Goal: Communication & Community: Answer question/provide support

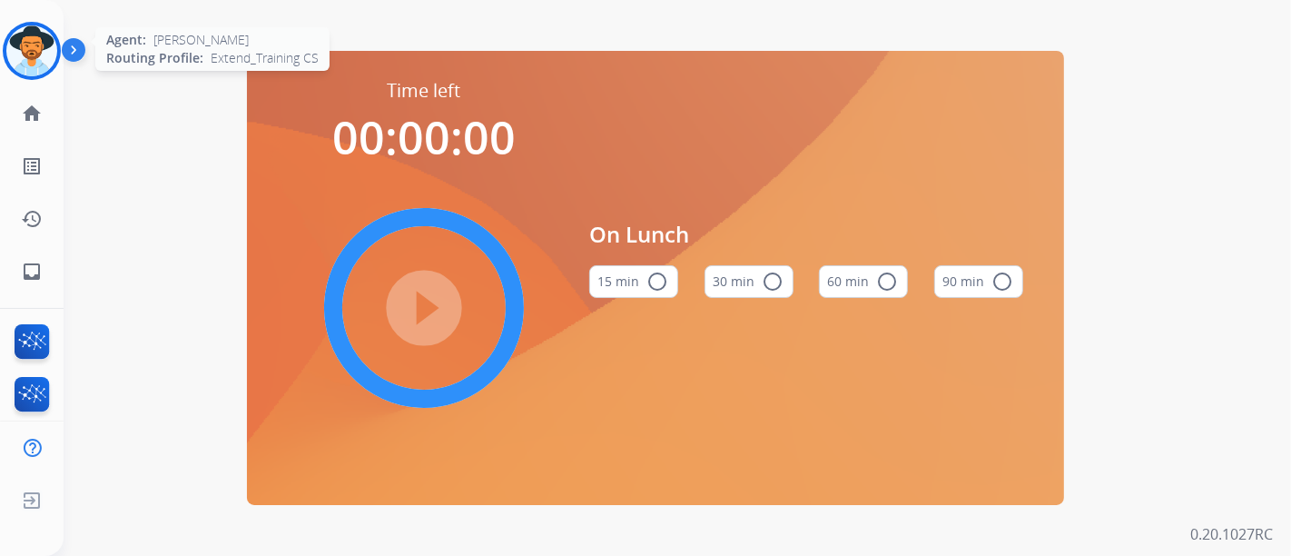
click at [48, 60] on img at bounding box center [31, 50] width 51 height 51
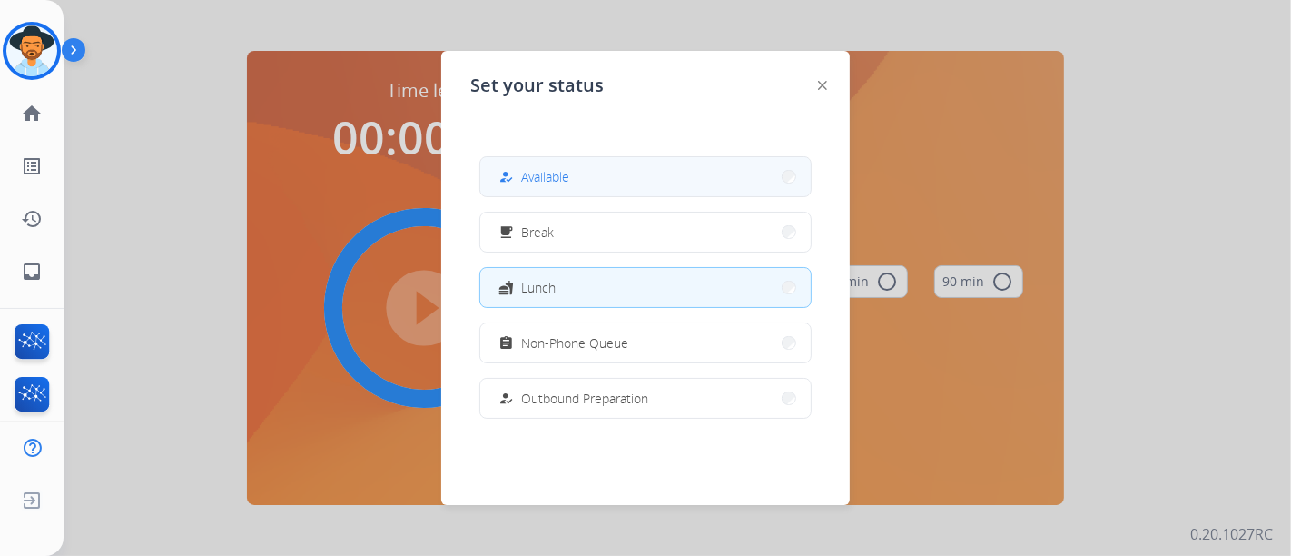
click at [525, 193] on button "how_to_reg Available" at bounding box center [645, 176] width 331 height 39
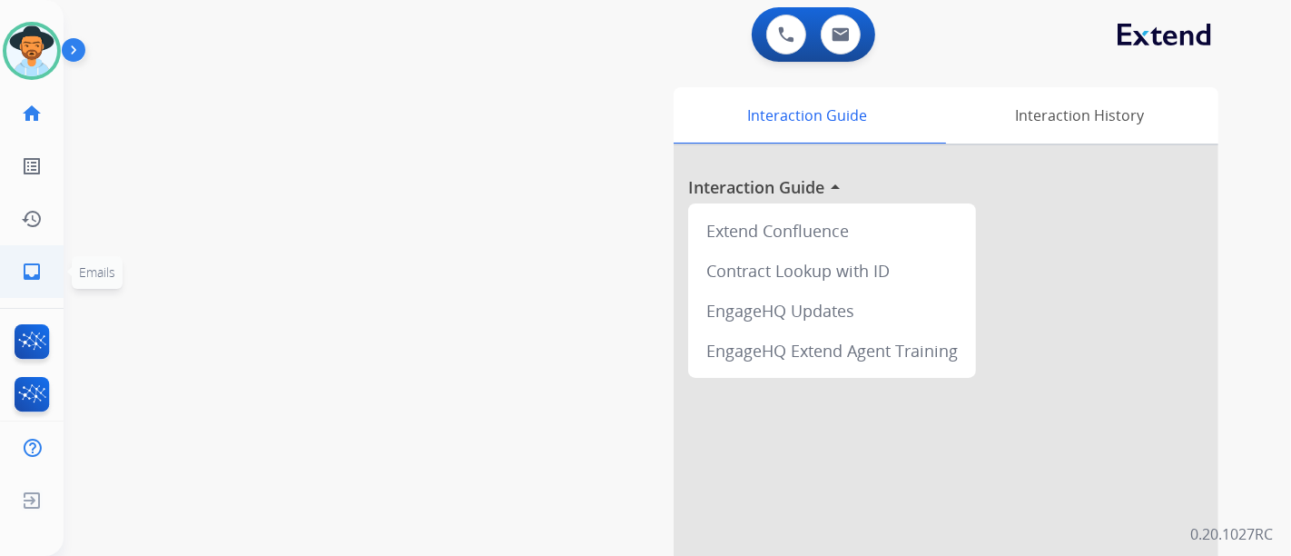
click at [10, 257] on link "inbox Emails" at bounding box center [31, 271] width 51 height 51
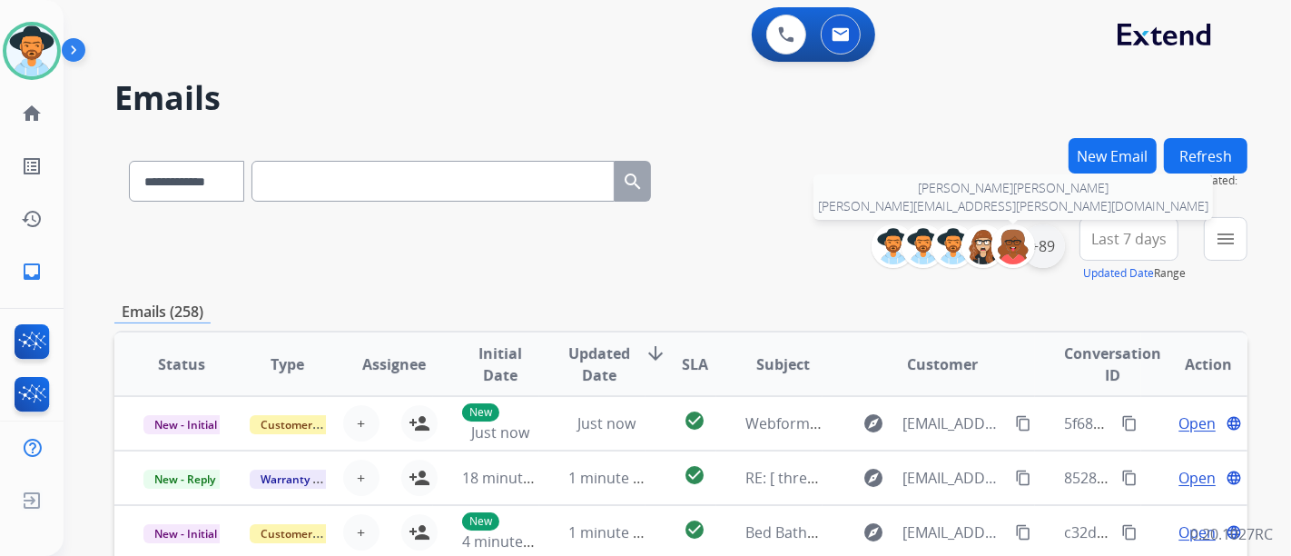
click at [1035, 242] on div "+89" at bounding box center [1044, 246] width 44 height 44
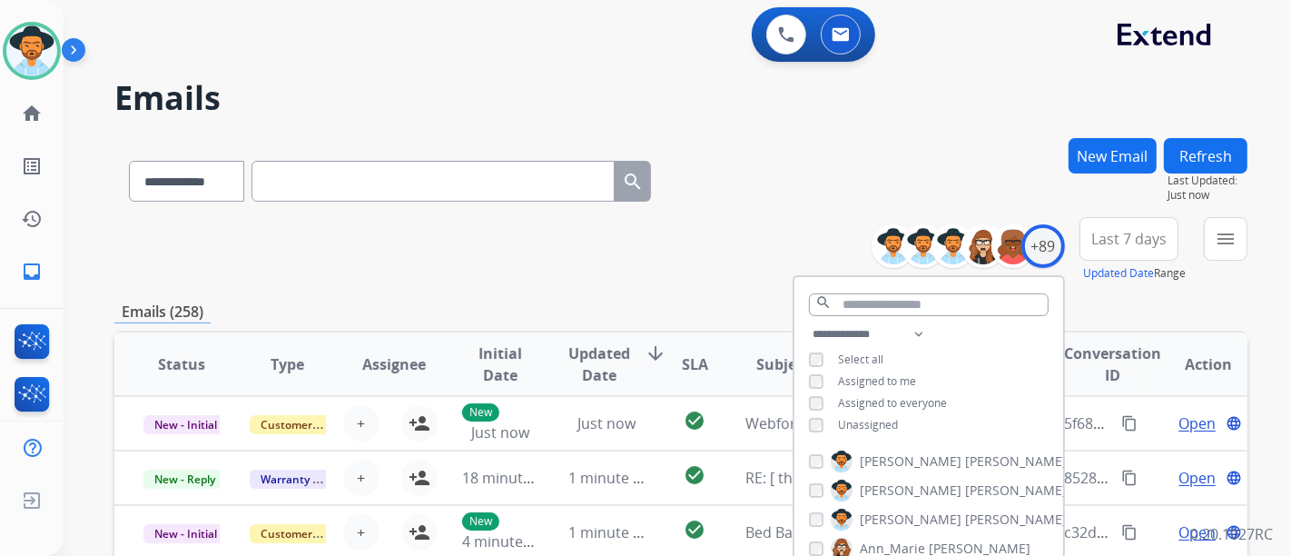
click at [874, 411] on div "**********" at bounding box center [929, 381] width 269 height 116
click at [876, 417] on span "Unassigned" at bounding box center [868, 424] width 60 height 15
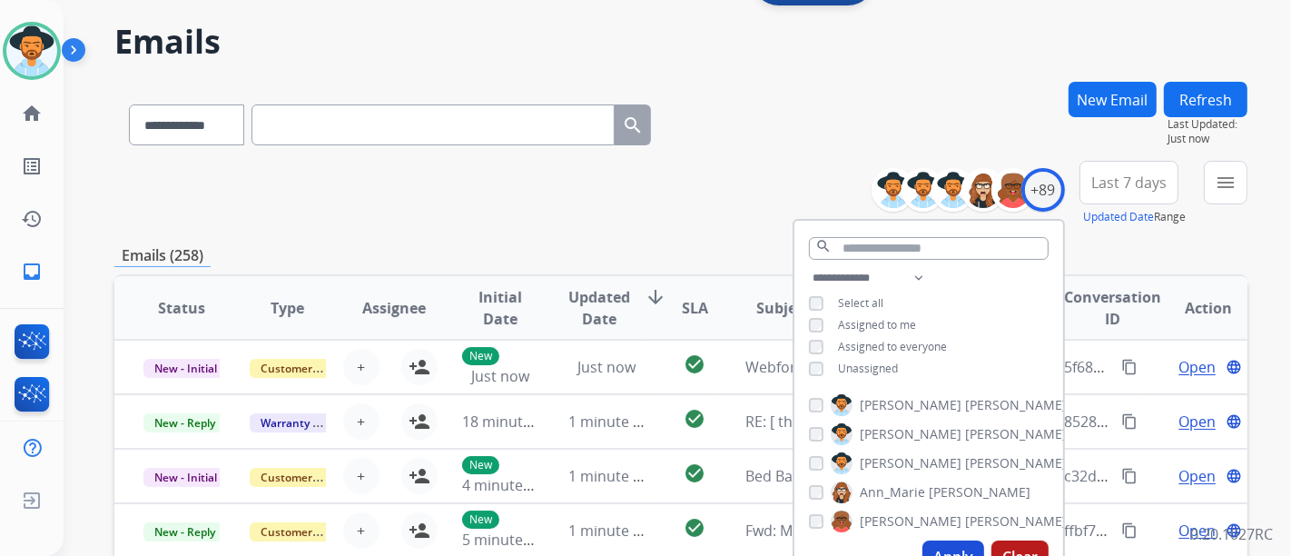
scroll to position [101, 0]
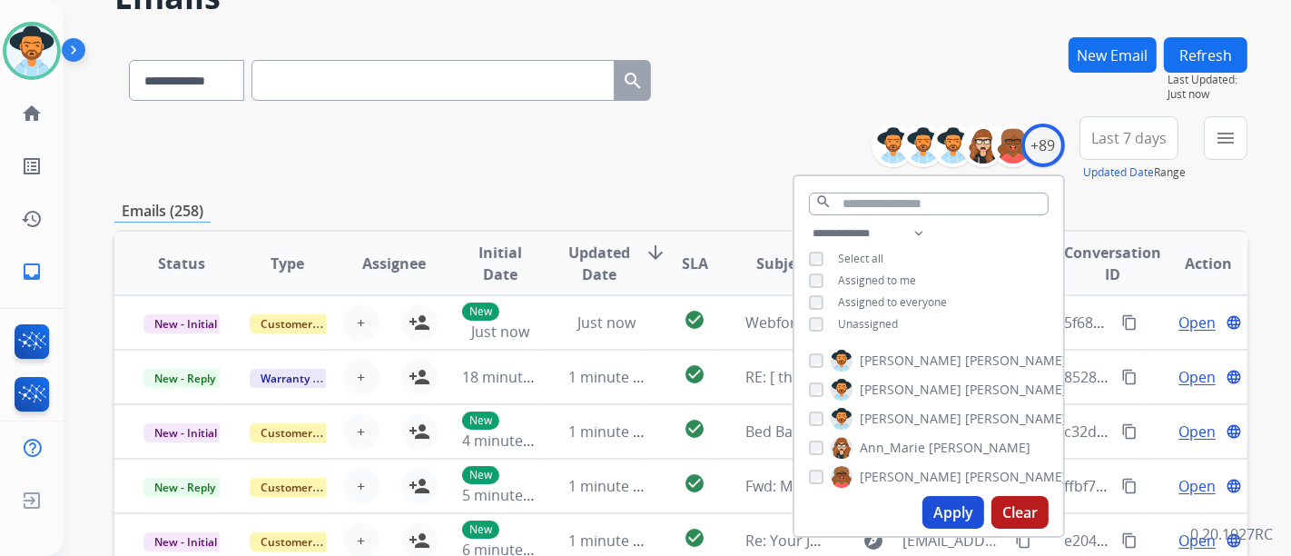
click at [957, 516] on button "Apply" at bounding box center [954, 512] width 62 height 33
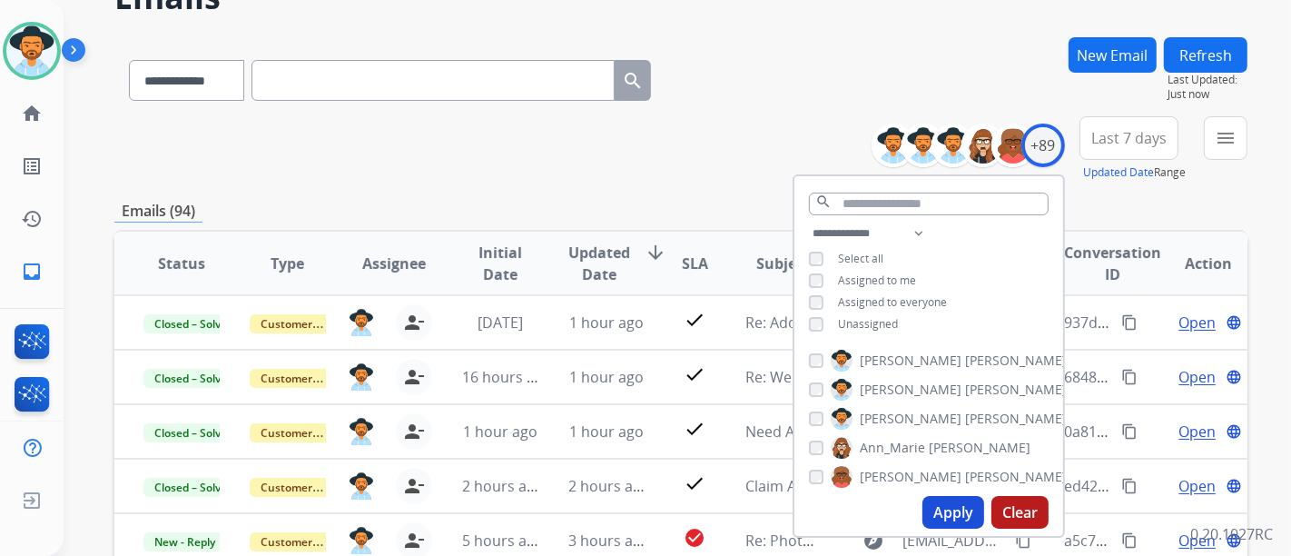
click at [963, 504] on button "Apply" at bounding box center [954, 512] width 62 height 33
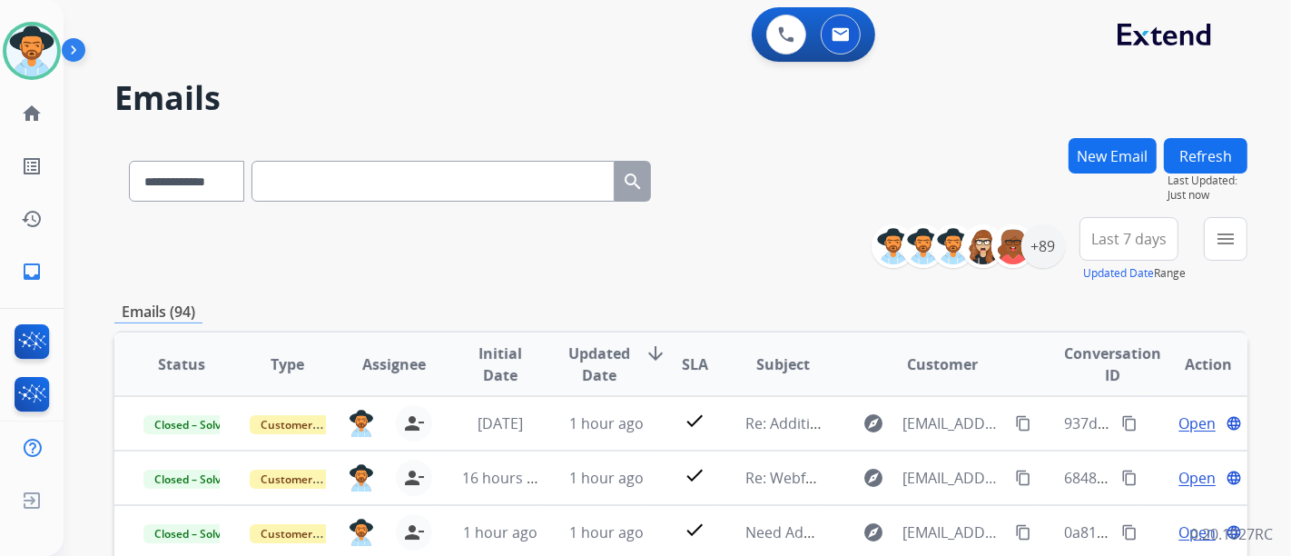
click at [1258, 255] on div "**********" at bounding box center [678, 278] width 1228 height 556
click at [1249, 252] on div "**********" at bounding box center [678, 278] width 1228 height 556
click at [1237, 252] on button "menu Filters" at bounding box center [1226, 239] width 44 height 44
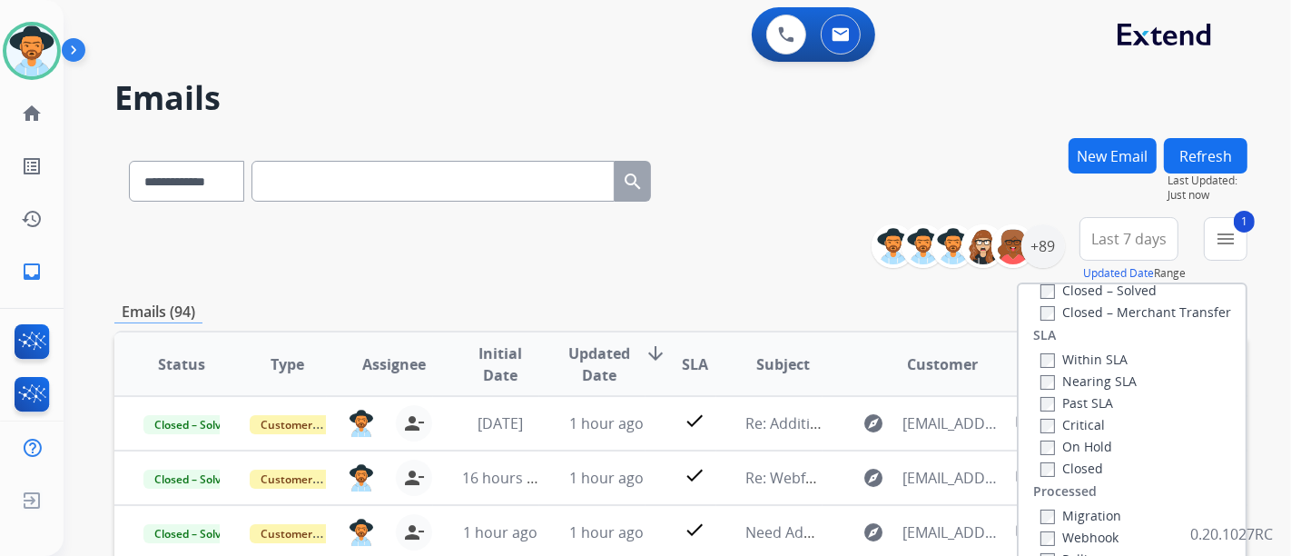
scroll to position [101, 0]
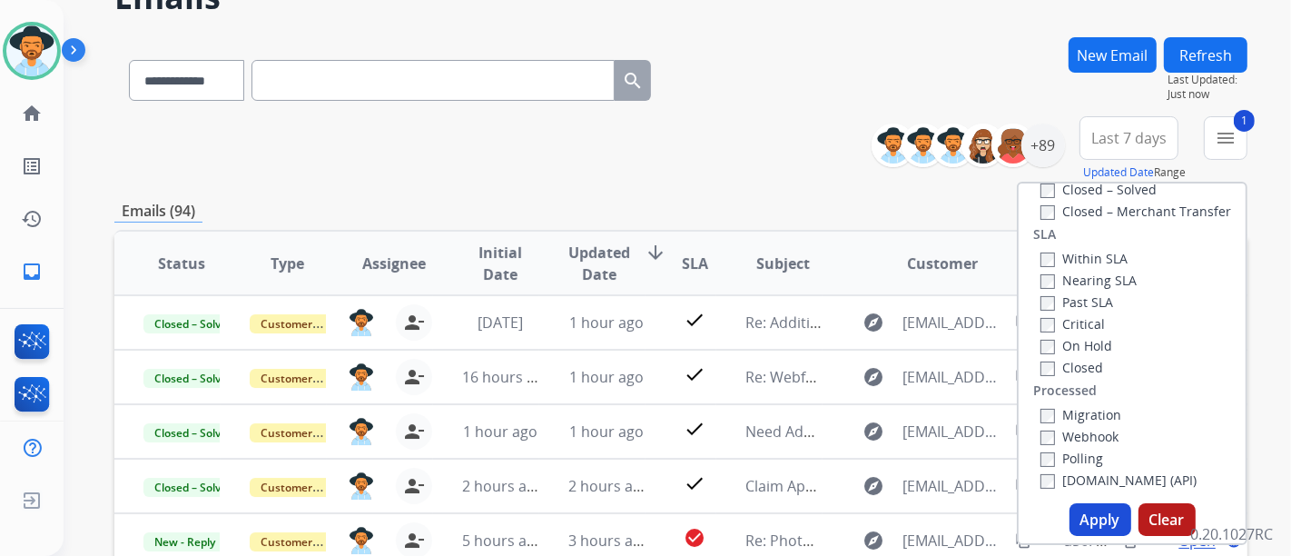
click at [1084, 521] on button "Apply" at bounding box center [1101, 519] width 62 height 33
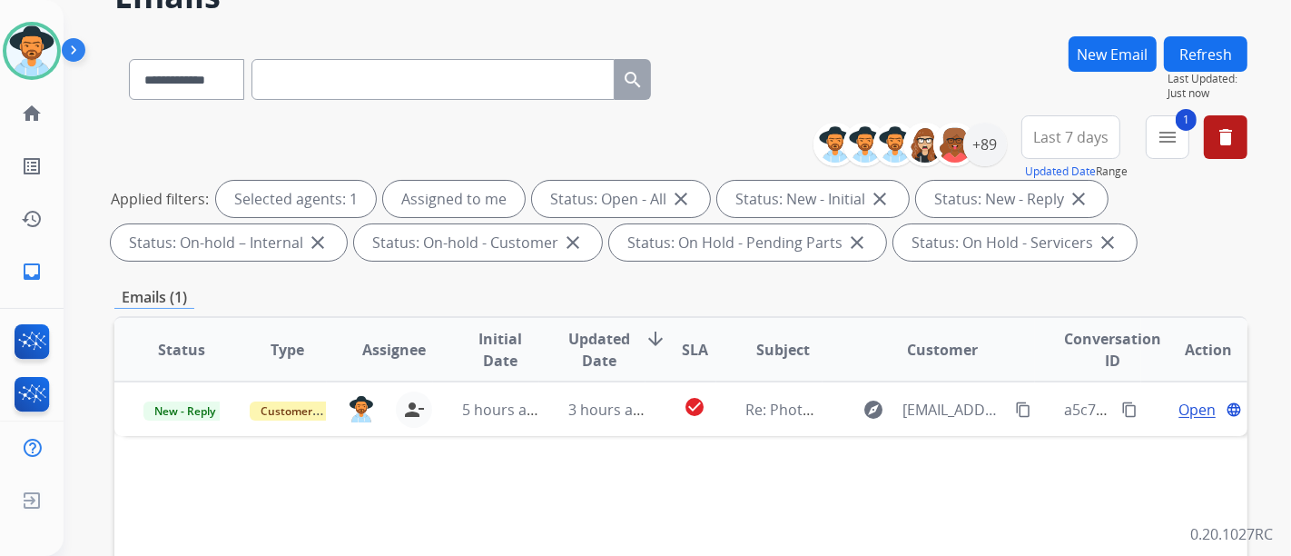
scroll to position [202, 0]
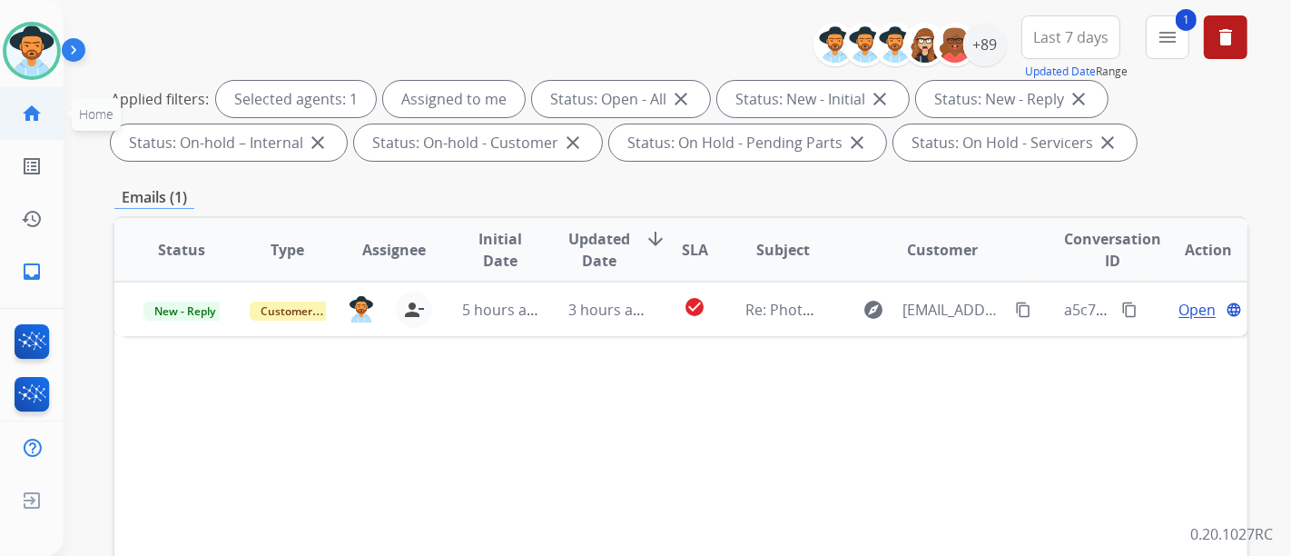
click at [41, 134] on link "home Home" at bounding box center [31, 113] width 51 height 51
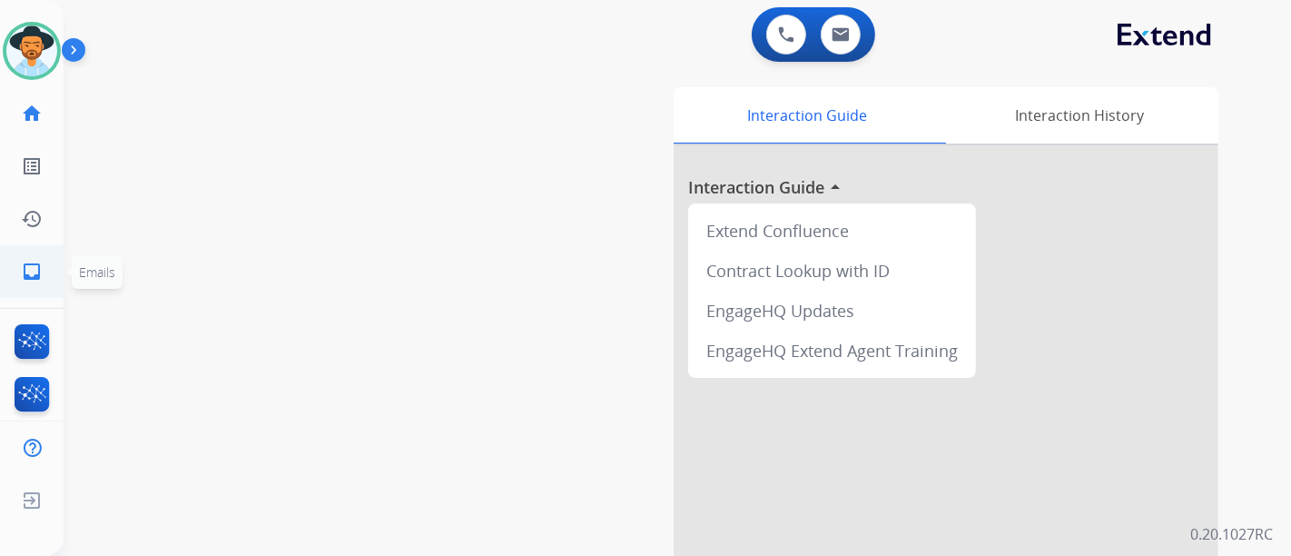
click at [22, 254] on link "inbox Emails" at bounding box center [31, 271] width 51 height 51
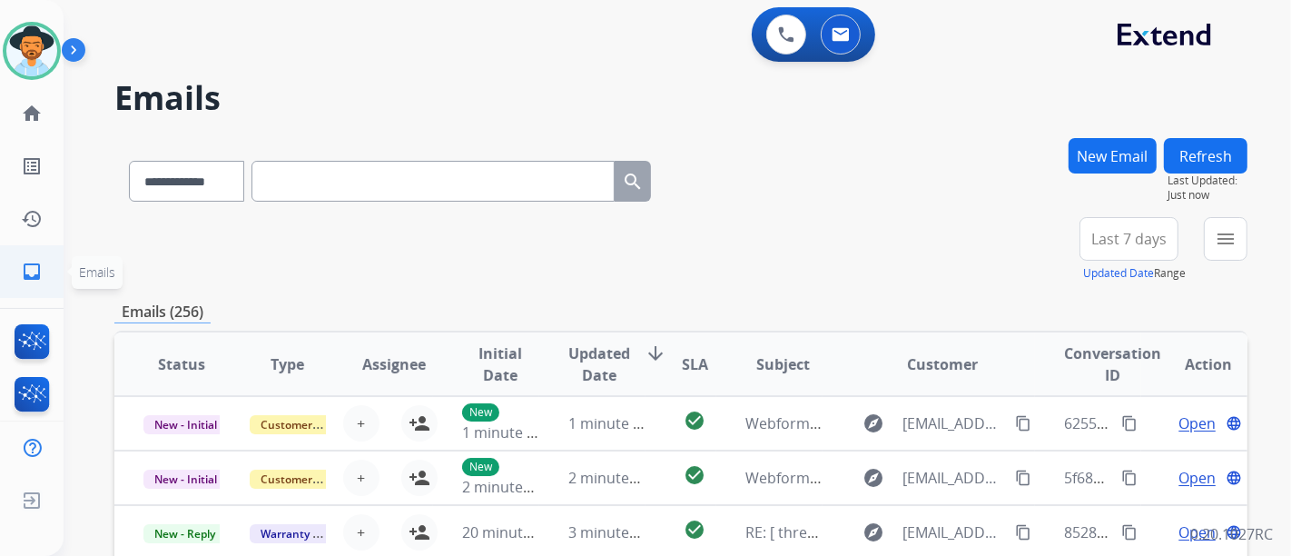
click at [25, 263] on mat-icon "inbox" at bounding box center [32, 272] width 22 height 22
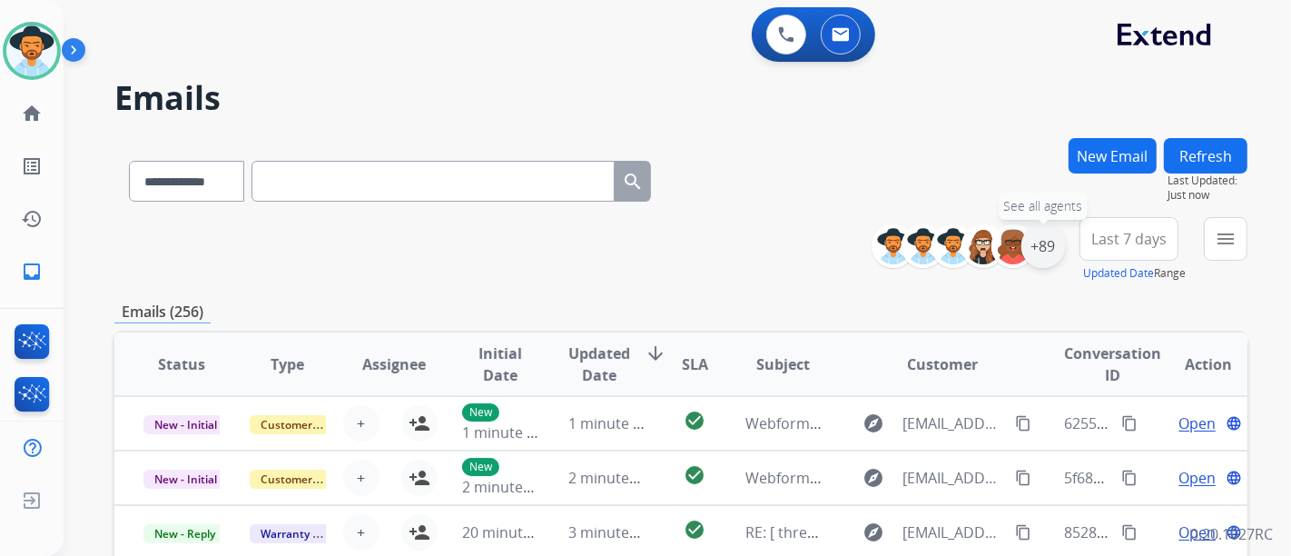
click at [1048, 254] on div "+89" at bounding box center [1044, 246] width 44 height 44
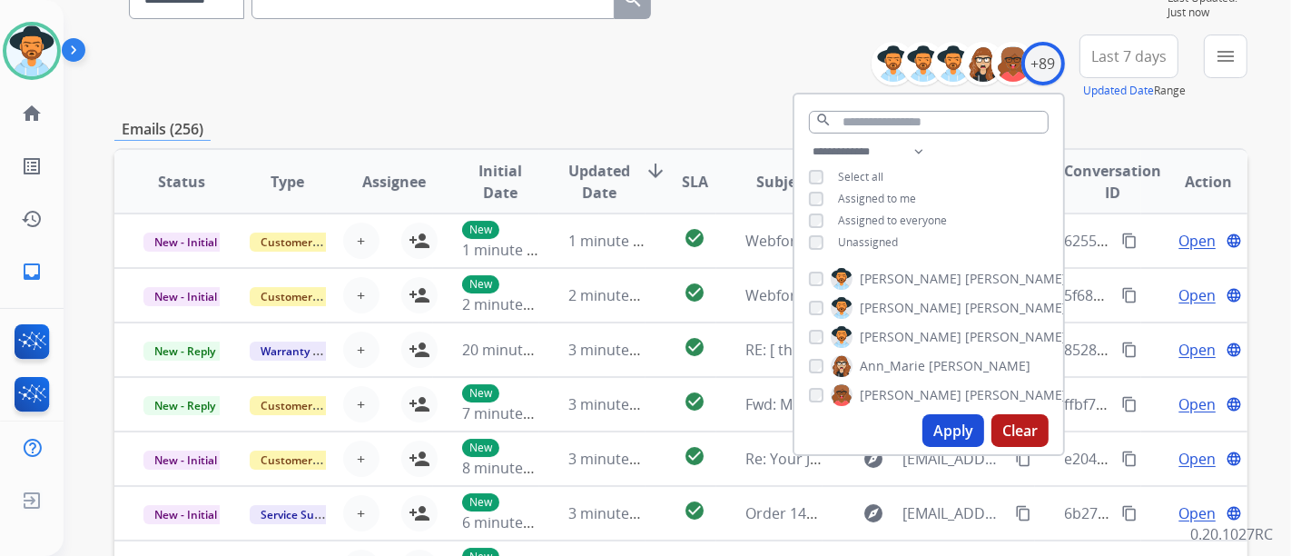
scroll to position [202, 0]
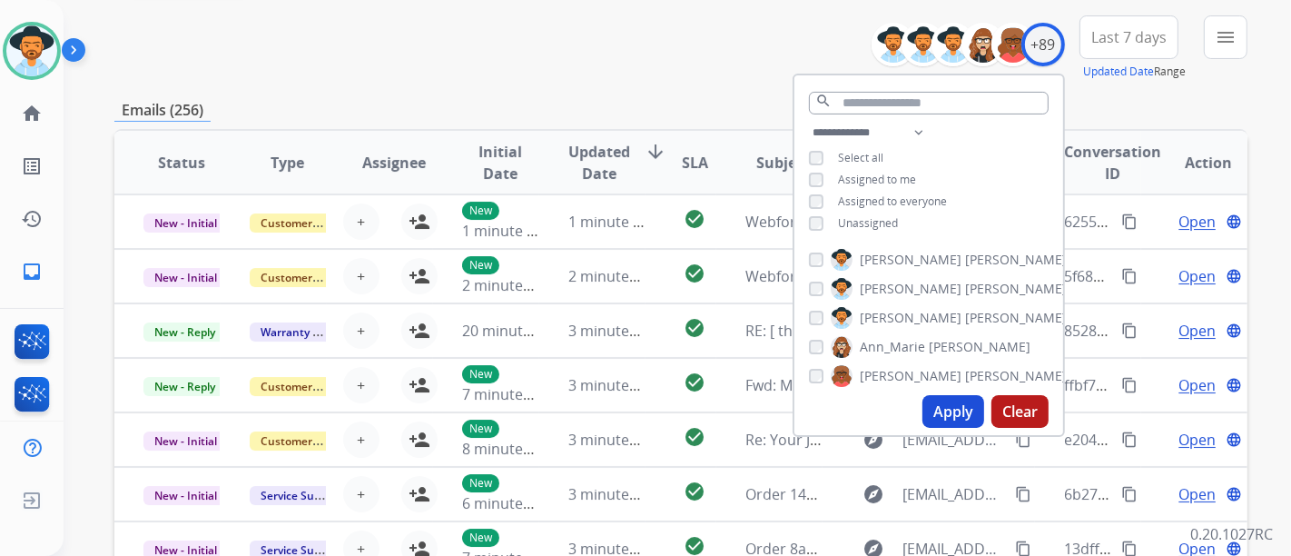
click at [840, 222] on span "Unassigned" at bounding box center [868, 222] width 60 height 15
click at [948, 400] on button "Apply" at bounding box center [954, 411] width 62 height 33
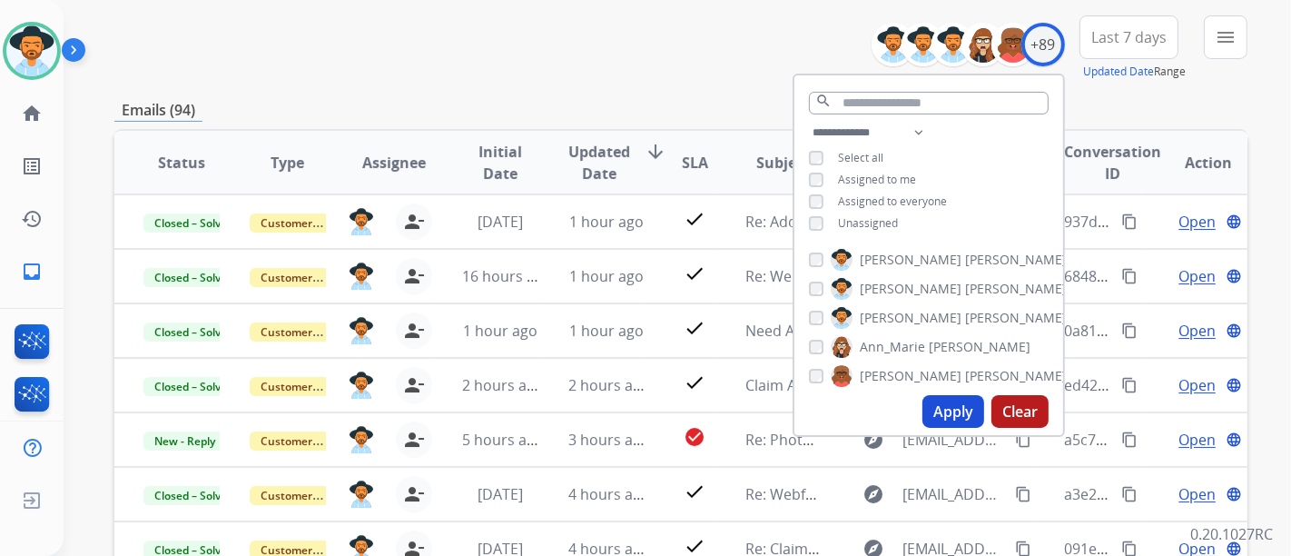
click at [699, 79] on div "**********" at bounding box center [680, 47] width 1133 height 65
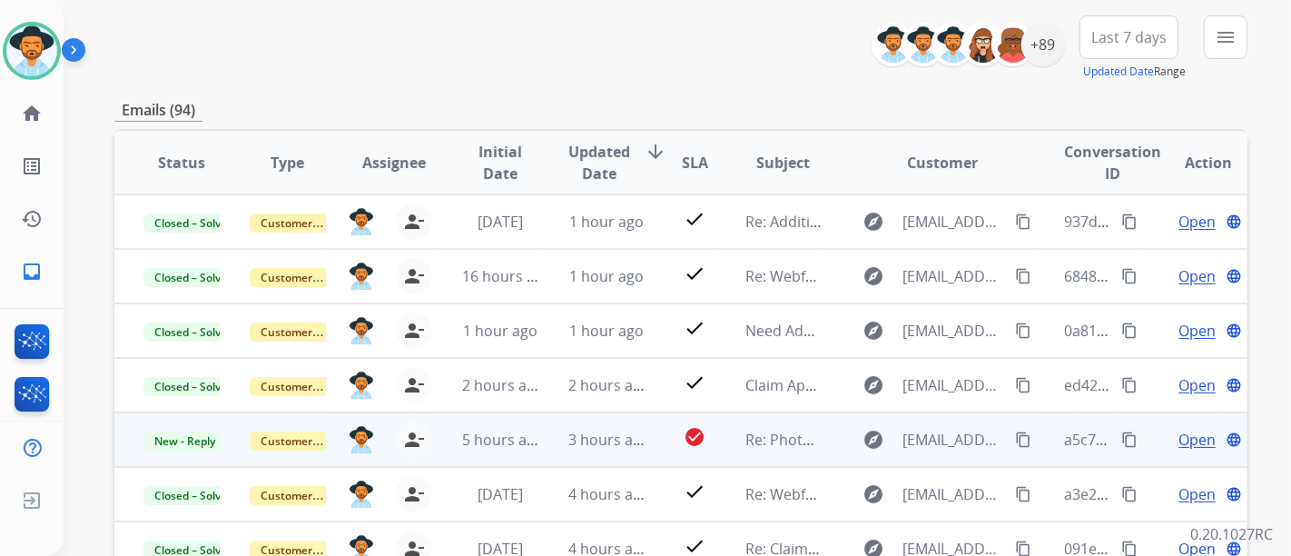
click at [1192, 436] on span "Open" at bounding box center [1197, 440] width 37 height 22
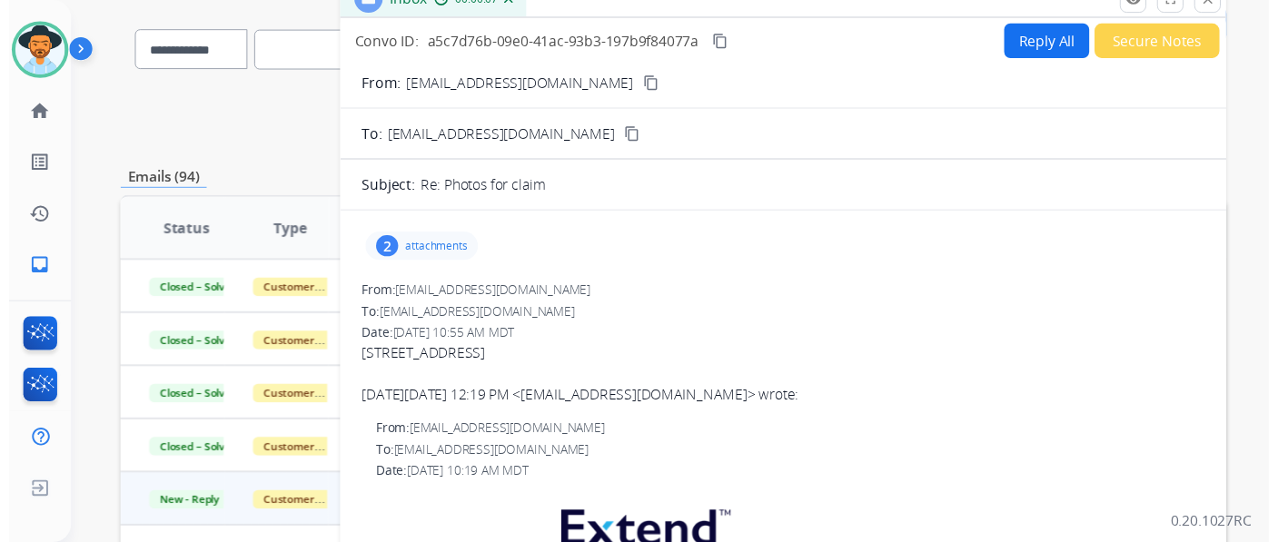
scroll to position [101, 0]
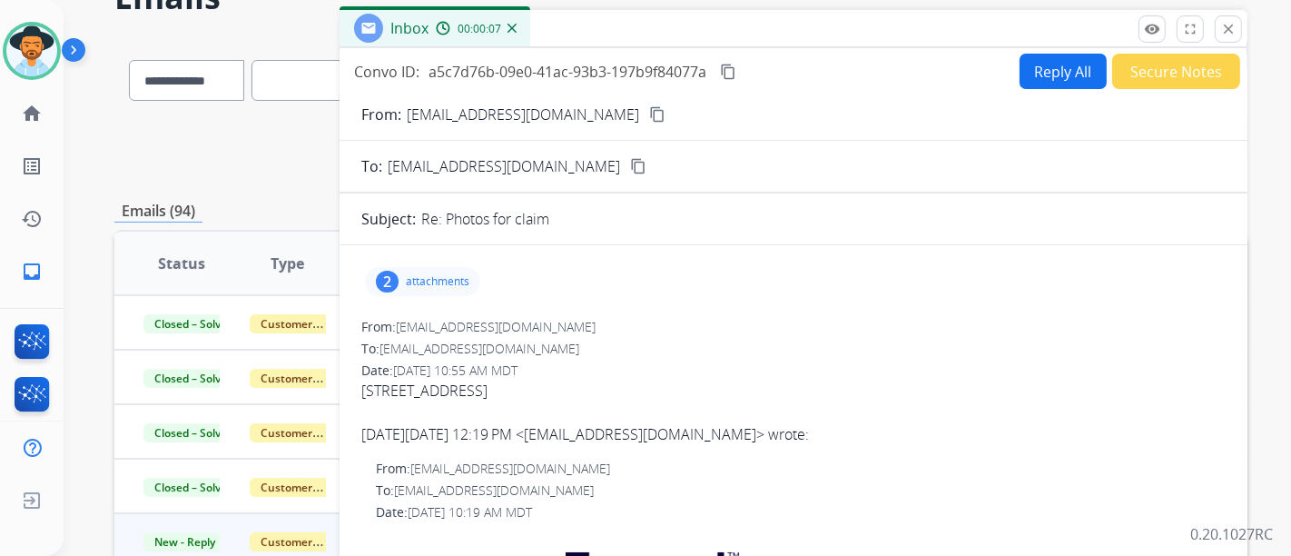
click at [649, 113] on mat-icon "content_copy" at bounding box center [657, 114] width 16 height 16
drag, startPoint x: 1228, startPoint y: 27, endPoint x: 1202, endPoint y: 45, distance: 31.2
click at [1228, 27] on mat-icon "close" at bounding box center [1228, 29] width 16 height 16
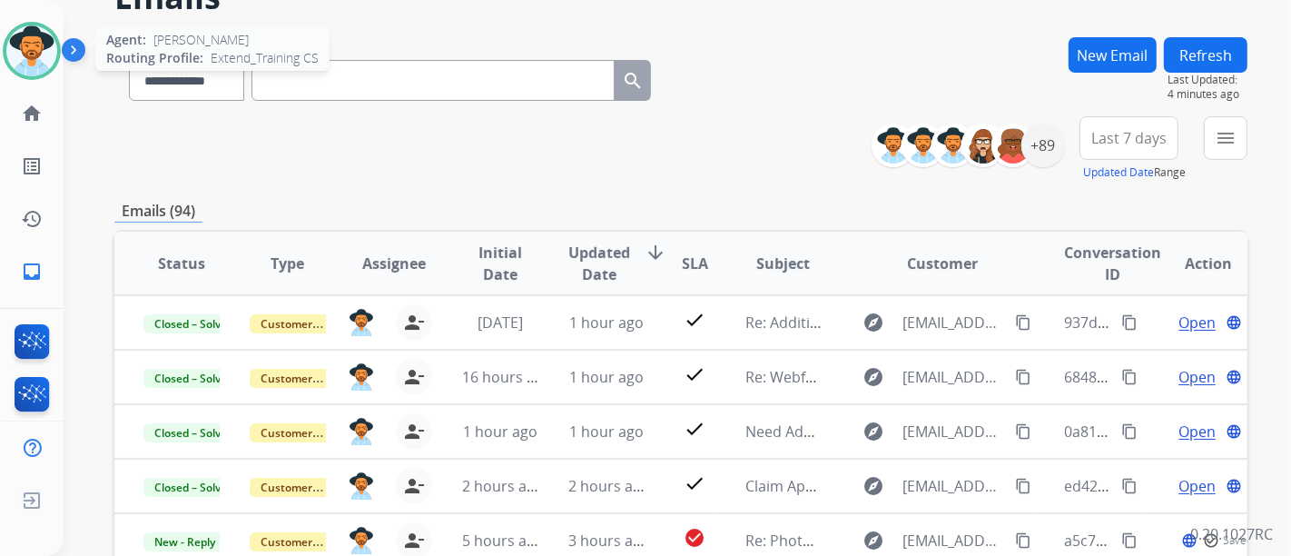
click at [15, 71] on div at bounding box center [32, 51] width 58 height 58
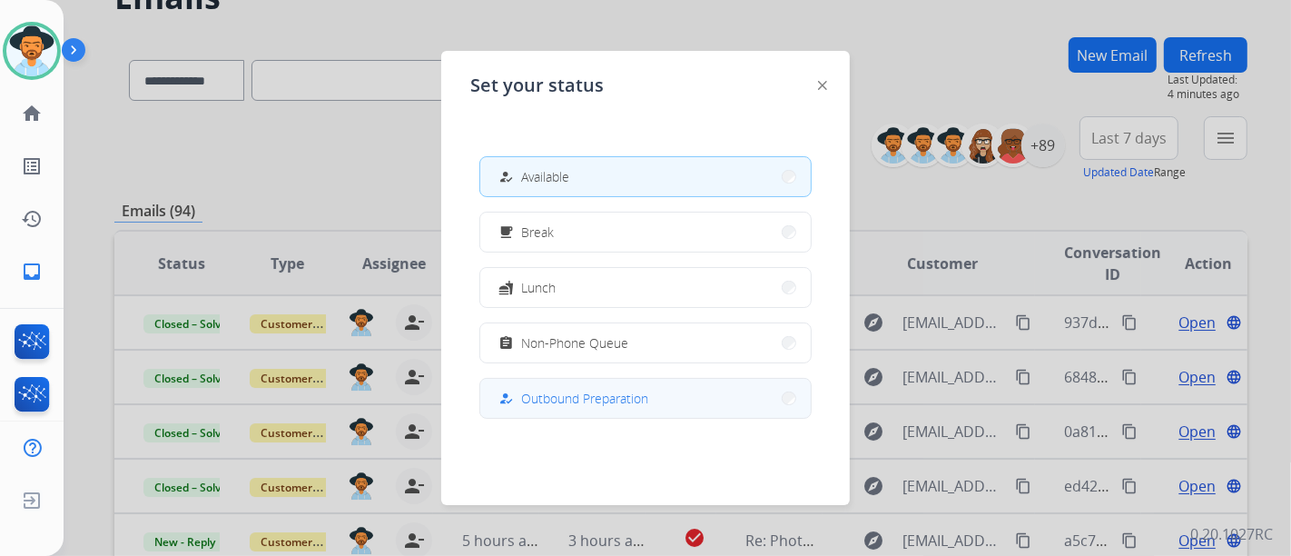
click at [597, 409] on button "how_to_reg Outbound Preparation" at bounding box center [645, 398] width 331 height 39
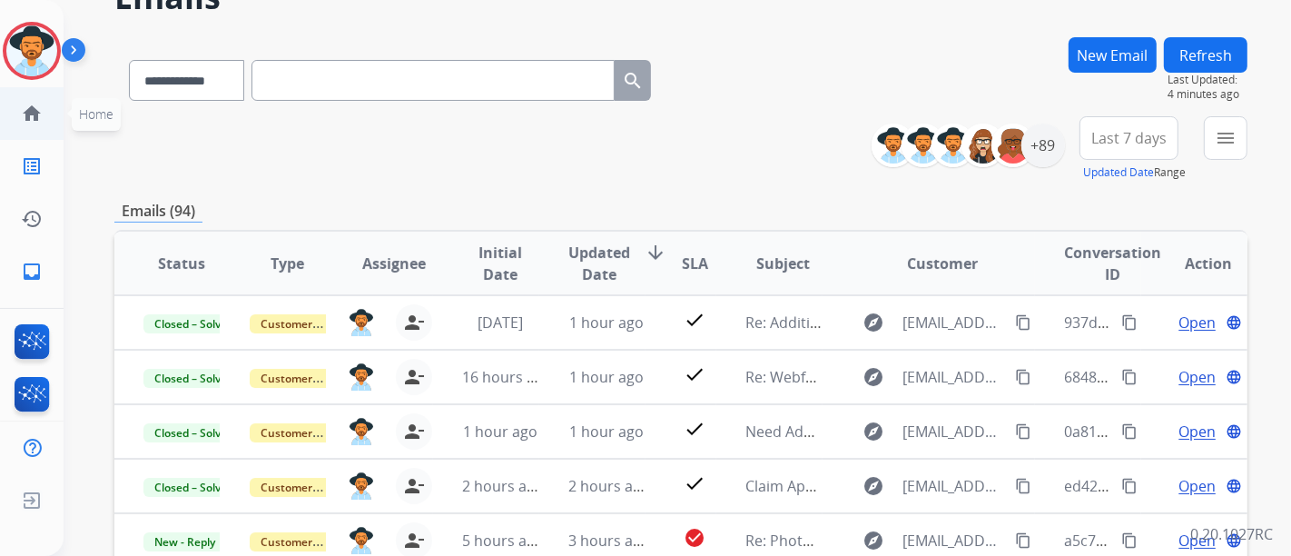
click at [35, 128] on link "home Home" at bounding box center [31, 113] width 51 height 51
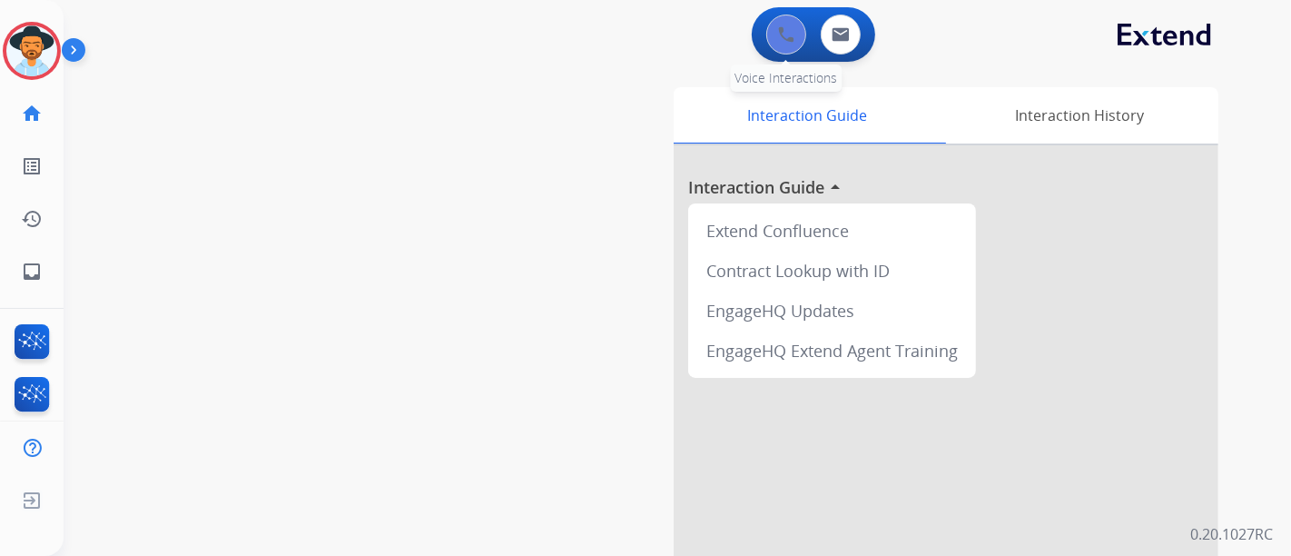
click at [780, 42] on img at bounding box center [786, 34] width 16 height 16
click at [778, 51] on button at bounding box center [786, 35] width 40 height 40
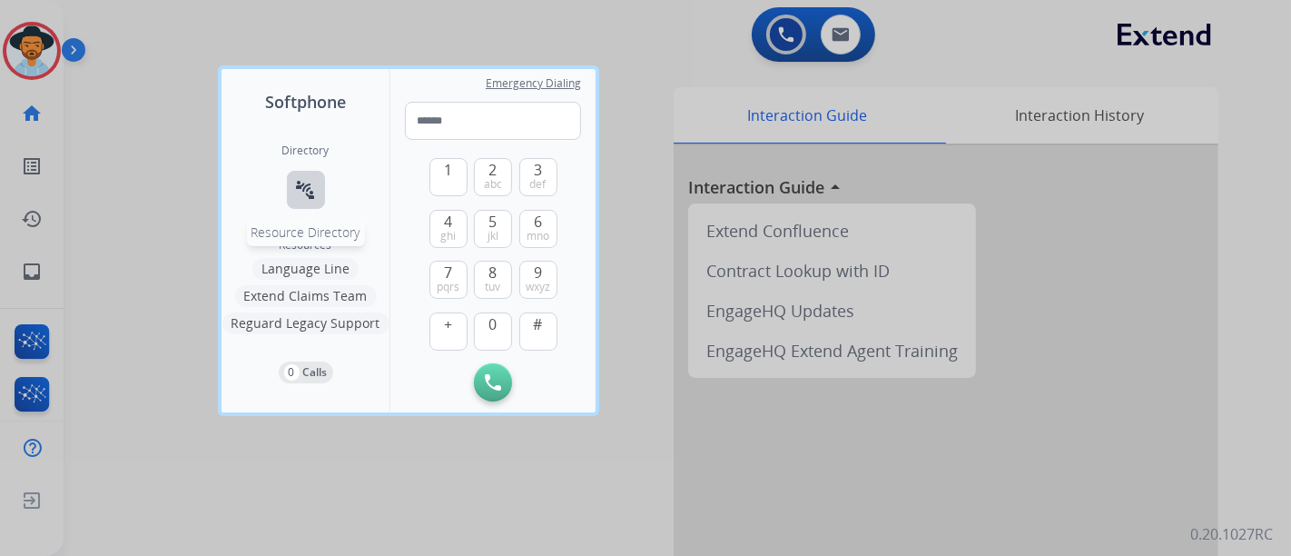
click at [326, 195] on div "Directory connect_without_contact Resource Directory" at bounding box center [305, 190] width 47 height 94
click at [313, 189] on mat-icon "connect_without_contact" at bounding box center [306, 190] width 22 height 22
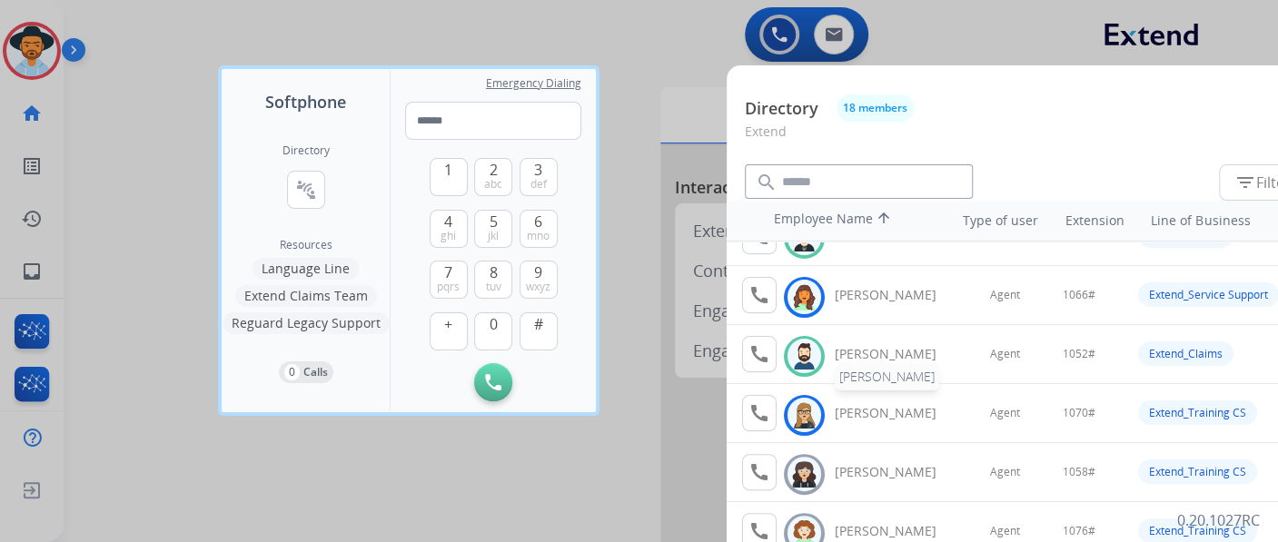
scroll to position [302, 0]
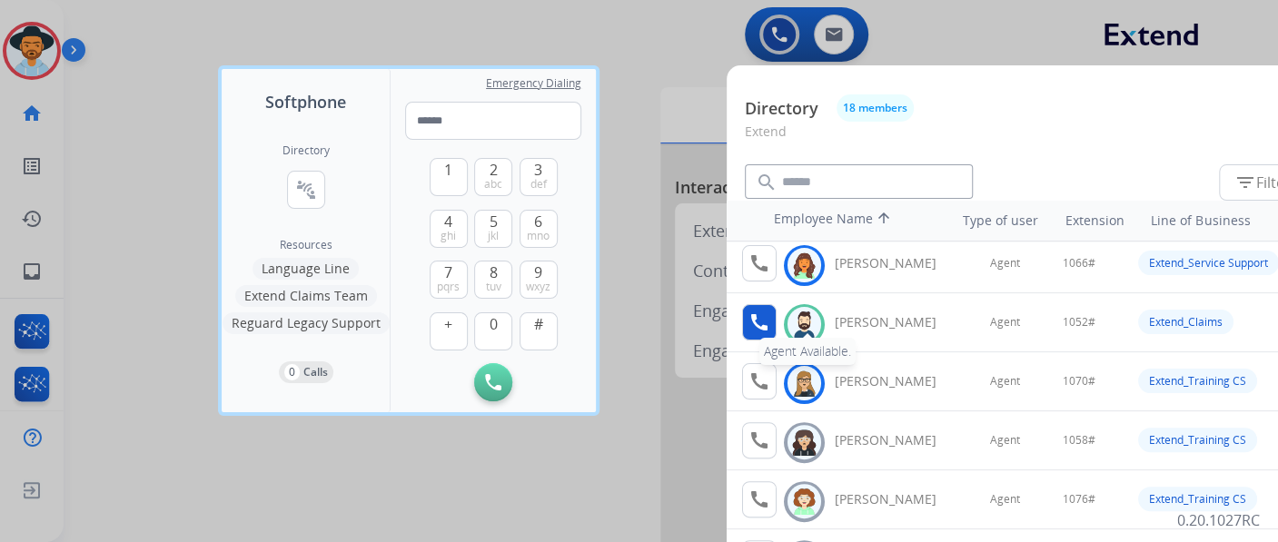
click at [765, 318] on mat-icon "call" at bounding box center [759, 322] width 22 height 22
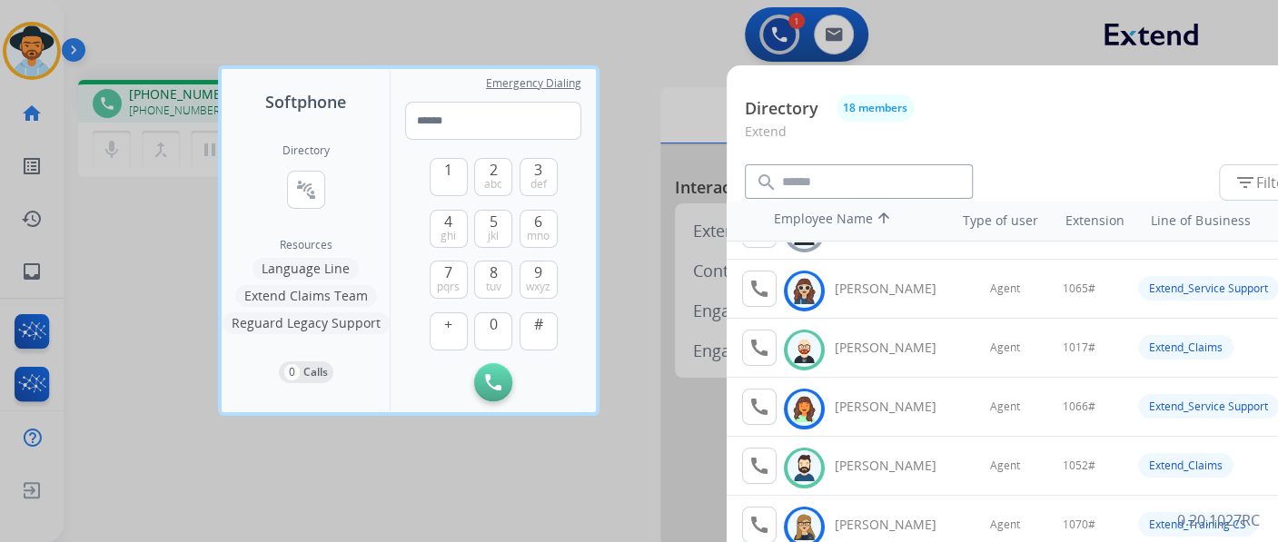
scroll to position [202, 0]
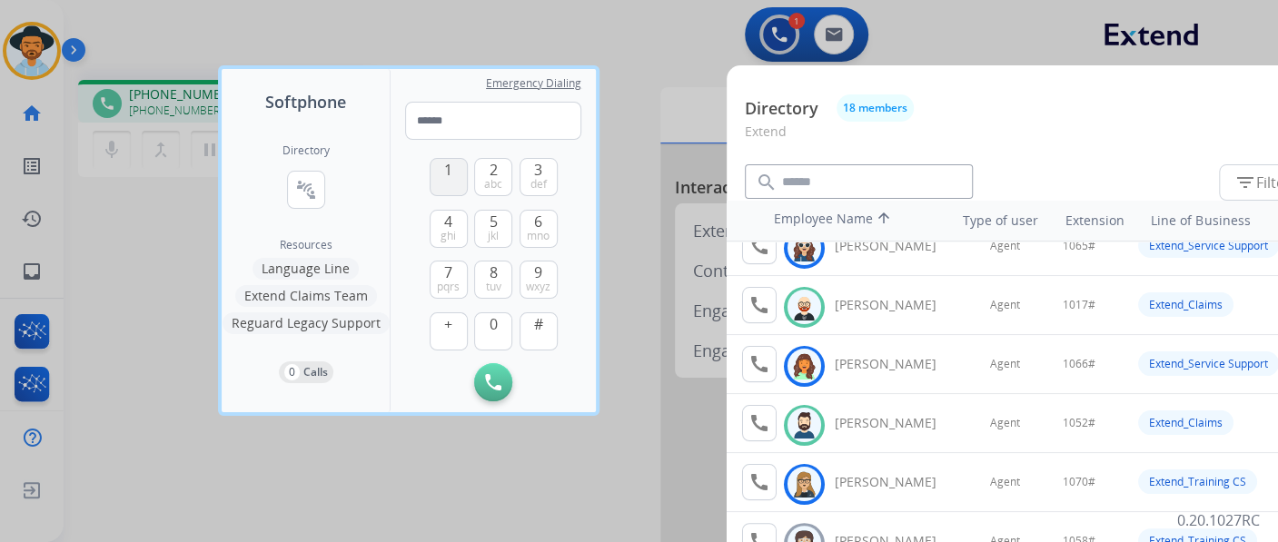
click at [439, 182] on button "1" at bounding box center [449, 177] width 38 height 38
click at [491, 310] on div "1 2 abc 3 def 4 ghi 5 jkl 6 mno 7 pqrs 8 tuv 9 wxyz + 0 #" at bounding box center [494, 251] width 128 height 223
click at [493, 319] on span "0" at bounding box center [493, 324] width 8 height 22
click at [492, 232] on span "jkl" at bounding box center [493, 236] width 11 height 15
click at [498, 182] on span "abc" at bounding box center [493, 184] width 18 height 15
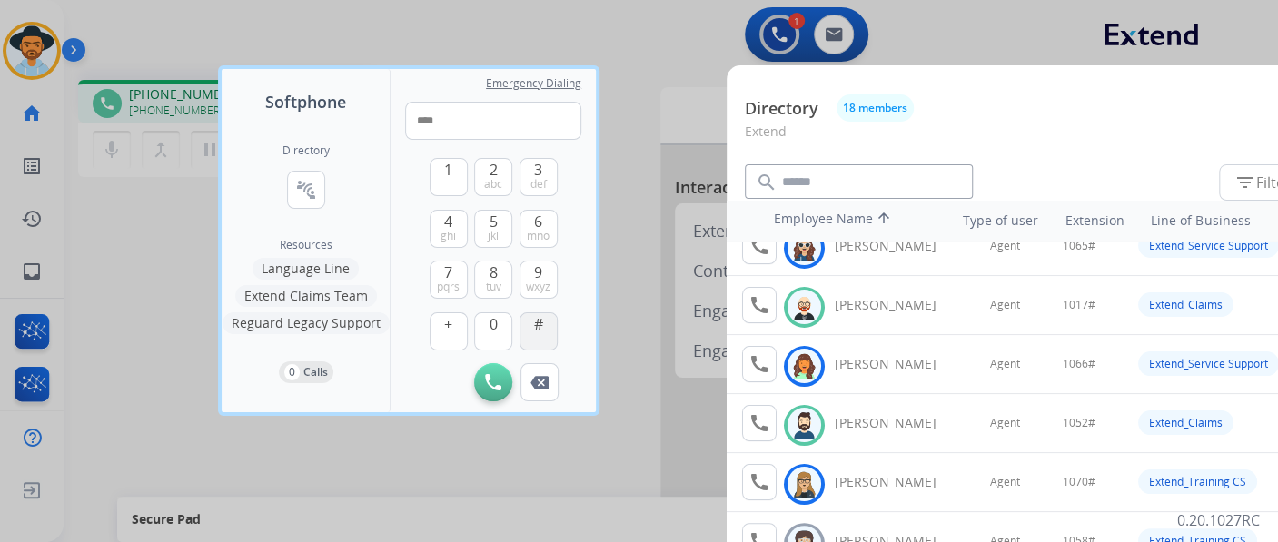
click at [545, 328] on button "#" at bounding box center [538, 331] width 38 height 38
type input "*****"
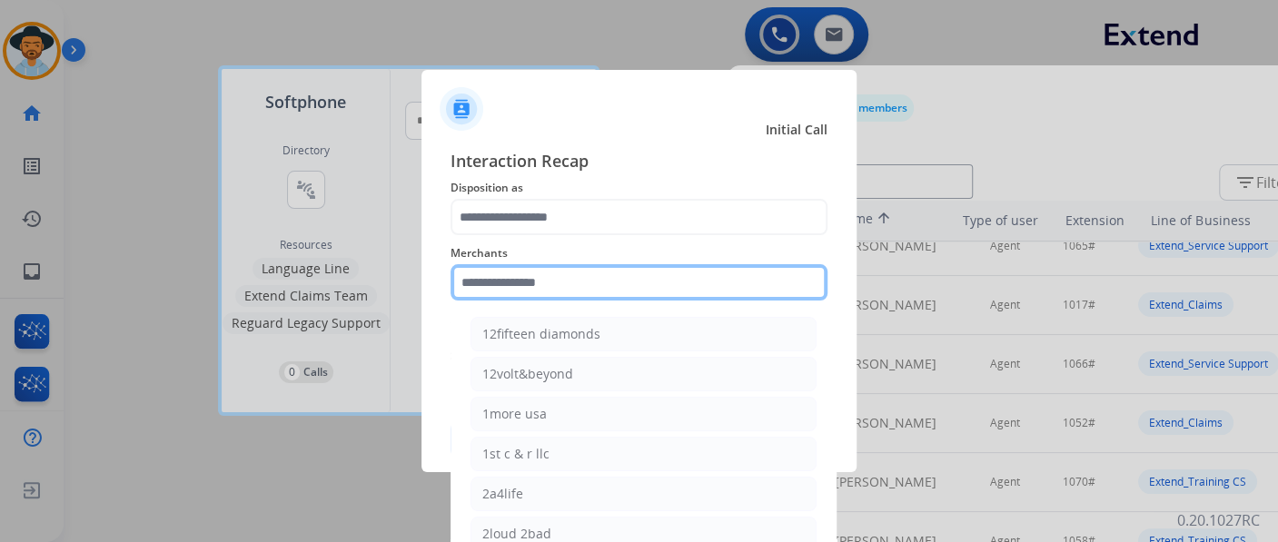
click at [567, 286] on input "text" at bounding box center [638, 282] width 377 height 36
type input "*"
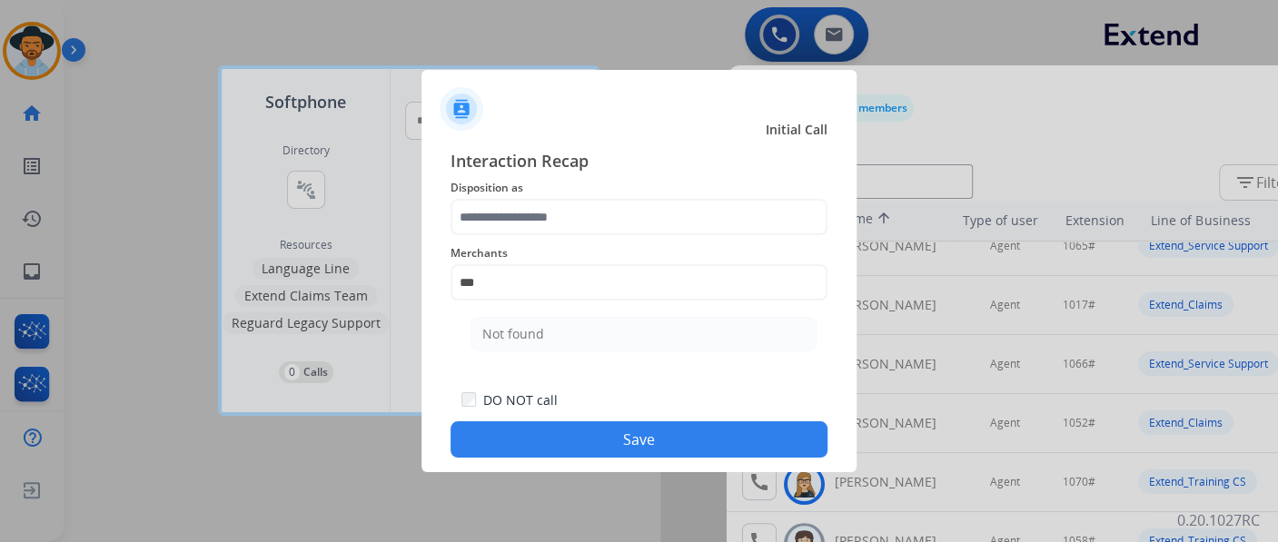
click at [571, 321] on li "Not found" at bounding box center [643, 334] width 346 height 35
type input "*********"
click at [568, 190] on span "Disposition as" at bounding box center [638, 188] width 377 height 22
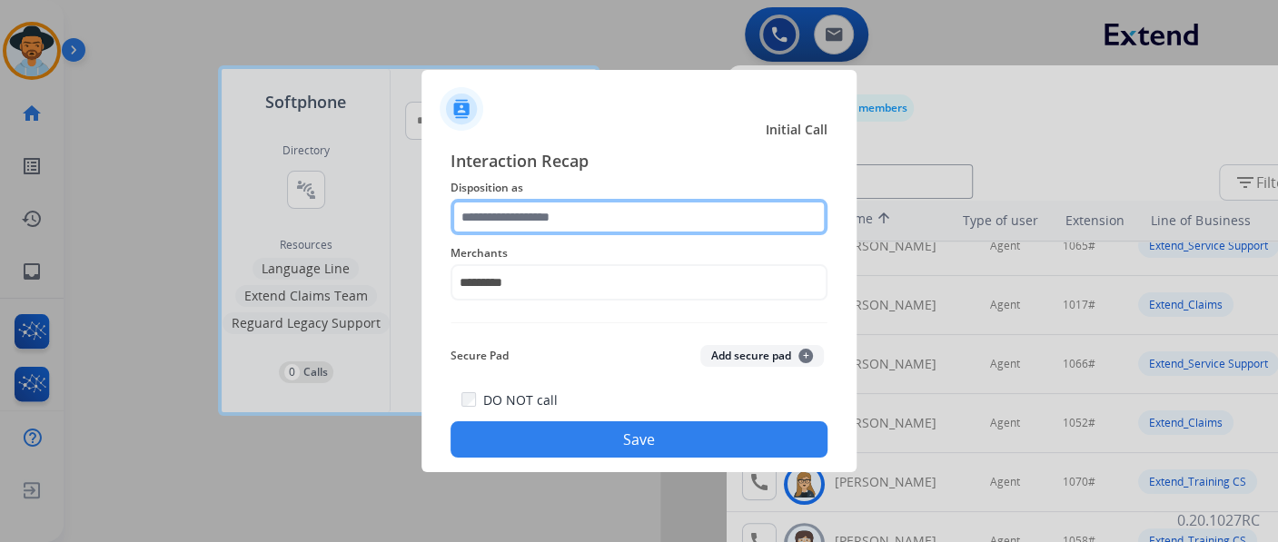
click at [573, 206] on input "text" at bounding box center [638, 217] width 377 height 36
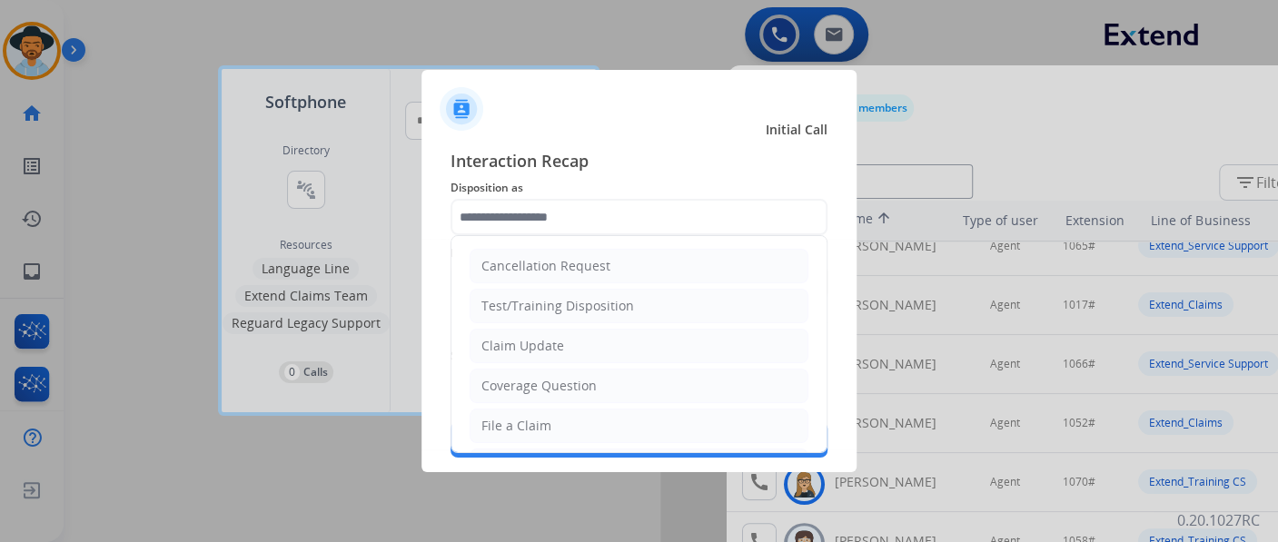
click at [578, 240] on ul "Cancellation Request Test/Training Disposition Claim Update Coverage Question F…" at bounding box center [638, 525] width 375 height 579
click at [583, 258] on div "Cancellation Request" at bounding box center [545, 266] width 129 height 18
type input "**********"
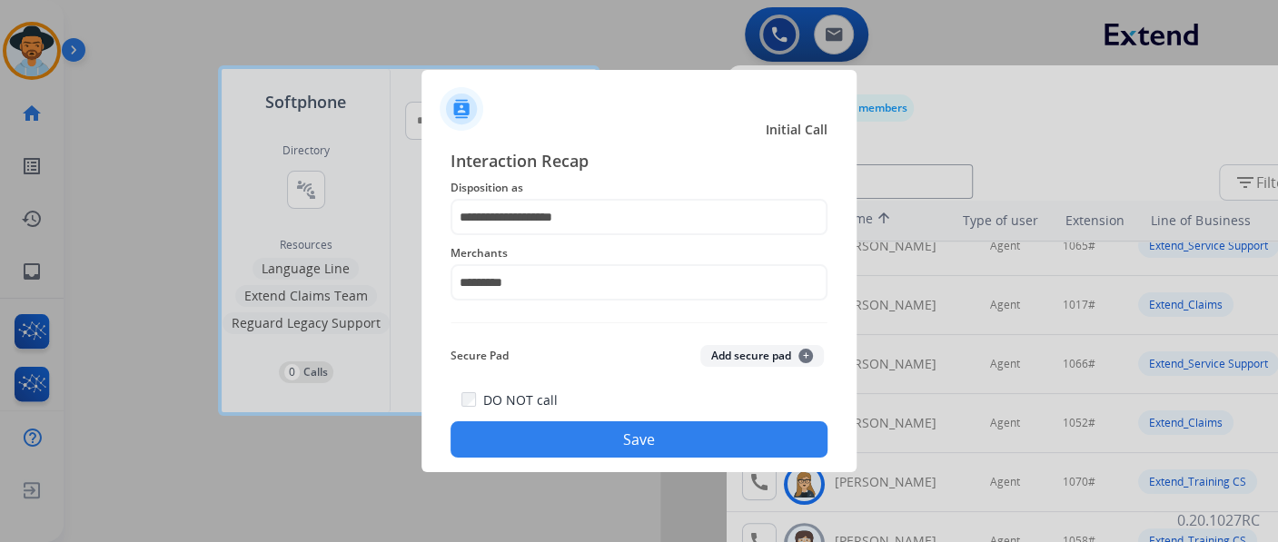
click at [607, 435] on button "Save" at bounding box center [638, 439] width 377 height 36
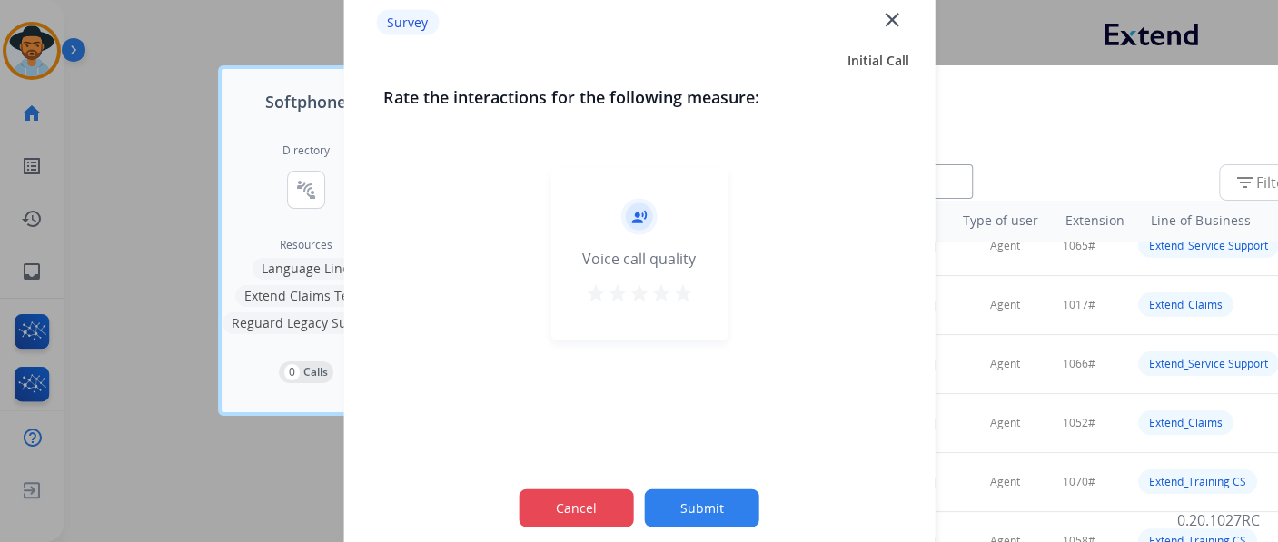
click at [555, 514] on button "Cancel" at bounding box center [576, 508] width 114 height 38
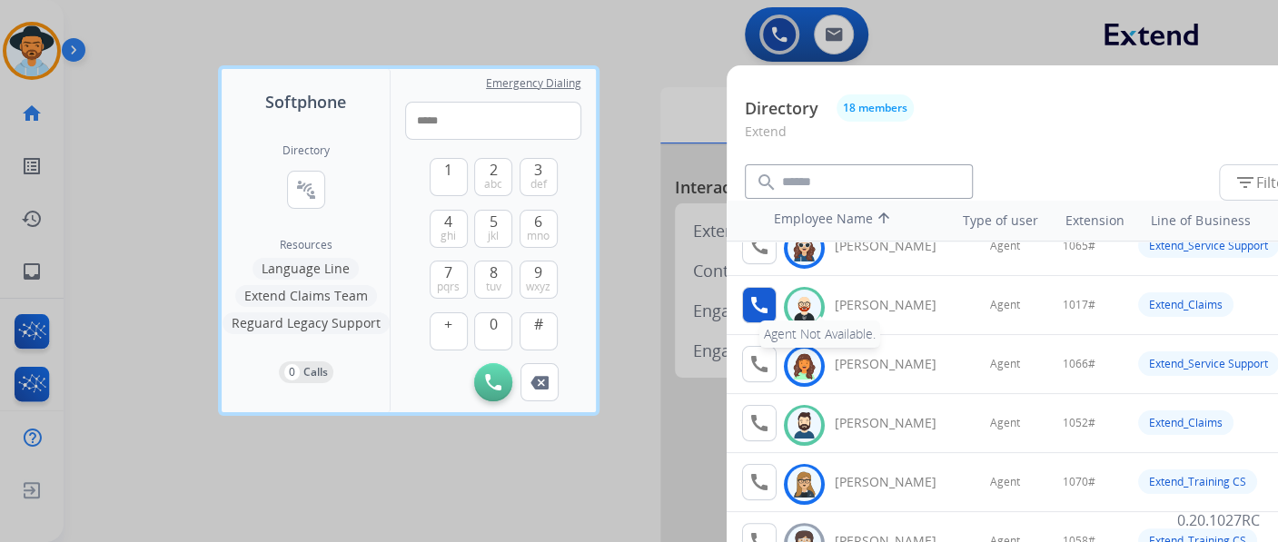
click at [763, 303] on mat-icon "call" at bounding box center [759, 305] width 22 height 22
click at [648, 247] on div at bounding box center [639, 271] width 1278 height 542
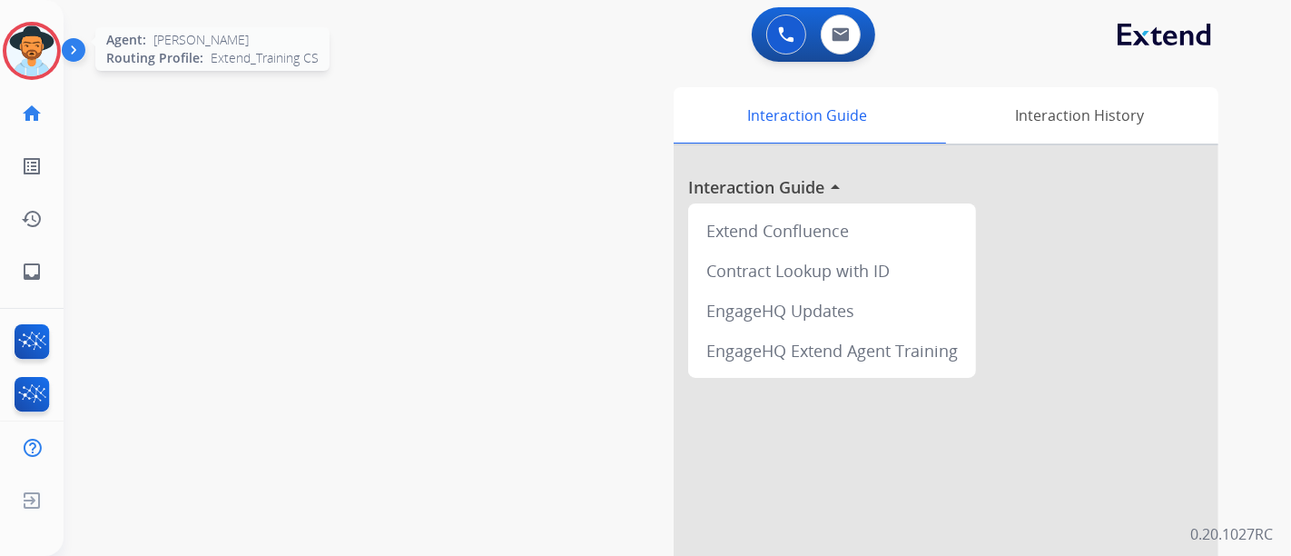
click at [54, 50] on img at bounding box center [31, 50] width 51 height 51
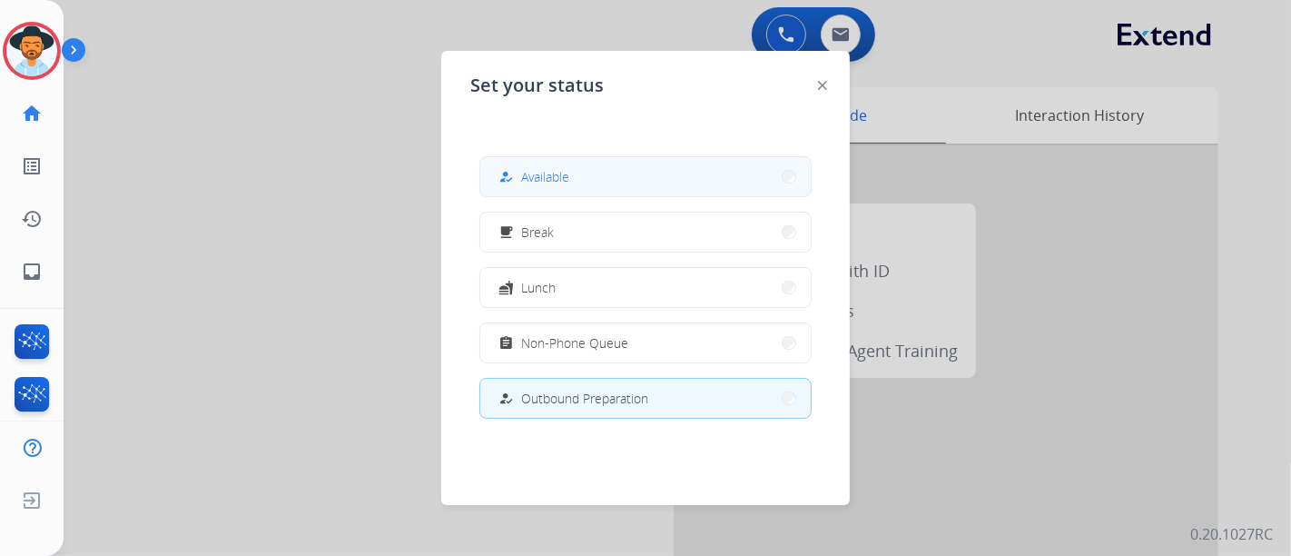
click at [637, 192] on button "how_to_reg Available" at bounding box center [645, 176] width 331 height 39
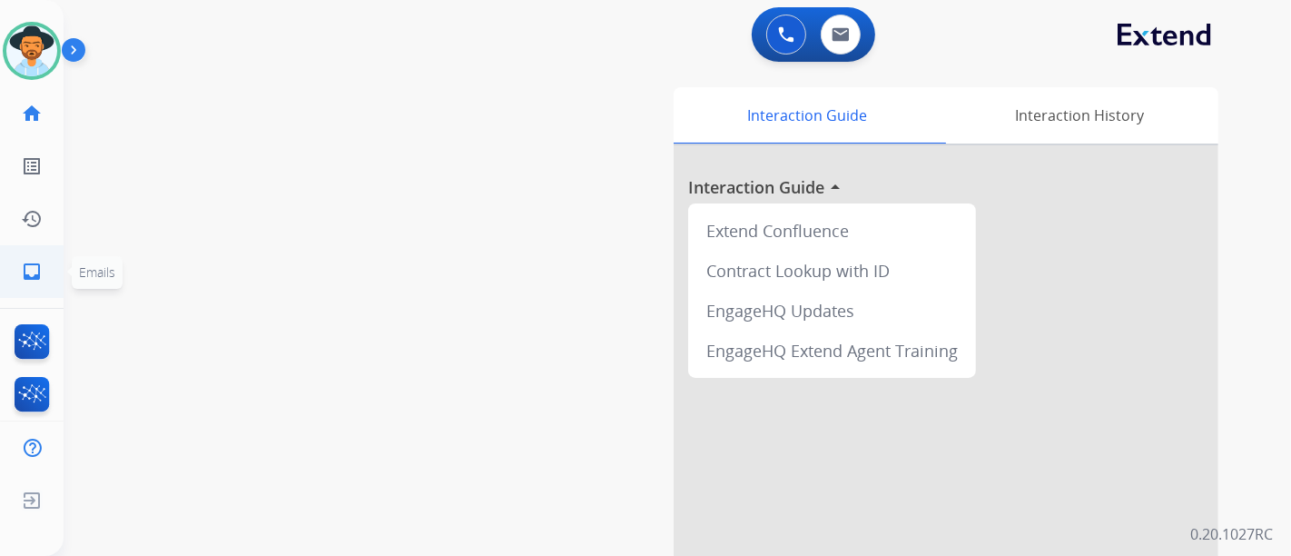
click at [16, 289] on link "inbox Emails" at bounding box center [31, 271] width 51 height 51
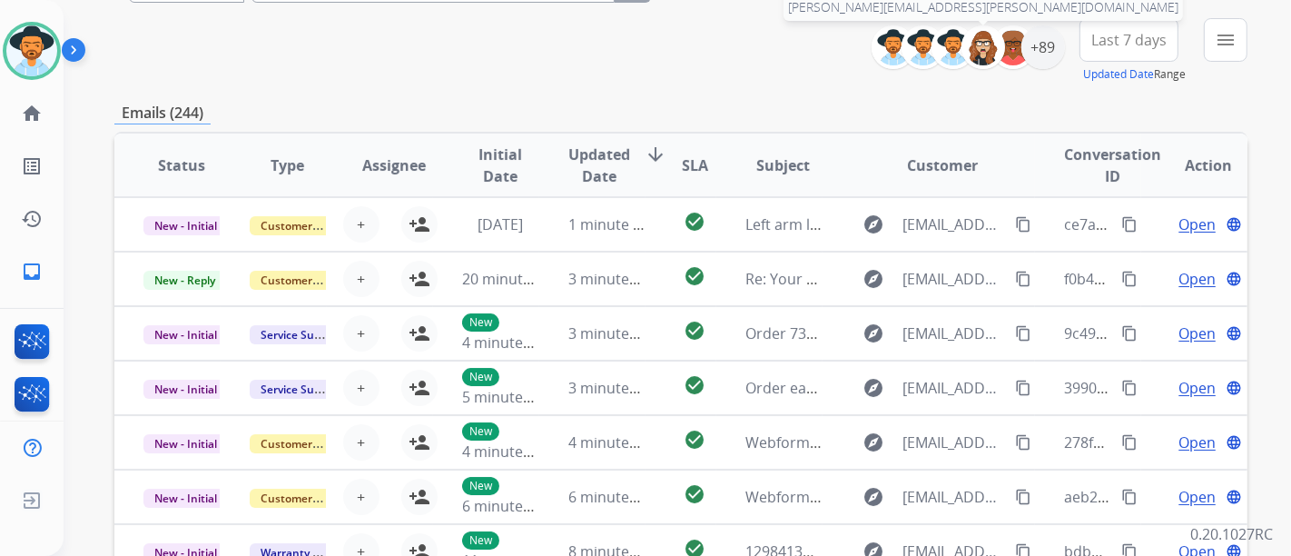
scroll to position [202, 0]
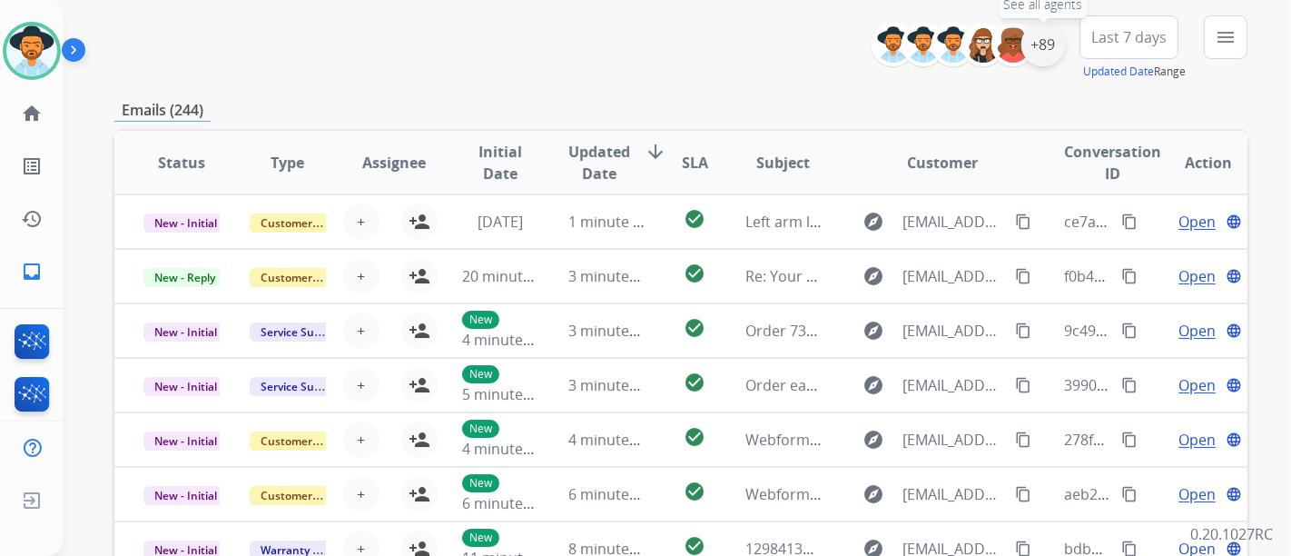
click at [1040, 48] on div "+89" at bounding box center [1044, 45] width 44 height 44
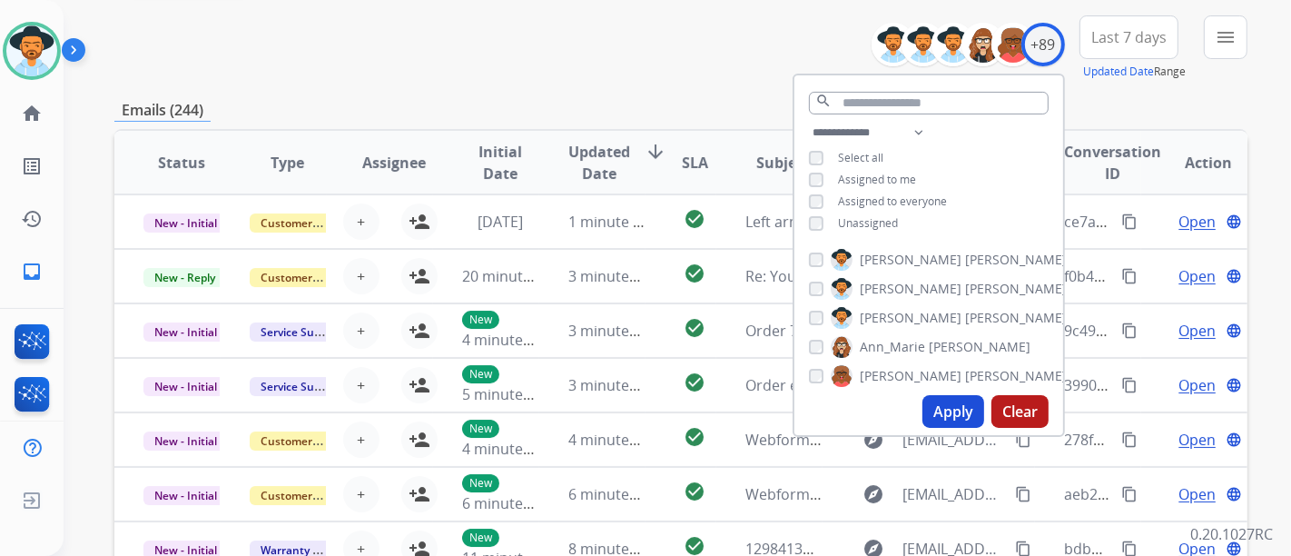
click at [848, 230] on div "**********" at bounding box center [929, 180] width 269 height 116
click at [844, 222] on span "Unassigned" at bounding box center [868, 222] width 60 height 15
click at [938, 404] on button "Apply" at bounding box center [954, 411] width 62 height 33
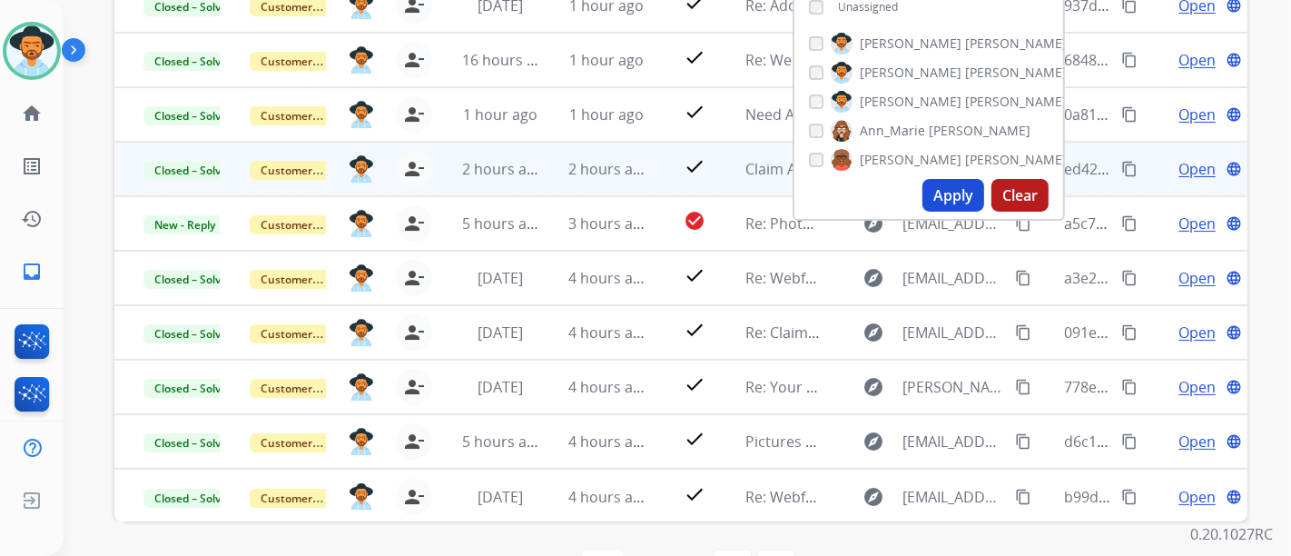
scroll to position [376, 0]
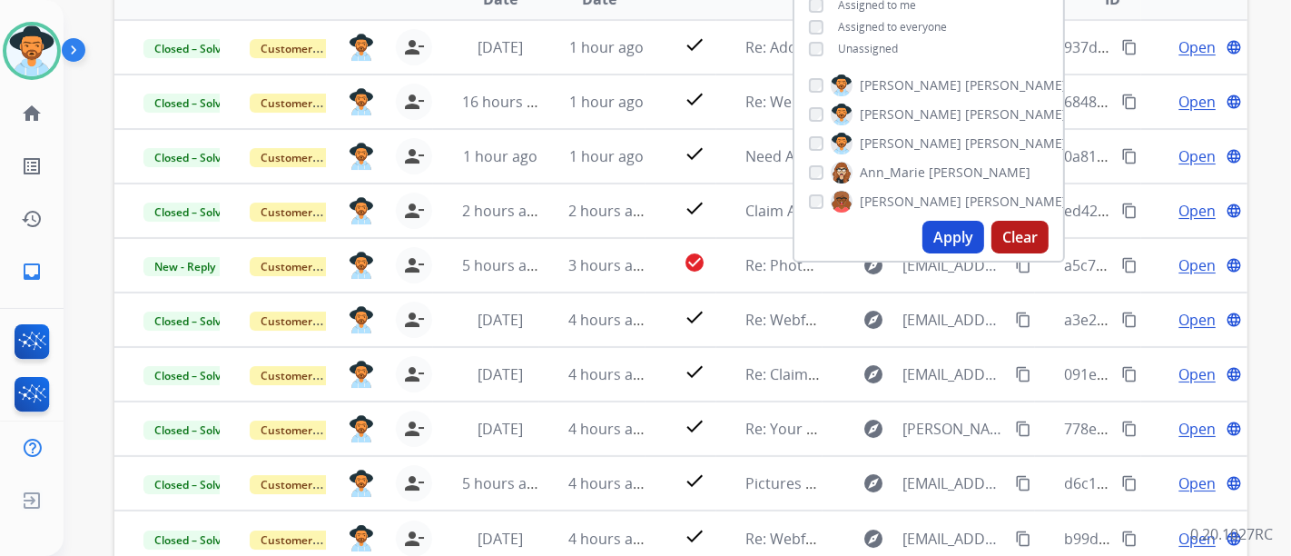
click at [933, 234] on button "Apply" at bounding box center [954, 237] width 62 height 33
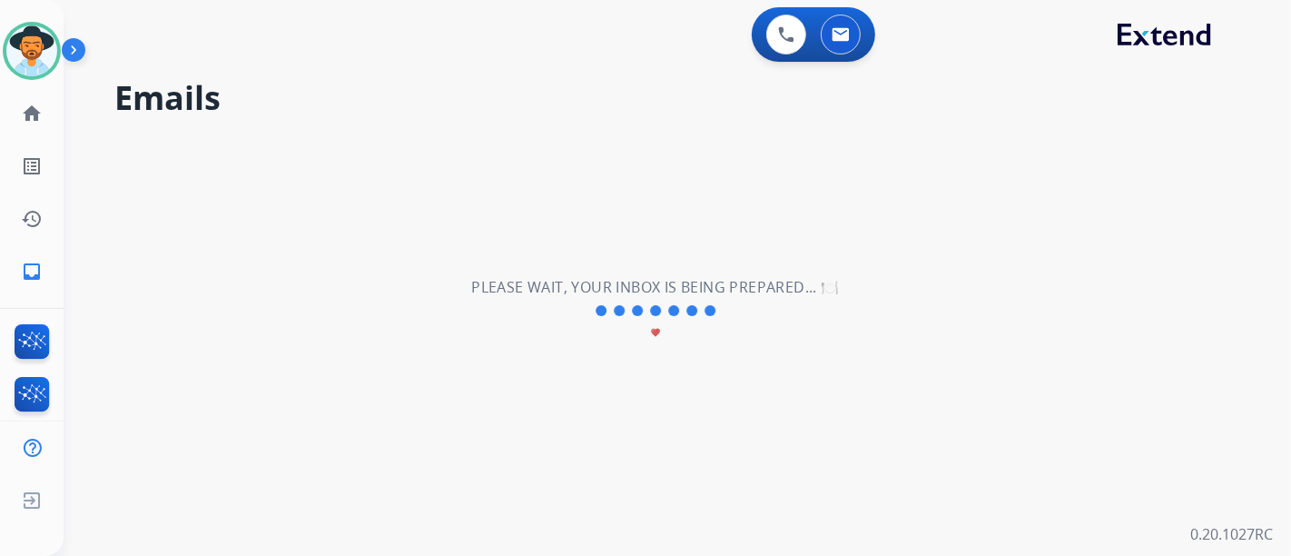
scroll to position [0, 0]
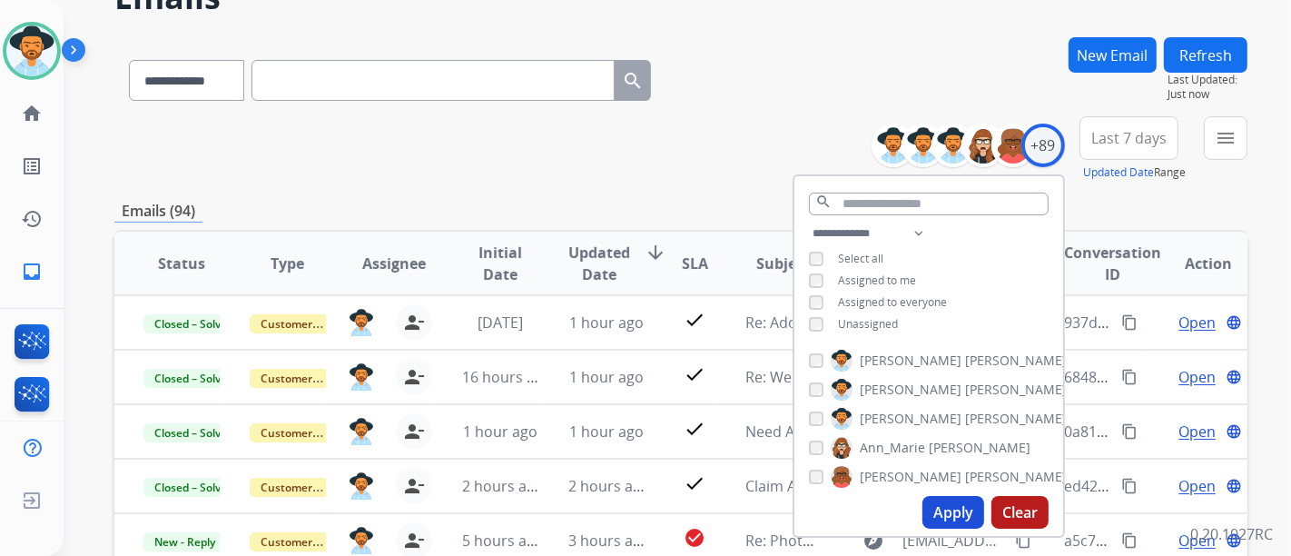
click at [648, 181] on div "**********" at bounding box center [680, 148] width 1133 height 65
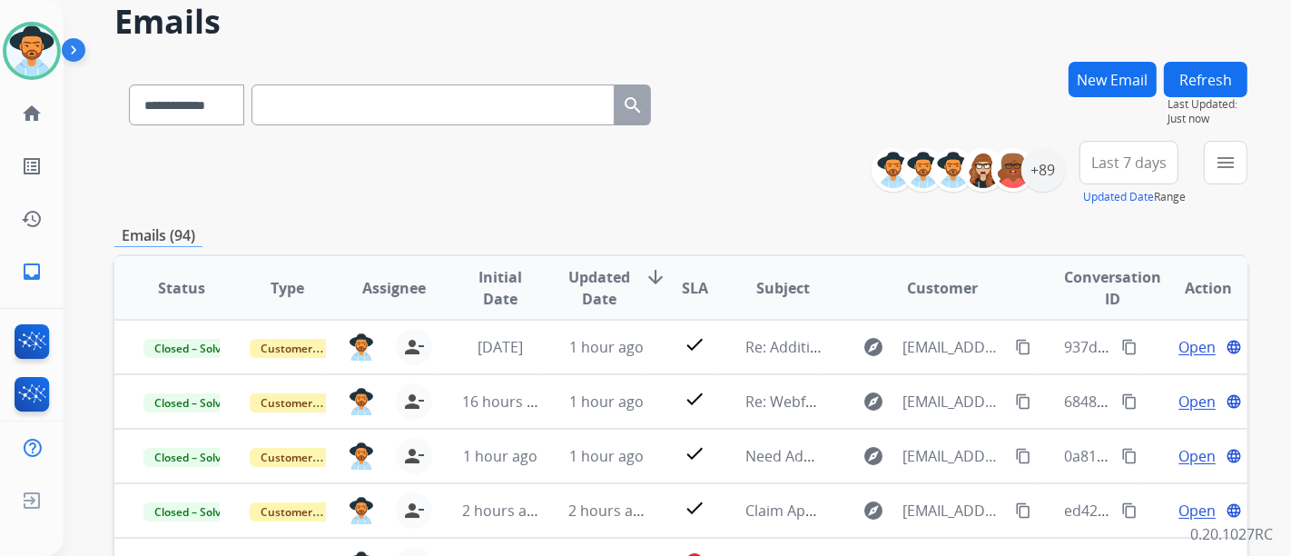
scroll to position [73, 0]
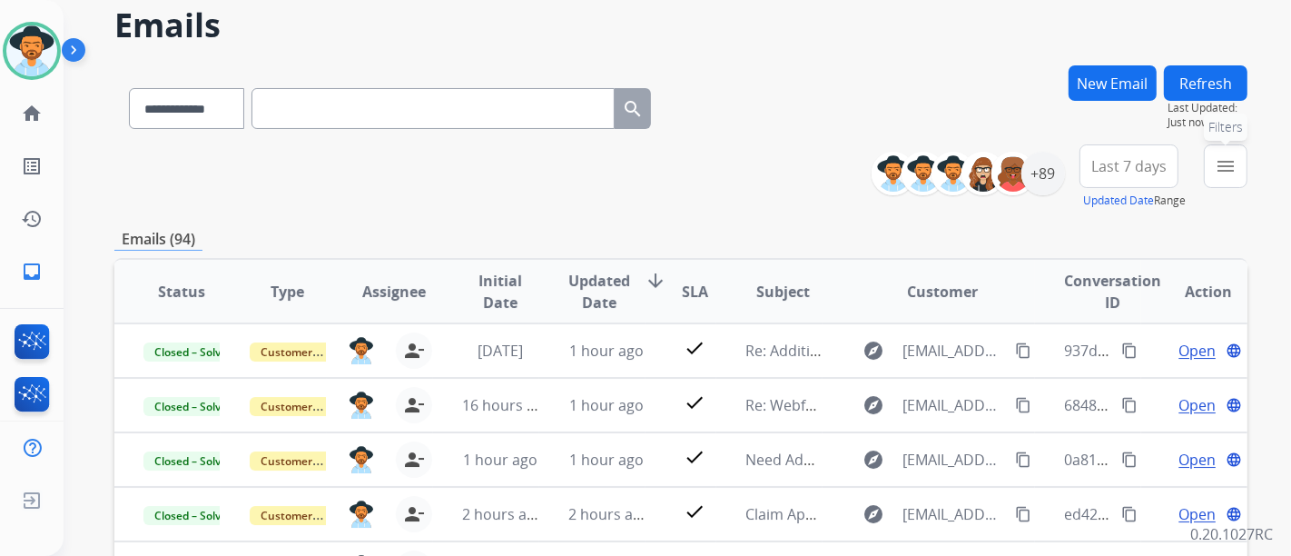
click at [1214, 159] on button "menu Filters" at bounding box center [1226, 166] width 44 height 44
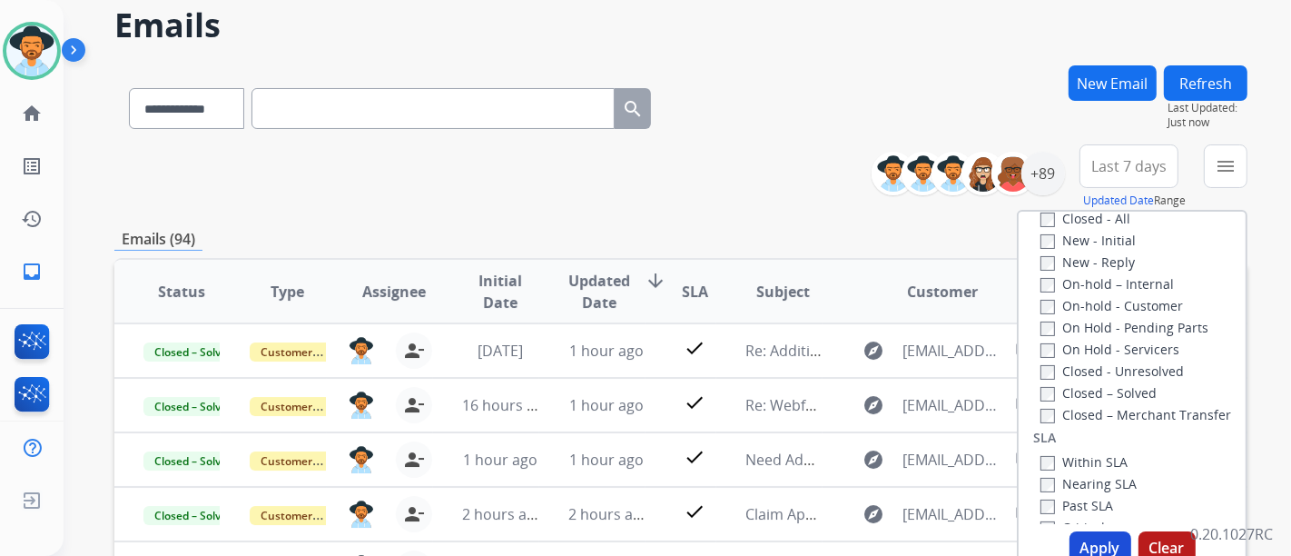
scroll to position [202, 0]
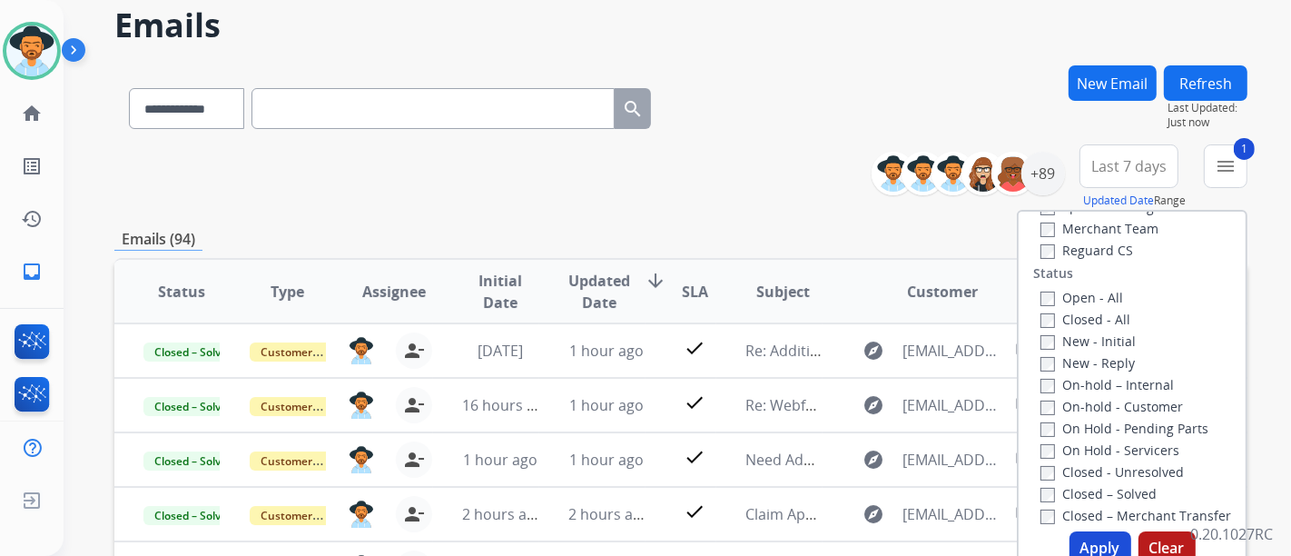
click at [1093, 539] on button "Apply" at bounding box center [1101, 547] width 62 height 33
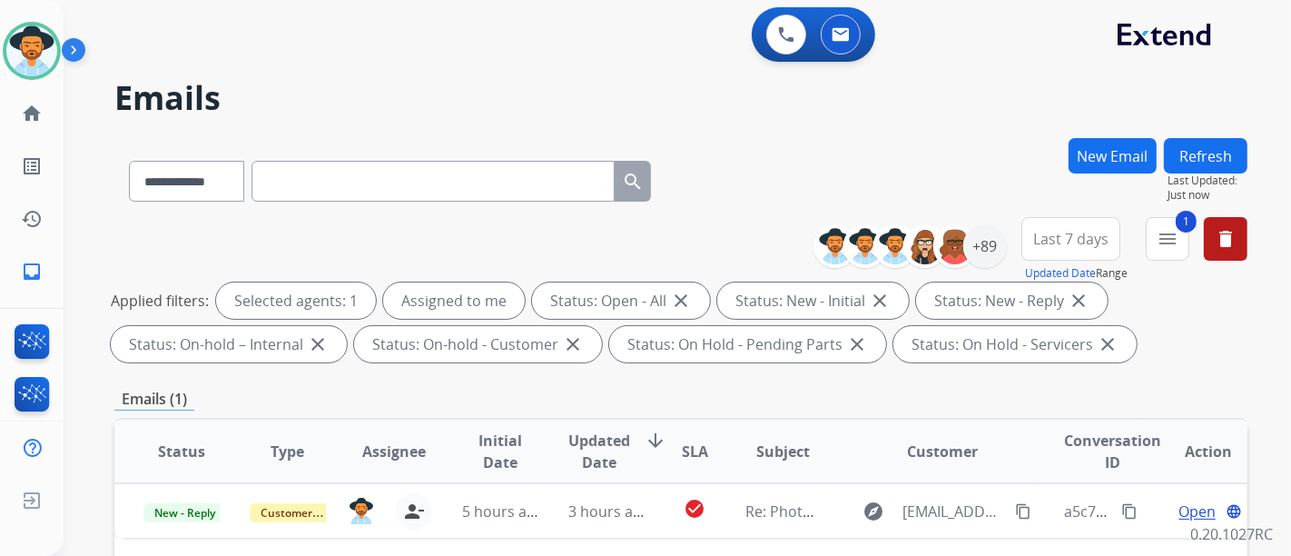
scroll to position [101, 0]
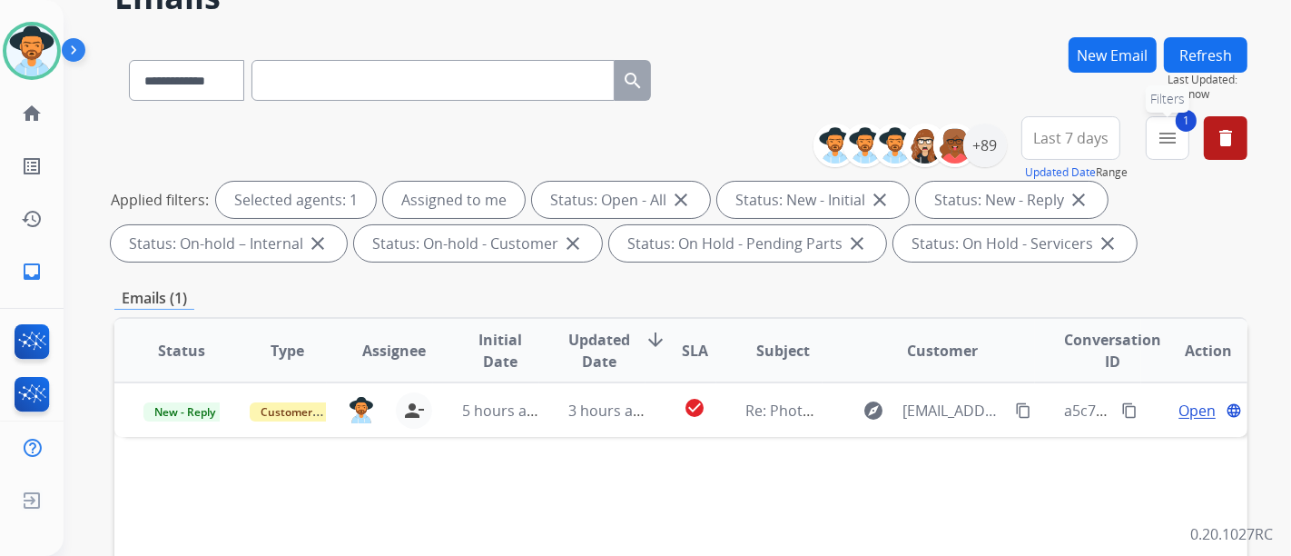
click at [1185, 123] on span "1" at bounding box center [1186, 121] width 21 height 22
click at [999, 143] on div "+89" at bounding box center [985, 145] width 44 height 44
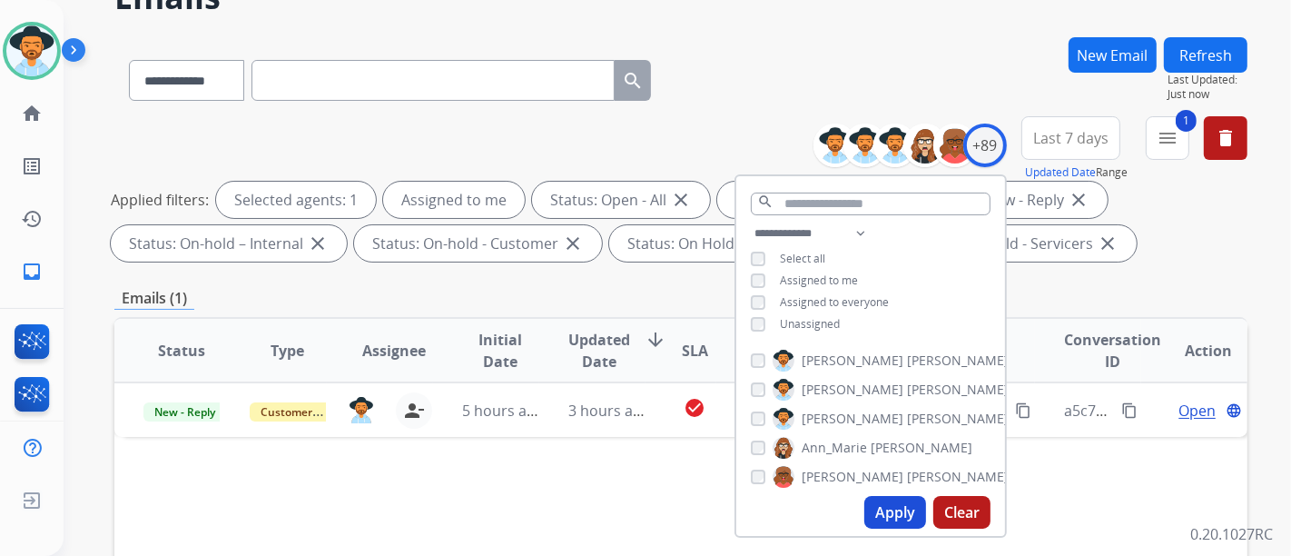
click at [830, 275] on span "Assigned to me" at bounding box center [819, 279] width 78 height 15
click at [788, 322] on span "Unassigned" at bounding box center [810, 323] width 60 height 15
click at [879, 514] on button "Apply" at bounding box center [895, 512] width 62 height 33
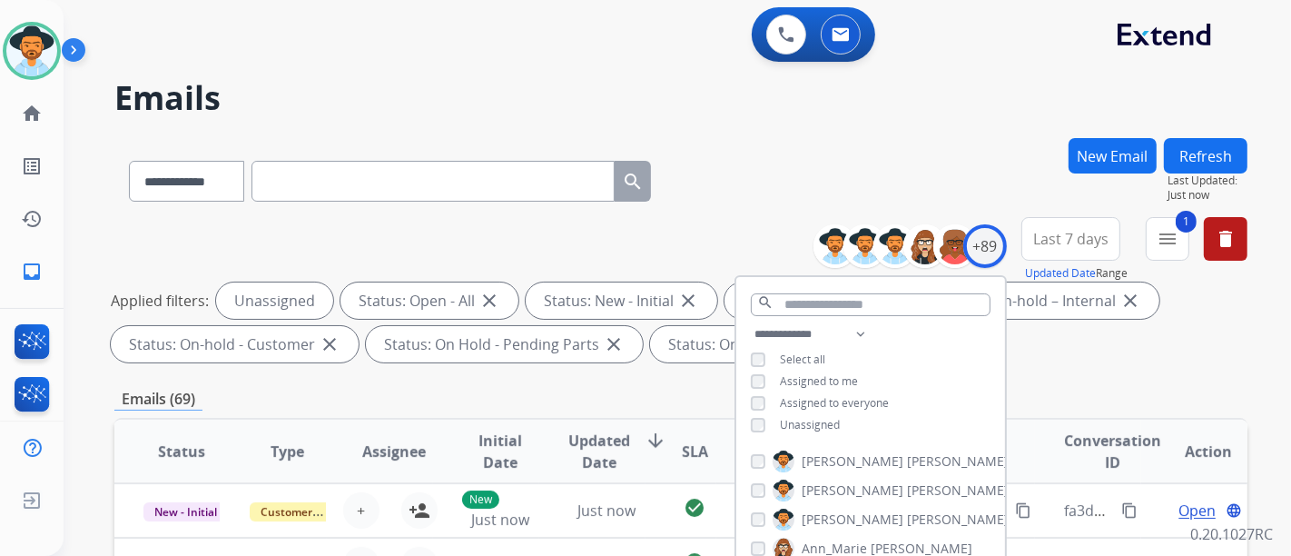
click at [359, 193] on input "text" at bounding box center [433, 181] width 363 height 41
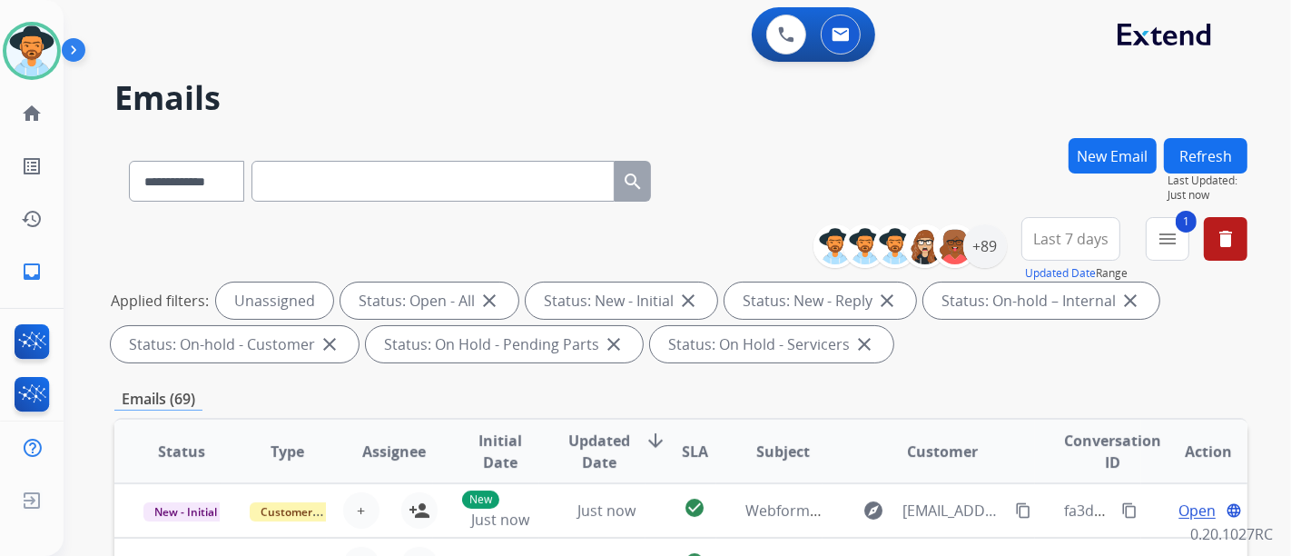
paste input "**********"
type input "**********"
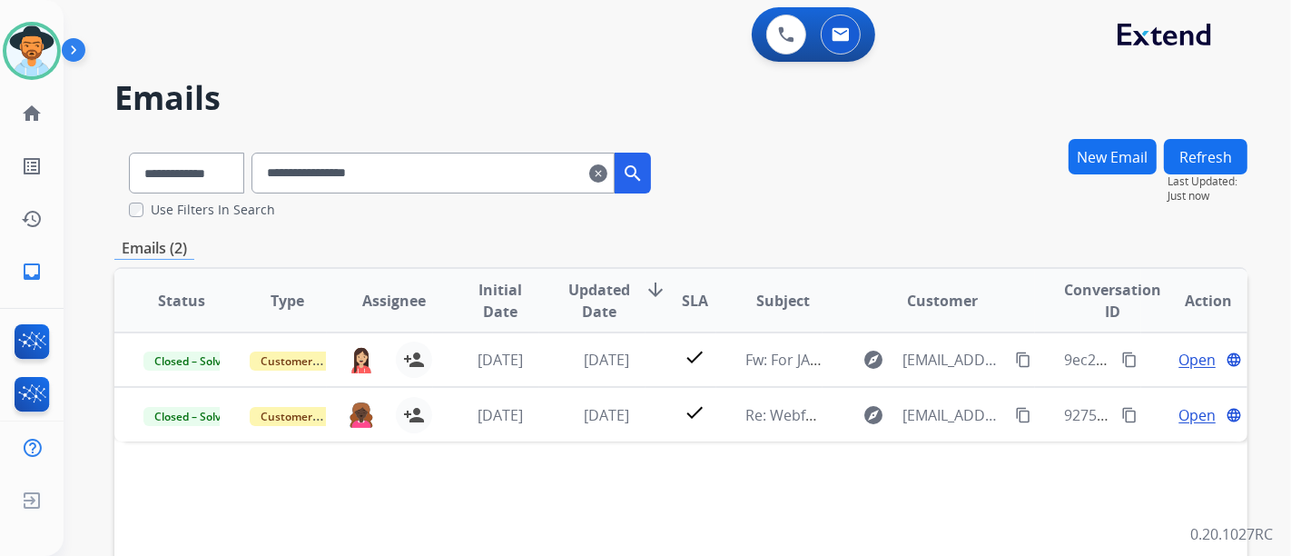
click at [607, 173] on input "**********" at bounding box center [433, 173] width 363 height 41
click at [611, 173] on input "**********" at bounding box center [433, 173] width 363 height 41
click at [607, 173] on mat-icon "clear" at bounding box center [598, 174] width 18 height 22
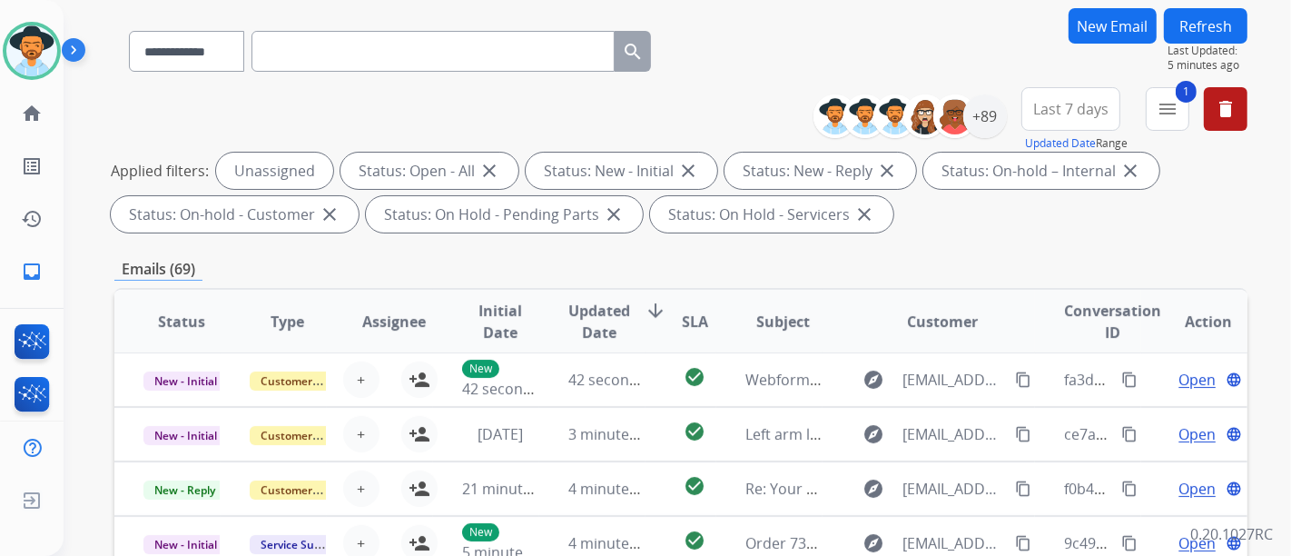
scroll to position [101, 0]
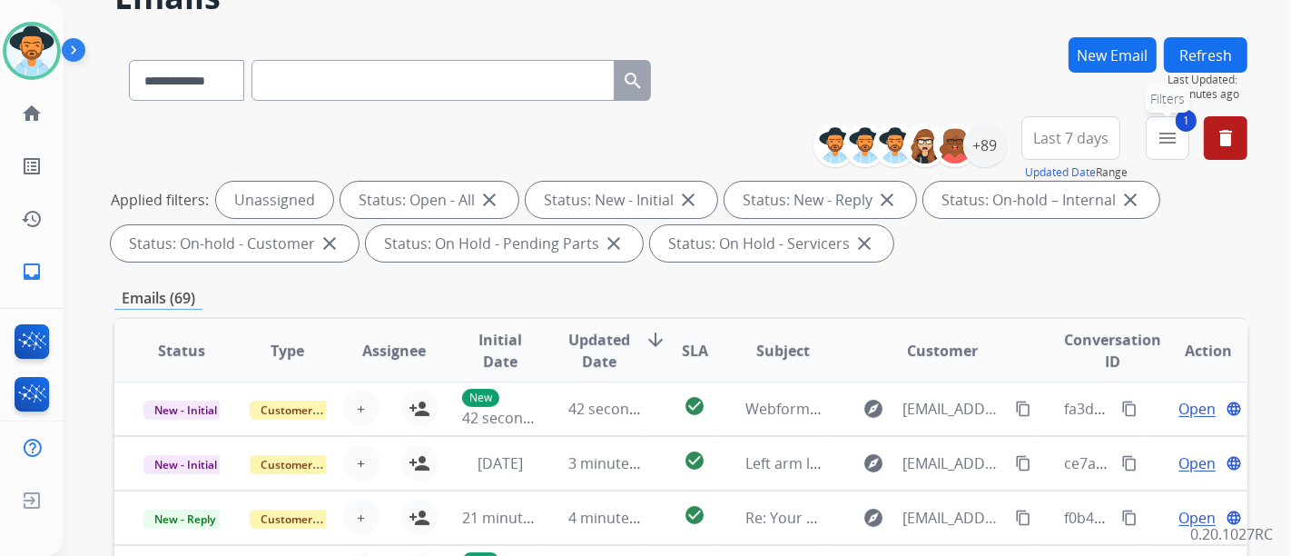
click at [1171, 144] on mat-icon "menu" at bounding box center [1168, 138] width 22 height 22
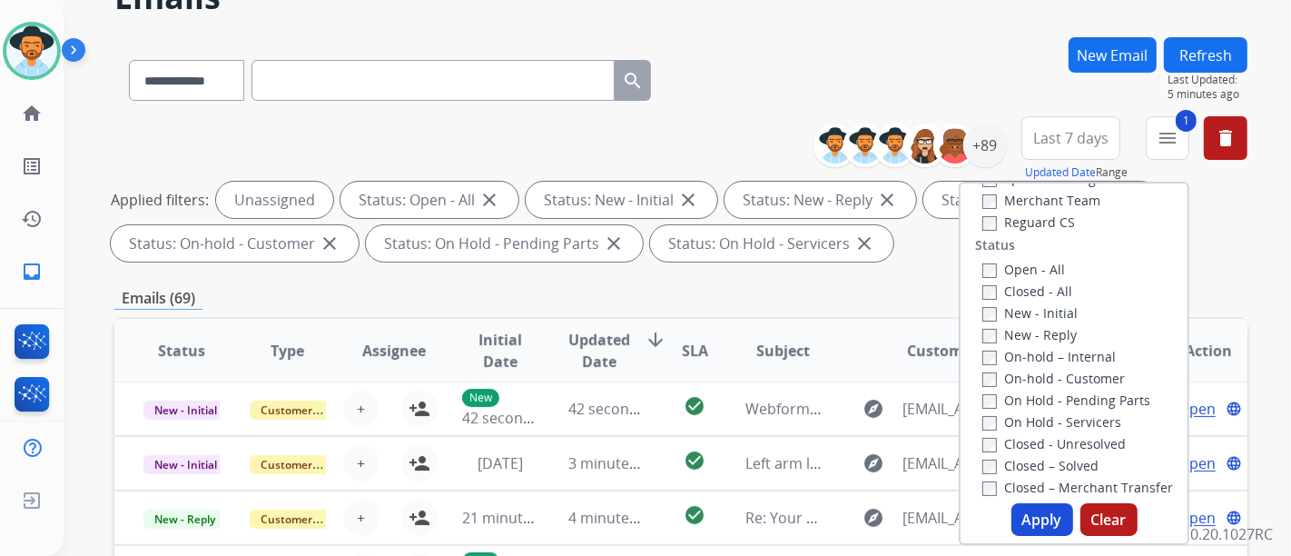
click at [1237, 238] on div "Applied filters: Unassigned Status: Open - All close Status: New - Initial clos…" at bounding box center [677, 222] width 1133 height 80
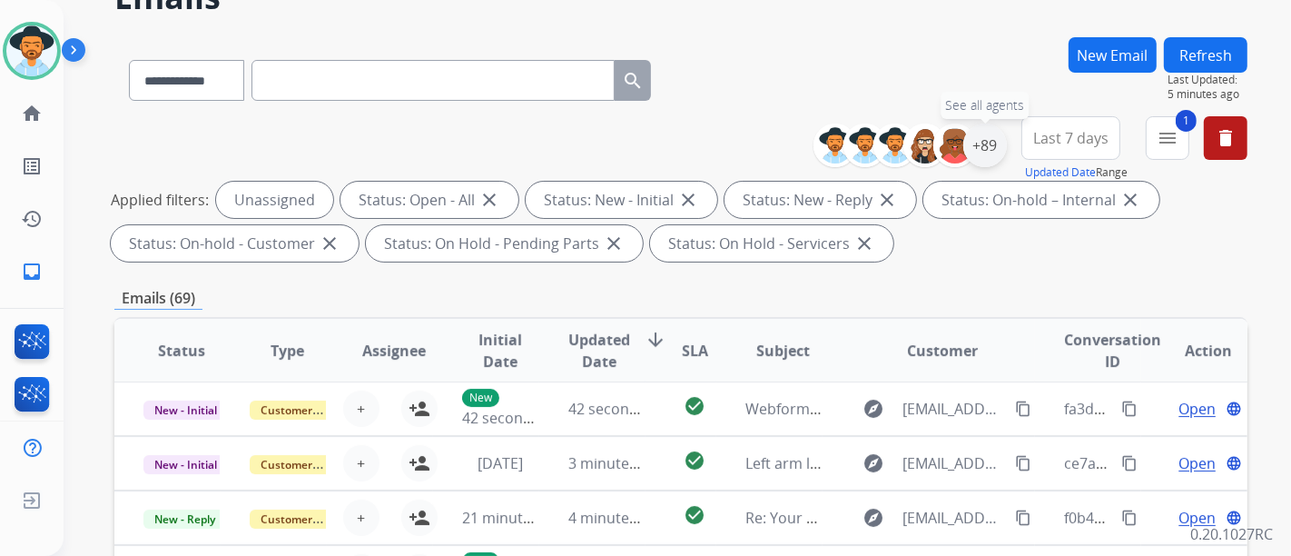
click at [981, 133] on div "+89" at bounding box center [985, 145] width 44 height 44
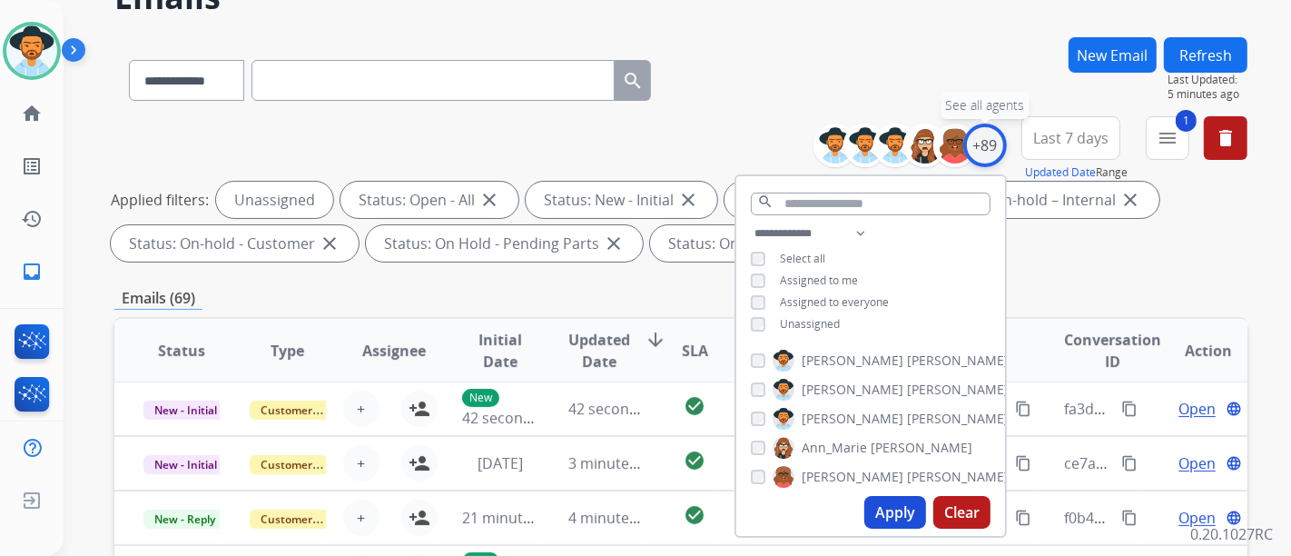
click at [981, 133] on div "+89" at bounding box center [985, 145] width 44 height 44
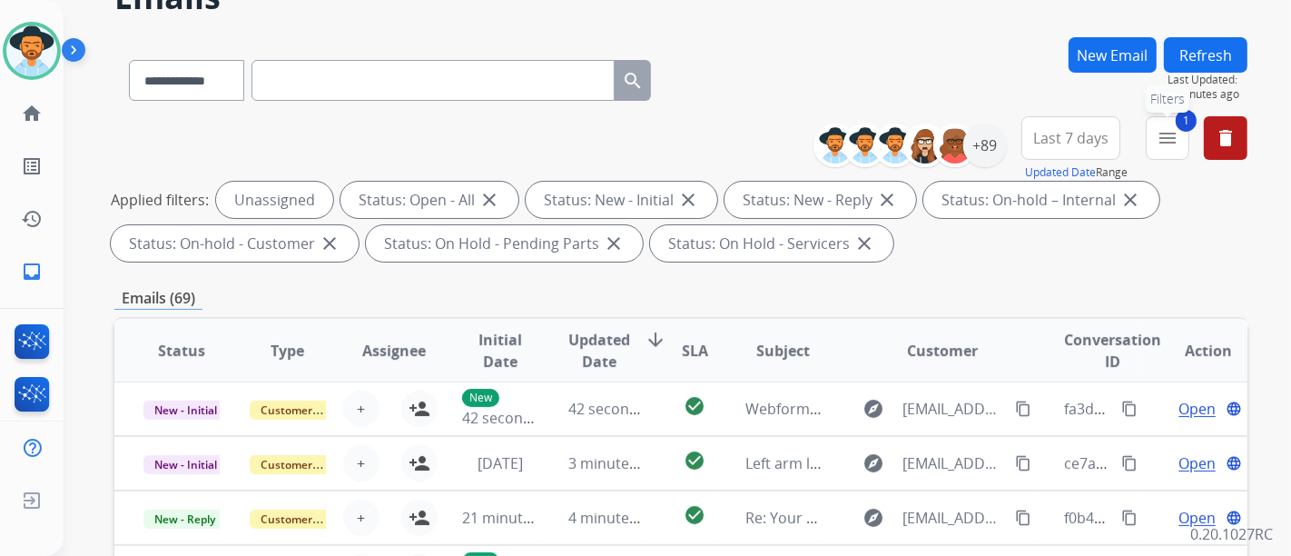
click at [1170, 139] on mat-icon "menu" at bounding box center [1168, 138] width 22 height 22
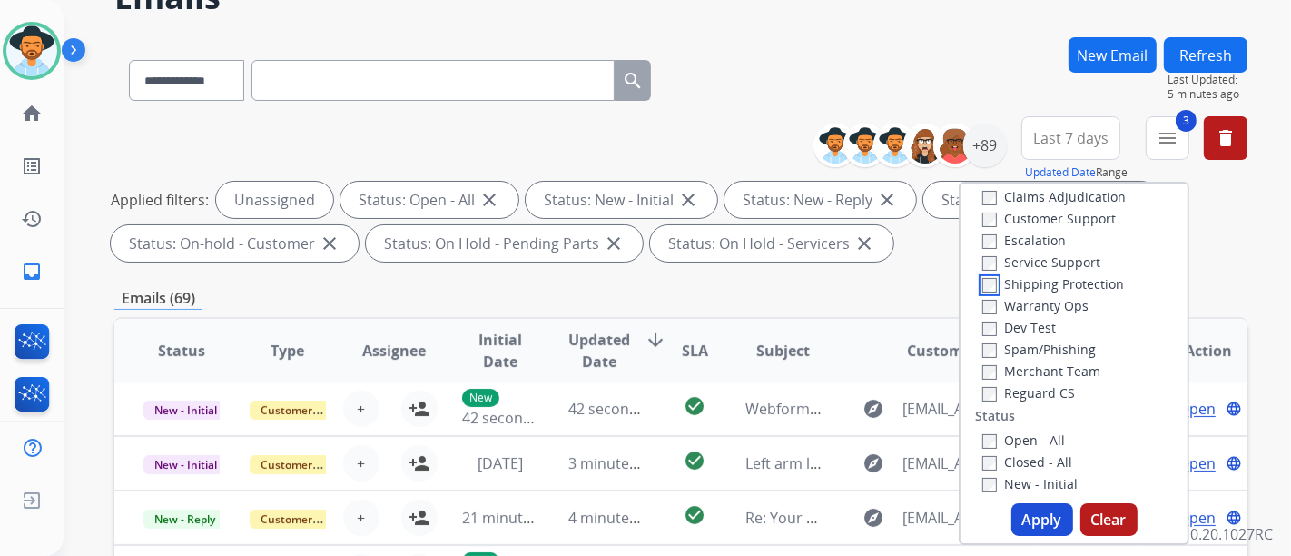
scroll to position [0, 0]
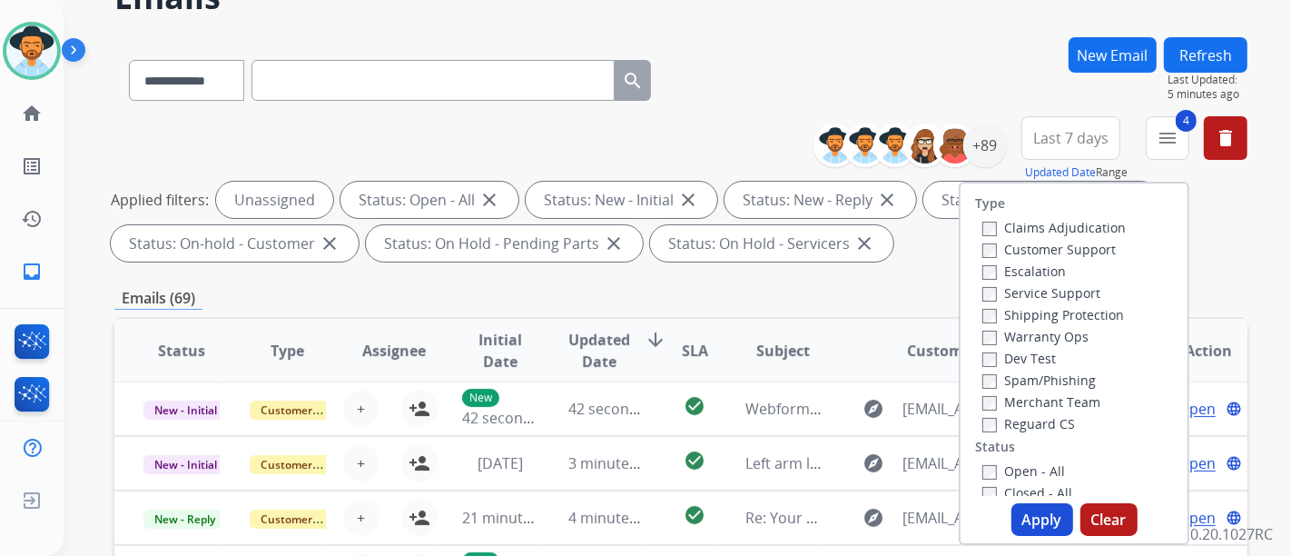
click at [1041, 513] on button "Apply" at bounding box center [1043, 519] width 62 height 33
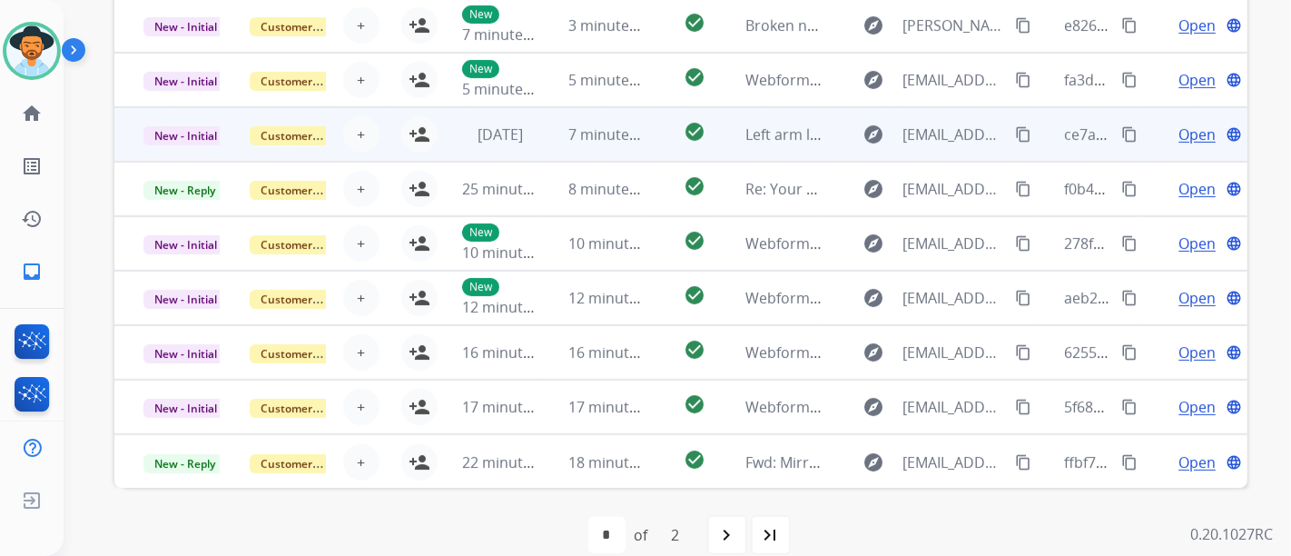
scroll to position [607, 0]
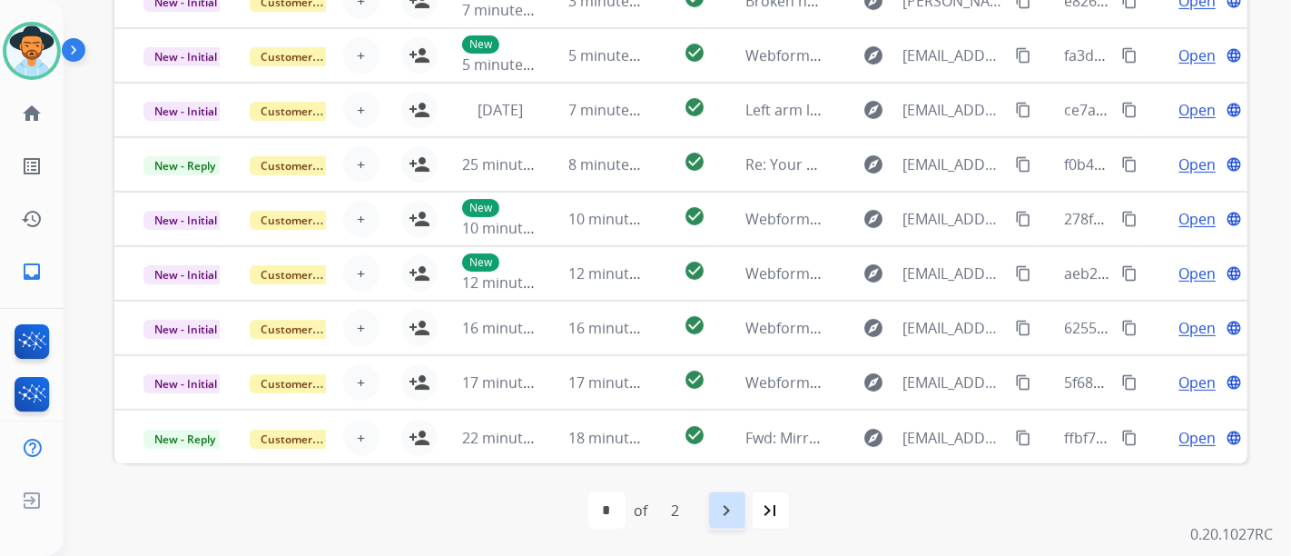
click at [734, 500] on mat-icon "navigate_next" at bounding box center [727, 510] width 22 height 22
select select "*"
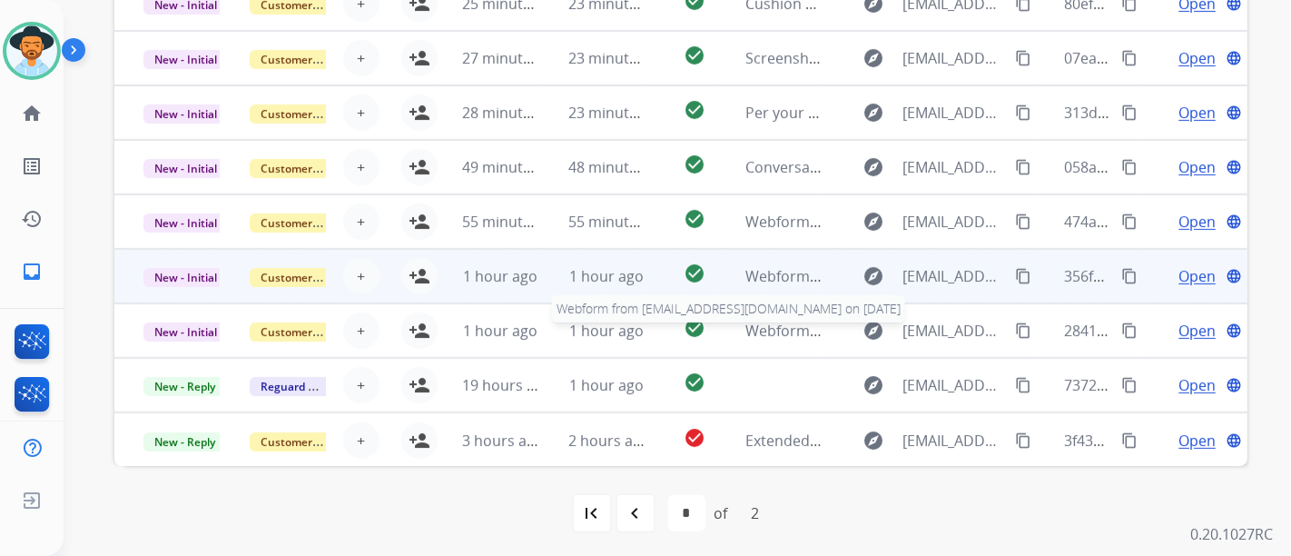
scroll to position [605, 0]
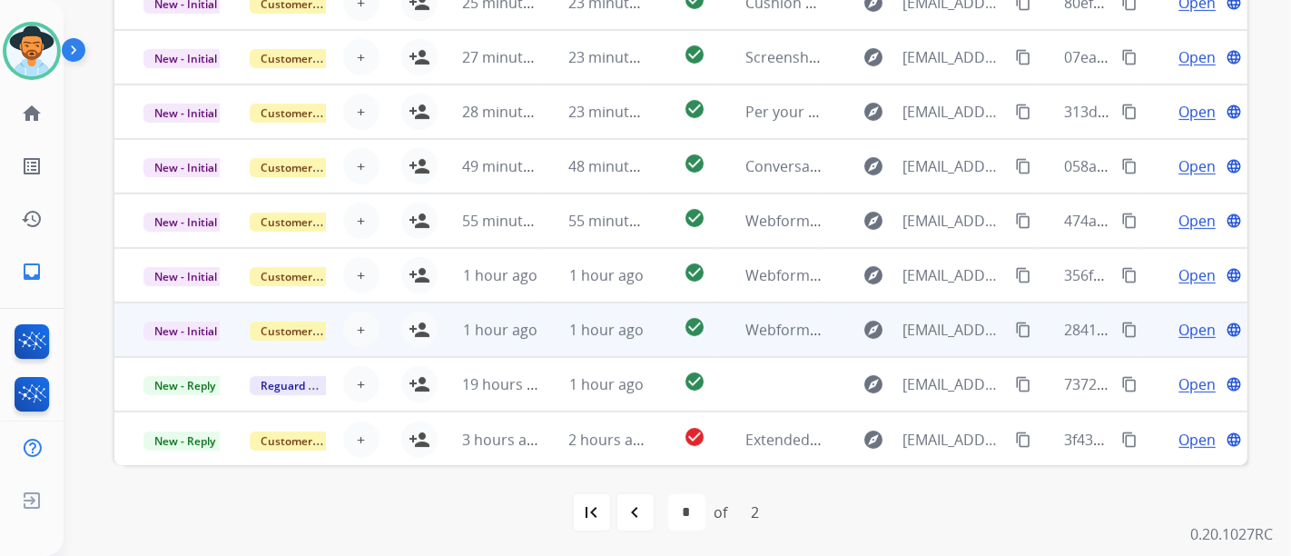
click at [1180, 328] on span "Open" at bounding box center [1197, 330] width 37 height 22
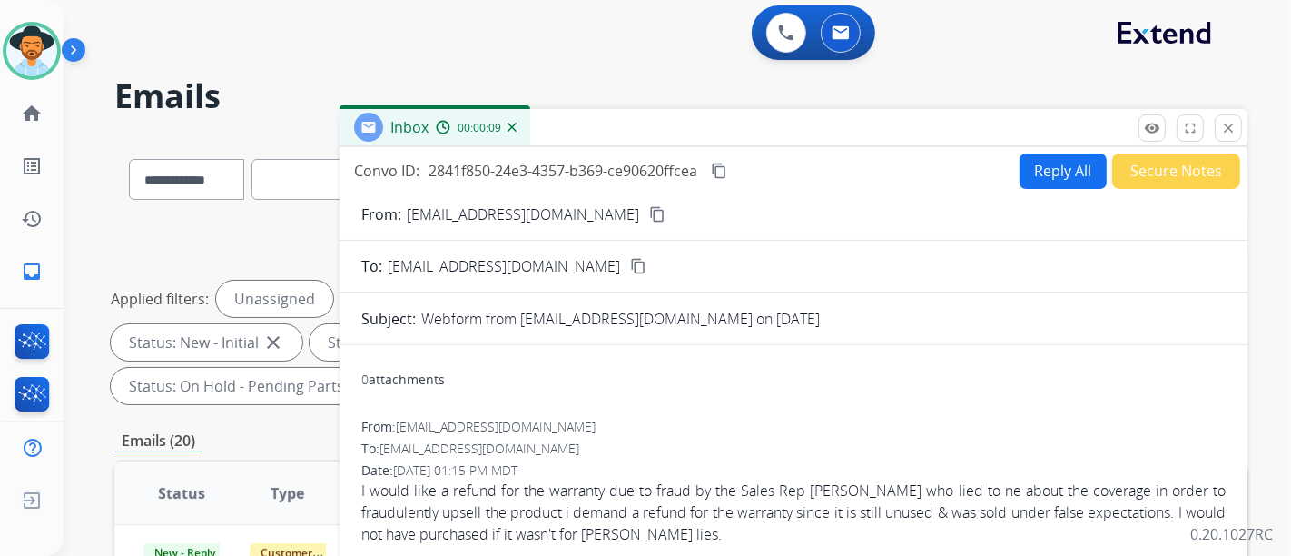
scroll to position [0, 0]
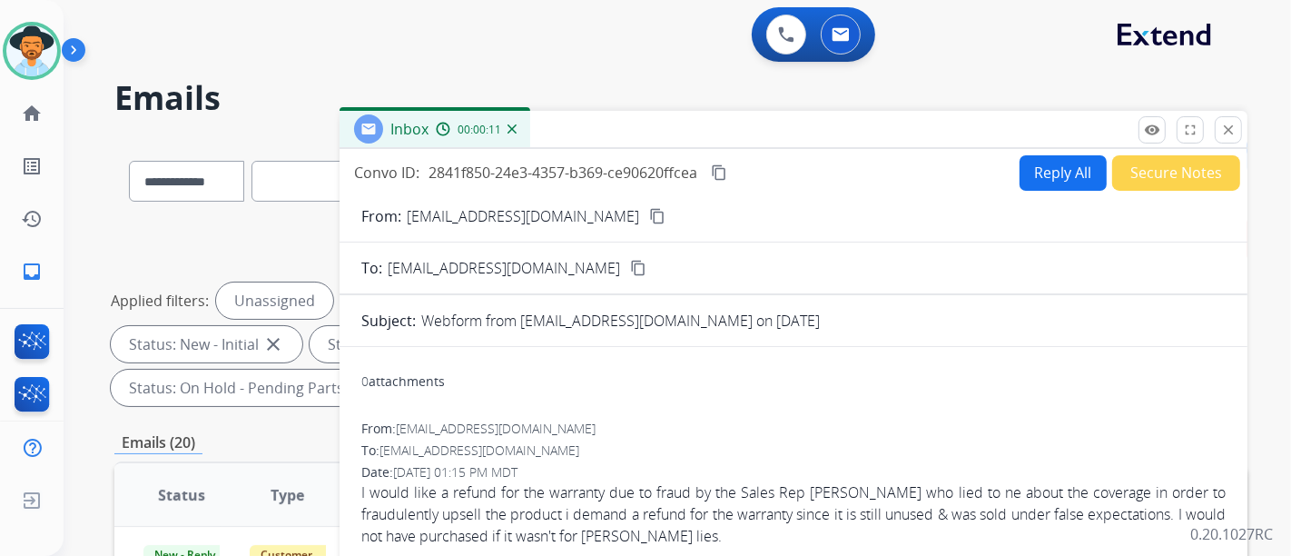
click at [649, 209] on mat-icon "content_copy" at bounding box center [657, 216] width 16 height 16
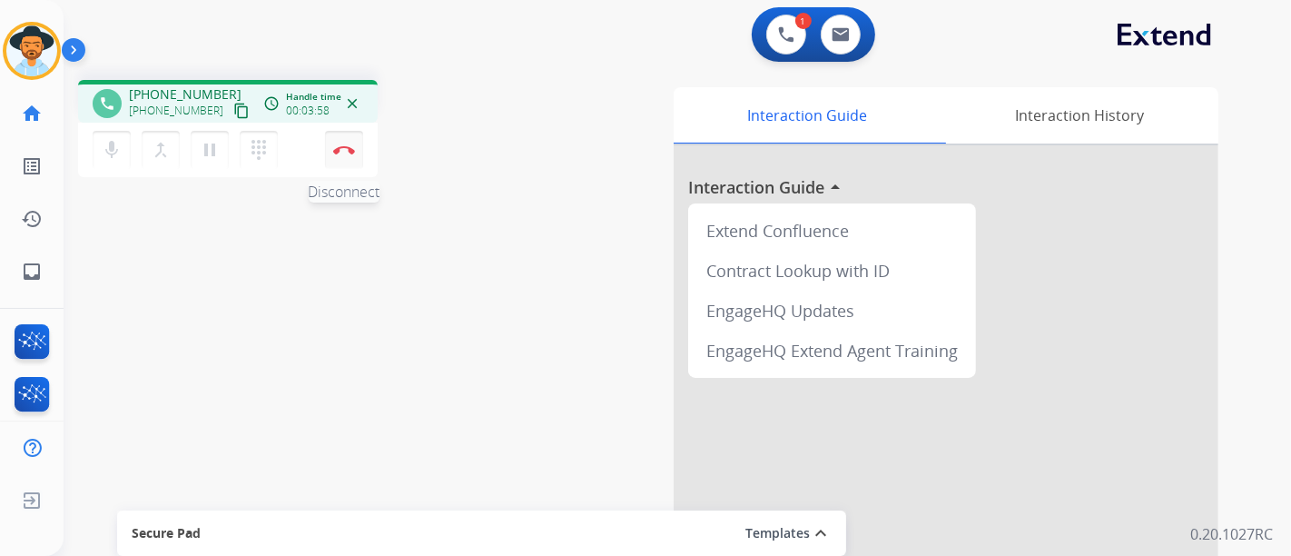
click at [352, 145] on img at bounding box center [344, 149] width 22 height 9
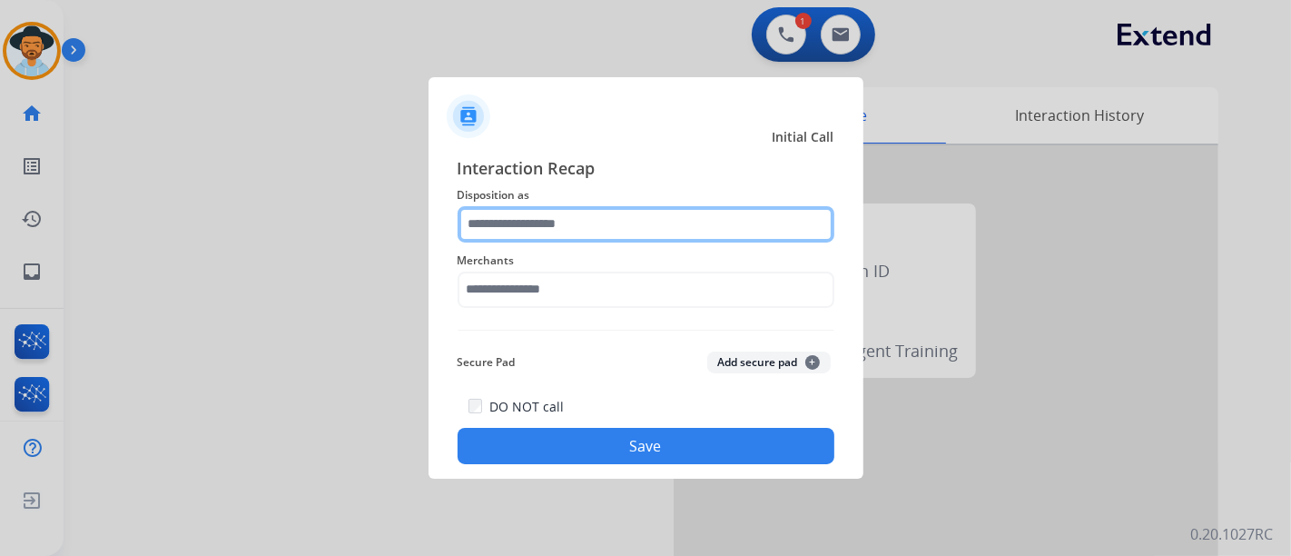
click at [626, 216] on input "text" at bounding box center [646, 224] width 377 height 36
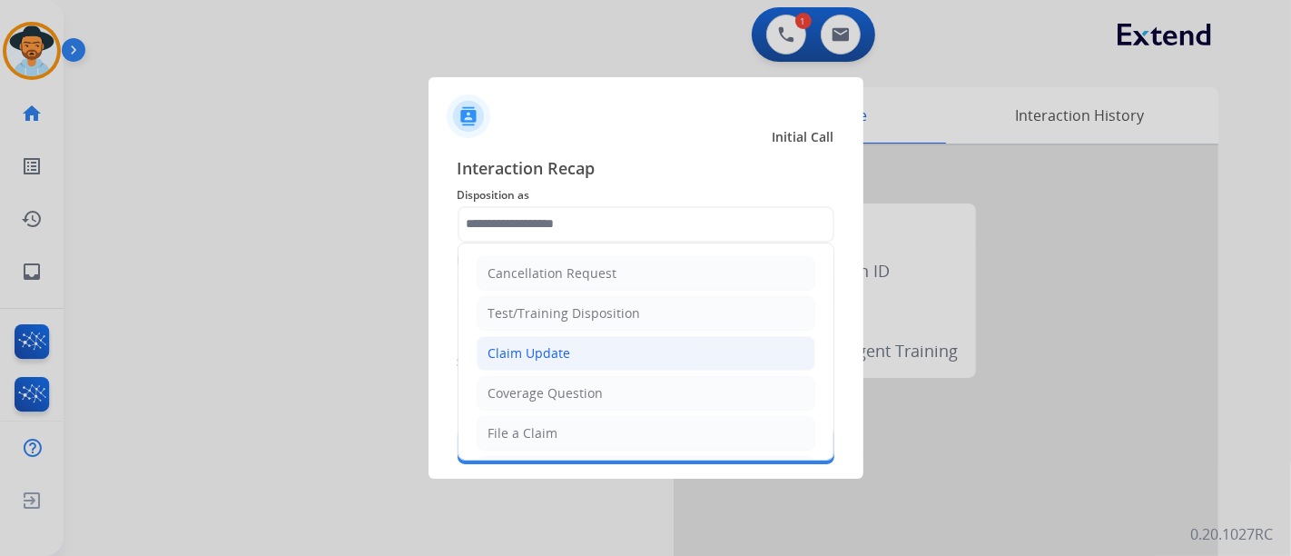
click at [602, 349] on li "Claim Update" at bounding box center [646, 353] width 339 height 35
type input "**********"
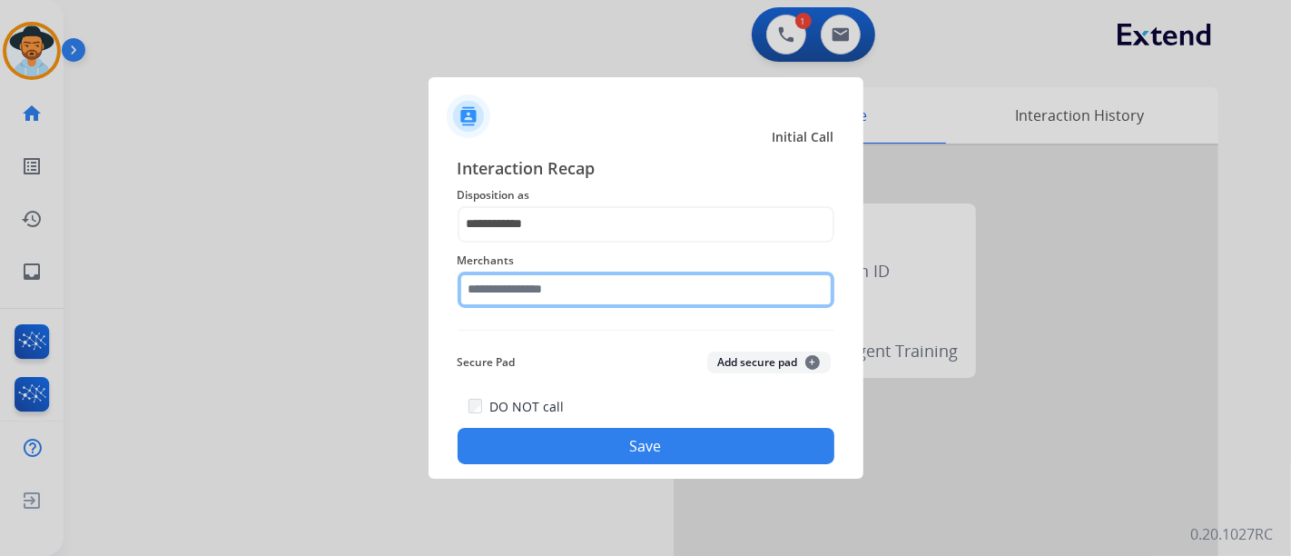
click at [612, 277] on input "text" at bounding box center [646, 290] width 377 height 36
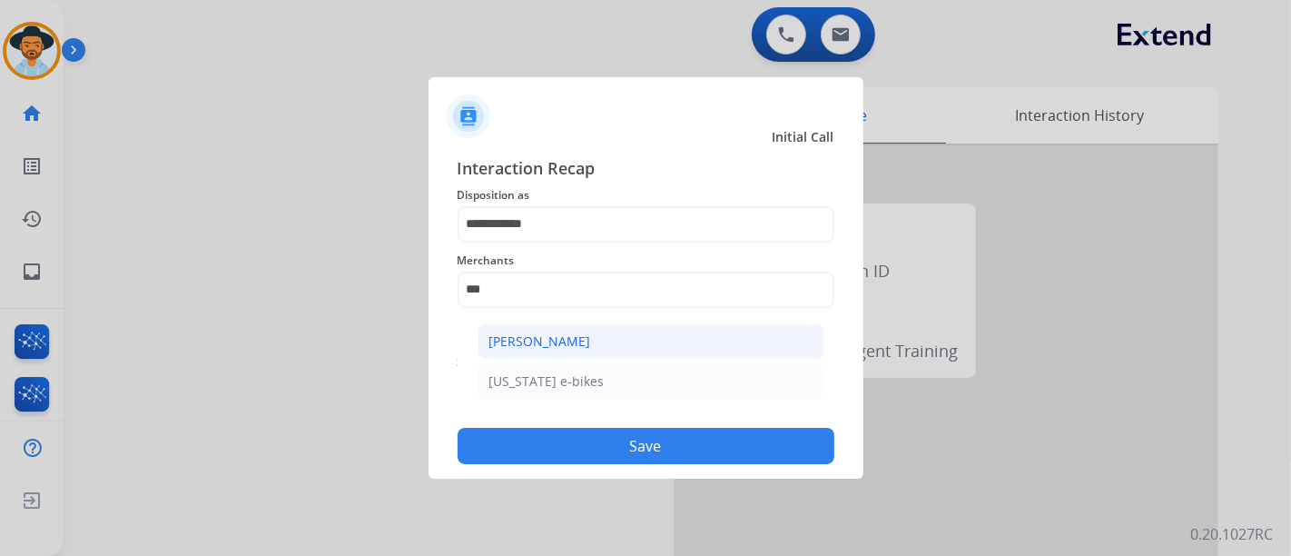
click at [587, 332] on div "Ashley - Reguard" at bounding box center [540, 341] width 102 height 18
type input "**********"
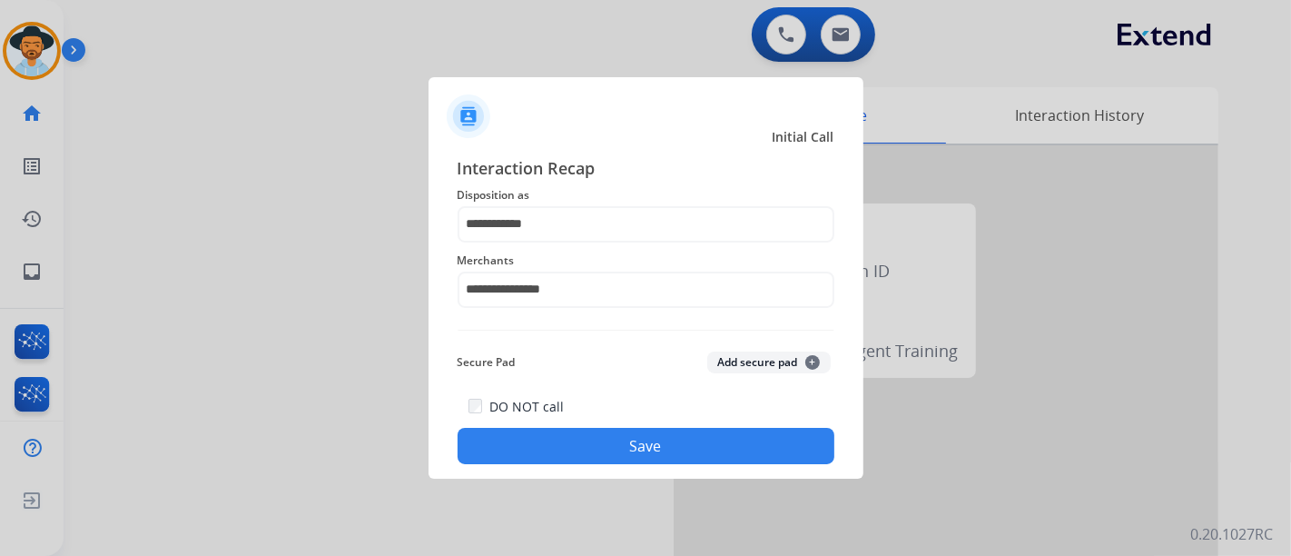
click at [590, 442] on button "Save" at bounding box center [646, 446] width 377 height 36
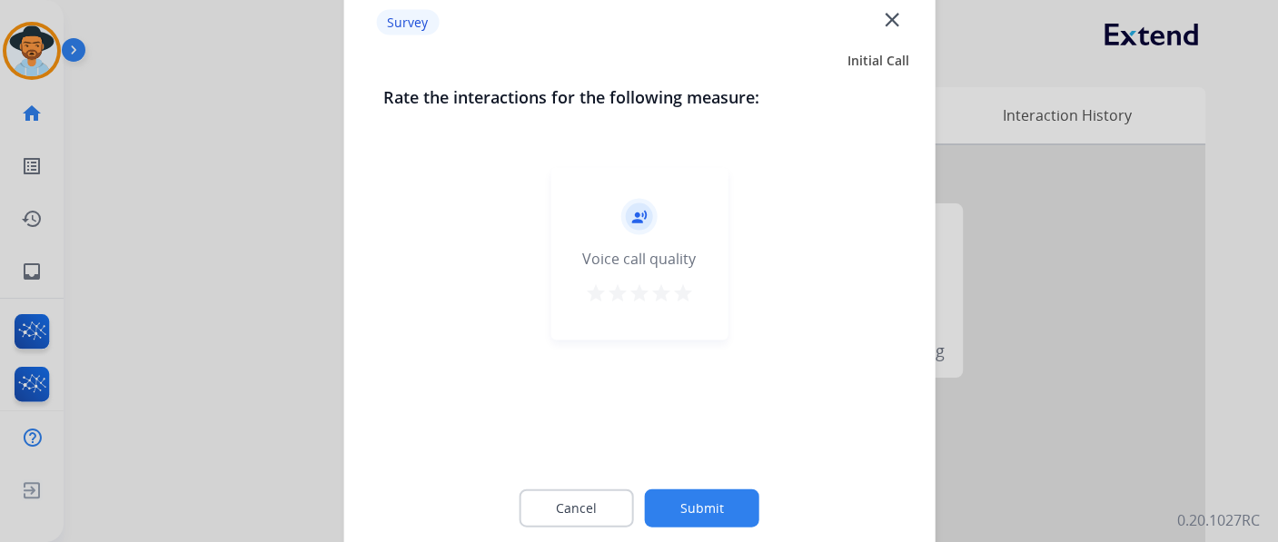
click at [664, 297] on mat-icon "star" at bounding box center [661, 292] width 22 height 22
click at [693, 493] on button "Submit" at bounding box center [702, 508] width 114 height 38
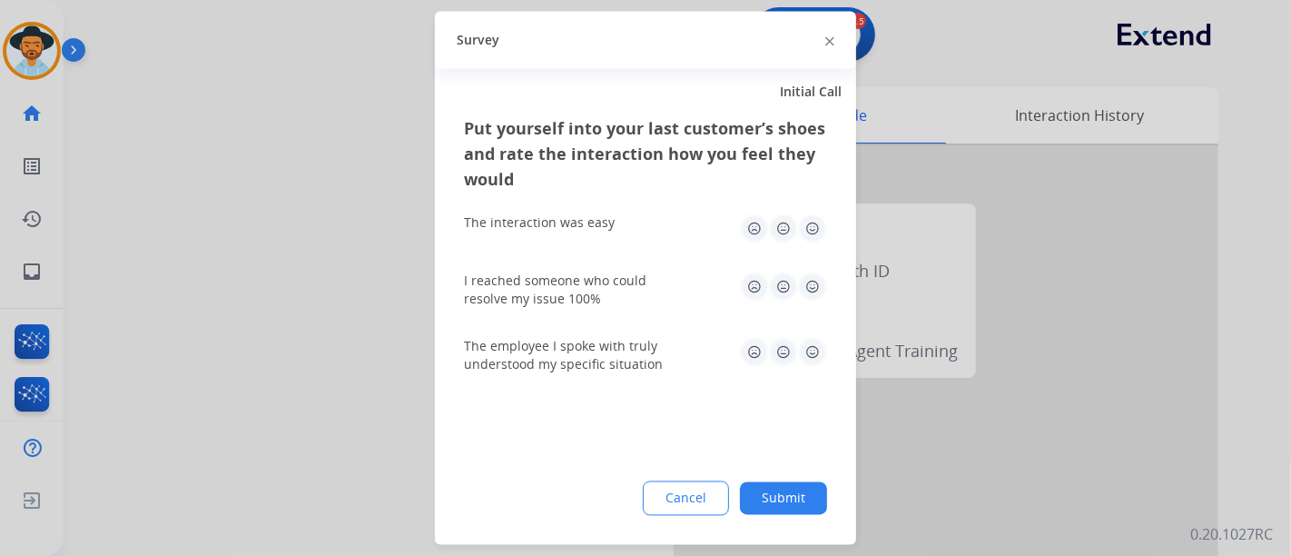
click at [810, 234] on img at bounding box center [812, 228] width 29 height 29
click at [824, 281] on img at bounding box center [812, 286] width 29 height 29
click at [815, 356] on img at bounding box center [812, 352] width 29 height 29
click at [786, 478] on div "Put yourself into your last customer’s shoes and rate the interaction how you f…" at bounding box center [645, 330] width 421 height 429
click at [792, 493] on button "Submit" at bounding box center [783, 498] width 87 height 33
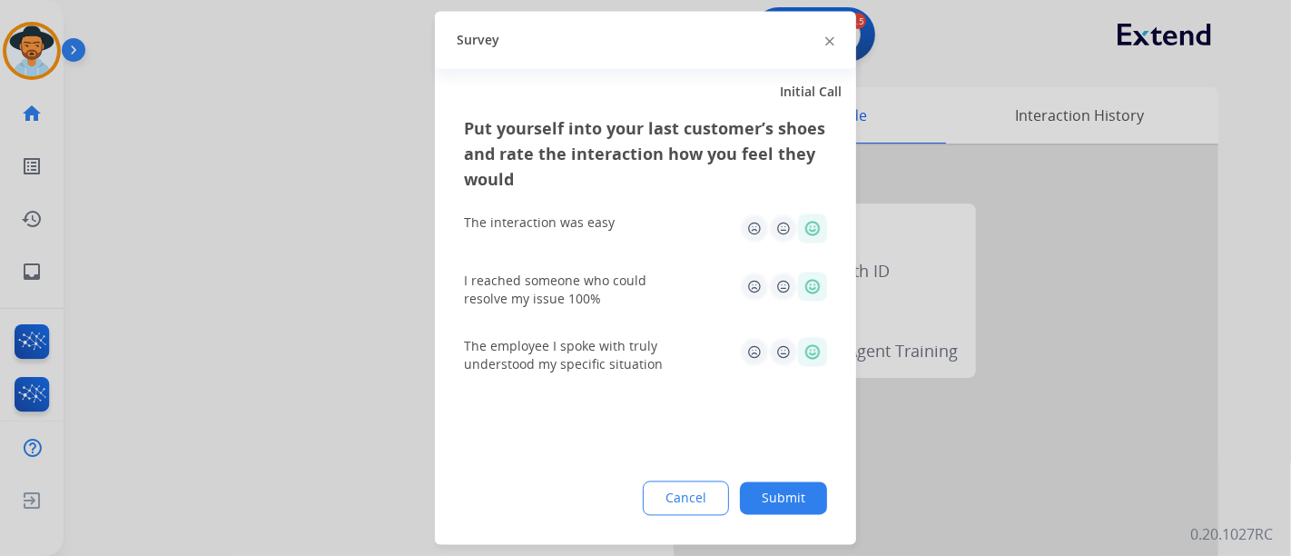
click at [792, 493] on div at bounding box center [946, 483] width 545 height 677
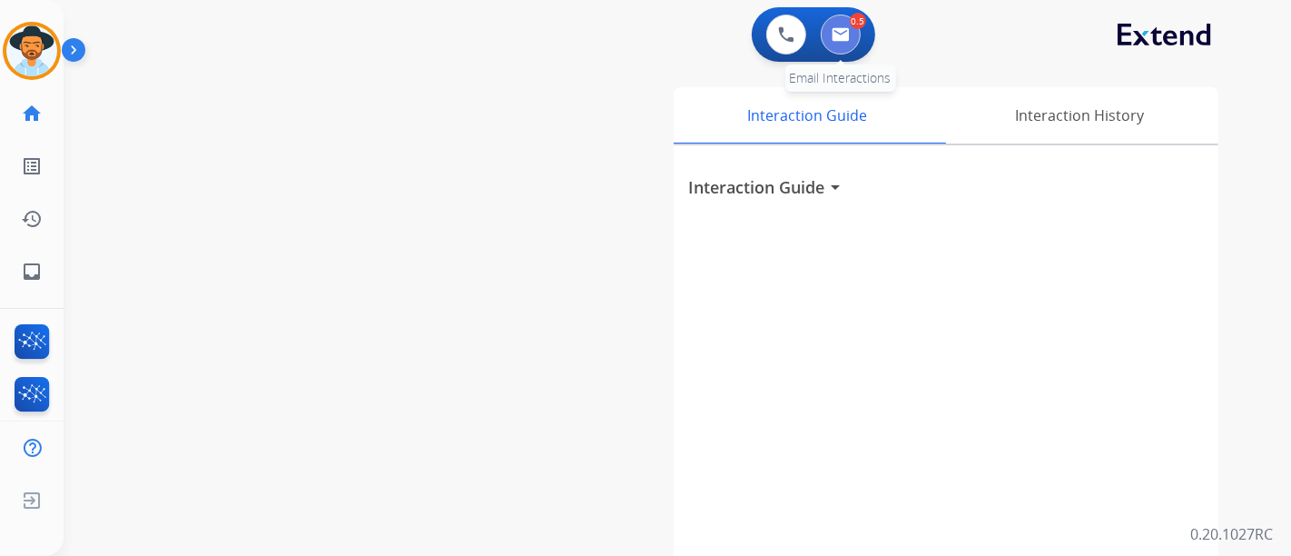
click at [842, 34] on img at bounding box center [841, 34] width 18 height 15
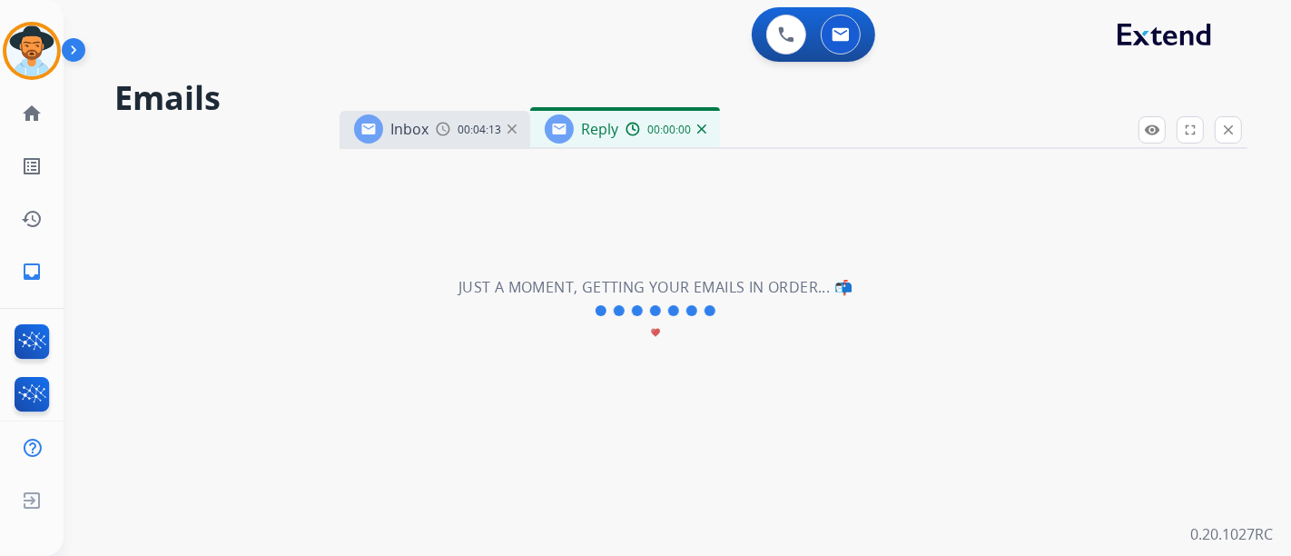
select select "**********"
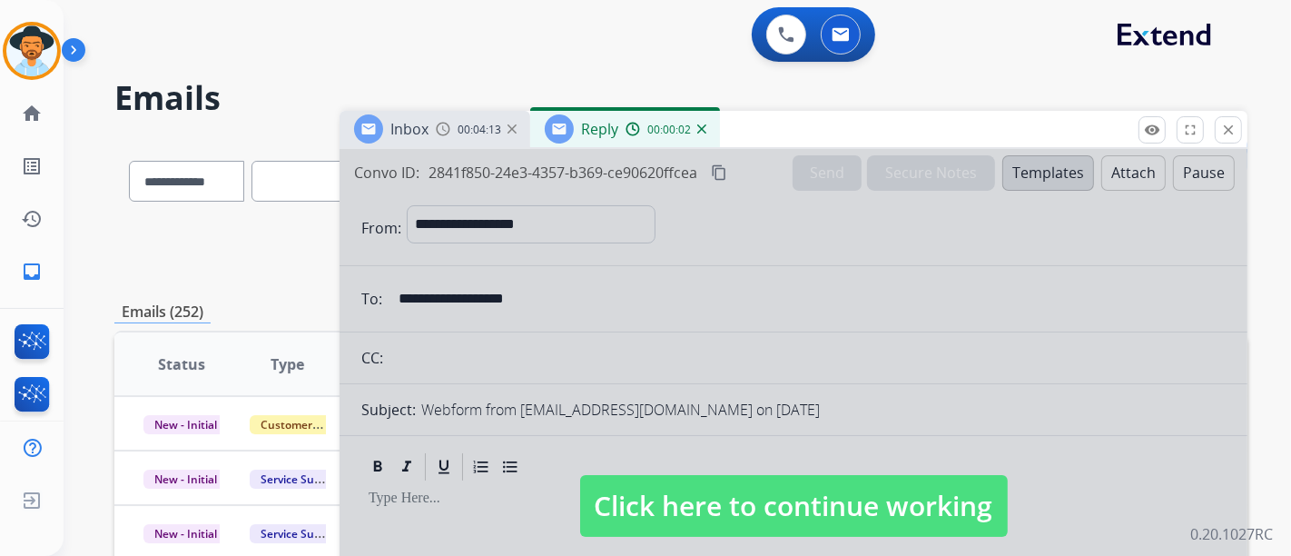
click at [830, 472] on div at bounding box center [794, 488] width 908 height 678
select select
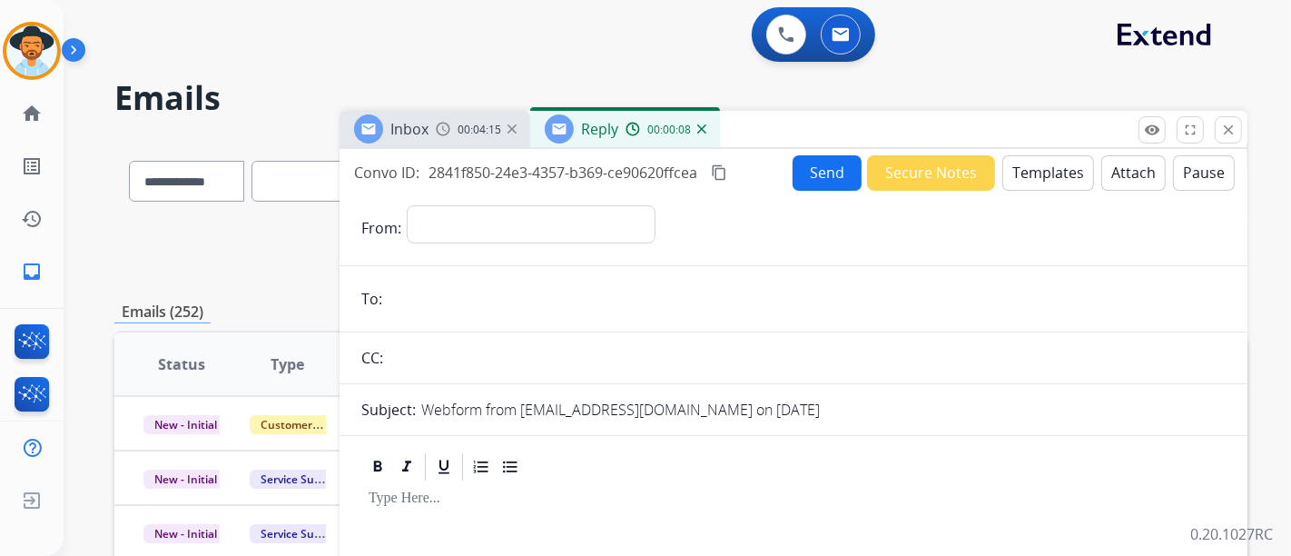
click at [700, 124] on img at bounding box center [701, 128] width 9 height 9
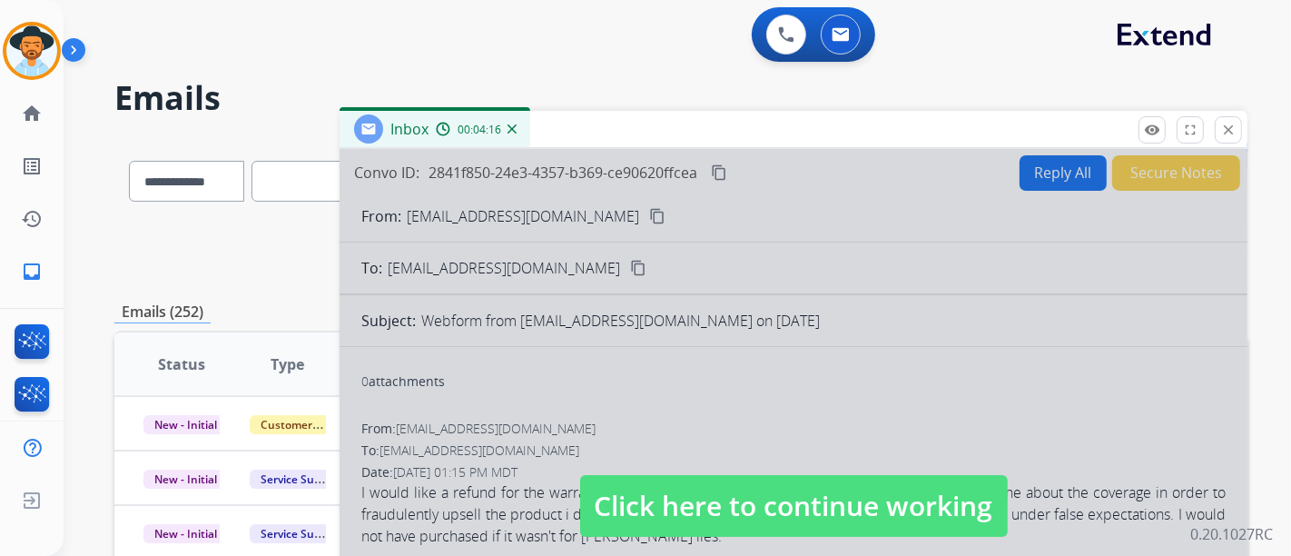
click at [847, 496] on span "Click here to continue working" at bounding box center [794, 506] width 428 height 62
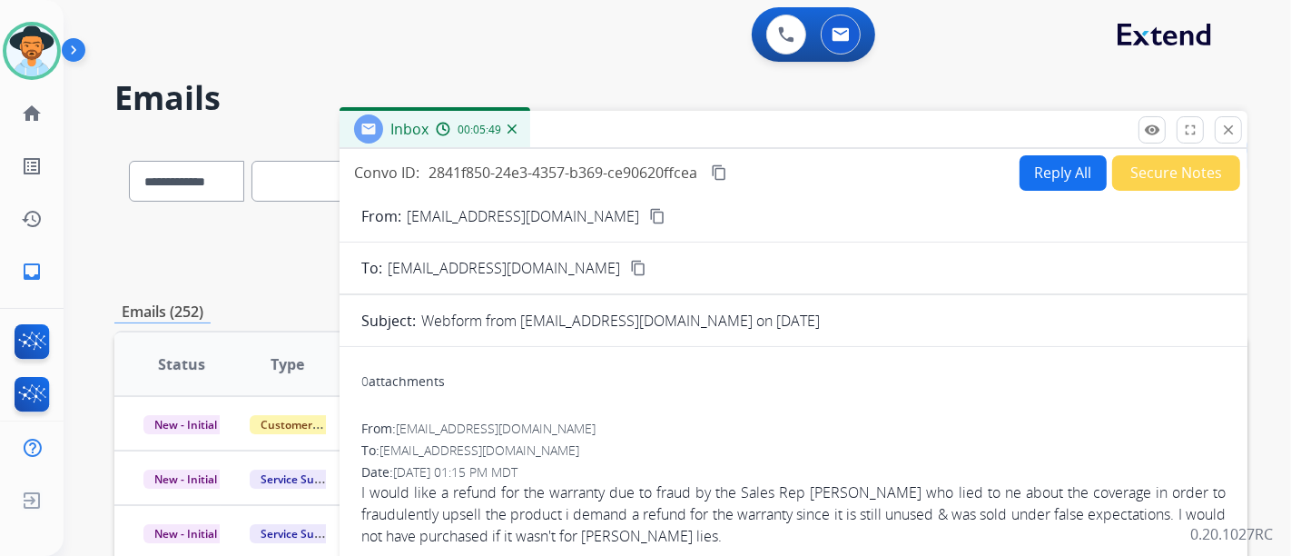
click at [724, 171] on mat-icon "content_copy" at bounding box center [719, 172] width 16 height 16
click at [1237, 128] on button "close Close" at bounding box center [1228, 129] width 27 height 27
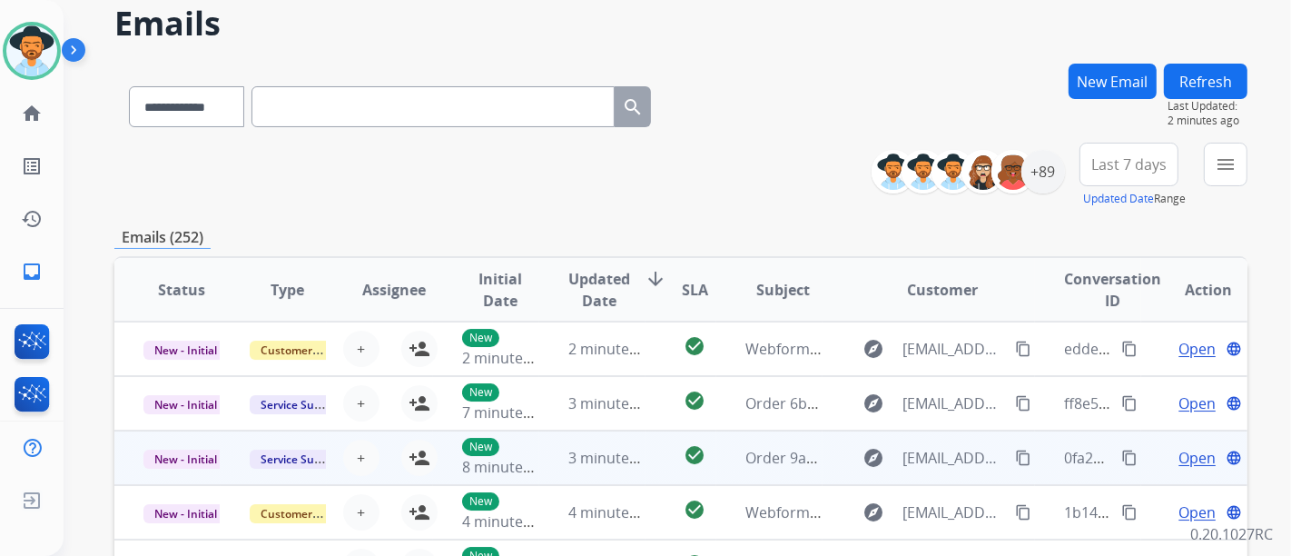
scroll to position [73, 0]
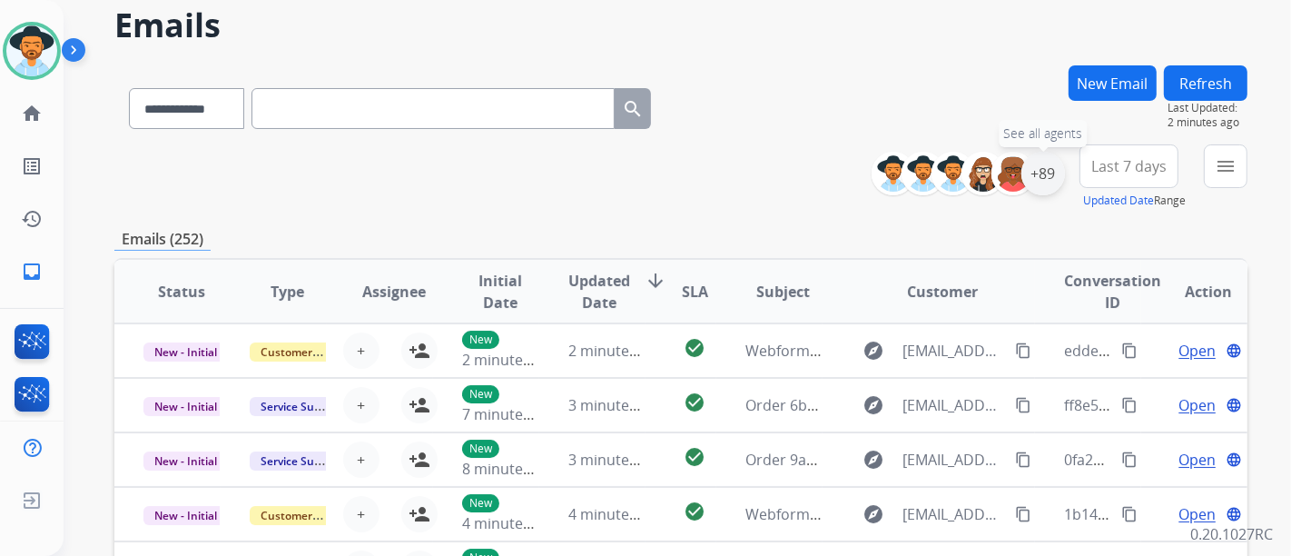
click at [1042, 174] on div "+89" at bounding box center [1044, 174] width 44 height 44
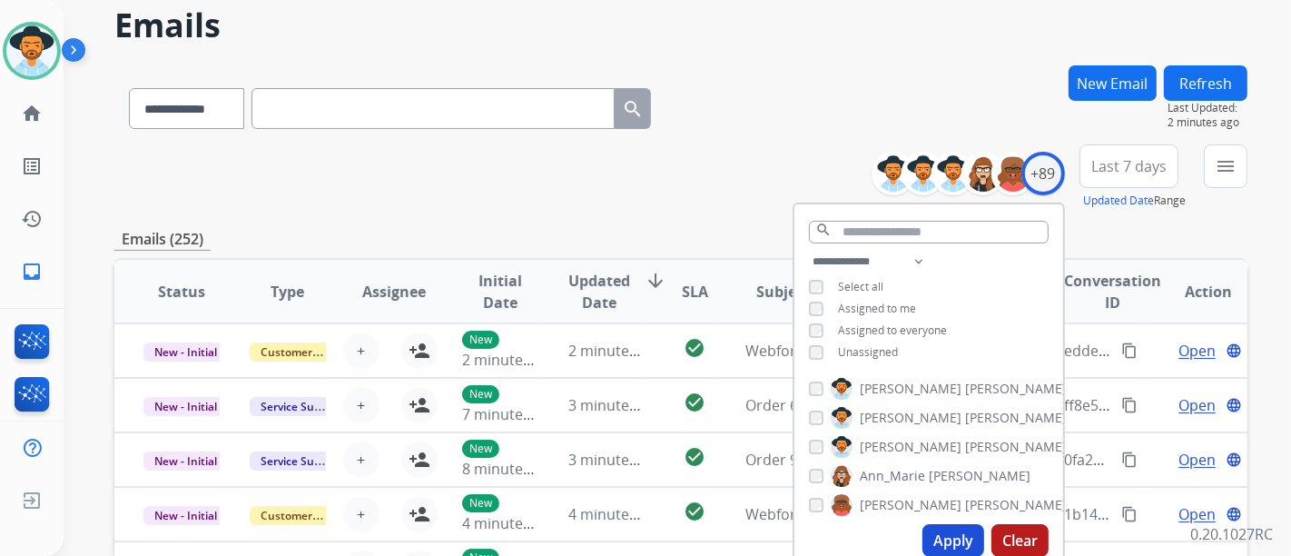
click at [948, 547] on button "Apply" at bounding box center [954, 540] width 62 height 33
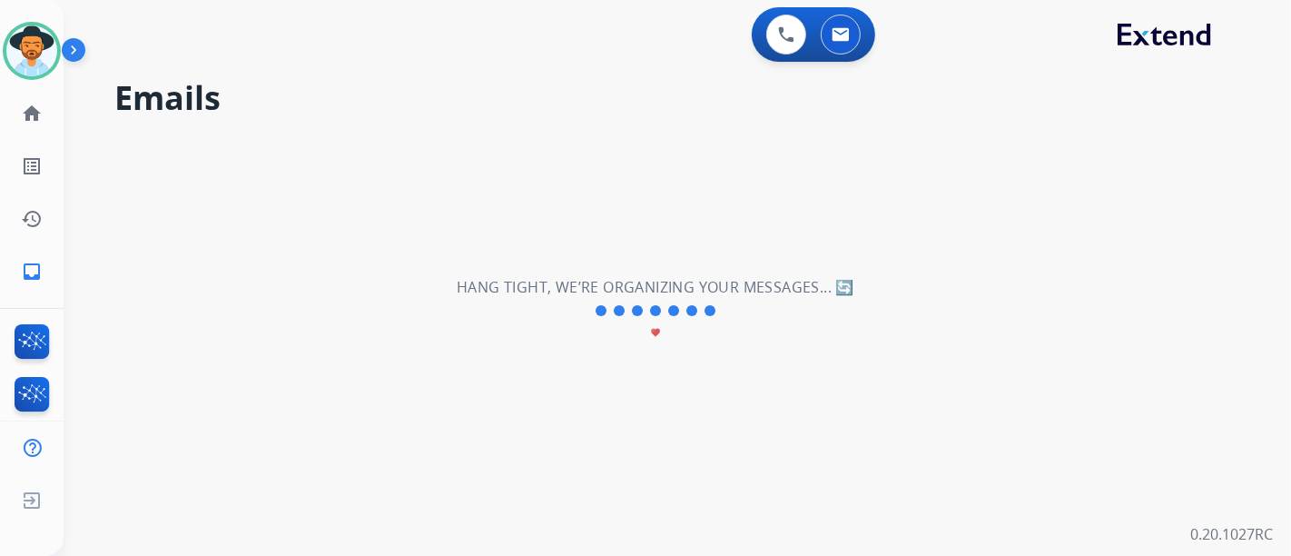
scroll to position [0, 0]
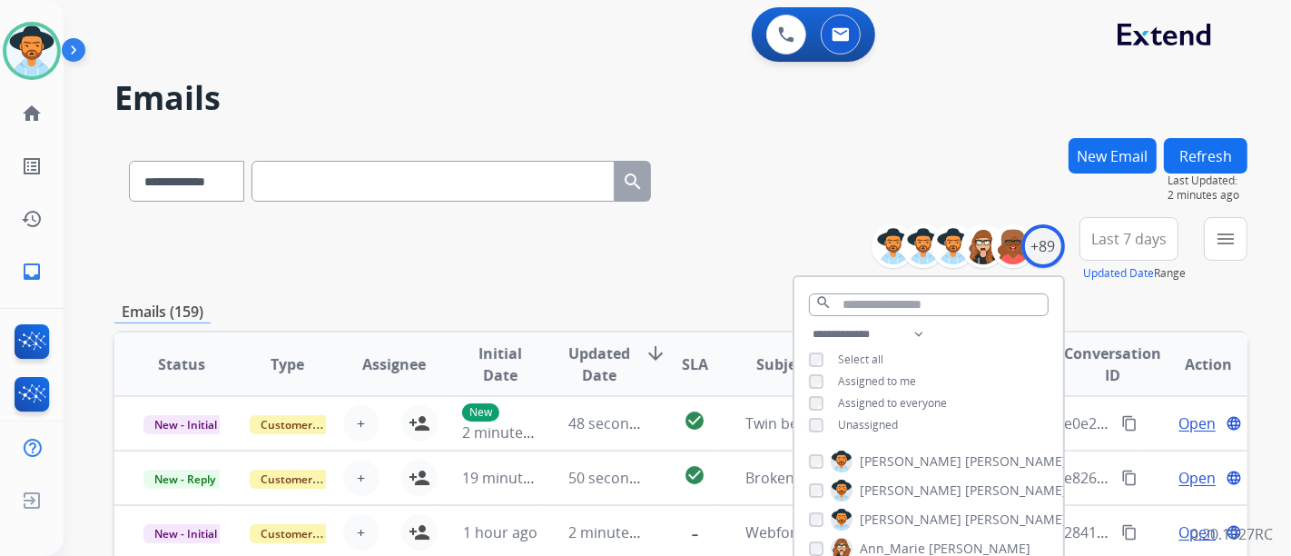
click at [702, 281] on div "**********" at bounding box center [680, 249] width 1133 height 65
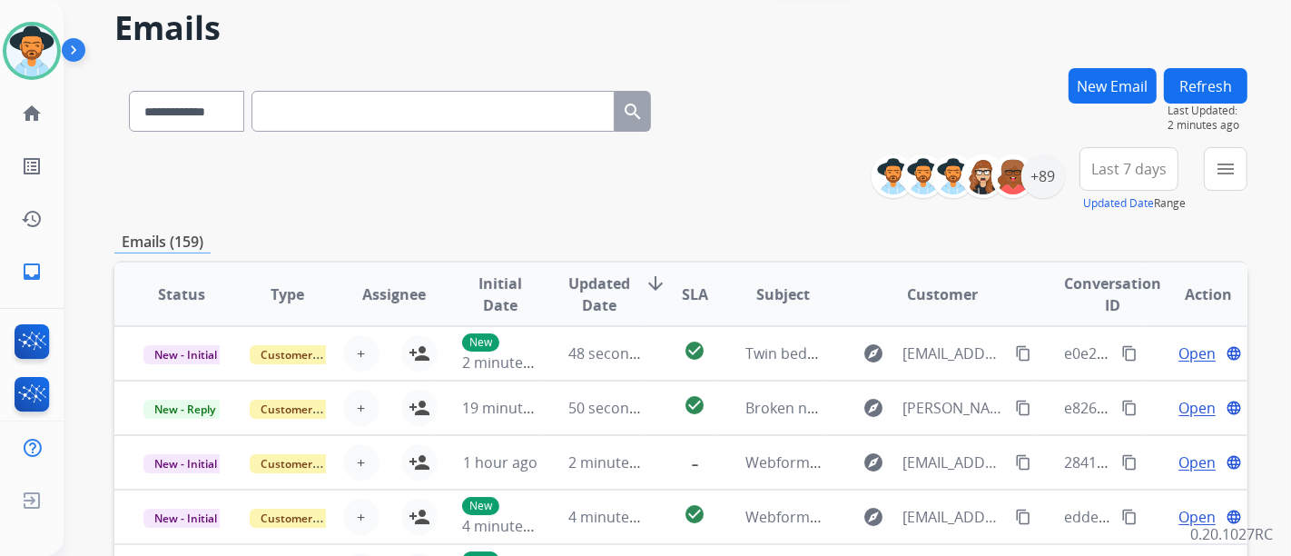
scroll to position [101, 0]
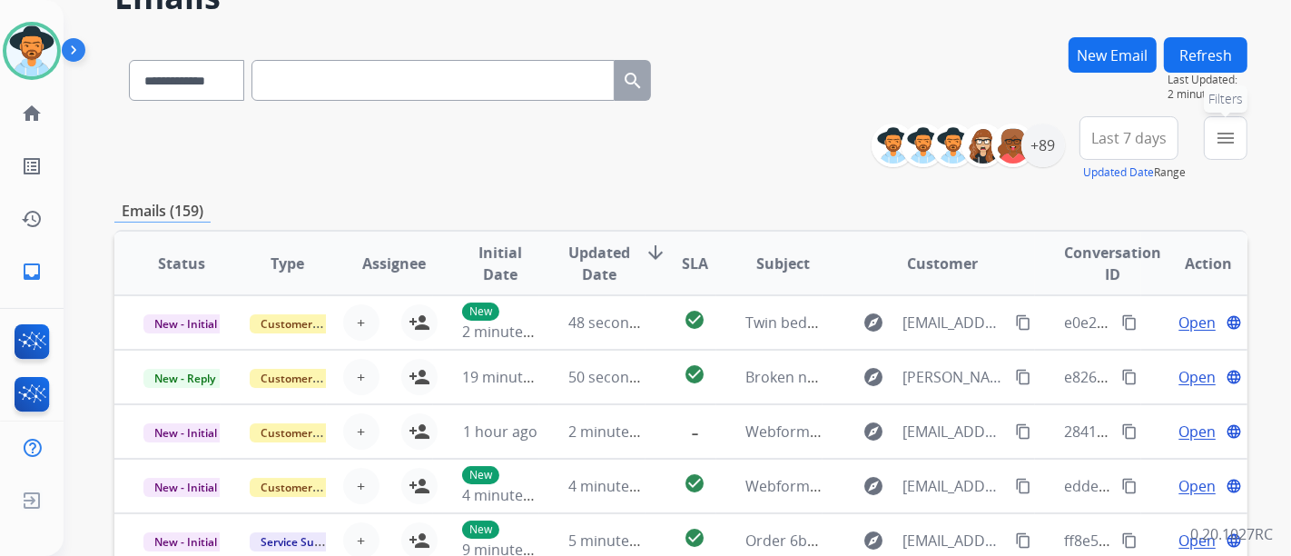
click at [1232, 141] on mat-icon "menu" at bounding box center [1226, 138] width 22 height 22
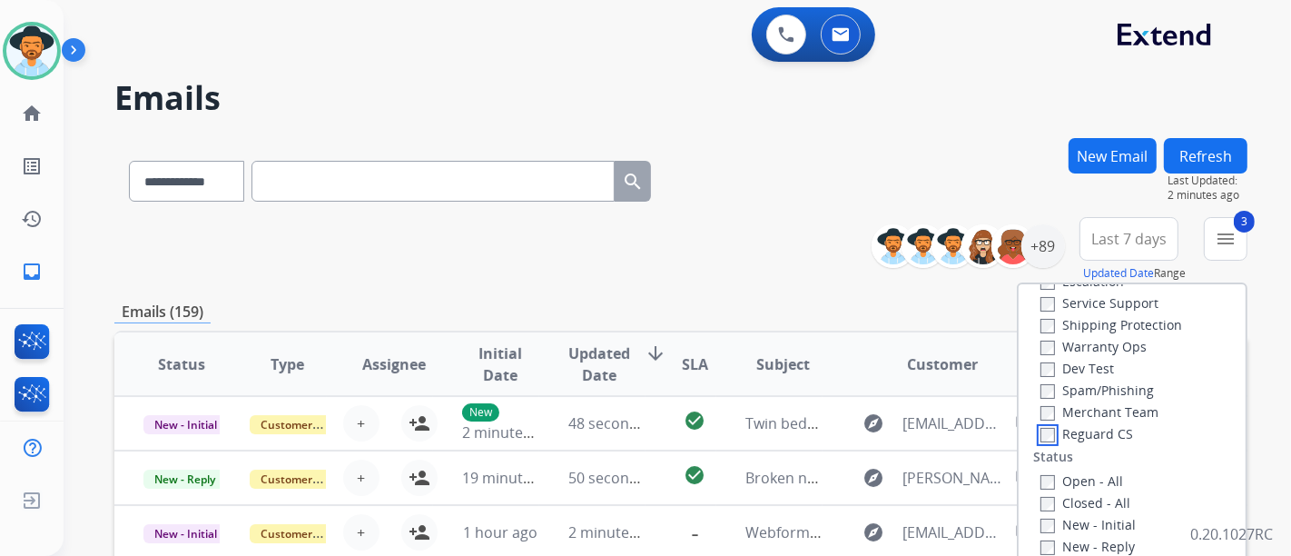
scroll to position [0, 0]
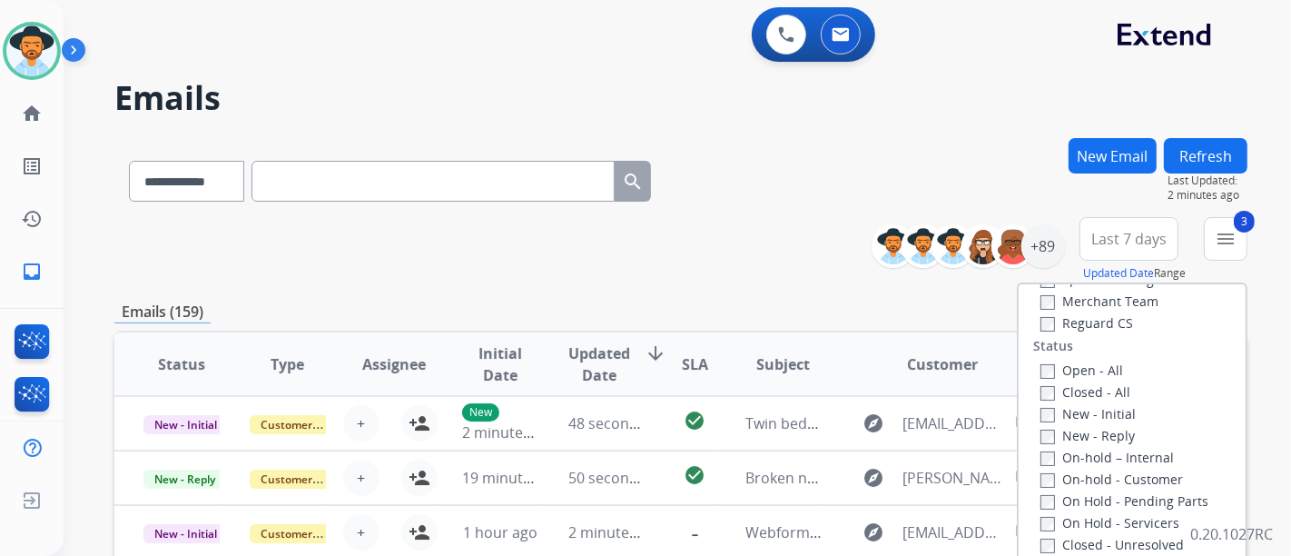
click at [1059, 372] on label "Open - All" at bounding box center [1082, 369] width 83 height 17
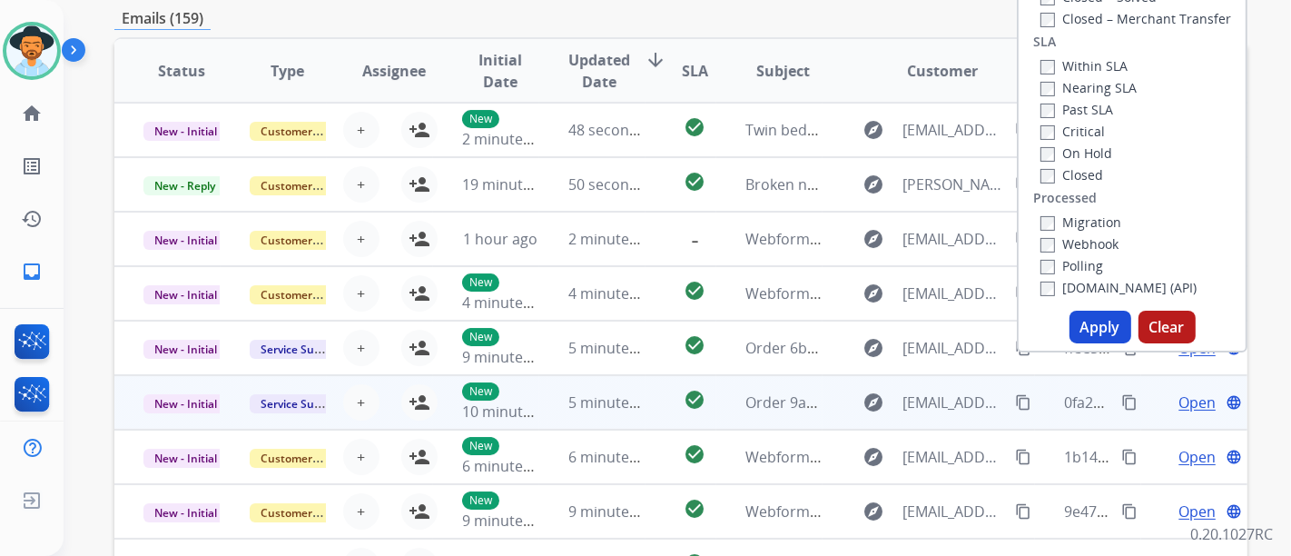
scroll to position [302, 0]
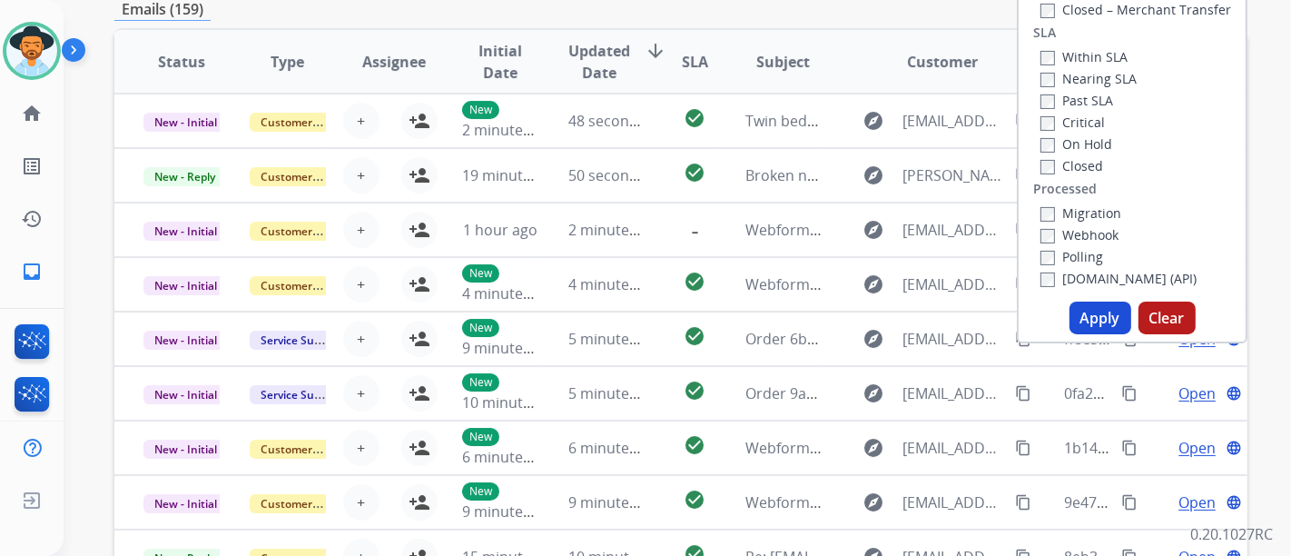
click at [1112, 326] on button "Apply" at bounding box center [1101, 317] width 62 height 33
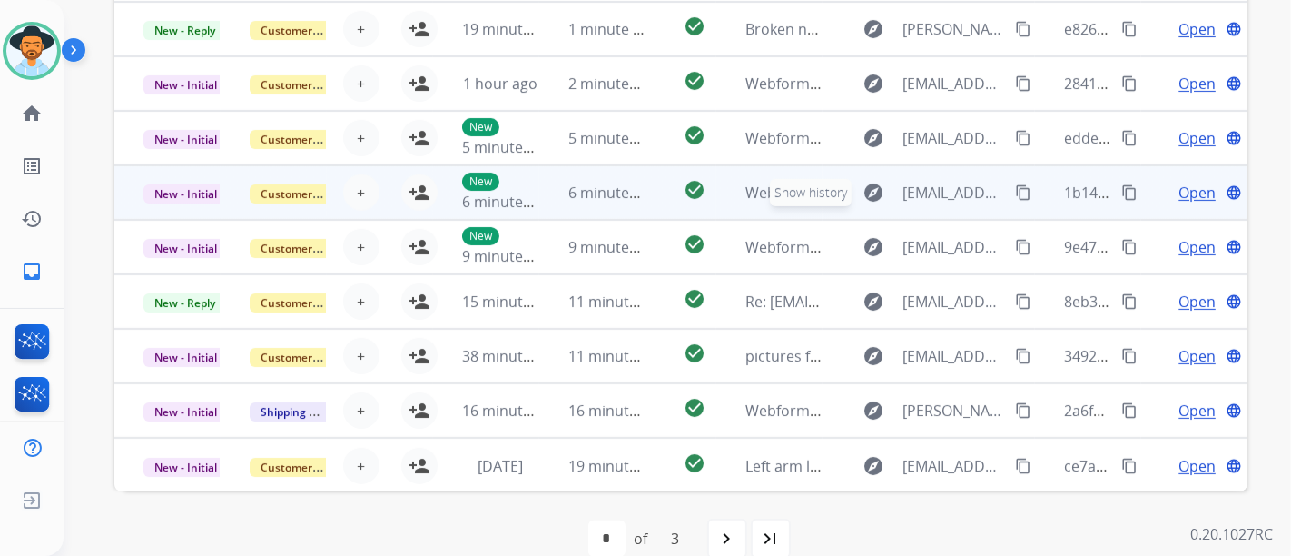
scroll to position [607, 0]
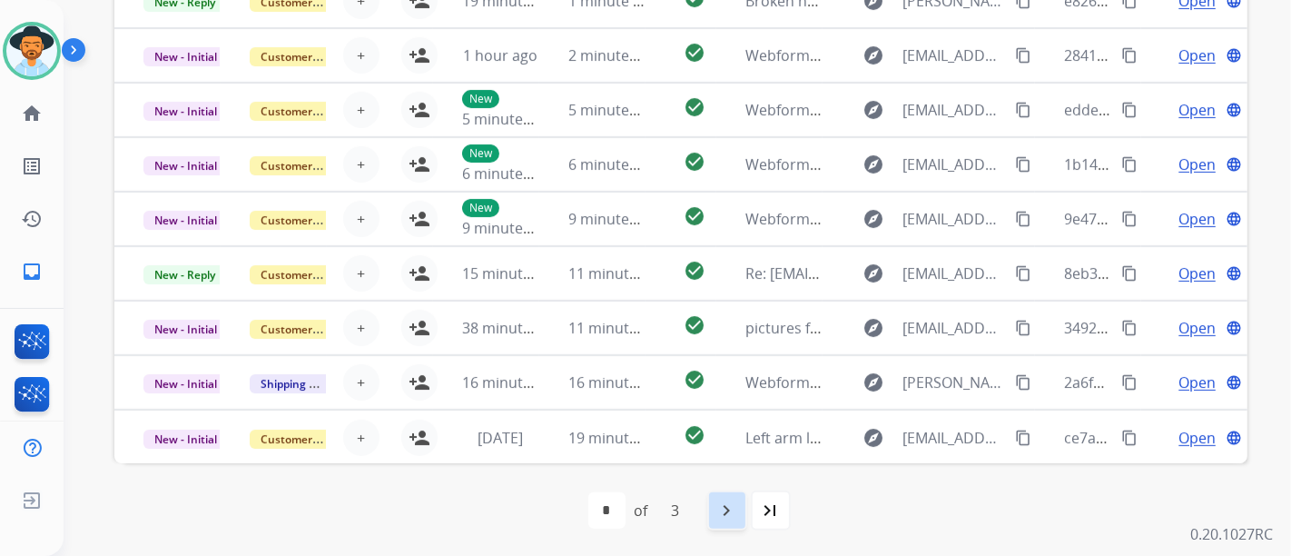
click at [739, 503] on div "navigate_next" at bounding box center [727, 510] width 40 height 40
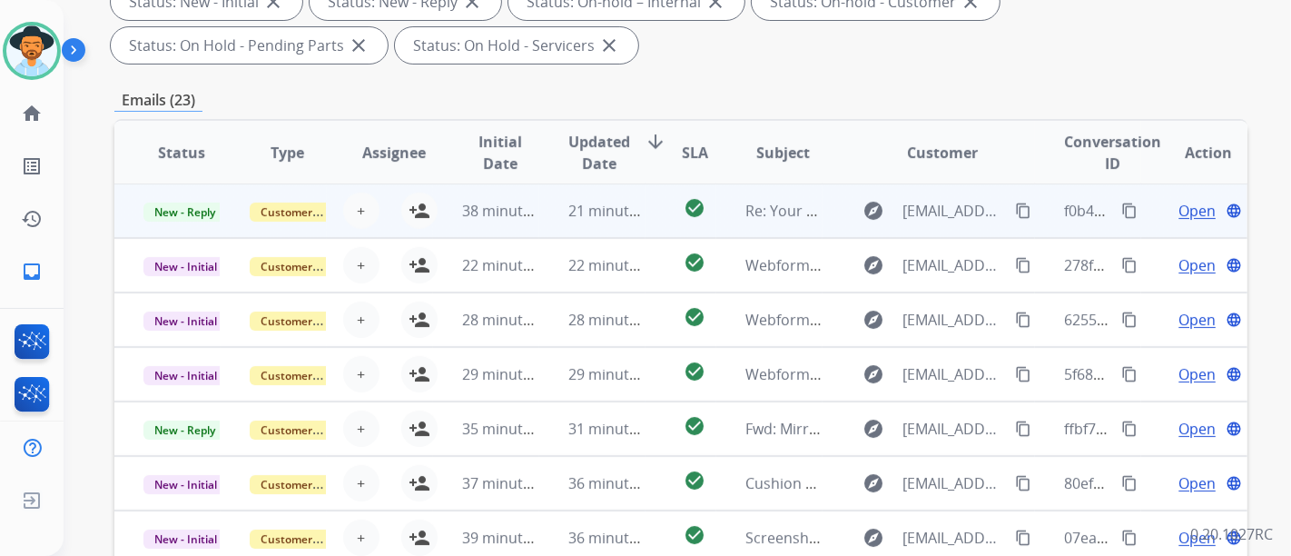
scroll to position [605, 0]
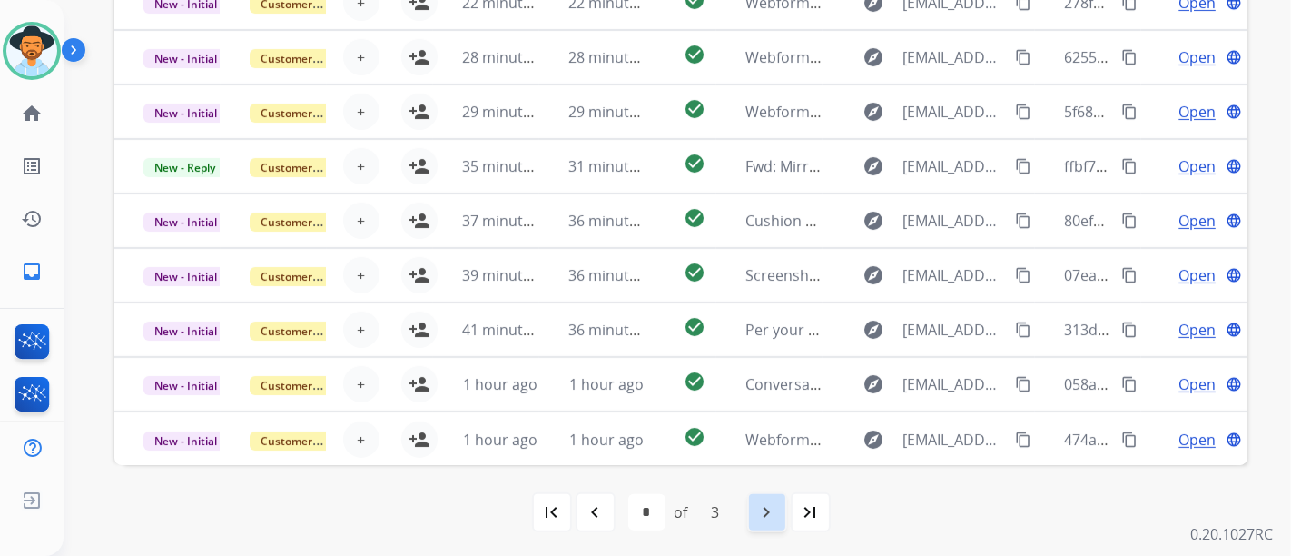
click at [767, 507] on mat-icon "navigate_next" at bounding box center [767, 512] width 22 height 22
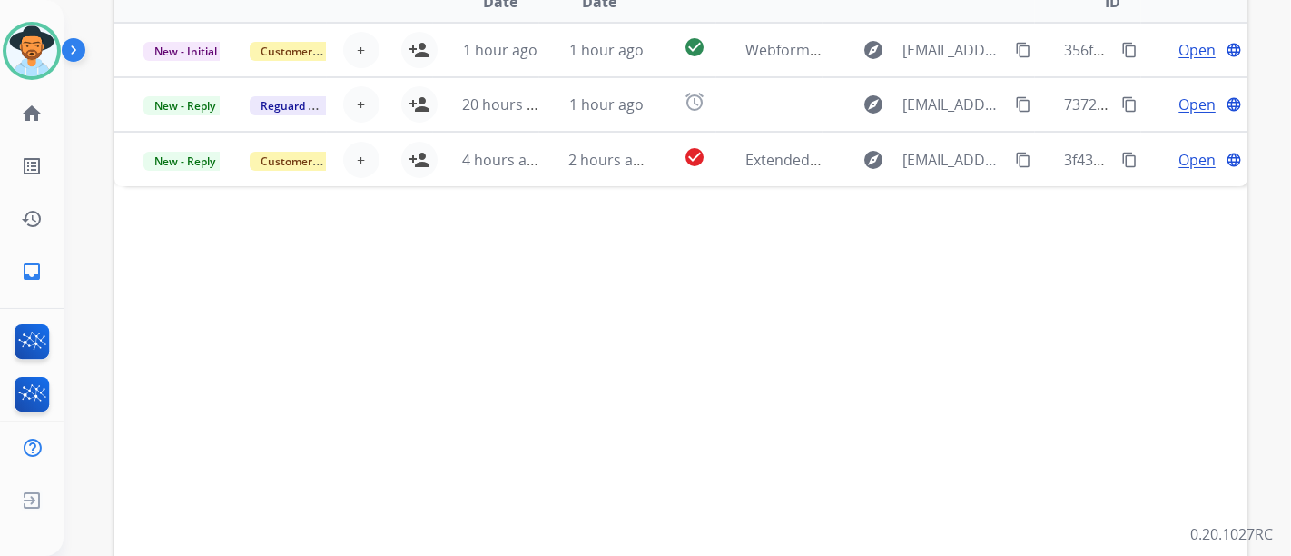
scroll to position [607, 0]
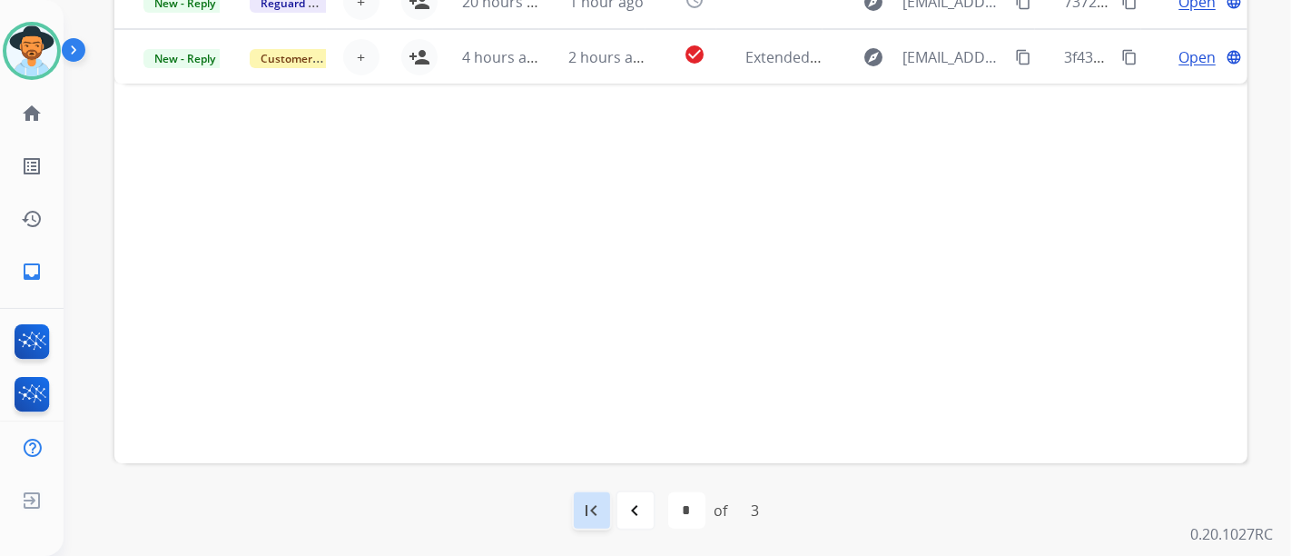
click at [578, 520] on div "first_page" at bounding box center [592, 510] width 40 height 40
select select "*"
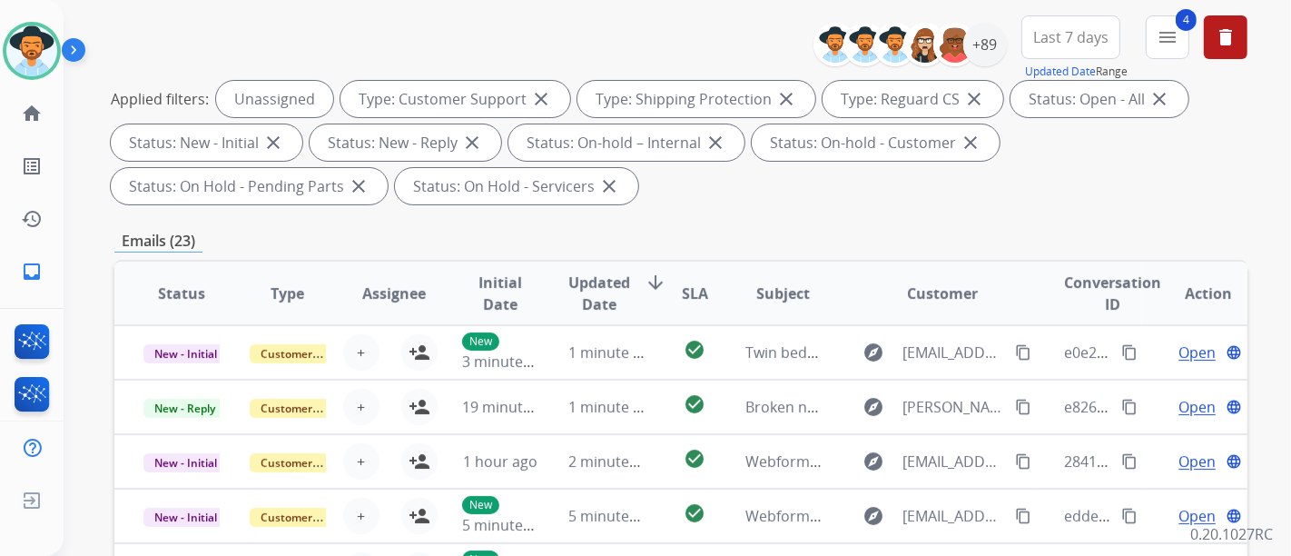
scroll to position [302, 0]
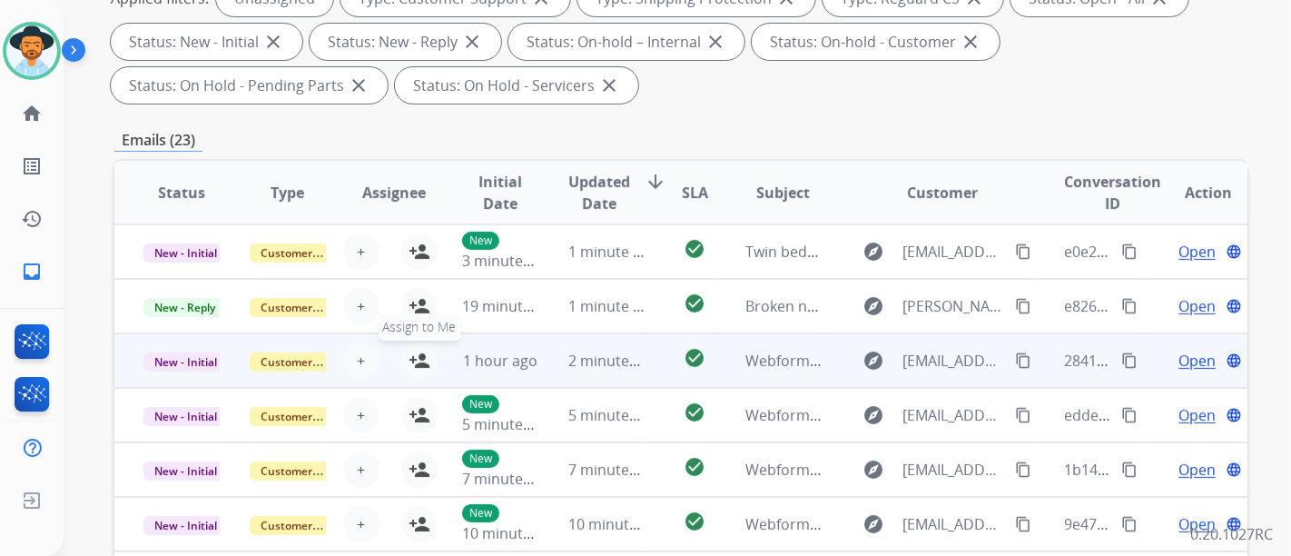
click at [428, 360] on button "person_add Assign to Me" at bounding box center [419, 360] width 36 height 36
click at [1179, 361] on span "Open" at bounding box center [1197, 361] width 37 height 22
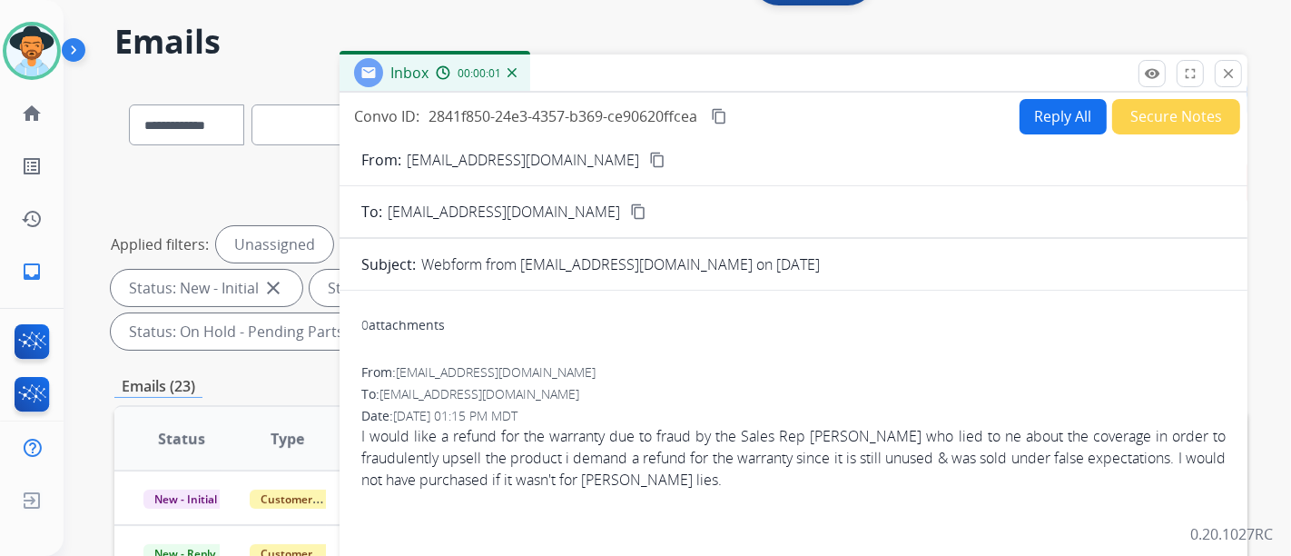
scroll to position [0, 0]
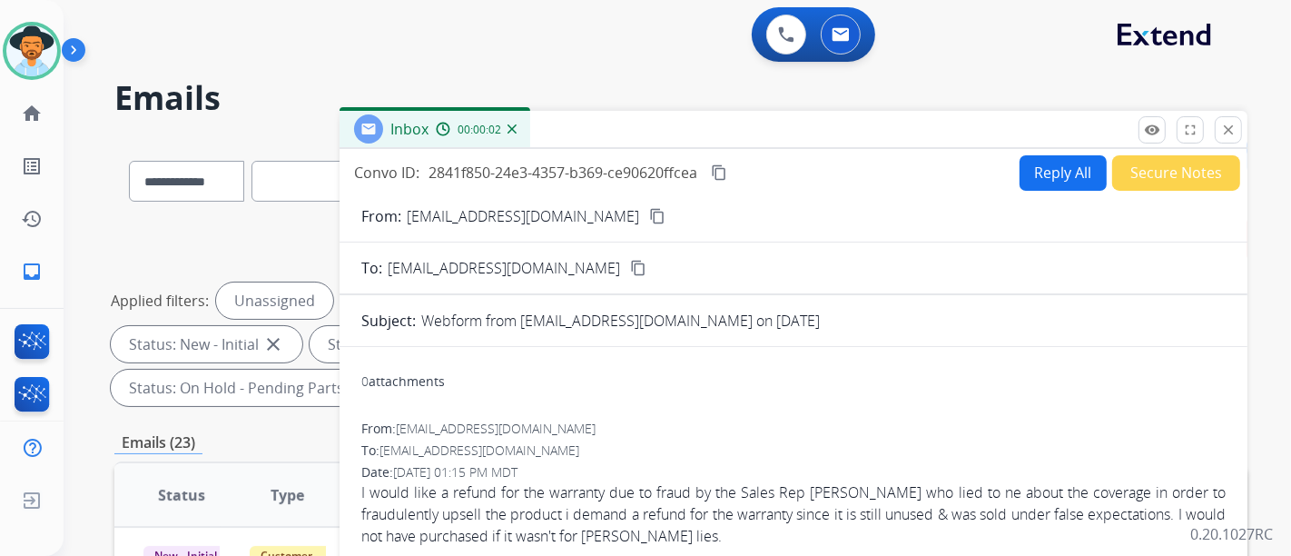
click at [1044, 171] on button "Reply All" at bounding box center [1063, 172] width 87 height 35
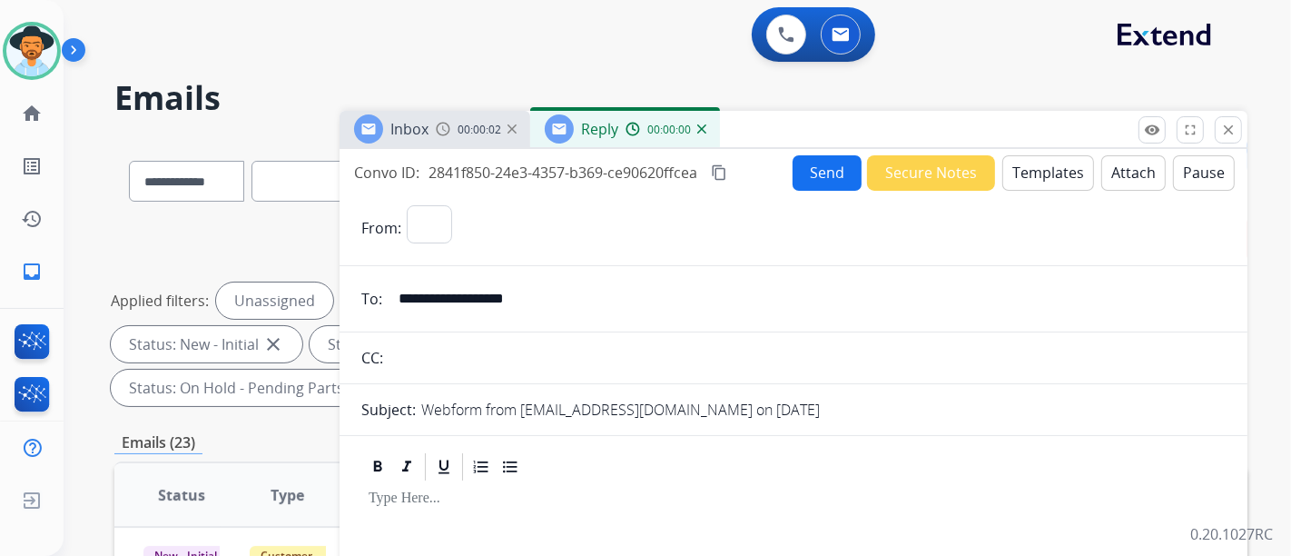
select select "**********"
click at [1040, 174] on button "Templates" at bounding box center [1048, 172] width 92 height 35
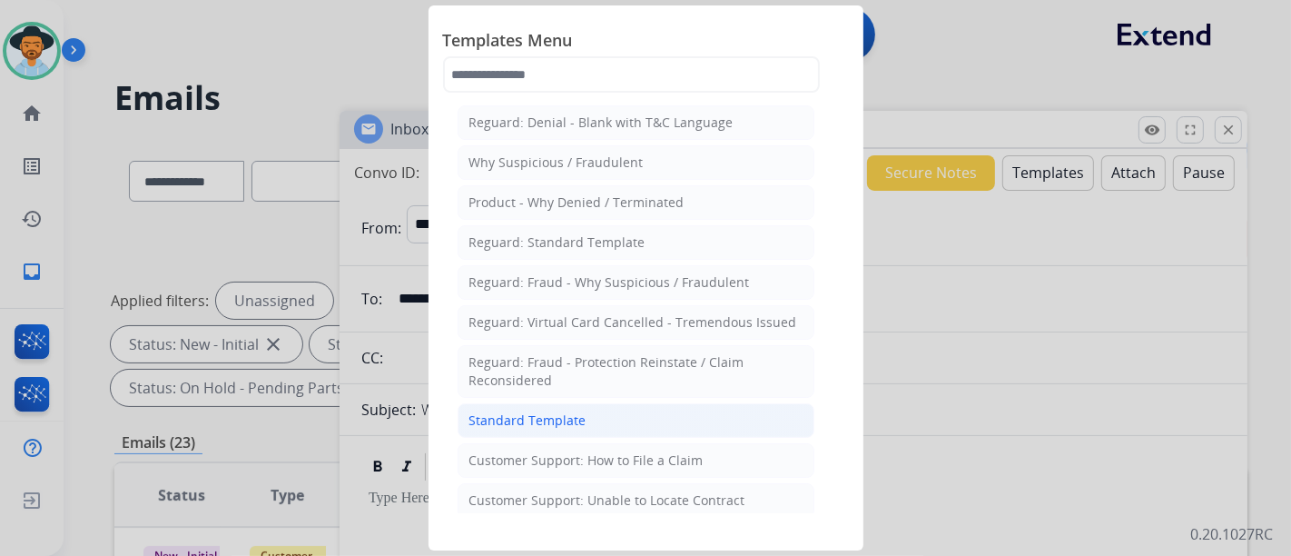
click at [638, 403] on li "Standard Template" at bounding box center [636, 420] width 357 height 35
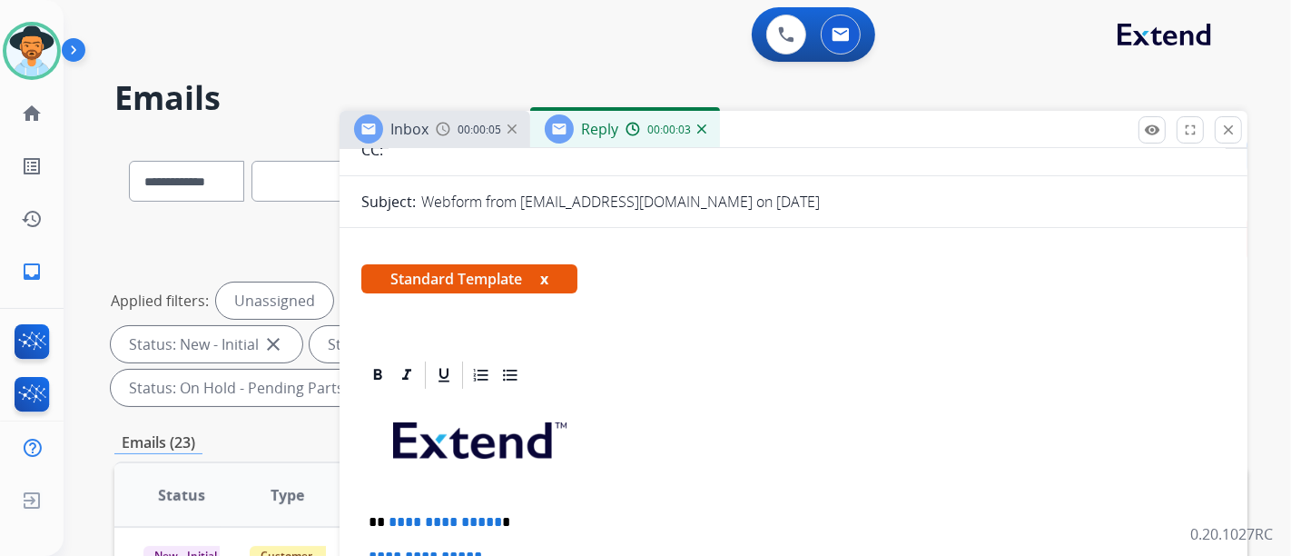
scroll to position [302, 0]
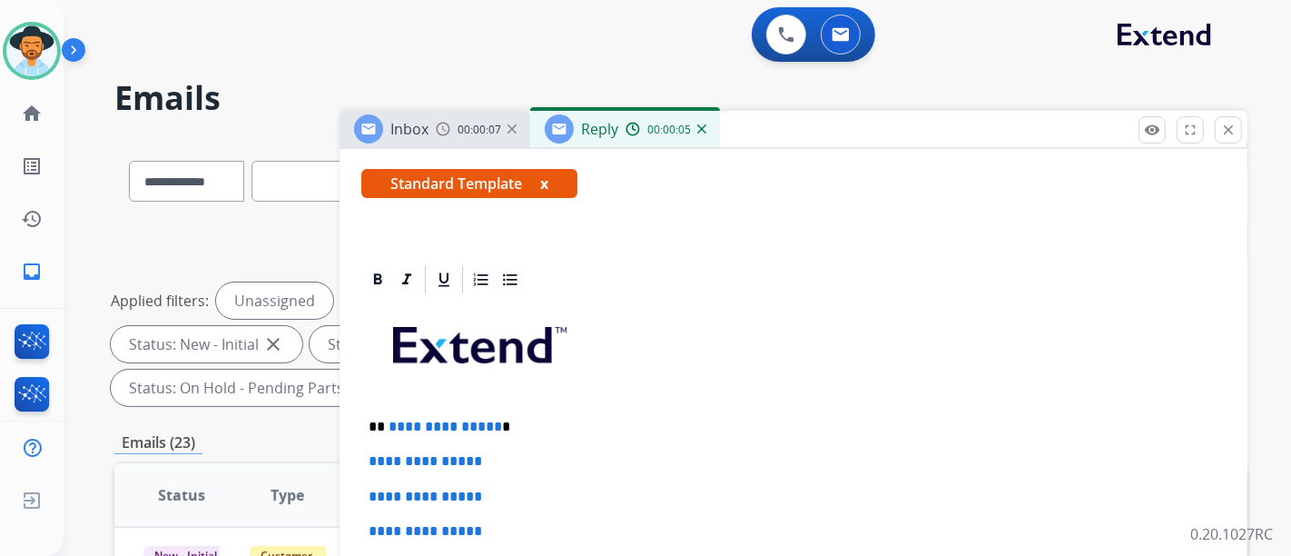
click at [488, 422] on span "**********" at bounding box center [446, 427] width 114 height 14
drag, startPoint x: 491, startPoint y: 422, endPoint x: 386, endPoint y: 402, distance: 107.2
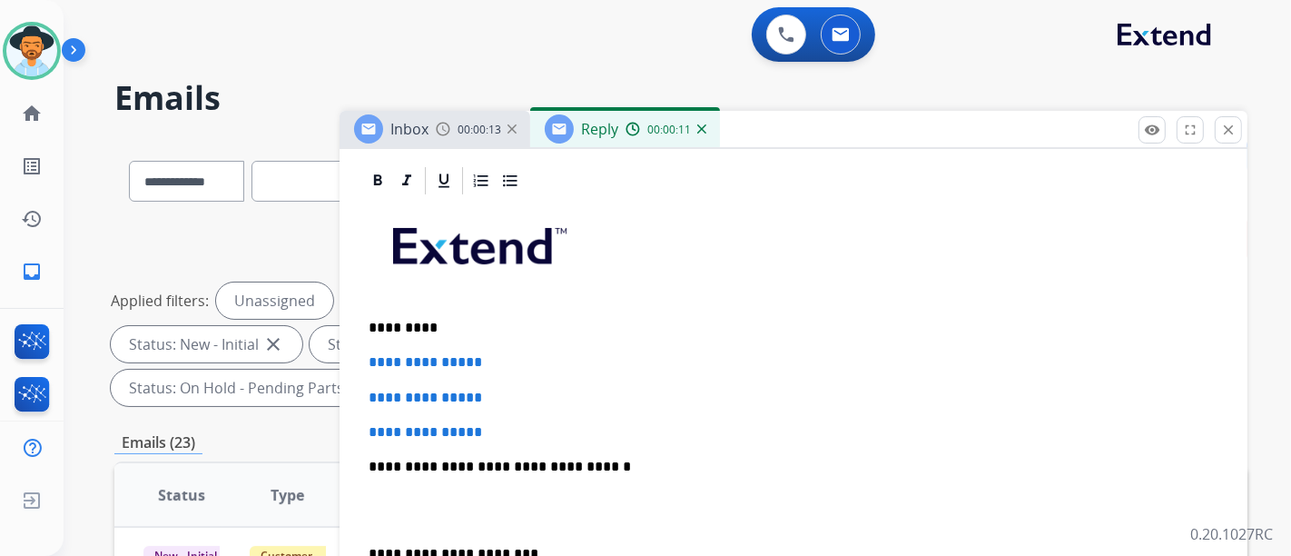
scroll to position [403, 0]
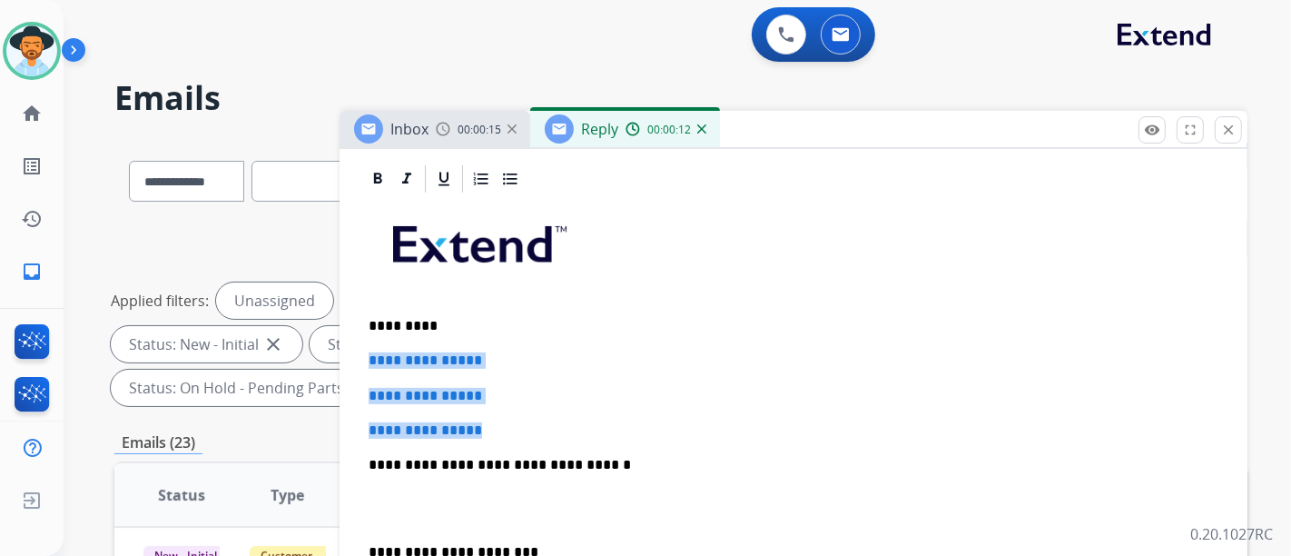
drag, startPoint x: 501, startPoint y: 418, endPoint x: 369, endPoint y: 346, distance: 150.7
click at [369, 346] on div "**********" at bounding box center [793, 507] width 864 height 625
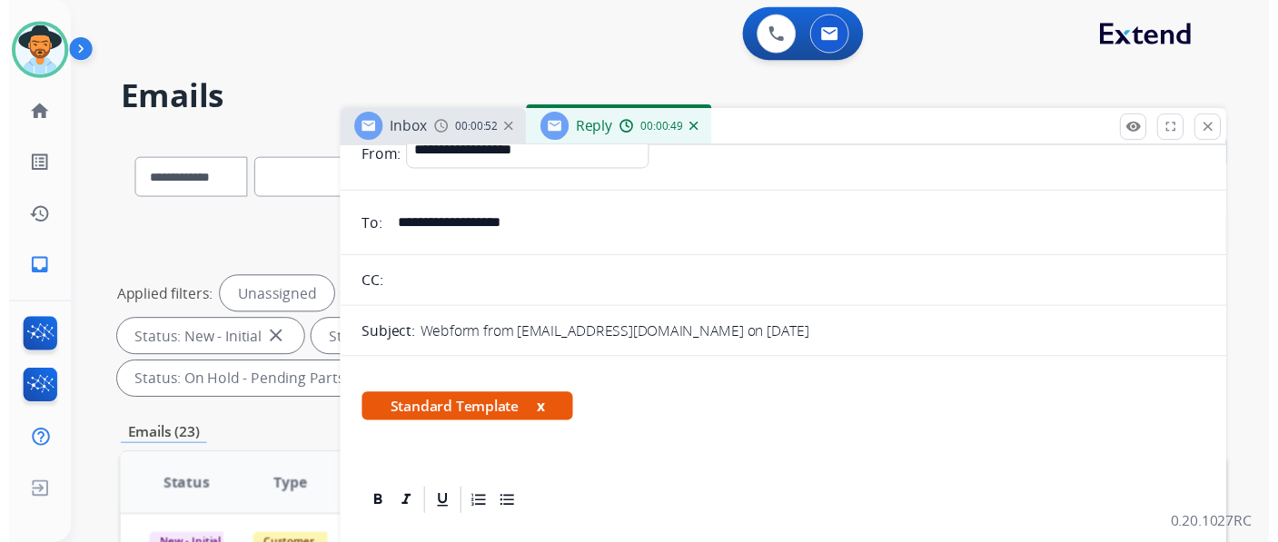
scroll to position [0, 0]
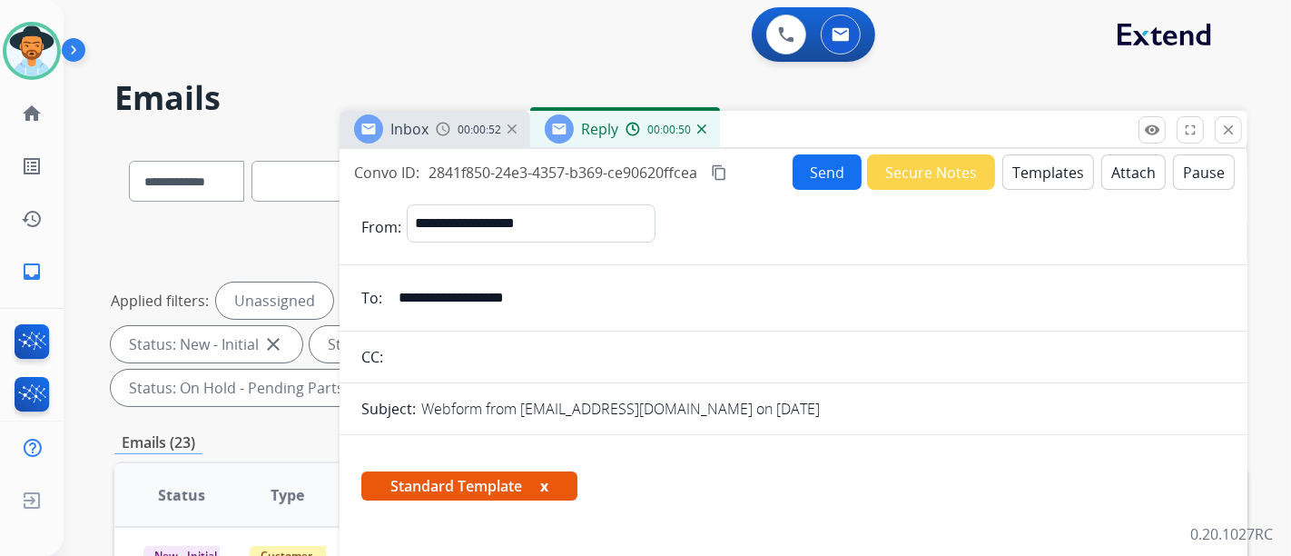
click at [835, 186] on button "Send" at bounding box center [827, 171] width 69 height 35
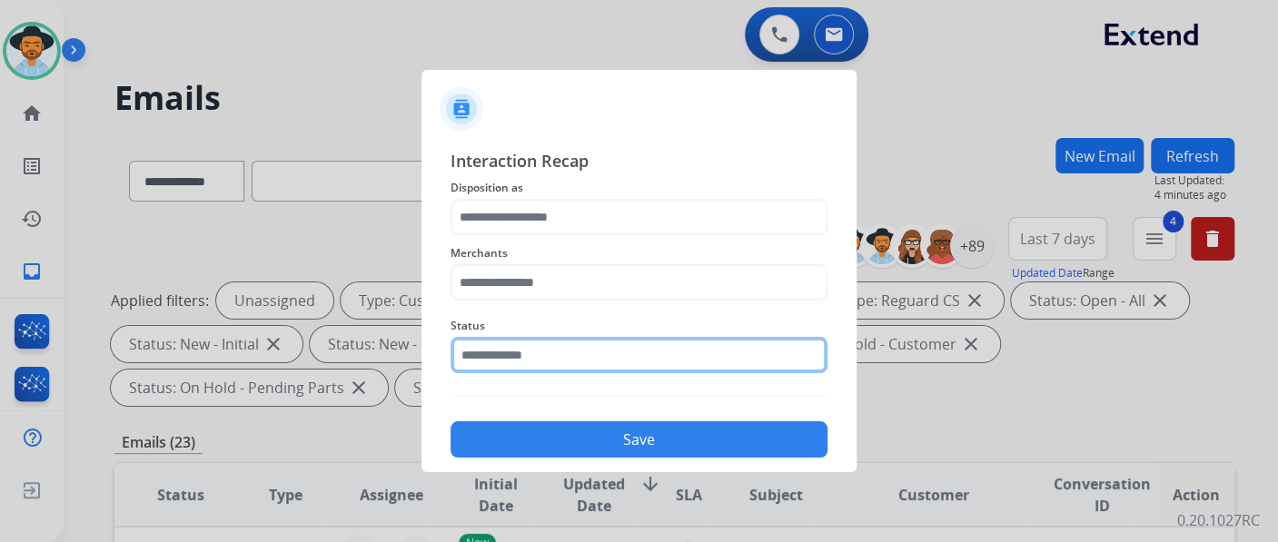
click at [526, 351] on input "text" at bounding box center [638, 355] width 377 height 36
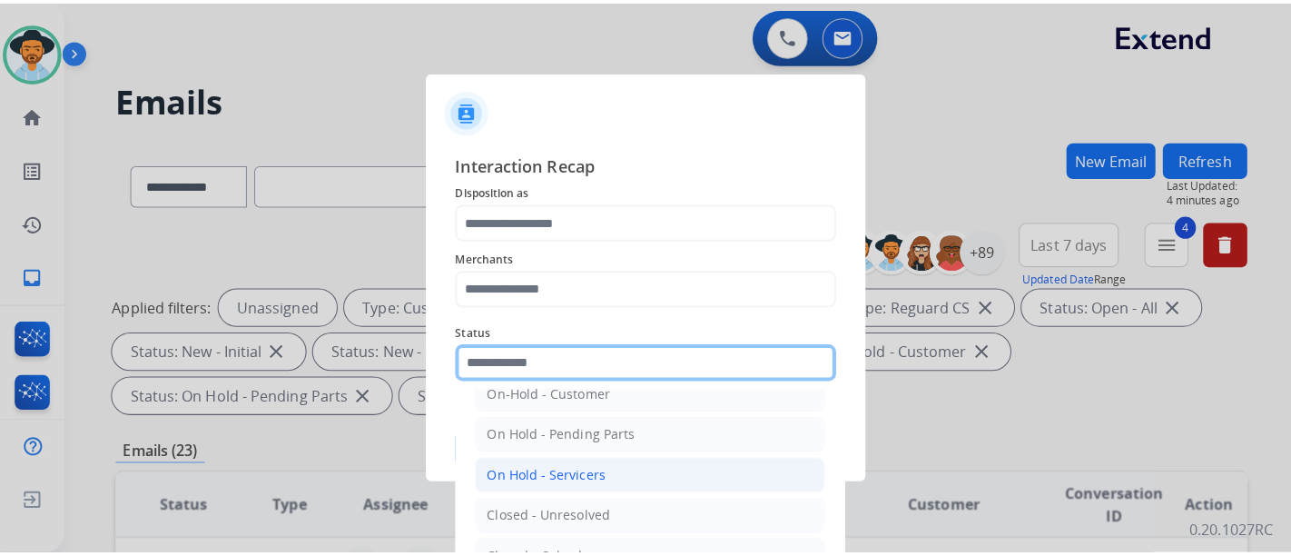
scroll to position [104, 0]
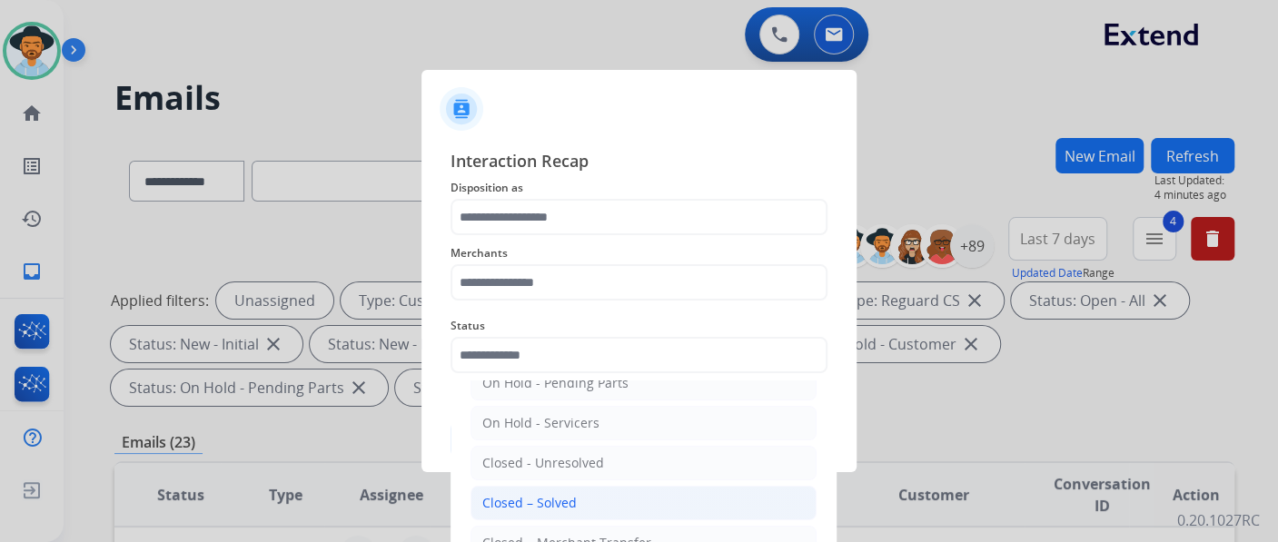
click at [576, 495] on li "Closed – Solved" at bounding box center [643, 503] width 346 height 35
type input "**********"
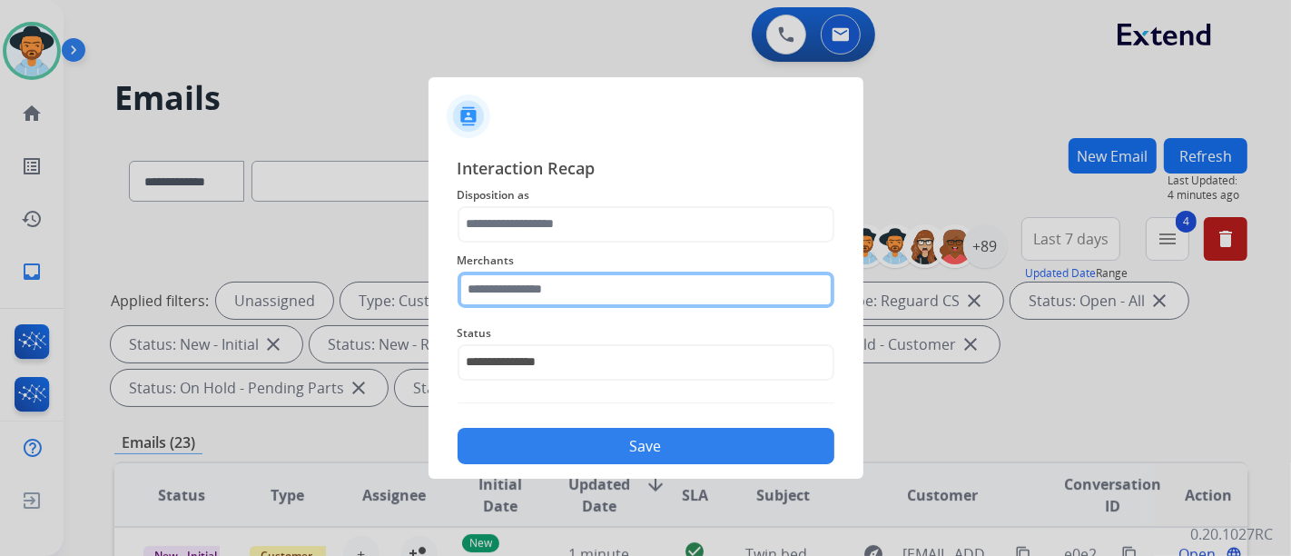
click at [565, 303] on div "Merchants" at bounding box center [646, 278] width 377 height 73
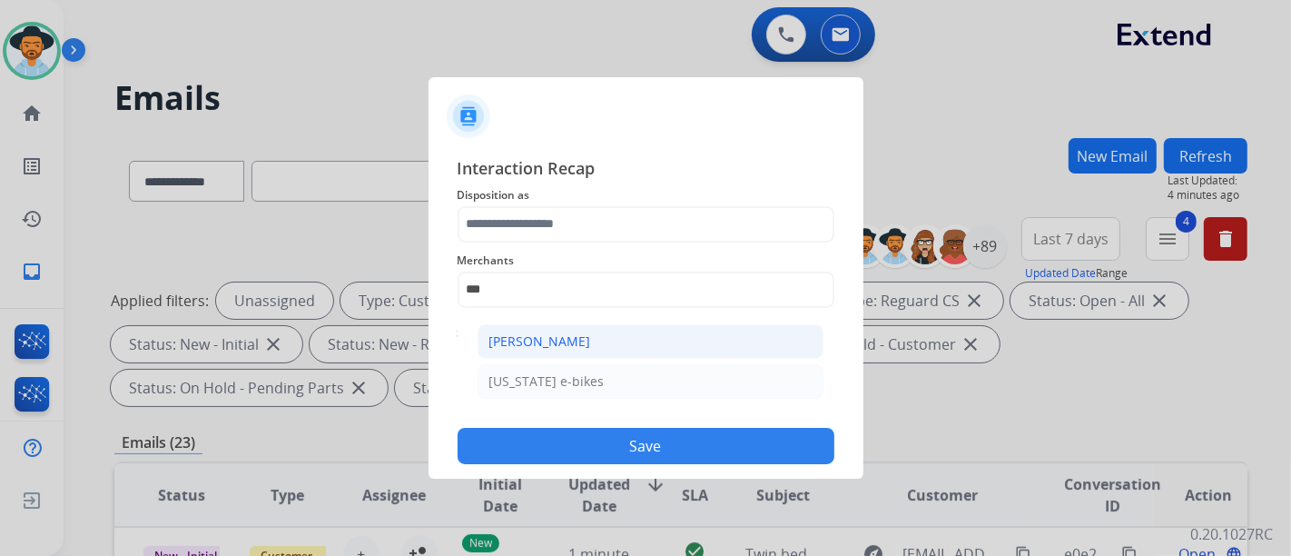
click at [547, 343] on div "Ashley - Reguard" at bounding box center [540, 341] width 102 height 18
type input "**********"
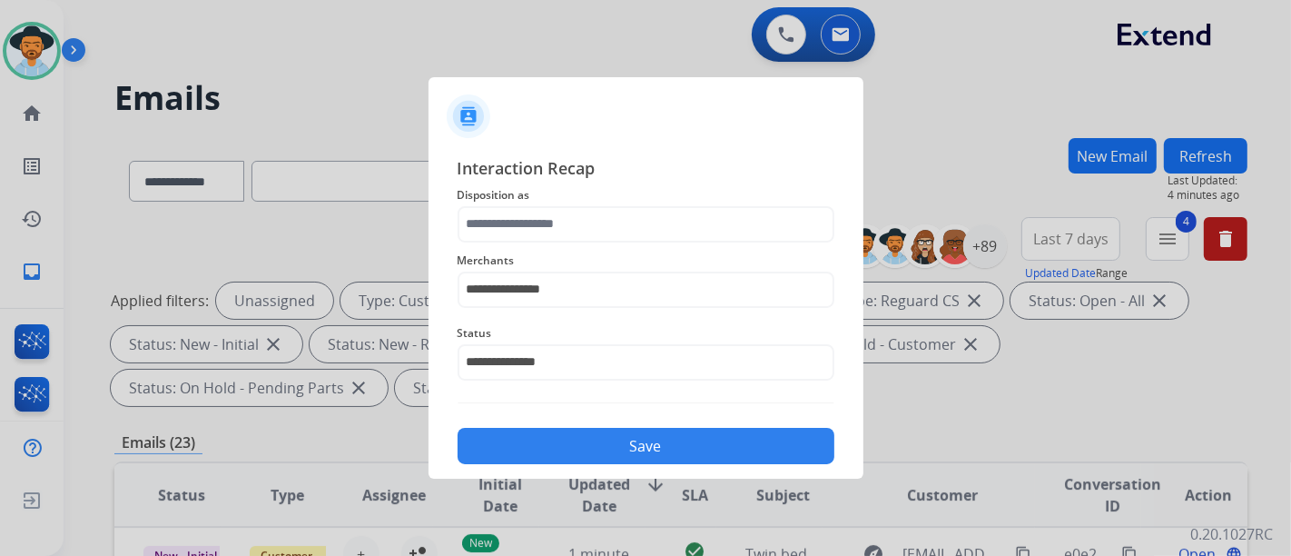
drag, startPoint x: 578, startPoint y: 250, endPoint x: 574, endPoint y: 229, distance: 21.4
click at [578, 250] on span "Merchants" at bounding box center [646, 261] width 377 height 22
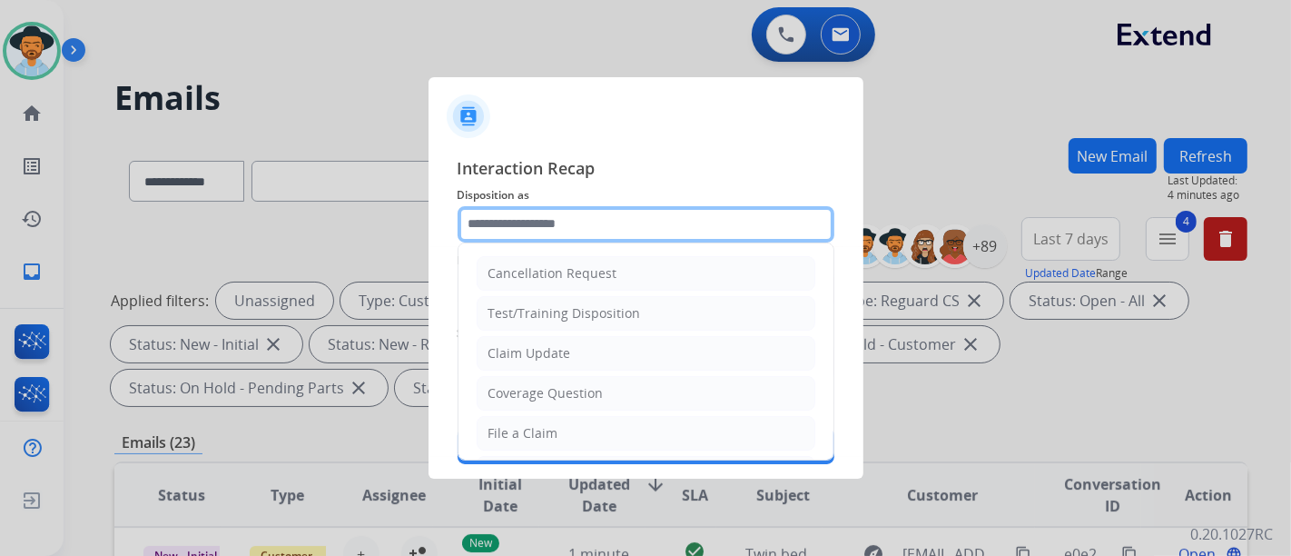
click at [574, 229] on input "text" at bounding box center [646, 224] width 377 height 36
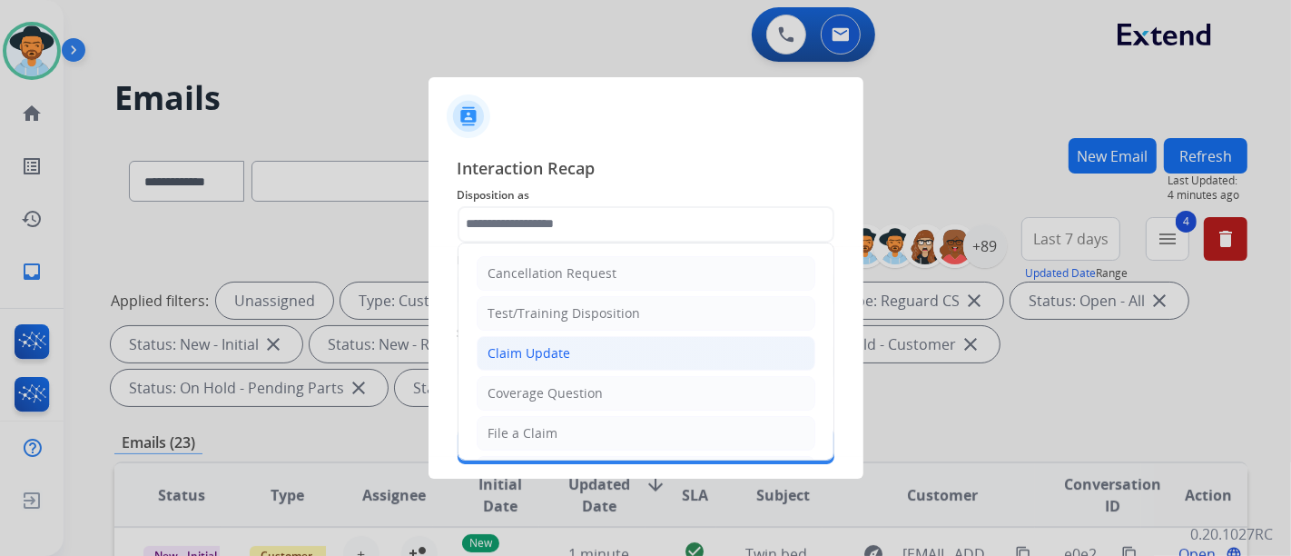
click at [556, 361] on li "Claim Update" at bounding box center [646, 353] width 339 height 35
type input "**********"
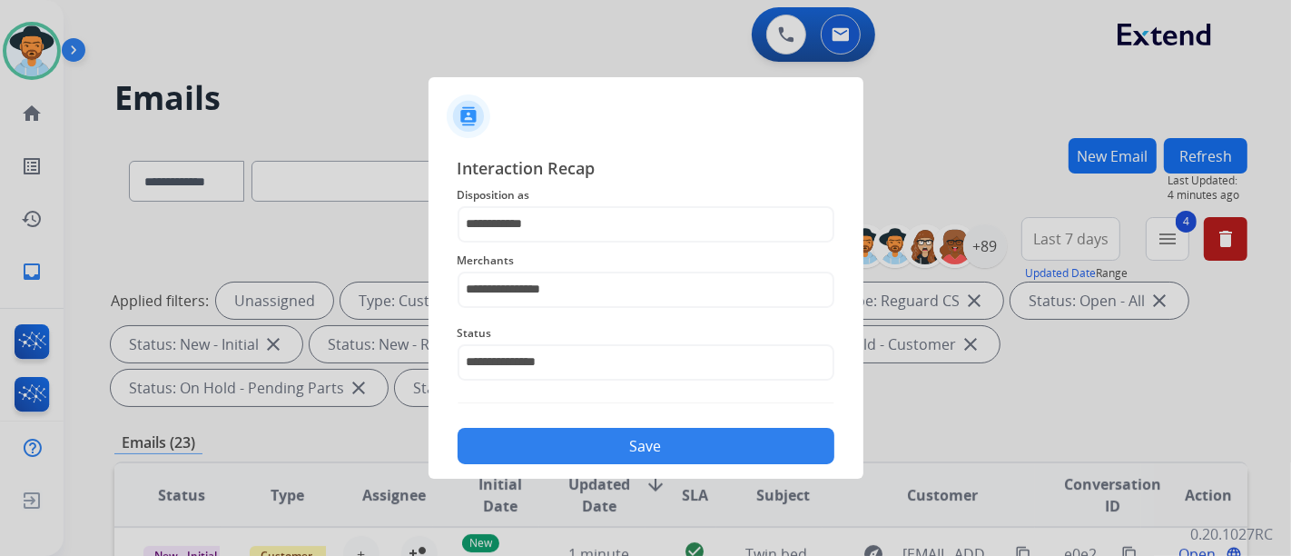
click at [598, 430] on button "Save" at bounding box center [646, 446] width 377 height 36
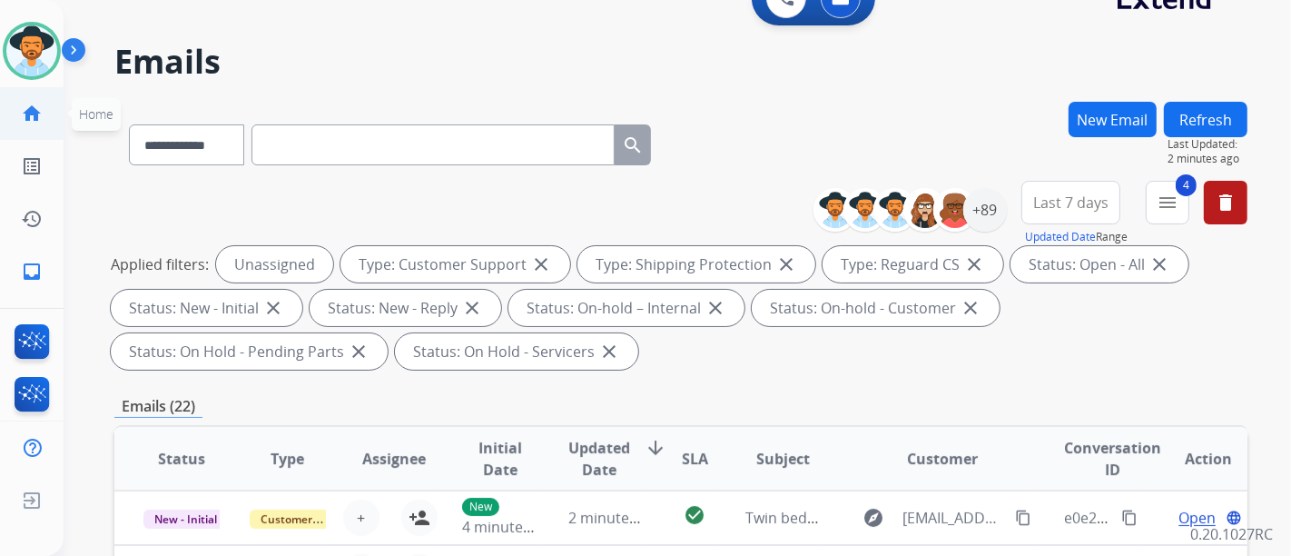
scroll to position [0, 0]
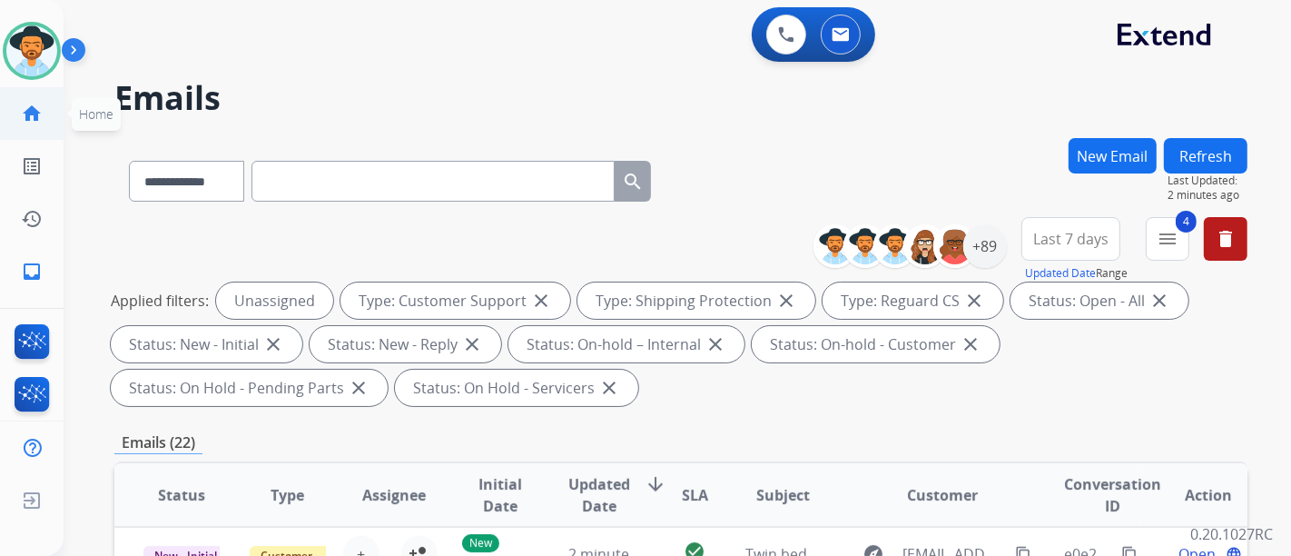
click at [30, 118] on mat-icon "home" at bounding box center [32, 114] width 22 height 22
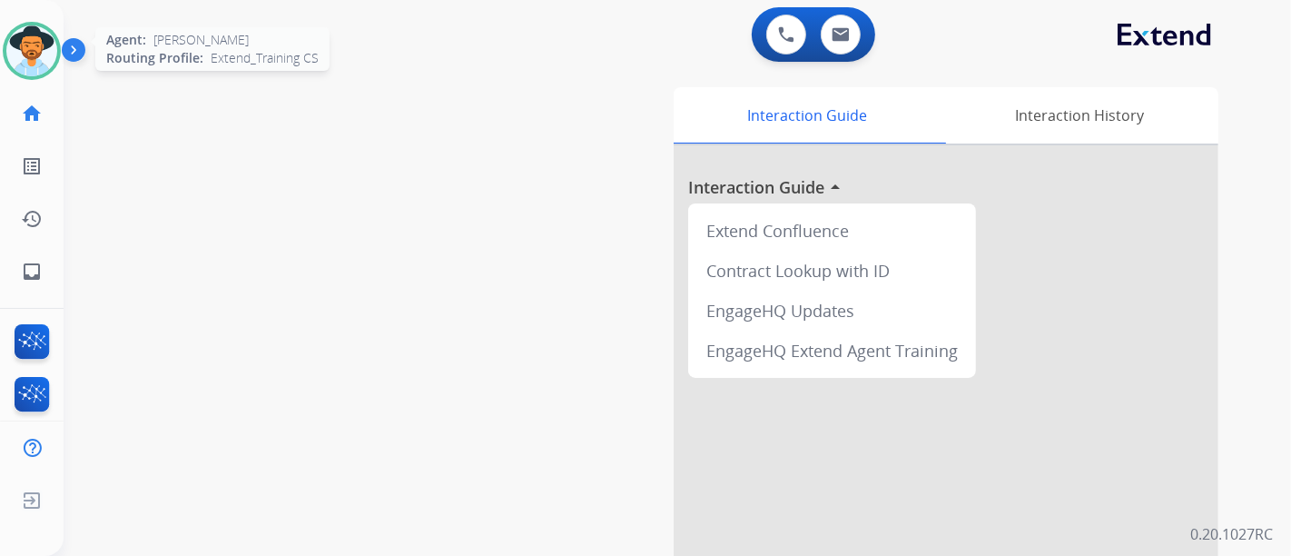
click at [25, 67] on img at bounding box center [31, 50] width 51 height 51
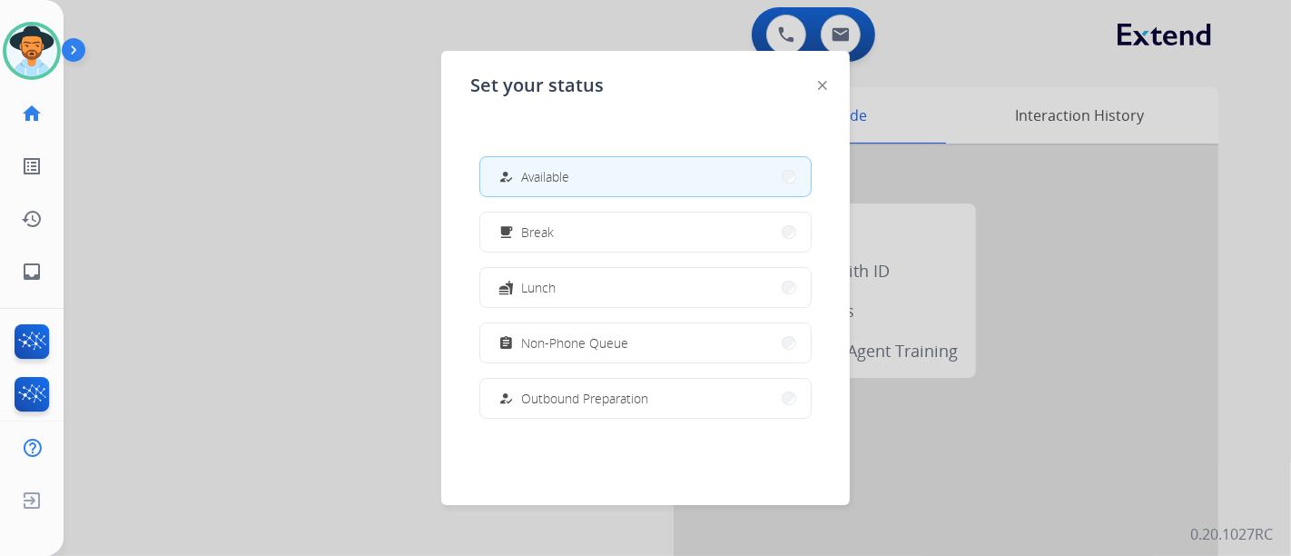
click at [533, 161] on button "how_to_reg Available" at bounding box center [645, 176] width 331 height 39
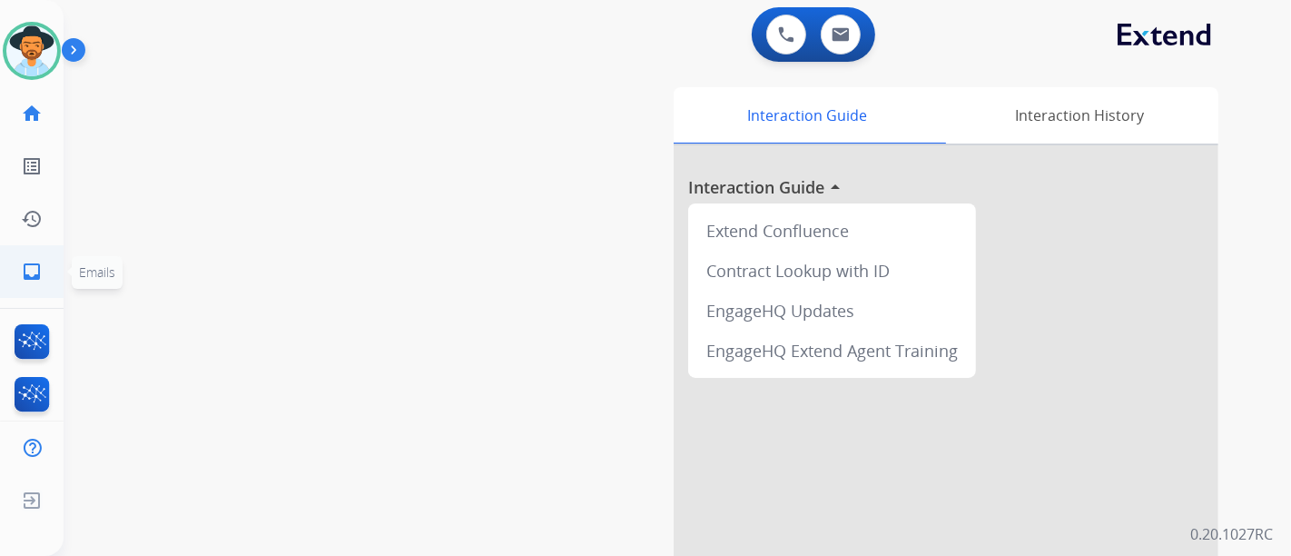
click at [20, 290] on link "inbox Emails" at bounding box center [31, 271] width 51 height 51
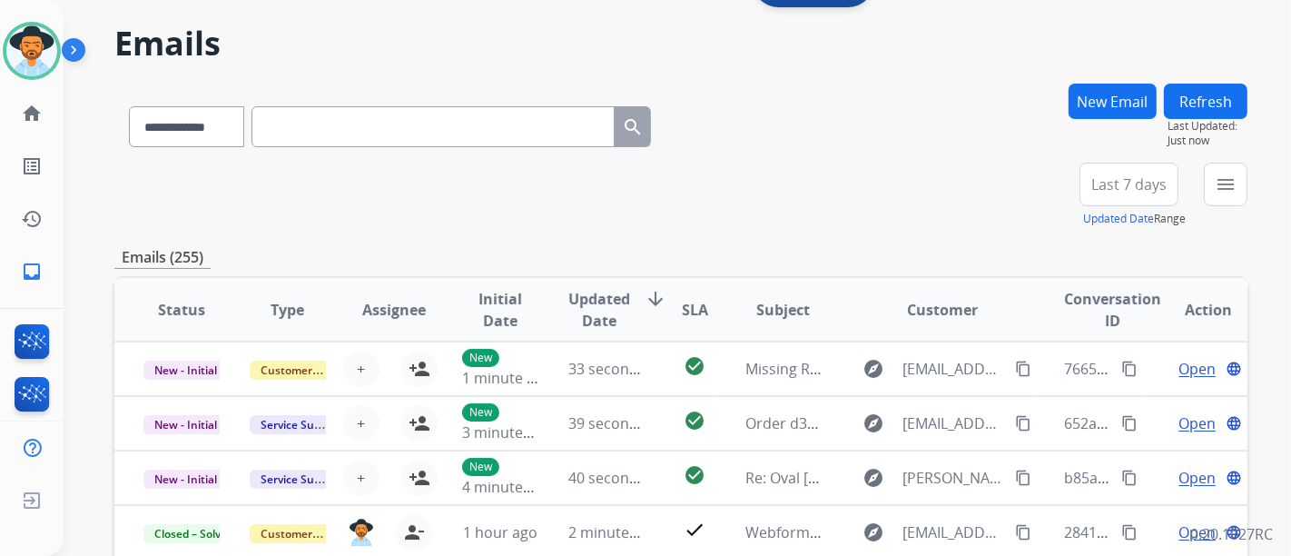
scroll to position [101, 0]
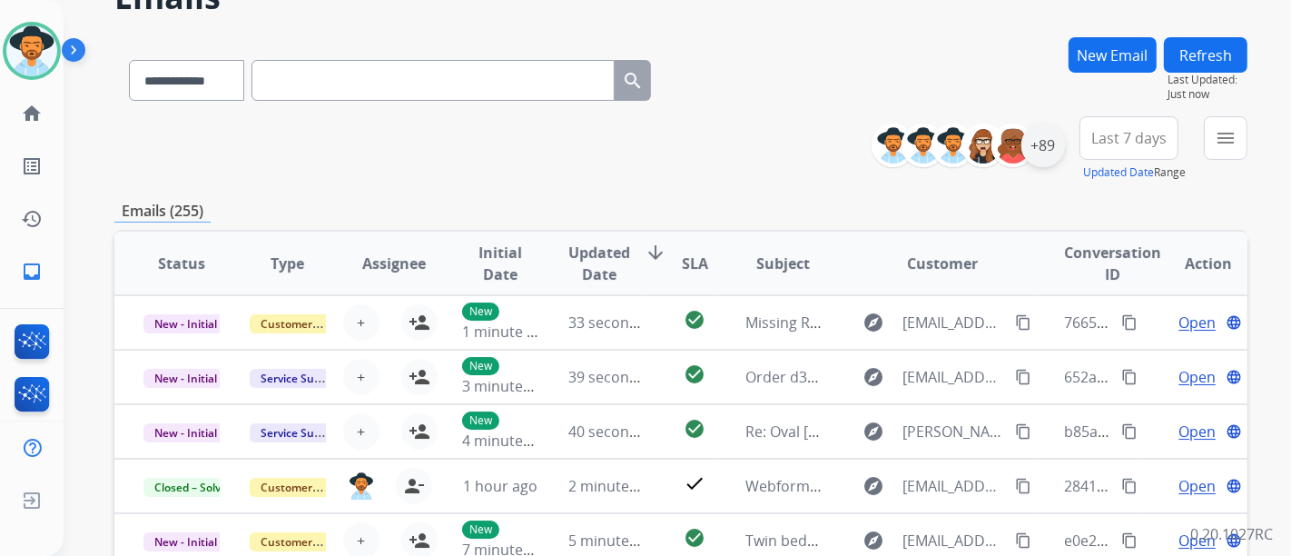
click at [1042, 160] on div "+89" at bounding box center [1044, 145] width 44 height 44
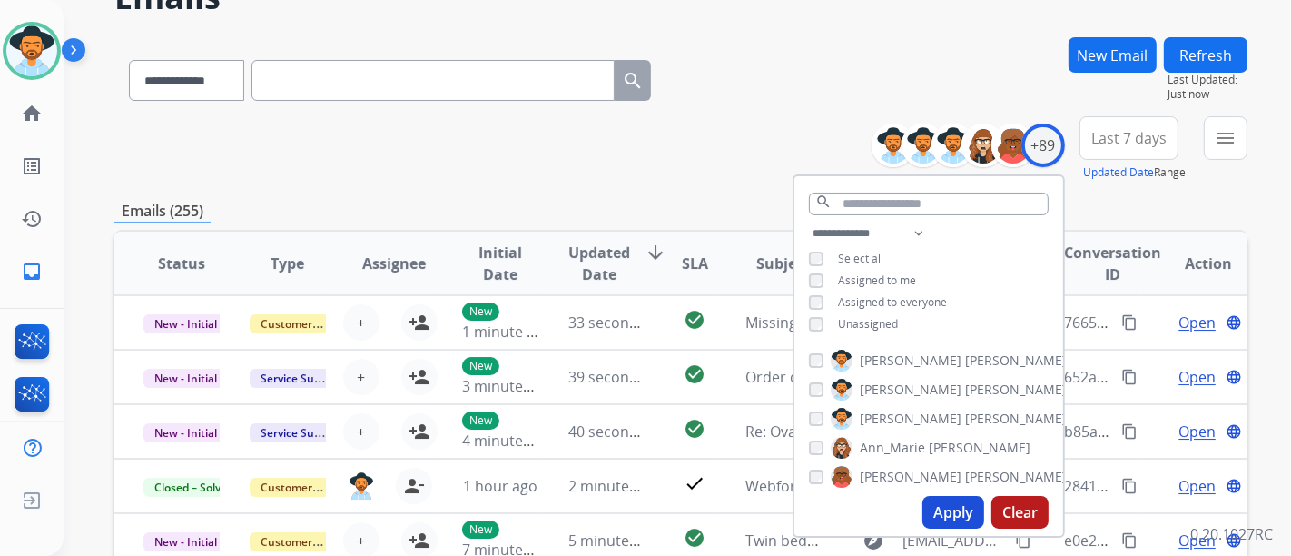
click at [859, 319] on span "Unassigned" at bounding box center [868, 323] width 60 height 15
click at [928, 506] on button "Apply" at bounding box center [954, 512] width 62 height 33
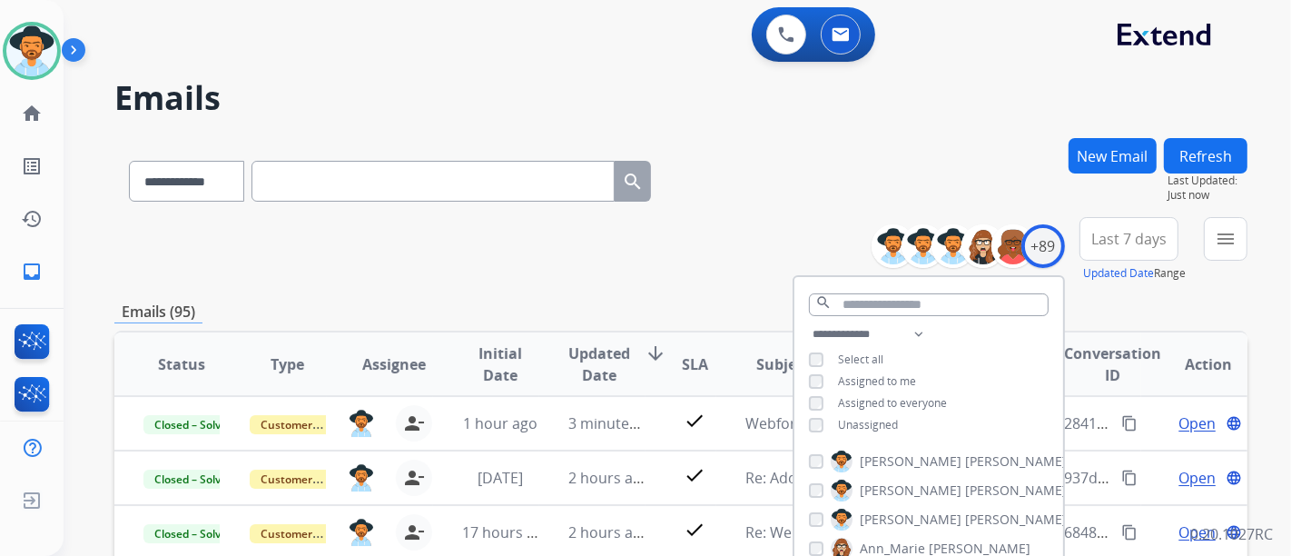
scroll to position [1, 0]
click at [686, 268] on div "**********" at bounding box center [680, 249] width 1133 height 65
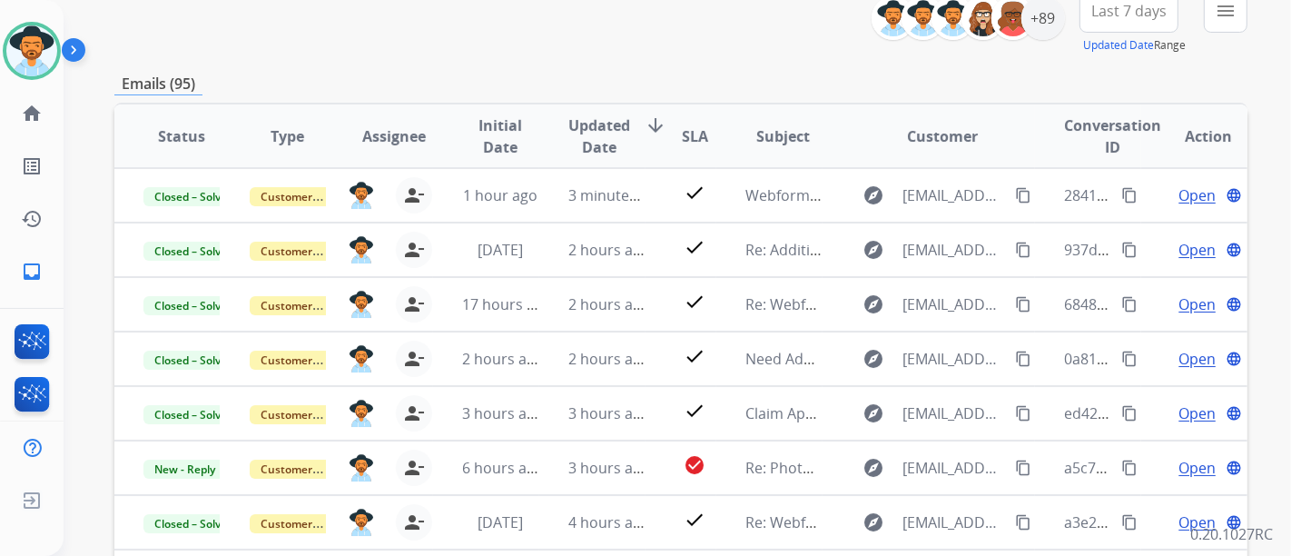
scroll to position [173, 0]
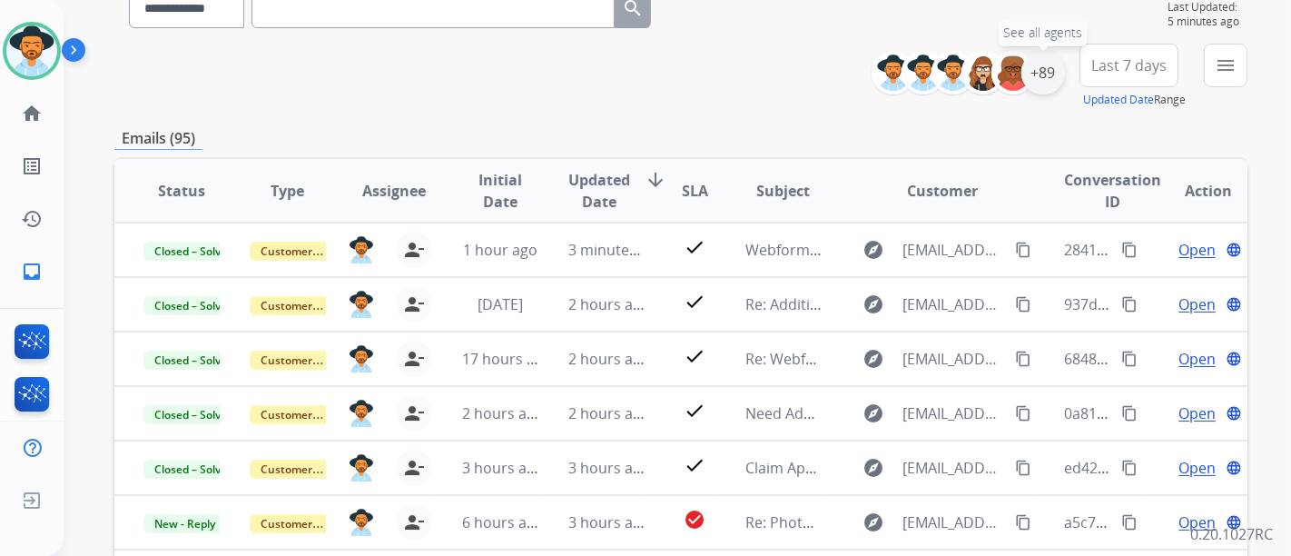
click at [1051, 64] on div "+89" at bounding box center [1044, 73] width 44 height 44
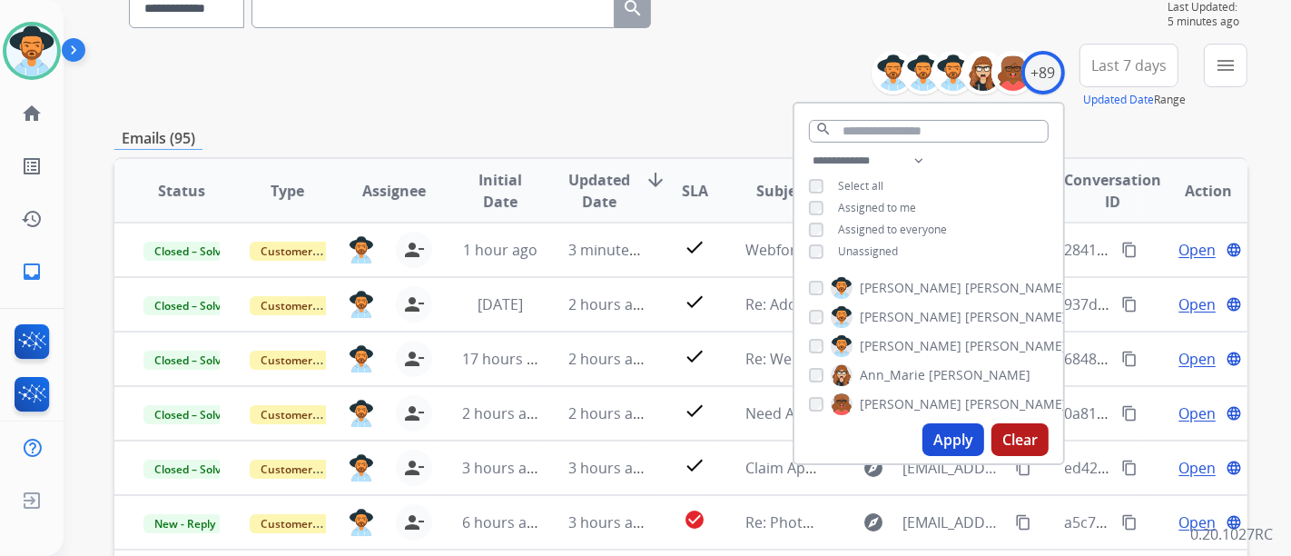
click at [861, 204] on span "Assigned to me" at bounding box center [877, 207] width 78 height 15
click at [849, 250] on span "Unassigned" at bounding box center [868, 250] width 60 height 15
click at [944, 420] on div "Apply Clear" at bounding box center [929, 439] width 269 height 47
click at [950, 428] on button "Apply" at bounding box center [954, 439] width 62 height 33
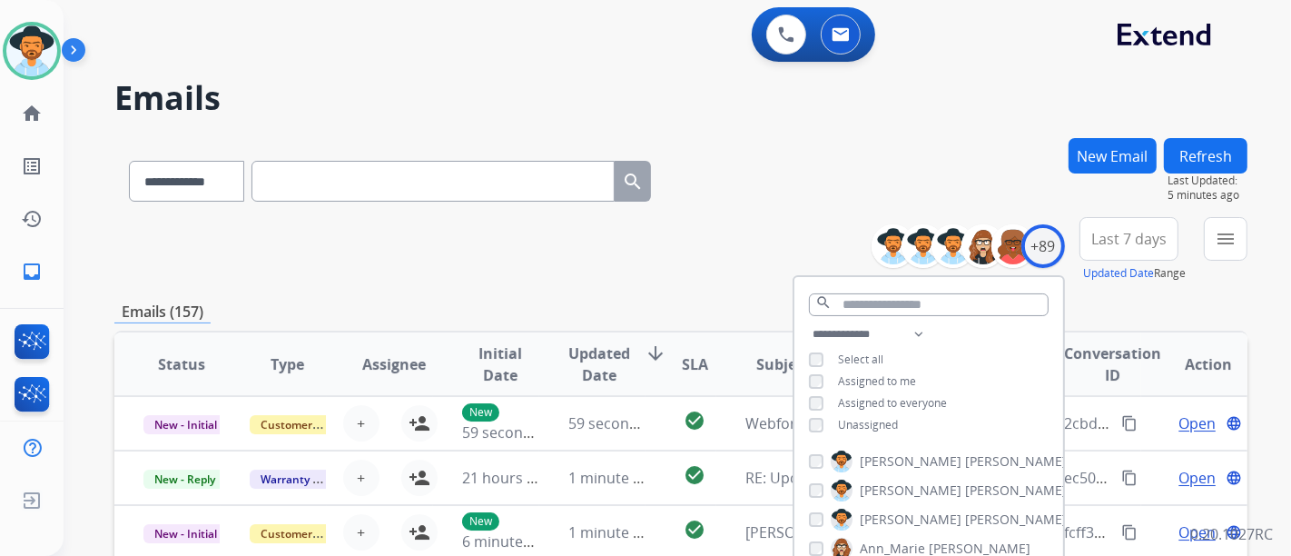
click at [1197, 243] on div "**********" at bounding box center [1066, 249] width 362 height 65
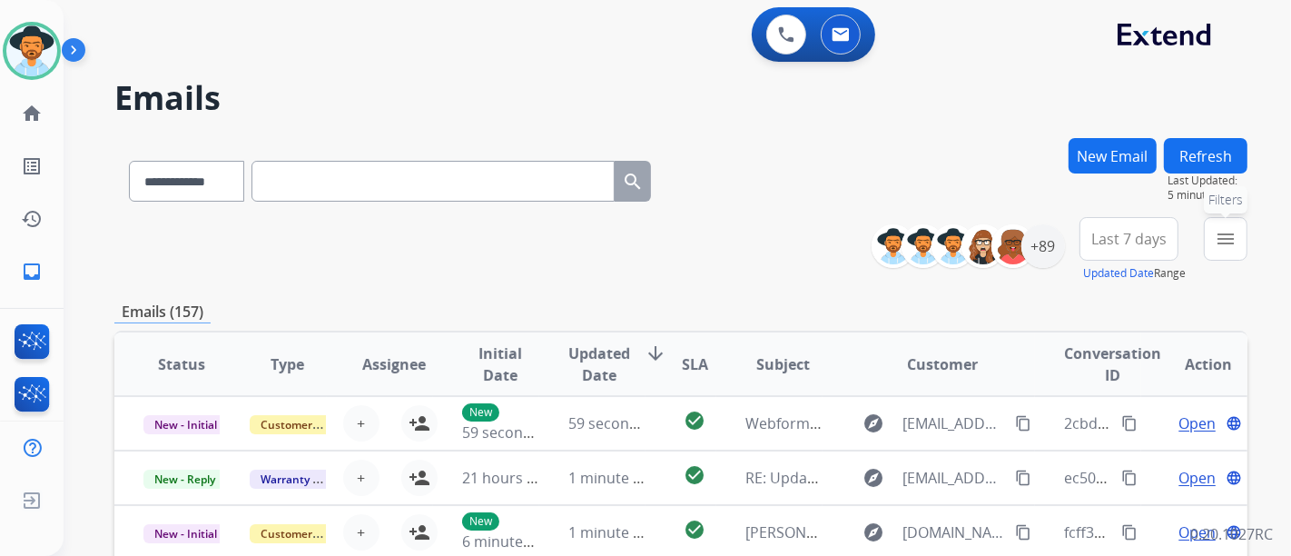
click at [1210, 242] on button "menu Filters" at bounding box center [1226, 239] width 44 height 44
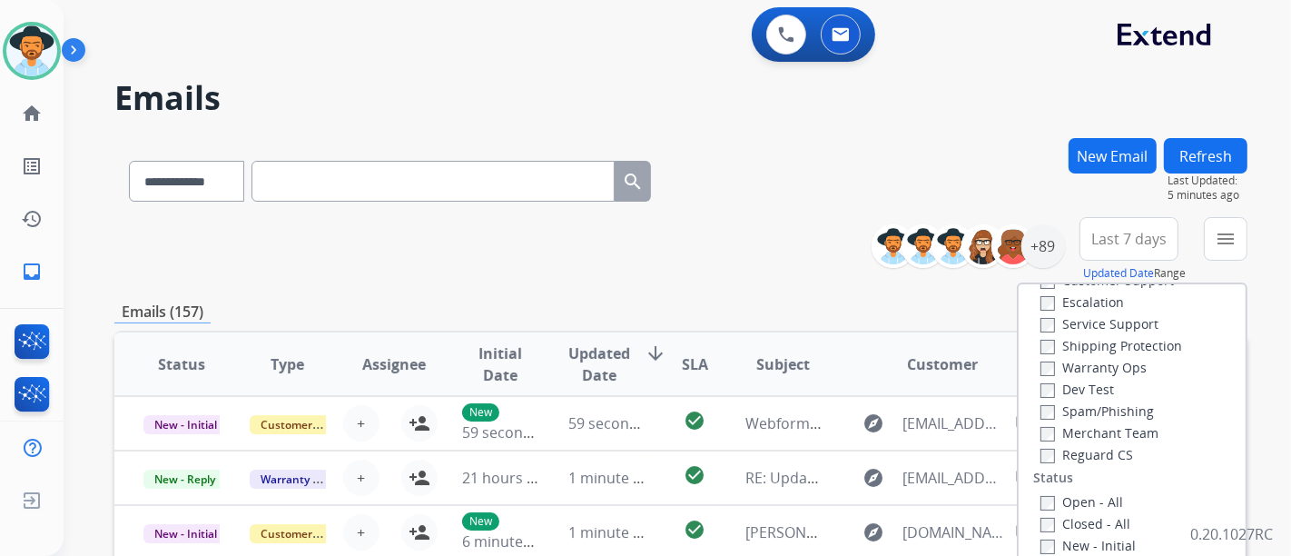
scroll to position [101, 0]
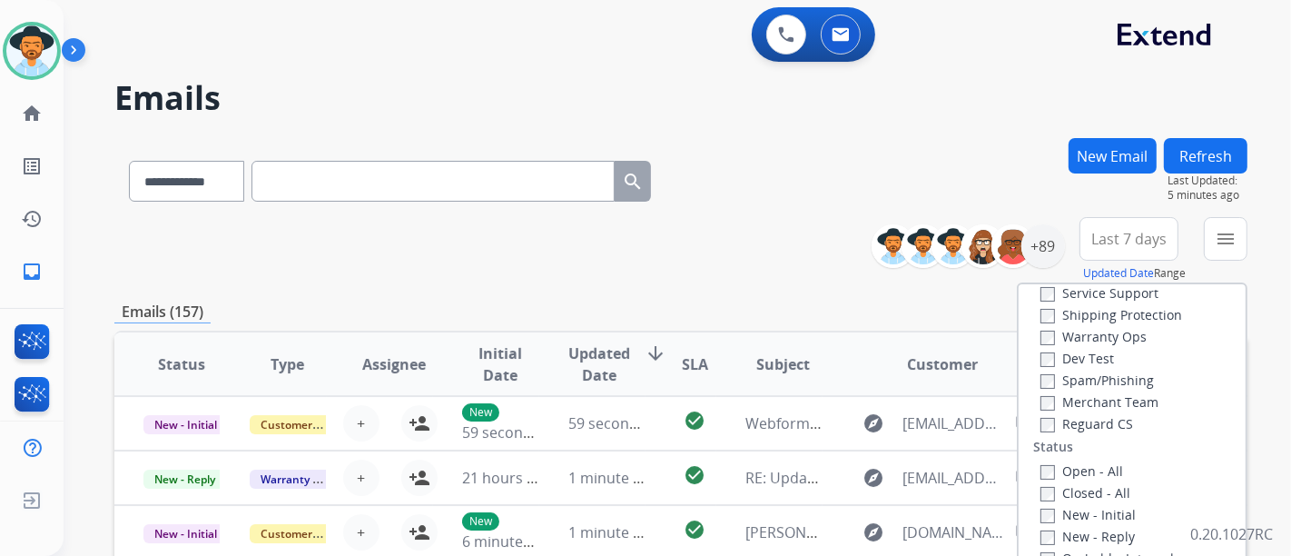
click at [1069, 463] on label "Open - All" at bounding box center [1082, 470] width 83 height 17
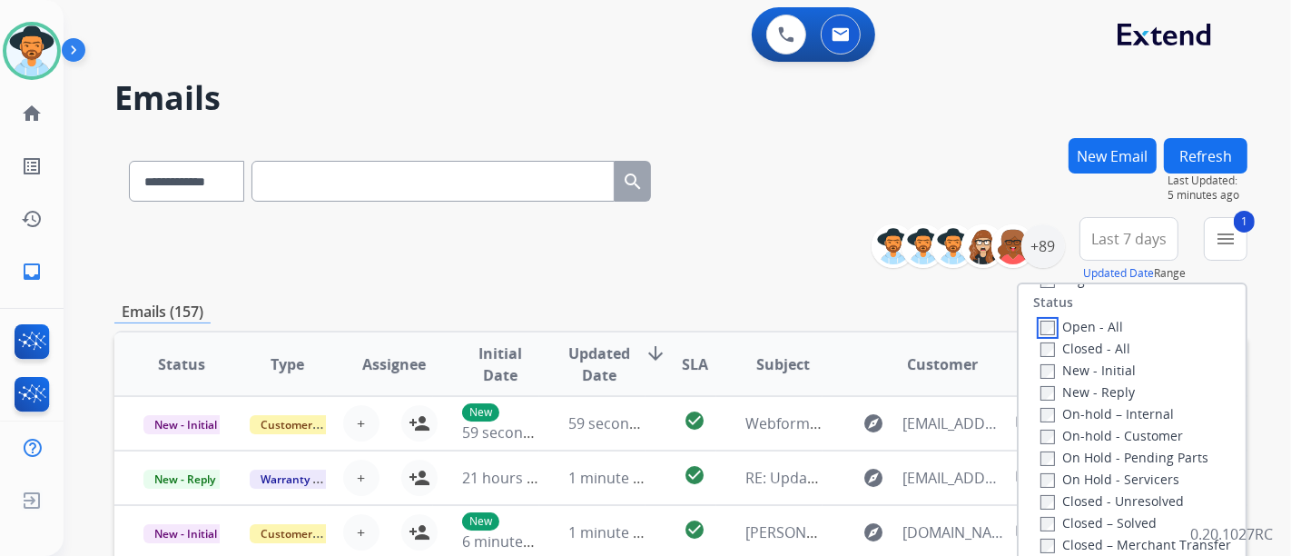
scroll to position [202, 0]
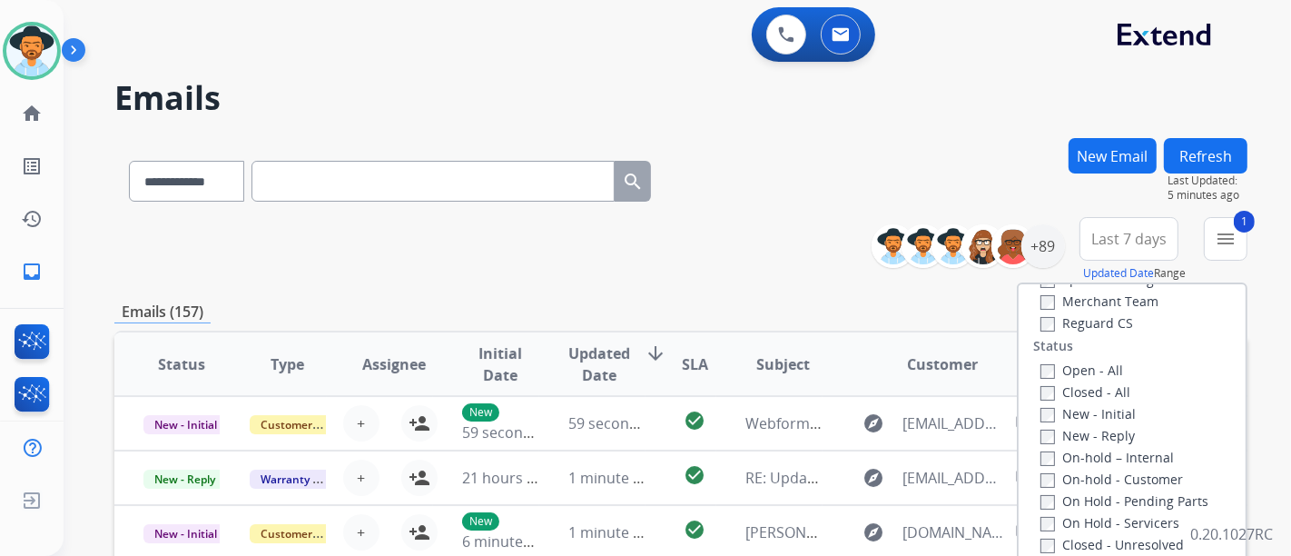
click at [1088, 332] on div "Type Claims Adjudication Customer Support Escalation Service Support Shipping P…" at bounding box center [1132, 440] width 227 height 312
click at [1088, 331] on div "Reguard CS" at bounding box center [1112, 322] width 143 height 22
click at [1090, 323] on label "Reguard CS" at bounding box center [1087, 322] width 93 height 17
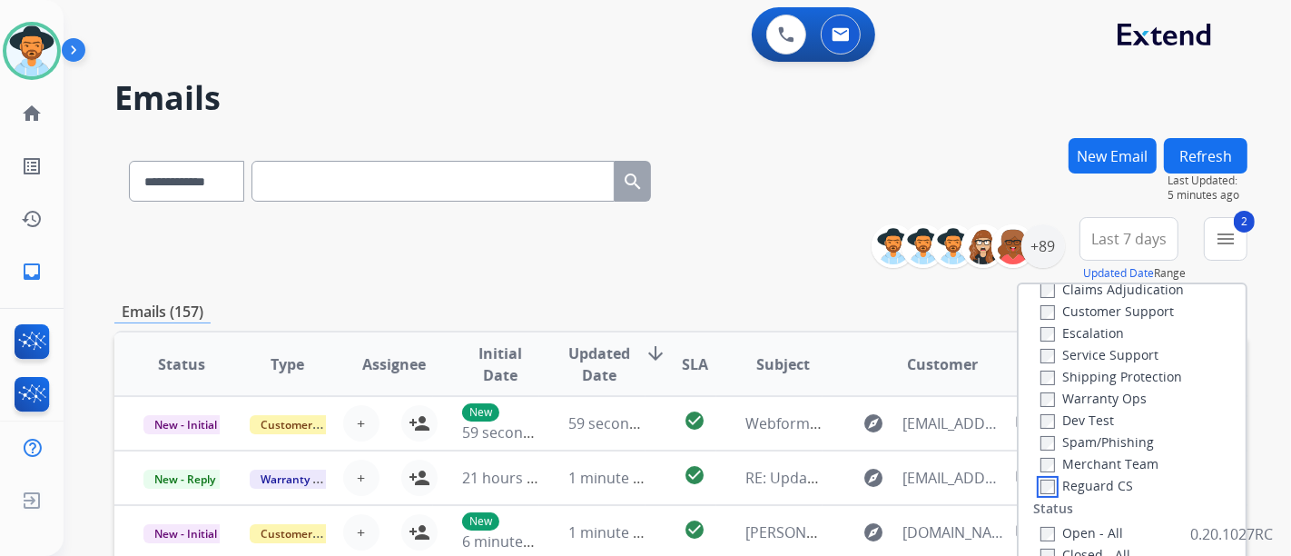
scroll to position [0, 0]
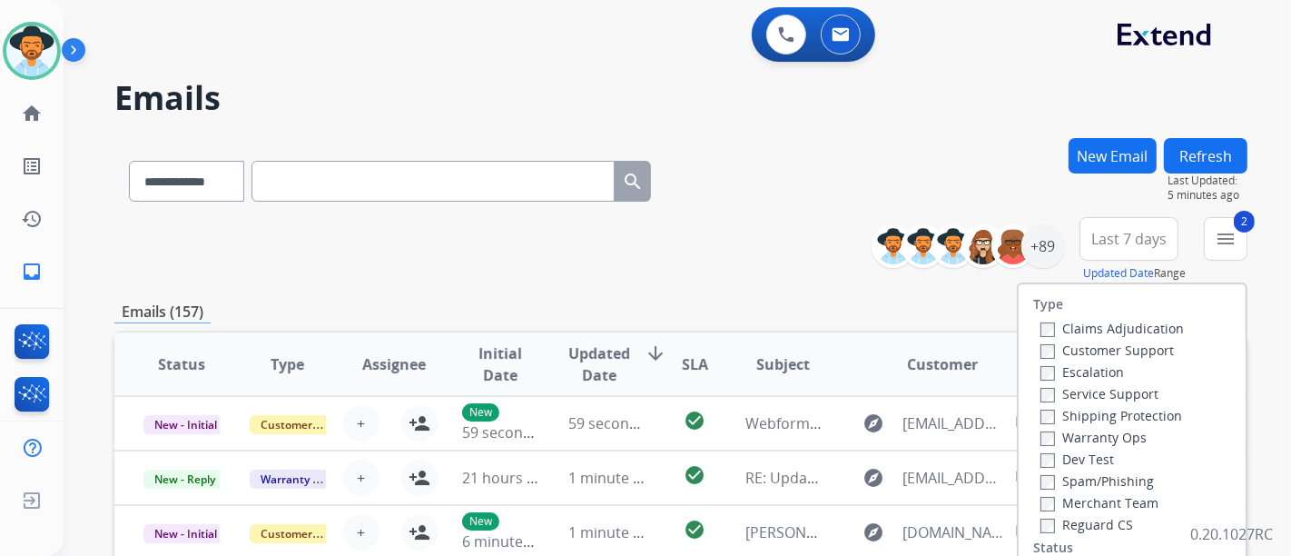
click at [1063, 416] on label "Shipping Protection" at bounding box center [1112, 415] width 142 height 17
click at [1051, 359] on div "Customer Support" at bounding box center [1112, 350] width 143 height 22
click at [1048, 355] on label "Customer Support" at bounding box center [1107, 349] width 133 height 17
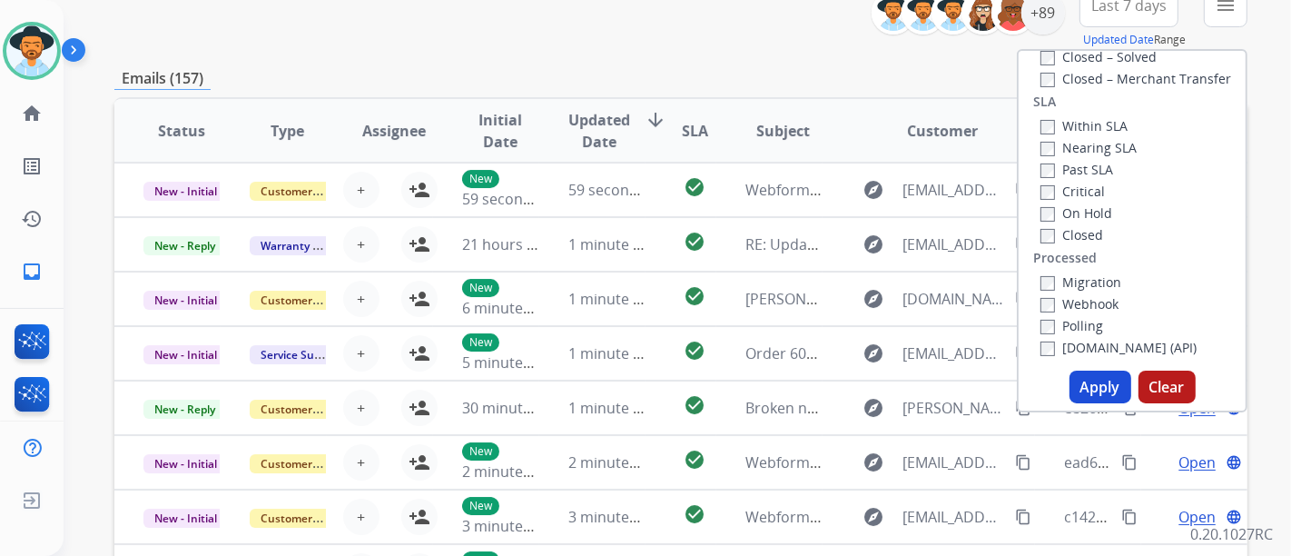
scroll to position [302, 0]
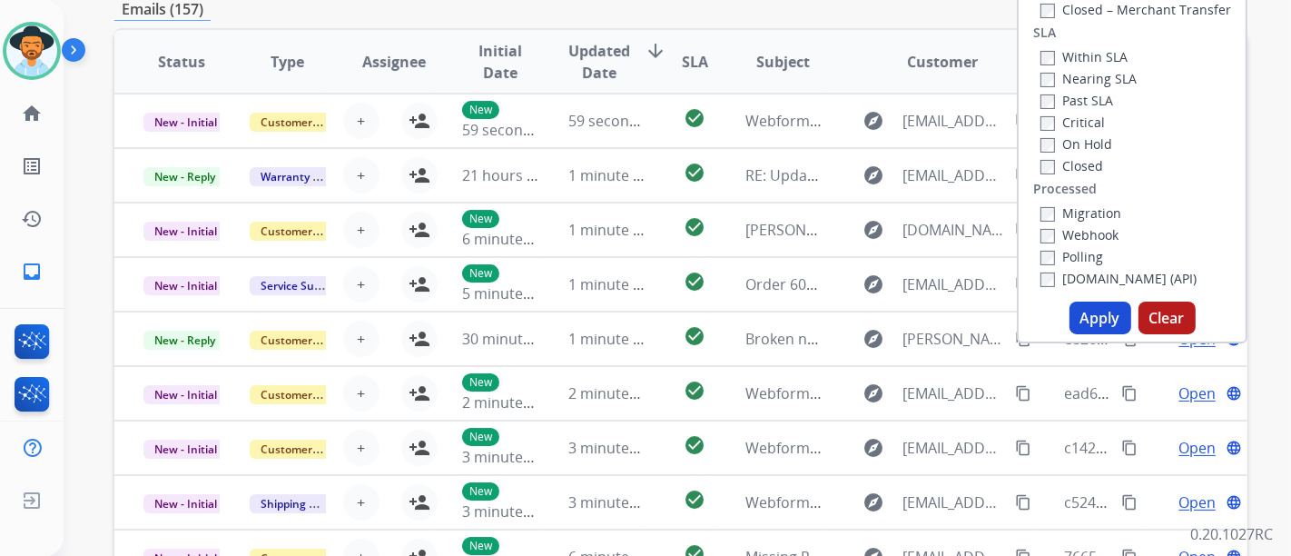
click at [1101, 331] on button "Apply" at bounding box center [1101, 317] width 62 height 33
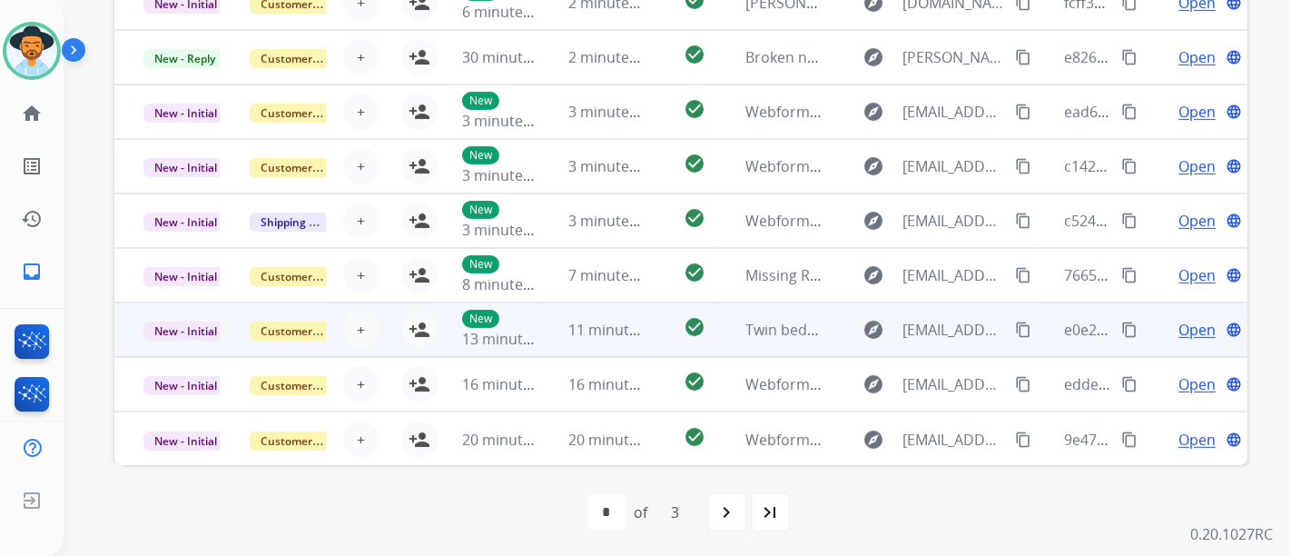
scroll to position [607, 0]
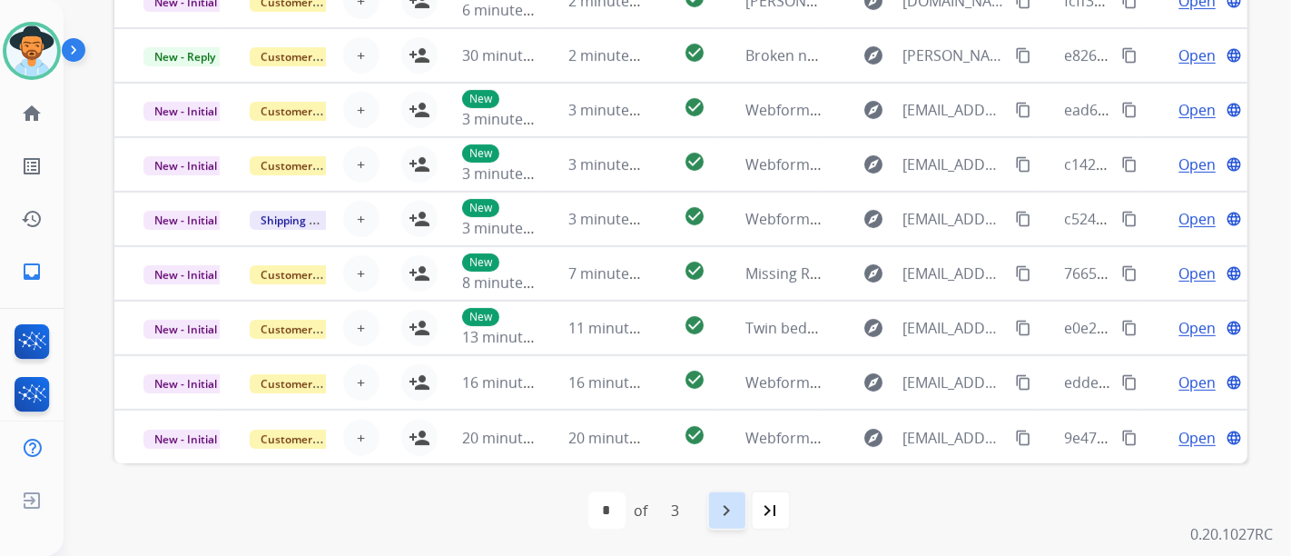
click at [742, 499] on div "navigate_next" at bounding box center [727, 510] width 40 height 40
select select "*"
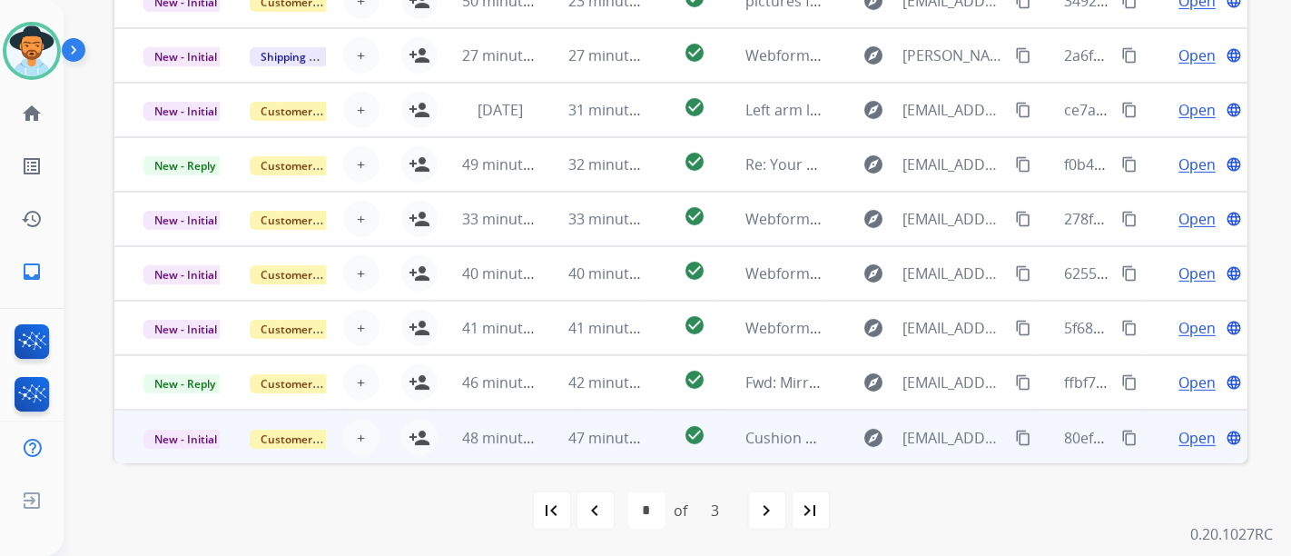
click at [1179, 434] on span "Open" at bounding box center [1197, 438] width 37 height 22
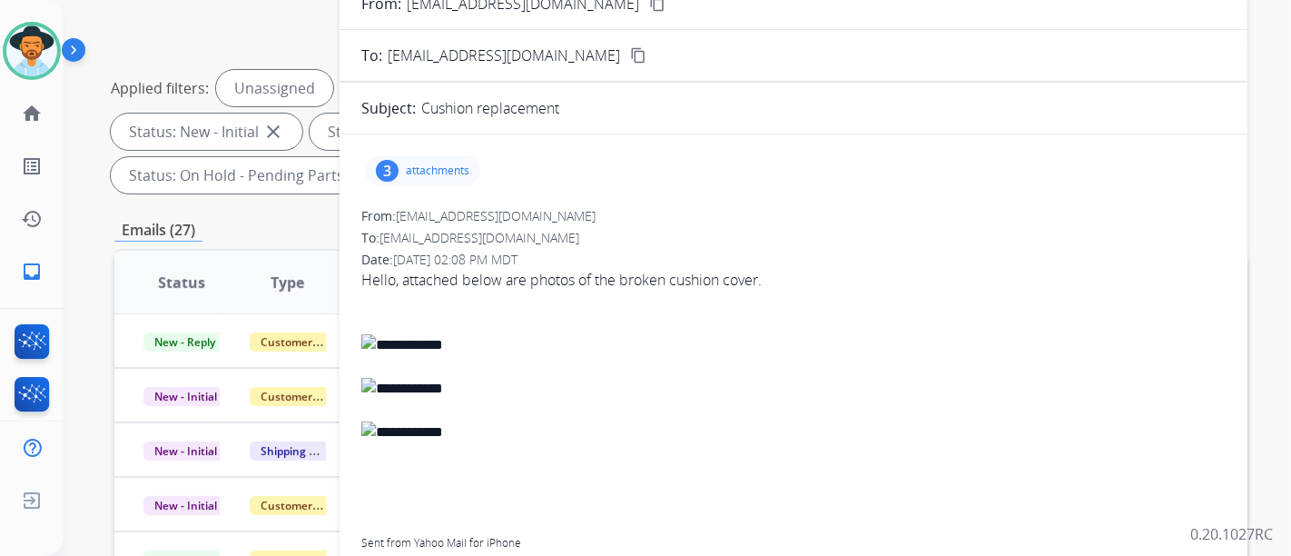
scroll to position [103, 0]
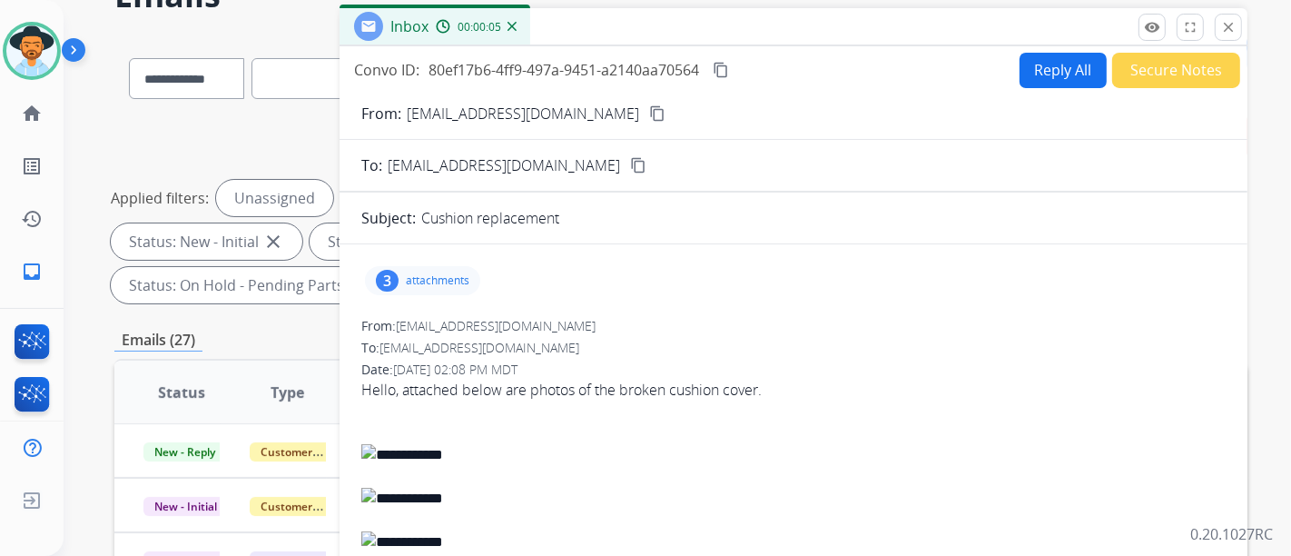
click at [649, 107] on mat-icon "content_copy" at bounding box center [657, 113] width 16 height 16
click at [446, 266] on div "3 attachments" at bounding box center [422, 280] width 115 height 29
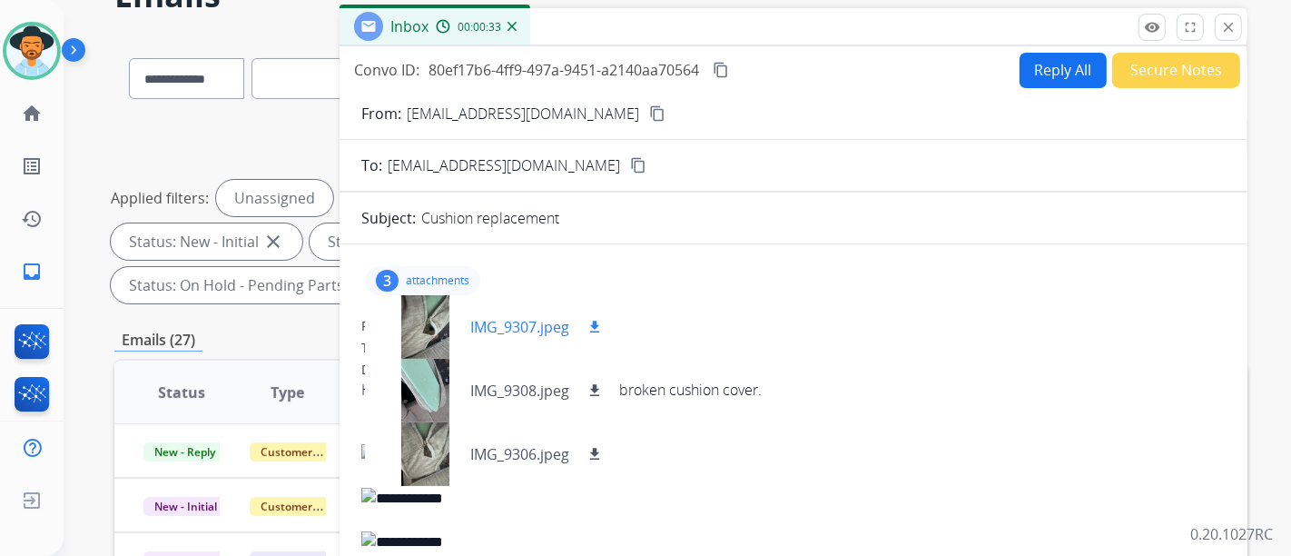
click at [515, 331] on p "IMG_9307.jpeg" at bounding box center [519, 327] width 99 height 22
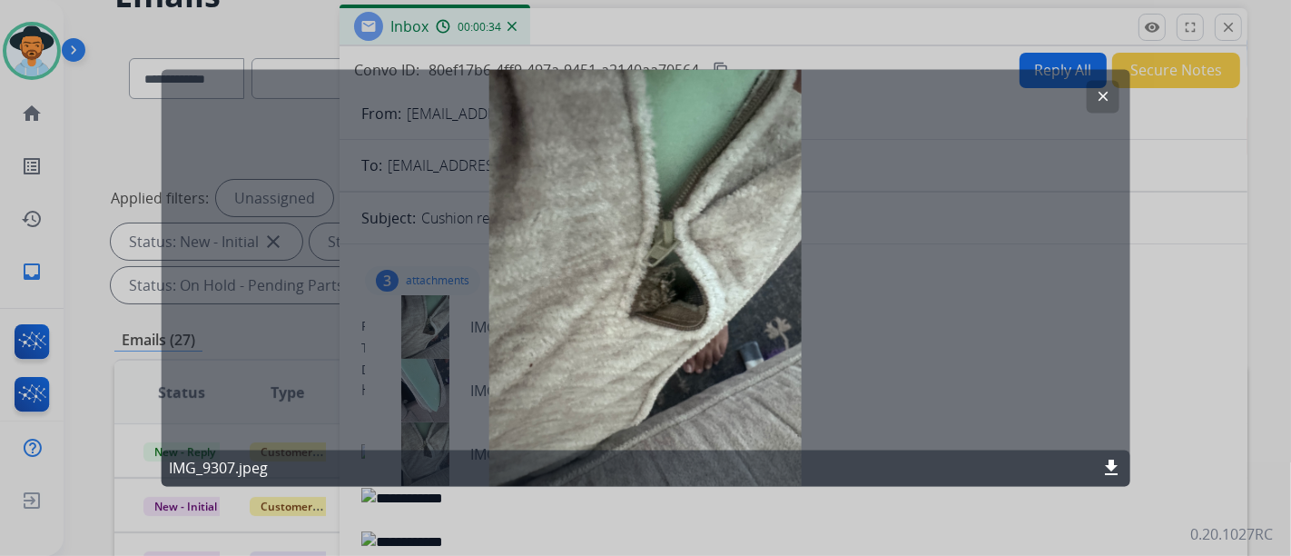
click at [1102, 97] on mat-icon "clear" at bounding box center [1102, 97] width 16 height 16
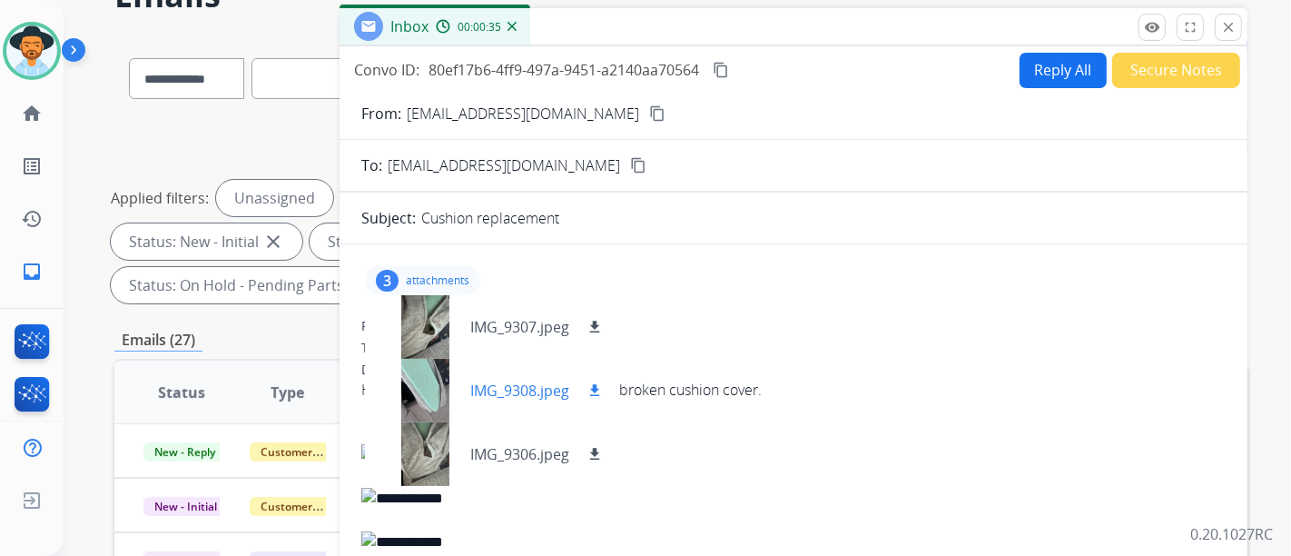
click at [529, 380] on p "IMG_9308.jpeg" at bounding box center [519, 391] width 99 height 22
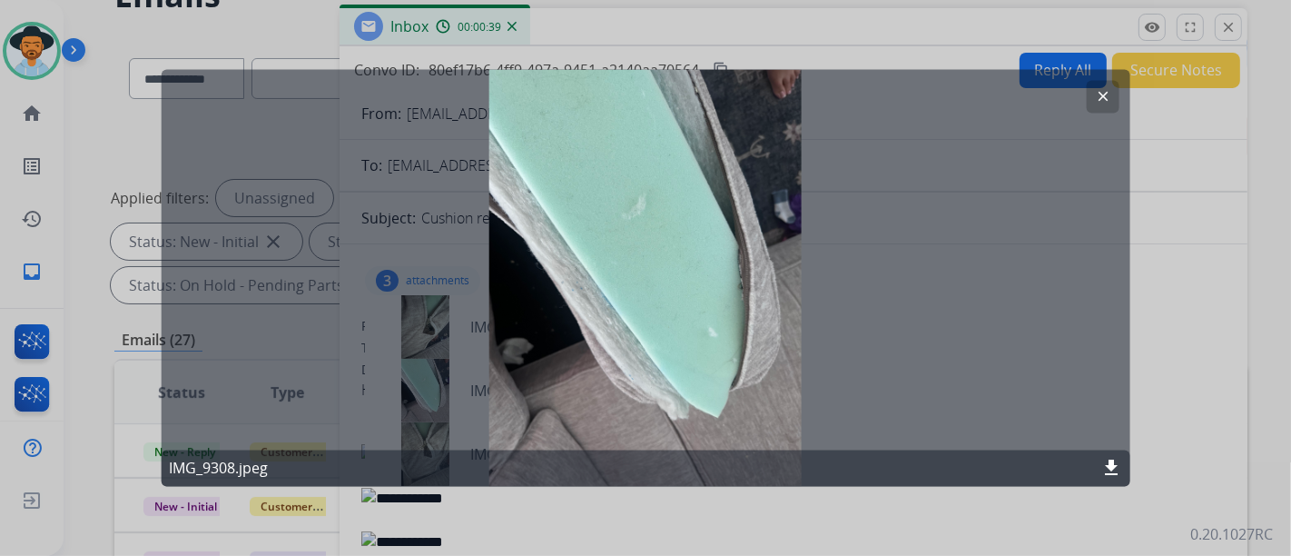
click at [1097, 109] on button "clear" at bounding box center [1102, 97] width 33 height 33
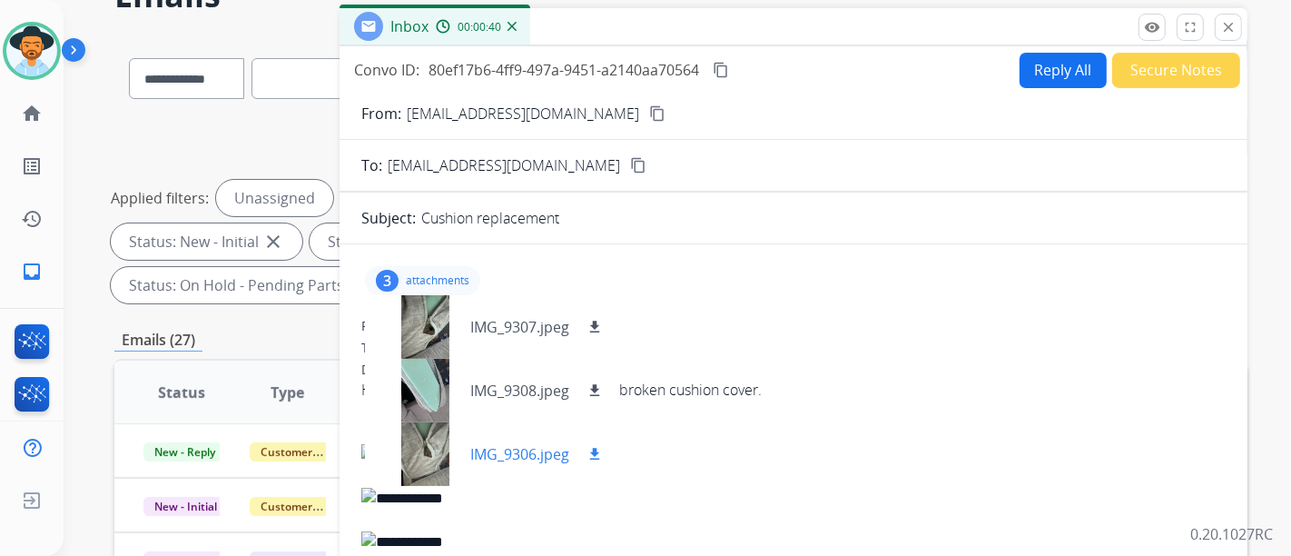
click at [506, 443] on p "IMG_9306.jpeg" at bounding box center [519, 454] width 99 height 22
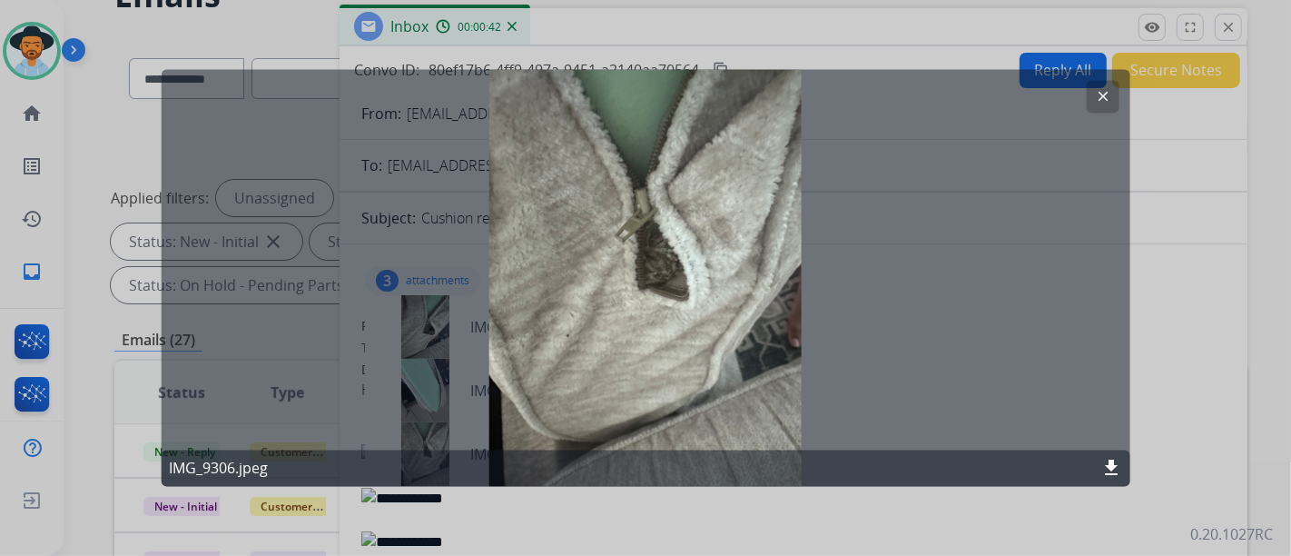
click at [1098, 104] on mat-icon "clear" at bounding box center [1102, 97] width 16 height 16
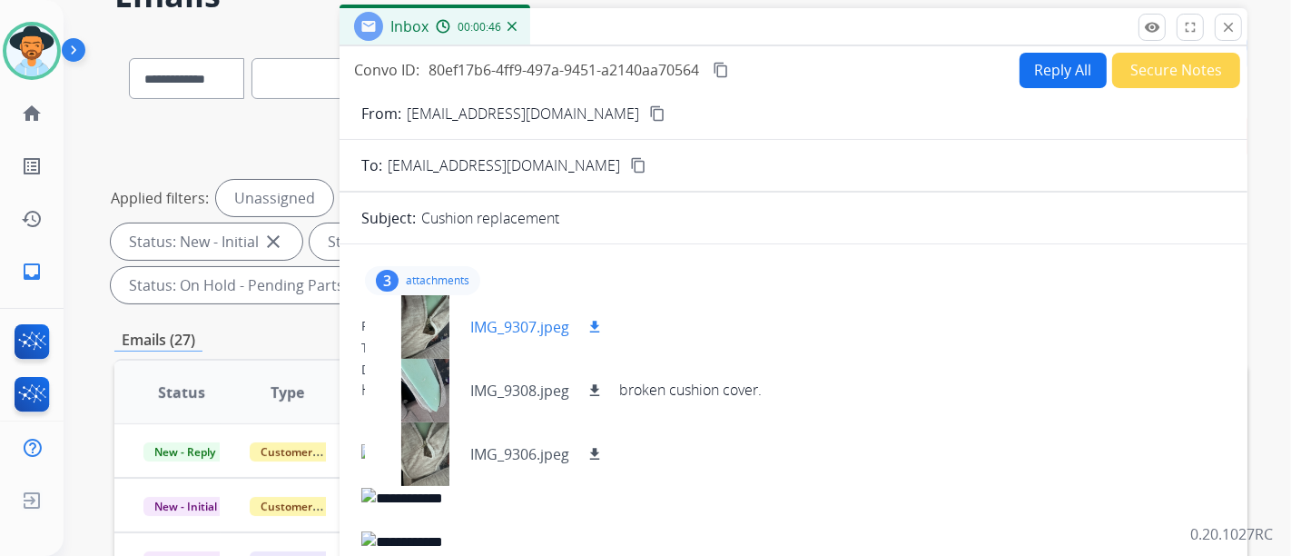
click at [500, 331] on p "IMG_9307.jpeg" at bounding box center [519, 327] width 99 height 22
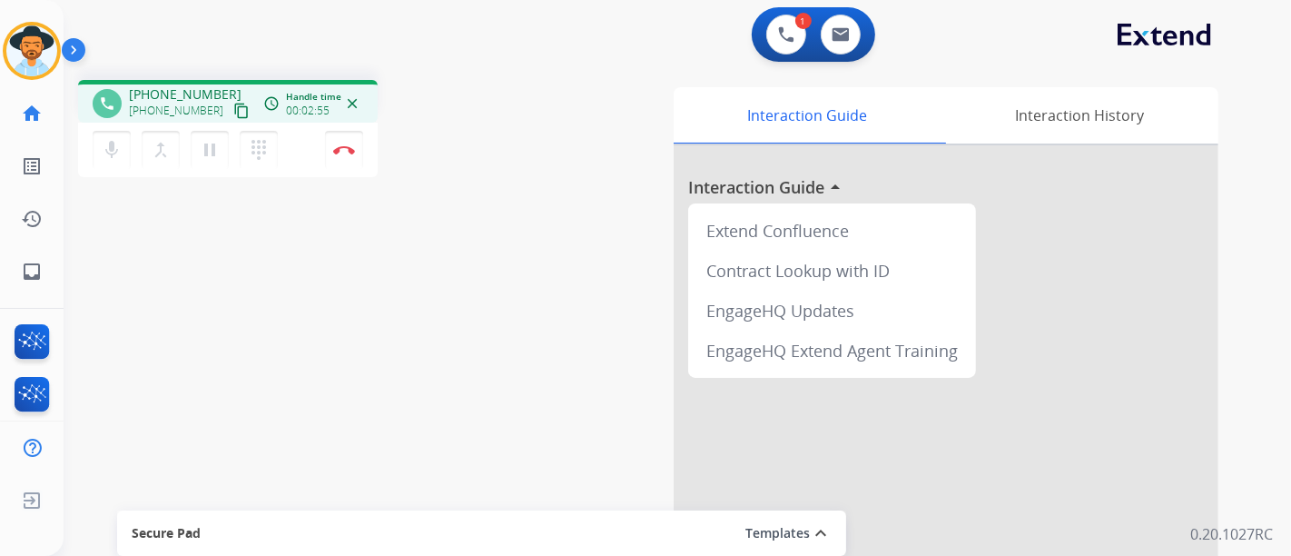
click at [309, 138] on div "mic Mute merge_type Bridge pause Hold dialpad Dialpad Disconnect" at bounding box center [228, 150] width 300 height 54
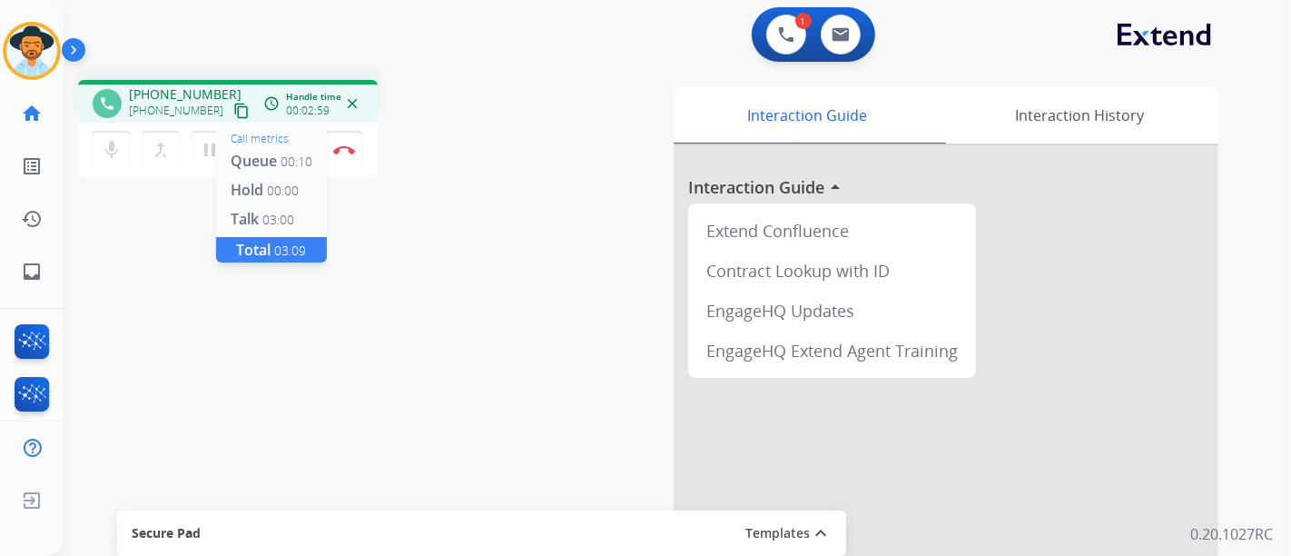
click at [280, 110] on mat-icon "access_time" at bounding box center [271, 103] width 16 height 16
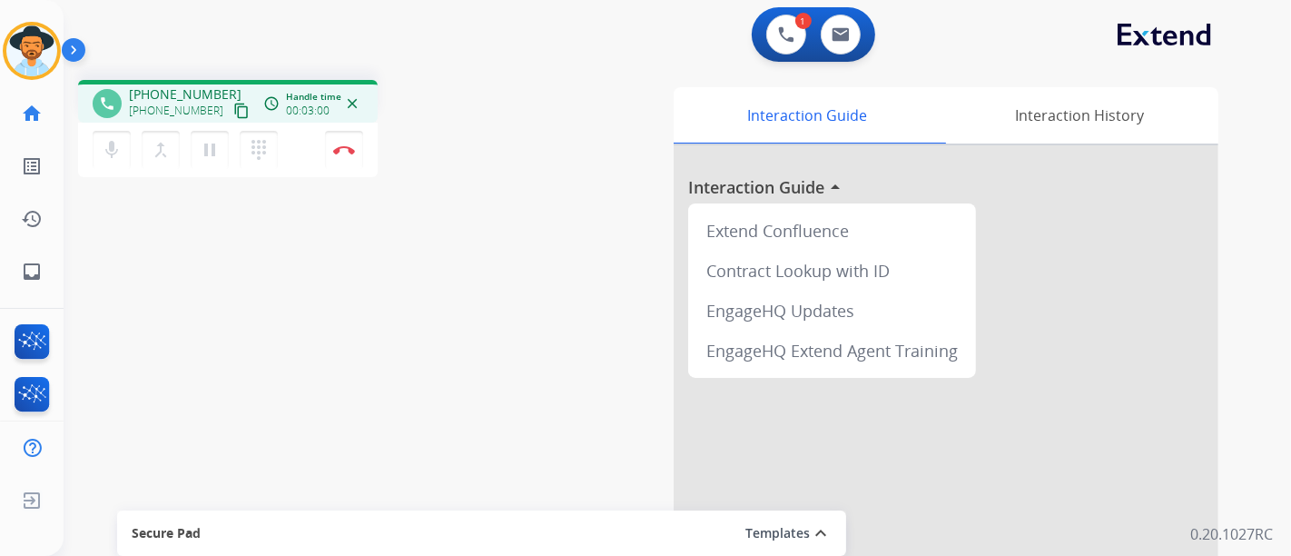
click at [288, 162] on div "dialpad Dialpad" at bounding box center [264, 150] width 49 height 38
click at [334, 142] on button "Disconnect" at bounding box center [344, 150] width 38 height 38
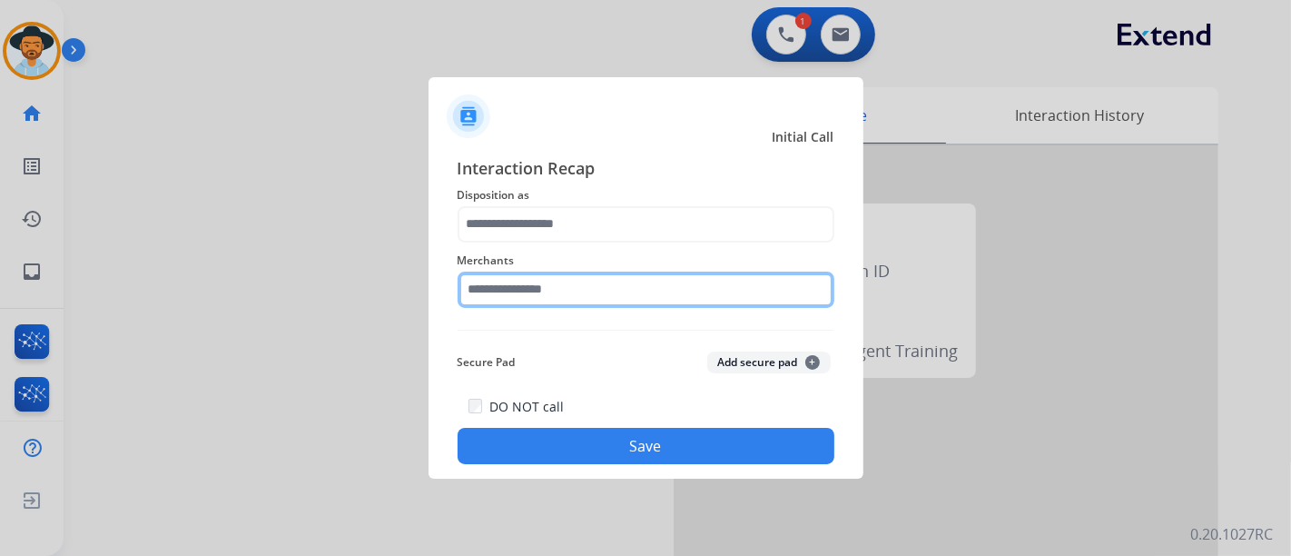
click at [599, 295] on input "text" at bounding box center [646, 290] width 377 height 36
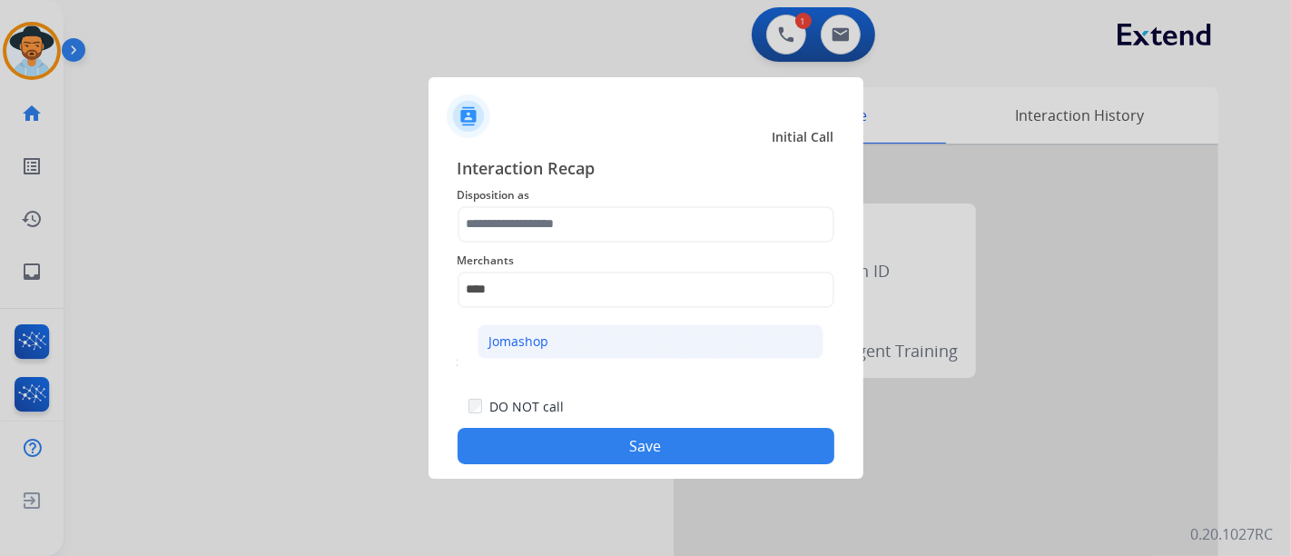
click at [563, 338] on li "Jomashop" at bounding box center [651, 341] width 346 height 35
type input "********"
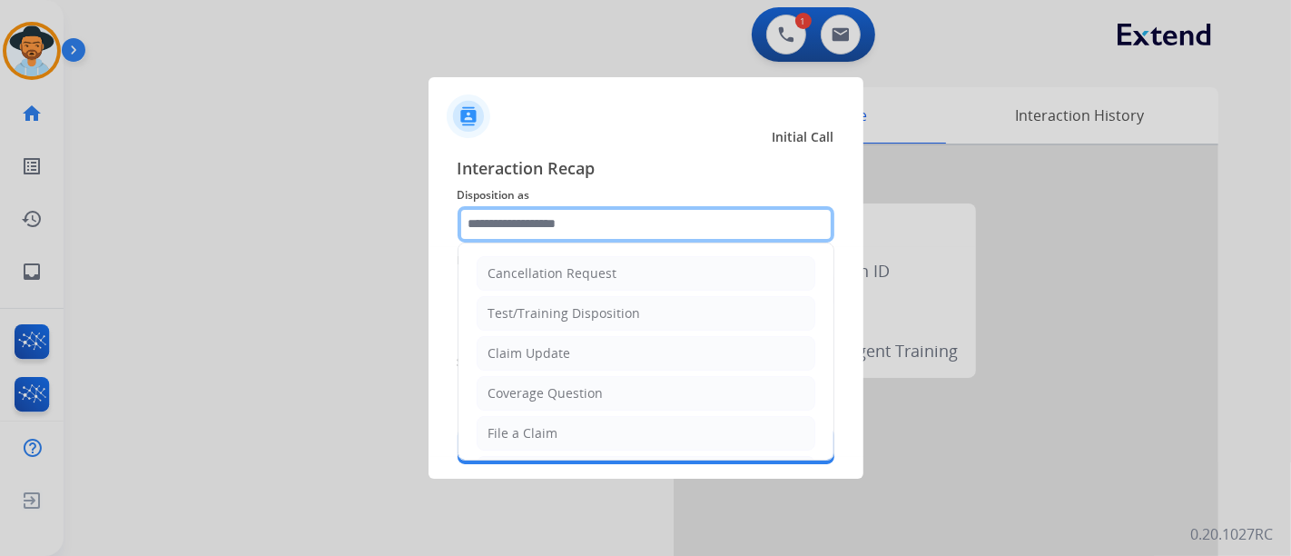
click at [597, 236] on input "text" at bounding box center [646, 224] width 377 height 36
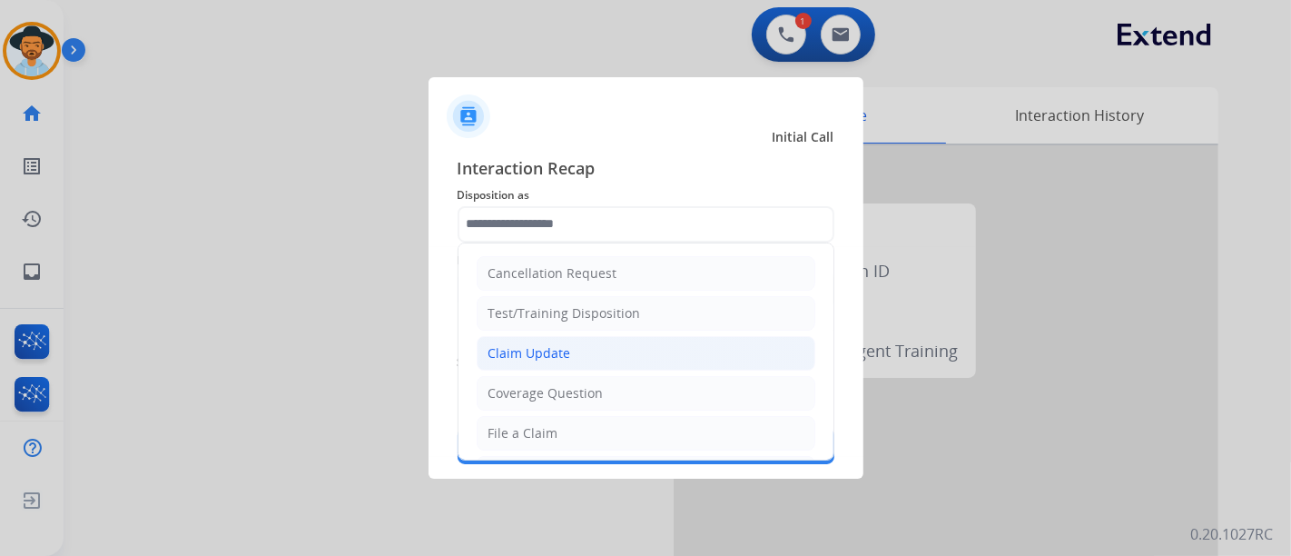
click at [547, 354] on div "Claim Update" at bounding box center [530, 353] width 83 height 18
type input "**********"
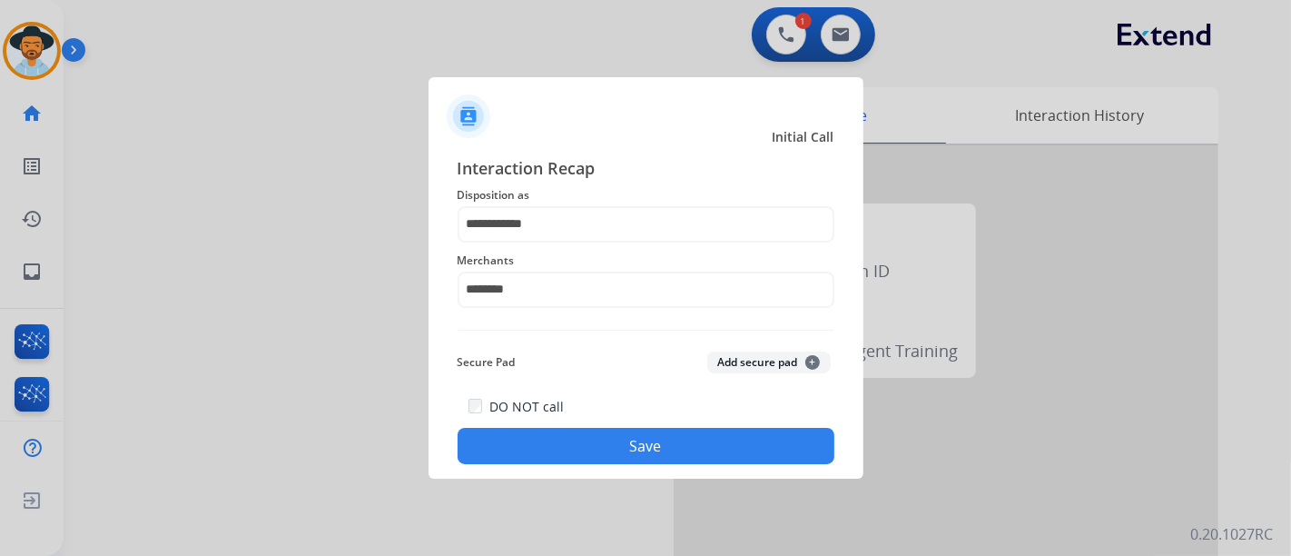
click at [576, 430] on button "Save" at bounding box center [646, 446] width 377 height 36
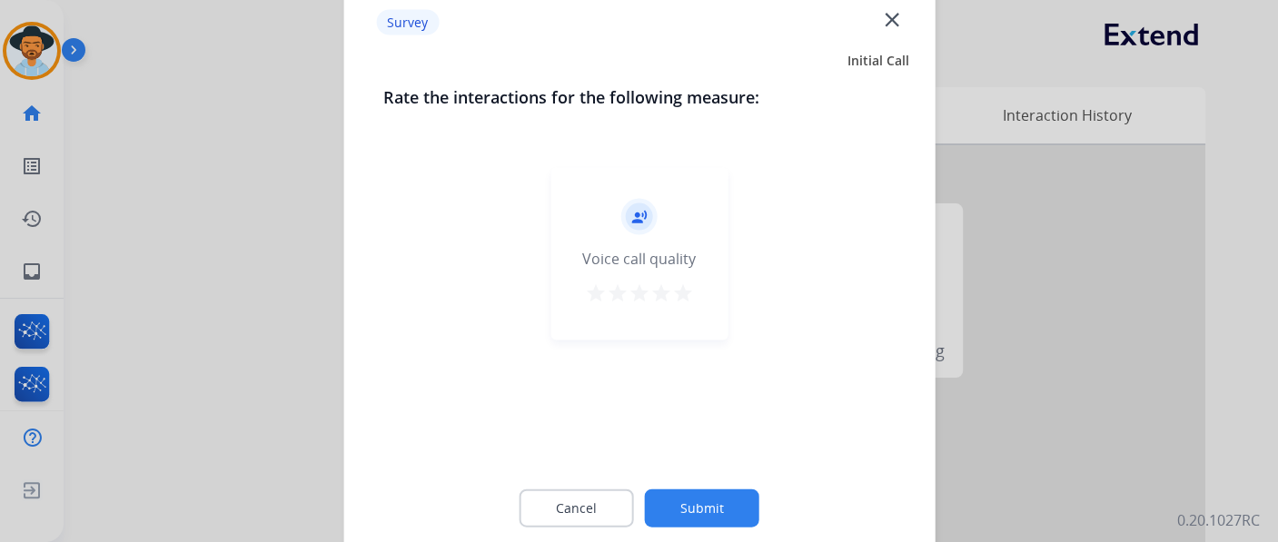
click at [647, 501] on button "Submit" at bounding box center [702, 508] width 114 height 38
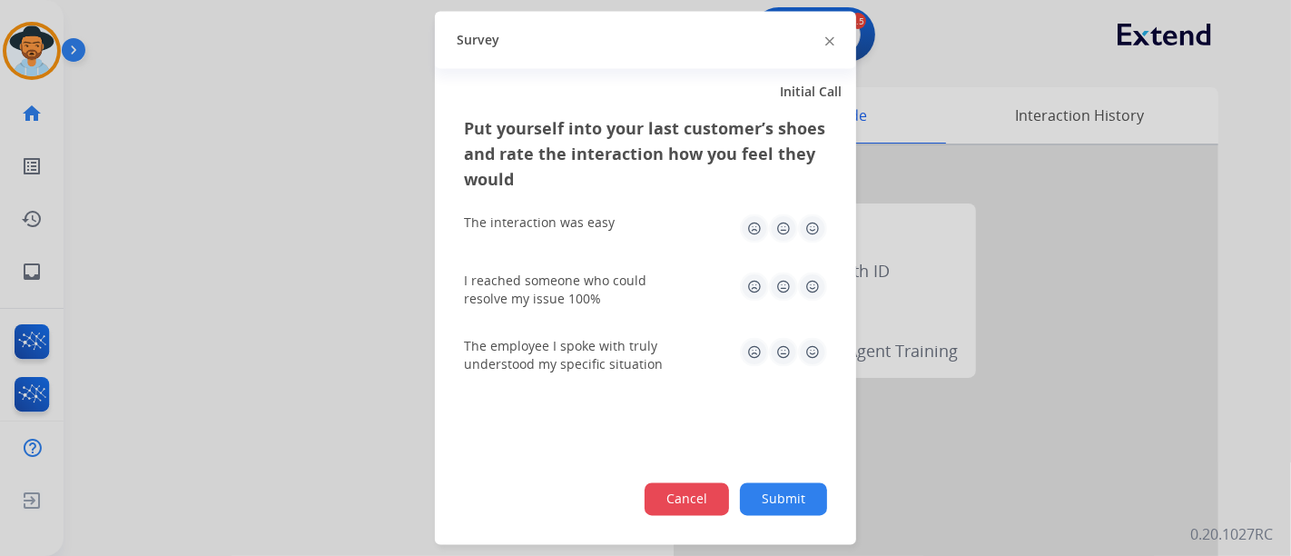
click at [651, 500] on button "Cancel" at bounding box center [687, 499] width 84 height 33
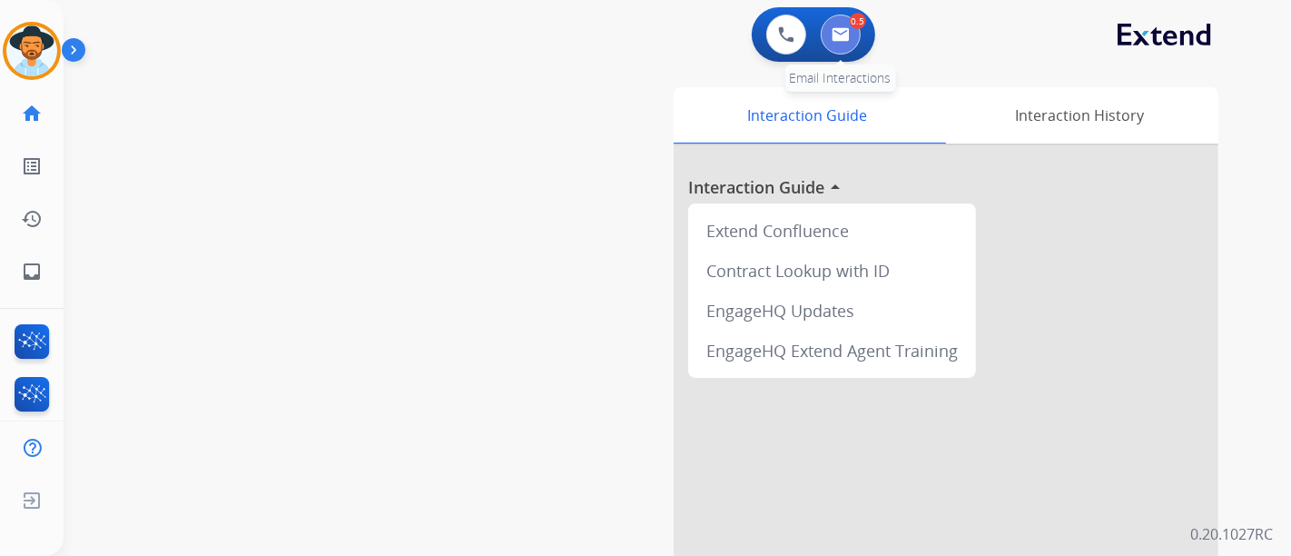
click at [845, 29] on img at bounding box center [841, 34] width 18 height 15
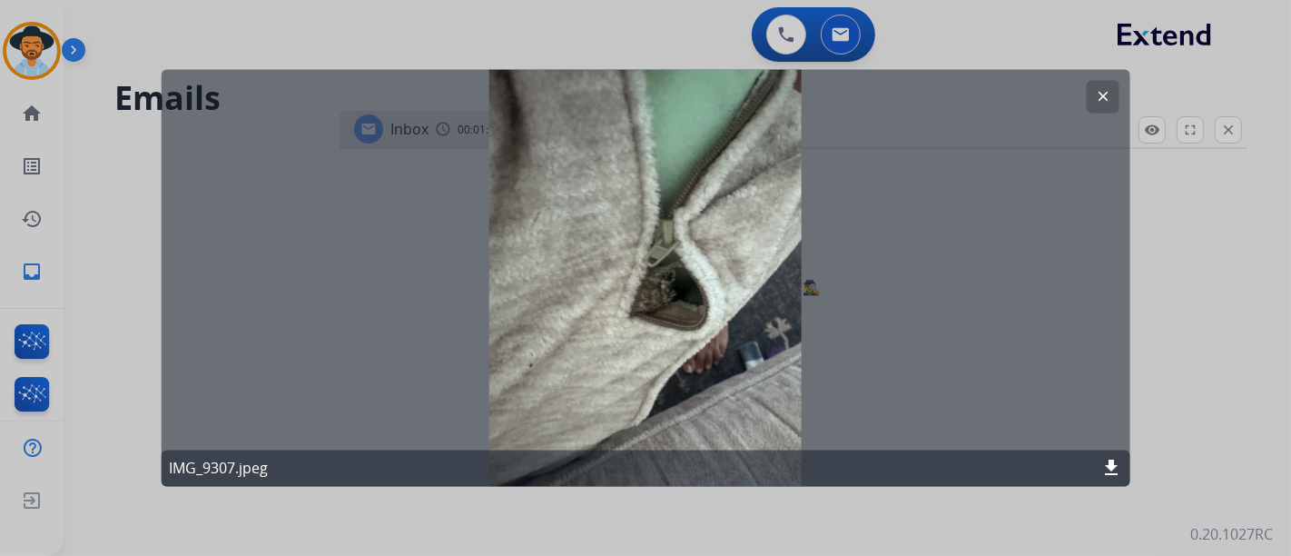
select select "**********"
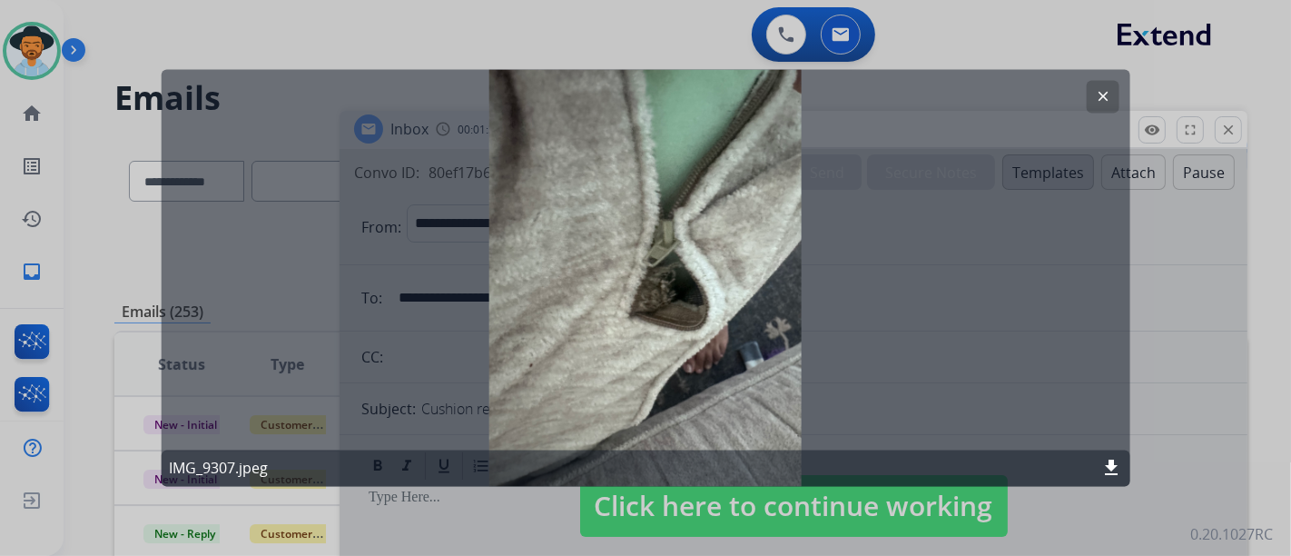
click at [1098, 92] on mat-icon "clear" at bounding box center [1102, 97] width 16 height 16
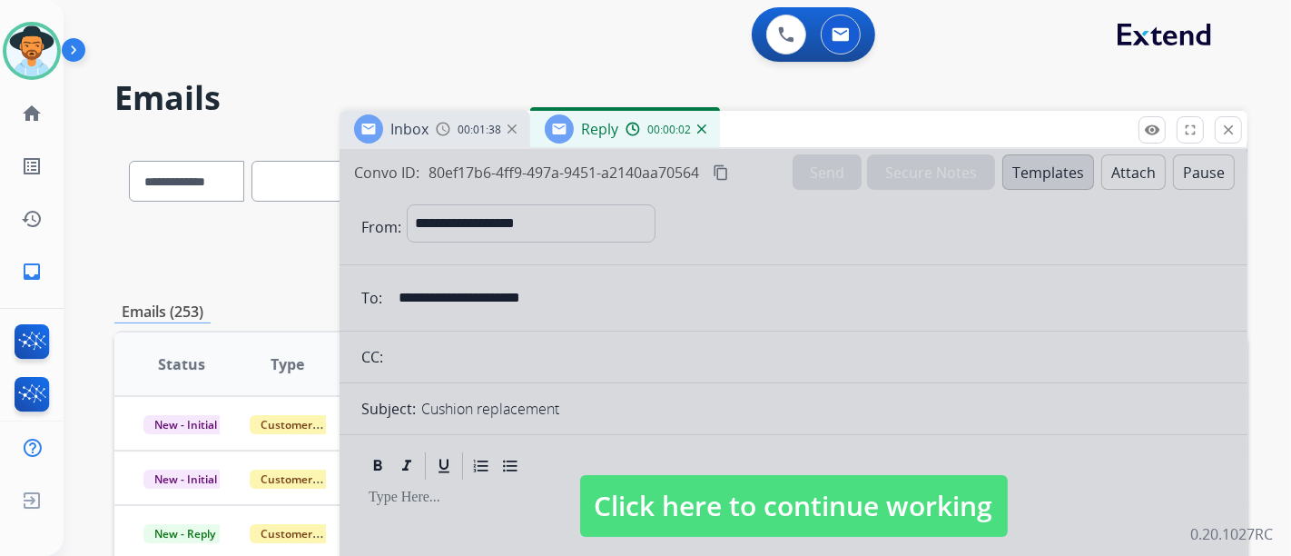
click at [844, 507] on span "Click here to continue working" at bounding box center [794, 506] width 428 height 62
select select
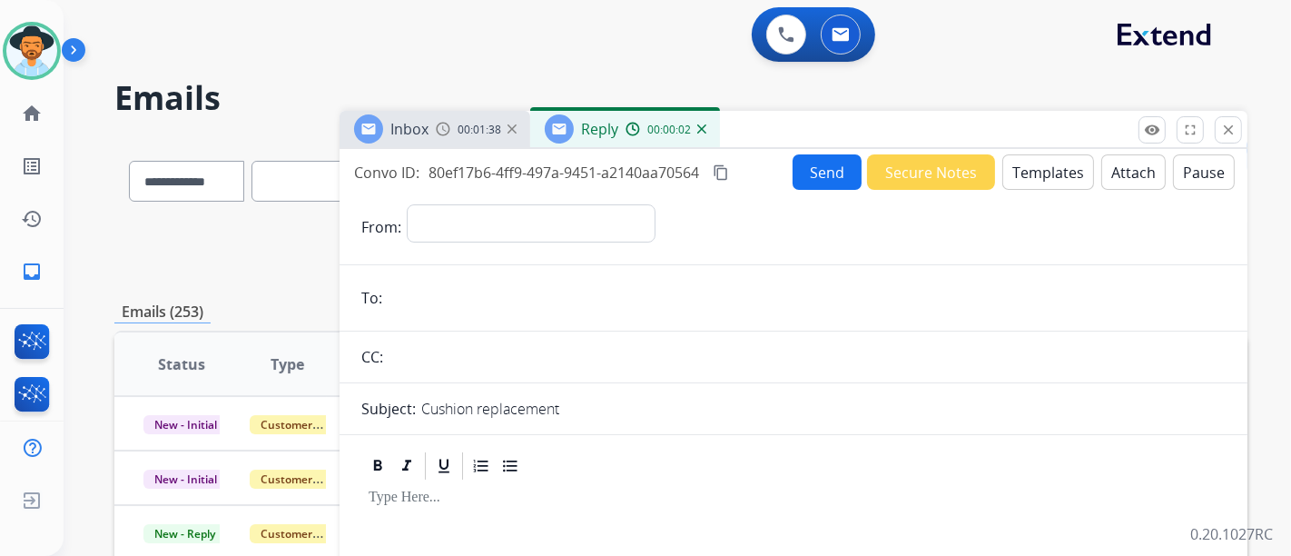
click at [1032, 154] on button "Templates" at bounding box center [1048, 171] width 92 height 35
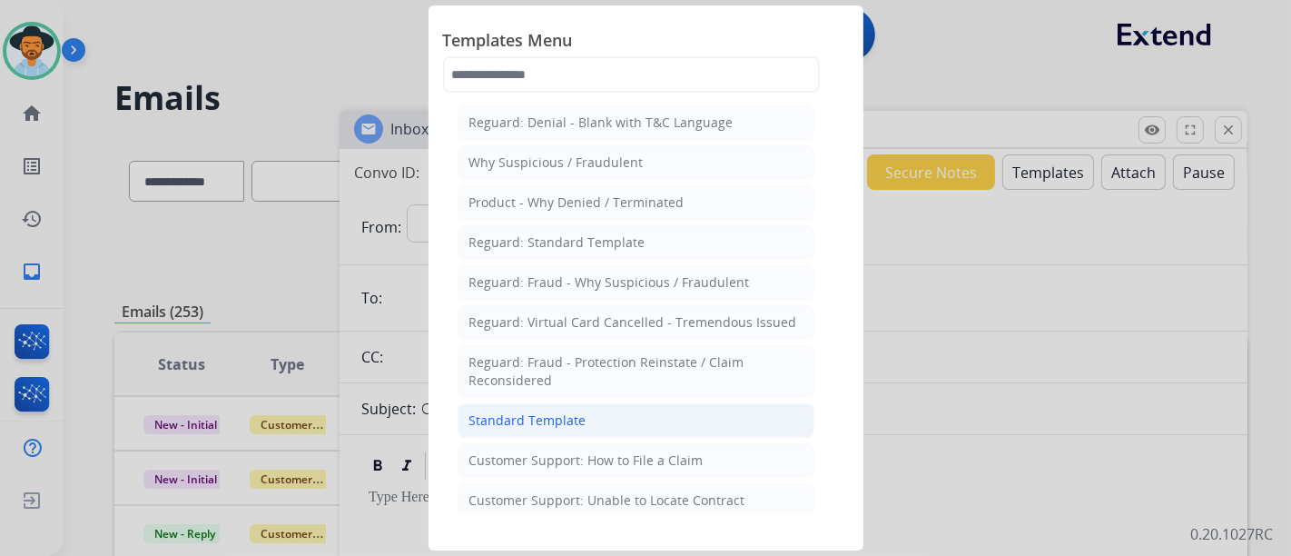
click at [616, 420] on li "Standard Template" at bounding box center [636, 420] width 357 height 35
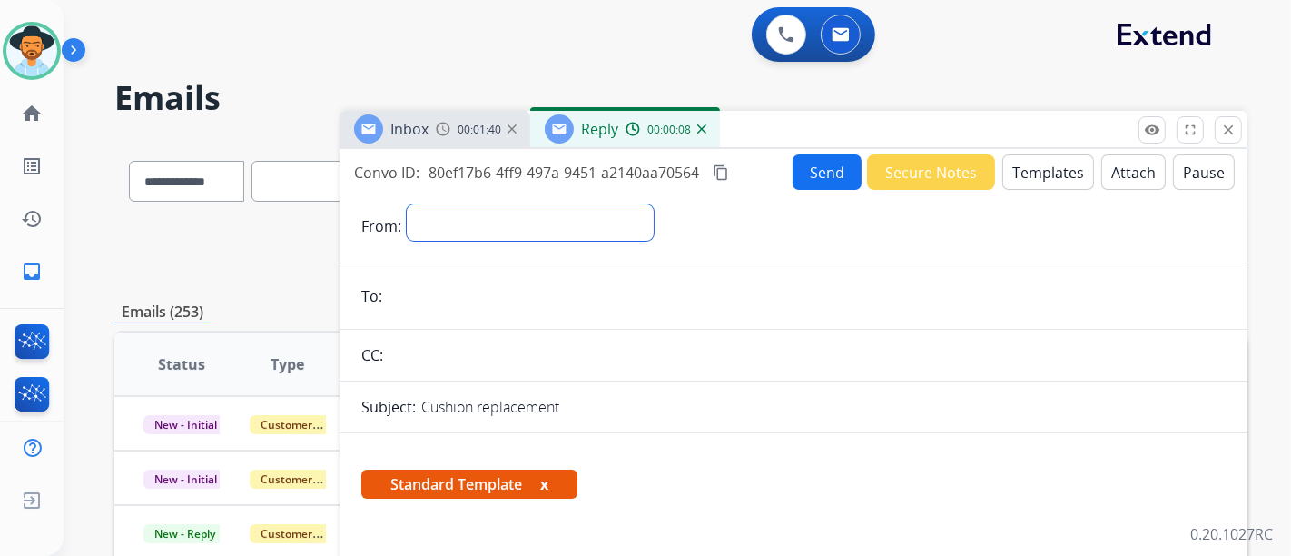
click at [498, 236] on select "**********" at bounding box center [530, 222] width 247 height 36
click at [579, 230] on select "**********" at bounding box center [530, 222] width 247 height 36
click at [407, 204] on select "**********" at bounding box center [530, 222] width 247 height 36
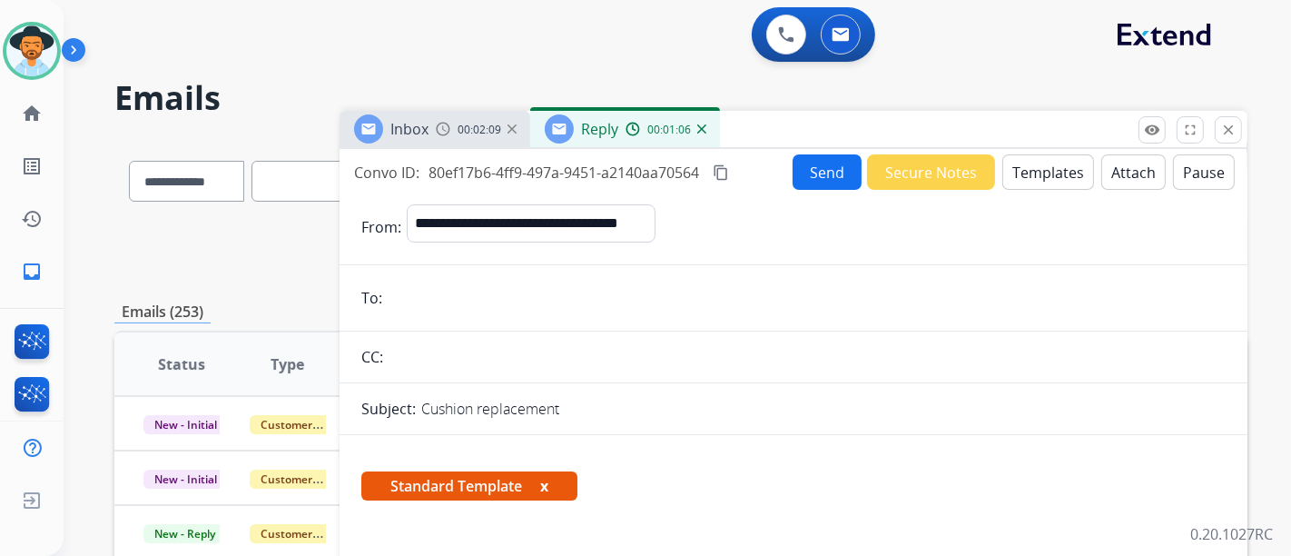
click at [648, 308] on input "email" at bounding box center [807, 298] width 838 height 36
click at [648, 294] on input "email" at bounding box center [807, 298] width 838 height 36
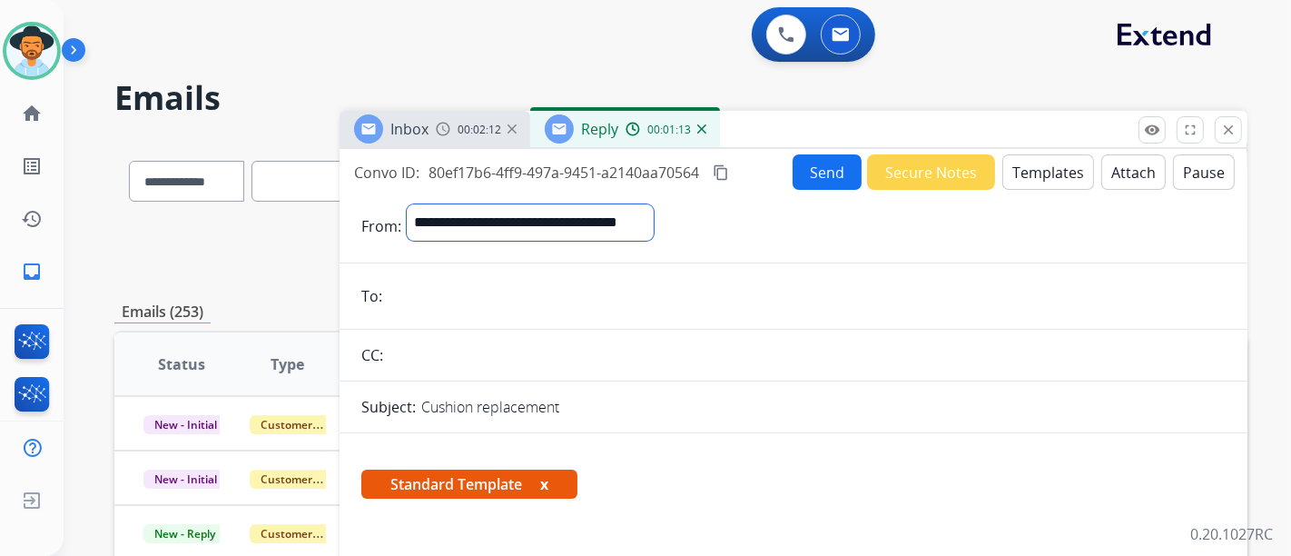
click at [654, 229] on select "**********" at bounding box center [530, 222] width 247 height 36
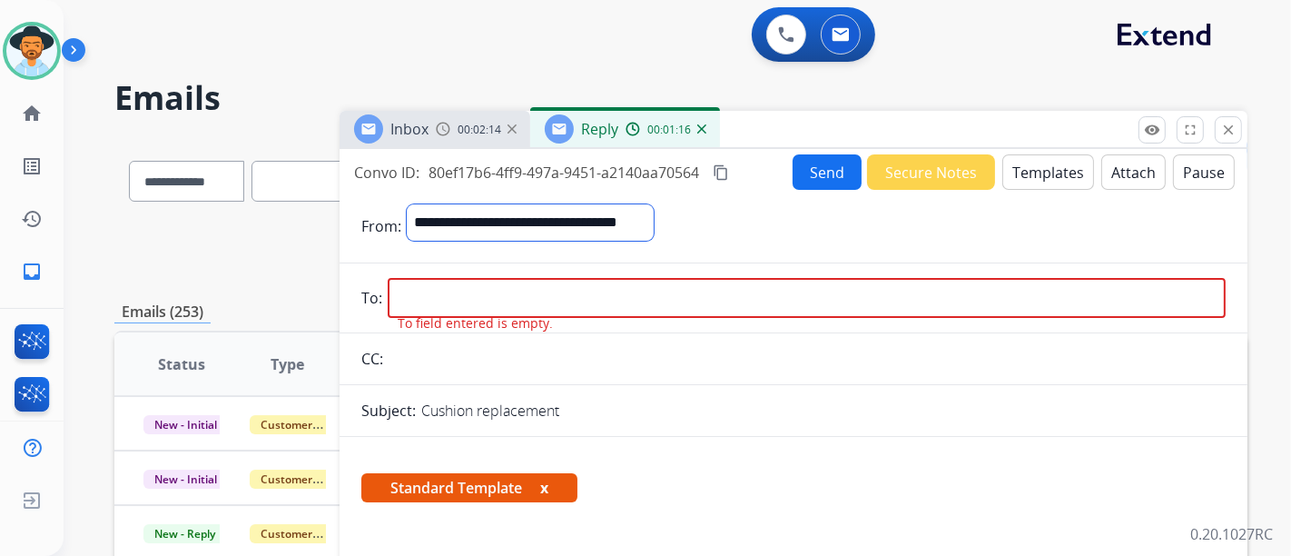
select select "**********"
click at [407, 204] on select "**********" at bounding box center [530, 222] width 247 height 36
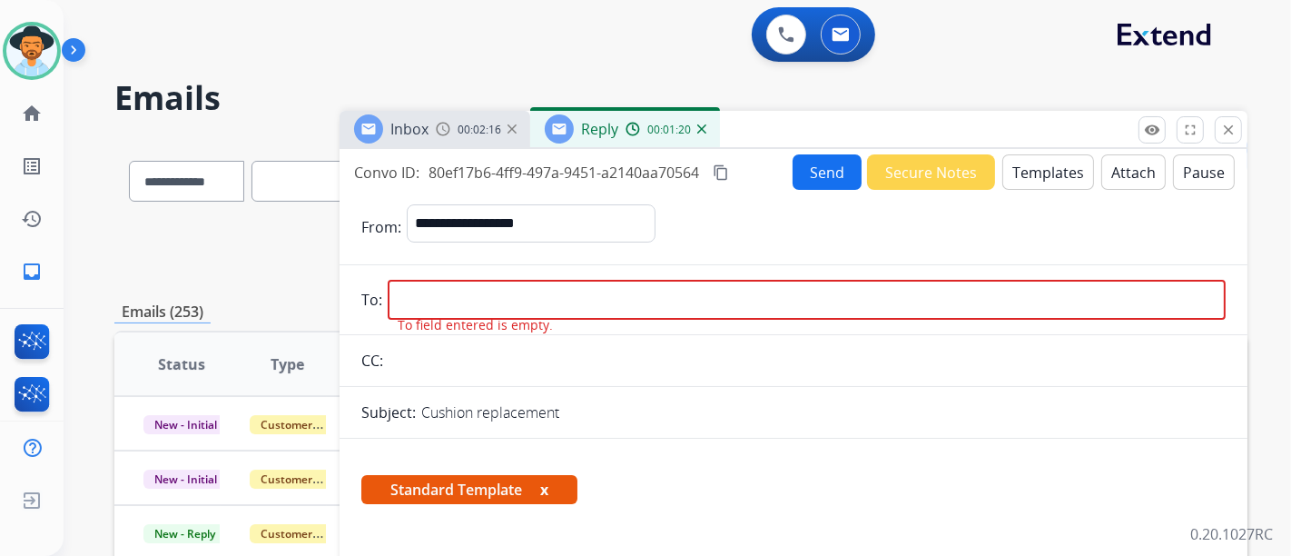
click at [651, 291] on input "email" at bounding box center [807, 300] width 838 height 40
click at [455, 280] on input "email" at bounding box center [807, 300] width 838 height 40
paste input "**********"
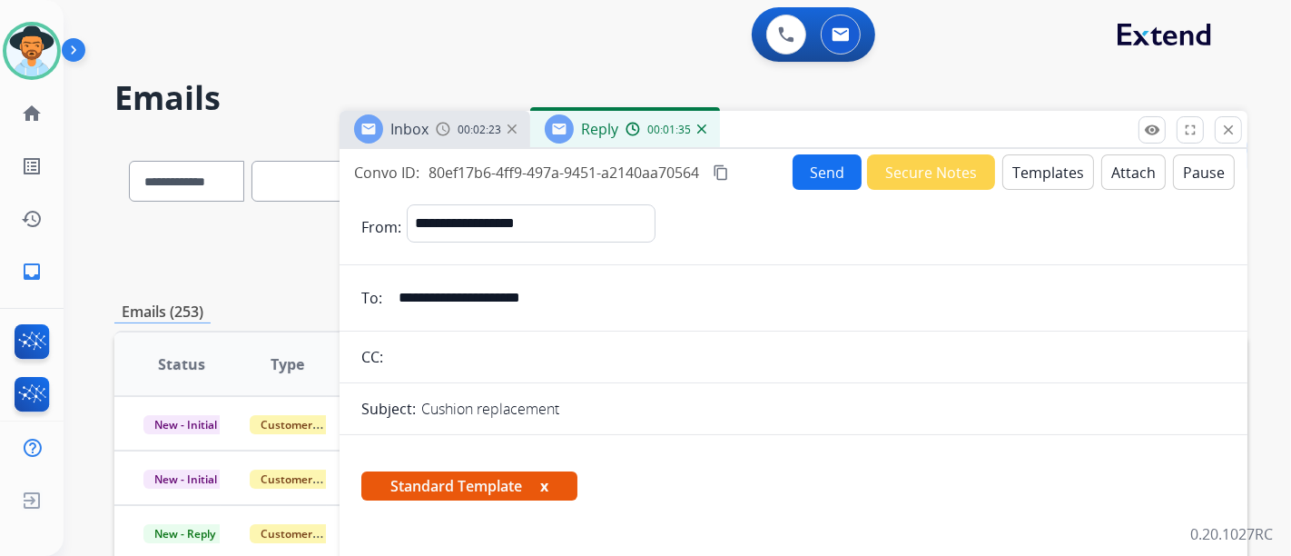
type input "**********"
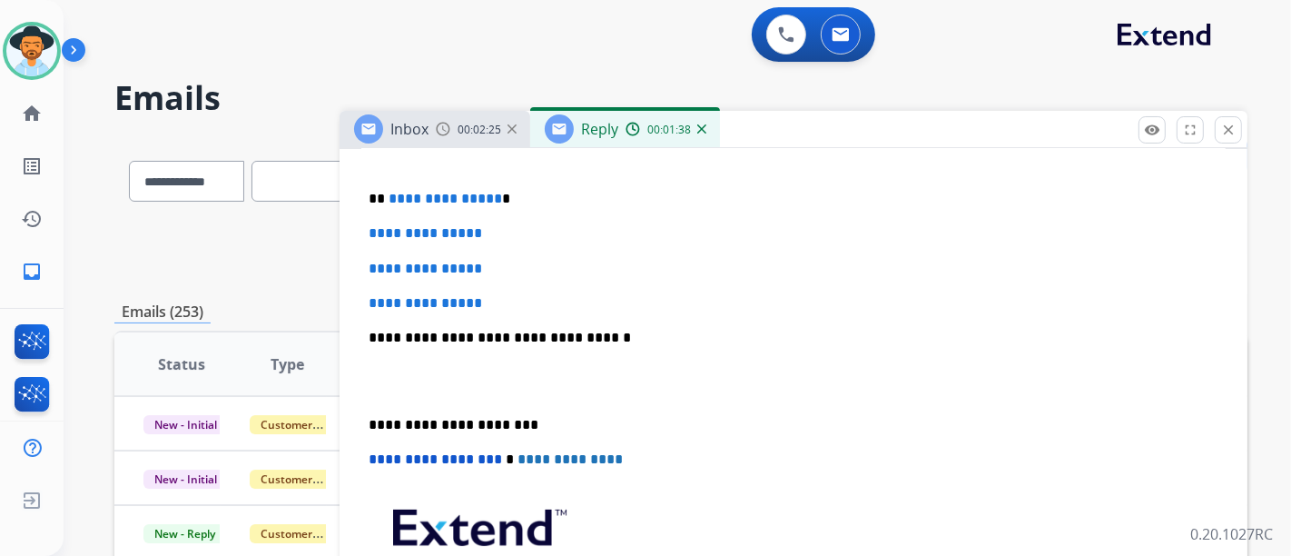
scroll to position [504, 0]
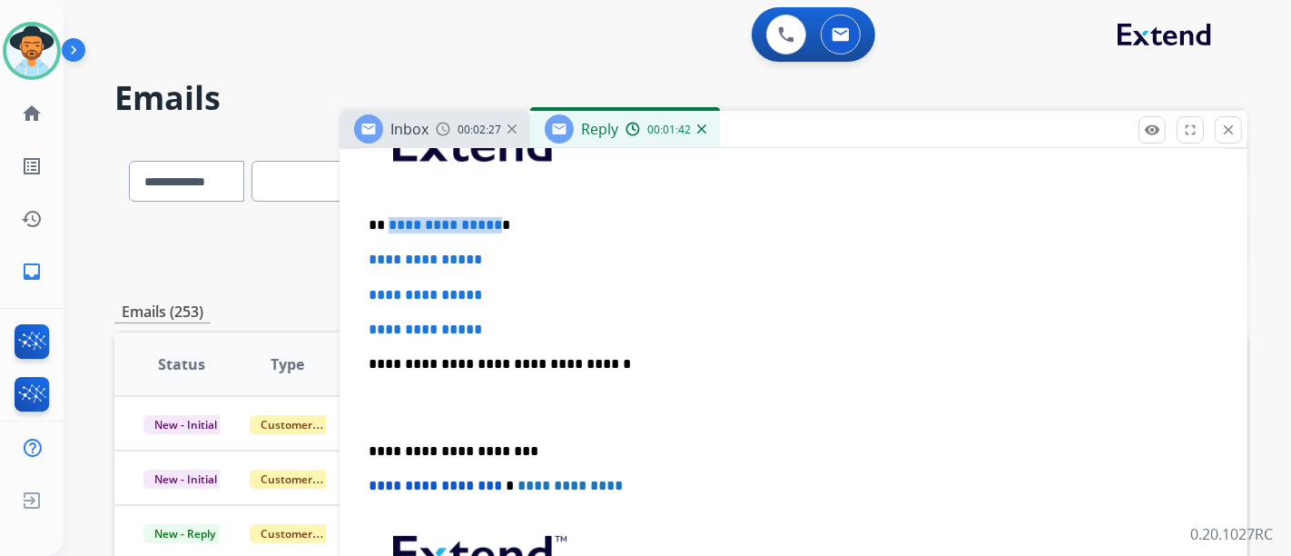
drag, startPoint x: 491, startPoint y: 225, endPoint x: 386, endPoint y: 223, distance: 105.3
click at [386, 223] on p "**********" at bounding box center [786, 225] width 835 height 16
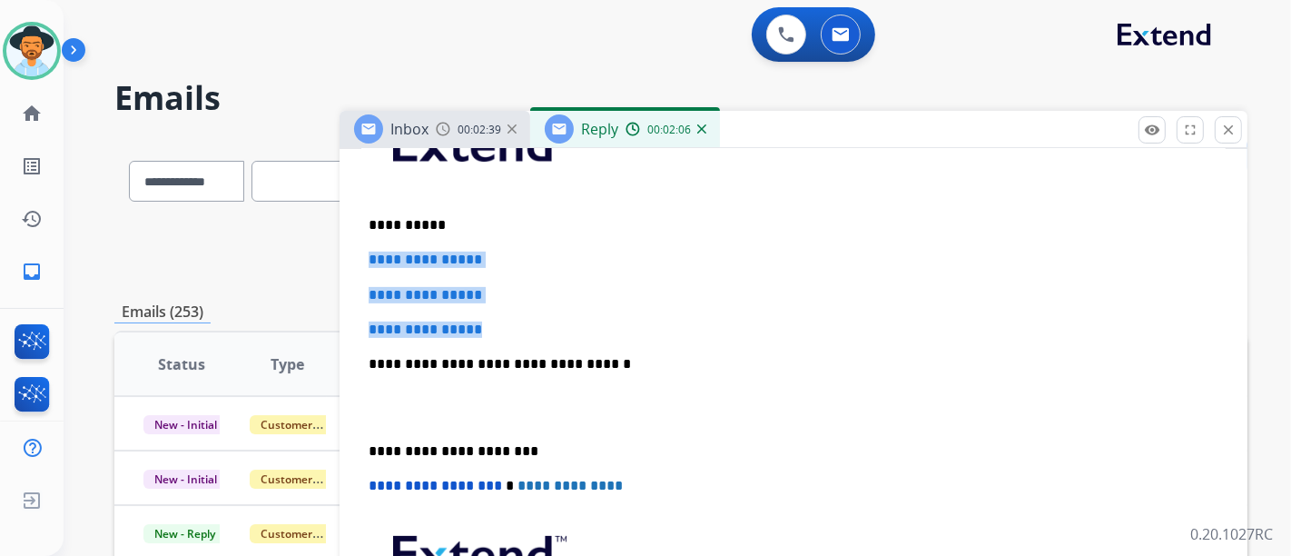
drag, startPoint x: 533, startPoint y: 325, endPoint x: 375, endPoint y: 250, distance: 175.1
click at [370, 250] on div "**********" at bounding box center [793, 406] width 864 height 625
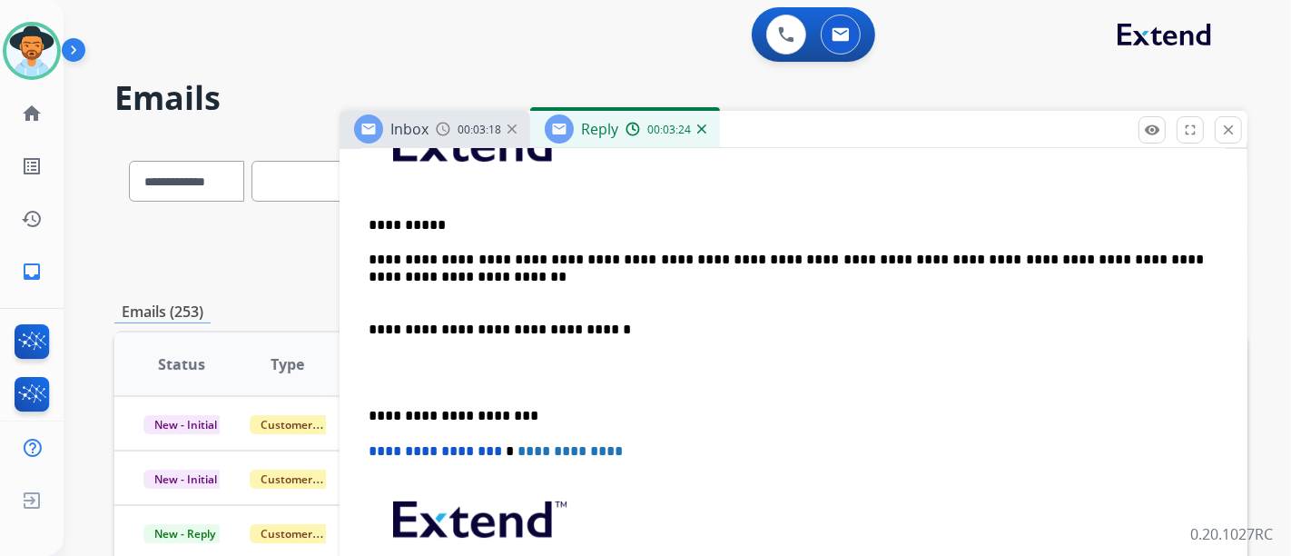
click at [410, 295] on p at bounding box center [794, 295] width 850 height 16
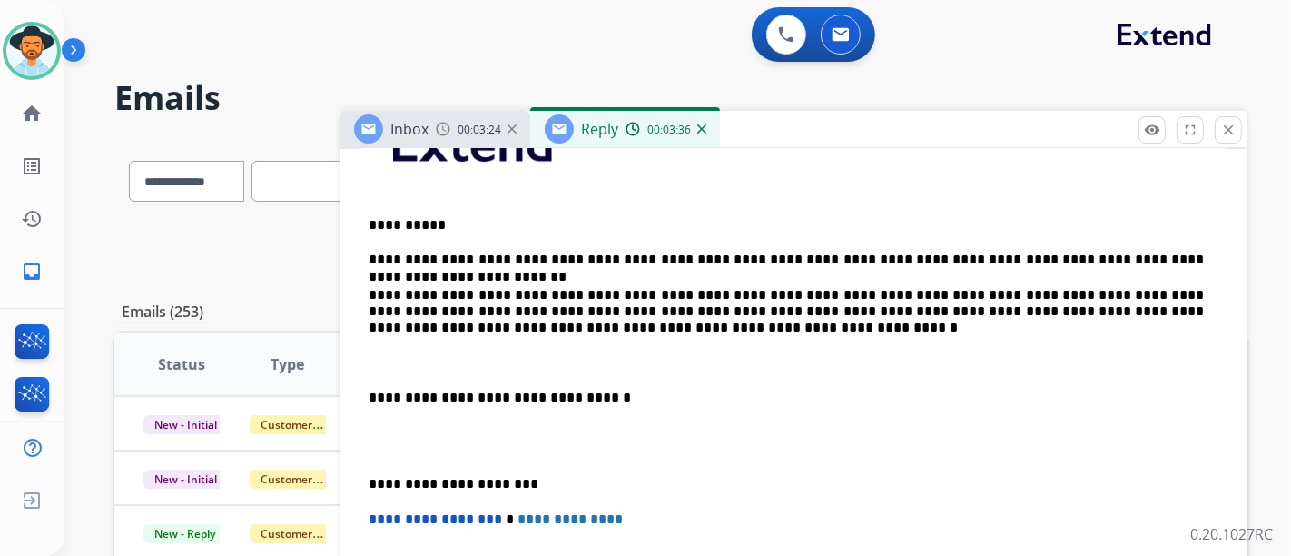
click at [465, 346] on div "**********" at bounding box center [793, 423] width 864 height 658
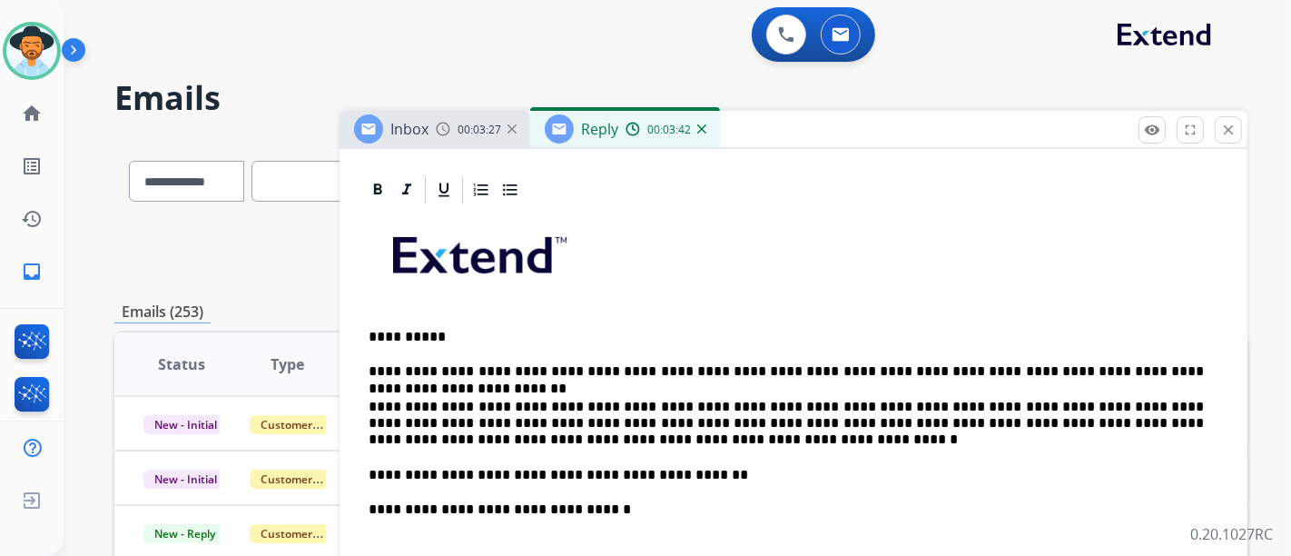
scroll to position [493, 0]
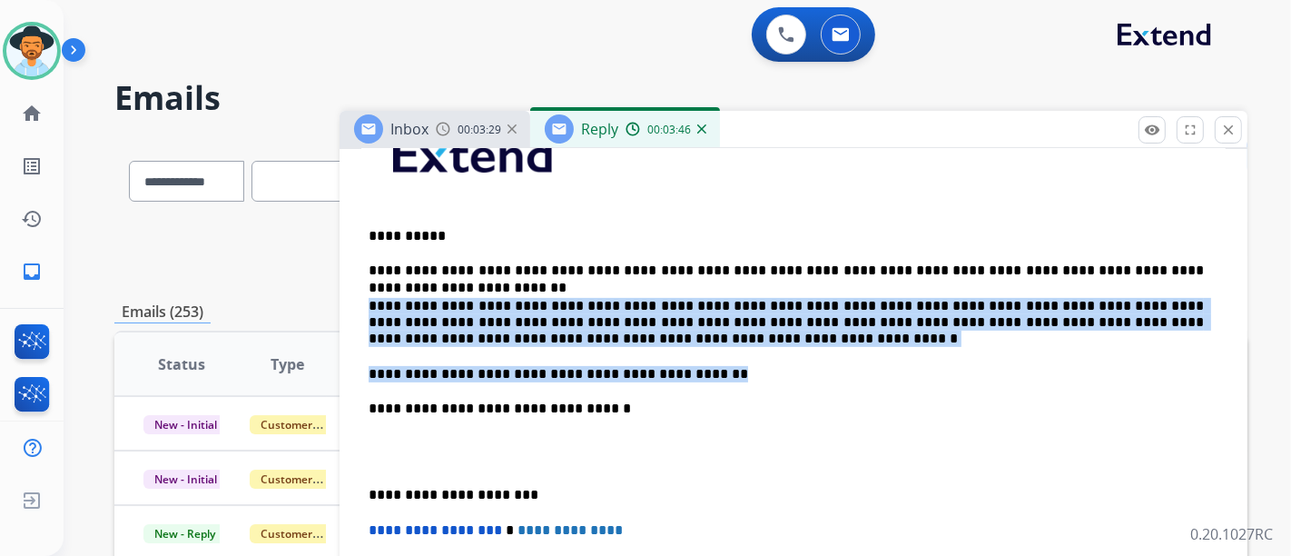
drag, startPoint x: 686, startPoint y: 364, endPoint x: 351, endPoint y: 300, distance: 340.3
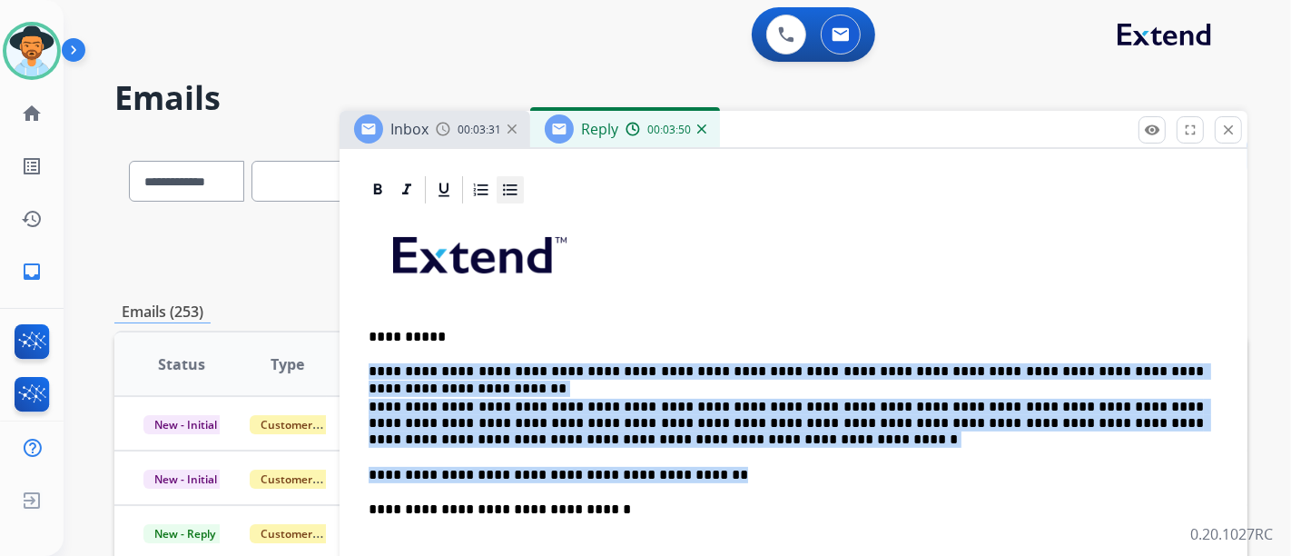
click at [515, 189] on icon at bounding box center [510, 190] width 18 height 18
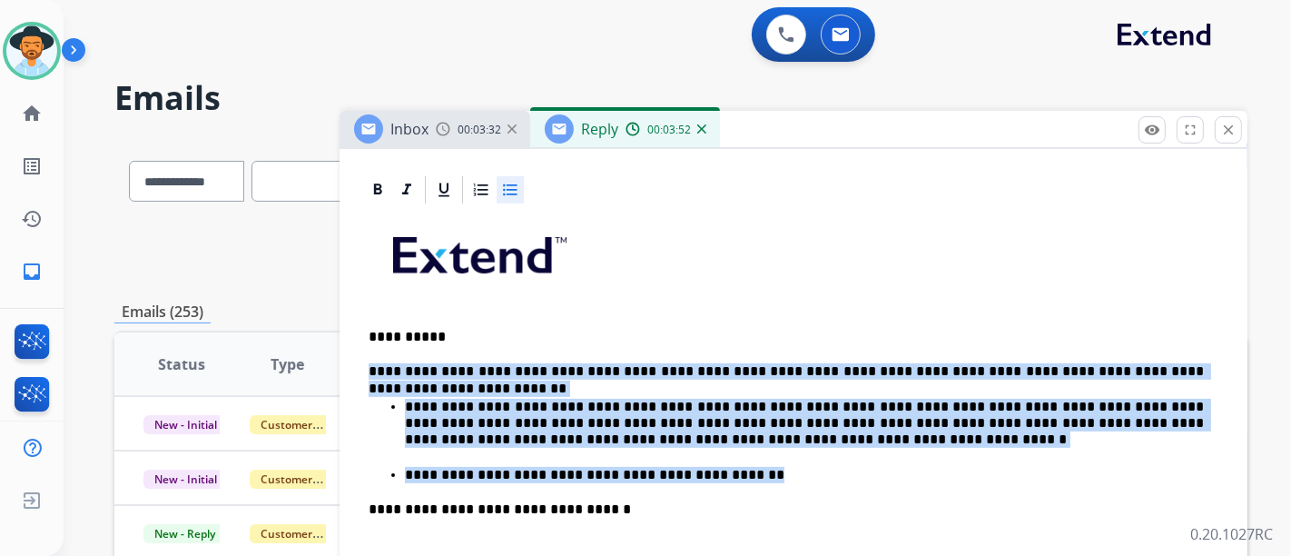
click at [408, 399] on p "**********" at bounding box center [804, 424] width 799 height 50
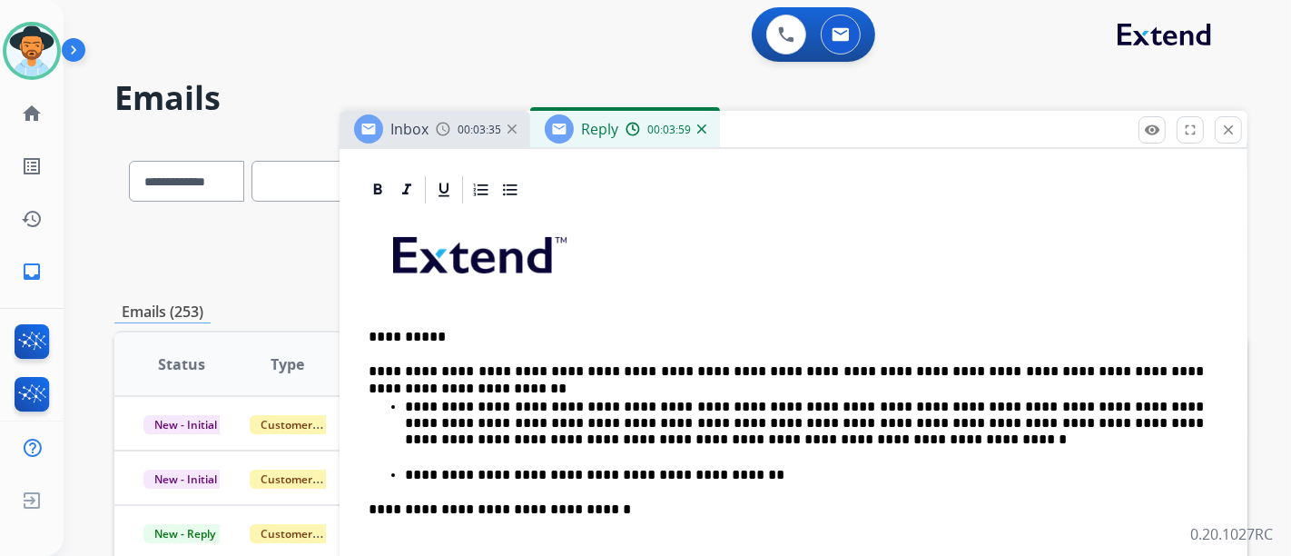
click at [410, 480] on div "**********" at bounding box center [793, 535] width 864 height 658
click at [413, 469] on p "**********" at bounding box center [804, 475] width 799 height 16
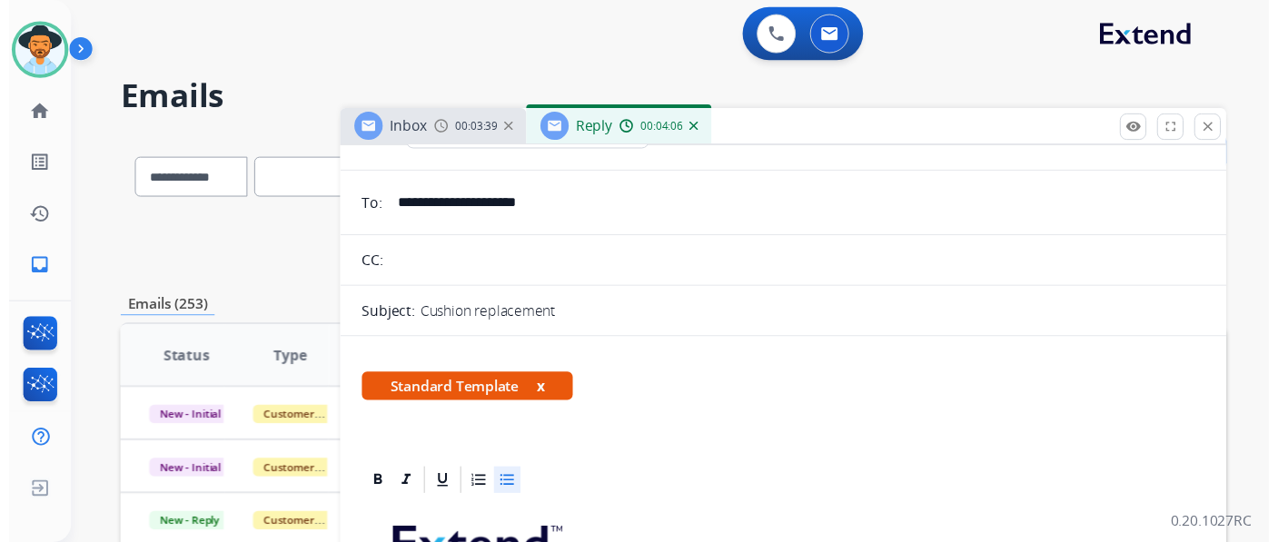
scroll to position [0, 0]
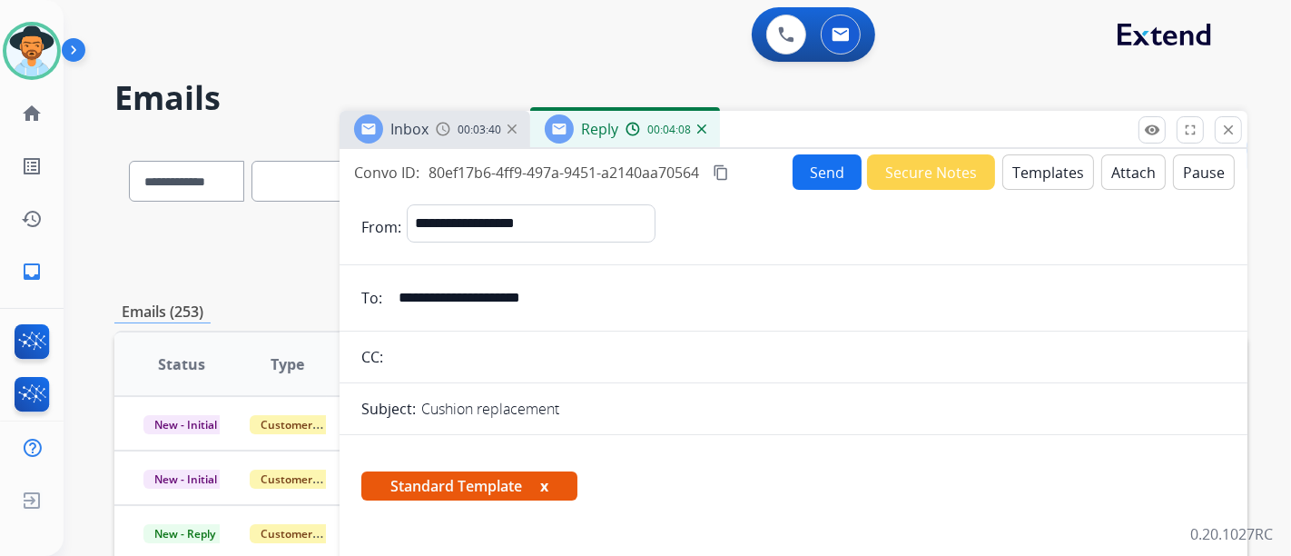
click at [820, 177] on button "Send" at bounding box center [827, 171] width 69 height 35
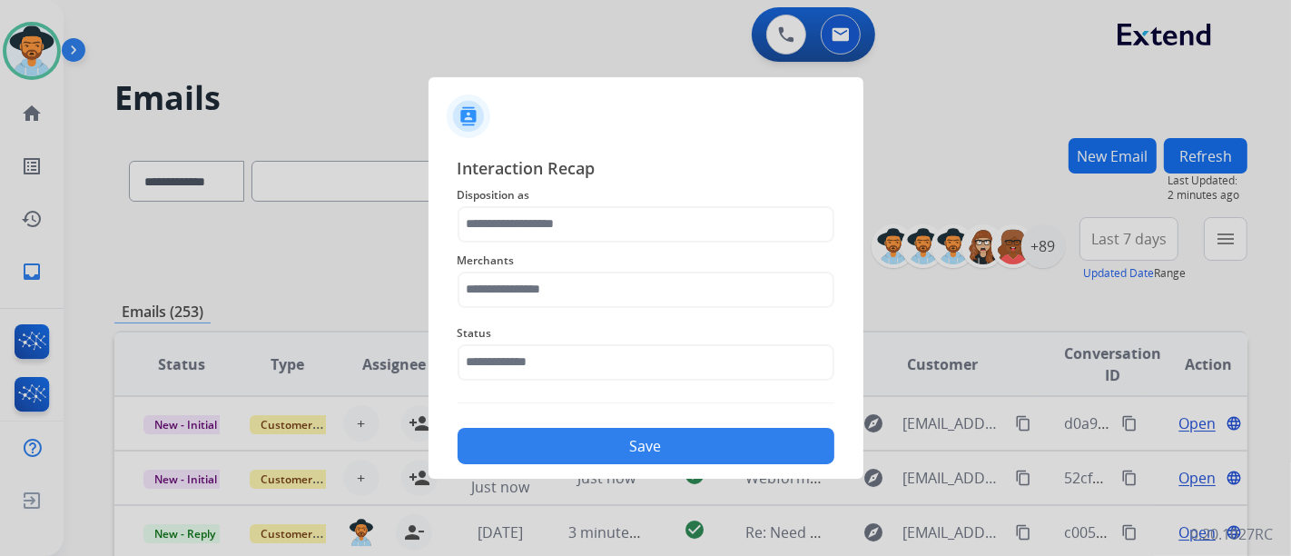
drag, startPoint x: 485, startPoint y: 393, endPoint x: 498, endPoint y: 378, distance: 20.0
click at [486, 392] on div "Interaction Recap Disposition as Merchants Status Save" at bounding box center [646, 310] width 377 height 310
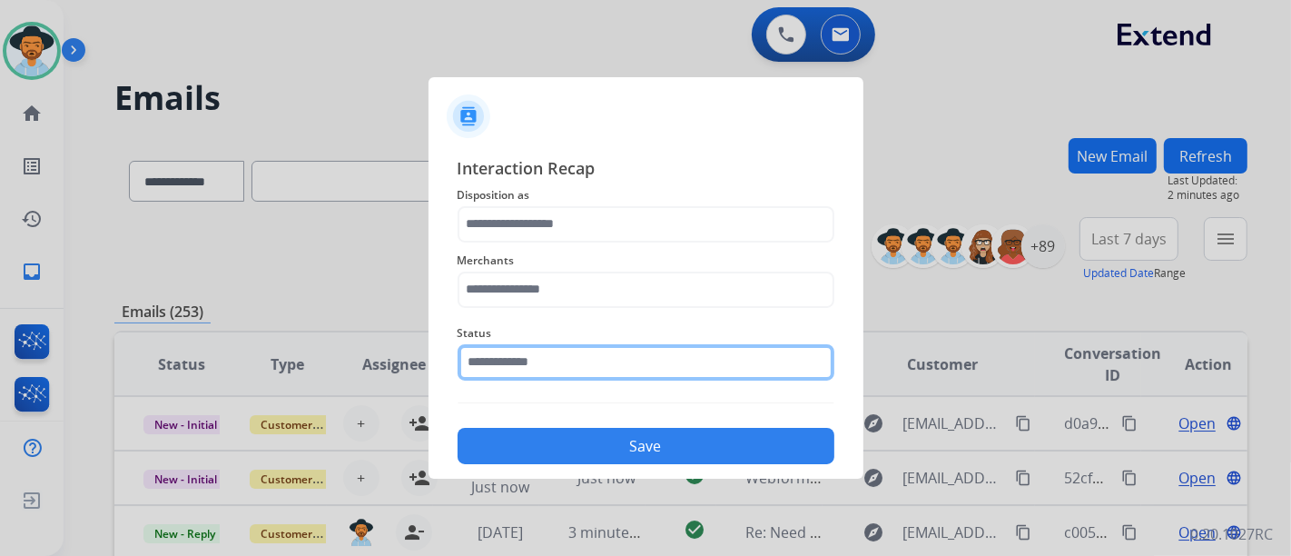
click at [503, 371] on input "text" at bounding box center [646, 362] width 377 height 36
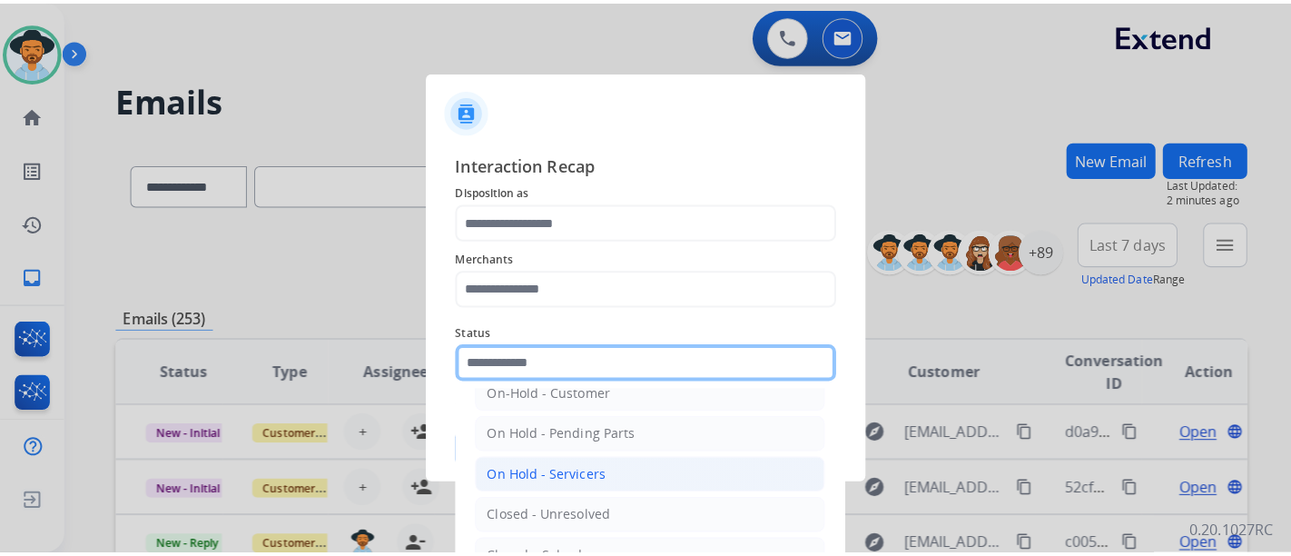
scroll to position [104, 0]
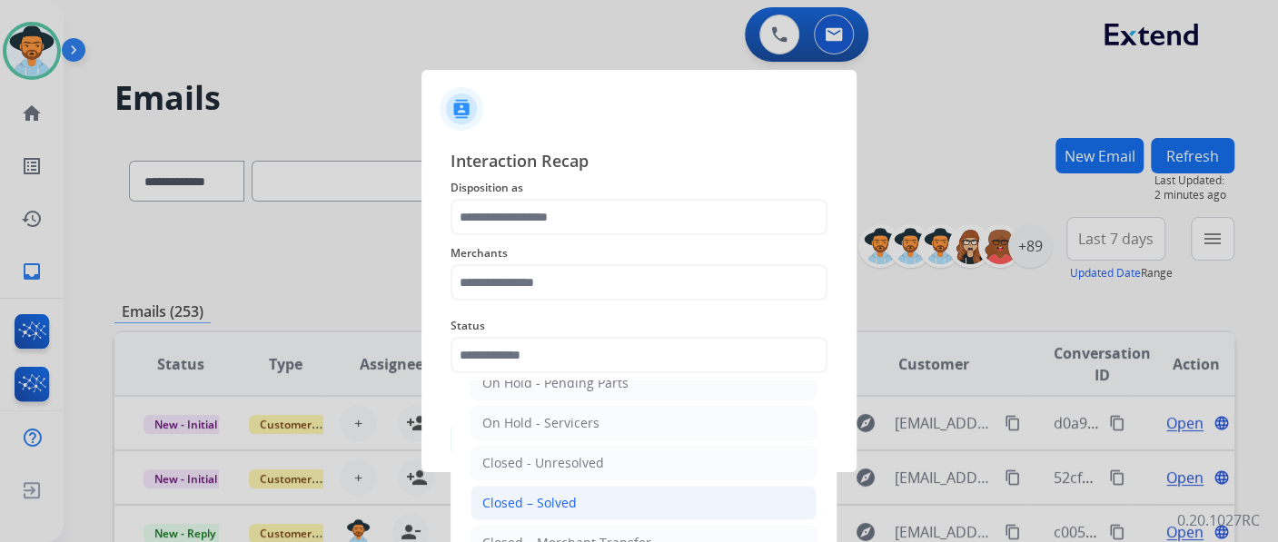
click at [541, 506] on div "Closed – Solved" at bounding box center [529, 503] width 94 height 18
type input "**********"
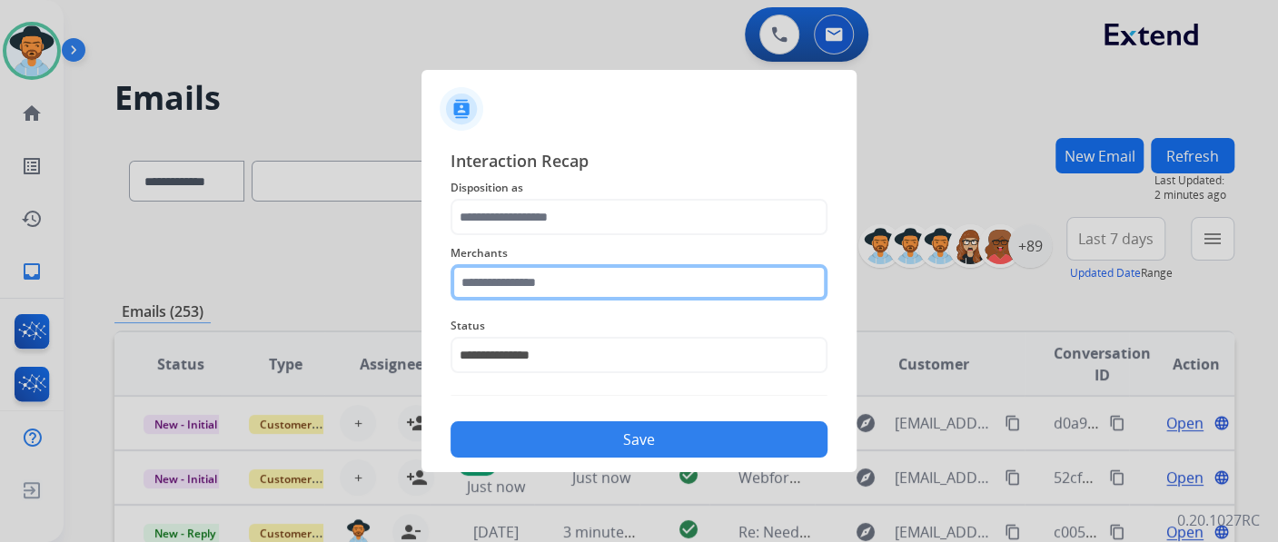
click at [604, 286] on input "text" at bounding box center [638, 282] width 377 height 36
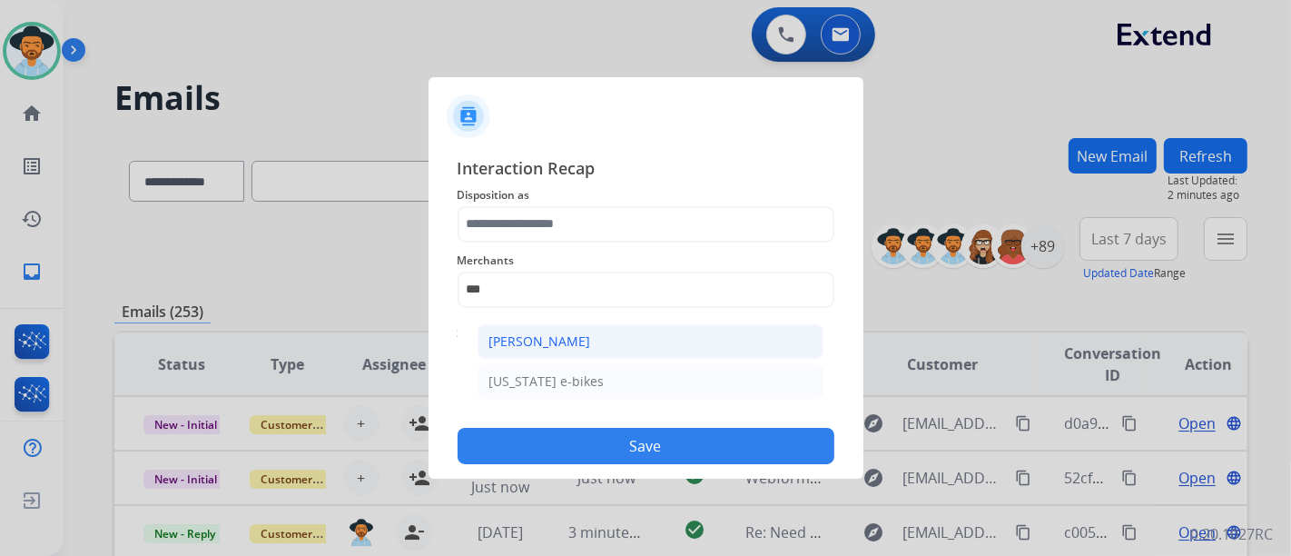
click at [581, 347] on div "Ashley - Reguard" at bounding box center [540, 341] width 102 height 18
type input "**********"
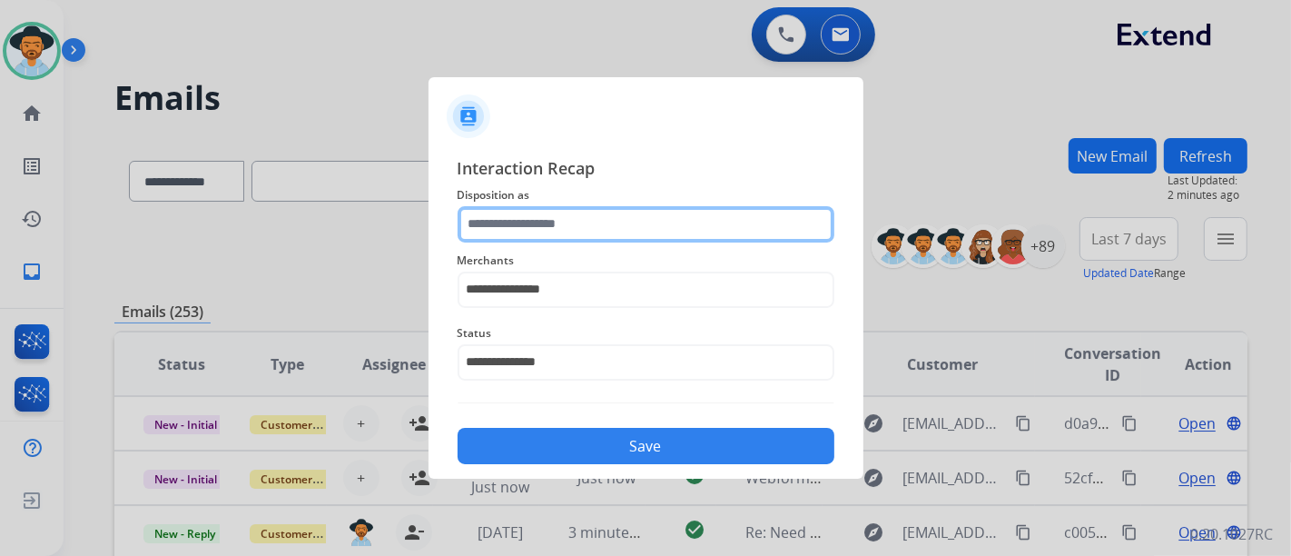
click at [607, 224] on input "text" at bounding box center [646, 224] width 377 height 36
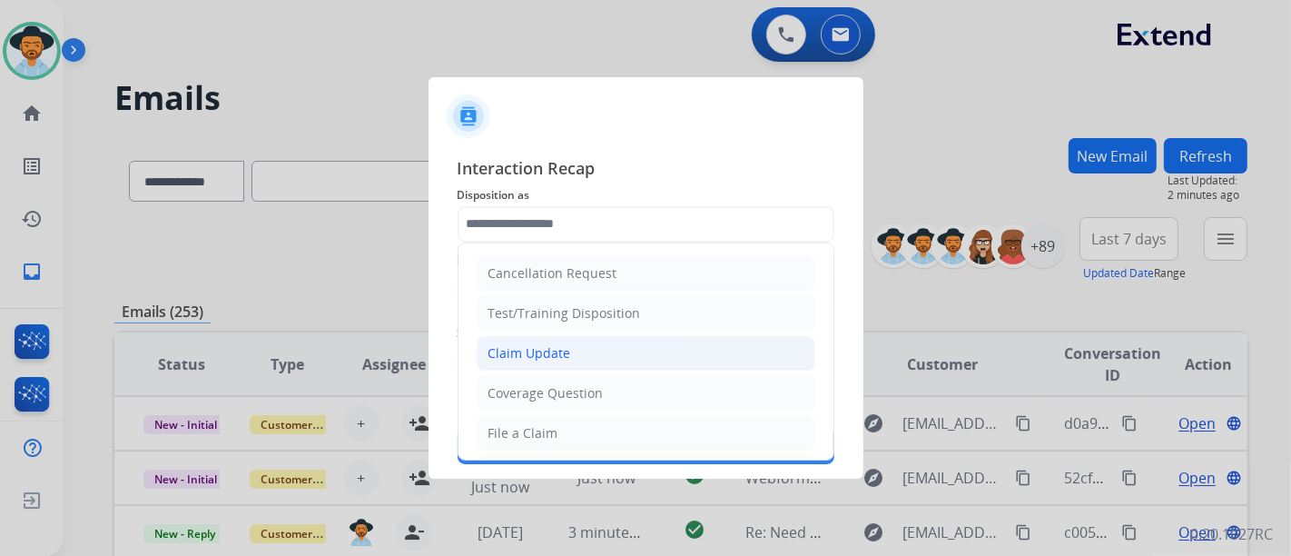
click at [571, 350] on li "Claim Update" at bounding box center [646, 353] width 339 height 35
type input "**********"
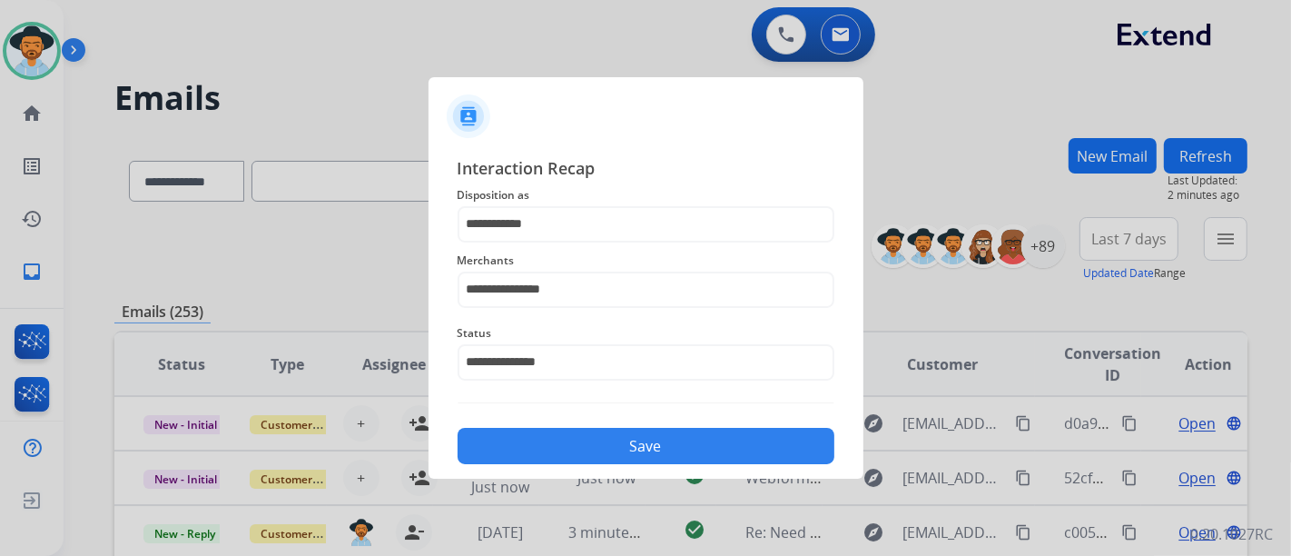
click at [614, 430] on button "Save" at bounding box center [646, 446] width 377 height 36
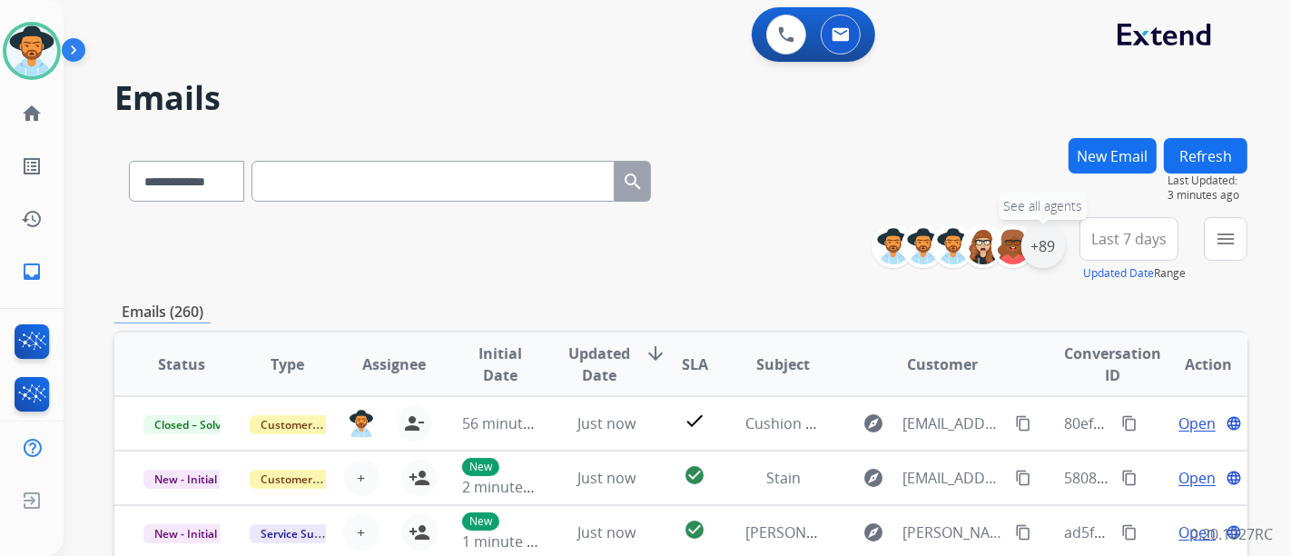
click at [1041, 235] on div "+89" at bounding box center [1044, 246] width 44 height 44
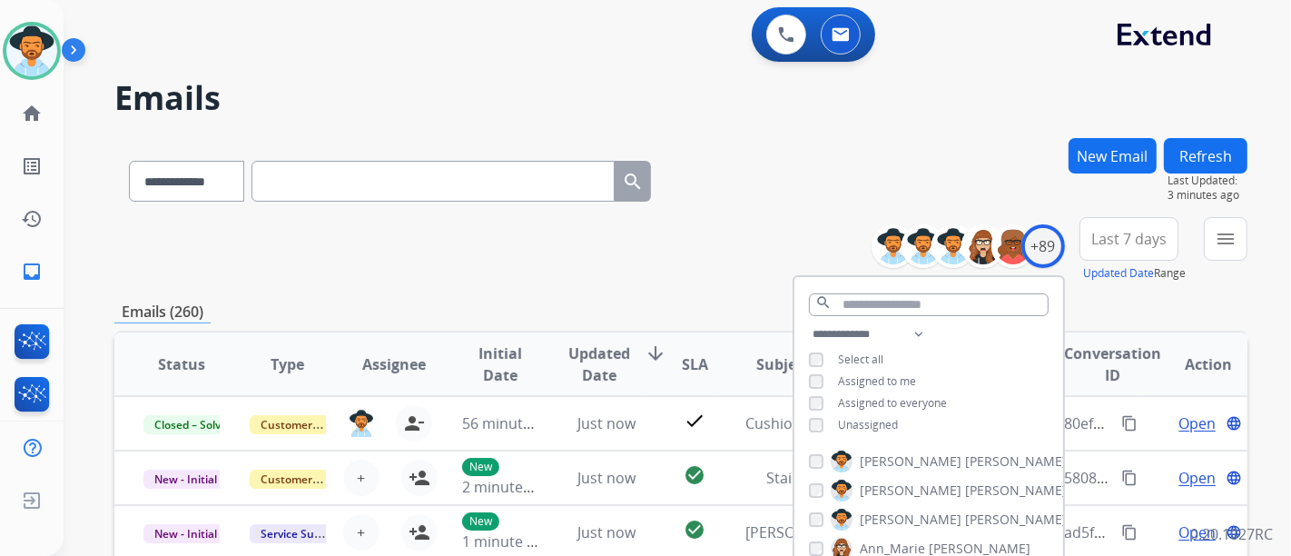
click at [872, 424] on span "Unassigned" at bounding box center [868, 424] width 60 height 15
click at [865, 380] on span "Assigned to me" at bounding box center [877, 380] width 78 height 15
click at [858, 424] on span "Unassigned" at bounding box center [868, 424] width 60 height 15
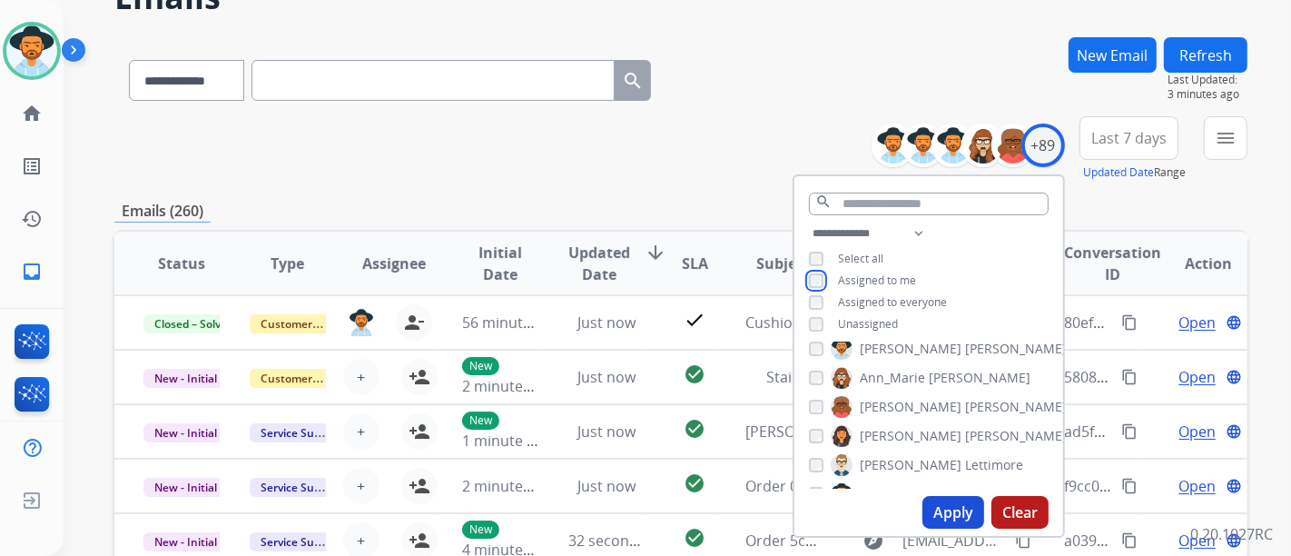
scroll to position [101, 0]
click at [953, 510] on button "Apply" at bounding box center [954, 512] width 62 height 33
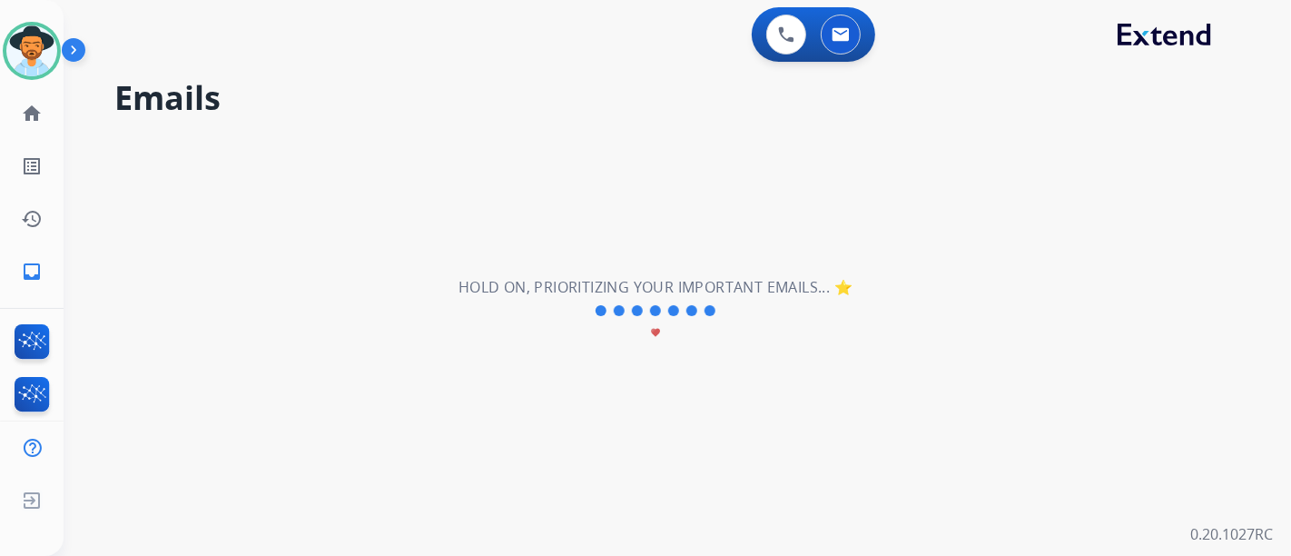
scroll to position [0, 0]
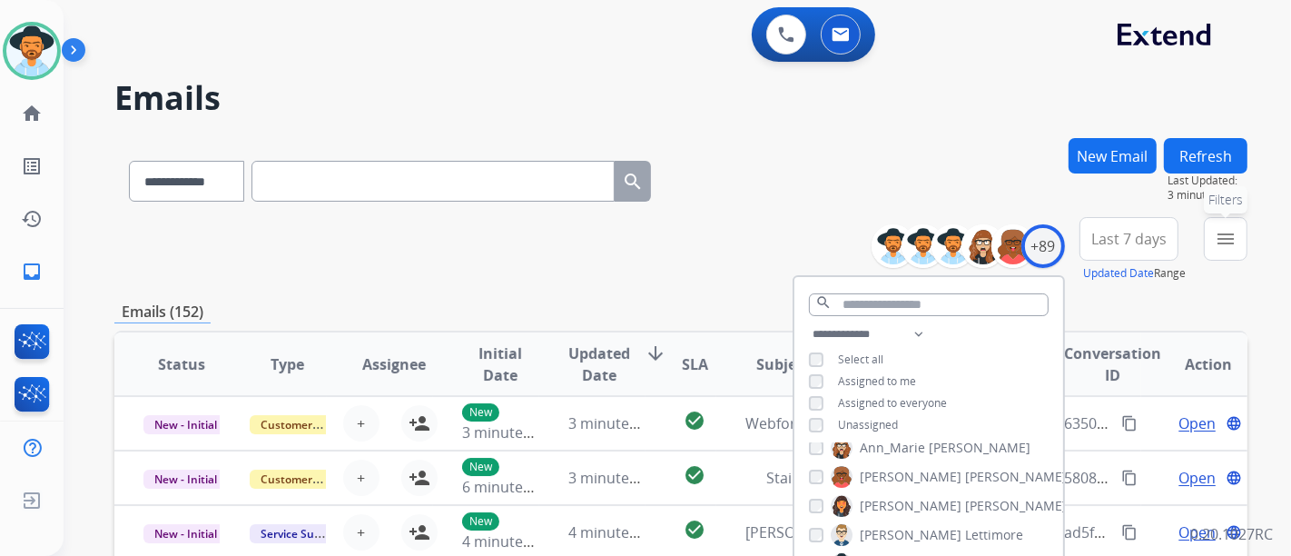
click at [1212, 250] on button "menu Filters" at bounding box center [1226, 239] width 44 height 44
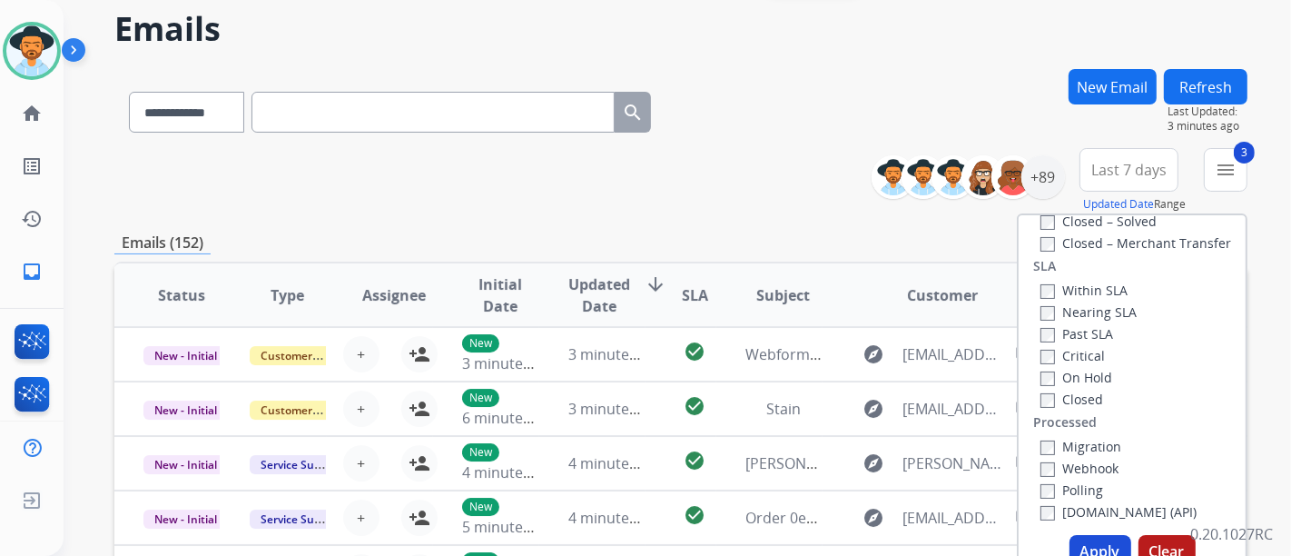
scroll to position [101, 0]
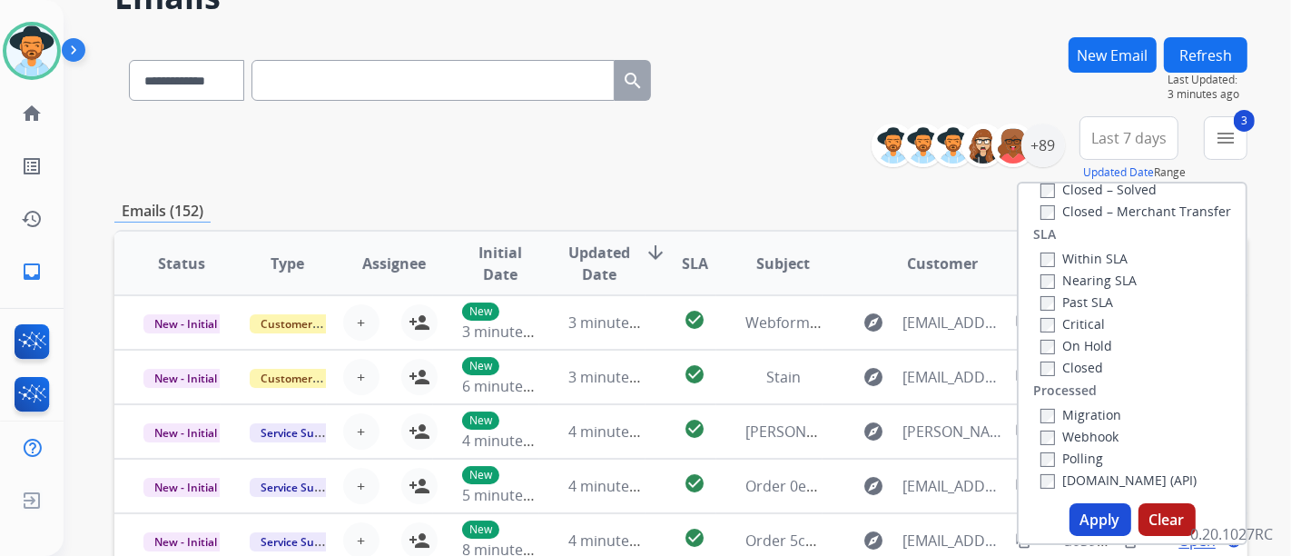
click at [1079, 517] on button "Apply" at bounding box center [1101, 519] width 62 height 33
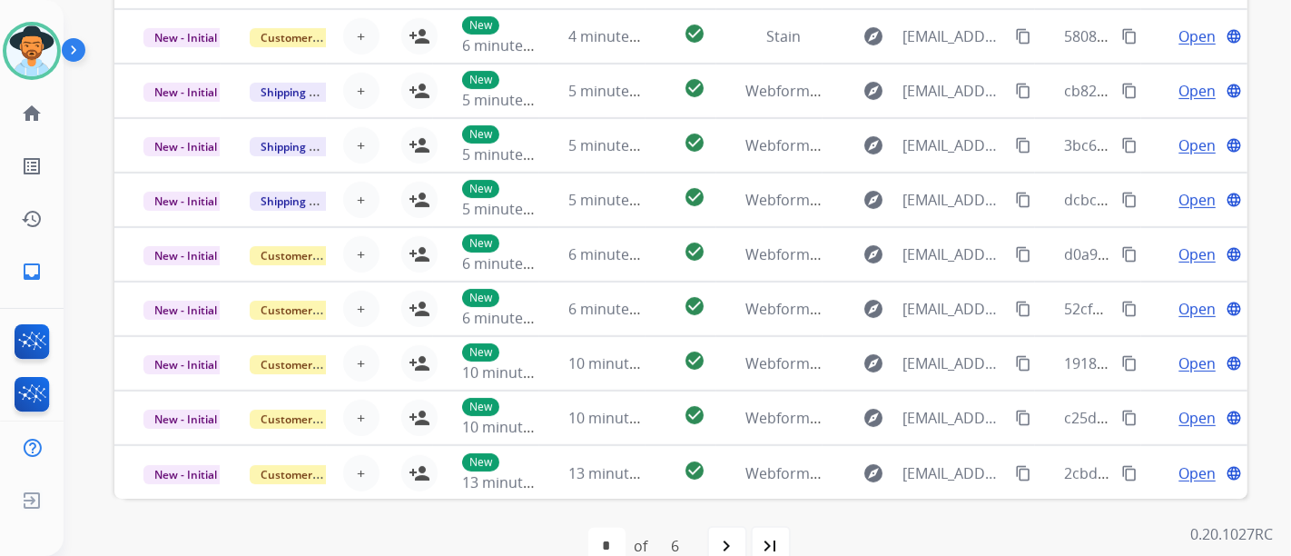
scroll to position [520, 0]
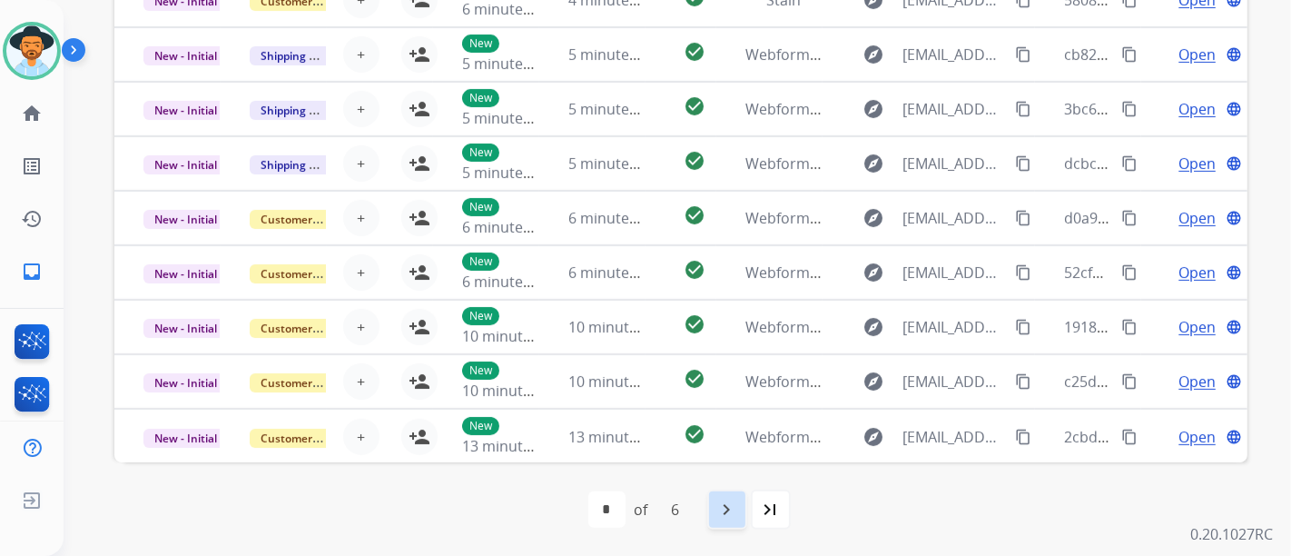
click at [739, 508] on div "navigate_next" at bounding box center [727, 509] width 40 height 40
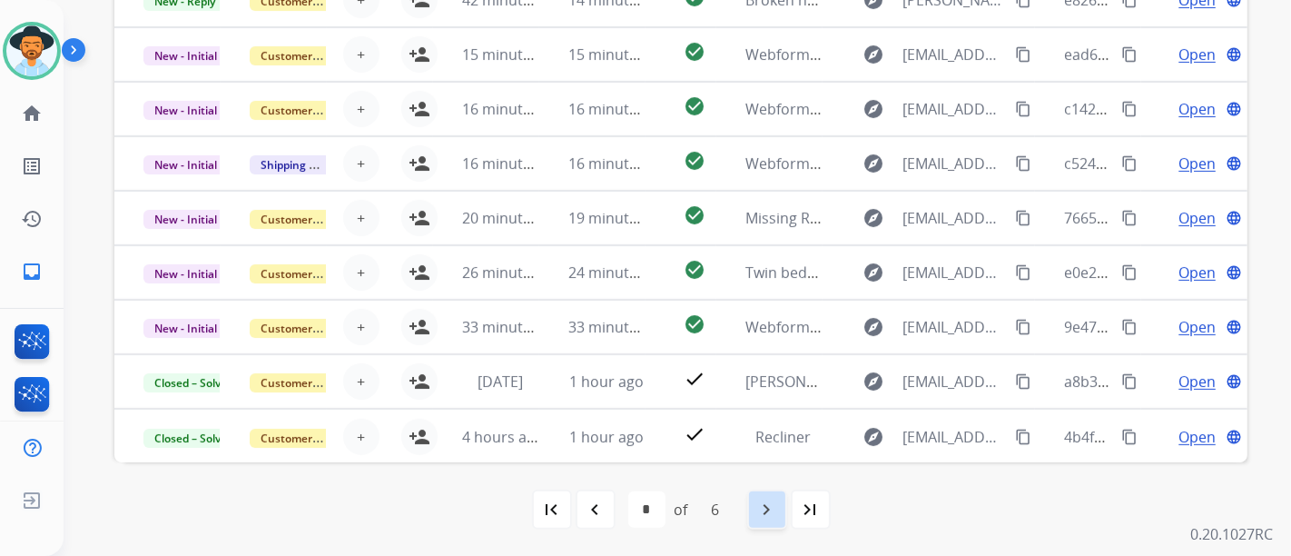
click at [760, 493] on div "navigate_next" at bounding box center [767, 509] width 40 height 40
select select "*"
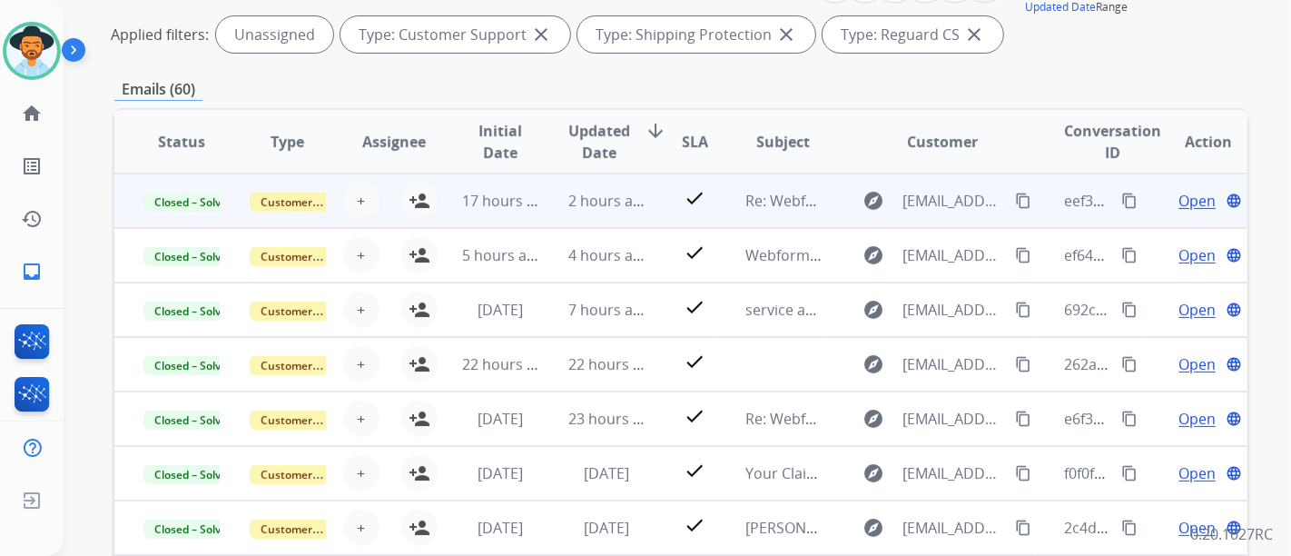
scroll to position [218, 0]
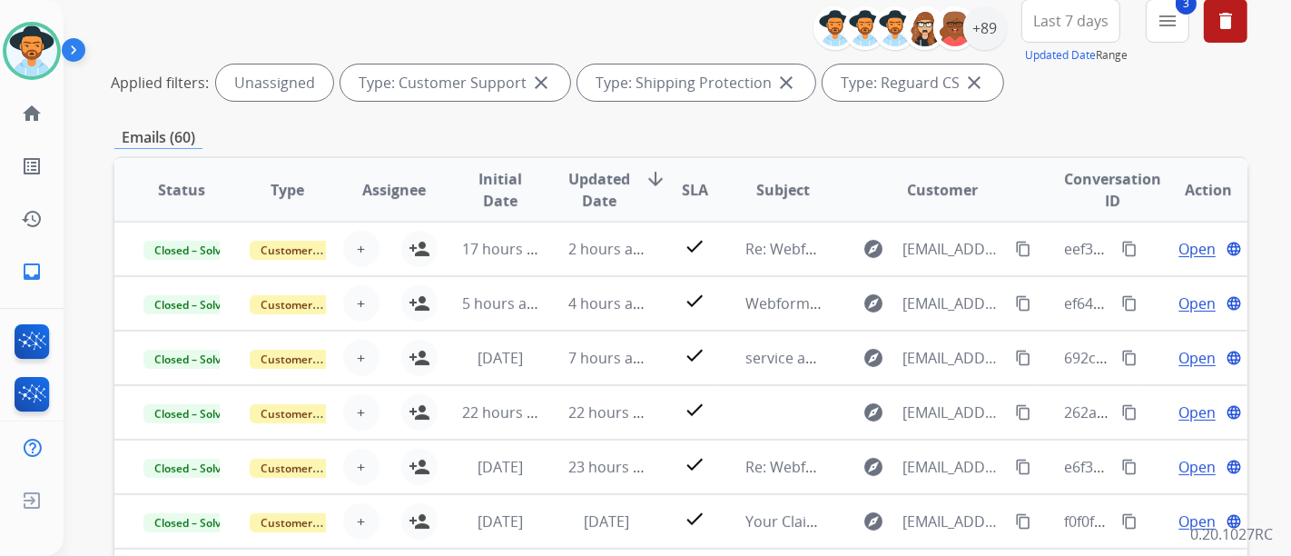
click at [1186, 27] on button "3 menu" at bounding box center [1168, 21] width 44 height 44
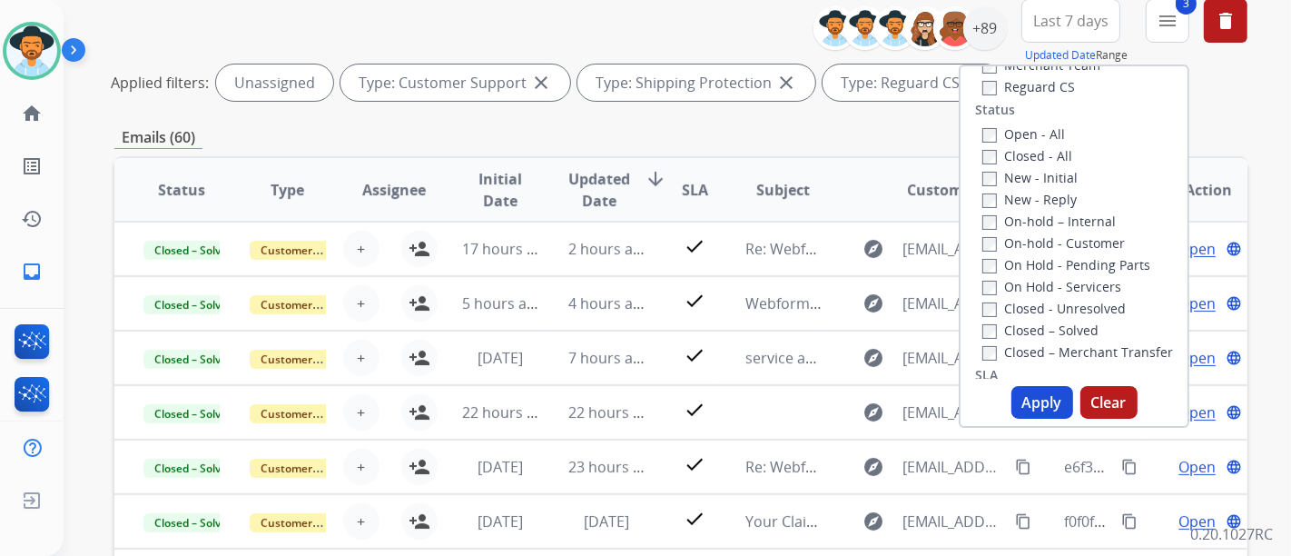
scroll to position [175, 0]
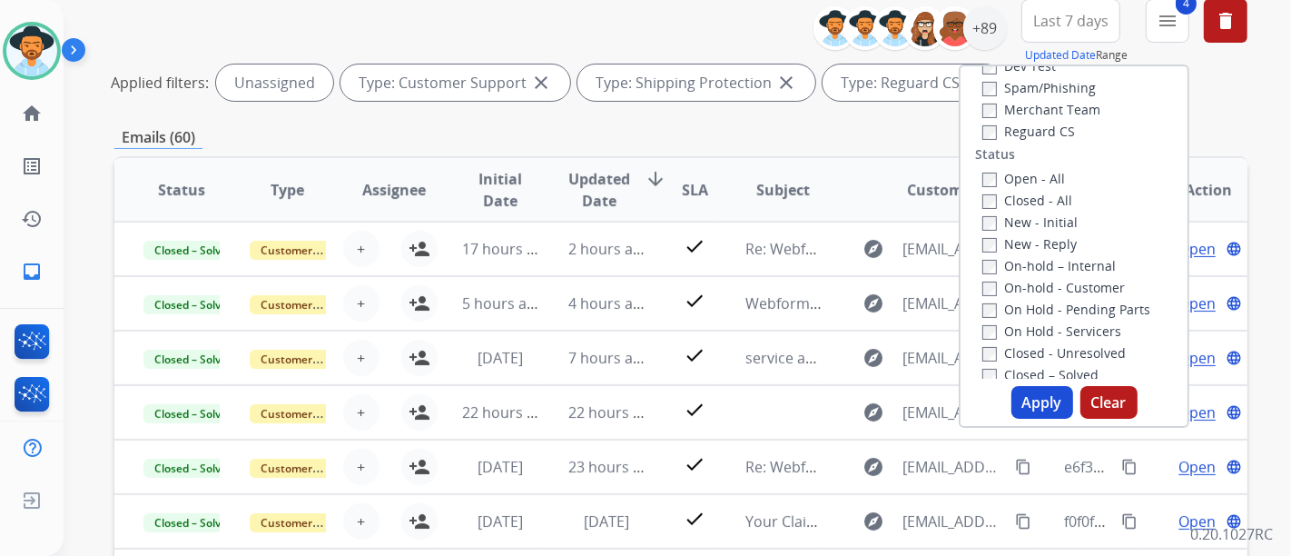
click at [1017, 390] on button "Apply" at bounding box center [1043, 402] width 62 height 33
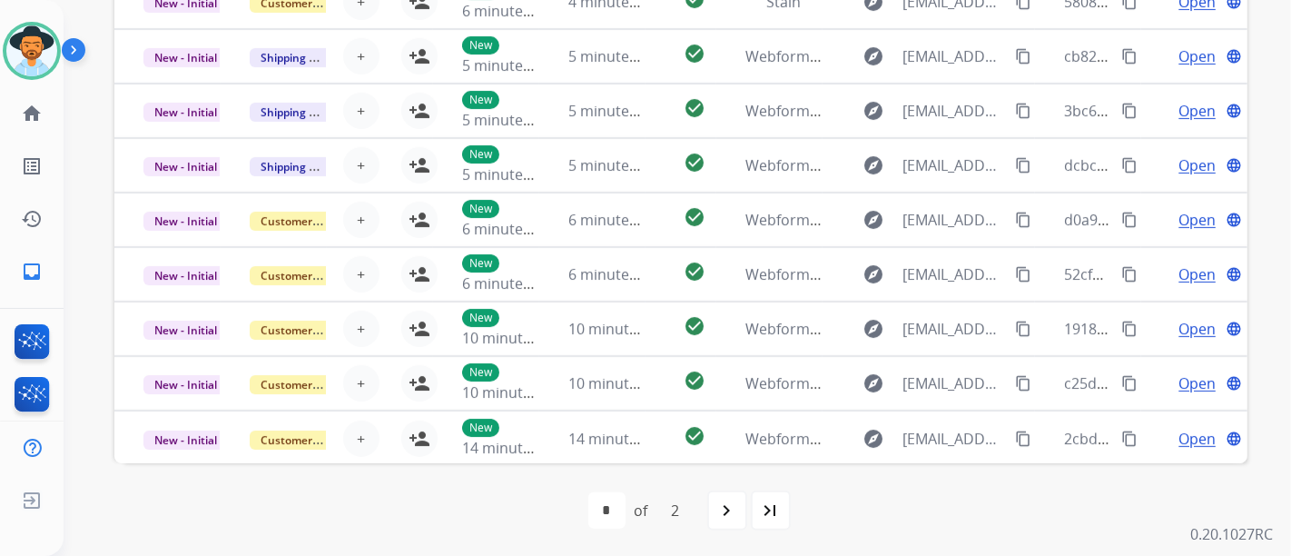
scroll to position [607, 0]
click at [728, 509] on mat-icon "navigate_next" at bounding box center [727, 510] width 22 height 22
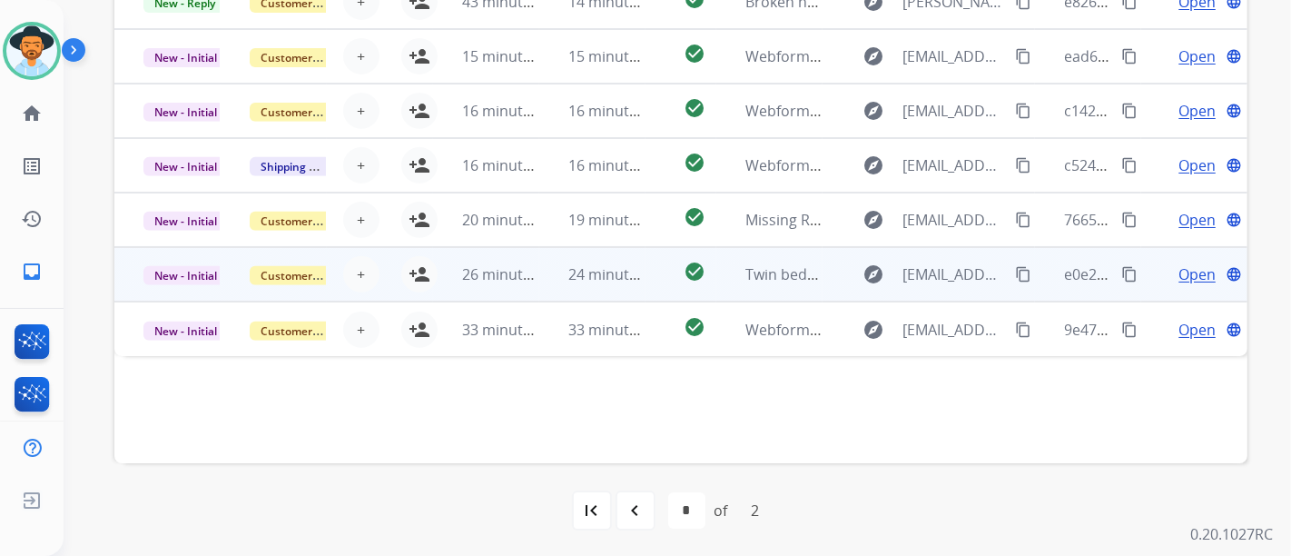
click at [1179, 278] on span "Open" at bounding box center [1197, 274] width 37 height 22
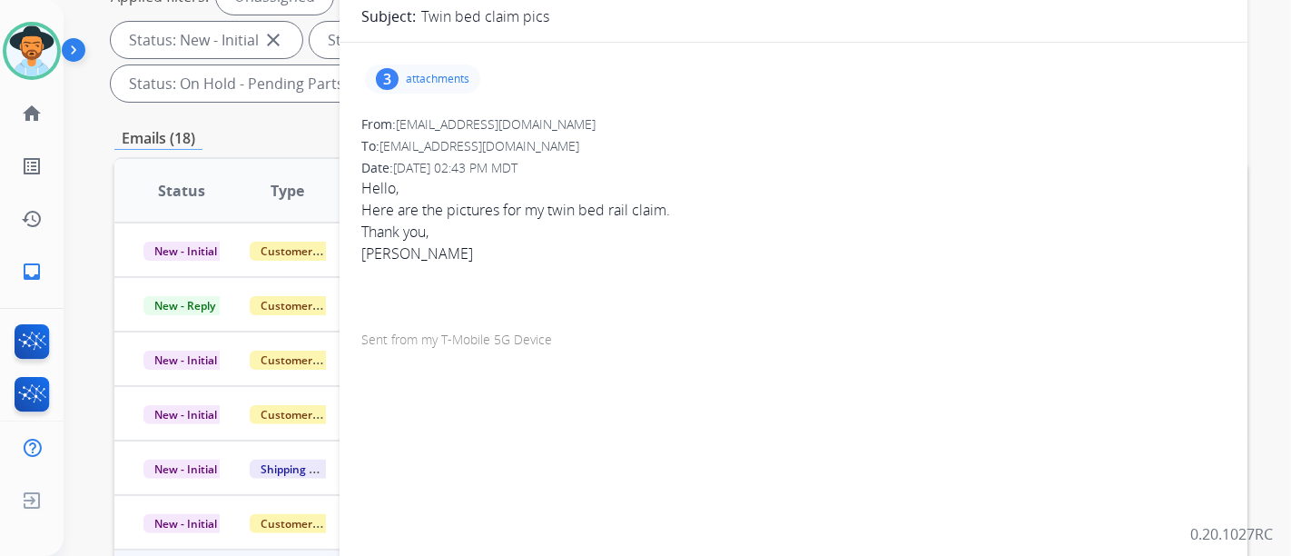
scroll to position [203, 0]
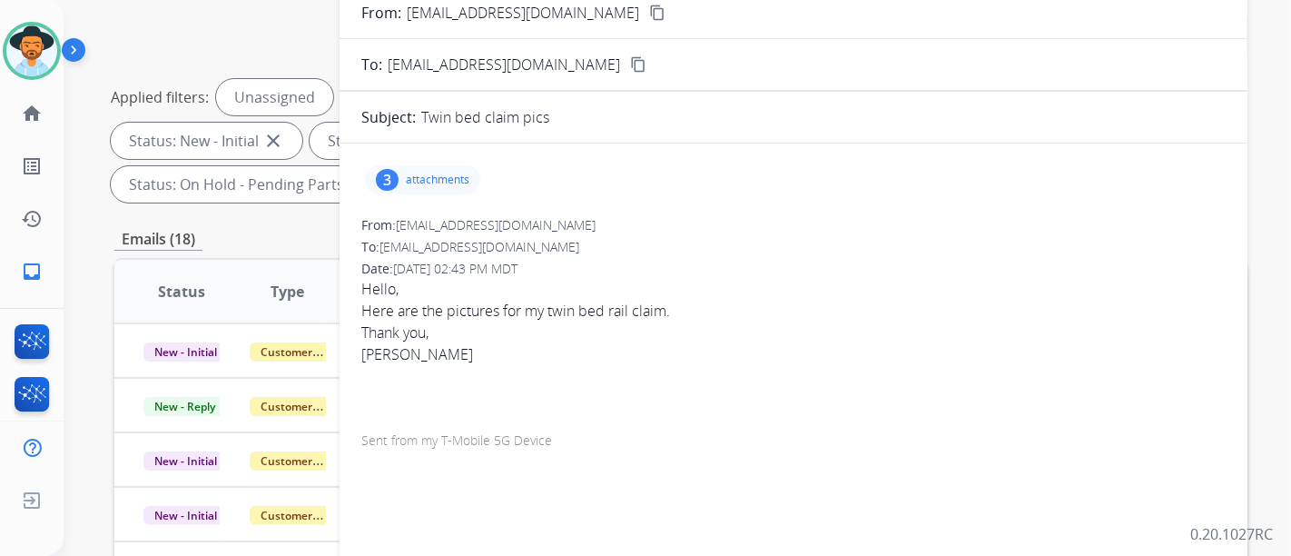
click at [416, 185] on div "3 attachments" at bounding box center [422, 179] width 115 height 29
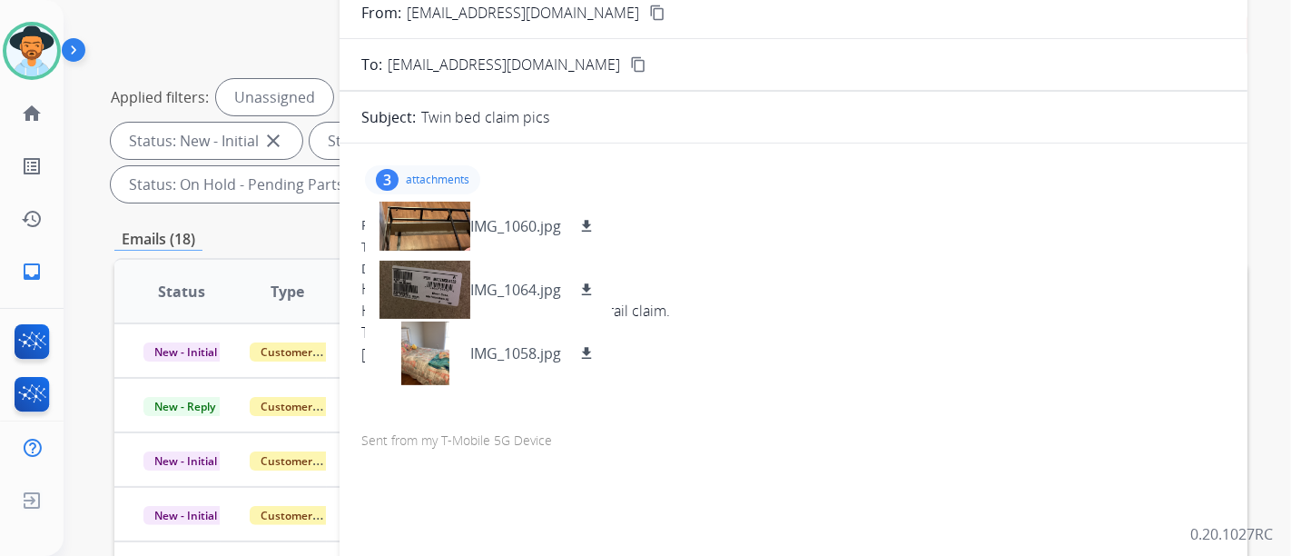
click at [797, 265] on div "Date: 08/13/2025 - 02:43 PM MDT" at bounding box center [793, 269] width 864 height 18
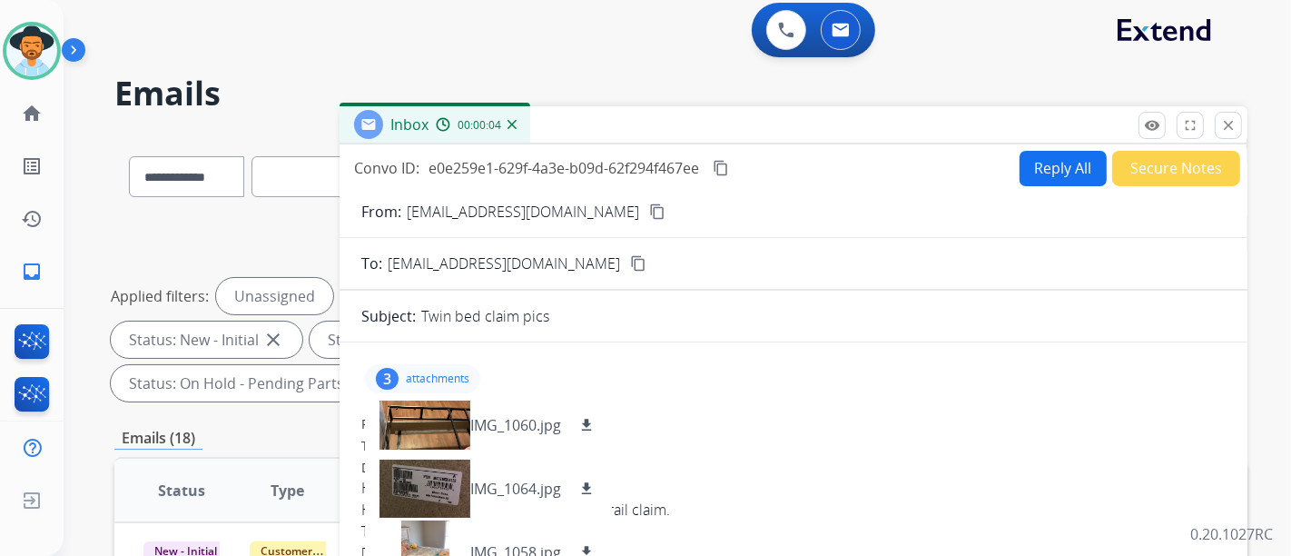
scroll to position [2, 0]
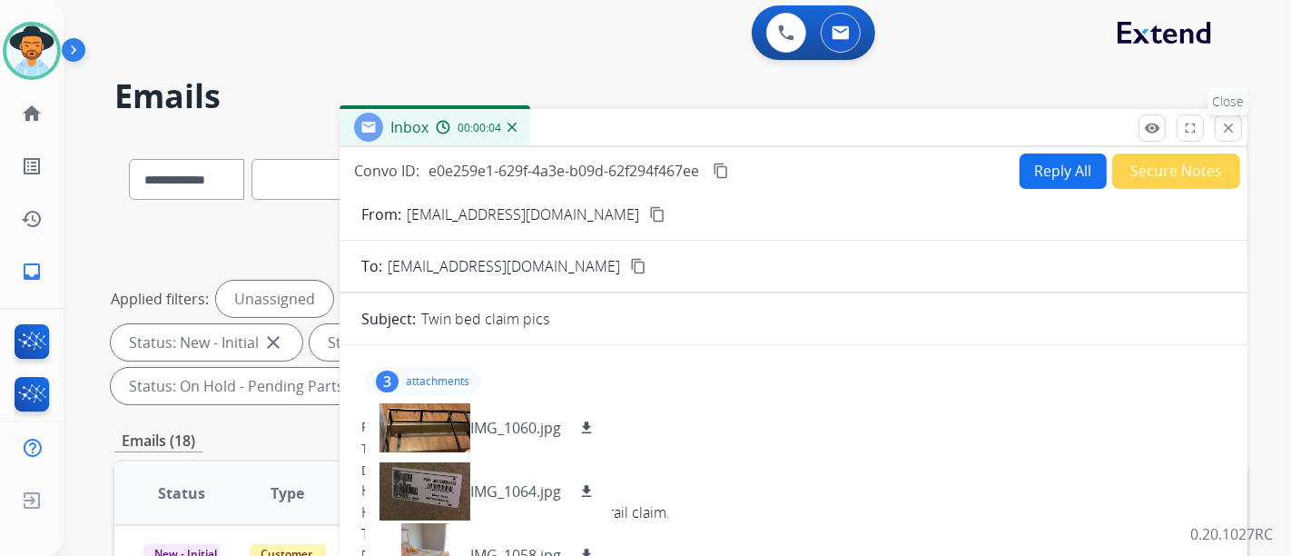
click at [1235, 131] on mat-icon "close" at bounding box center [1228, 128] width 16 height 16
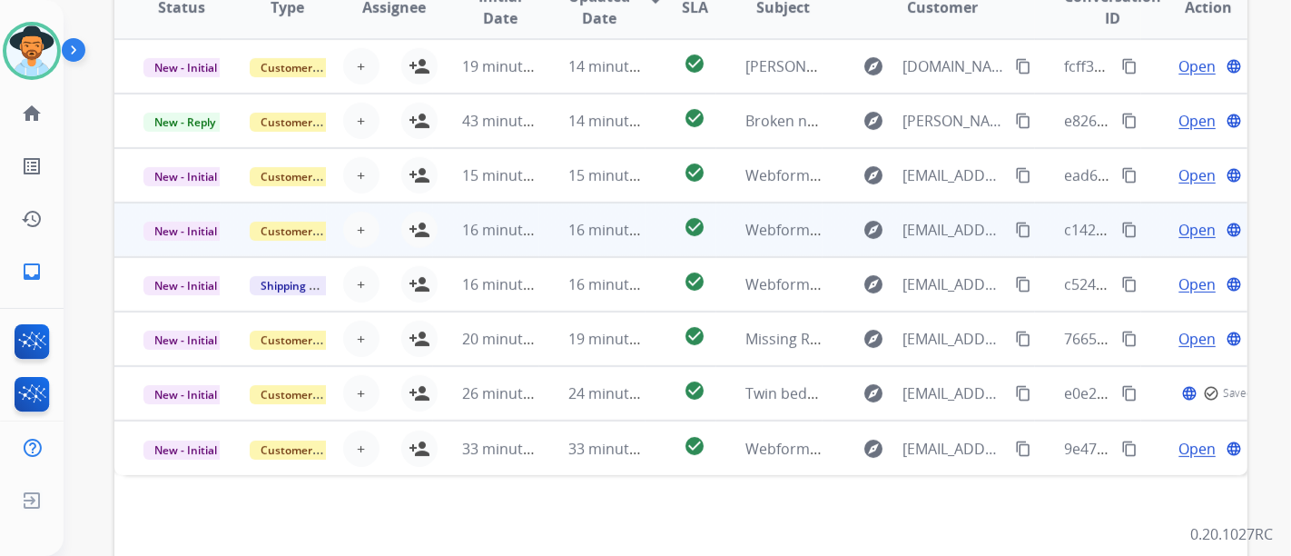
scroll to position [506, 0]
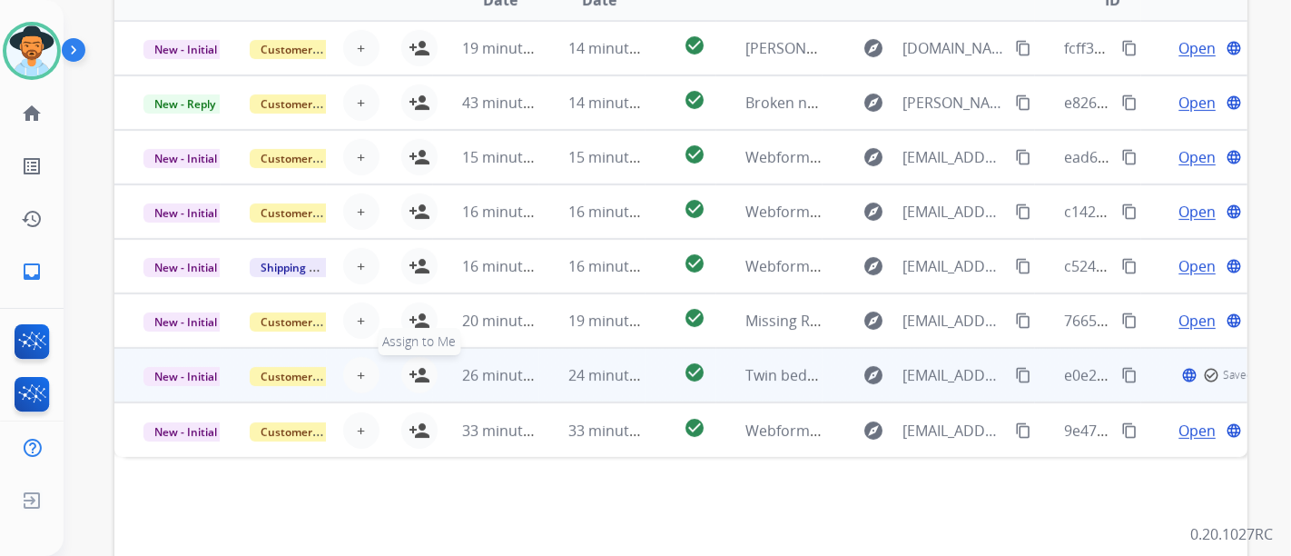
click at [423, 375] on mat-icon "person_add" at bounding box center [420, 375] width 22 height 22
click at [1187, 379] on span "Open" at bounding box center [1197, 375] width 37 height 22
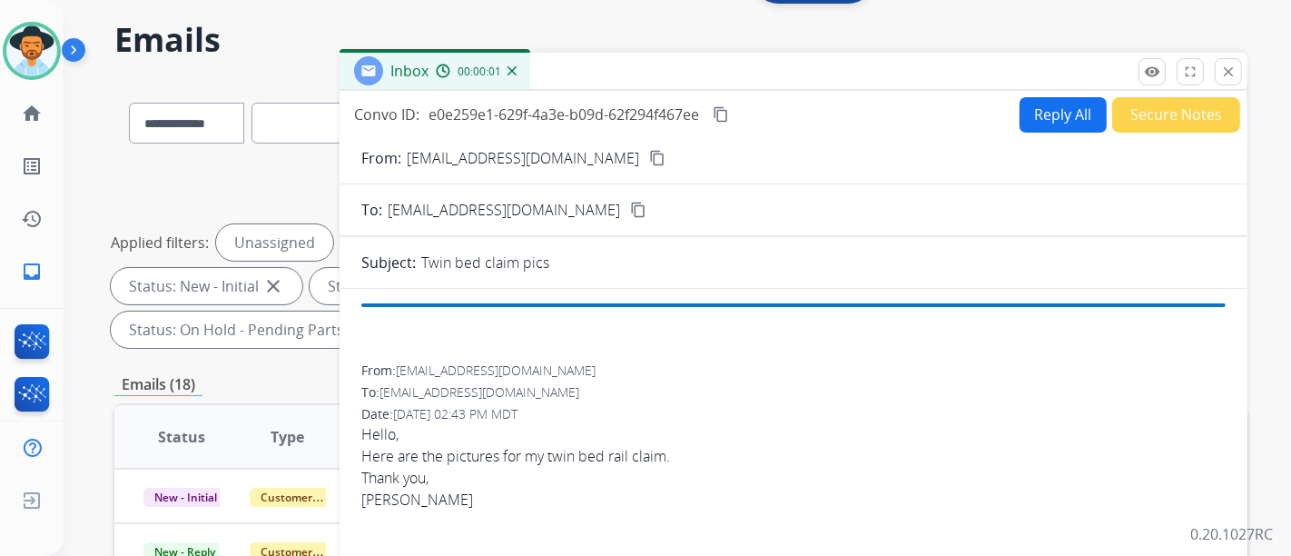
scroll to position [0, 0]
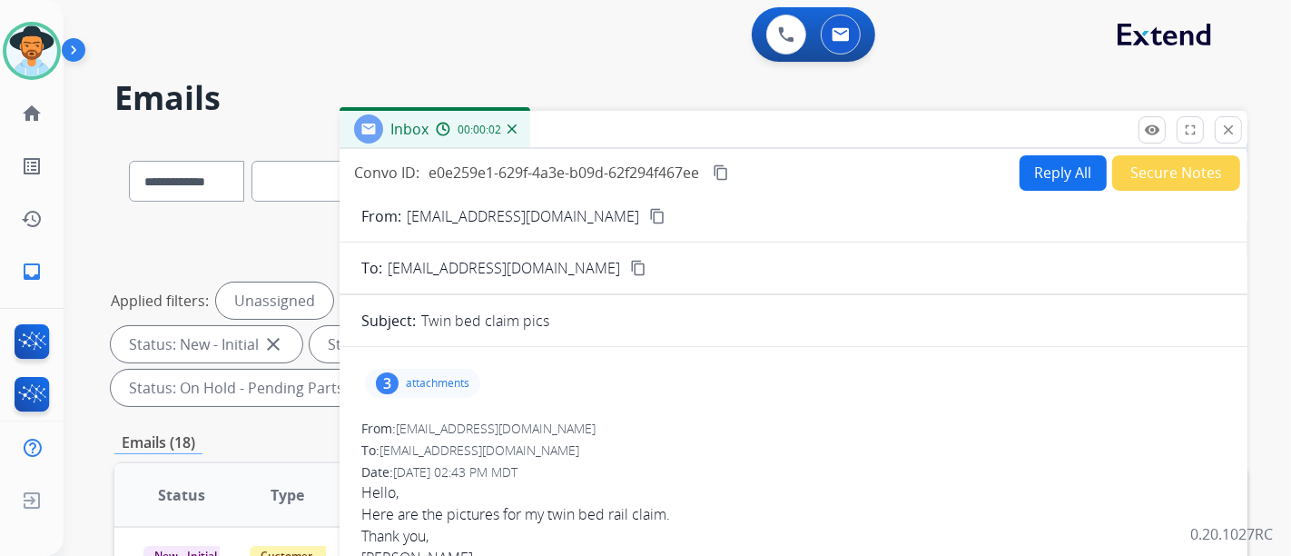
click at [649, 218] on mat-icon "content_copy" at bounding box center [657, 216] width 16 height 16
click at [428, 370] on div "3 attachments" at bounding box center [422, 383] width 115 height 29
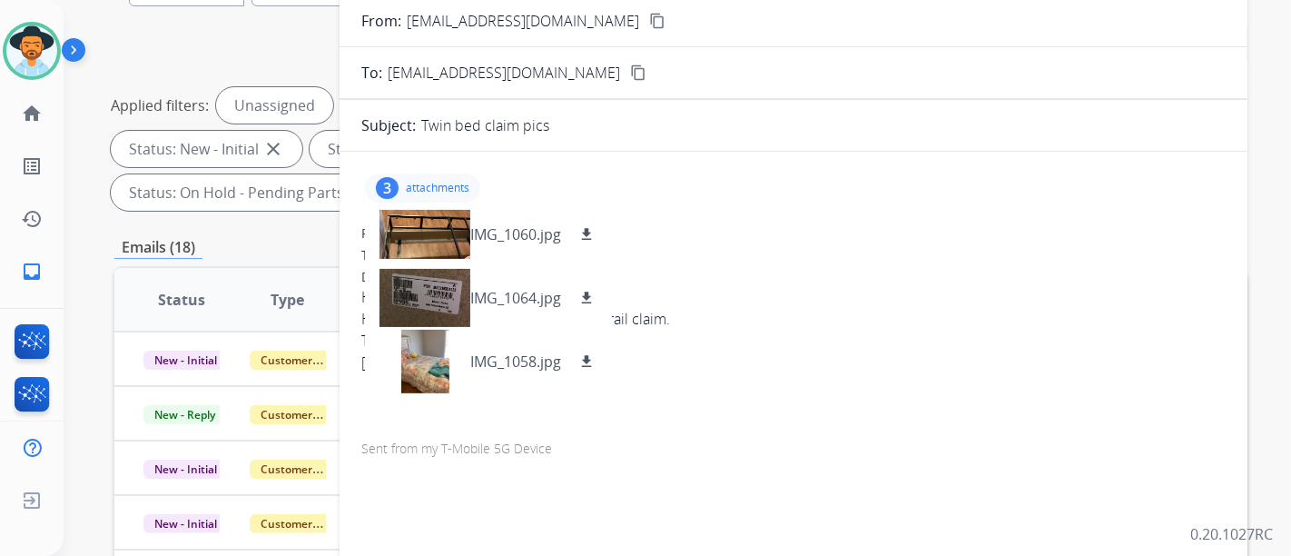
scroll to position [202, 0]
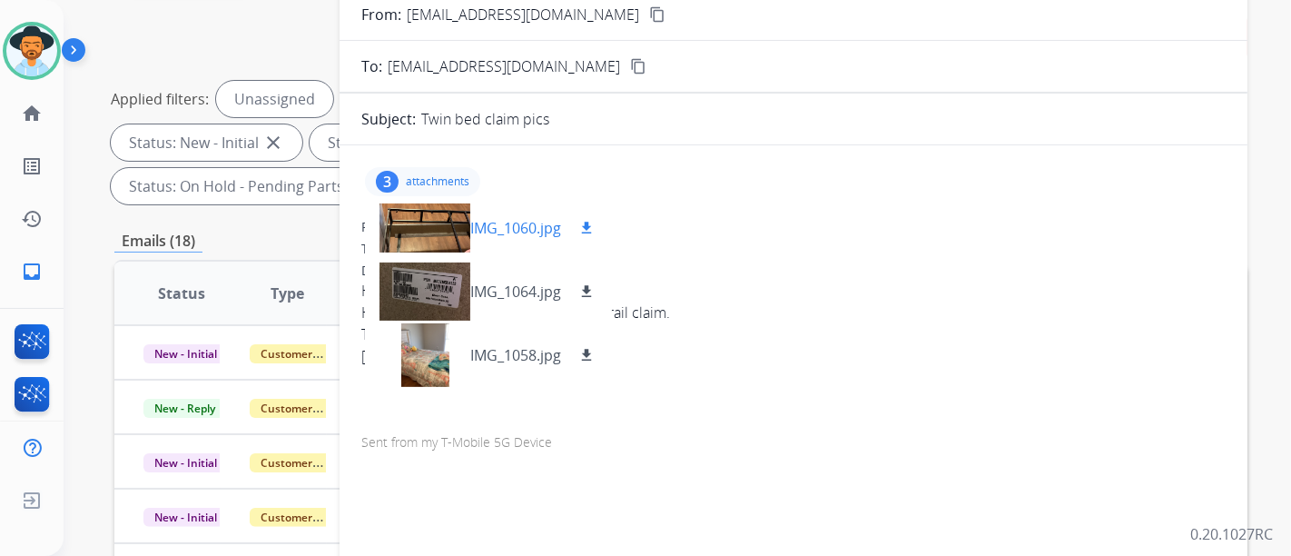
click at [515, 232] on p "IMG_1060.jpg" at bounding box center [515, 228] width 91 height 22
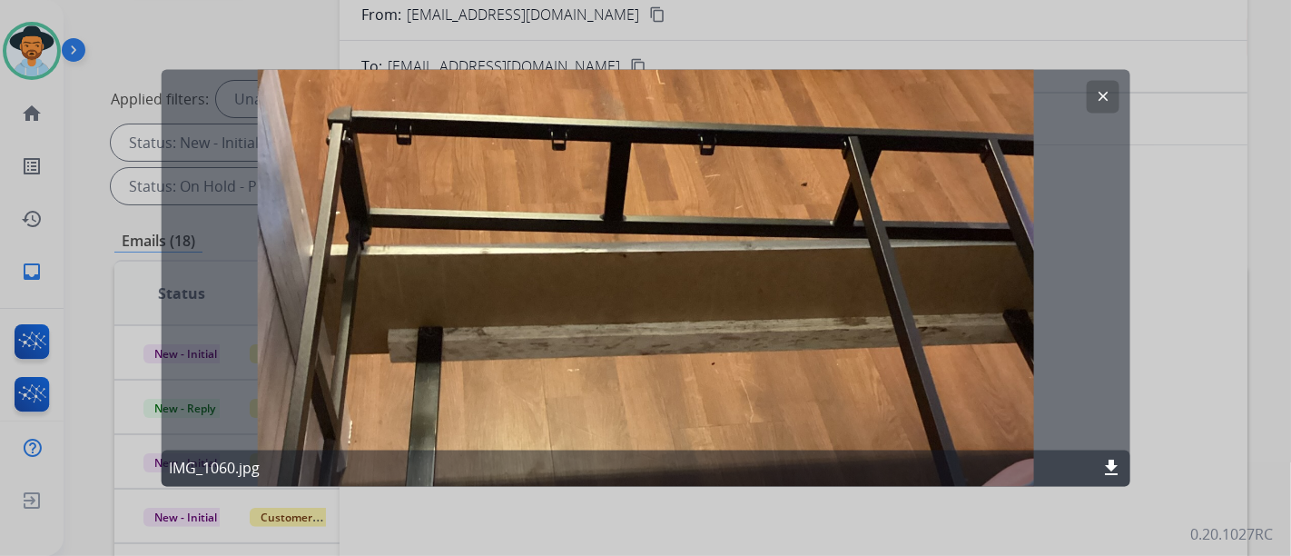
click at [1103, 105] on button "clear" at bounding box center [1102, 97] width 33 height 33
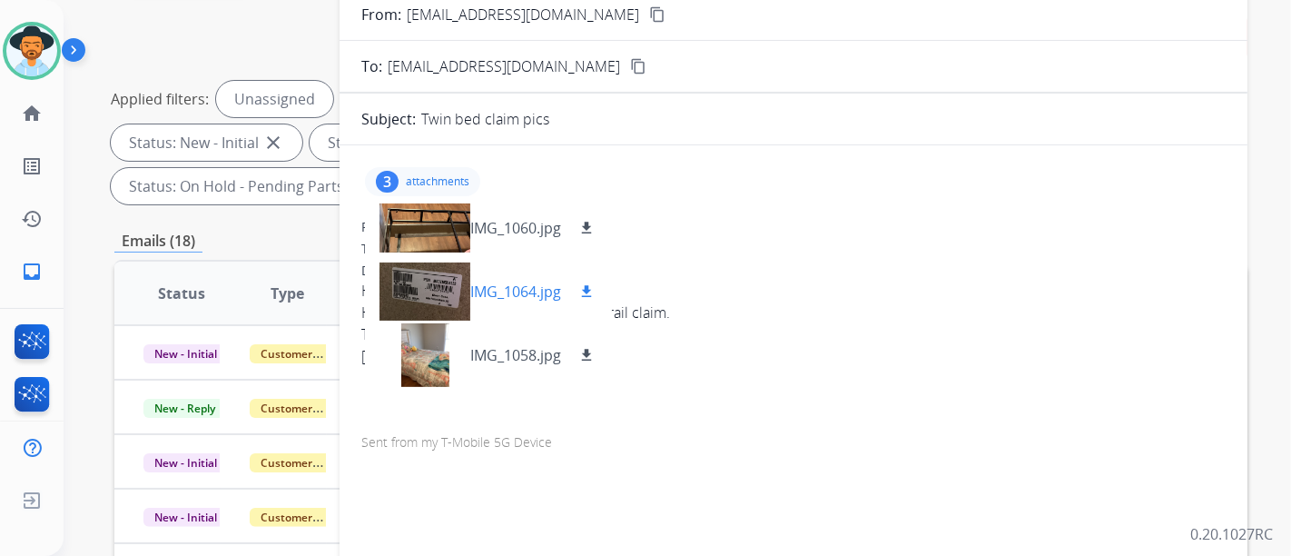
click at [520, 291] on p "IMG_1064.jpg" at bounding box center [515, 292] width 91 height 22
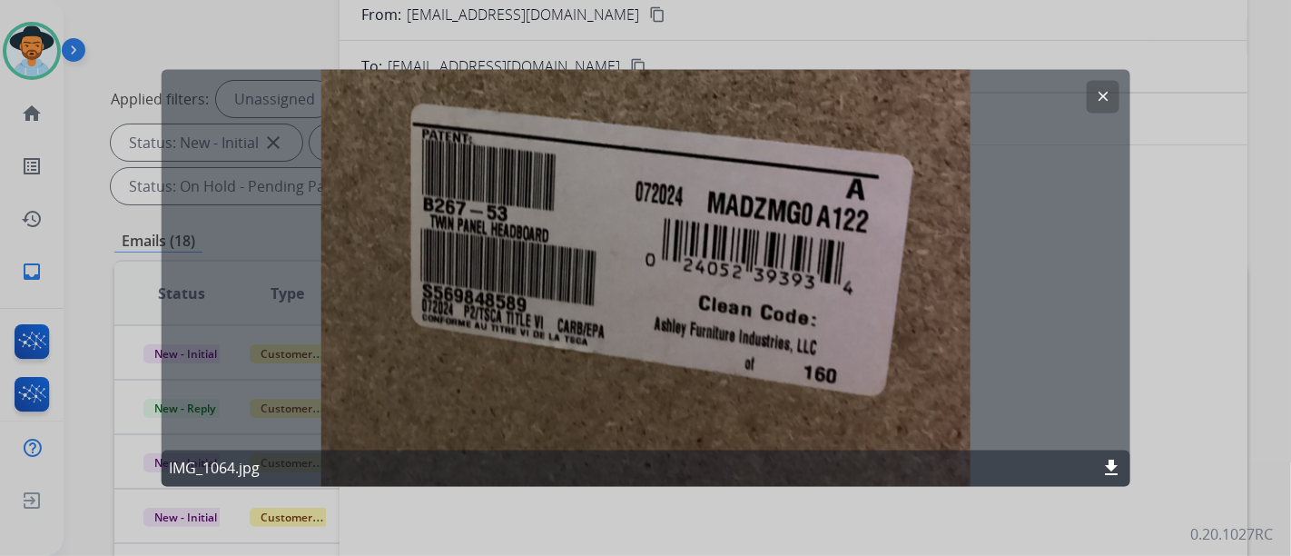
click at [1108, 99] on mat-icon "clear" at bounding box center [1102, 97] width 16 height 16
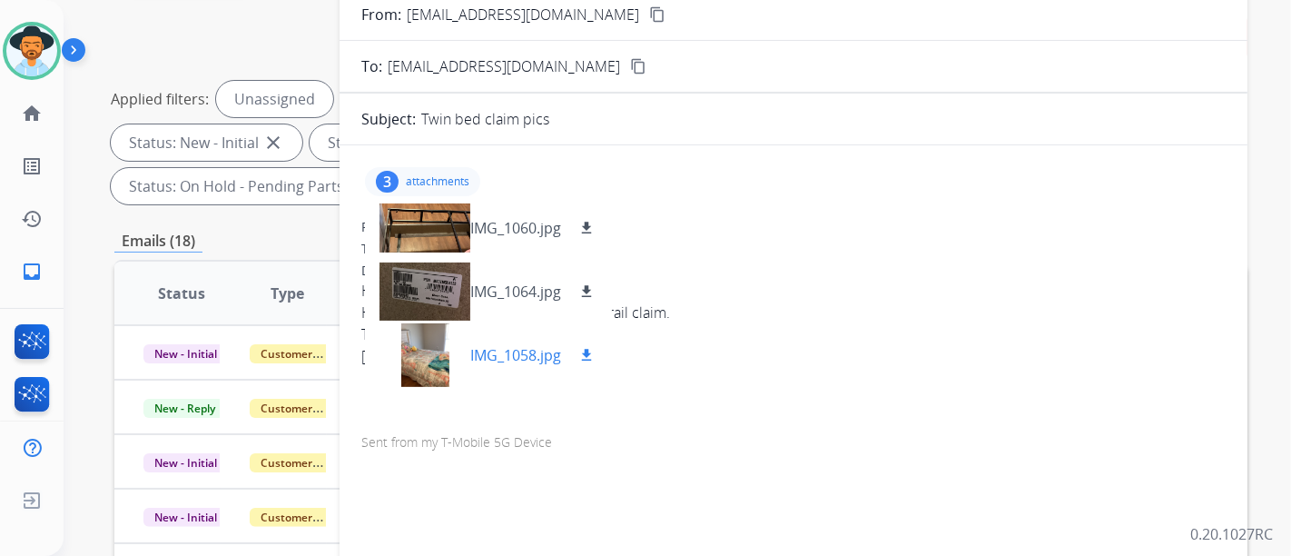
click at [477, 353] on p "IMG_1058.jpg" at bounding box center [515, 355] width 91 height 22
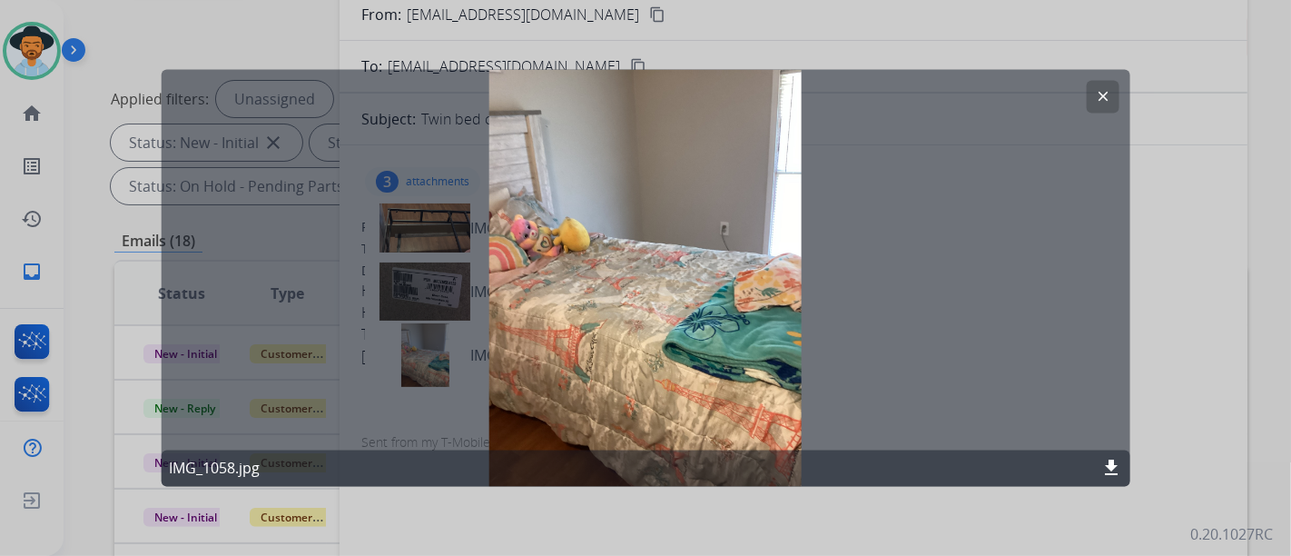
click at [1101, 97] on mat-icon "clear" at bounding box center [1102, 97] width 16 height 16
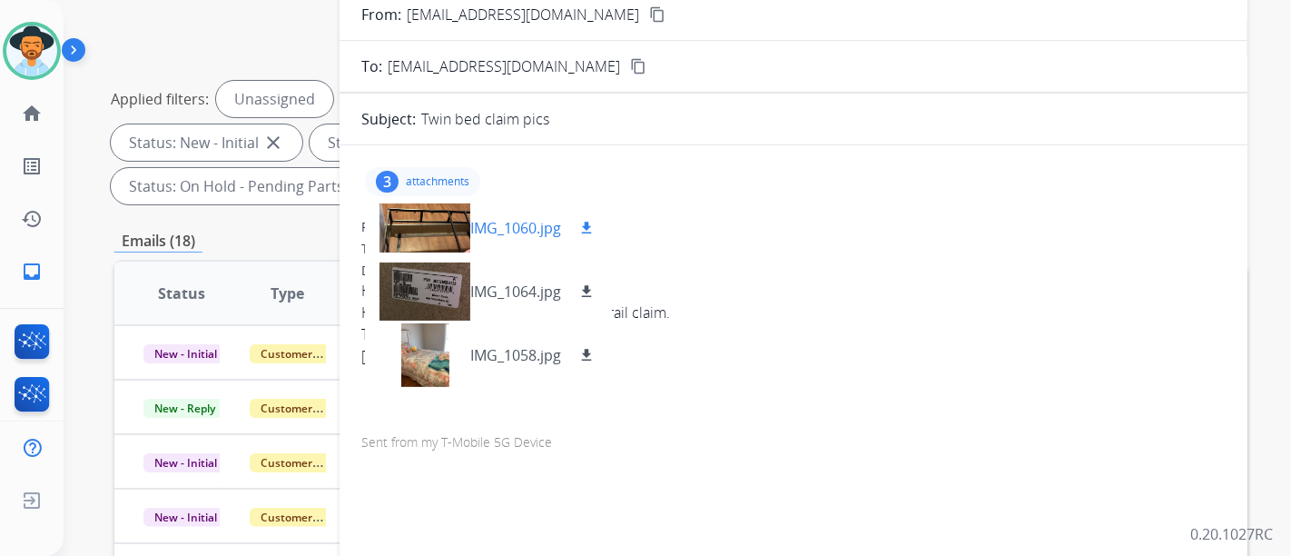
click at [520, 217] on p "IMG_1060.jpg" at bounding box center [515, 228] width 91 height 22
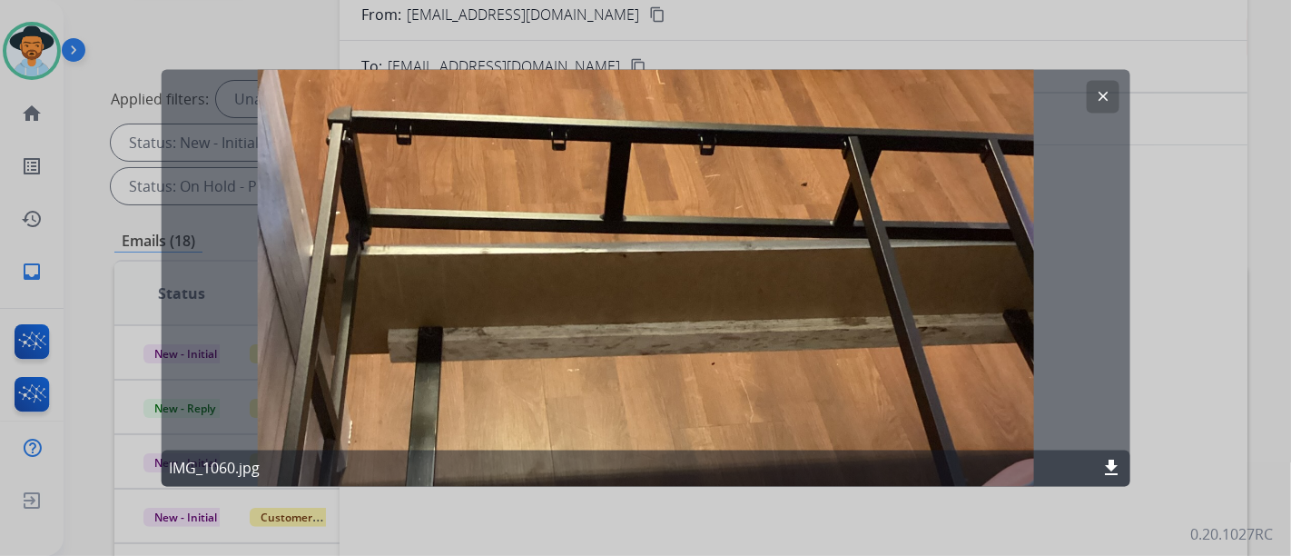
click at [1111, 89] on button "clear" at bounding box center [1102, 97] width 33 height 33
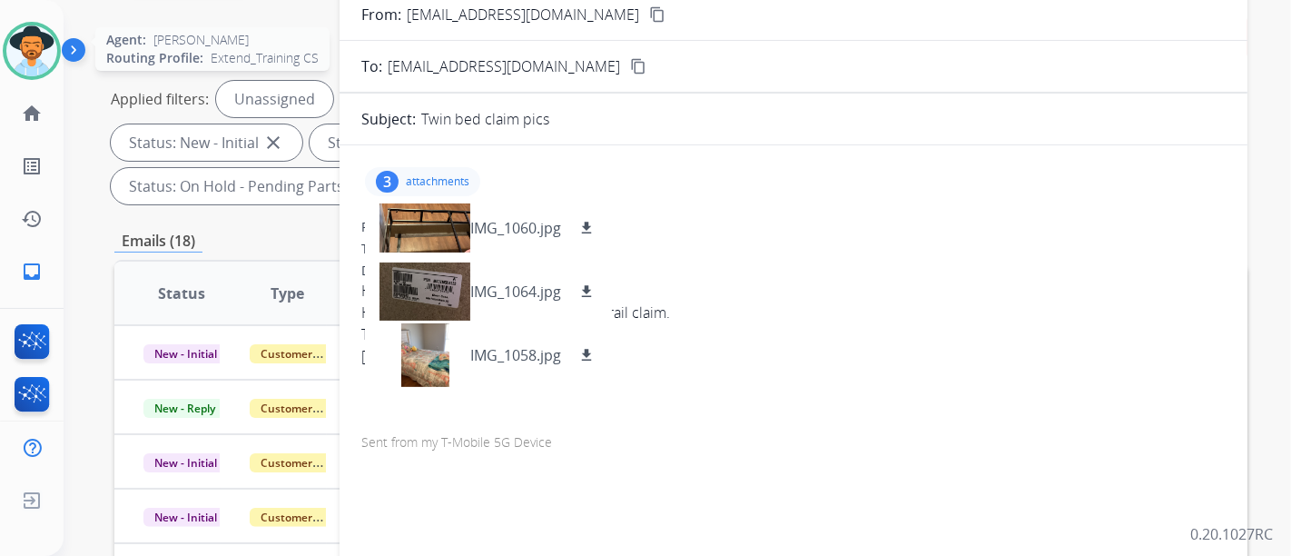
click at [52, 51] on img at bounding box center [31, 50] width 51 height 51
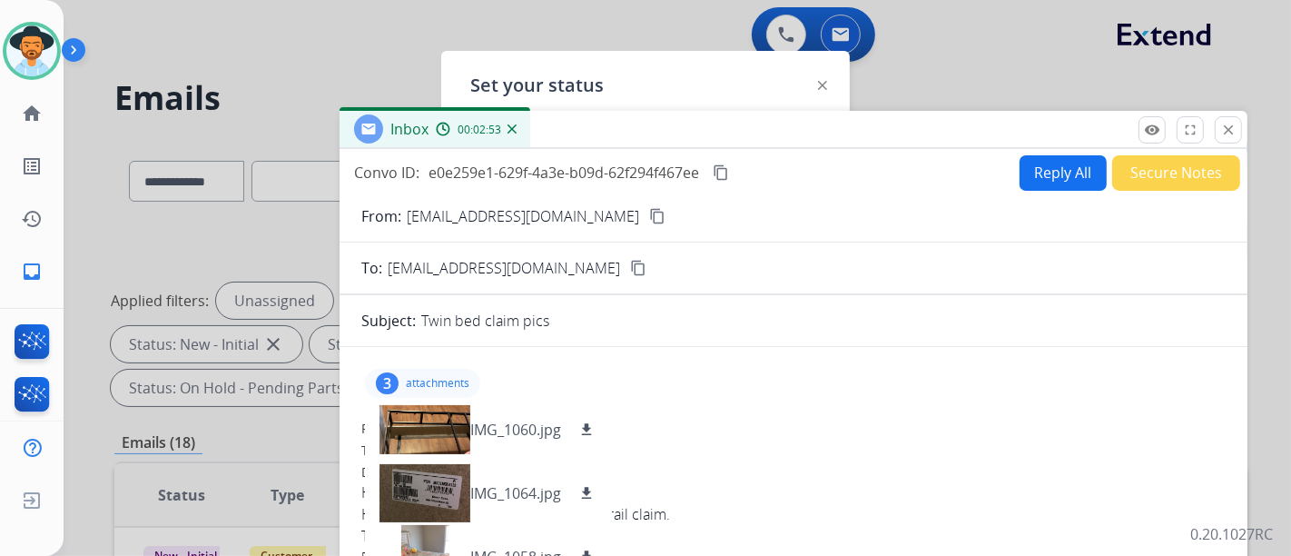
scroll to position [0, 0]
click at [710, 83] on div "Set your status how_to_reg Available free_breakfast Break fastfood Lunch assign…" at bounding box center [645, 278] width 409 height 454
drag, startPoint x: 713, startPoint y: 84, endPoint x: 601, endPoint y: 59, distance: 114.3
click at [0, 555] on app-agent-states "Set your status how_to_reg Available free_breakfast Break fastfood Lunch assign…" at bounding box center [0, 556] width 0 height 0
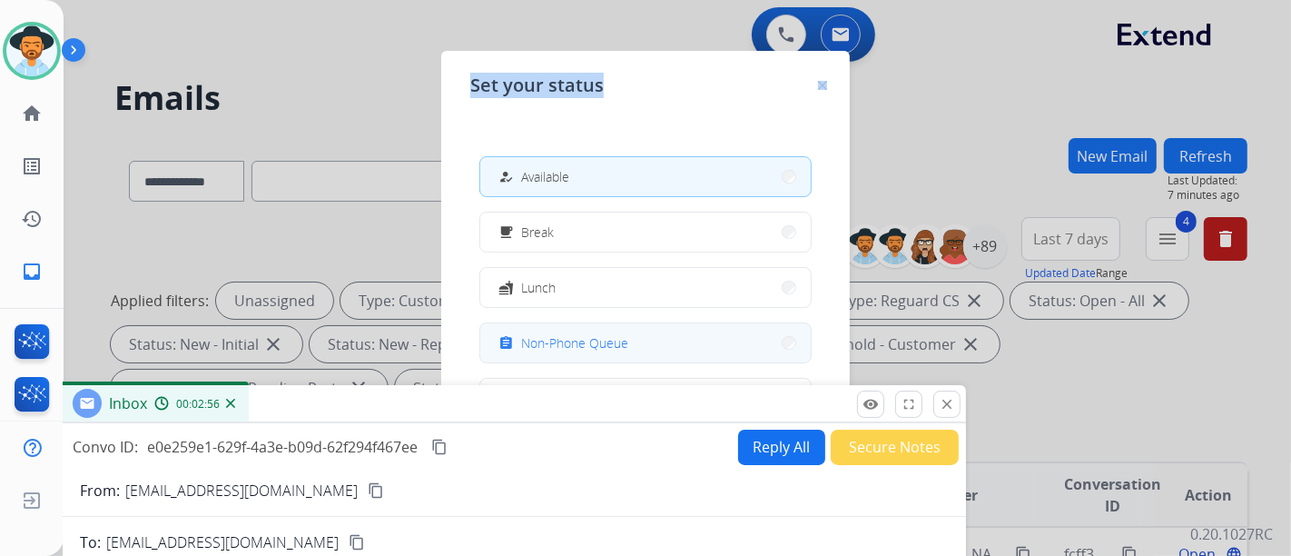
drag, startPoint x: 953, startPoint y: 122, endPoint x: 563, endPoint y: 324, distance: 439.8
click at [671, 395] on div "Inbox 00:02:56" at bounding box center [512, 404] width 908 height 38
click at [568, 336] on span "Non-Phone Queue" at bounding box center [574, 342] width 107 height 19
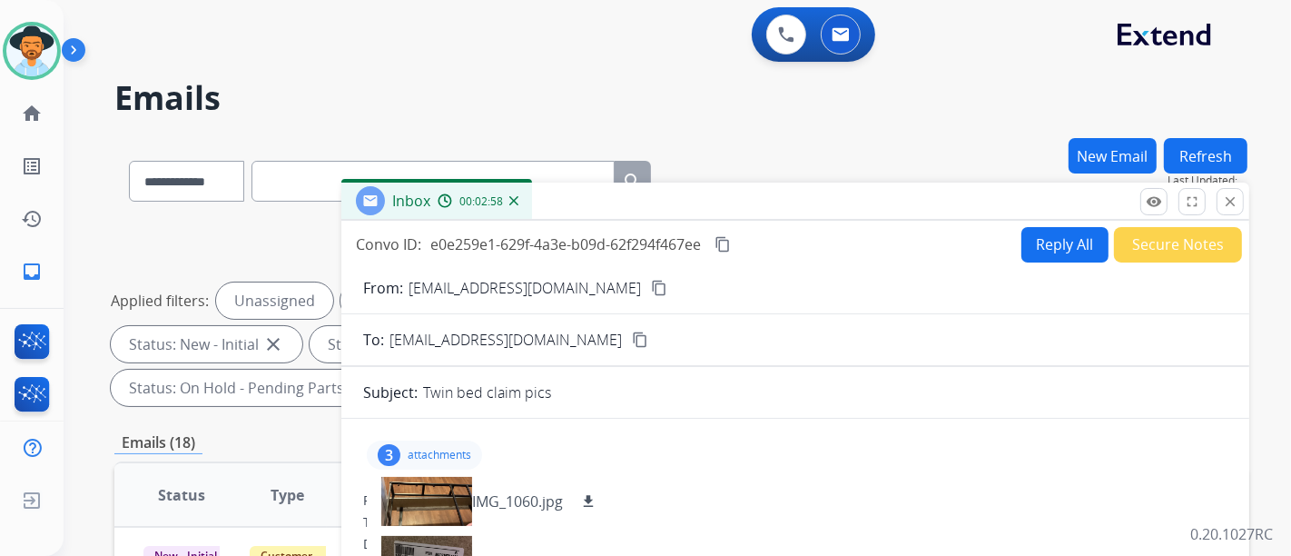
drag, startPoint x: 555, startPoint y: 410, endPoint x: 840, endPoint y: 207, distance: 350.2
click at [840, 207] on div "Inbox 00:02:58" at bounding box center [795, 202] width 908 height 38
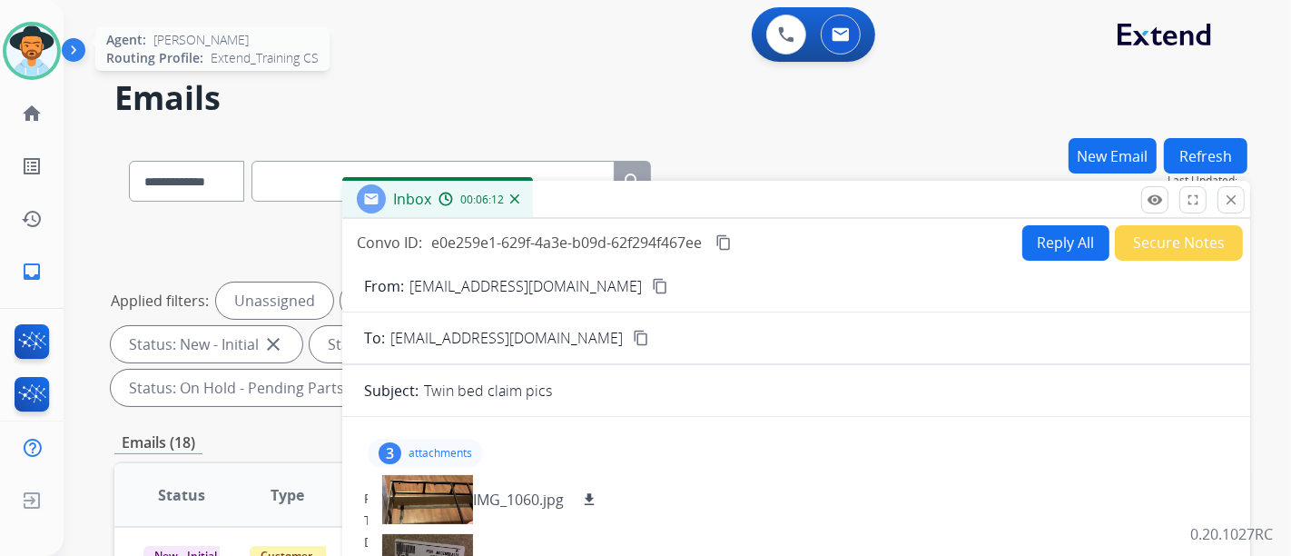
click at [33, 54] on img at bounding box center [31, 50] width 51 height 51
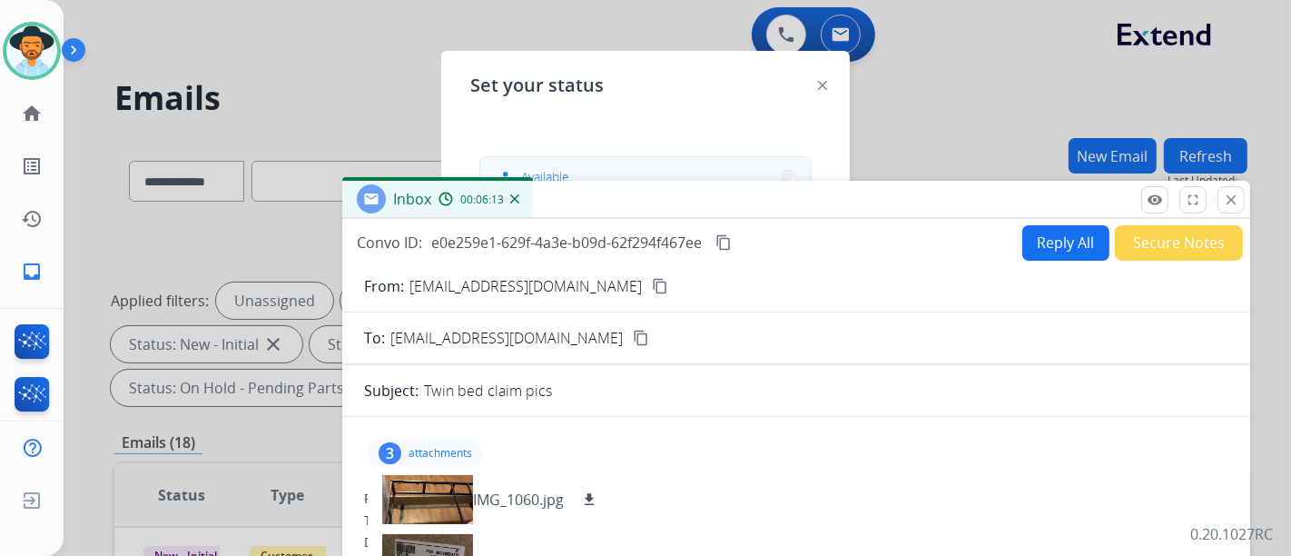
click at [746, 166] on button "how_to_reg Available" at bounding box center [645, 176] width 331 height 39
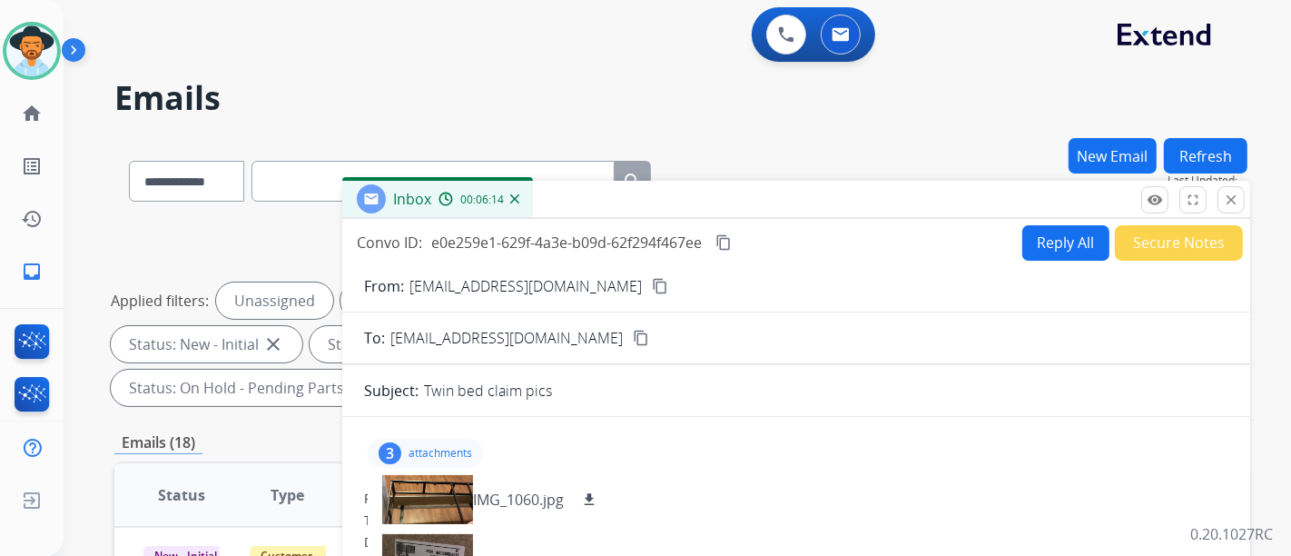
click at [1073, 251] on button "Reply All" at bounding box center [1065, 242] width 87 height 35
select select "**********"
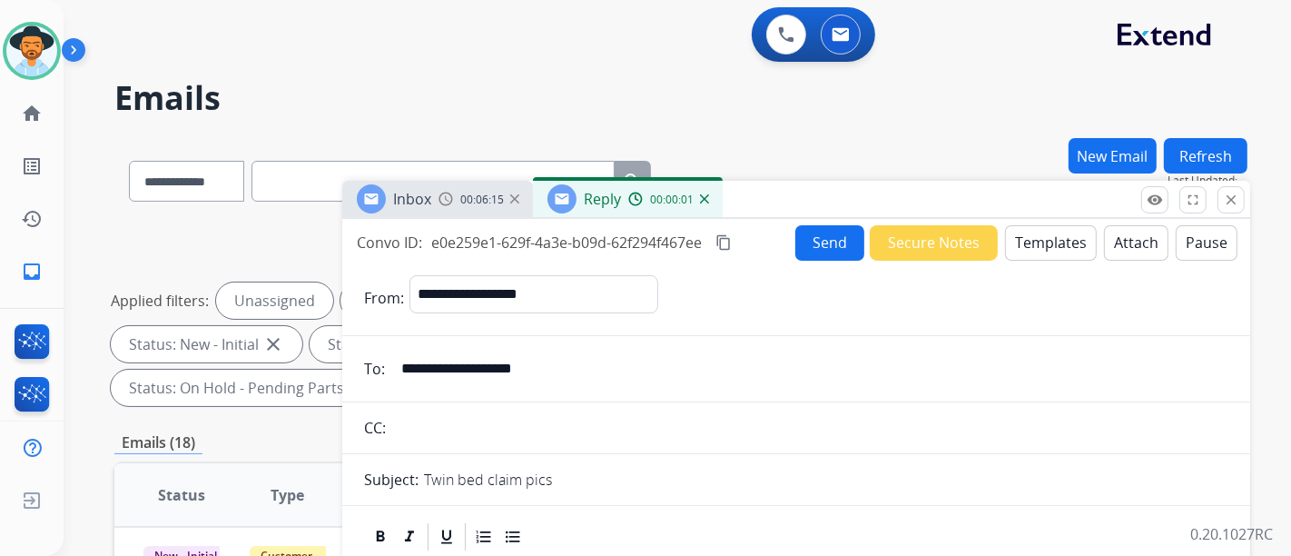
click at [1053, 242] on button "Templates" at bounding box center [1051, 242] width 92 height 35
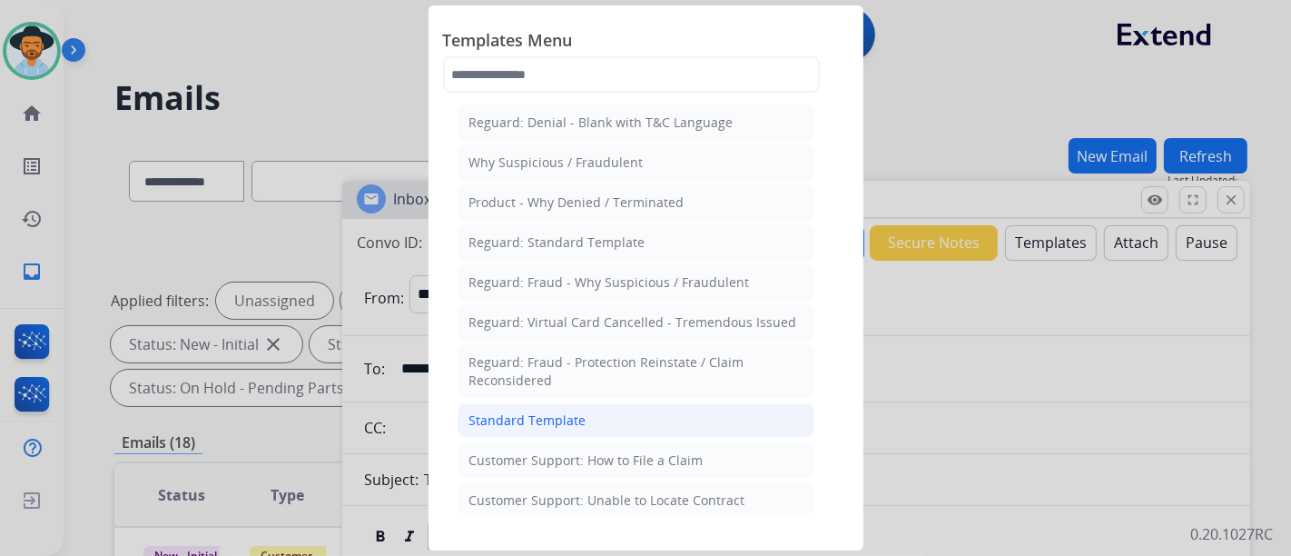
click at [607, 404] on li "Standard Template" at bounding box center [636, 420] width 357 height 35
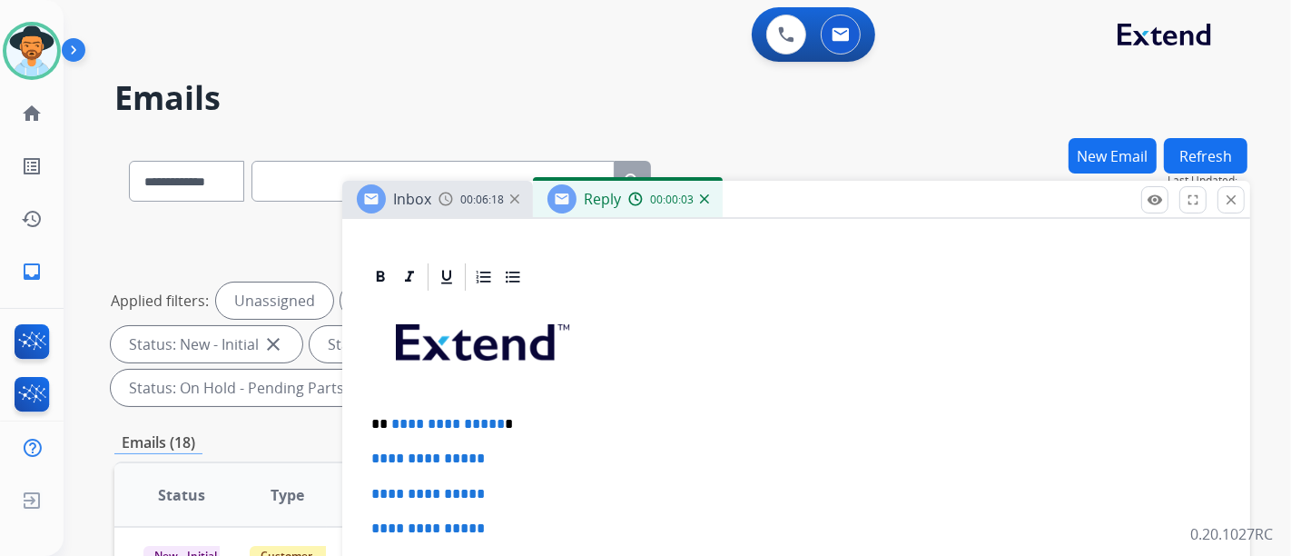
scroll to position [403, 0]
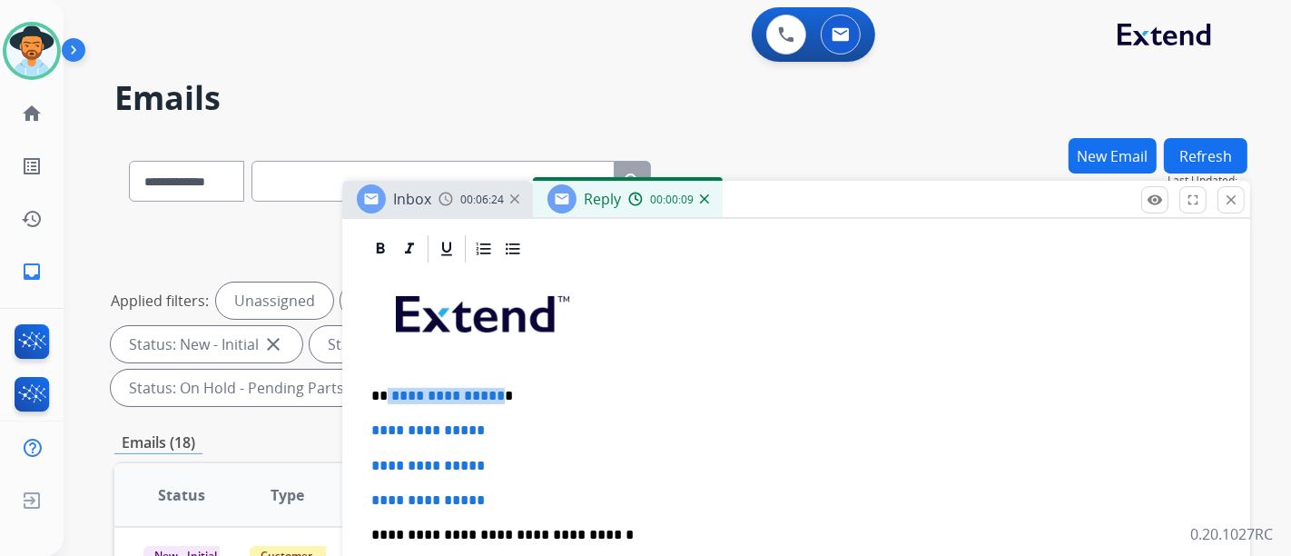
drag, startPoint x: 495, startPoint y: 395, endPoint x: 552, endPoint y: 437, distance: 70.8
click at [388, 388] on p "**********" at bounding box center [788, 396] width 835 height 16
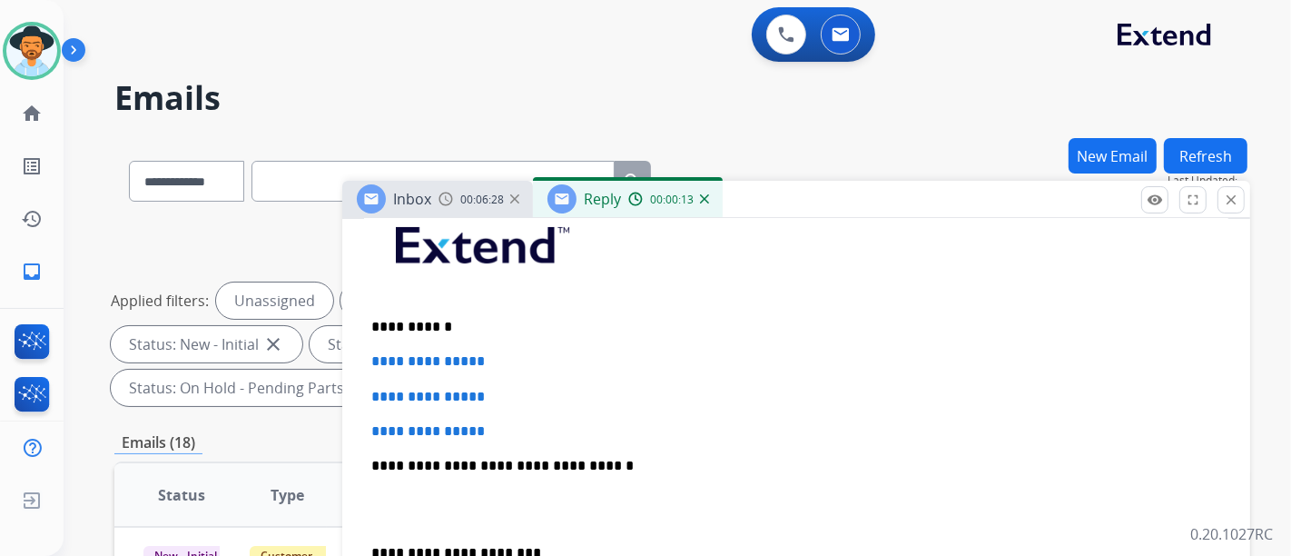
scroll to position [504, 0]
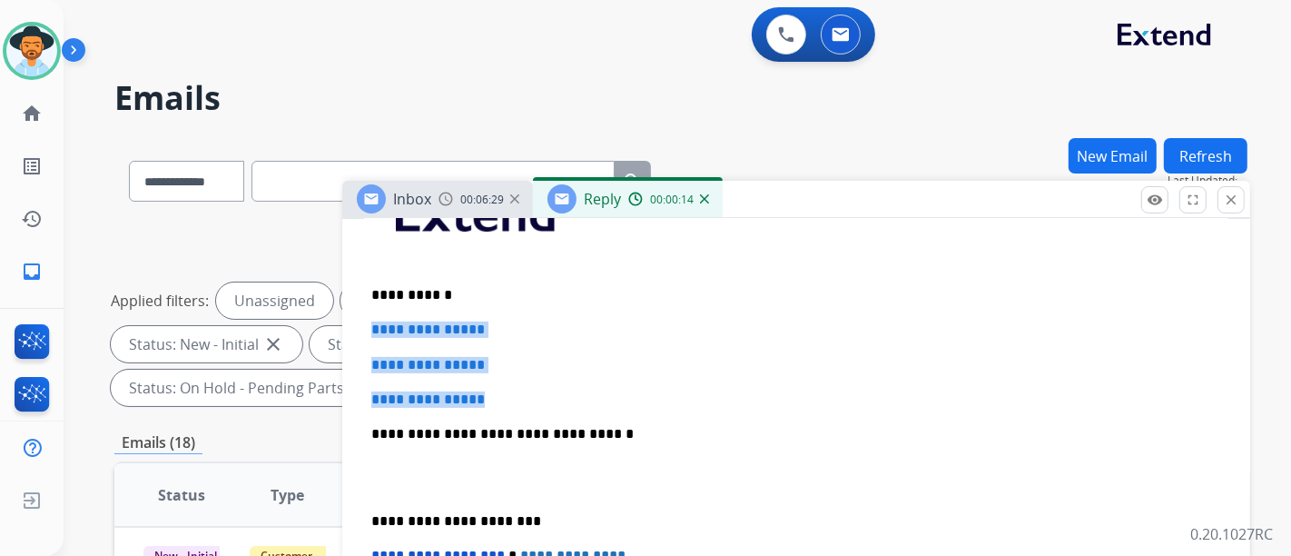
drag, startPoint x: 555, startPoint y: 398, endPoint x: 370, endPoint y: 331, distance: 195.9
click at [370, 331] on div "**********" at bounding box center [796, 476] width 864 height 625
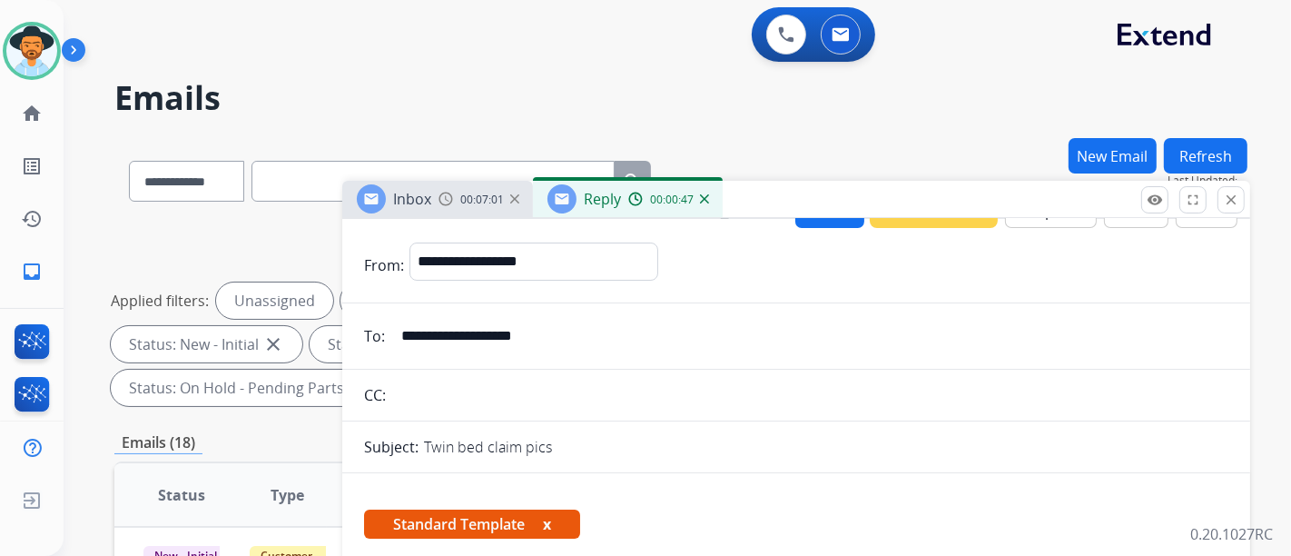
scroll to position [0, 0]
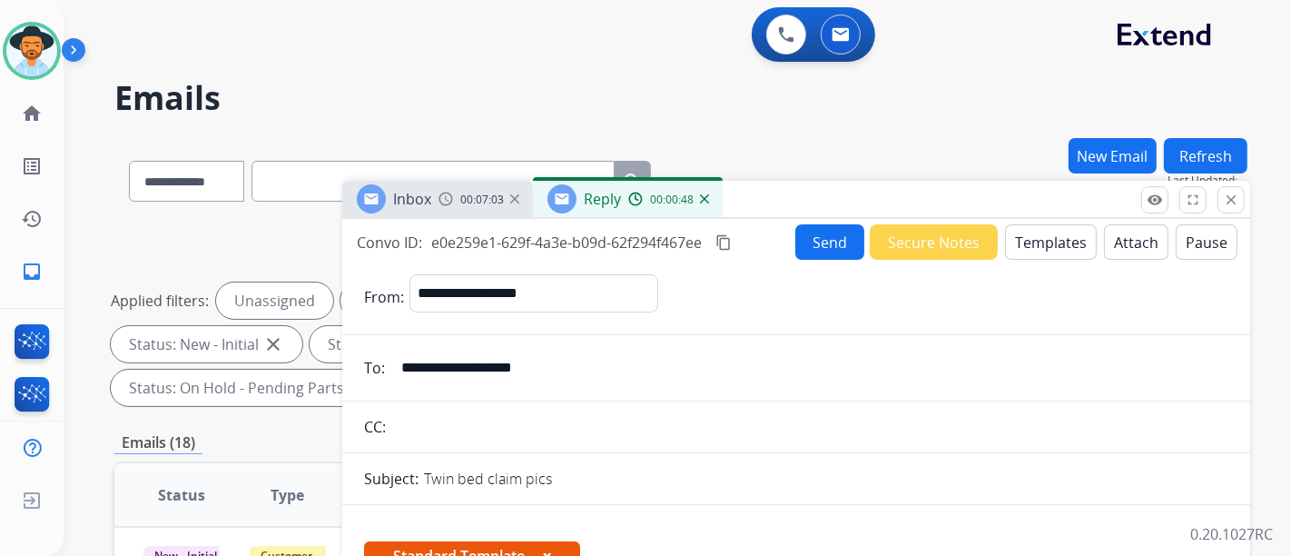
click at [717, 245] on button "content_copy" at bounding box center [724, 243] width 22 height 22
click at [818, 236] on button "Send" at bounding box center [829, 241] width 69 height 35
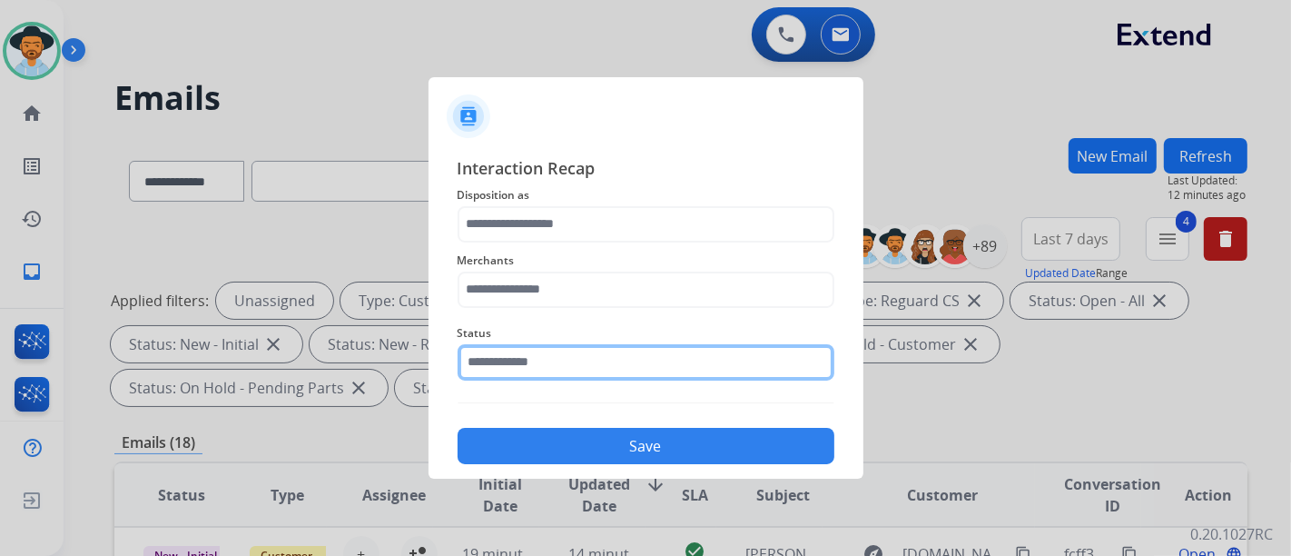
click at [617, 355] on input "text" at bounding box center [646, 362] width 377 height 36
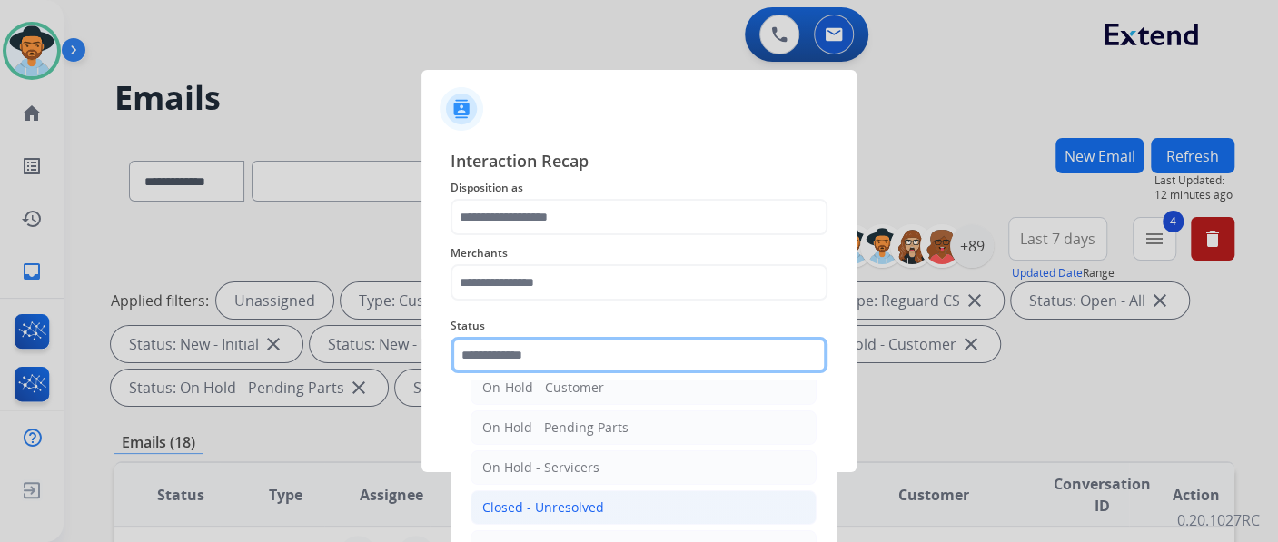
scroll to position [104, 0]
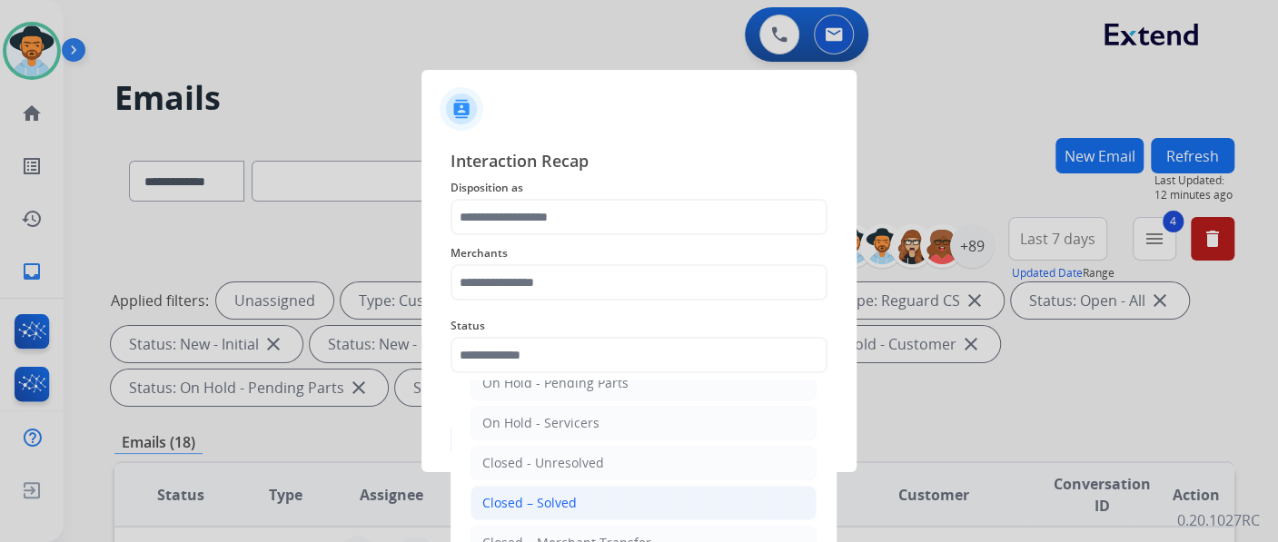
click at [602, 494] on li "Closed – Solved" at bounding box center [643, 503] width 346 height 35
type input "**********"
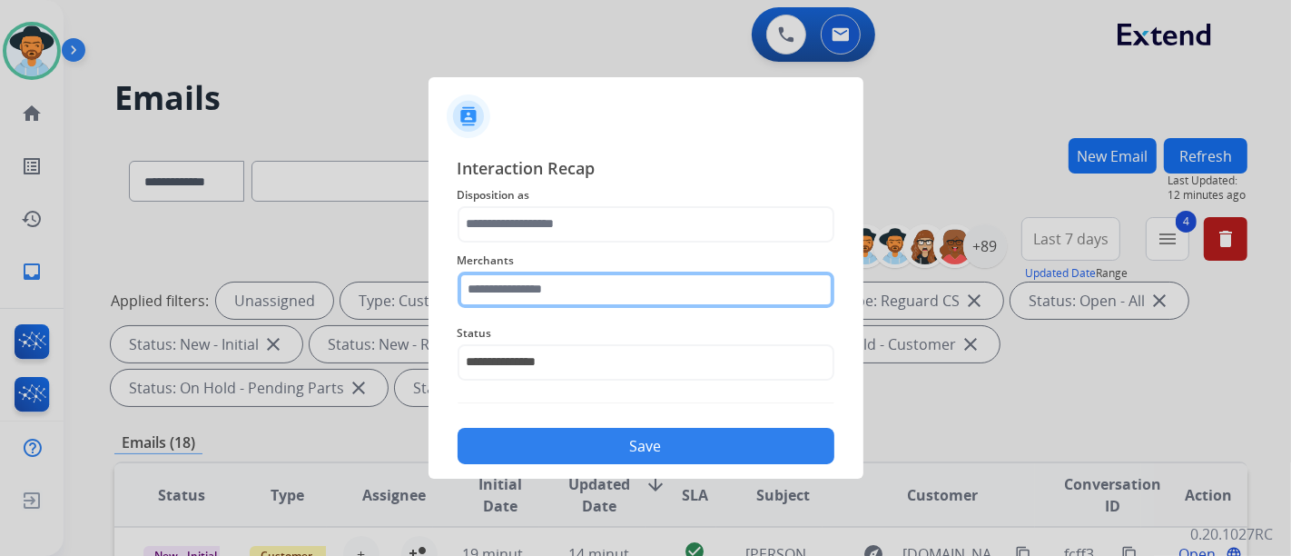
click at [578, 296] on input "text" at bounding box center [646, 290] width 377 height 36
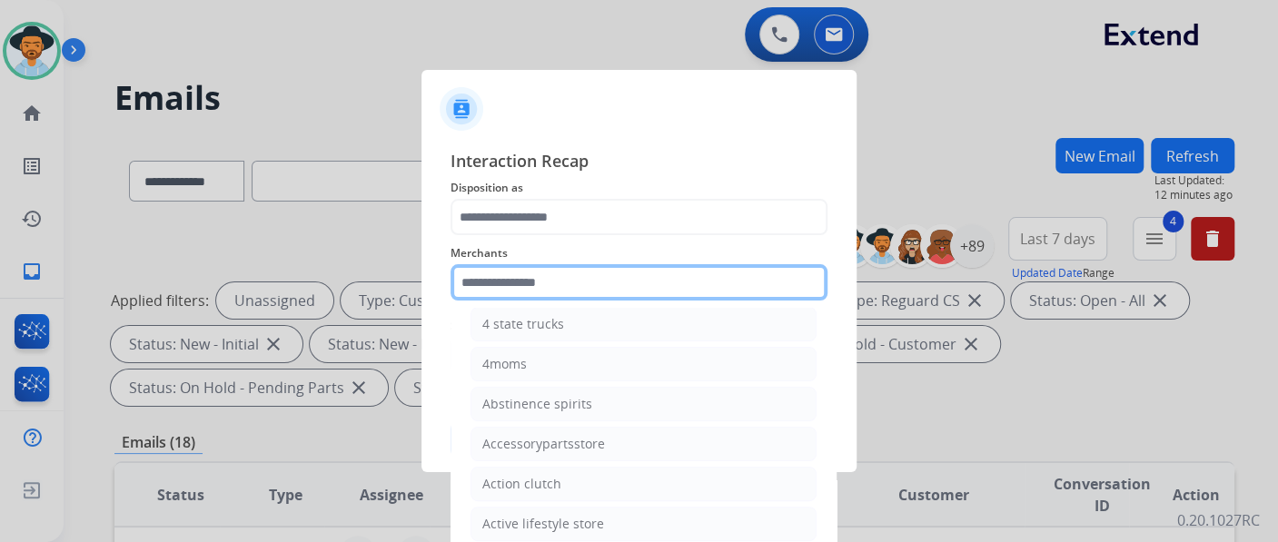
scroll to position [302, 0]
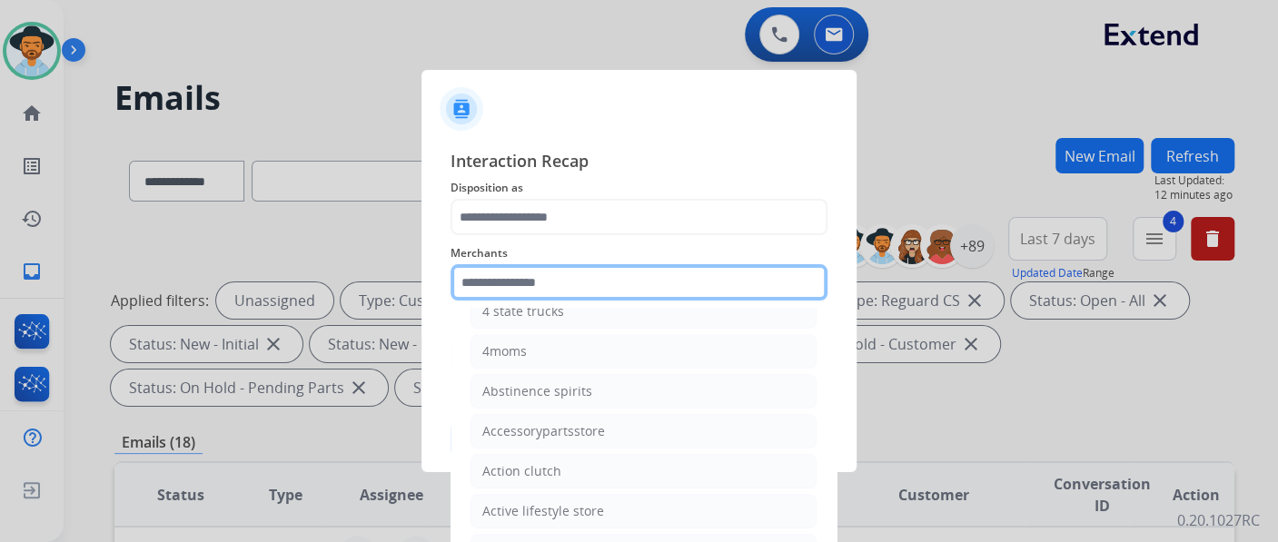
type input "*"
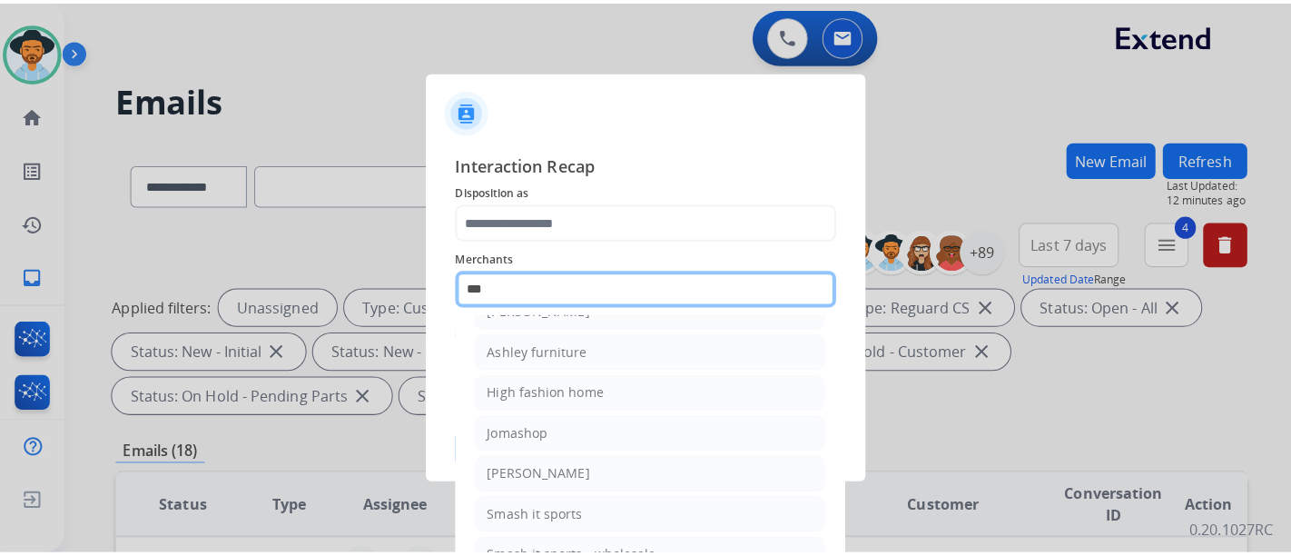
scroll to position [25, 0]
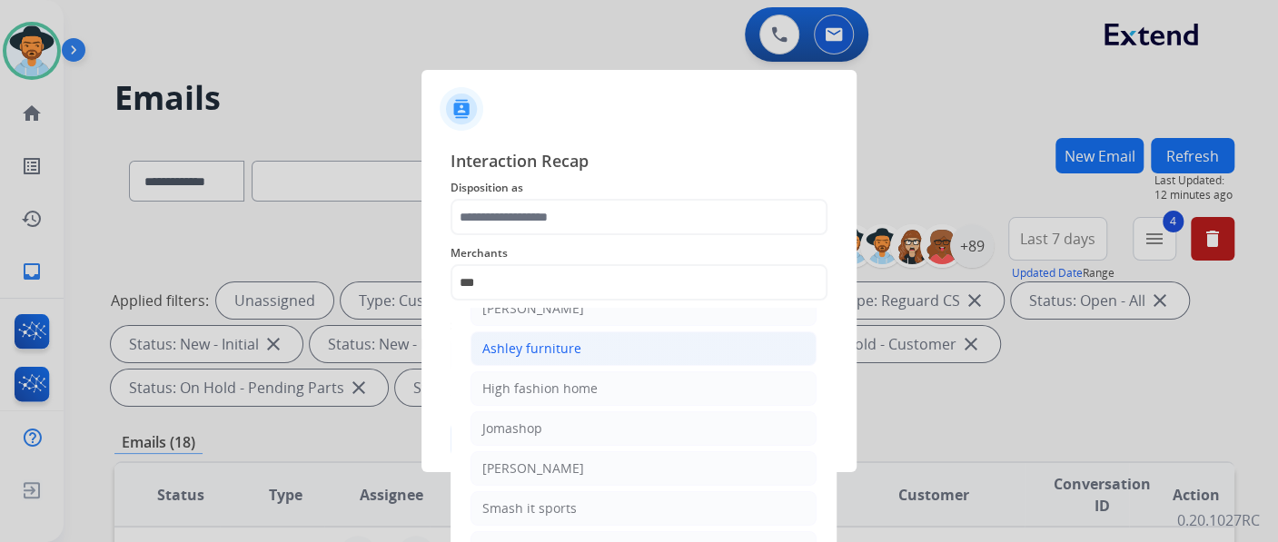
click at [604, 346] on li "Ashley furniture" at bounding box center [643, 348] width 346 height 35
type input "**********"
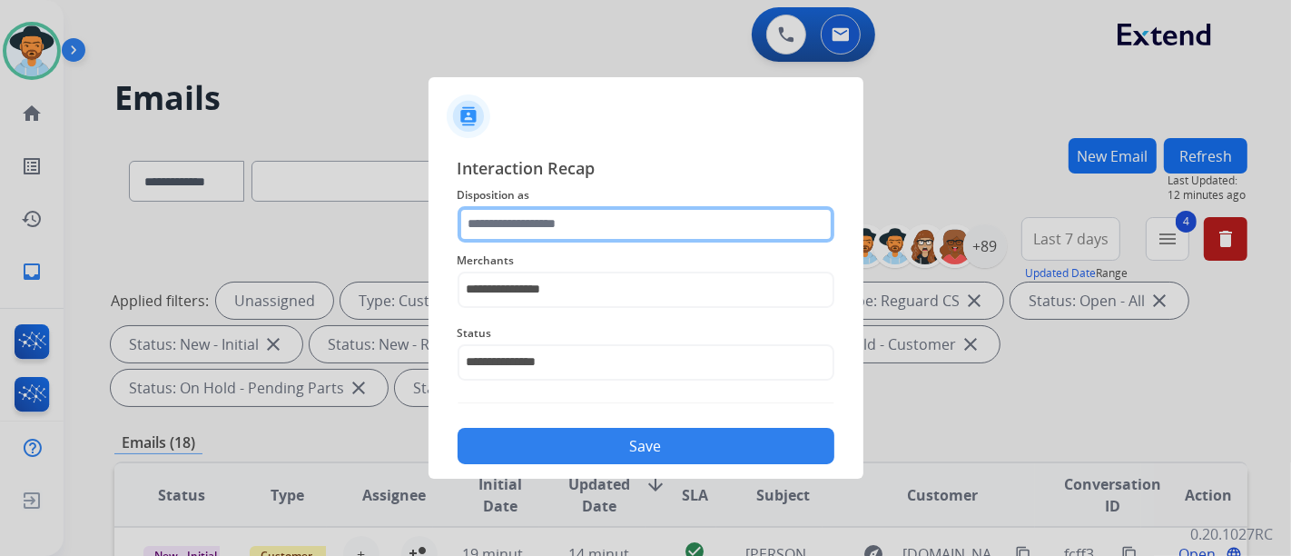
click at [684, 229] on input "text" at bounding box center [646, 224] width 377 height 36
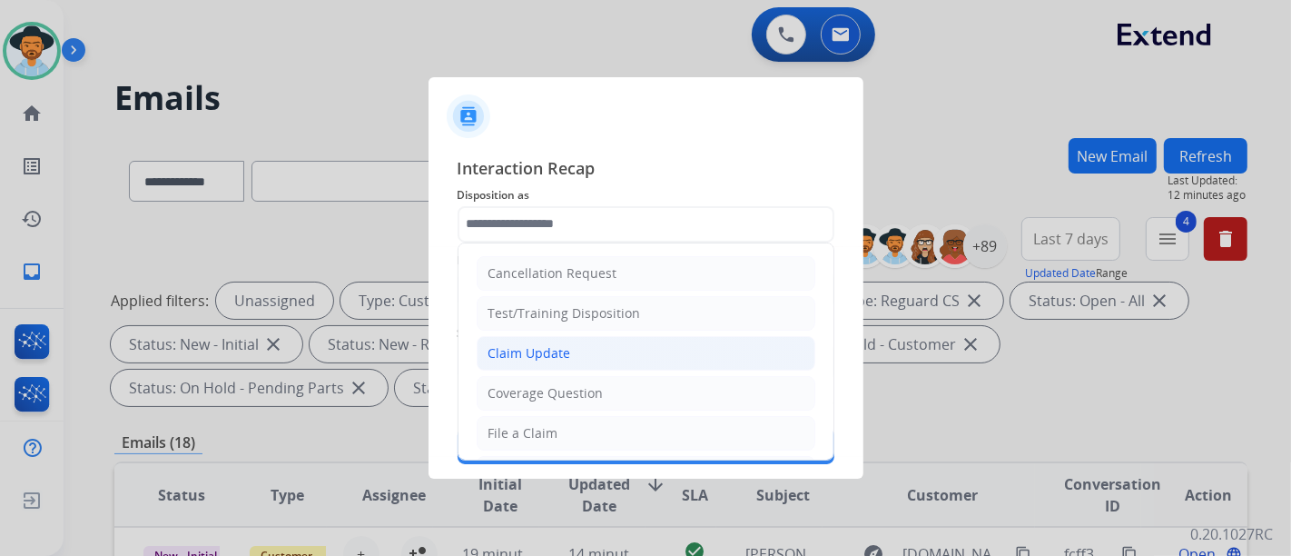
click at [593, 363] on li "Claim Update" at bounding box center [646, 353] width 339 height 35
type input "**********"
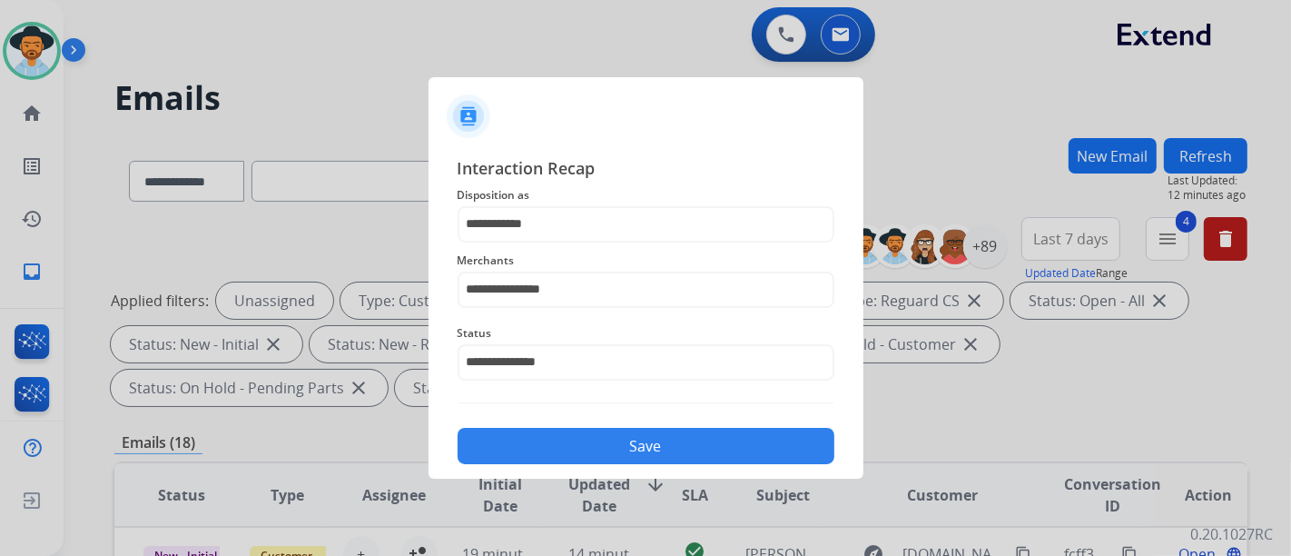
click at [611, 445] on button "Save" at bounding box center [646, 446] width 377 height 36
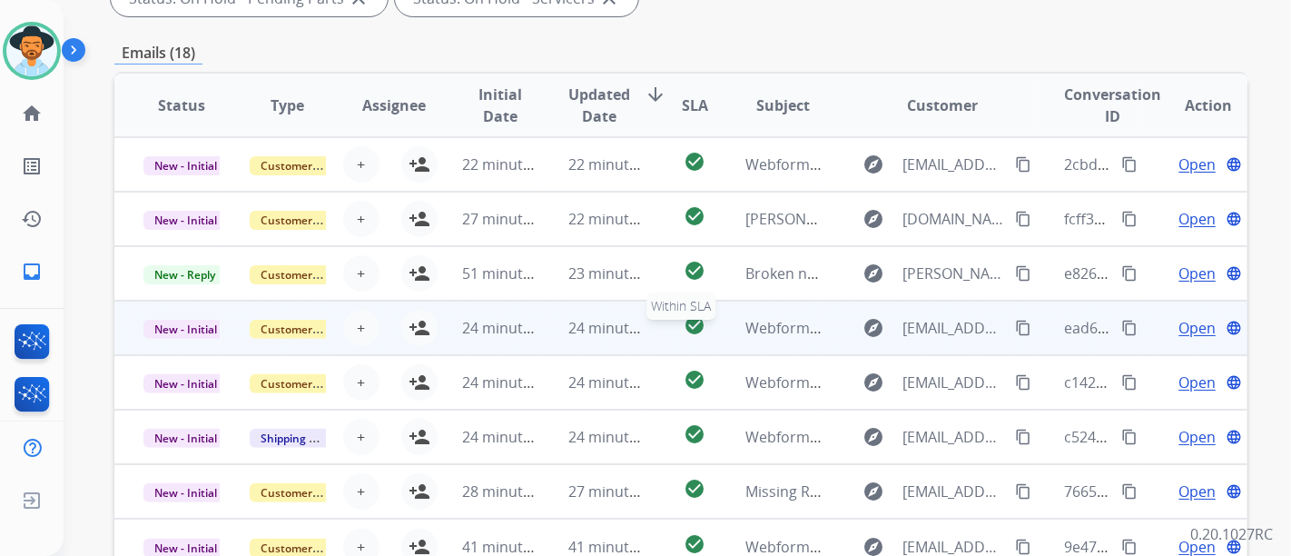
scroll to position [403, 0]
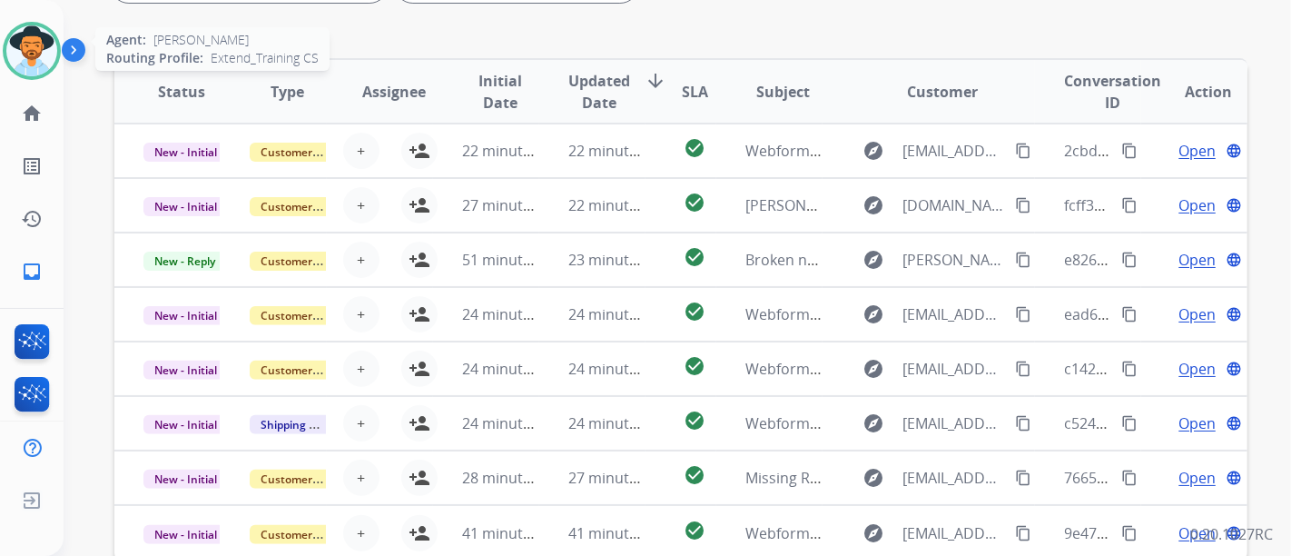
click at [9, 54] on img at bounding box center [31, 50] width 51 height 51
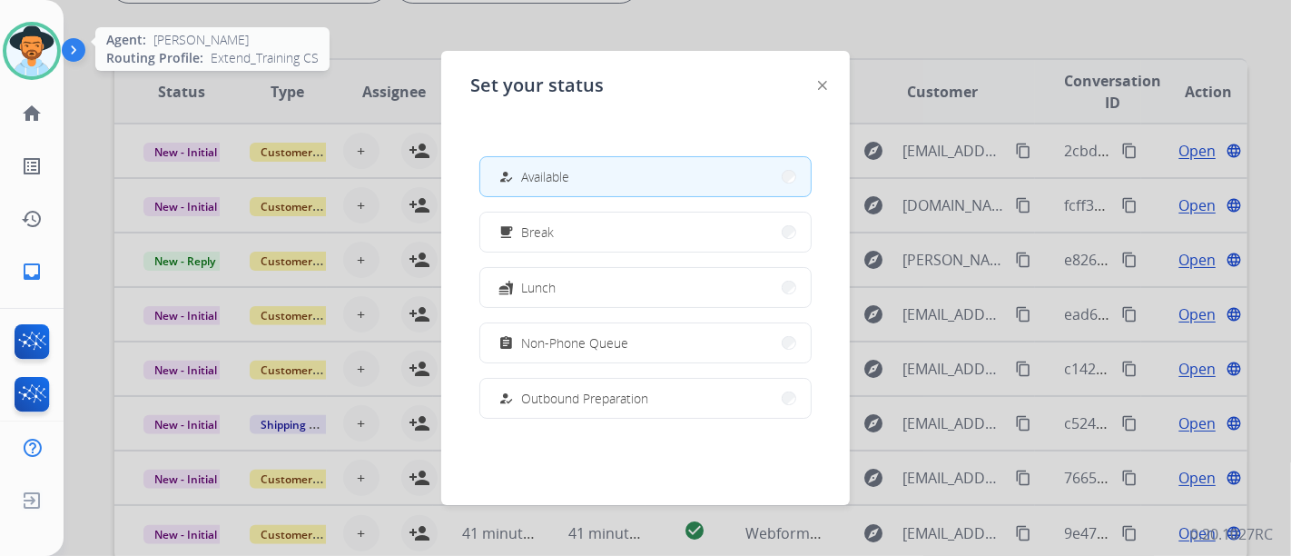
click at [9, 54] on img at bounding box center [31, 50] width 51 height 51
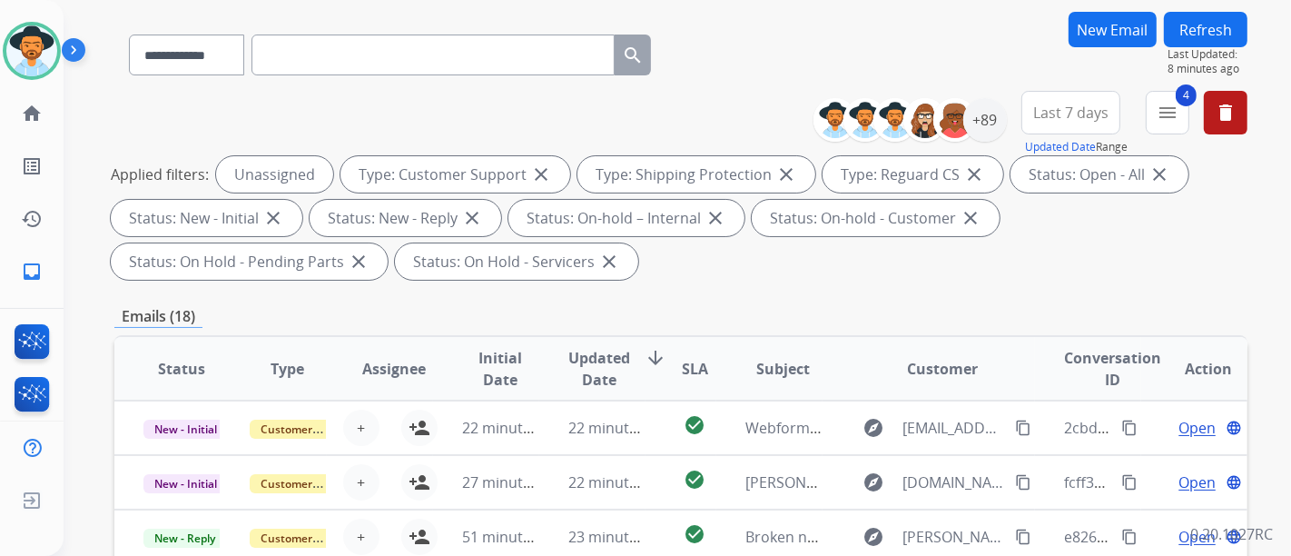
scroll to position [101, 0]
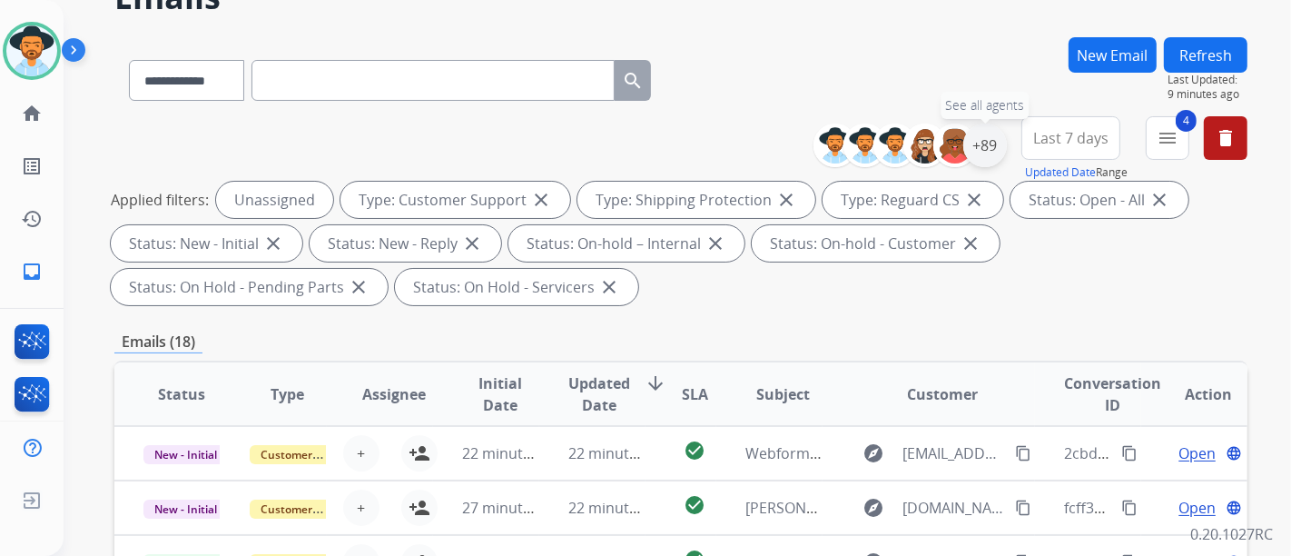
click at [989, 150] on div "+89" at bounding box center [985, 145] width 44 height 44
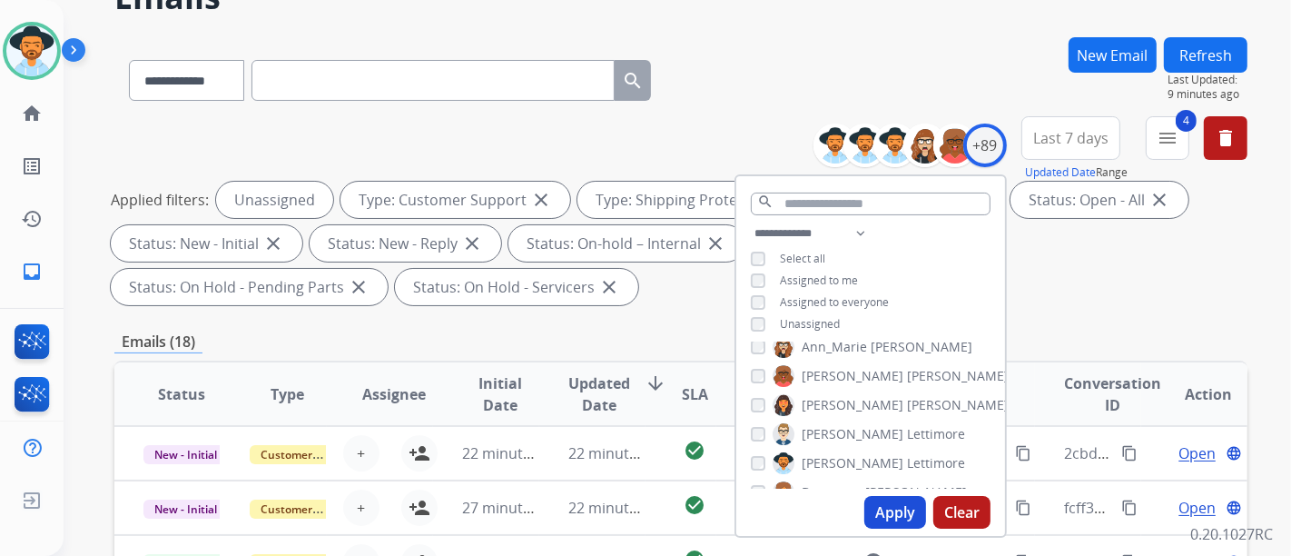
click at [794, 320] on span "Unassigned" at bounding box center [810, 323] width 60 height 15
click at [804, 272] on span "Assigned to me" at bounding box center [819, 279] width 78 height 15
click at [892, 514] on button "Apply" at bounding box center [895, 512] width 62 height 33
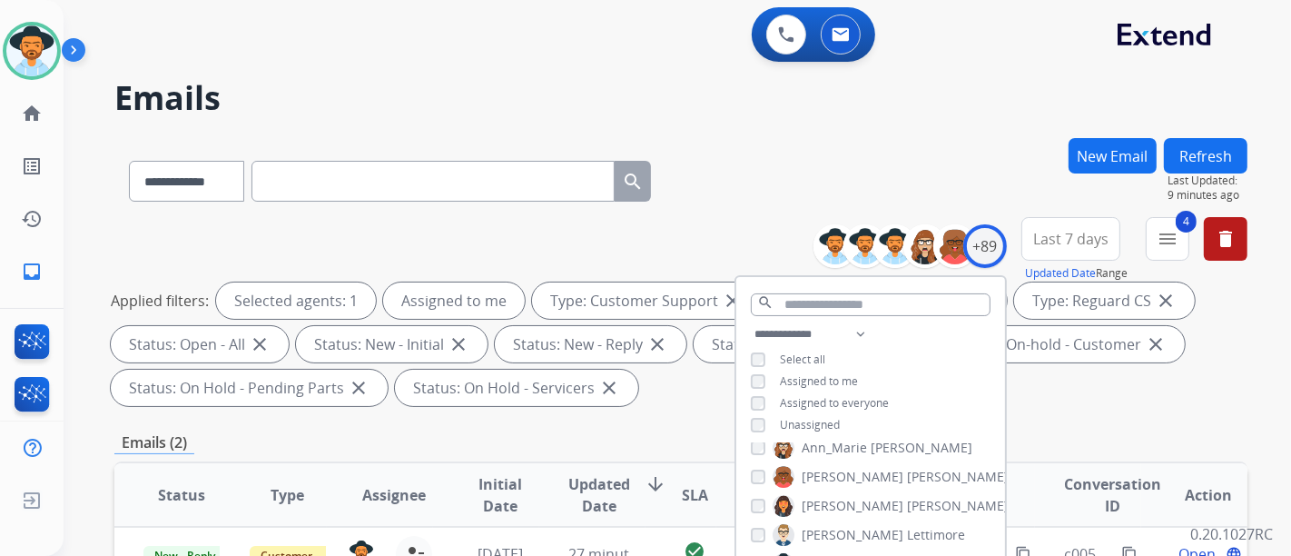
scroll to position [302, 0]
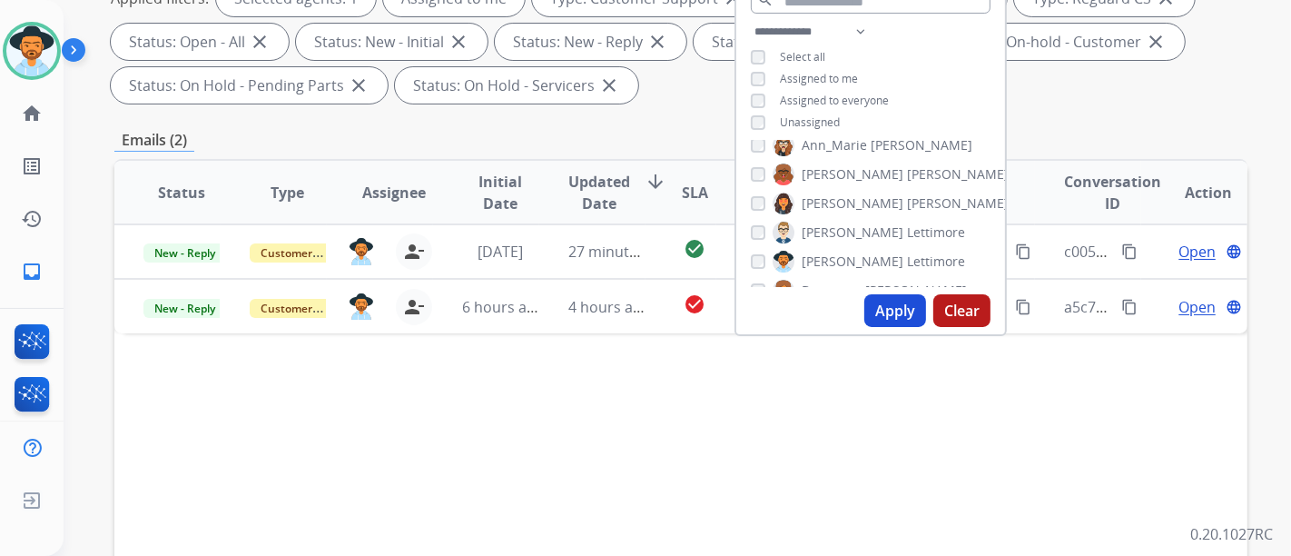
click at [668, 115] on div "**********" at bounding box center [680, 349] width 1133 height 1026
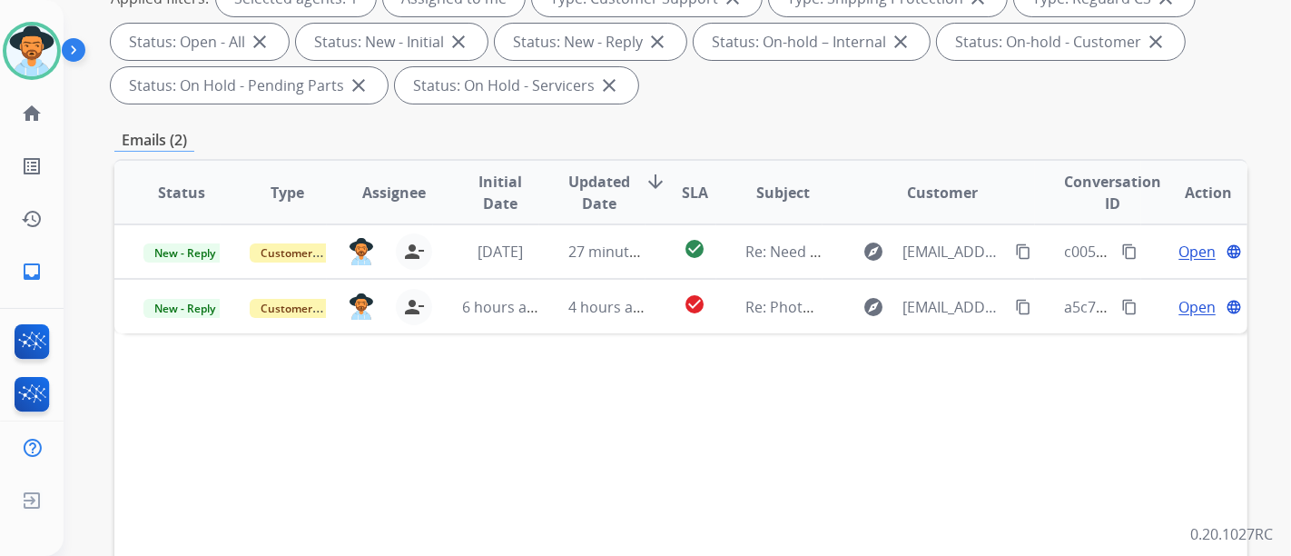
scroll to position [202, 0]
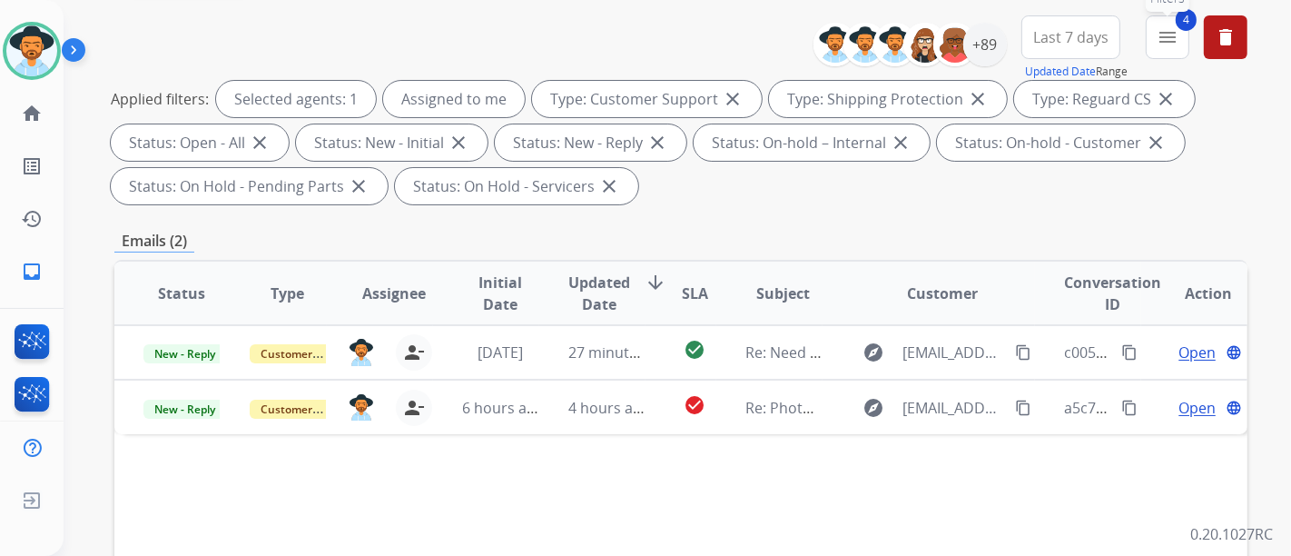
click at [1162, 44] on mat-icon "menu" at bounding box center [1168, 37] width 22 height 22
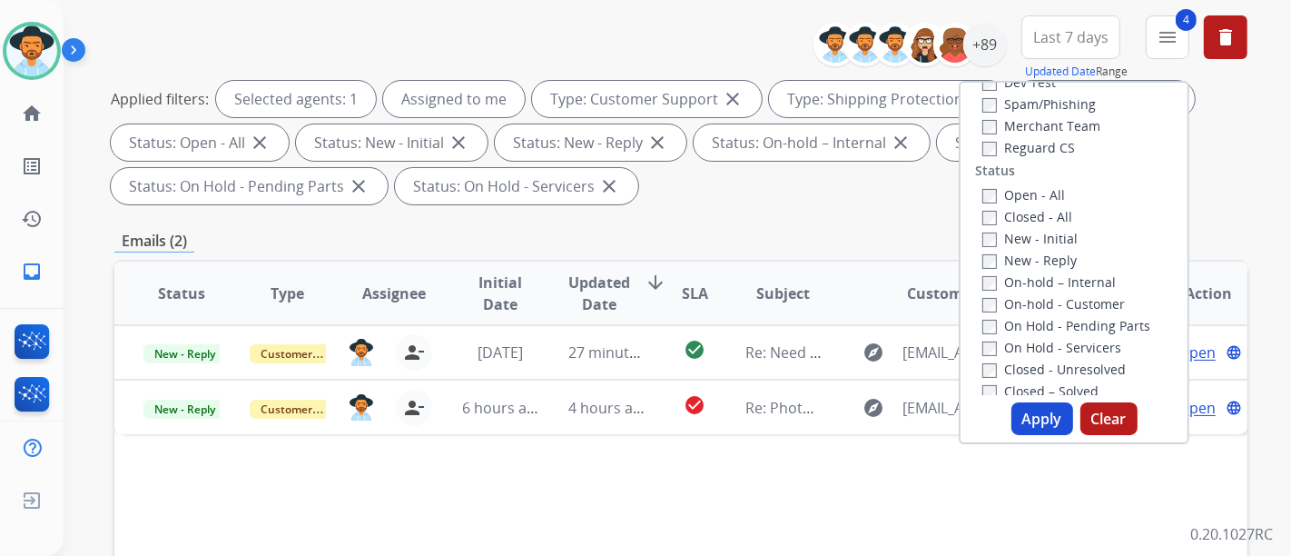
click at [1103, 394] on div "Closed – Solved" at bounding box center [1078, 391] width 191 height 22
click at [1103, 410] on button "Clear" at bounding box center [1109, 418] width 57 height 33
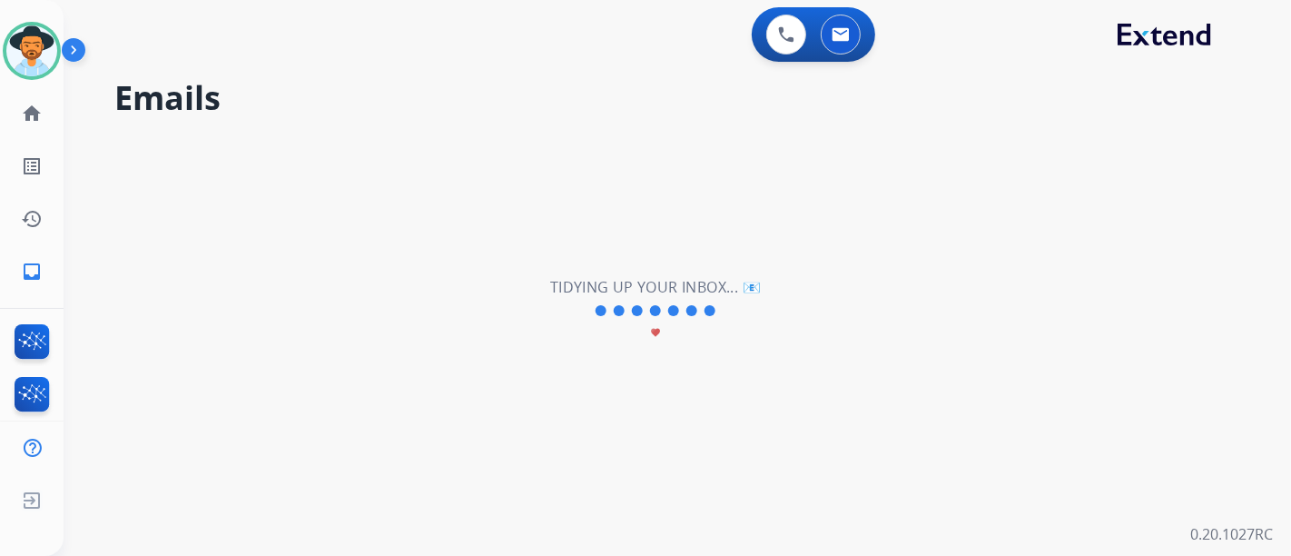
scroll to position [0, 0]
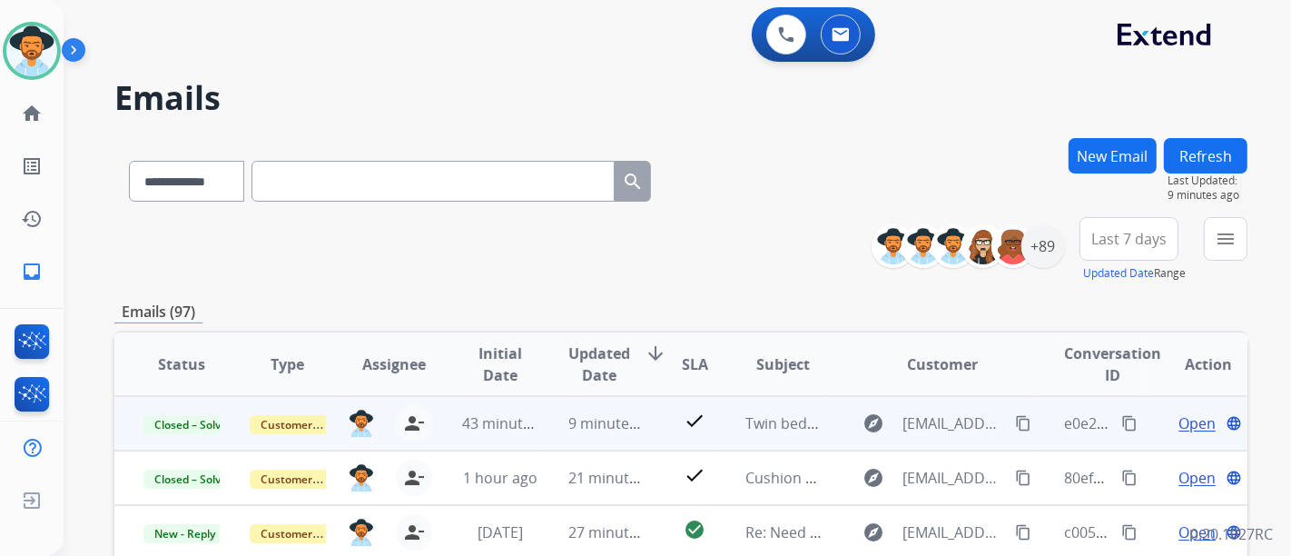
click at [1179, 421] on span "Open" at bounding box center [1197, 423] width 37 height 22
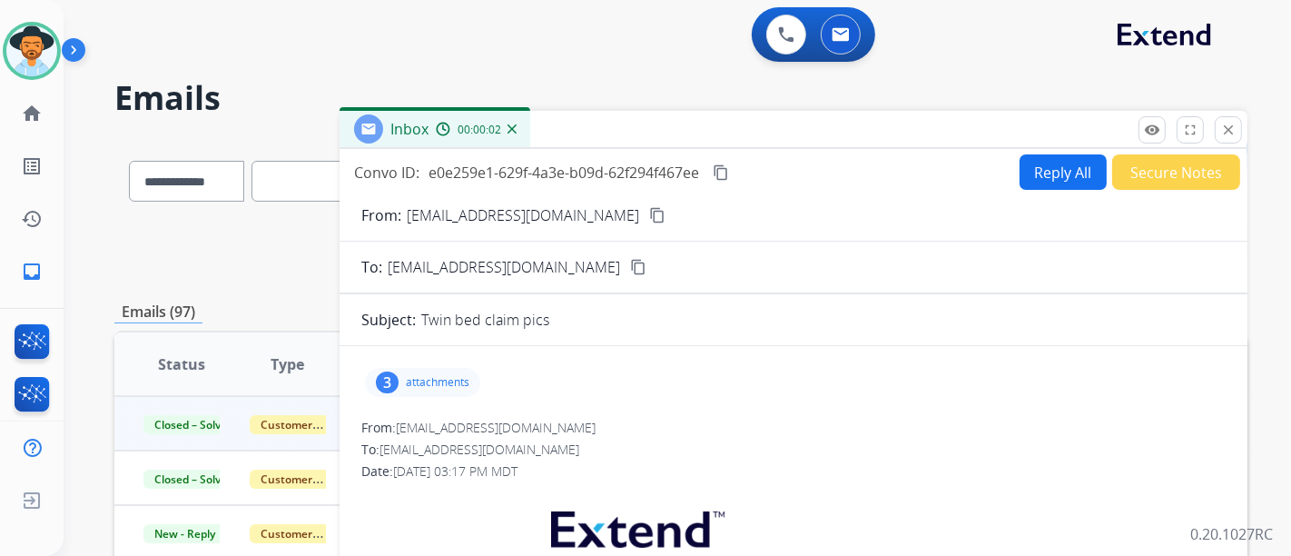
click at [430, 369] on div "3 attachments" at bounding box center [422, 382] width 115 height 29
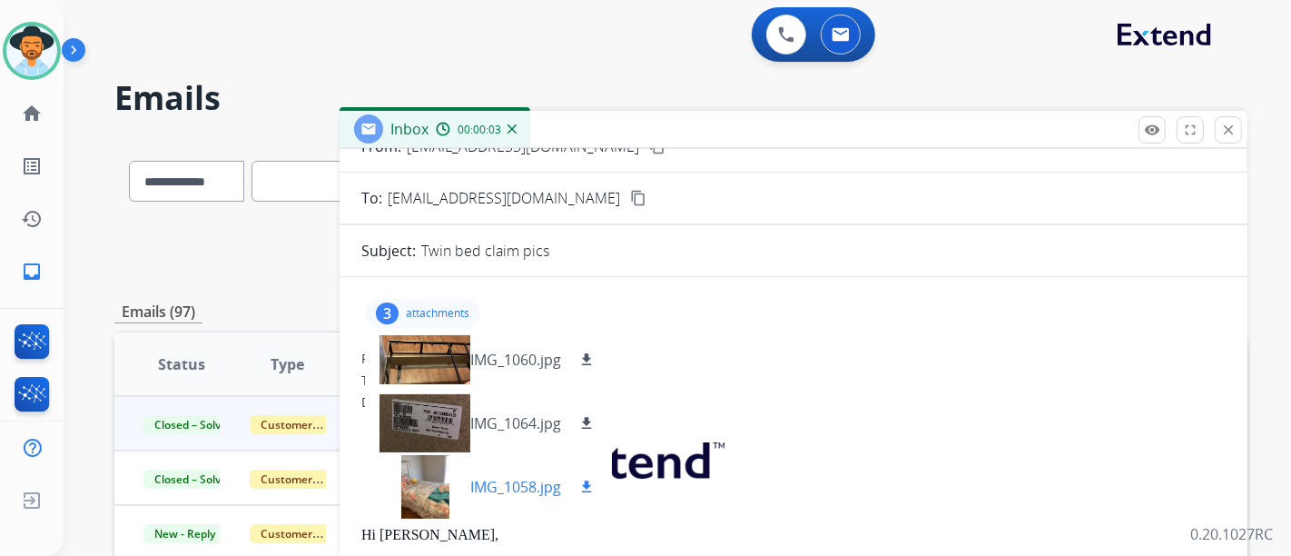
scroll to position [101, 0]
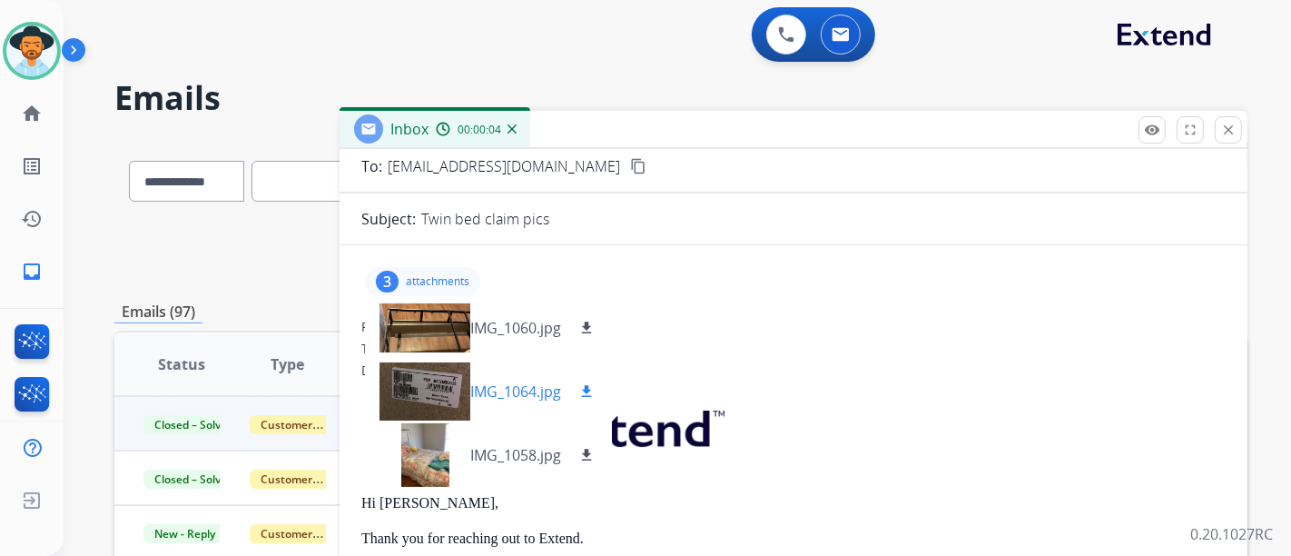
click at [514, 388] on p "IMG_1064.jpg" at bounding box center [515, 391] width 91 height 22
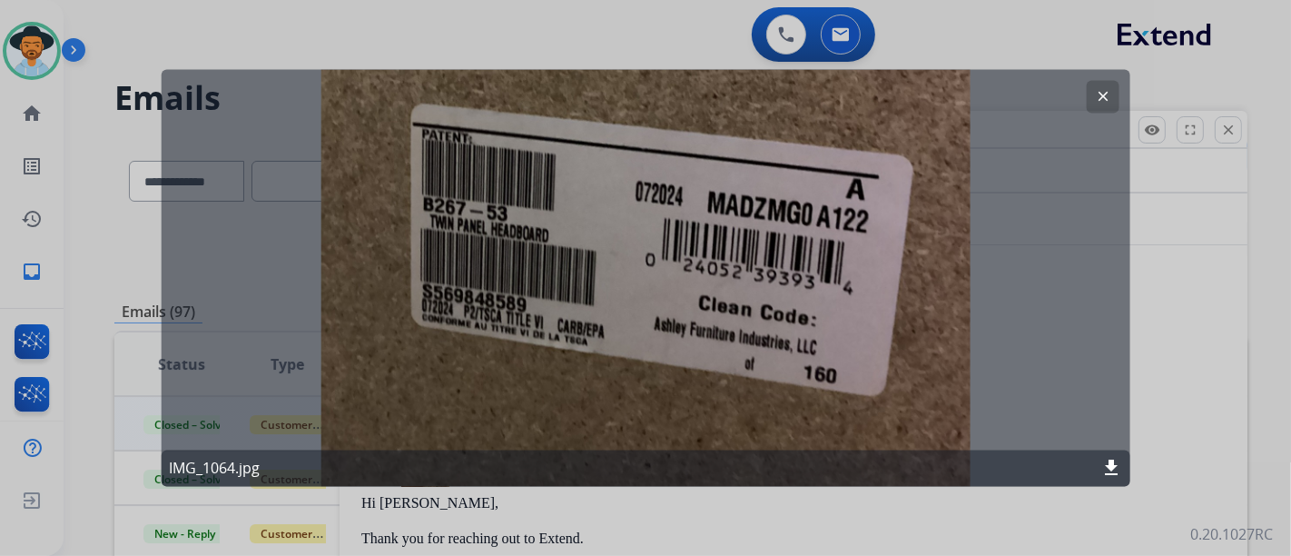
click at [1105, 100] on mat-icon "clear" at bounding box center [1102, 97] width 16 height 16
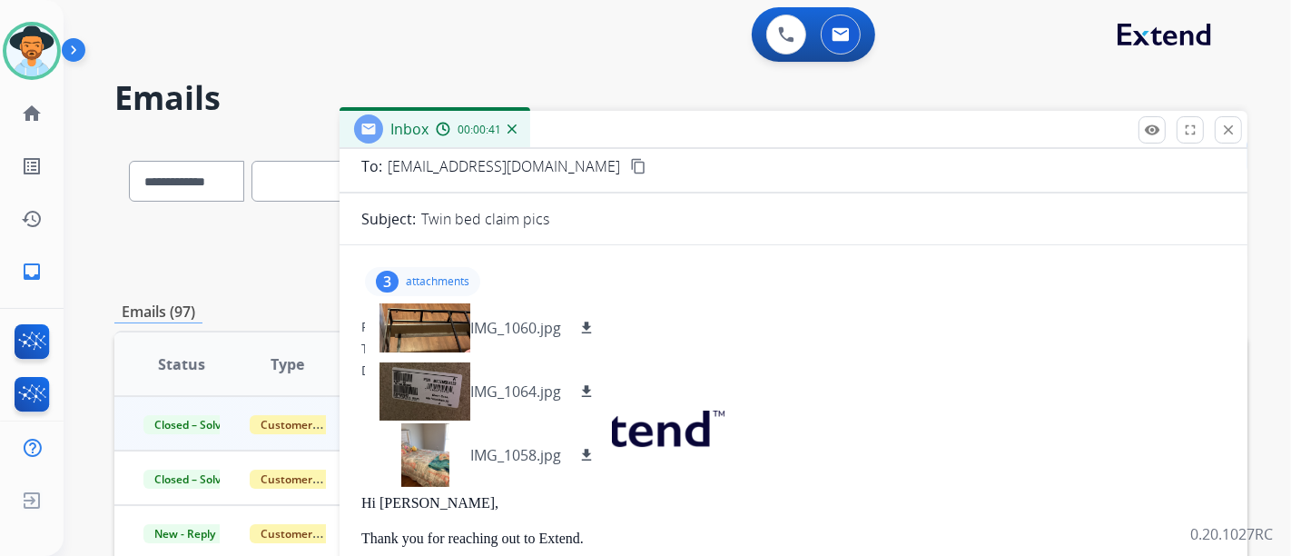
drag, startPoint x: 1237, startPoint y: 140, endPoint x: 1227, endPoint y: 134, distance: 11.4
click at [1232, 139] on button "close Close" at bounding box center [1228, 129] width 27 height 27
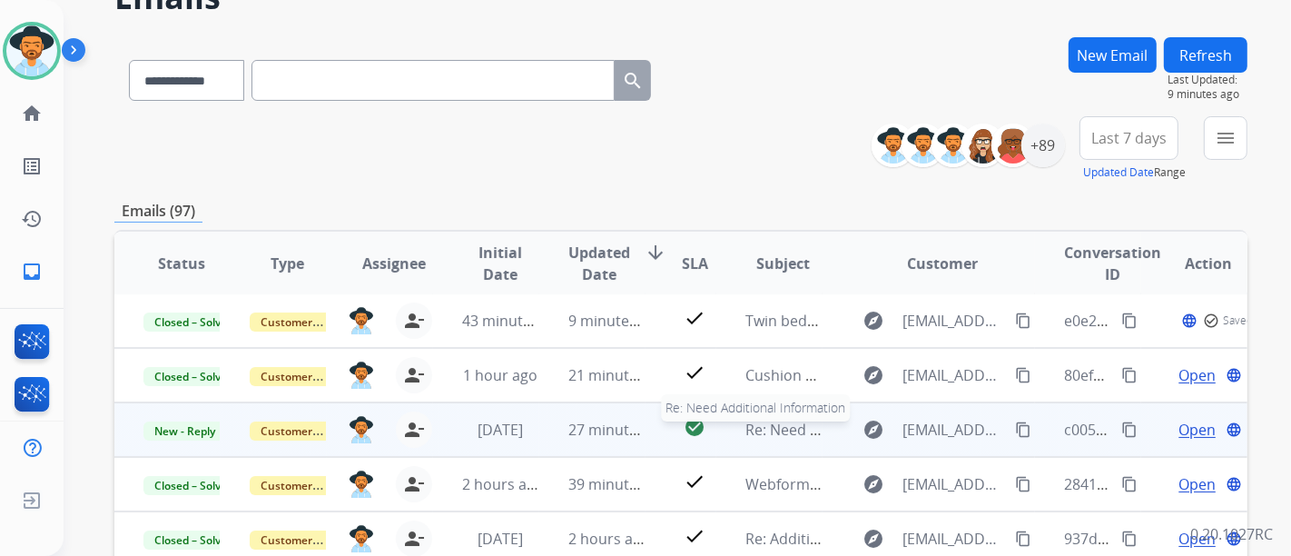
scroll to position [1, 0]
click at [1179, 430] on span "Open" at bounding box center [1197, 431] width 37 height 22
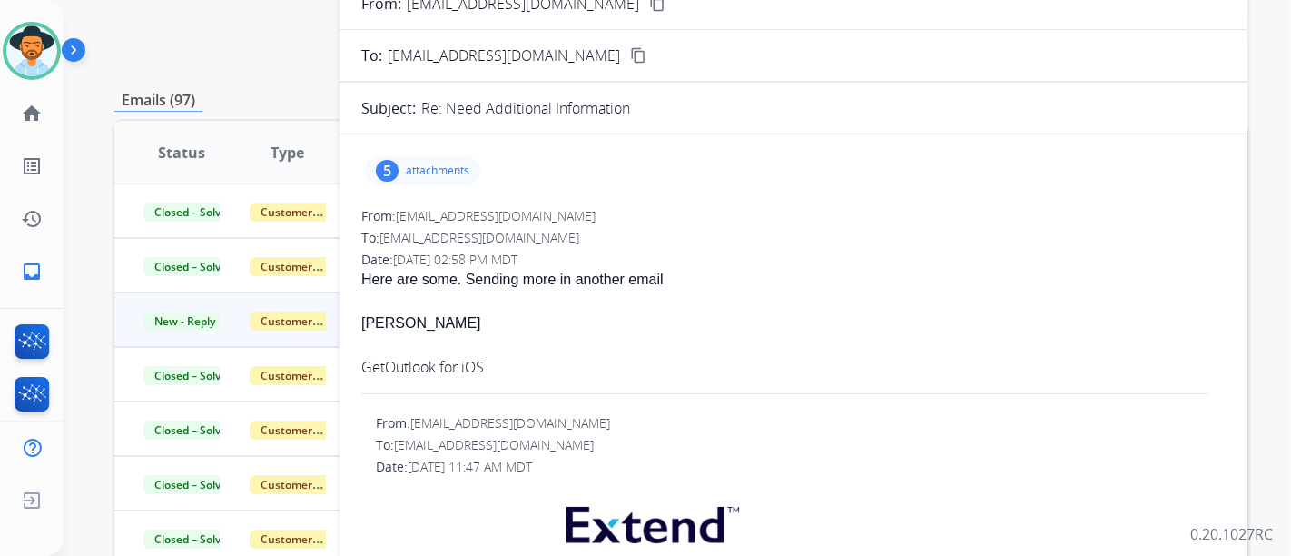
scroll to position [173, 0]
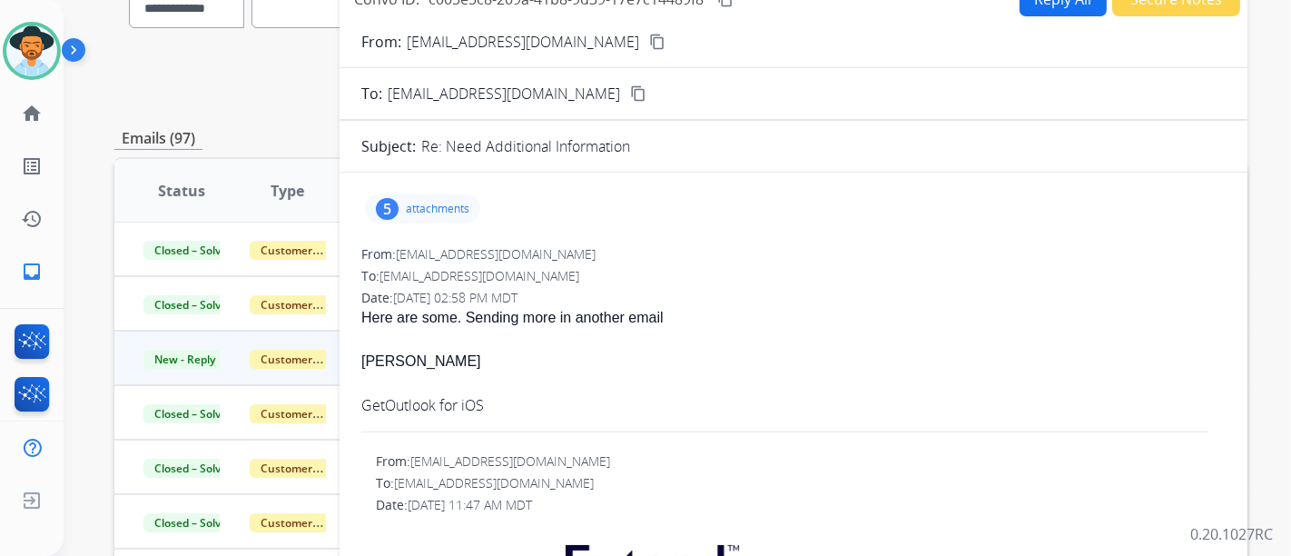
click at [459, 202] on p "attachments" at bounding box center [438, 209] width 64 height 15
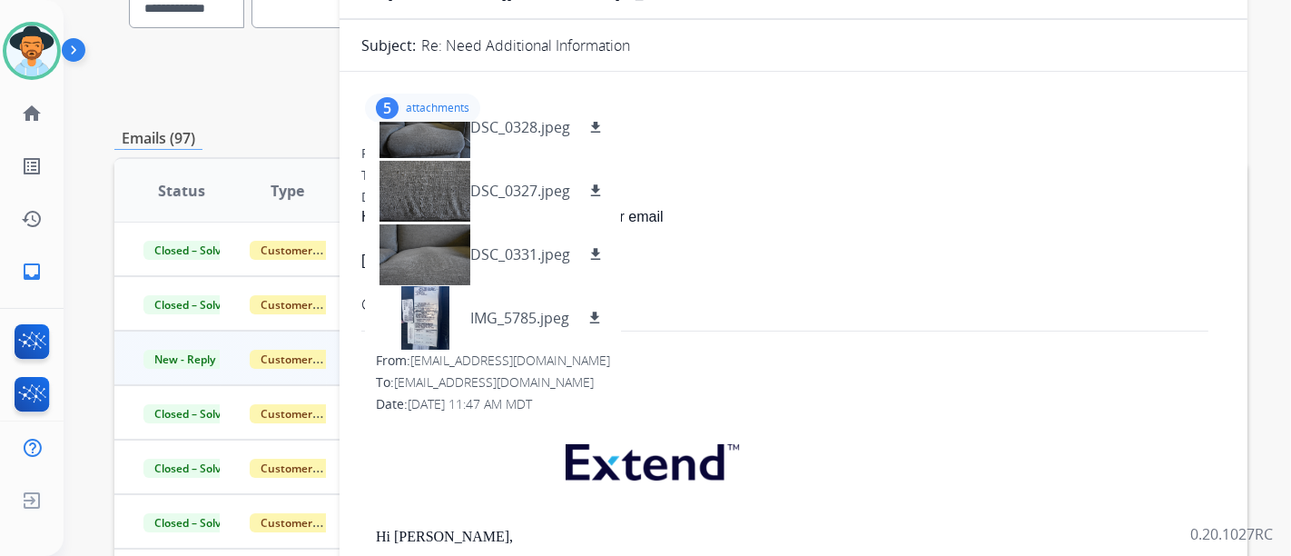
scroll to position [0, 0]
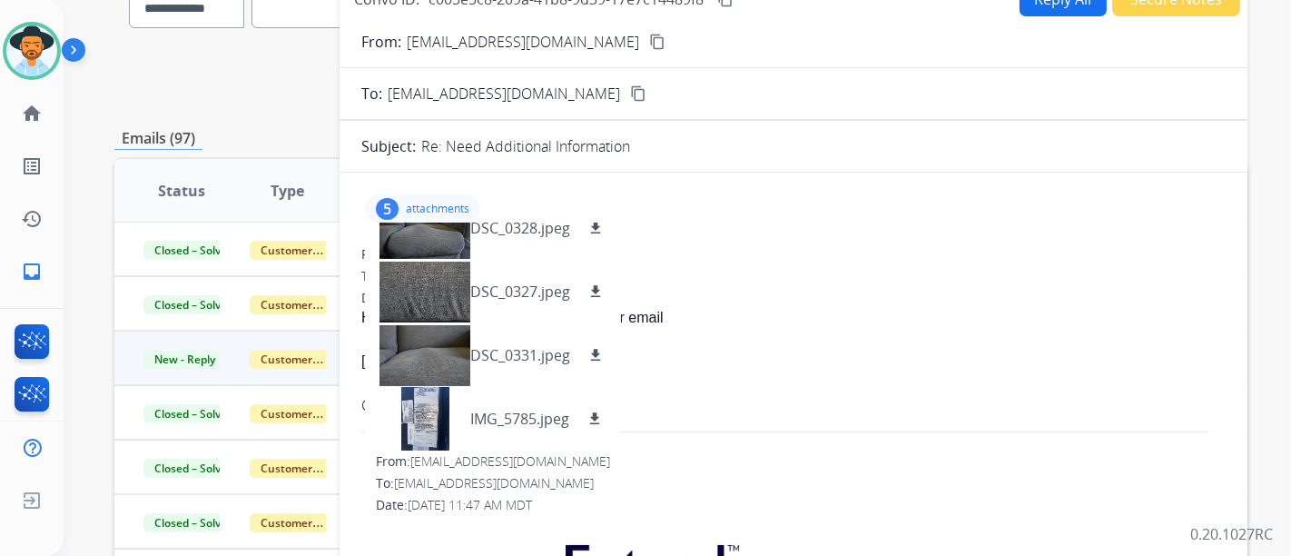
click at [649, 44] on mat-icon "content_copy" at bounding box center [657, 42] width 16 height 16
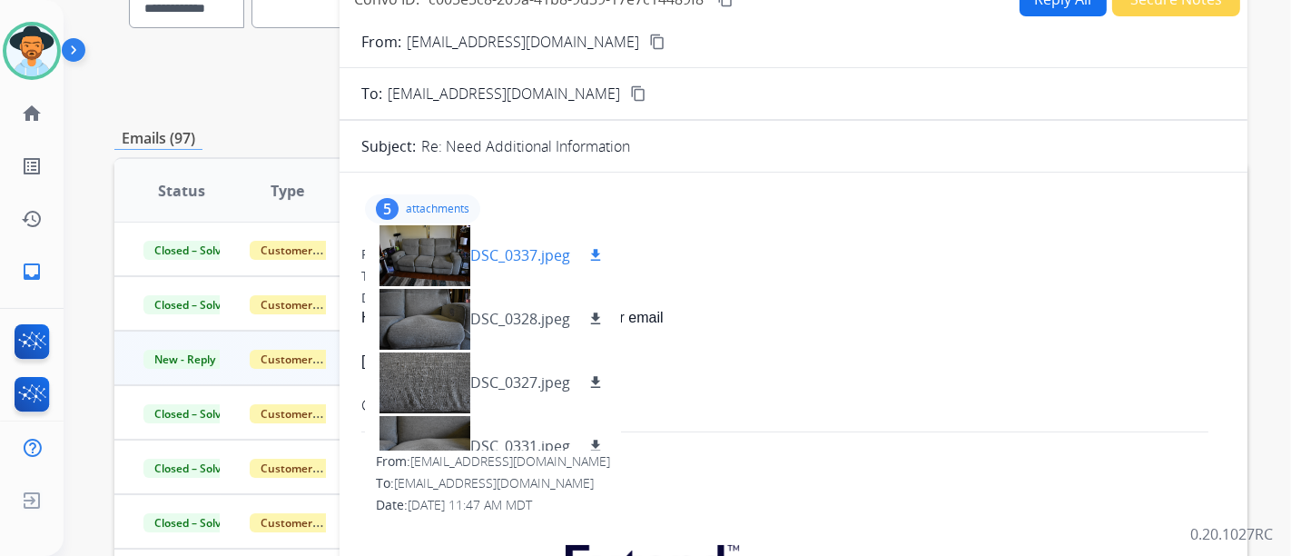
click at [494, 258] on p "DSC_0337.jpeg" at bounding box center [520, 255] width 100 height 22
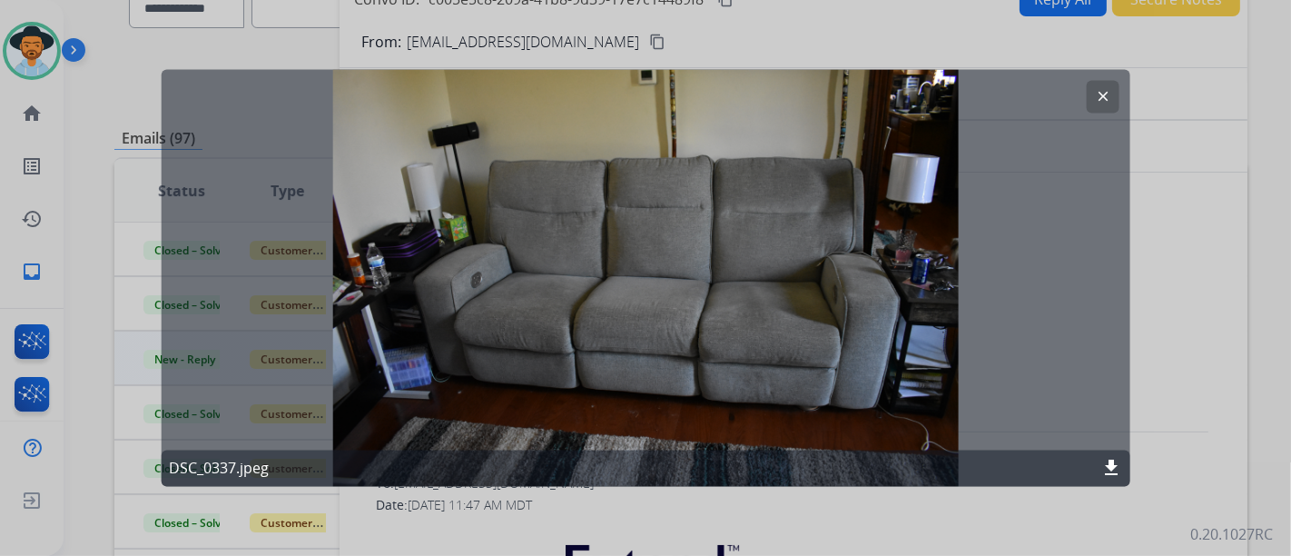
click at [1097, 95] on mat-icon "clear" at bounding box center [1102, 97] width 16 height 16
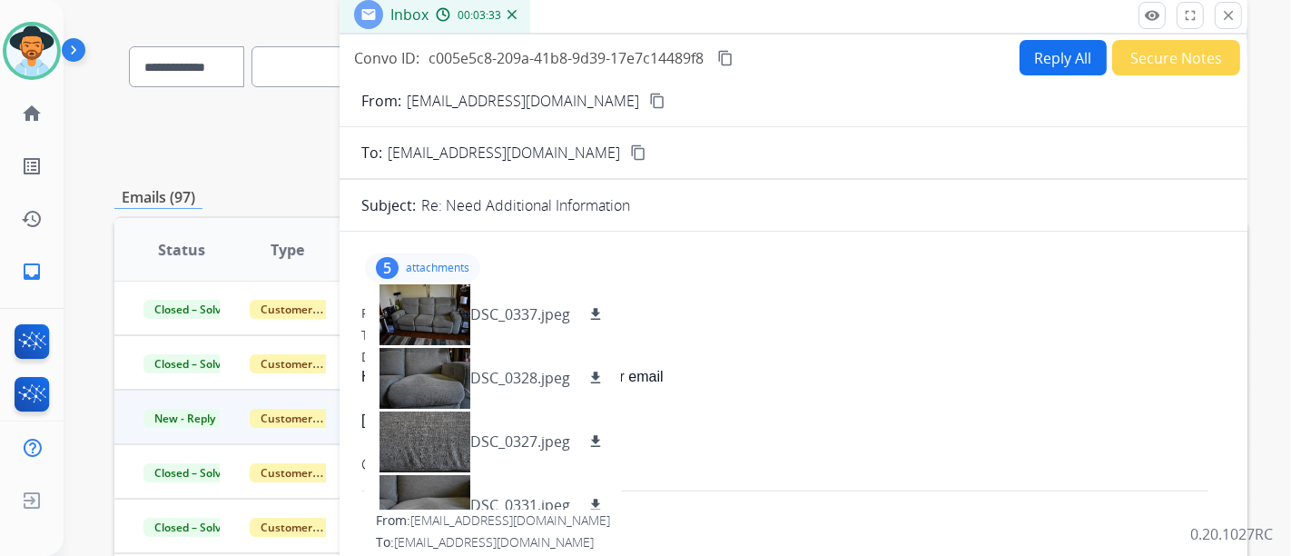
scroll to position [73, 0]
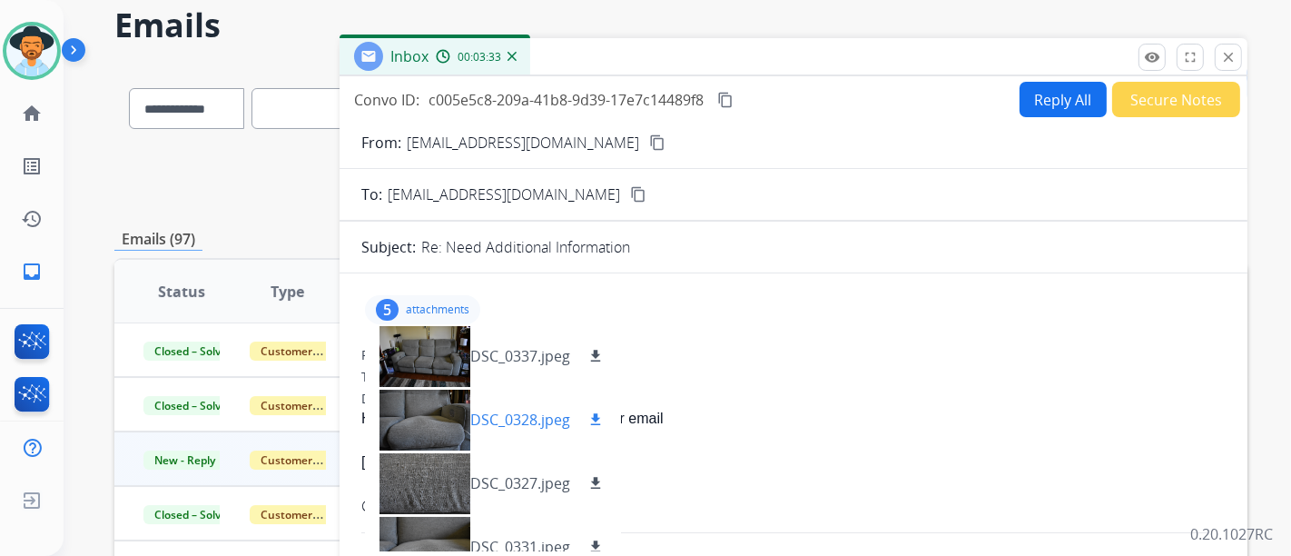
click at [491, 405] on div "DSC_0328.jpeg download" at bounding box center [493, 420] width 256 height 64
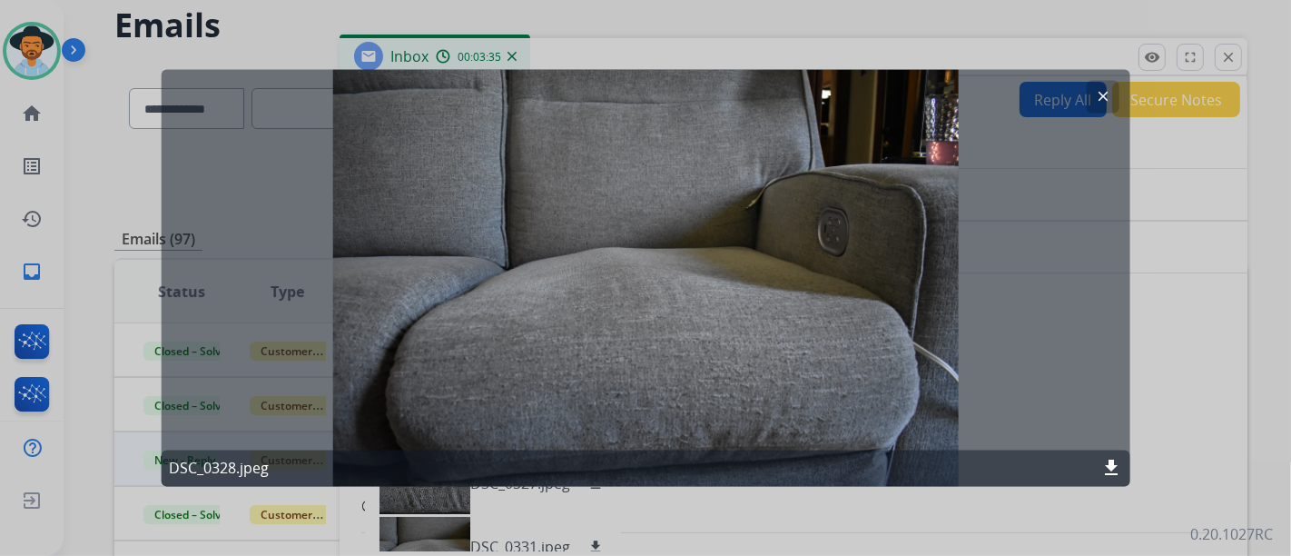
click at [1097, 94] on mat-icon "clear" at bounding box center [1102, 97] width 16 height 16
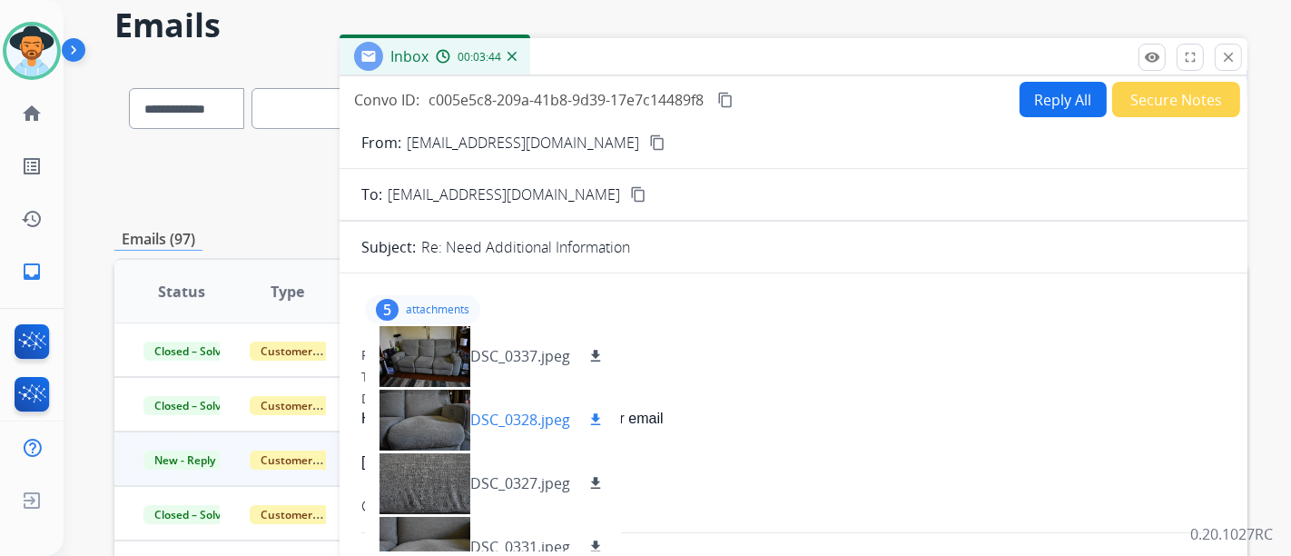
click at [476, 421] on p "DSC_0328.jpeg" at bounding box center [520, 420] width 100 height 22
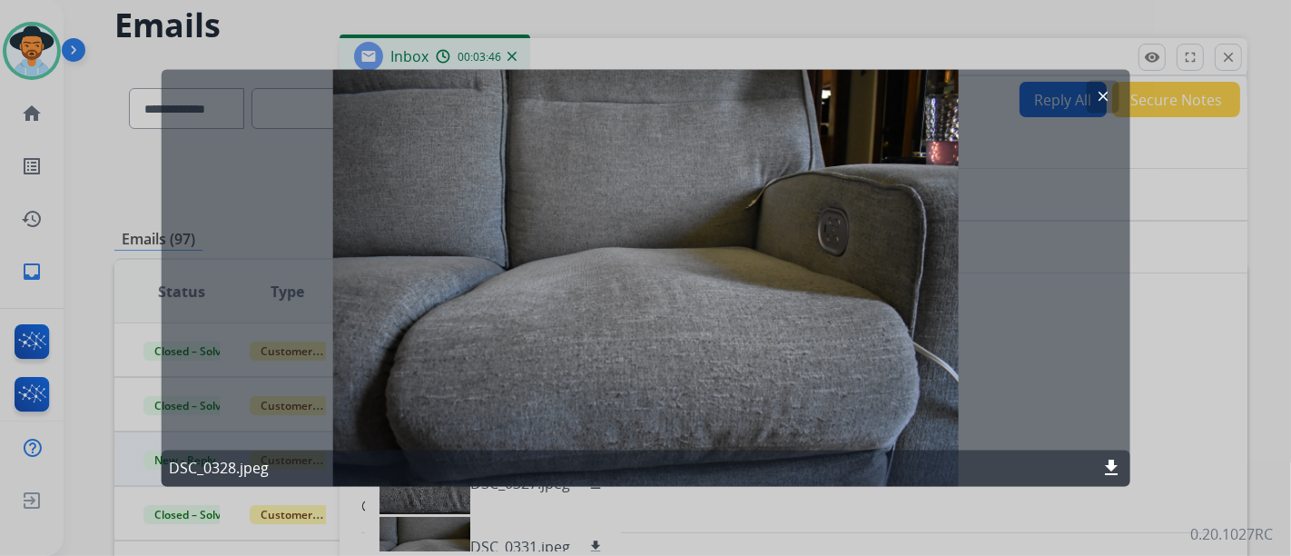
click at [1103, 106] on button "clear" at bounding box center [1102, 97] width 33 height 33
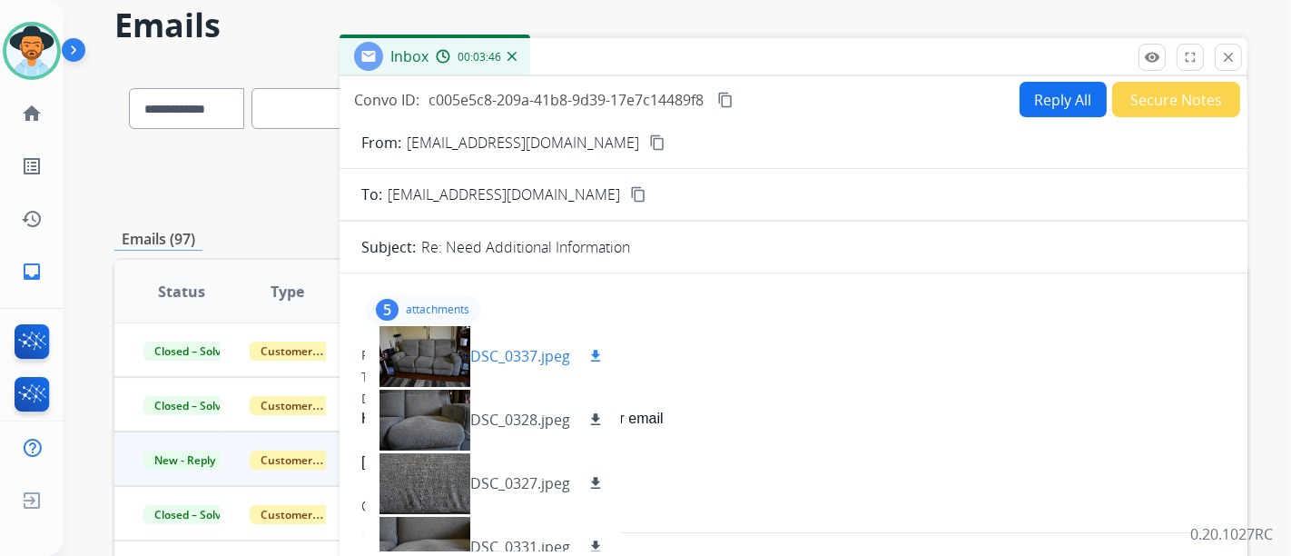
click at [470, 363] on p "DSC_0337.jpeg" at bounding box center [520, 356] width 100 height 22
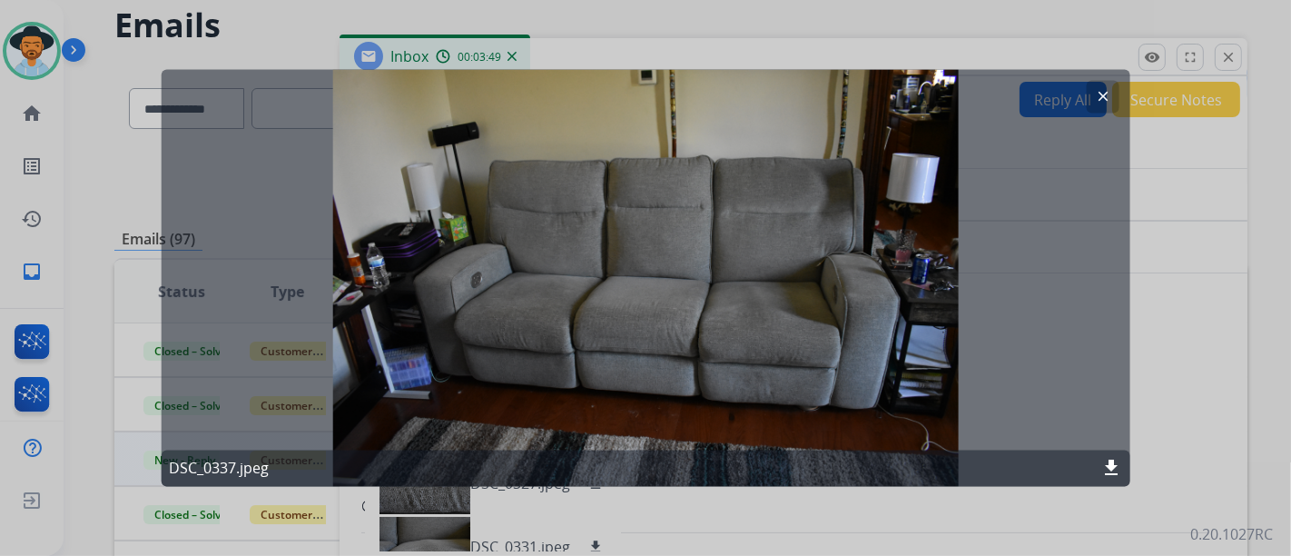
click at [1093, 97] on button "clear" at bounding box center [1102, 97] width 33 height 33
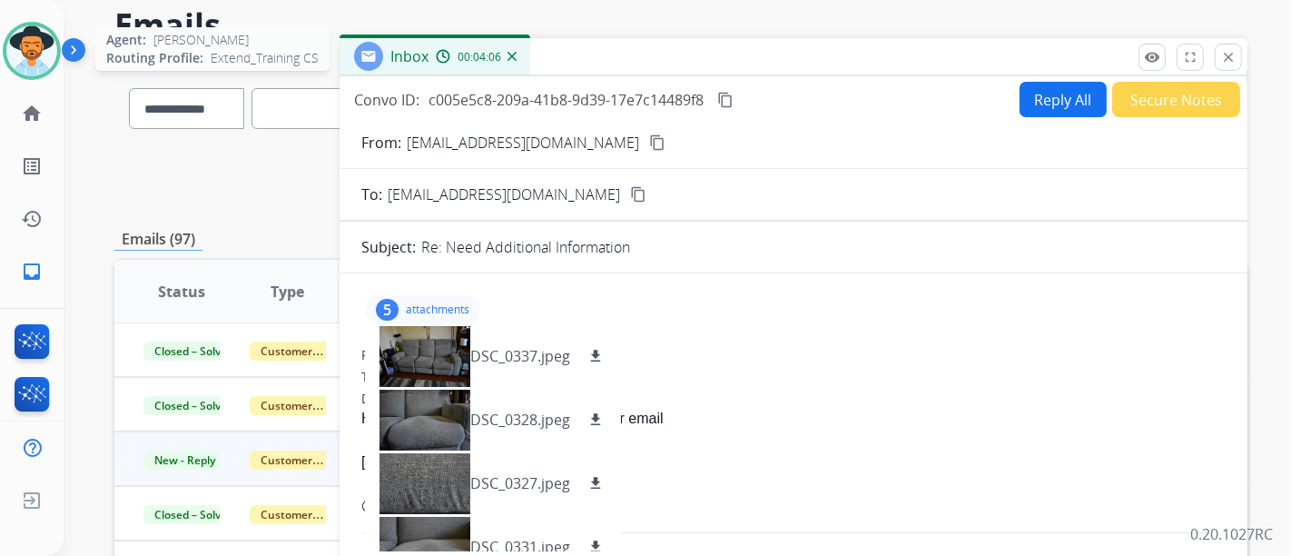
click at [47, 71] on div at bounding box center [32, 51] width 58 height 58
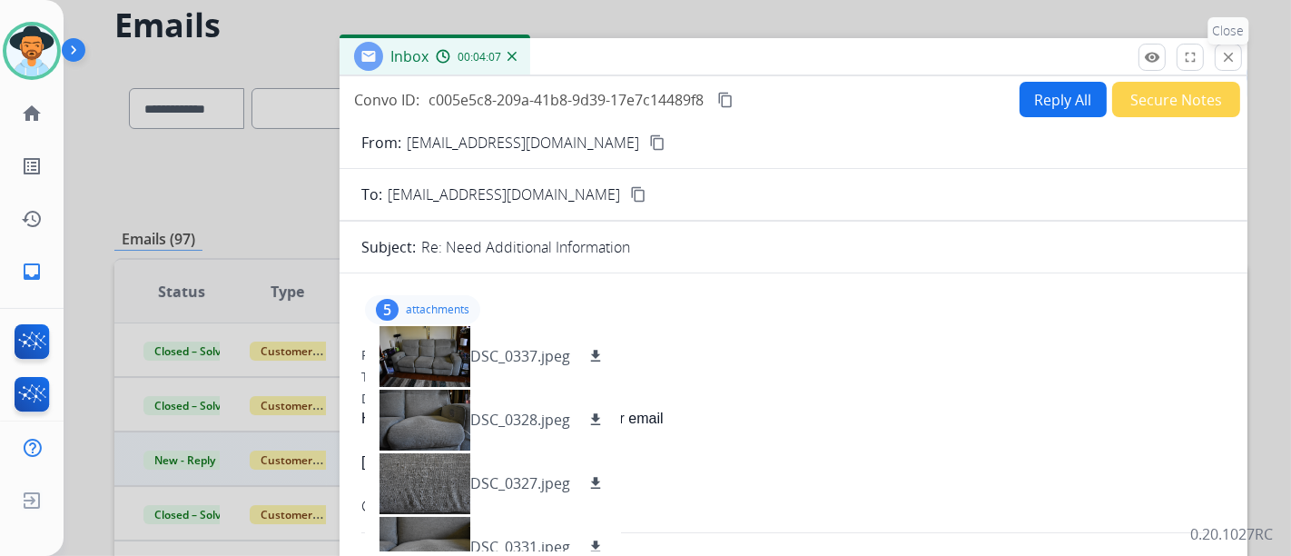
click at [1227, 59] on mat-icon "close" at bounding box center [1228, 57] width 16 height 16
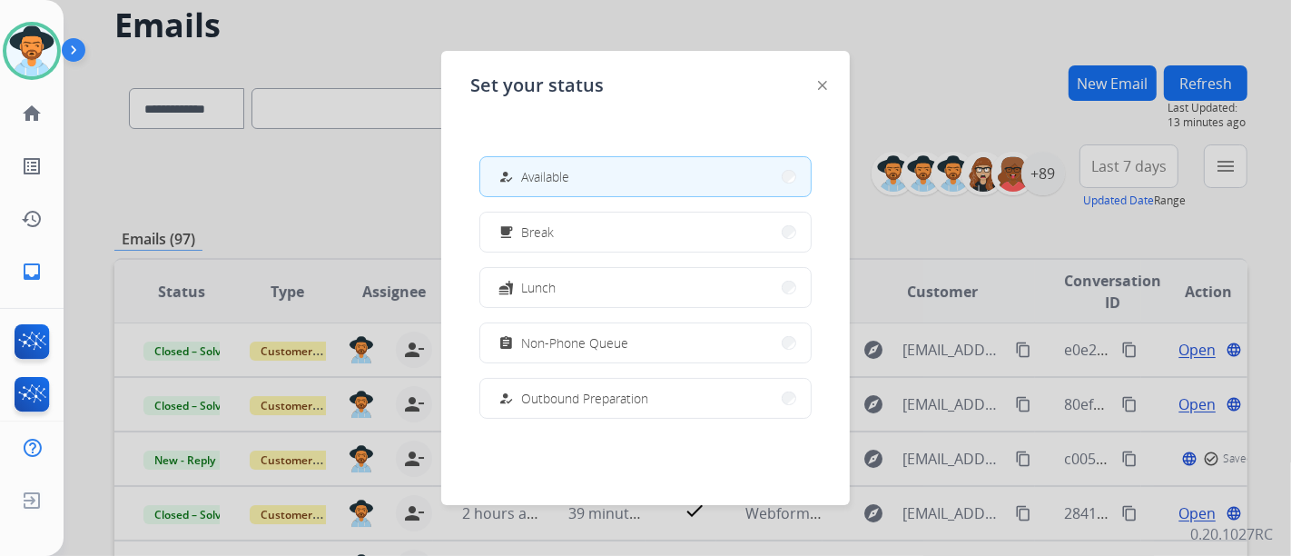
click at [821, 85] on img at bounding box center [822, 85] width 9 height 9
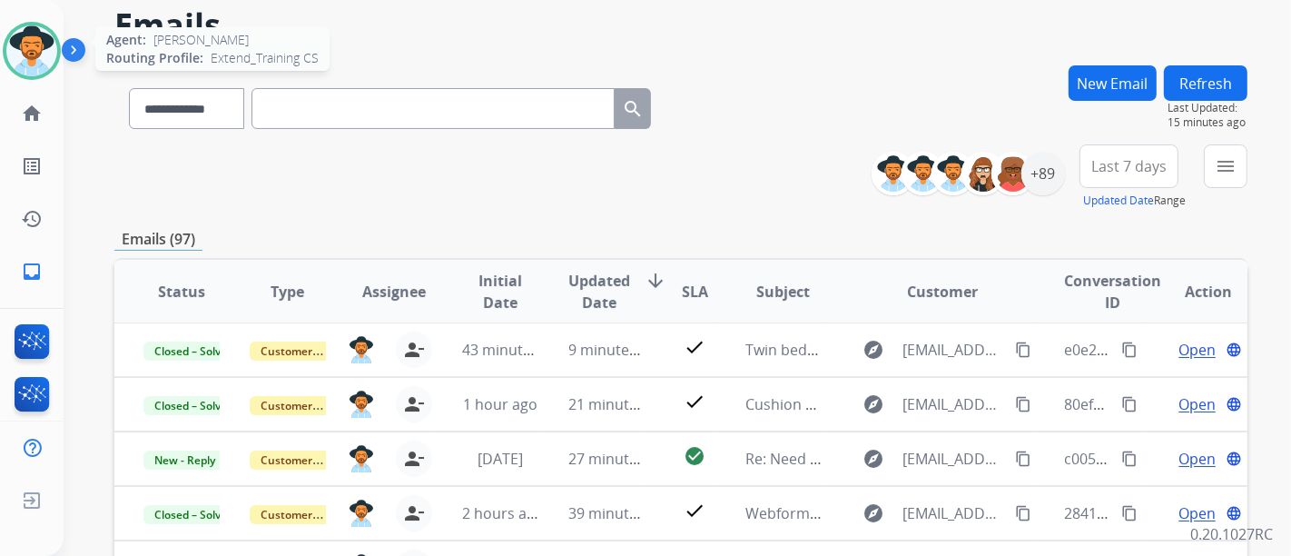
click at [11, 49] on img at bounding box center [31, 50] width 51 height 51
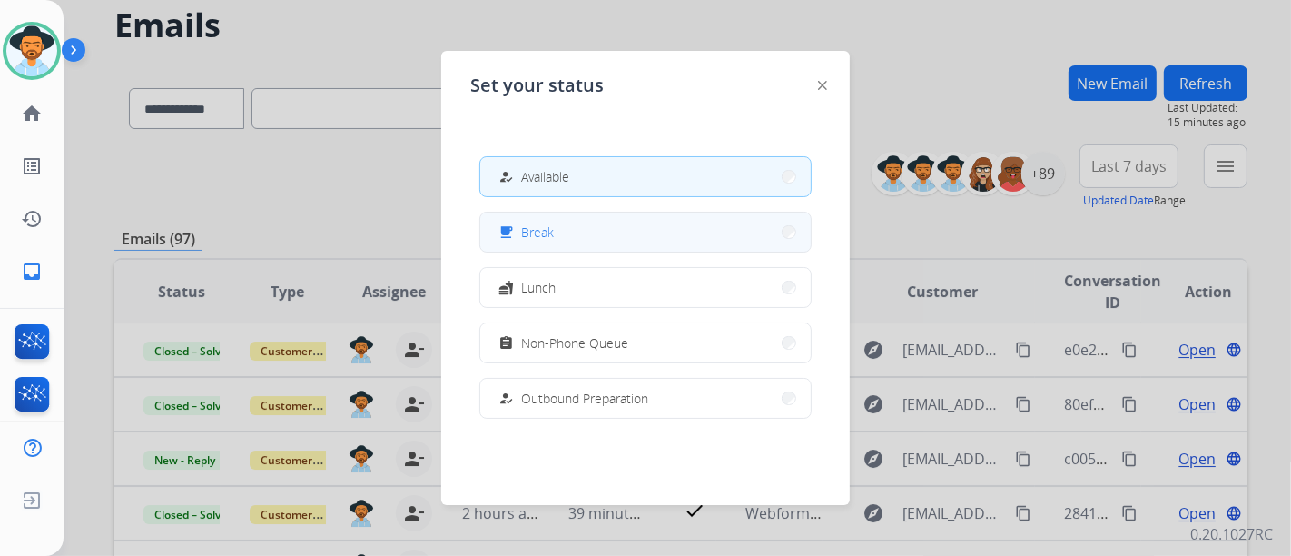
click at [639, 230] on button "free_breakfast Break" at bounding box center [645, 231] width 331 height 39
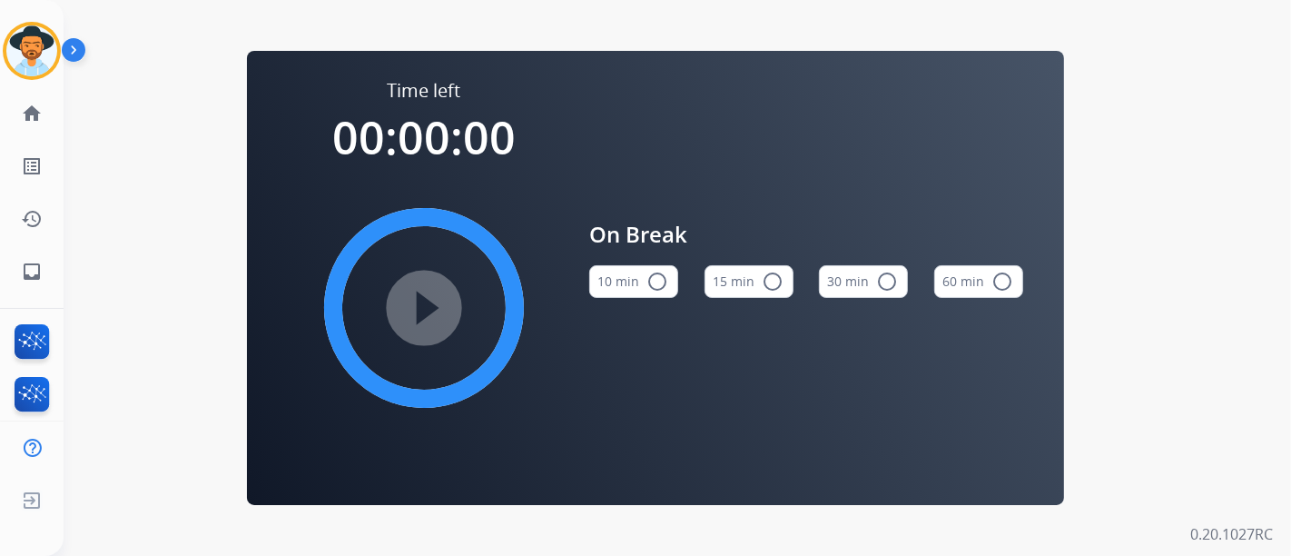
click at [714, 286] on button "15 min radio_button_unchecked" at bounding box center [749, 281] width 89 height 33
click at [67, 72] on div at bounding box center [80, 54] width 36 height 36
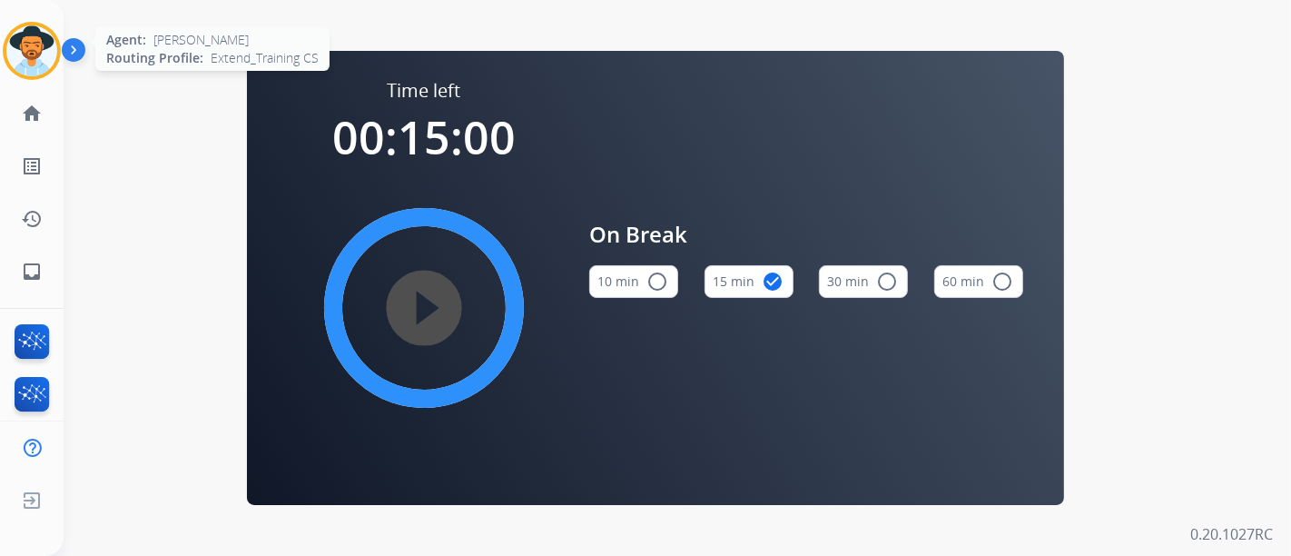
click at [46, 68] on img at bounding box center [31, 50] width 51 height 51
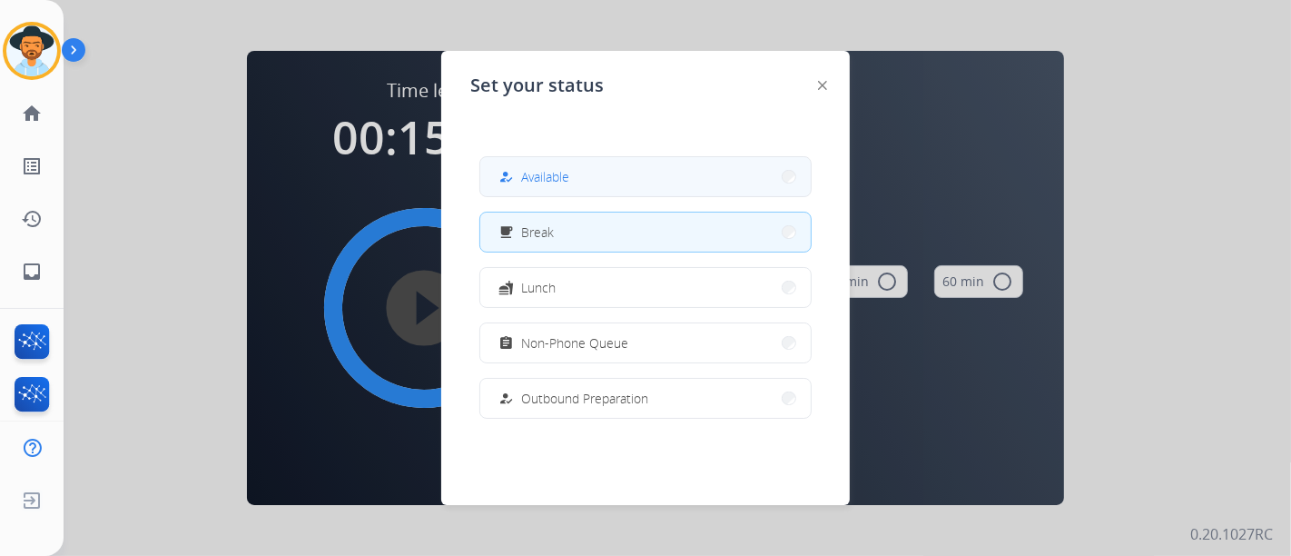
click at [518, 178] on div "how_to_reg" at bounding box center [508, 177] width 26 height 22
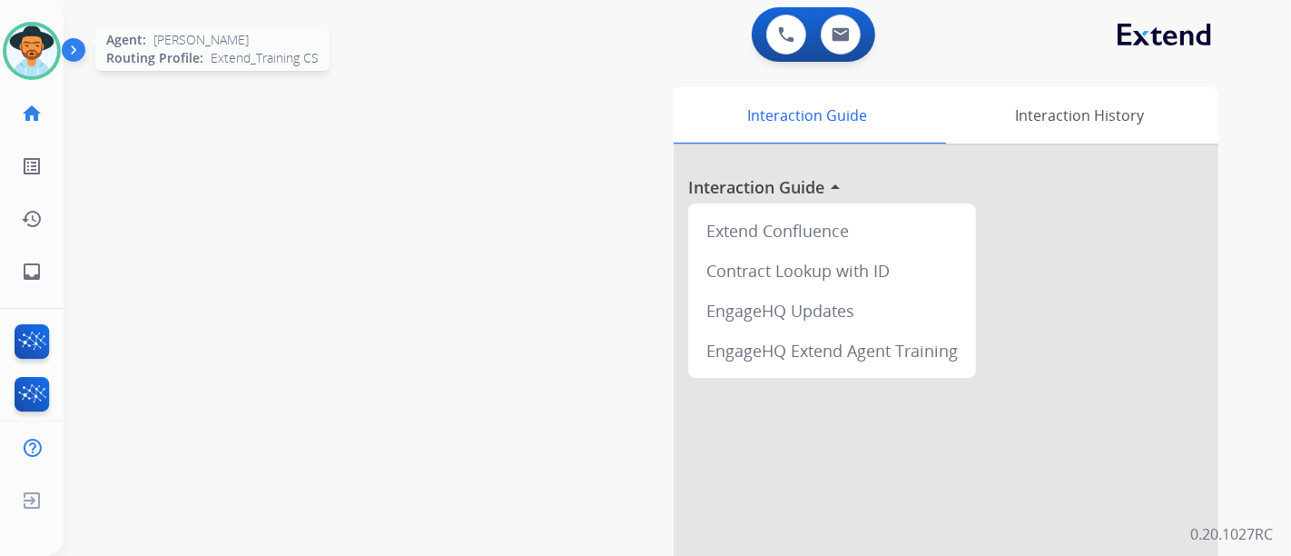
click at [40, 49] on img at bounding box center [31, 50] width 51 height 51
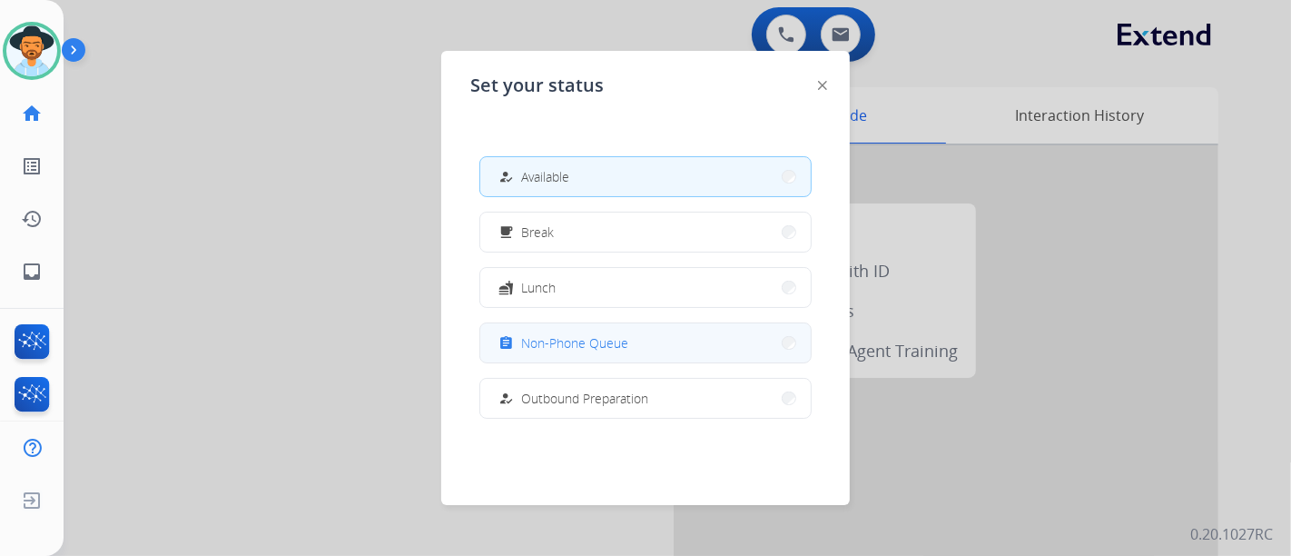
click at [601, 340] on span "Non-Phone Queue" at bounding box center [574, 342] width 107 height 19
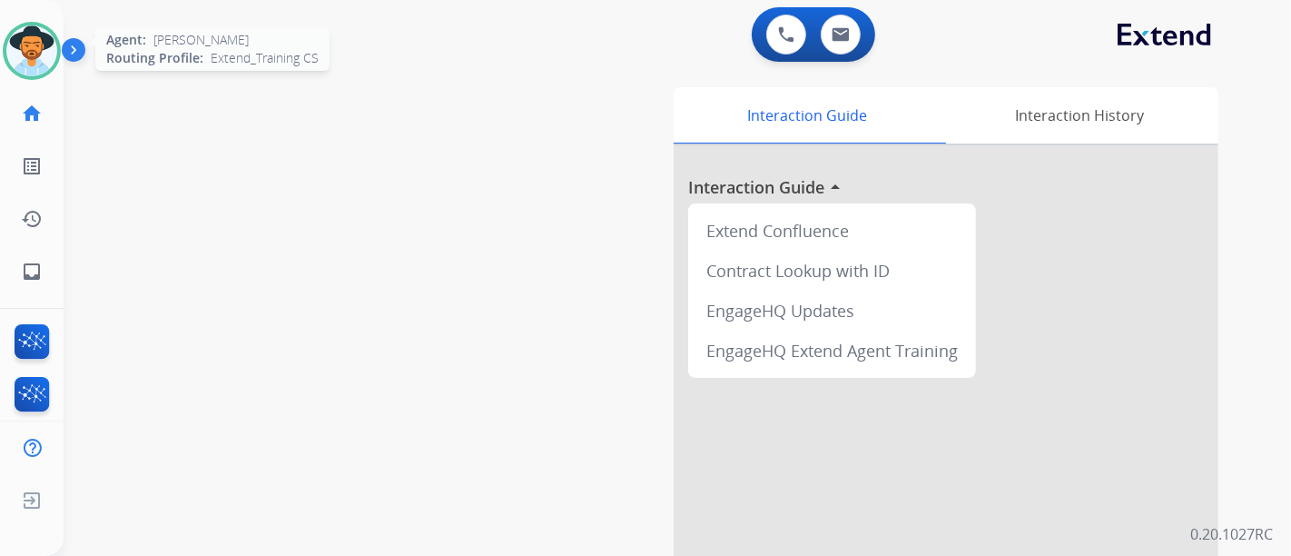
click at [15, 58] on img at bounding box center [31, 50] width 51 height 51
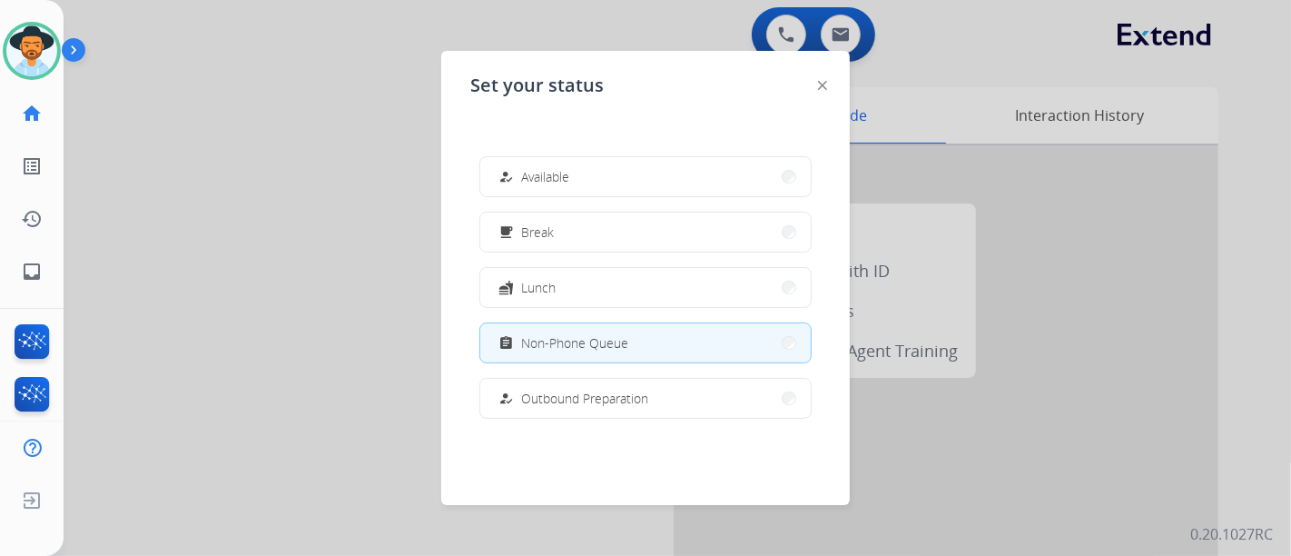
click at [539, 201] on div "how_to_reg Available free_breakfast Break fastfood Lunch assignment Non-Phone Q…" at bounding box center [645, 287] width 351 height 291
click at [538, 185] on div "how_to_reg Available" at bounding box center [532, 177] width 74 height 22
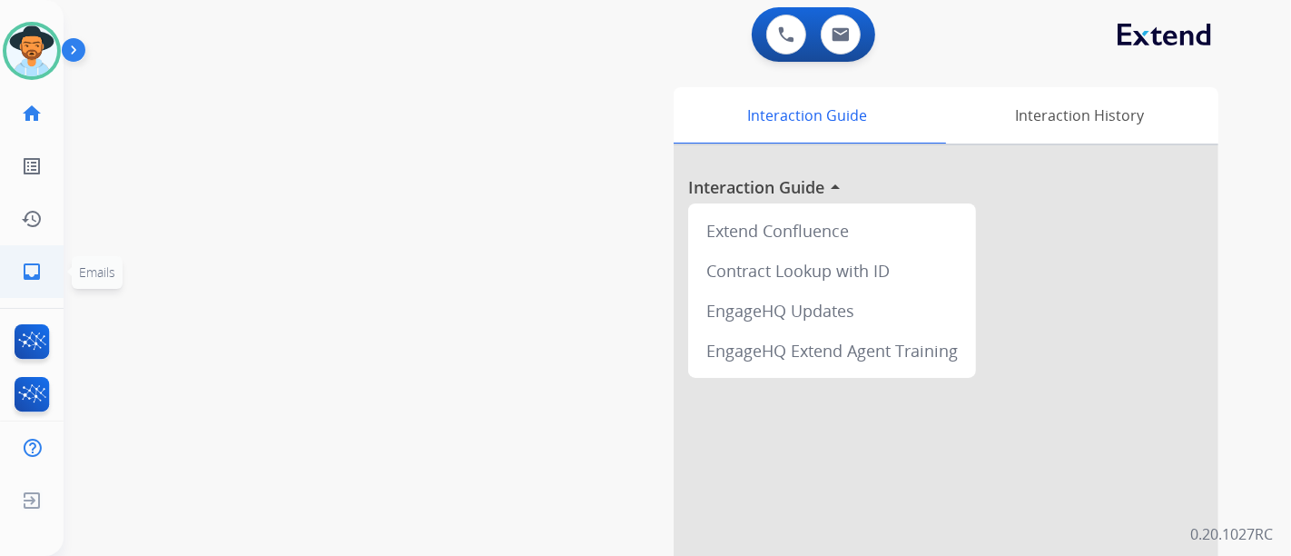
click at [54, 259] on link "inbox Emails" at bounding box center [31, 271] width 51 height 51
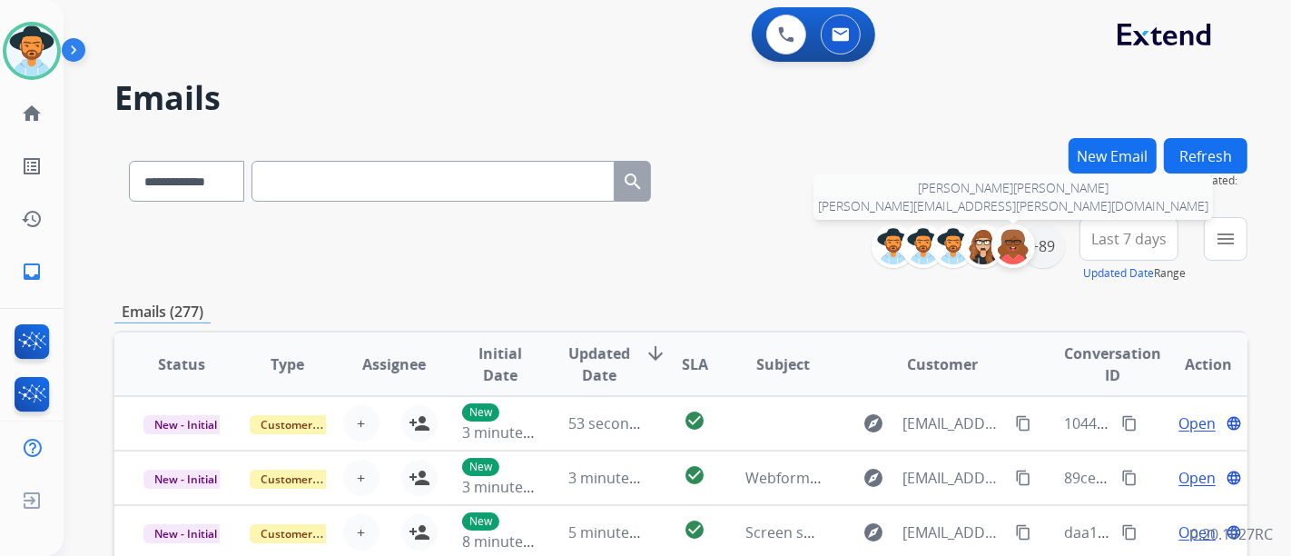
click at [1028, 236] on div at bounding box center [1014, 246] width 44 height 44
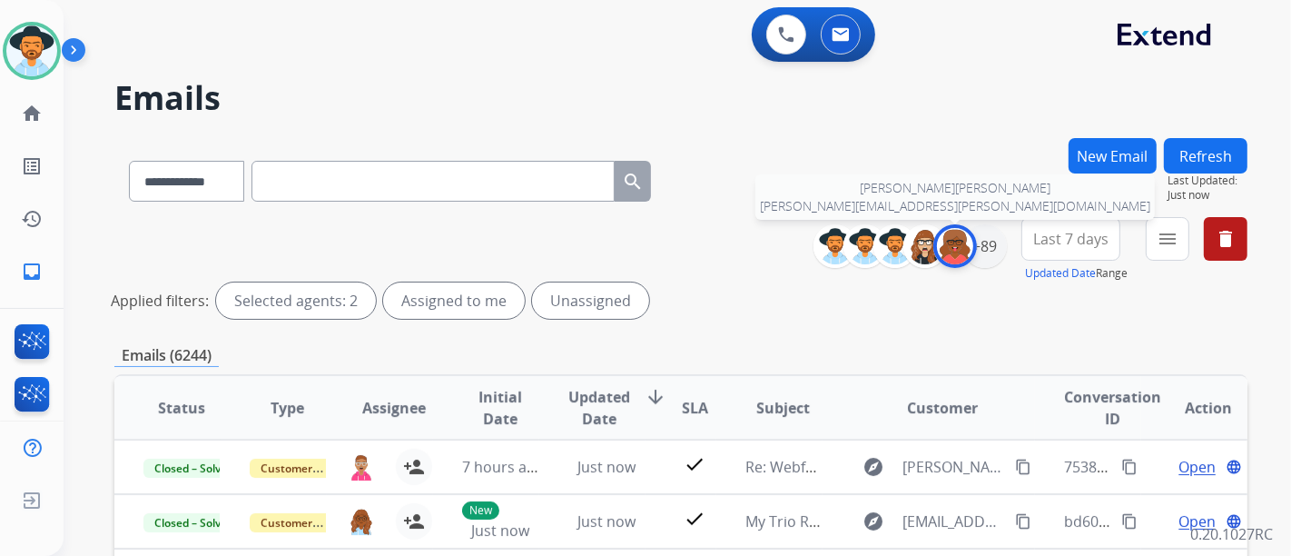
click at [955, 250] on img at bounding box center [955, 246] width 36 height 36
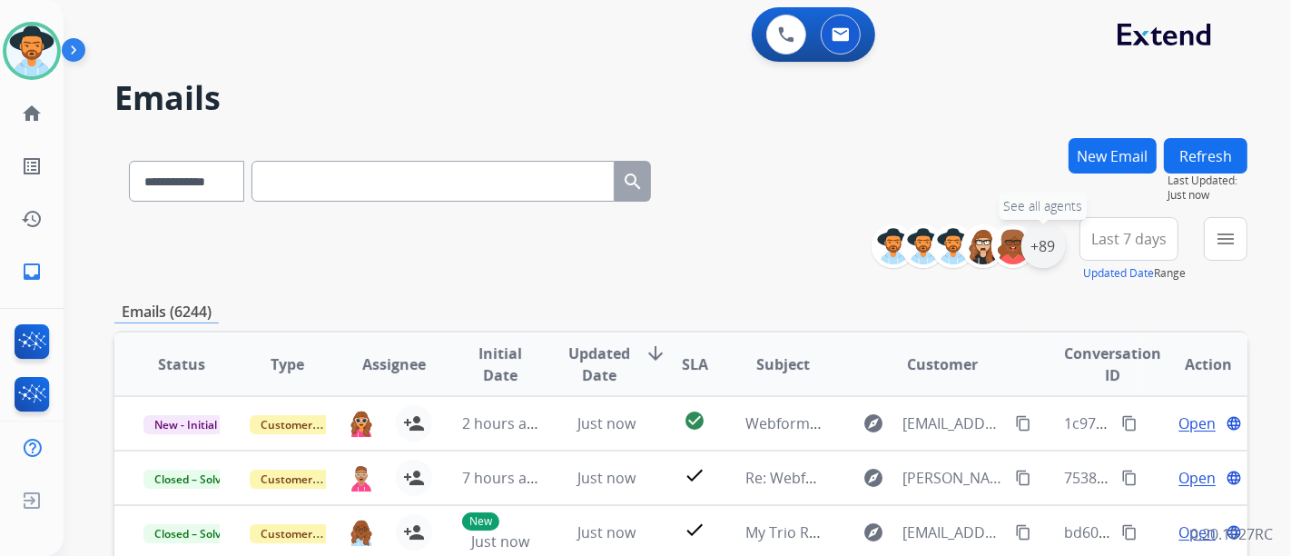
click at [1038, 257] on div "+89" at bounding box center [1044, 246] width 44 height 44
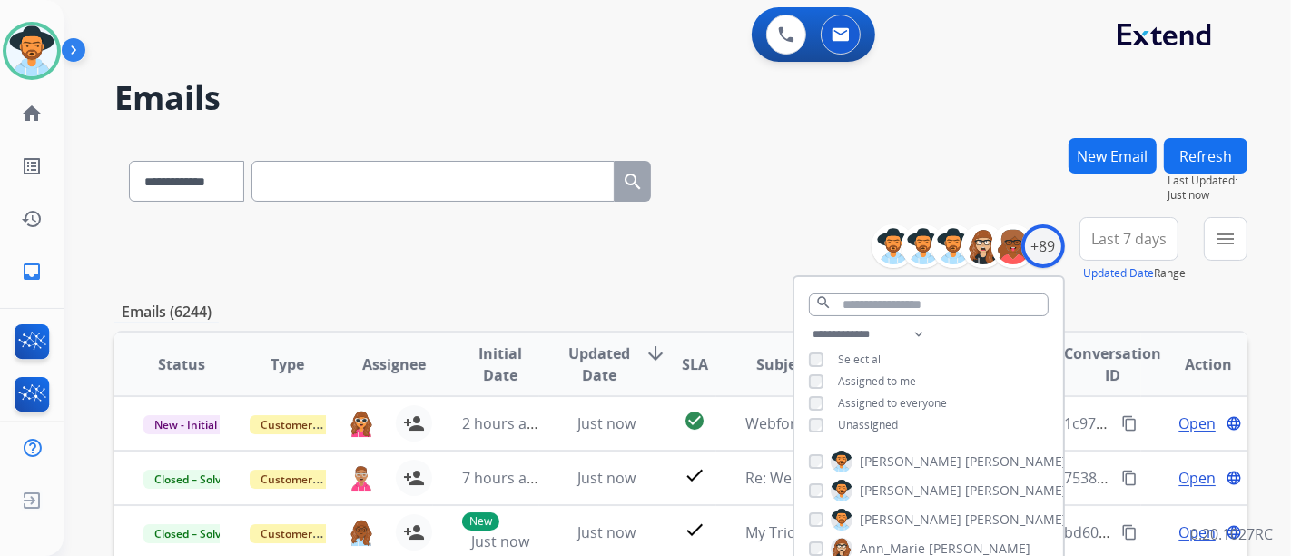
click at [861, 413] on div "**********" at bounding box center [929, 381] width 269 height 116
click at [864, 420] on span "Unassigned" at bounding box center [868, 424] width 60 height 15
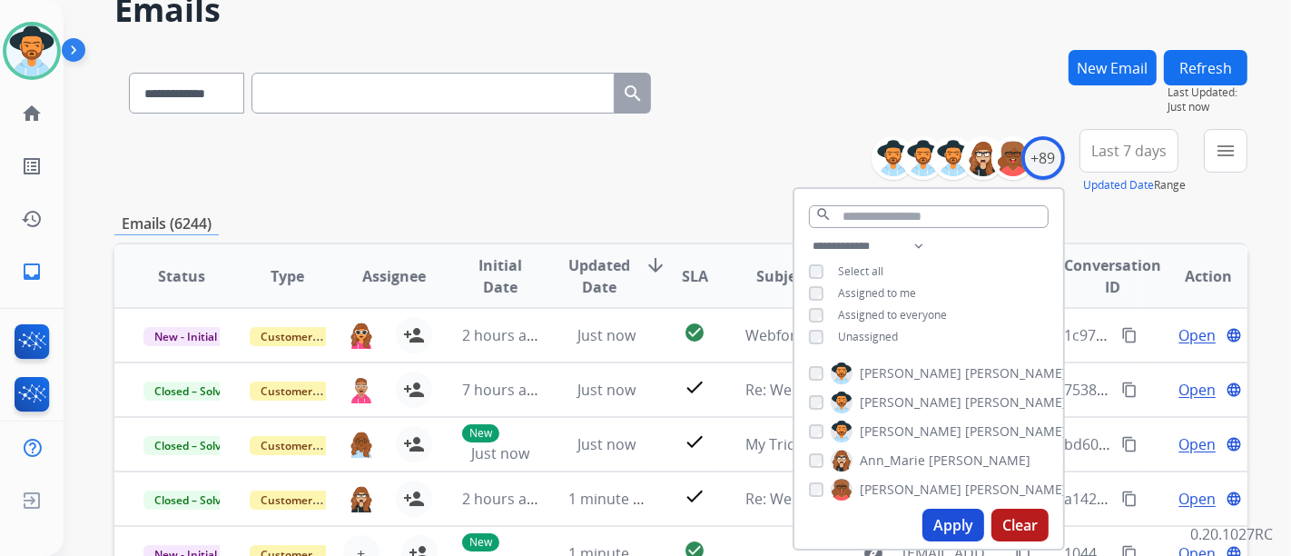
scroll to position [202, 0]
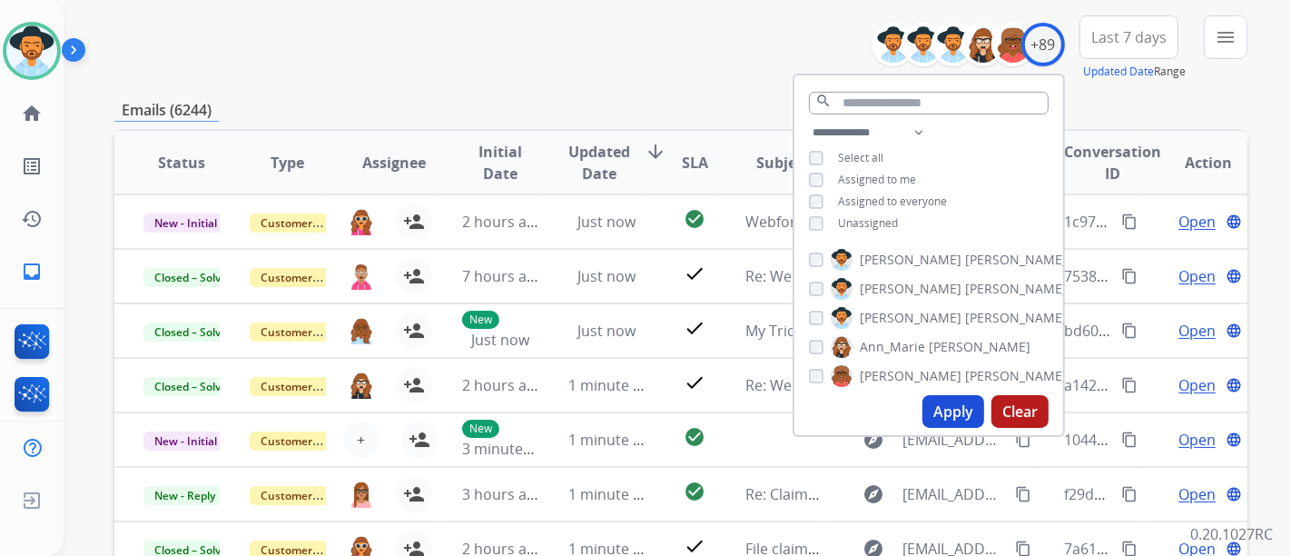
click at [931, 403] on button "Apply" at bounding box center [954, 411] width 62 height 33
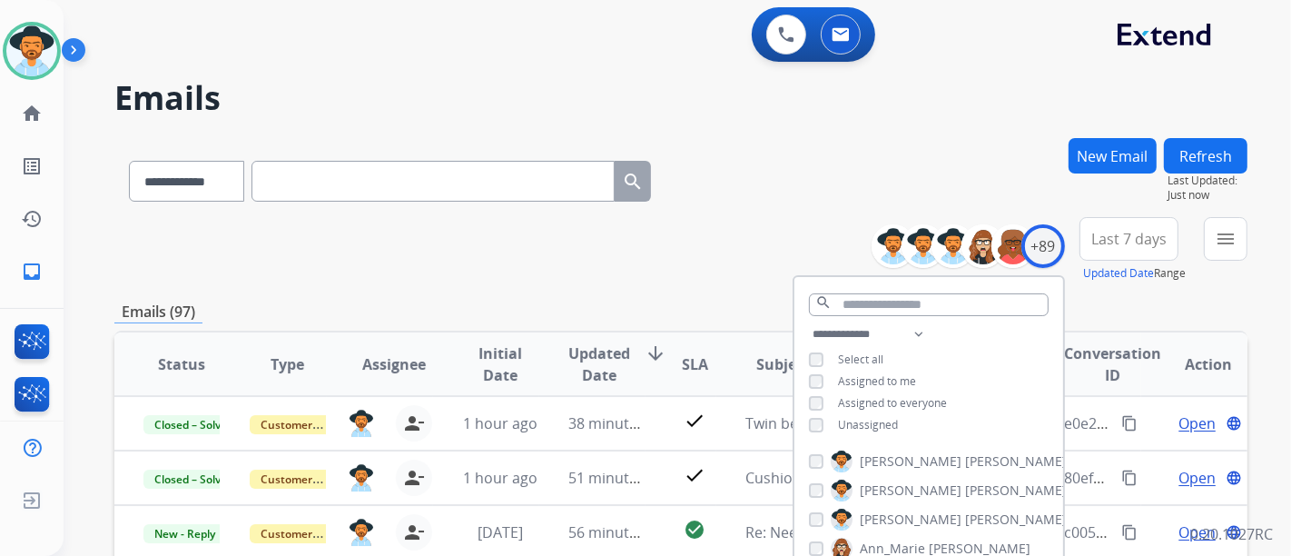
click at [713, 265] on div "**********" at bounding box center [680, 249] width 1133 height 65
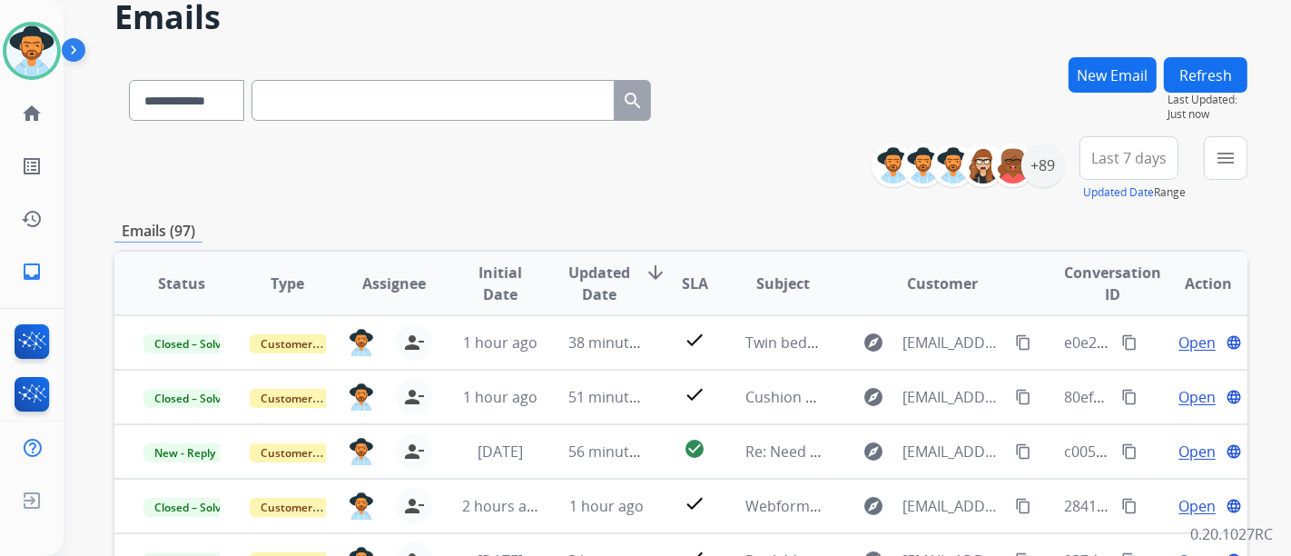
scroll to position [202, 0]
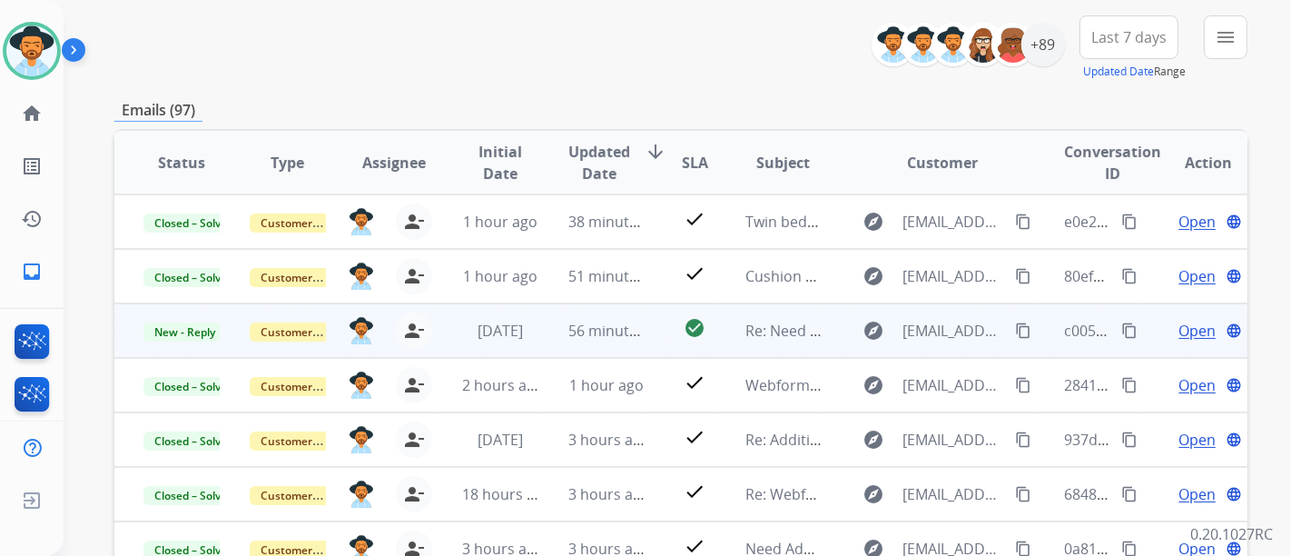
click at [1180, 325] on span "Open" at bounding box center [1197, 331] width 37 height 22
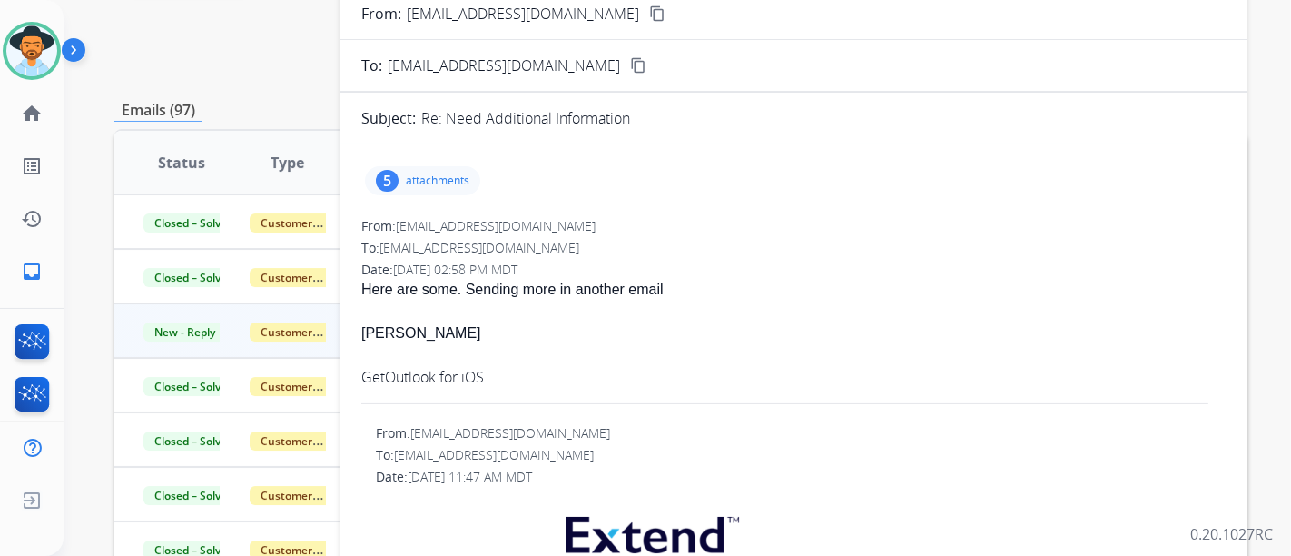
click at [464, 183] on p "attachments" at bounding box center [438, 180] width 64 height 15
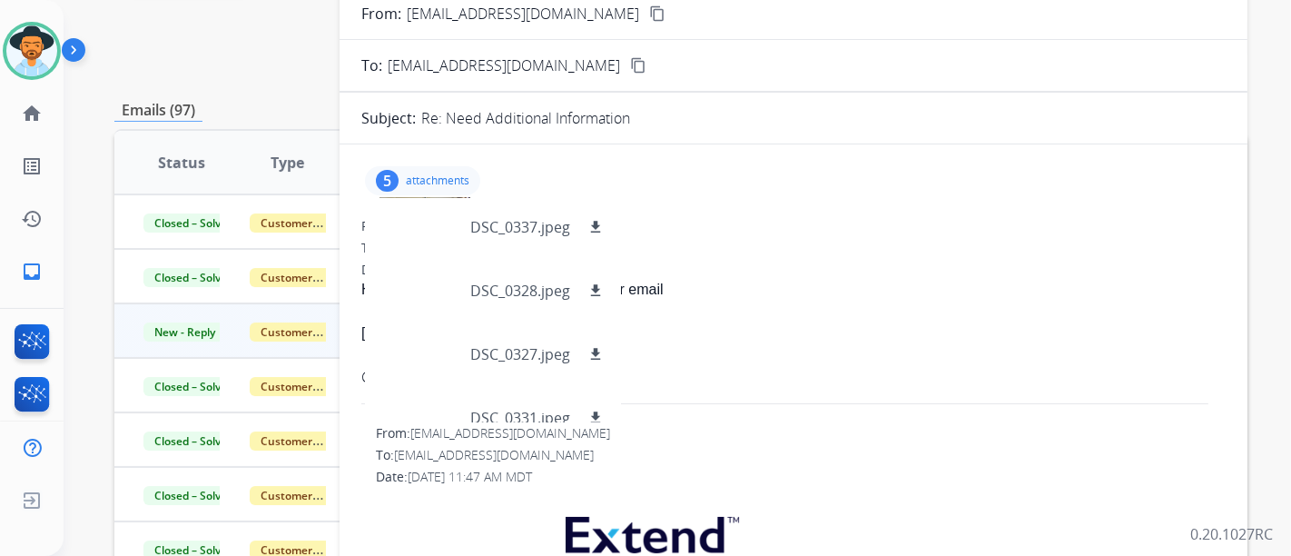
scroll to position [0, 0]
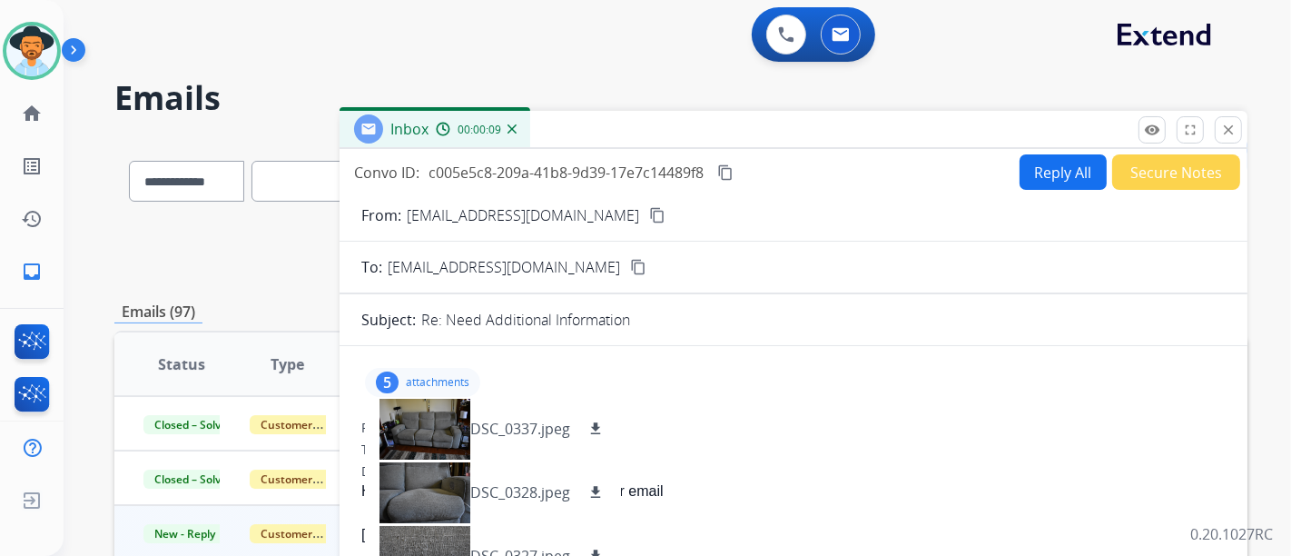
click at [1062, 164] on button "Reply All" at bounding box center [1063, 171] width 87 height 35
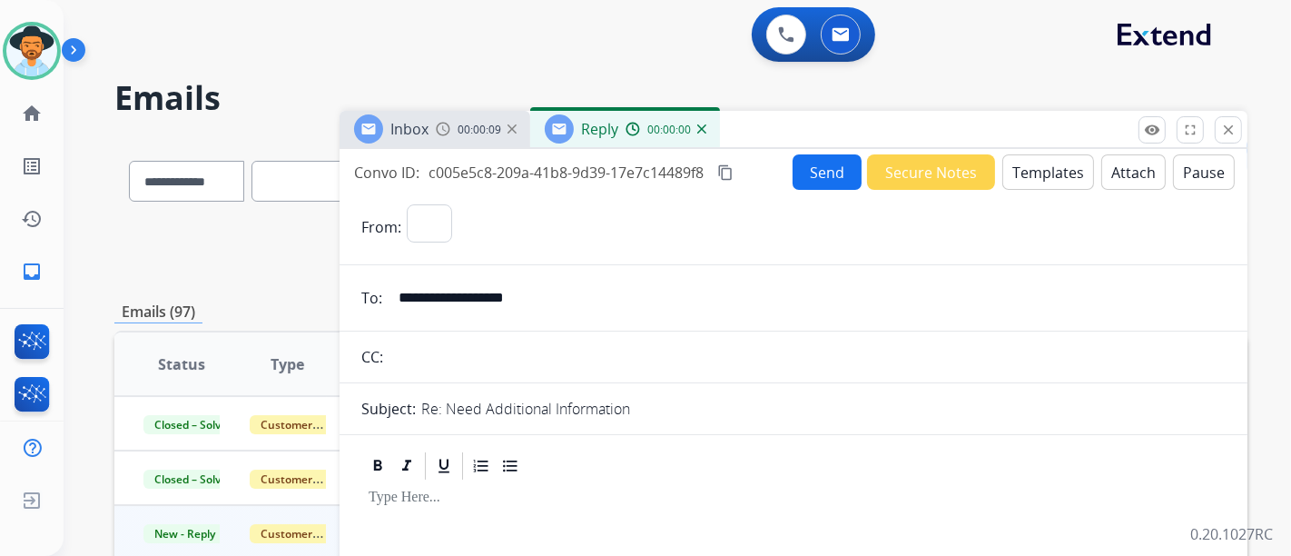
select select "**********"
click at [1228, 125] on mat-icon "close" at bounding box center [1228, 130] width 16 height 16
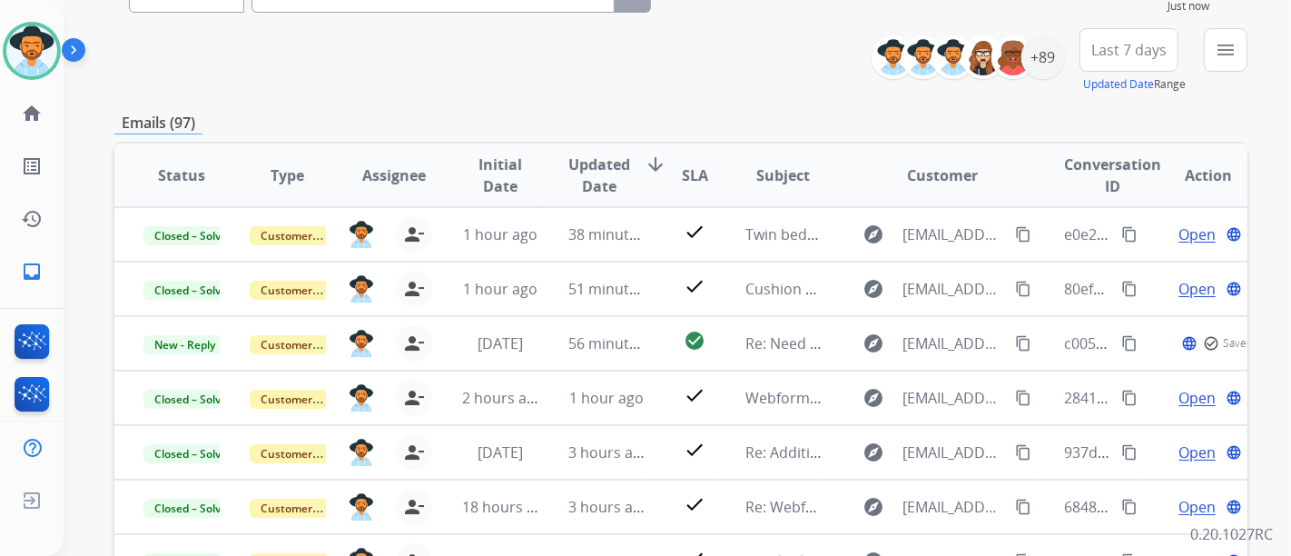
scroll to position [202, 0]
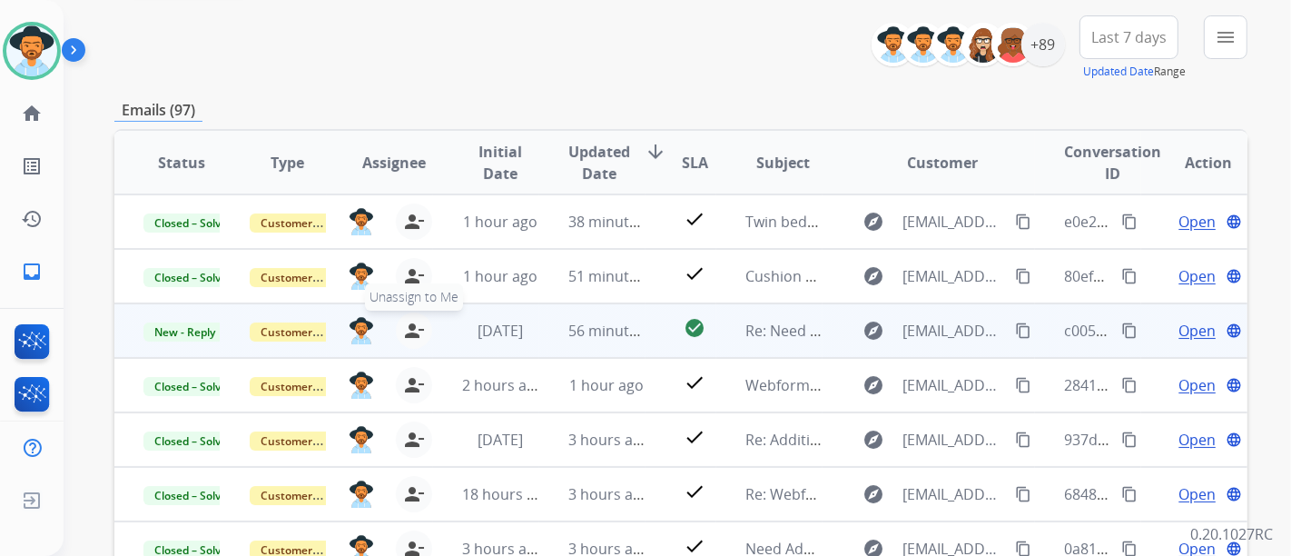
click at [406, 331] on mat-icon "person_remove" at bounding box center [414, 331] width 22 height 22
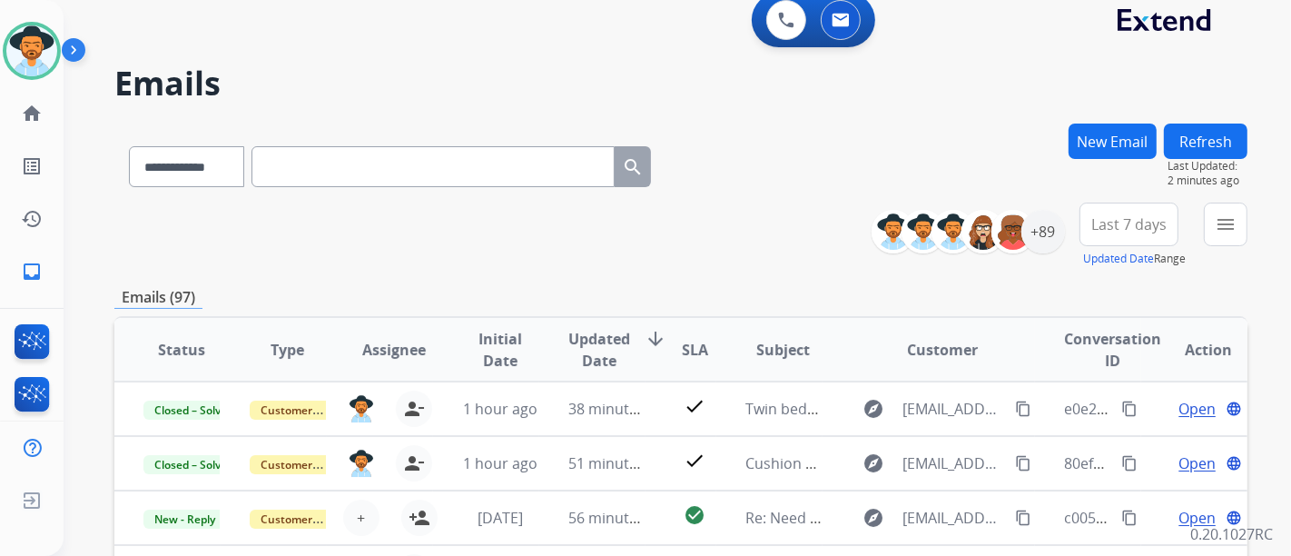
scroll to position [0, 0]
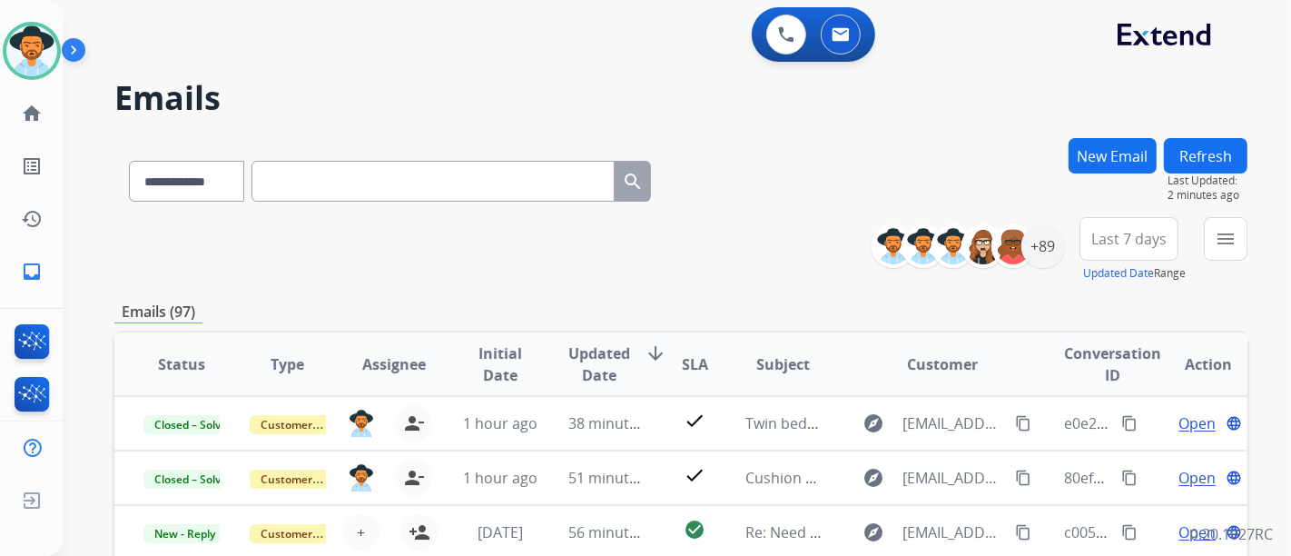
click at [1188, 151] on button "Refresh" at bounding box center [1206, 155] width 84 height 35
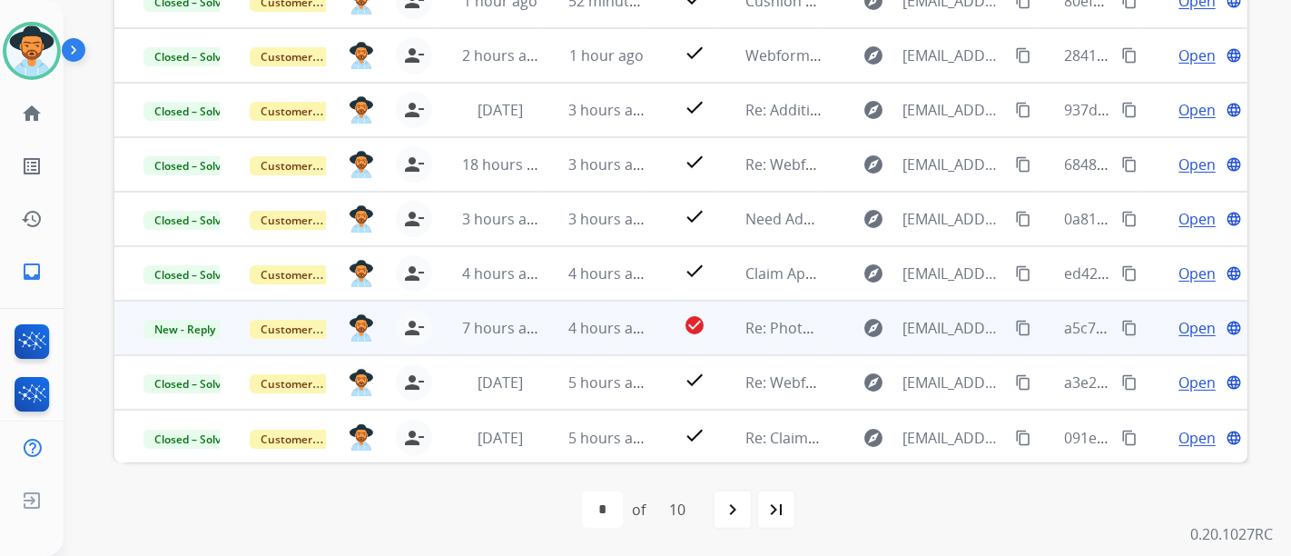
scroll to position [376, 0]
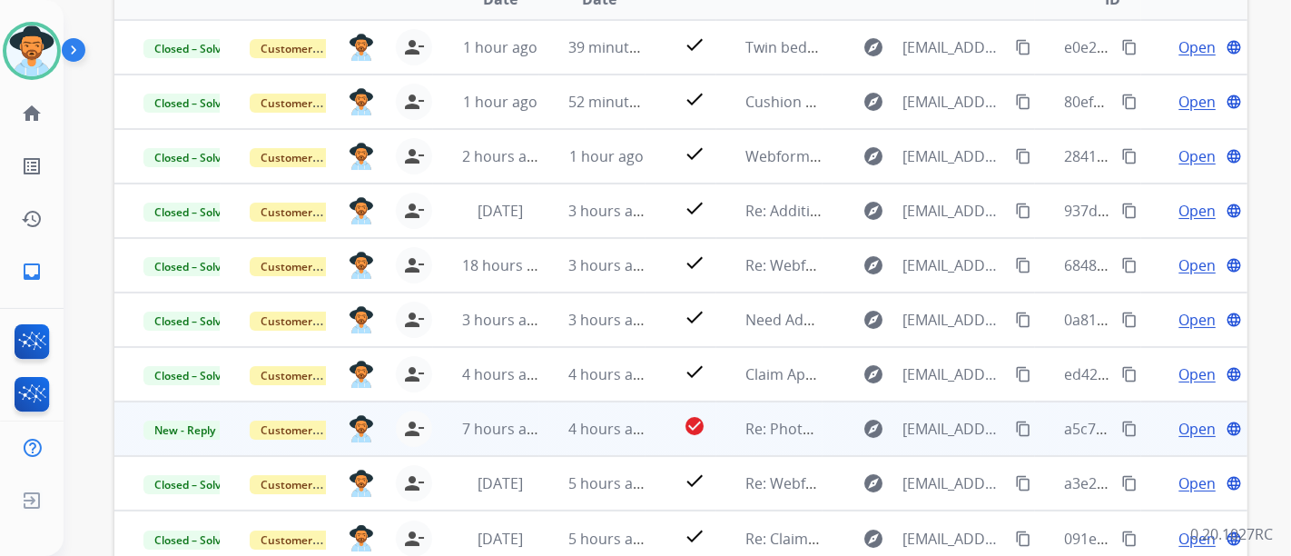
click at [1179, 422] on span "Open" at bounding box center [1197, 429] width 37 height 22
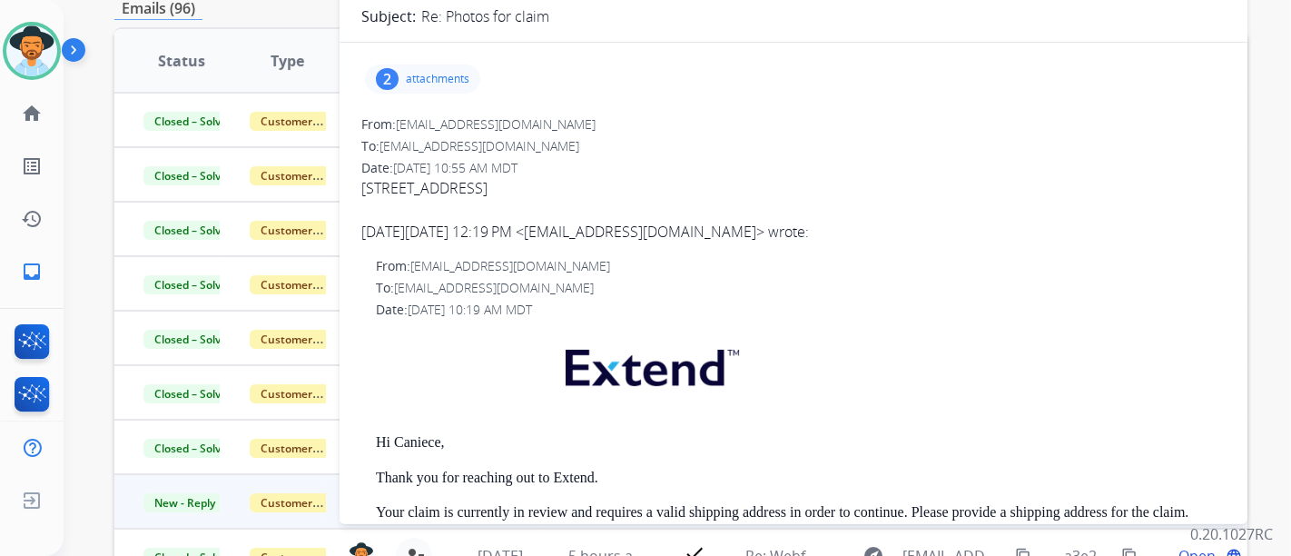
scroll to position [73, 0]
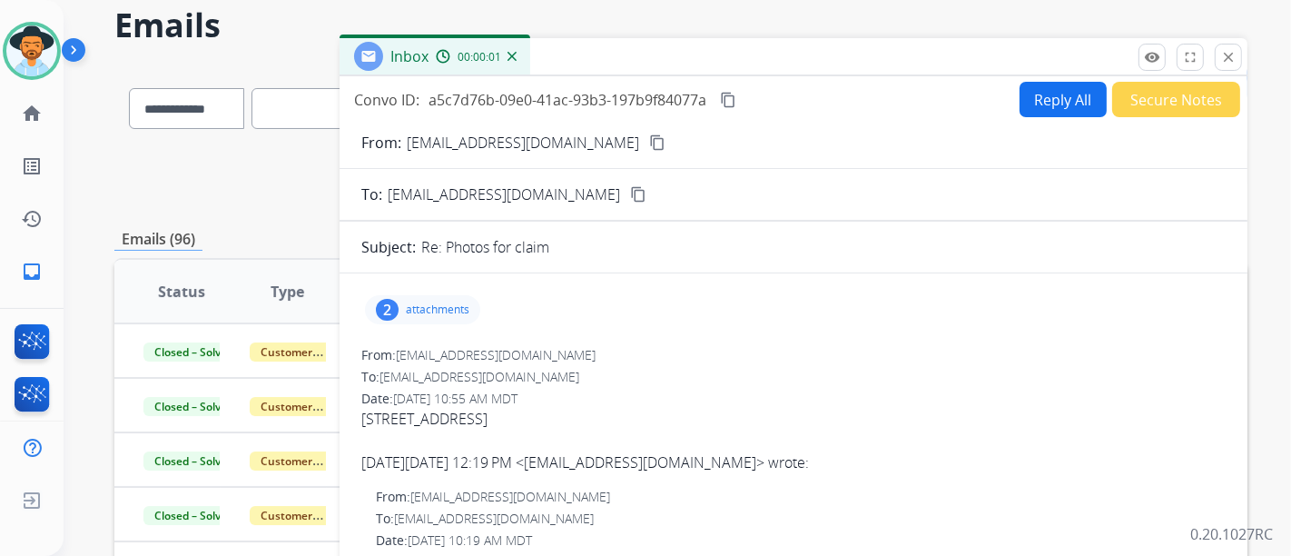
click at [467, 302] on p "attachments" at bounding box center [438, 309] width 64 height 15
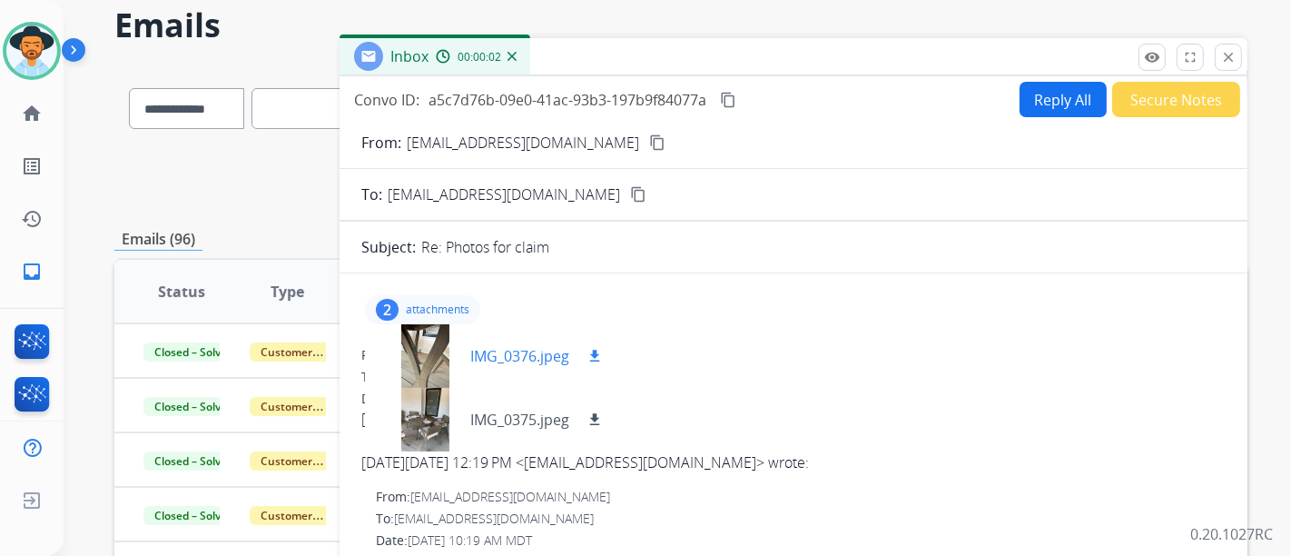
click at [503, 349] on p "IMG_0376.jpeg" at bounding box center [519, 356] width 99 height 22
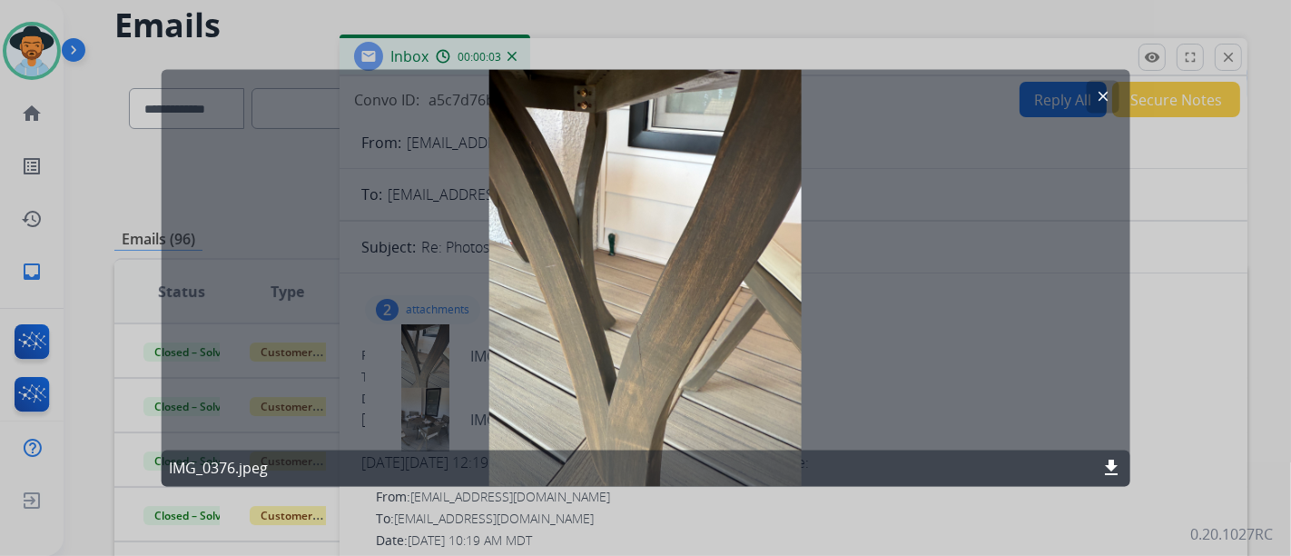
click at [1108, 98] on mat-icon "clear" at bounding box center [1102, 97] width 16 height 16
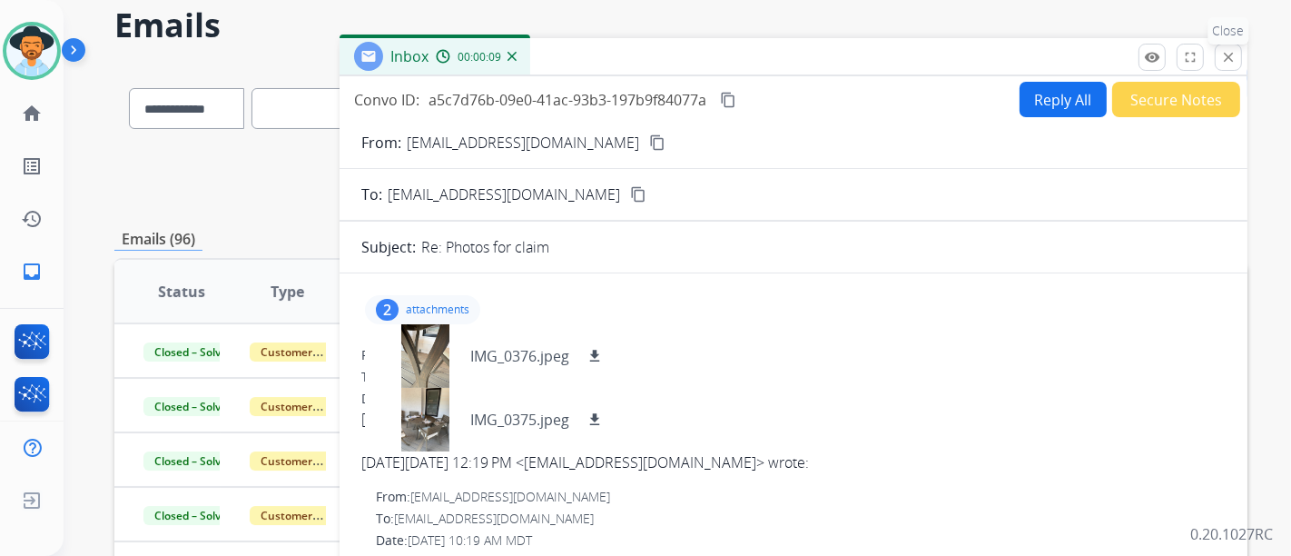
click at [1231, 50] on mat-icon "close" at bounding box center [1228, 57] width 16 height 16
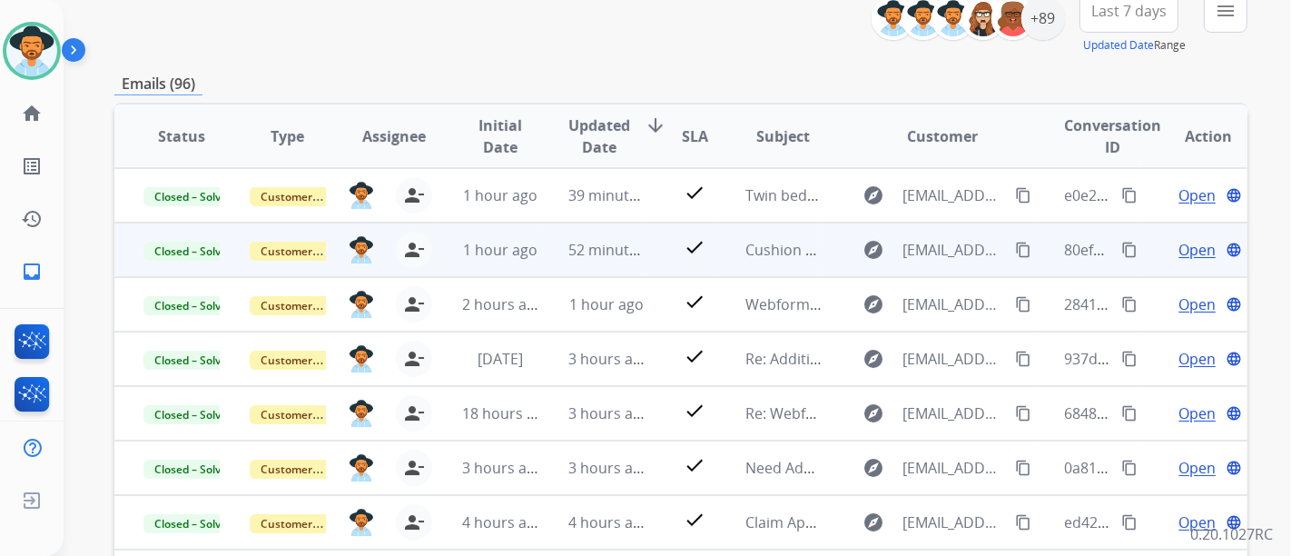
scroll to position [376, 0]
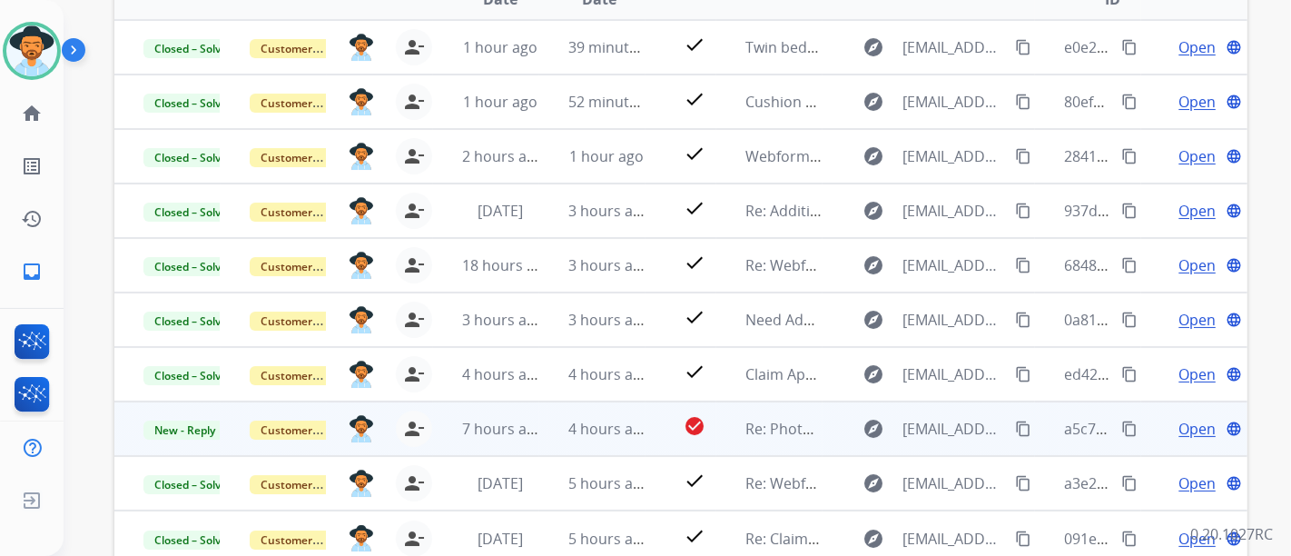
click at [1190, 428] on span "Open" at bounding box center [1197, 429] width 37 height 22
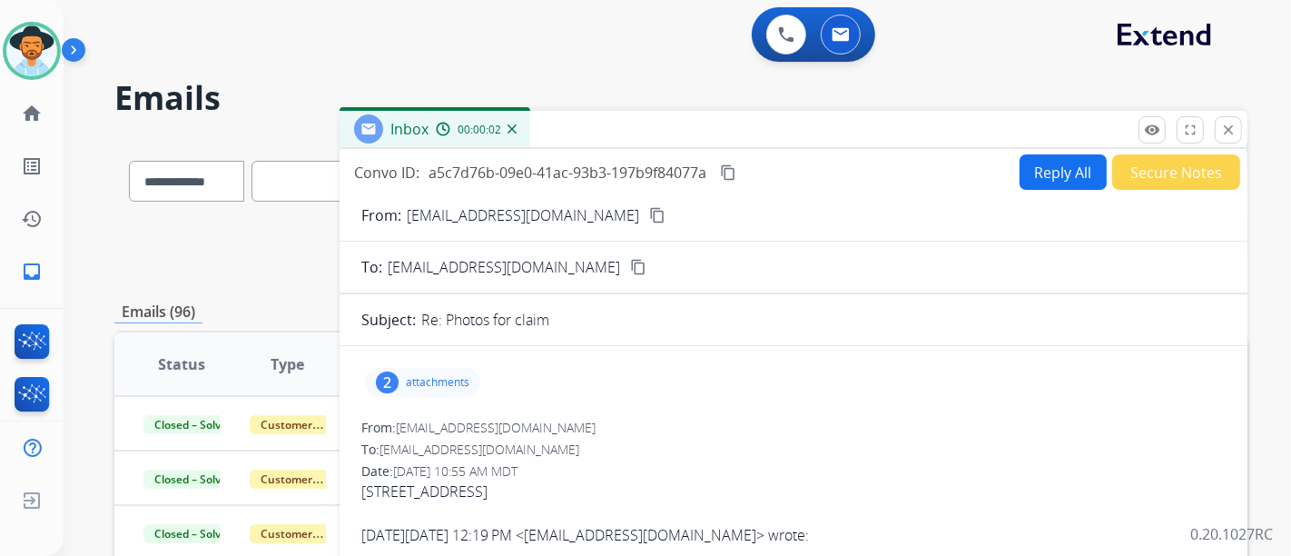
scroll to position [101, 0]
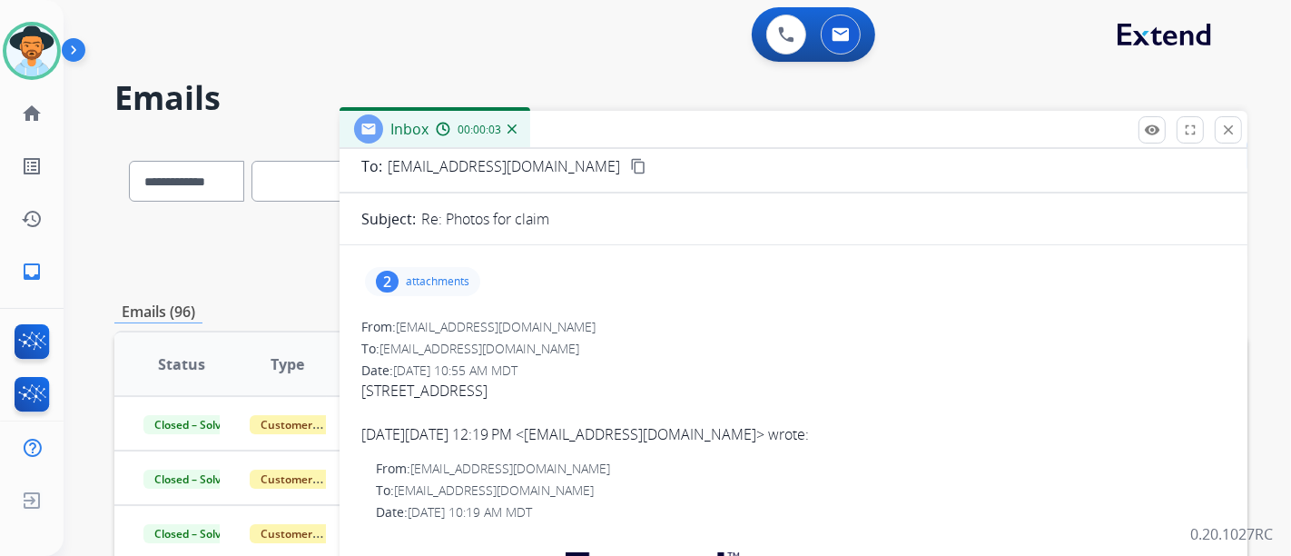
click at [467, 277] on p "attachments" at bounding box center [438, 281] width 64 height 15
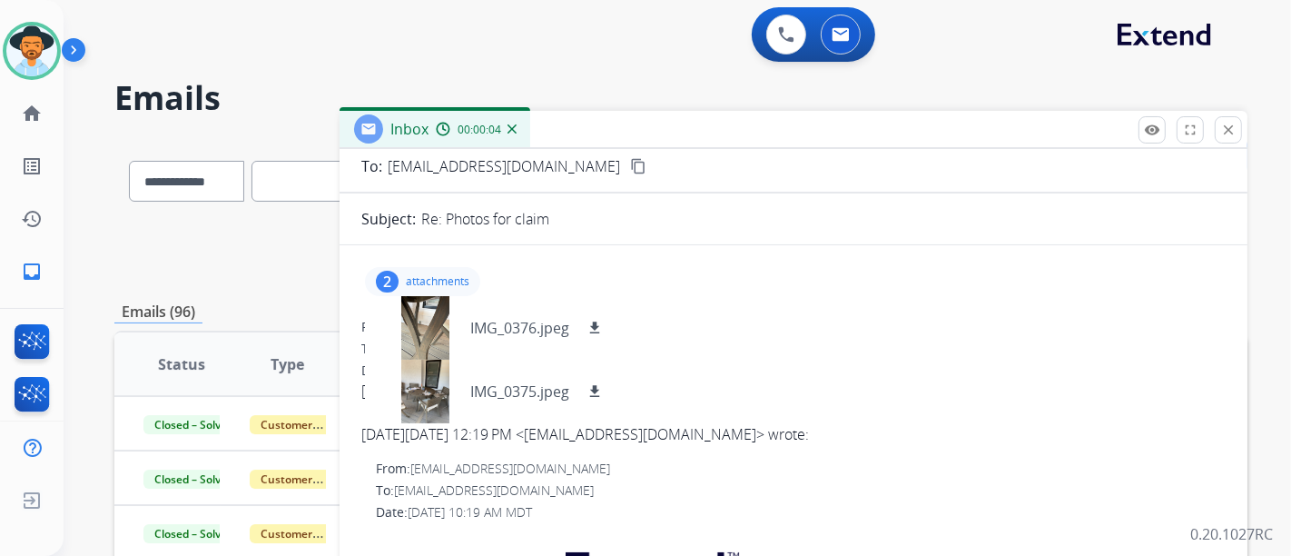
click at [467, 277] on p "attachments" at bounding box center [438, 281] width 64 height 15
click at [465, 277] on p "attachments" at bounding box center [438, 281] width 64 height 15
click at [783, 290] on div "2 attachments IMG_0376.jpeg download IMG_0375.jpeg download" at bounding box center [793, 282] width 864 height 44
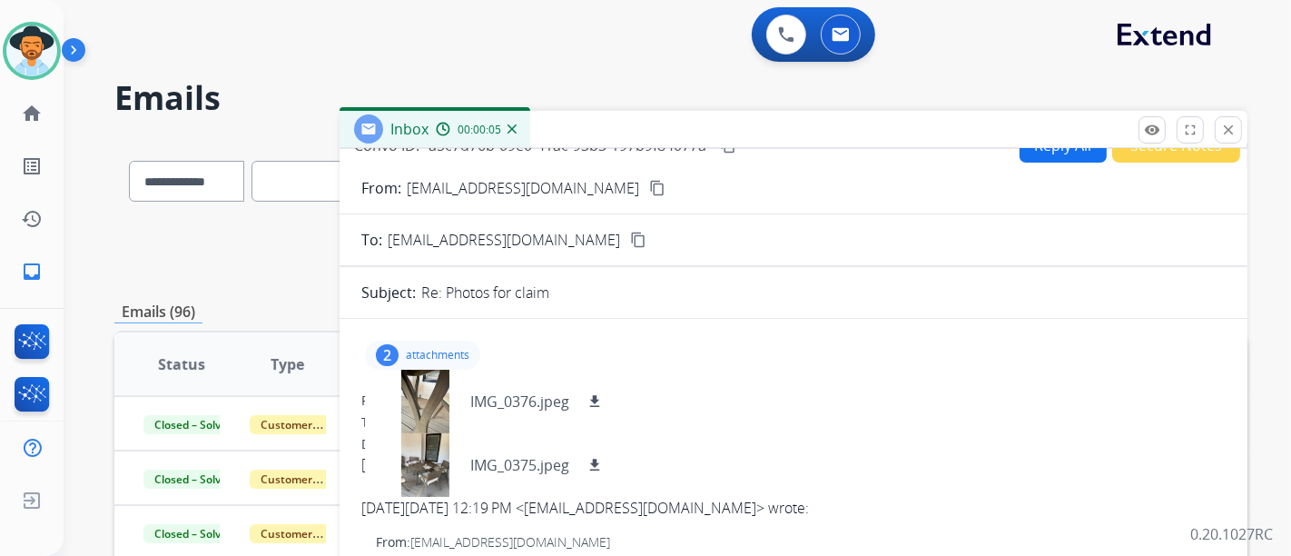
scroll to position [0, 0]
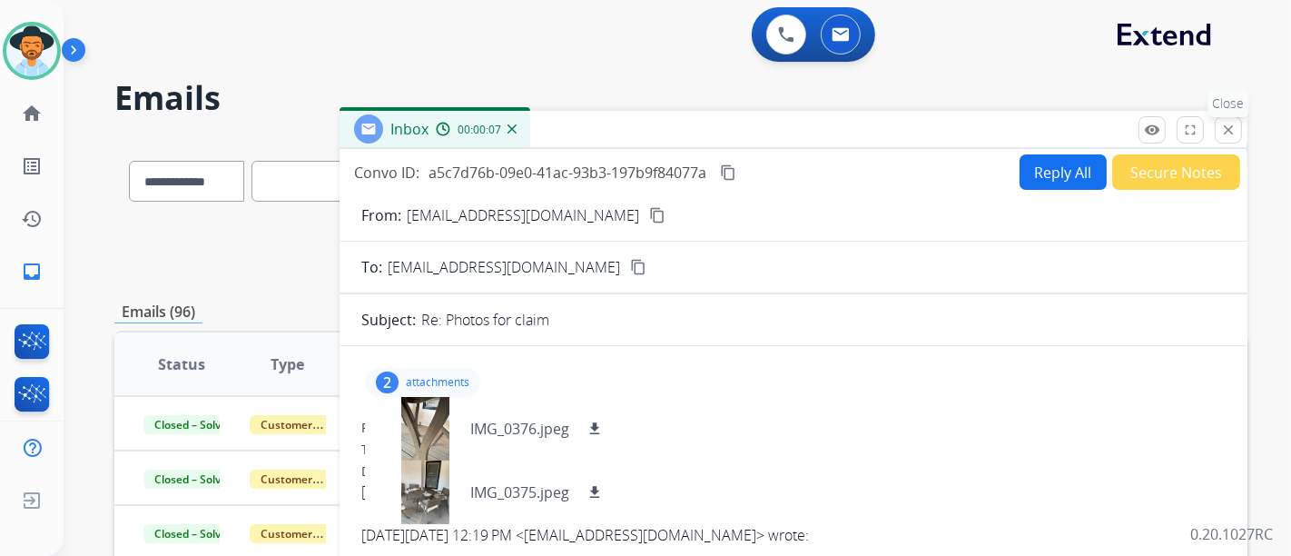
click at [1219, 124] on button "close Close" at bounding box center [1228, 129] width 27 height 27
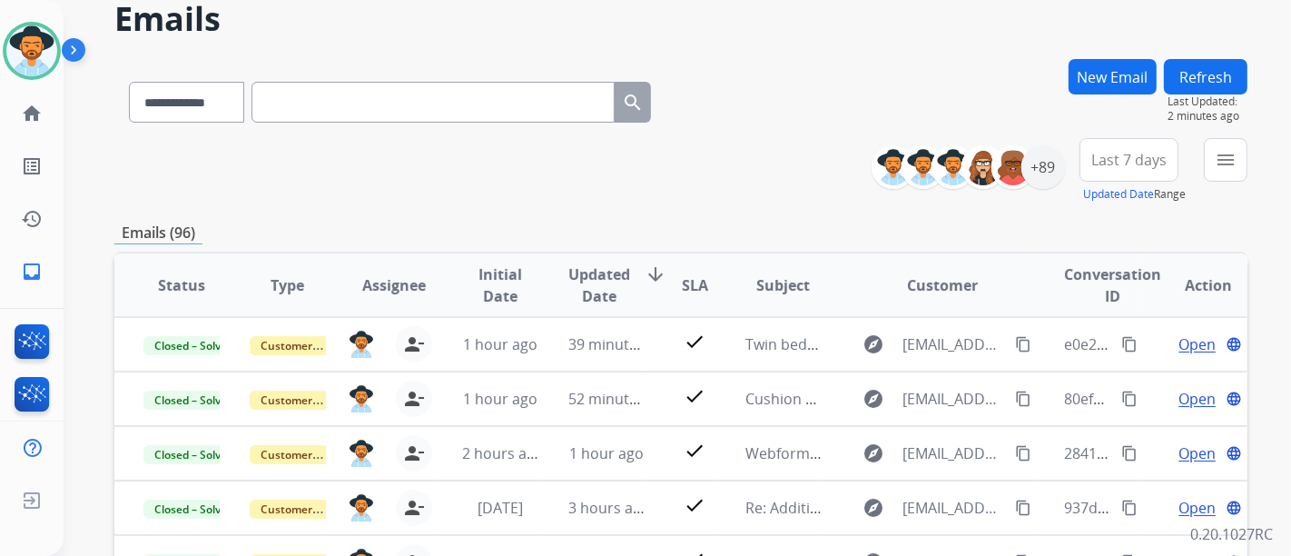
scroll to position [73, 0]
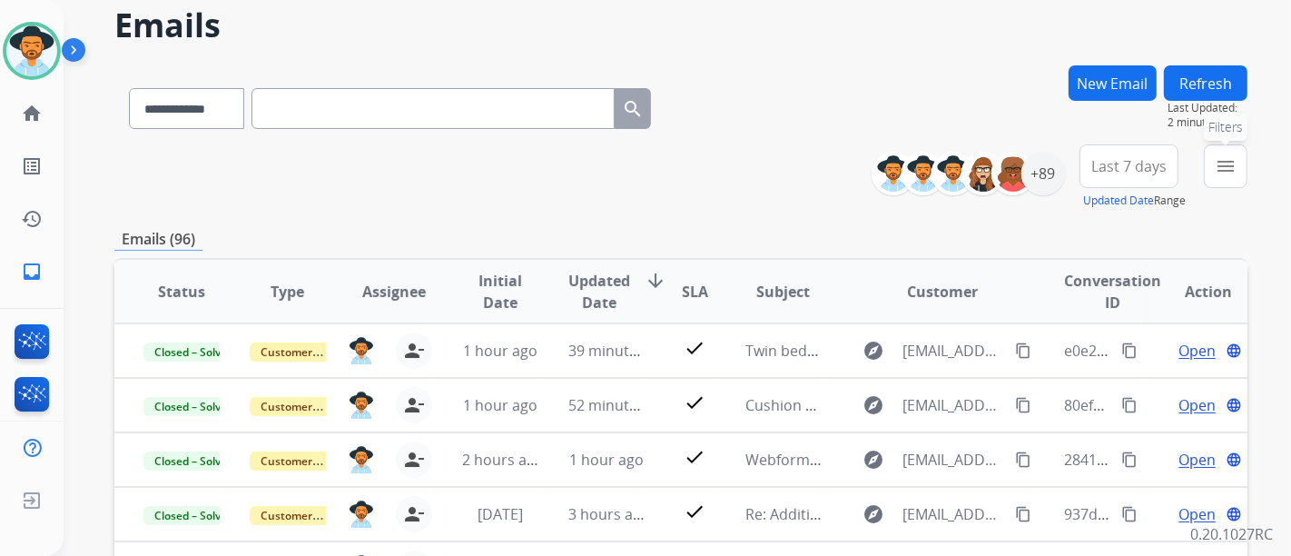
click at [1214, 173] on button "menu Filters" at bounding box center [1226, 166] width 44 height 44
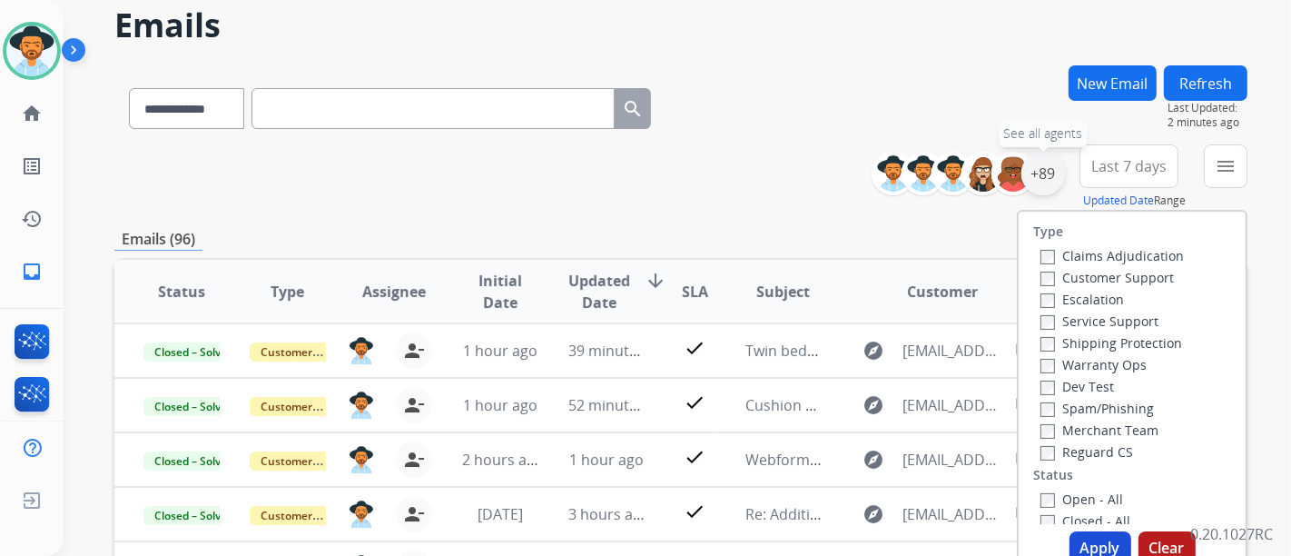
click at [1051, 163] on div "+89" at bounding box center [1044, 174] width 44 height 44
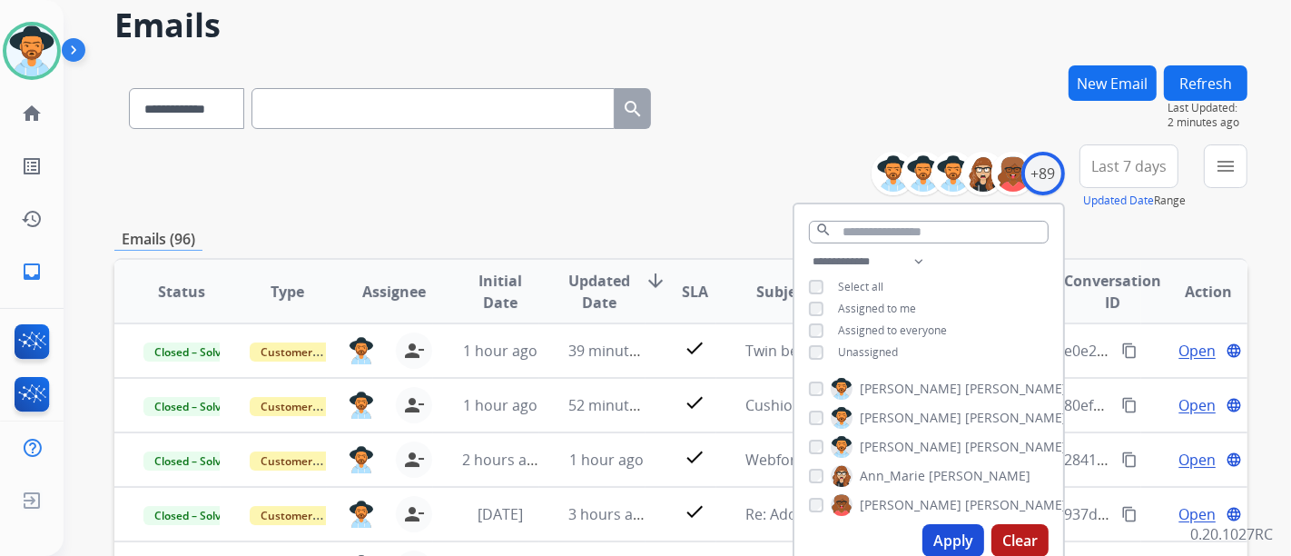
click at [876, 338] on div "**********" at bounding box center [929, 309] width 269 height 116
drag, startPoint x: 872, startPoint y: 350, endPoint x: 850, endPoint y: 322, distance: 34.9
click at [870, 351] on span "Unassigned" at bounding box center [868, 351] width 60 height 15
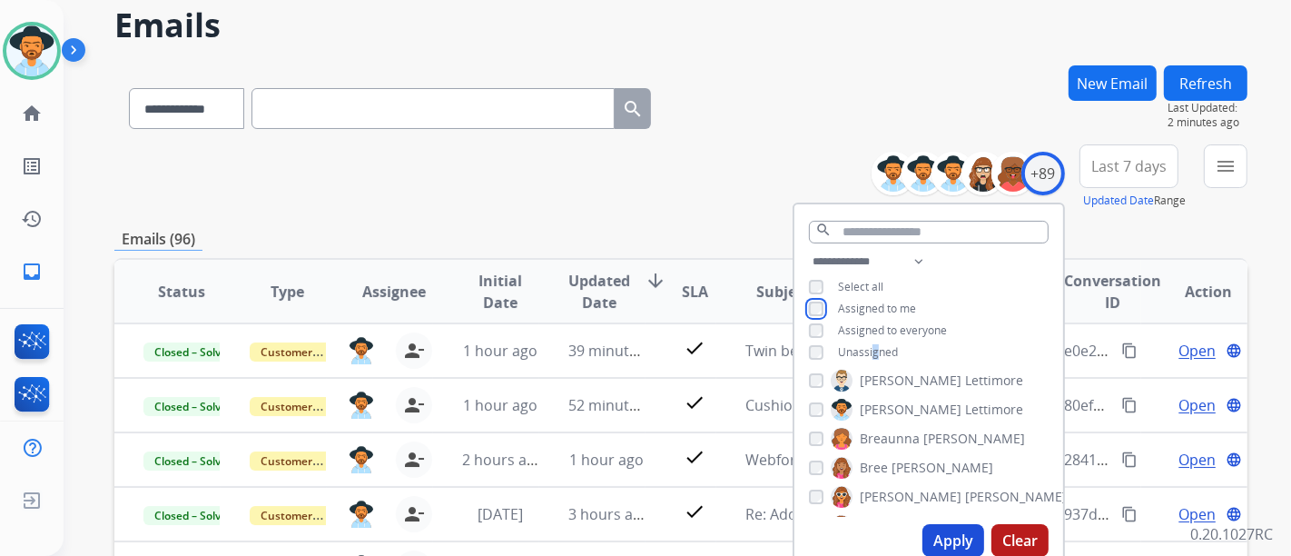
scroll to position [202, 0]
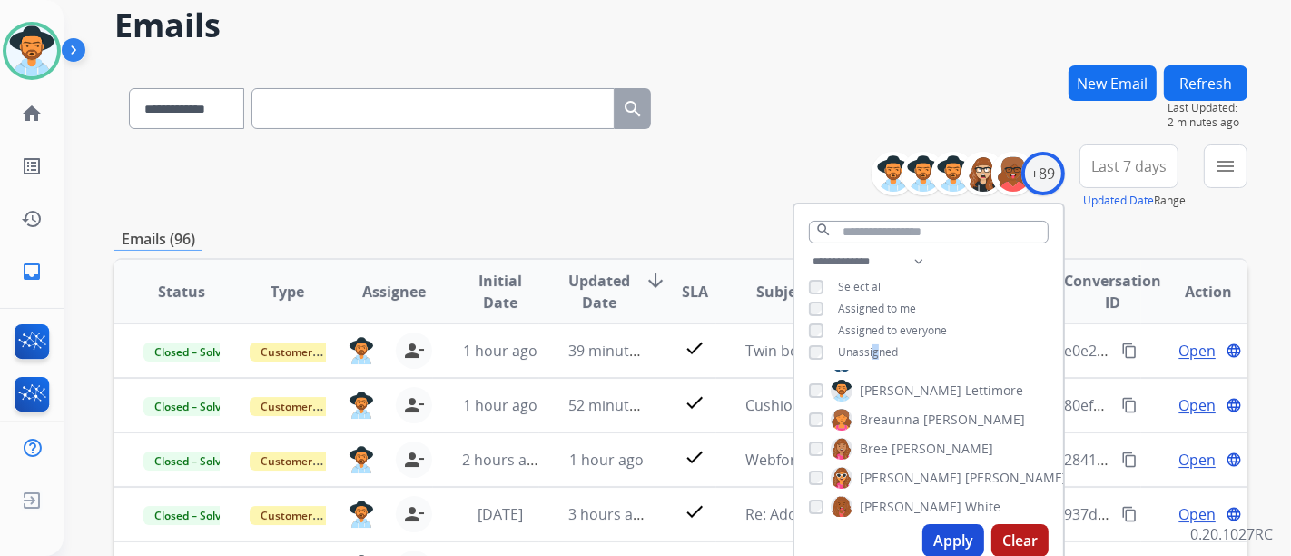
click at [947, 536] on button "Apply" at bounding box center [954, 540] width 62 height 33
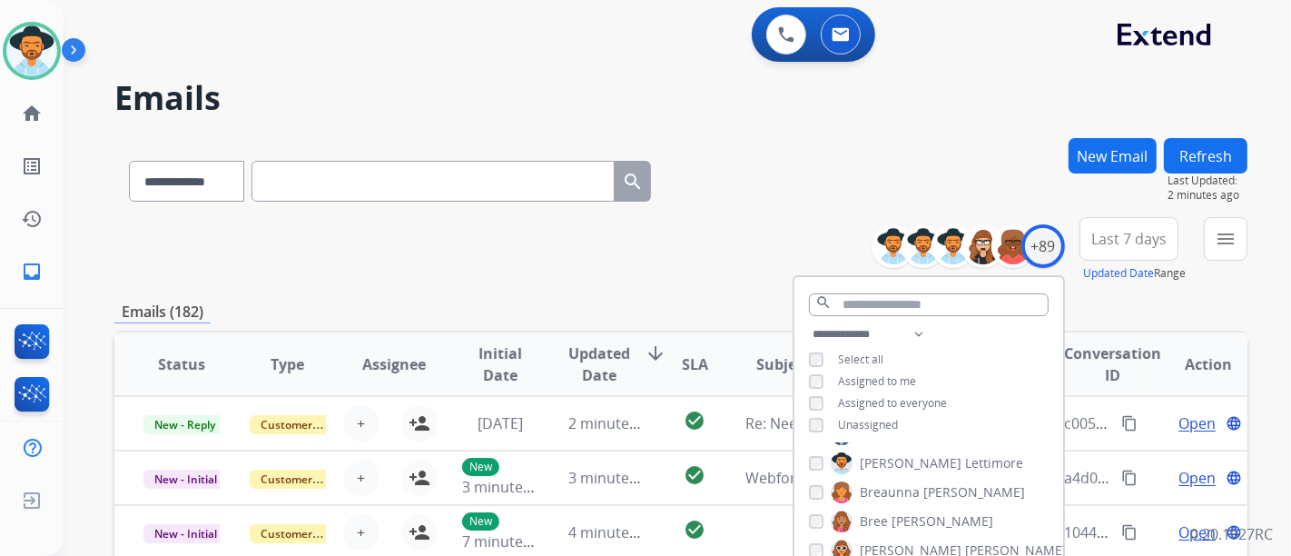
click at [718, 274] on div "**********" at bounding box center [680, 249] width 1133 height 65
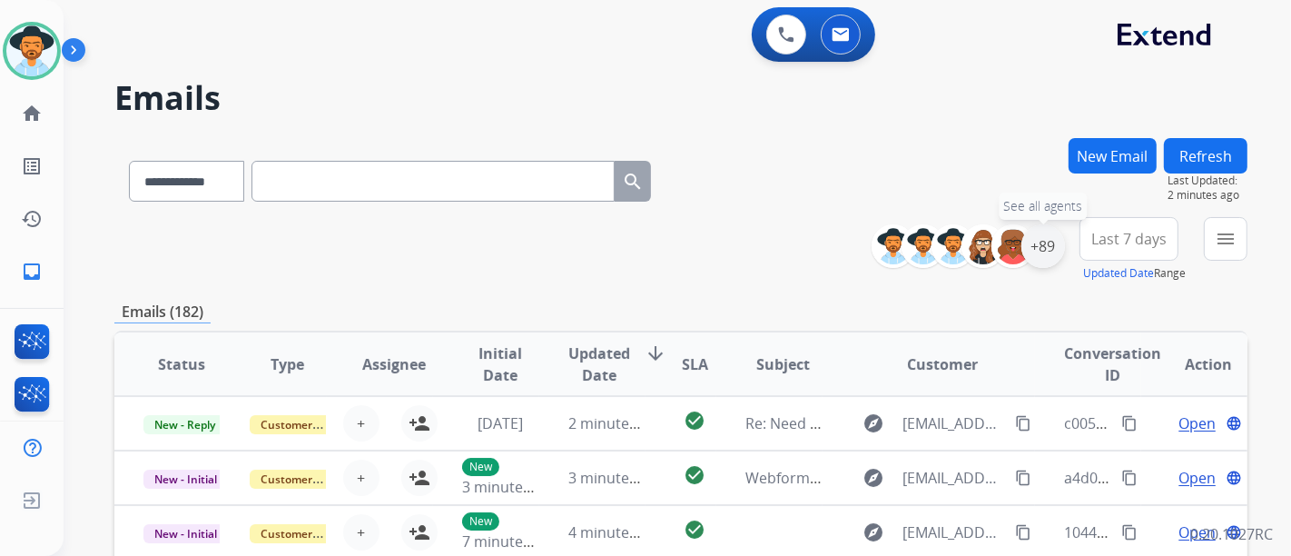
click at [1046, 234] on div "+89" at bounding box center [1044, 246] width 44 height 44
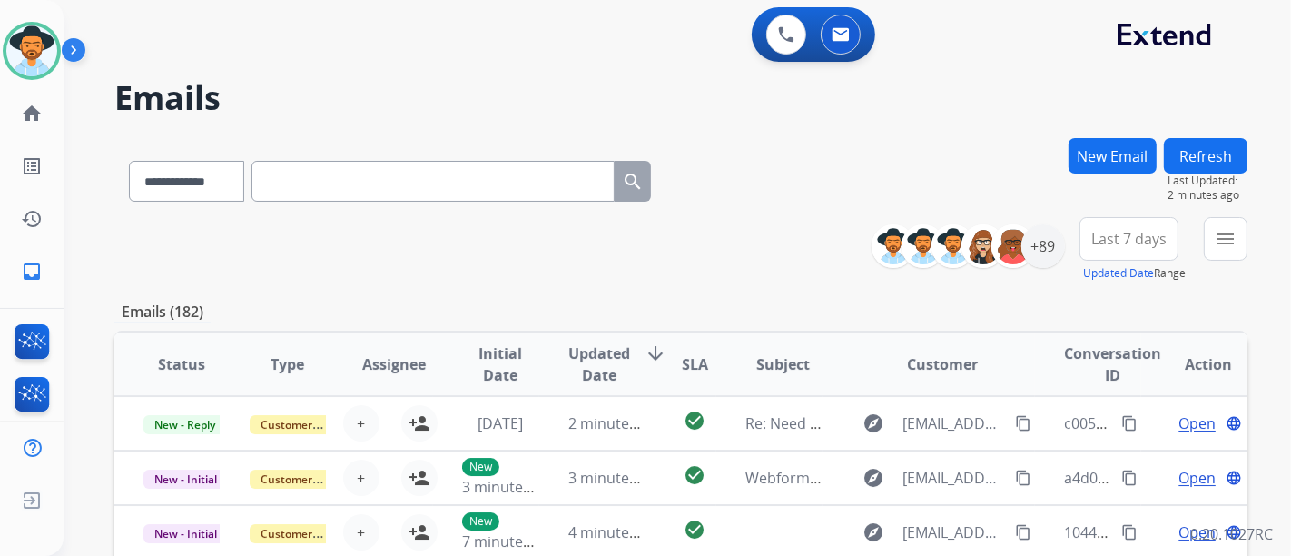
click at [1250, 239] on div "**********" at bounding box center [678, 278] width 1228 height 556
click at [1222, 237] on mat-icon "menu" at bounding box center [1226, 239] width 22 height 22
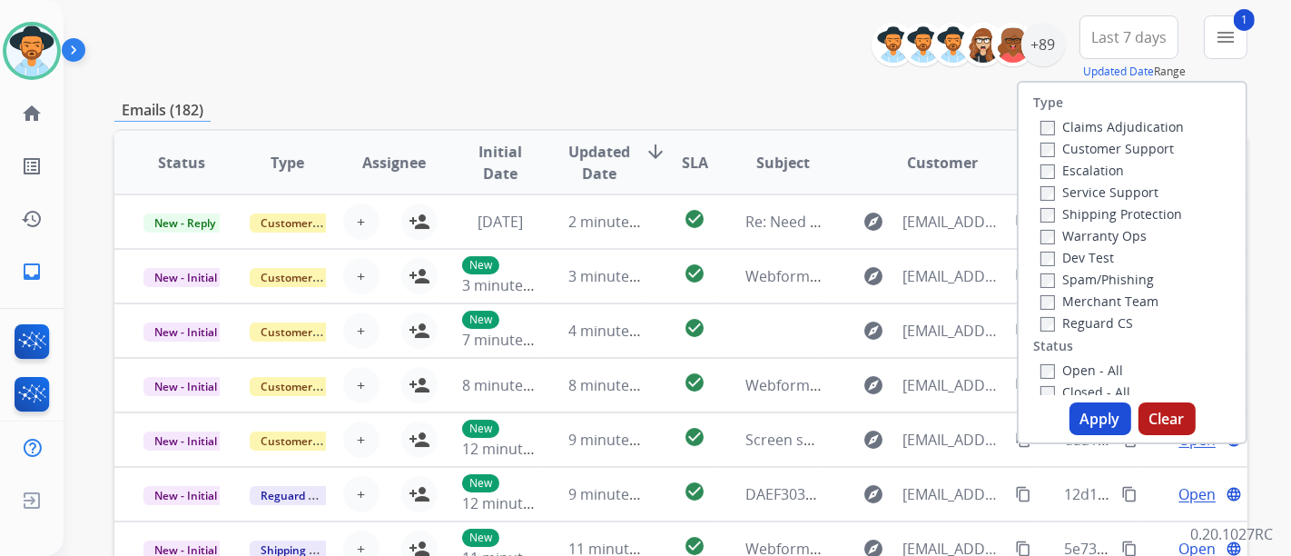
click at [1053, 326] on label "Reguard CS" at bounding box center [1087, 322] width 93 height 17
click at [1044, 216] on label "Shipping Protection" at bounding box center [1112, 213] width 142 height 17
click at [1086, 419] on button "Apply" at bounding box center [1101, 418] width 62 height 33
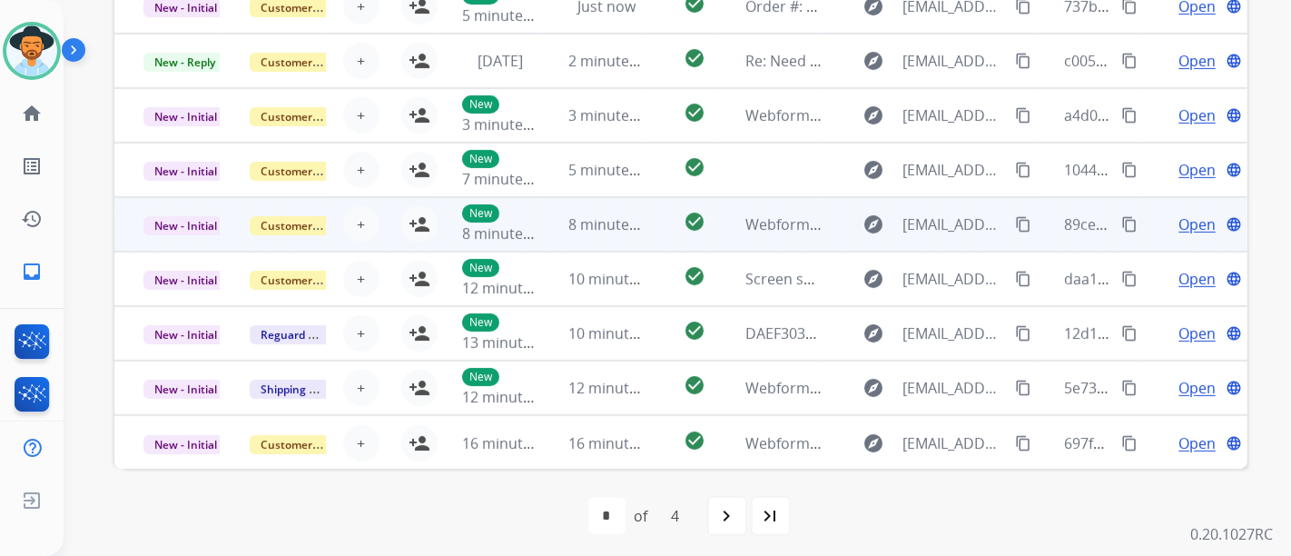
scroll to position [607, 0]
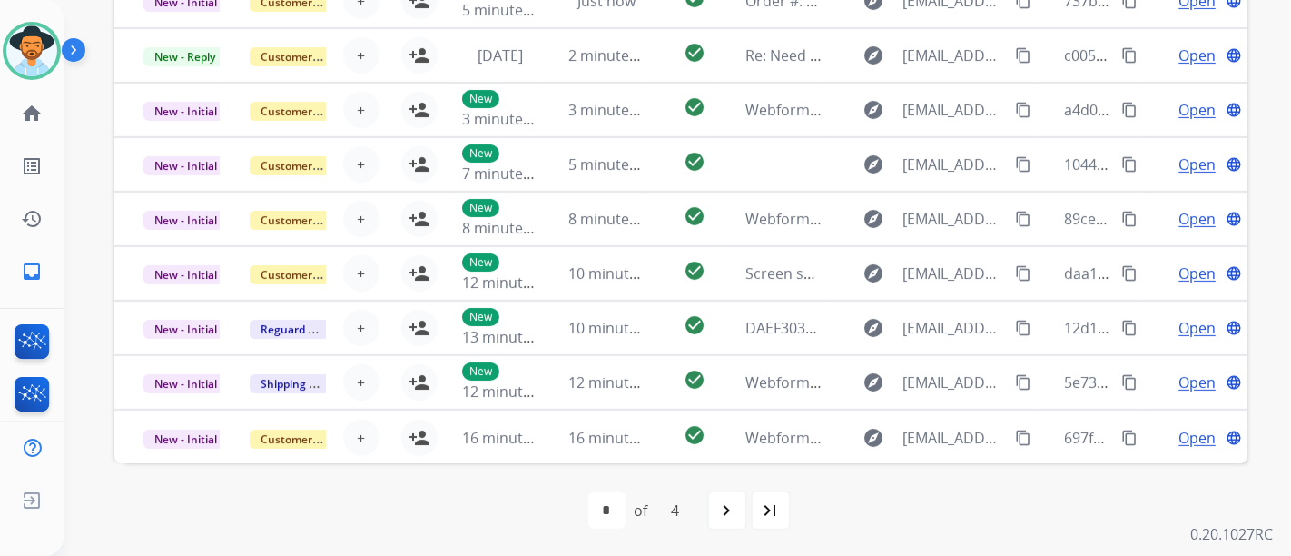
click at [739, 502] on div "navigate_next" at bounding box center [727, 510] width 40 height 40
select select "*"
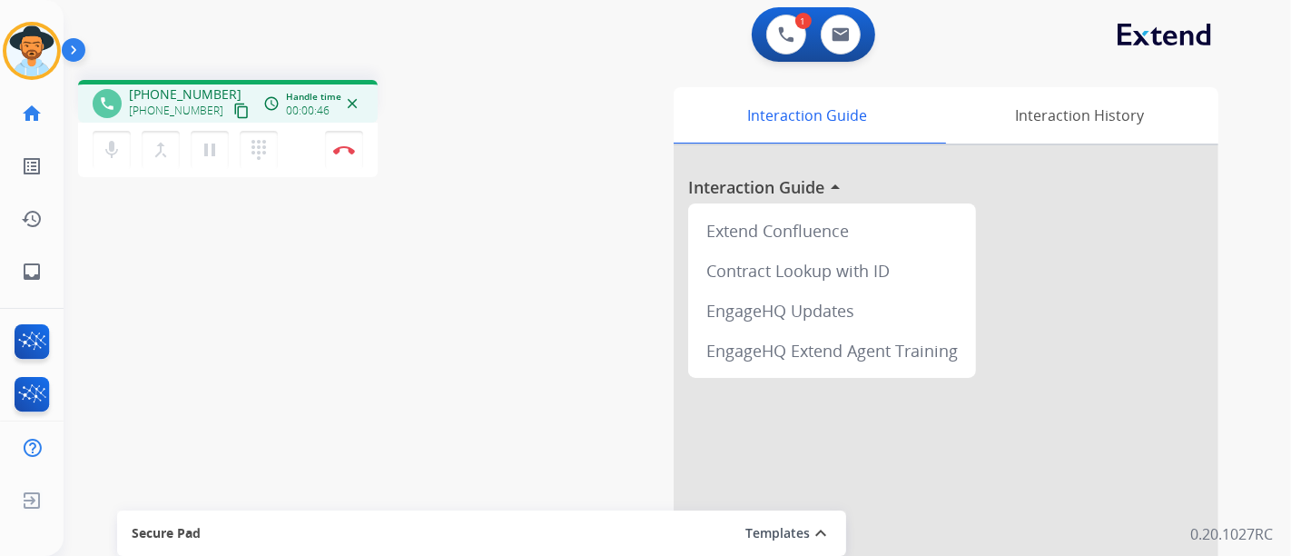
drag, startPoint x: 217, startPoint y: 104, endPoint x: 325, endPoint y: 94, distance: 108.5
click at [233, 104] on mat-icon "content_copy" at bounding box center [241, 111] width 16 height 16
click at [333, 158] on button "Disconnect" at bounding box center [344, 150] width 38 height 38
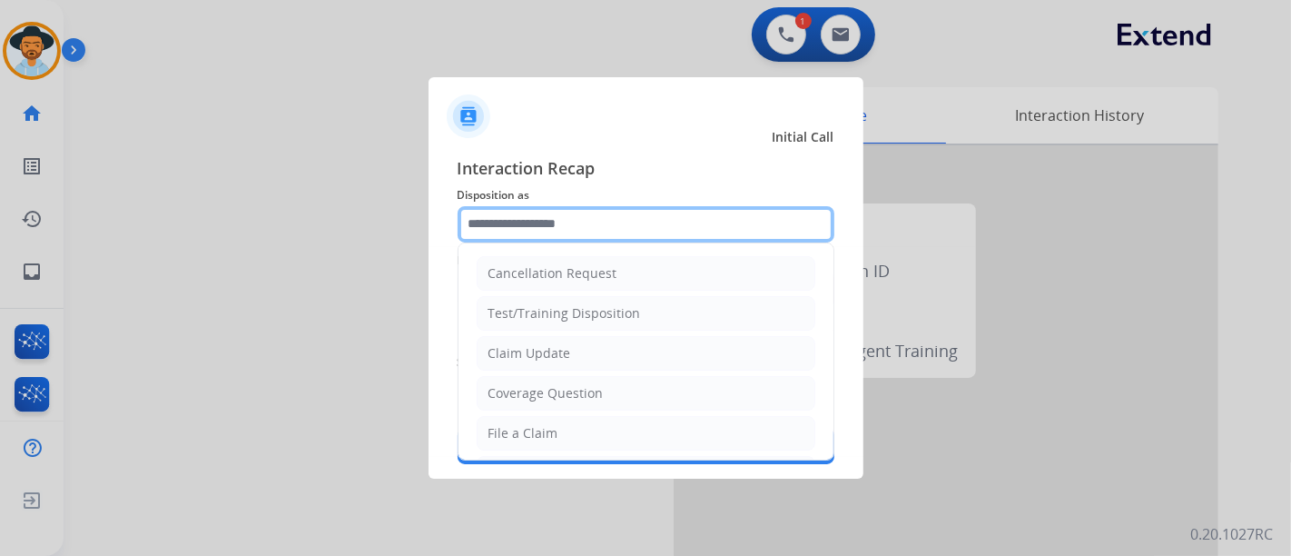
click at [619, 224] on input "text" at bounding box center [646, 224] width 377 height 36
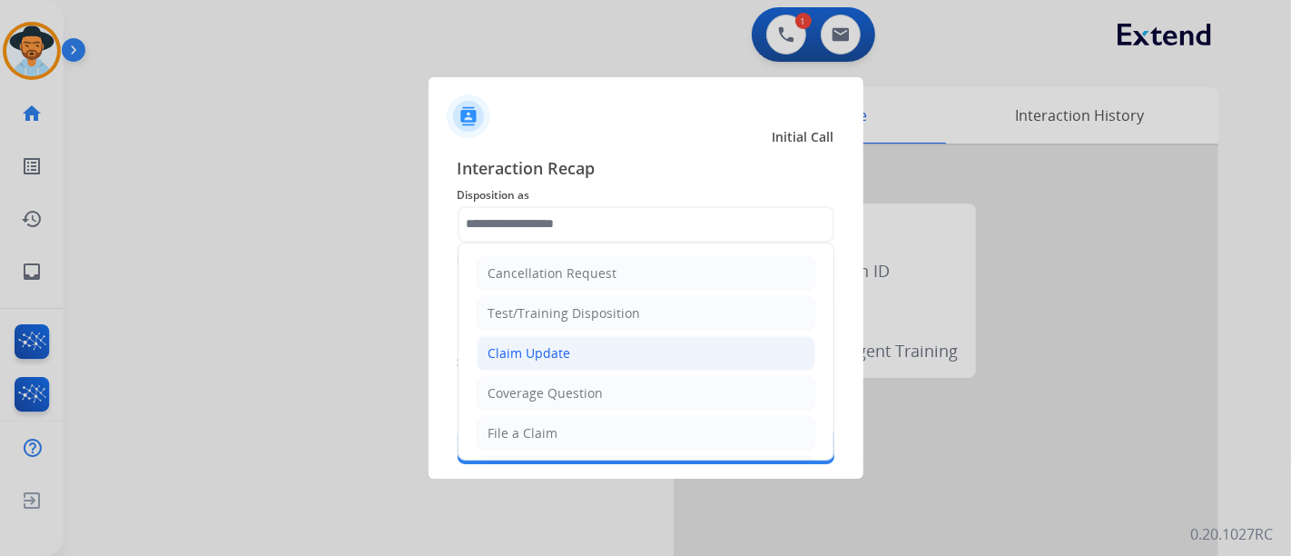
click at [620, 356] on li "Claim Update" at bounding box center [646, 353] width 339 height 35
type input "**********"
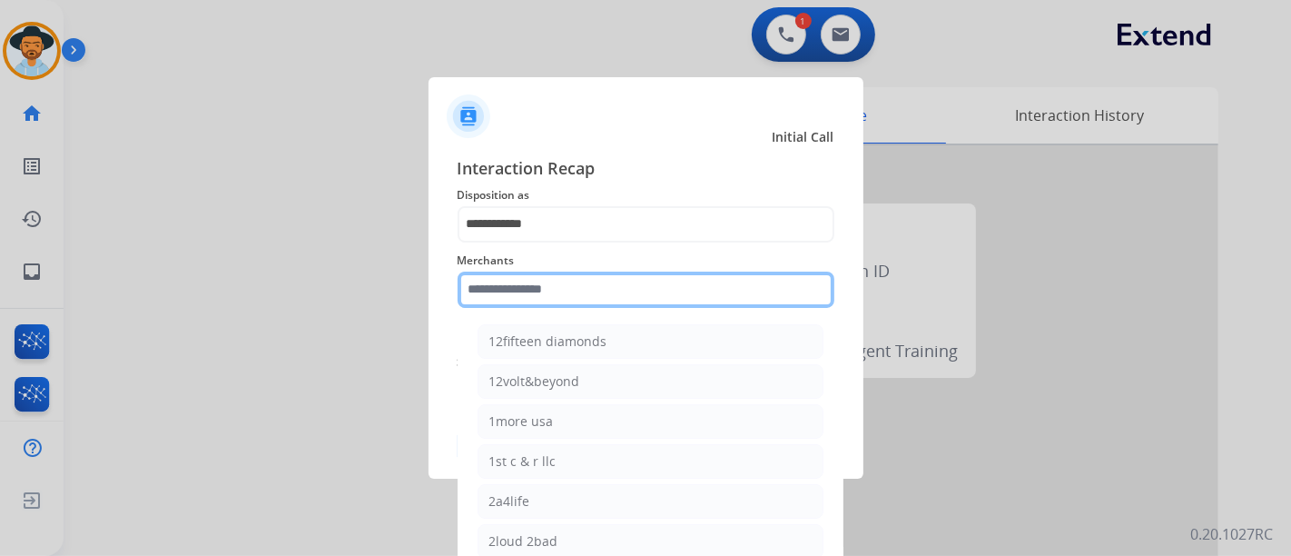
click at [614, 291] on input "text" at bounding box center [646, 290] width 377 height 36
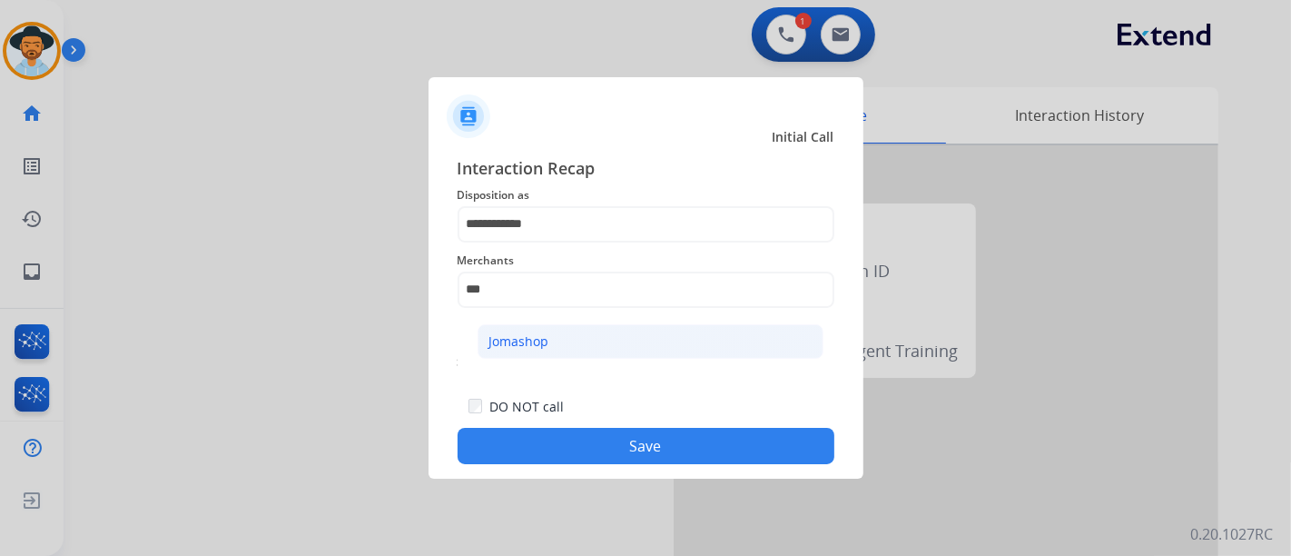
click at [595, 344] on li "Jomashop" at bounding box center [651, 341] width 346 height 35
type input "********"
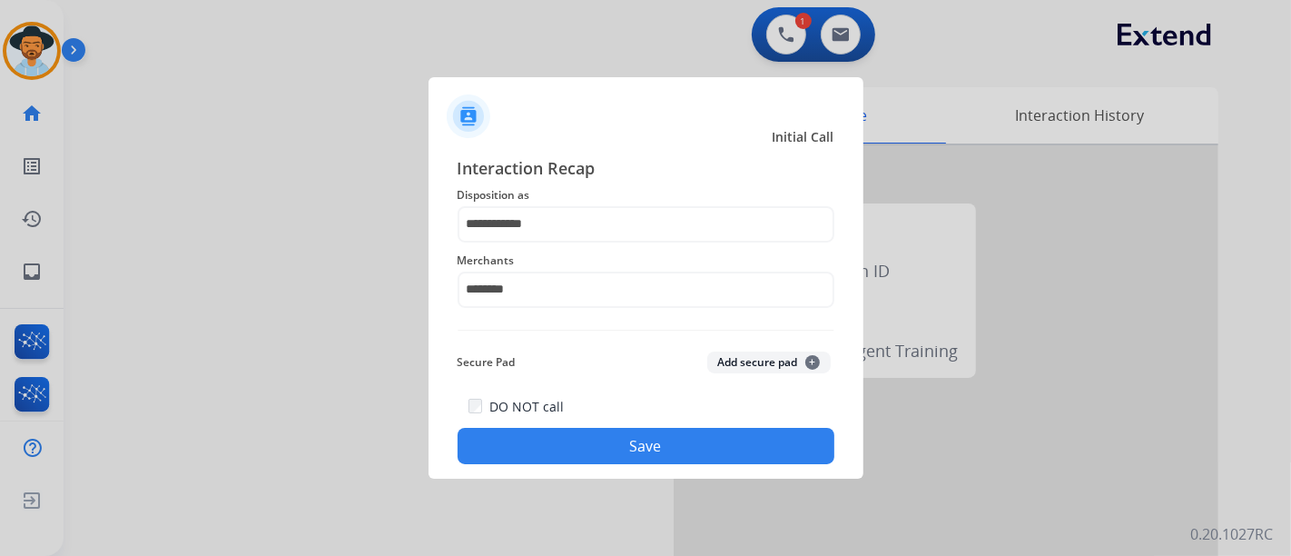
click at [619, 445] on button "Save" at bounding box center [646, 446] width 377 height 36
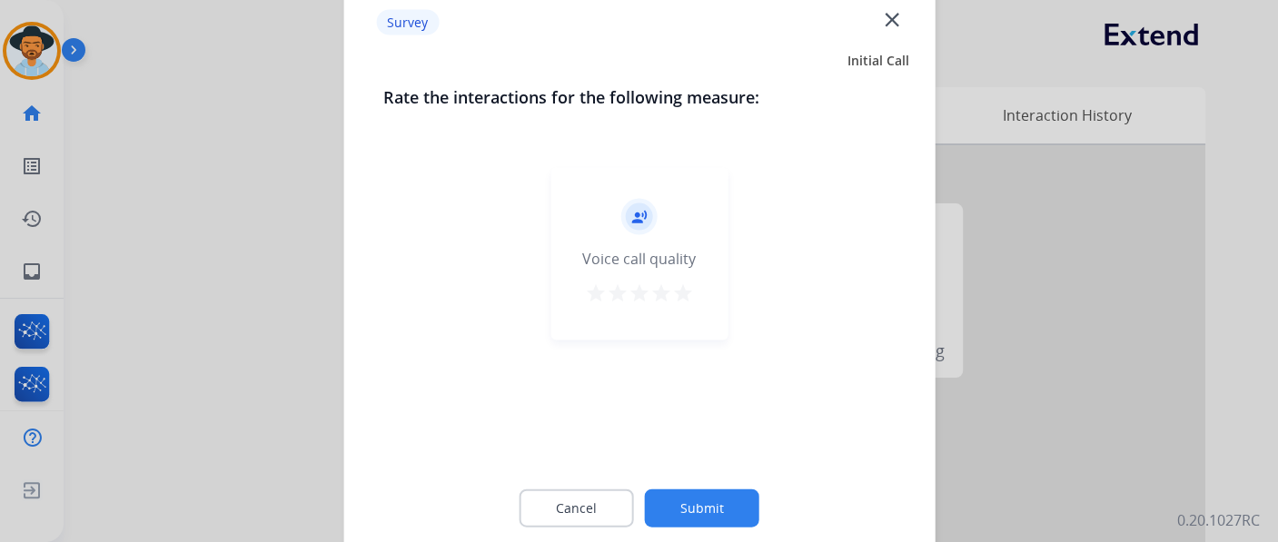
click at [692, 297] on mat-icon "star" at bounding box center [683, 292] width 22 height 22
click at [724, 510] on button "Submit" at bounding box center [702, 508] width 114 height 38
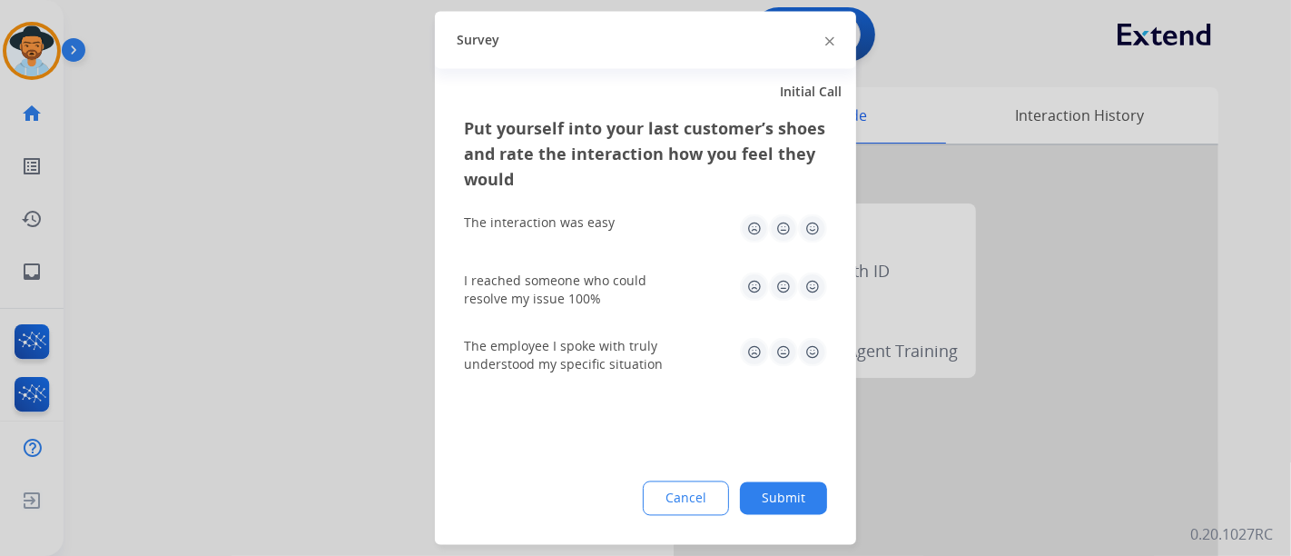
click at [805, 234] on img at bounding box center [812, 228] width 29 height 29
click at [798, 304] on div "I reached someone who could resolve my issue 100%" at bounding box center [645, 290] width 363 height 36
click at [806, 290] on img at bounding box center [812, 286] width 29 height 29
click at [807, 356] on img at bounding box center [812, 352] width 29 height 29
click at [797, 463] on div "Put yourself into your last customer’s shoes and rate the interaction how you f…" at bounding box center [645, 330] width 421 height 429
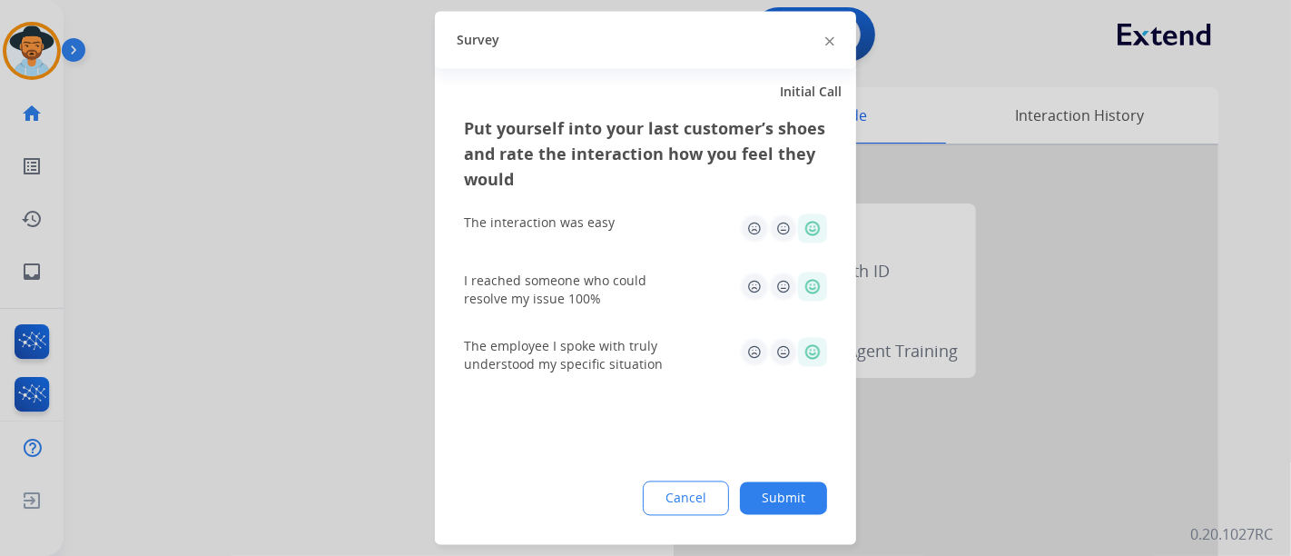
click at [807, 493] on button "Submit" at bounding box center [783, 498] width 87 height 33
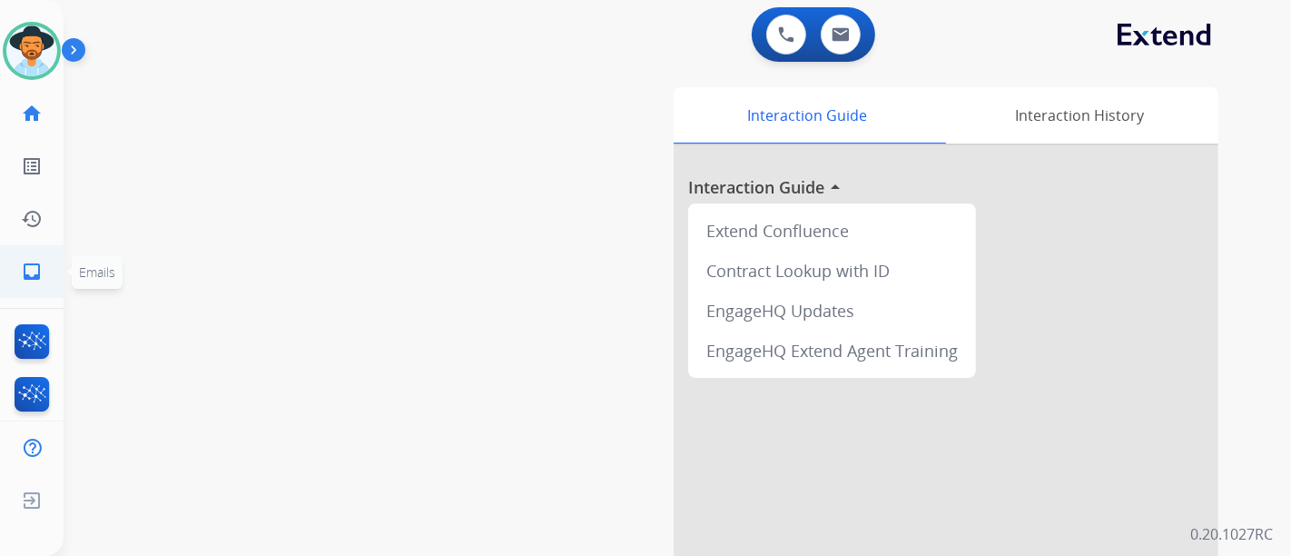
click at [23, 255] on link "inbox Emails" at bounding box center [31, 271] width 51 height 51
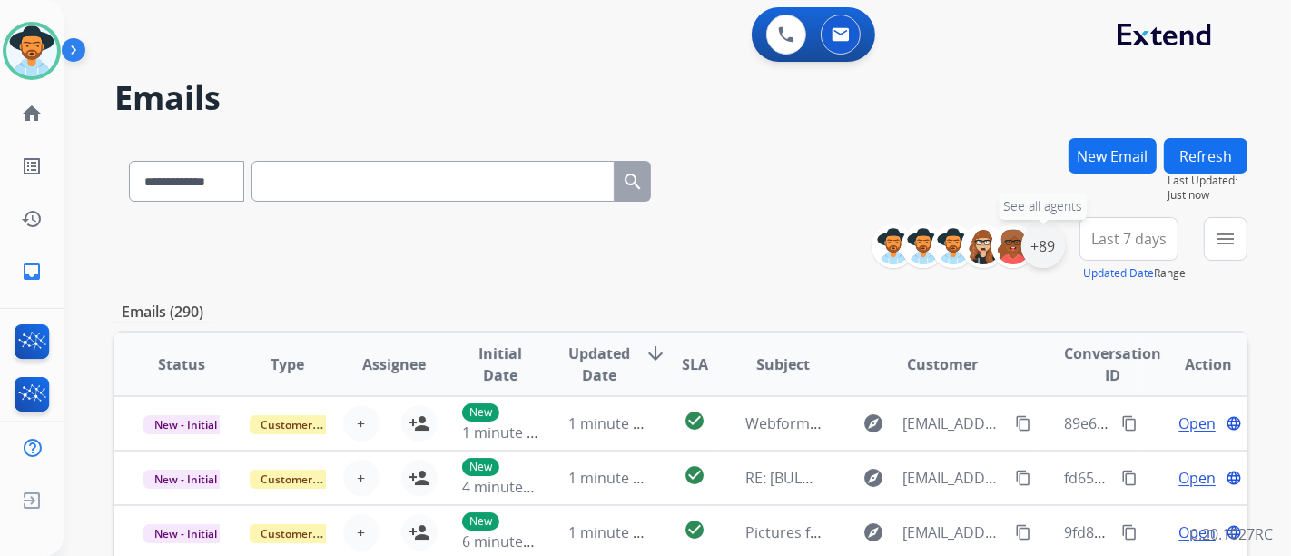
click at [1057, 257] on div "+89" at bounding box center [1044, 246] width 44 height 44
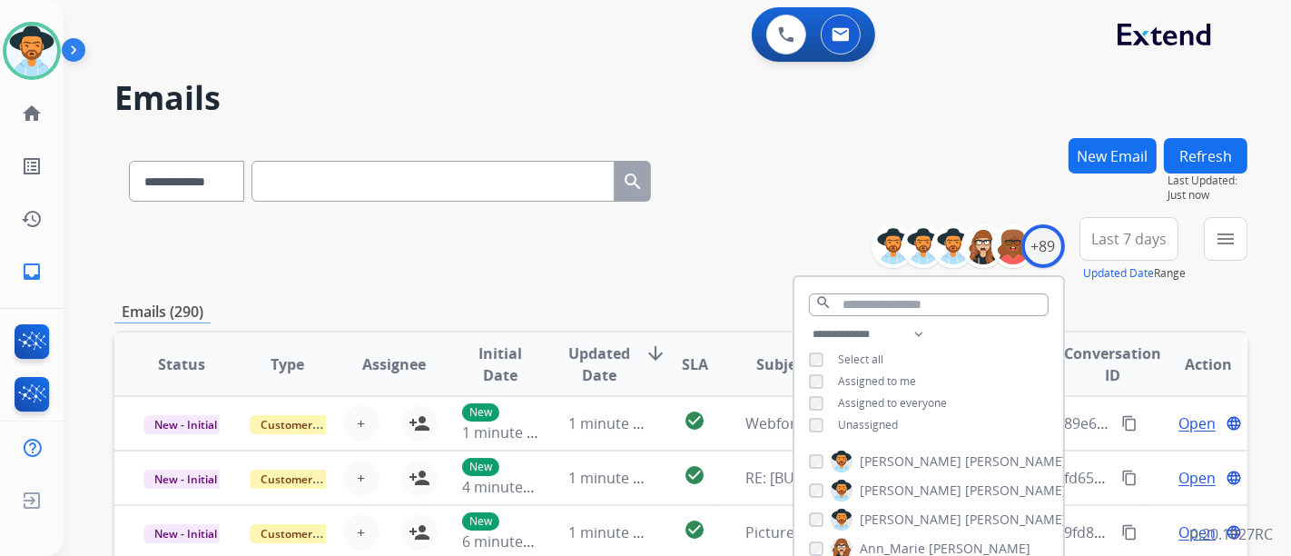
click at [849, 419] on span "Unassigned" at bounding box center [868, 424] width 60 height 15
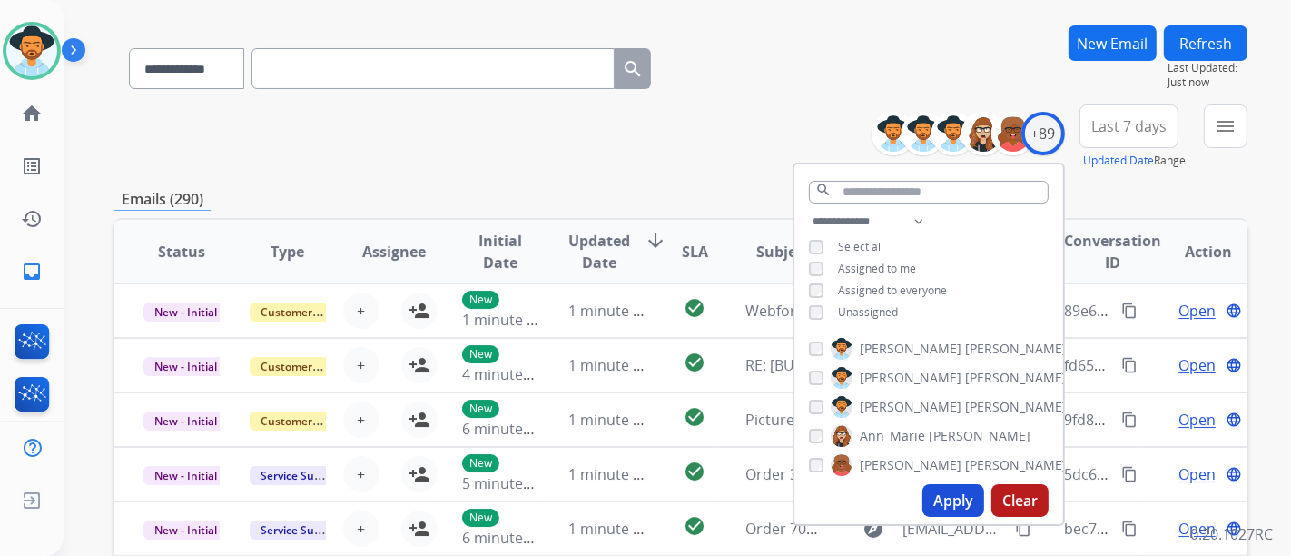
scroll to position [302, 0]
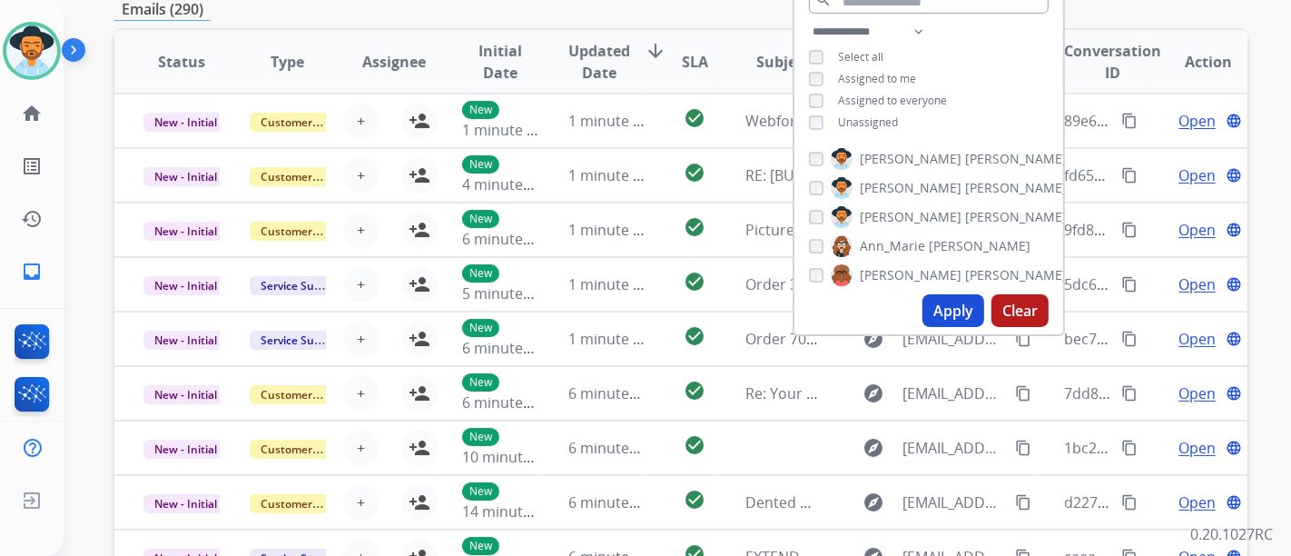
click at [947, 319] on button "Apply" at bounding box center [954, 310] width 62 height 33
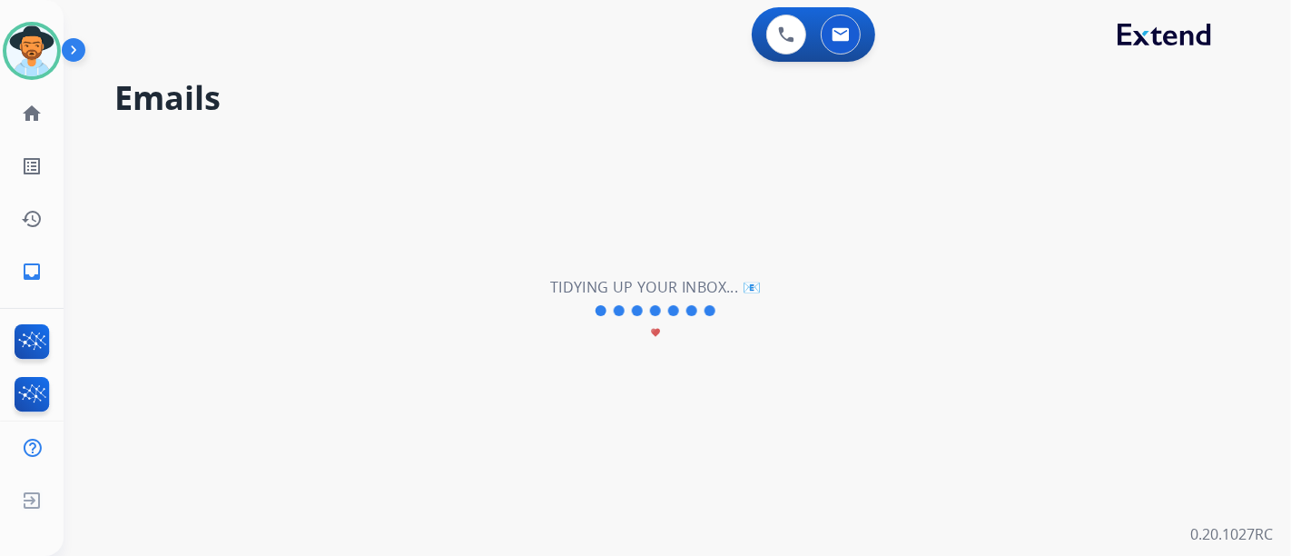
scroll to position [0, 0]
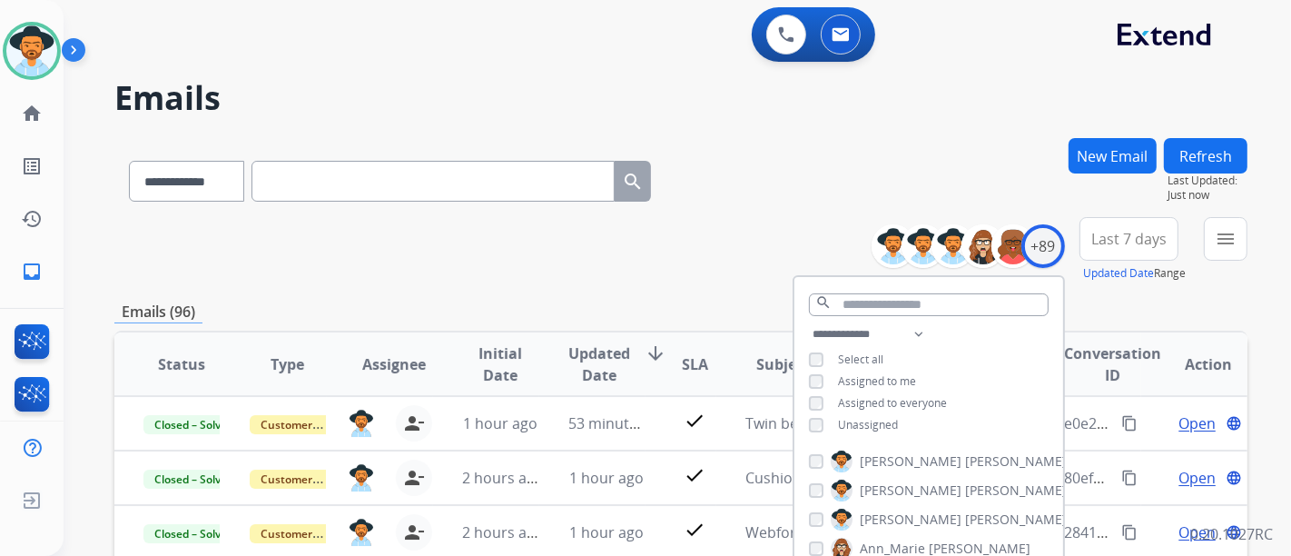
click at [713, 214] on div "**********" at bounding box center [680, 177] width 1133 height 79
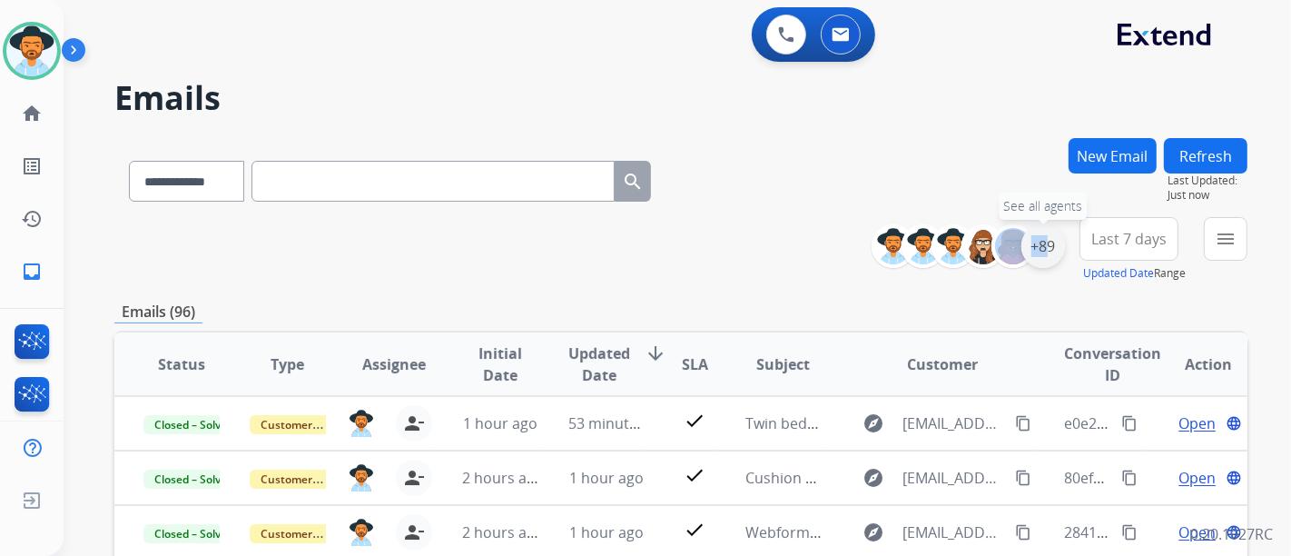
click at [1038, 242] on div "+89 See all agents" at bounding box center [975, 246] width 180 height 44
click at [1038, 242] on div "+89" at bounding box center [1044, 246] width 44 height 44
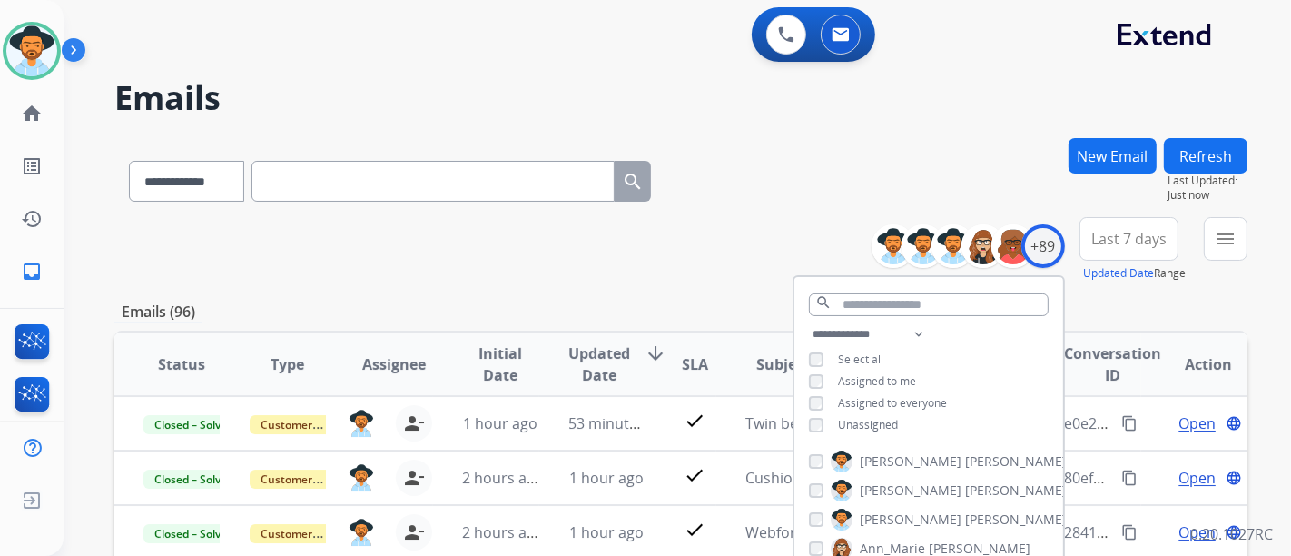
click at [874, 365] on div "**********" at bounding box center [929, 381] width 269 height 116
click at [874, 374] on span "Assigned to me" at bounding box center [877, 380] width 78 height 15
drag, startPoint x: 881, startPoint y: 433, endPoint x: 875, endPoint y: 425, distance: 9.8
click at [878, 429] on div "**********" at bounding box center [929, 381] width 269 height 116
click at [875, 425] on span "Unassigned" at bounding box center [868, 424] width 60 height 15
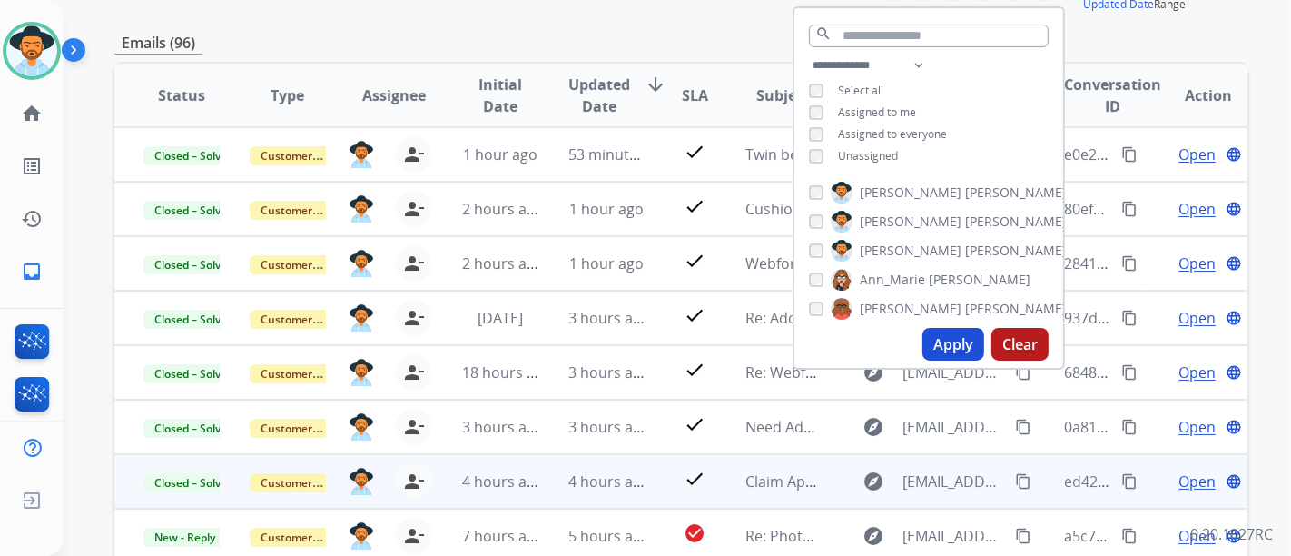
scroll to position [302, 0]
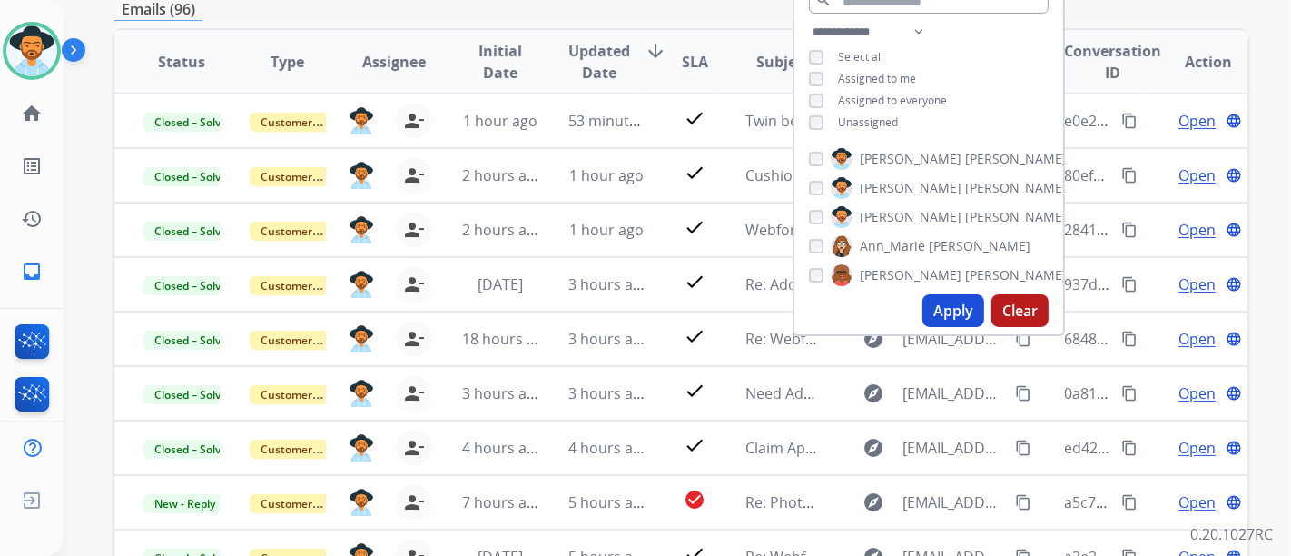
click at [957, 312] on button "Apply" at bounding box center [954, 310] width 62 height 33
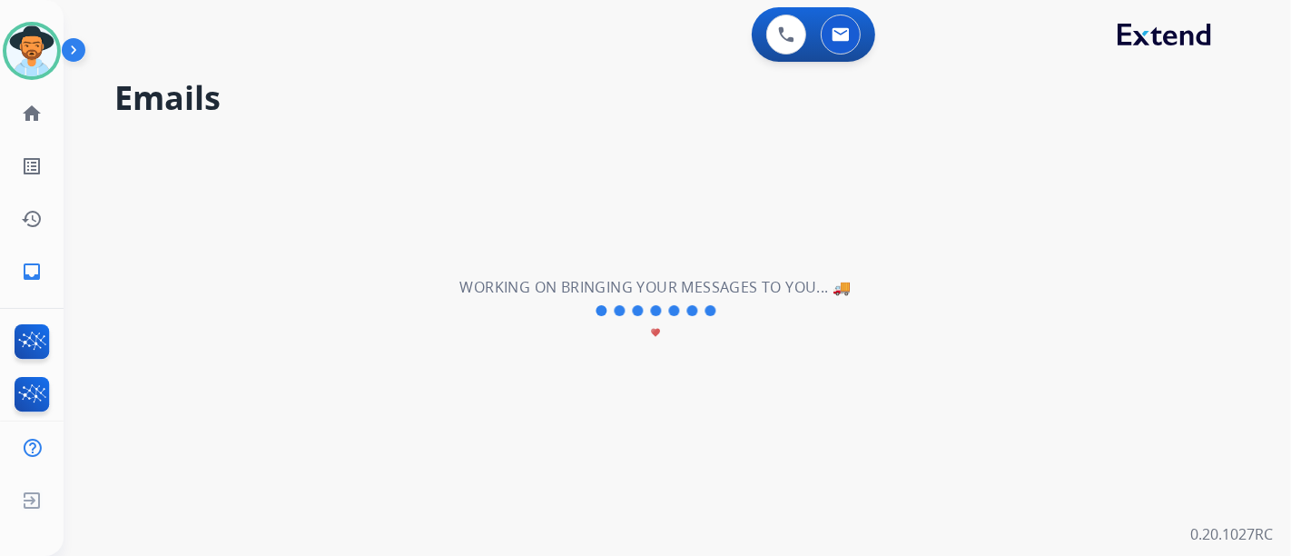
scroll to position [0, 0]
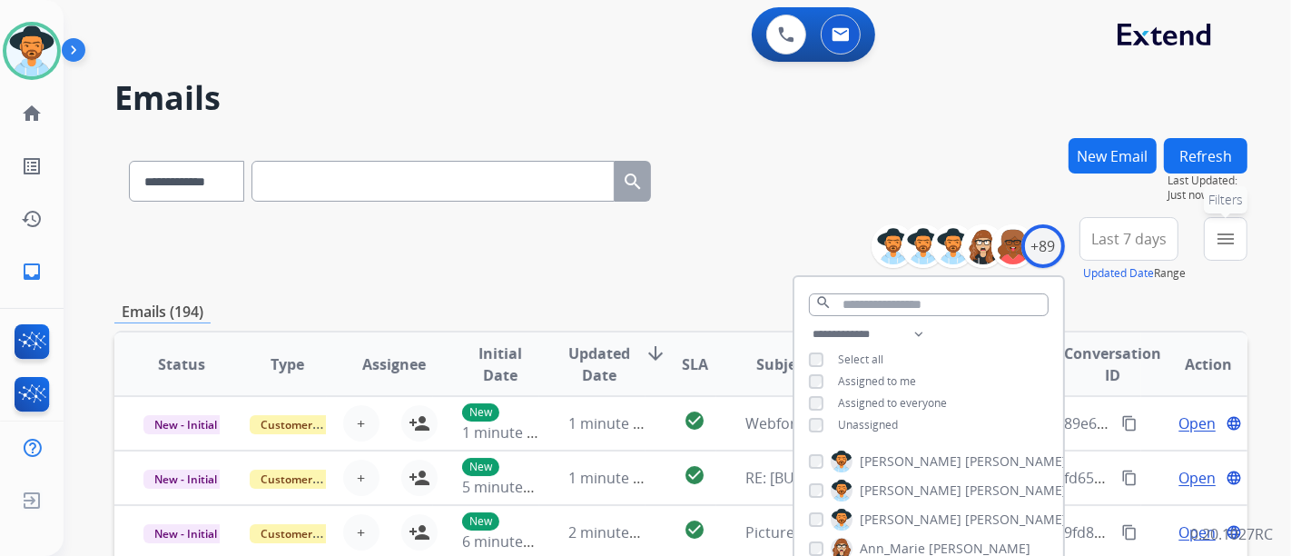
click at [1243, 241] on button "menu Filters" at bounding box center [1226, 239] width 44 height 44
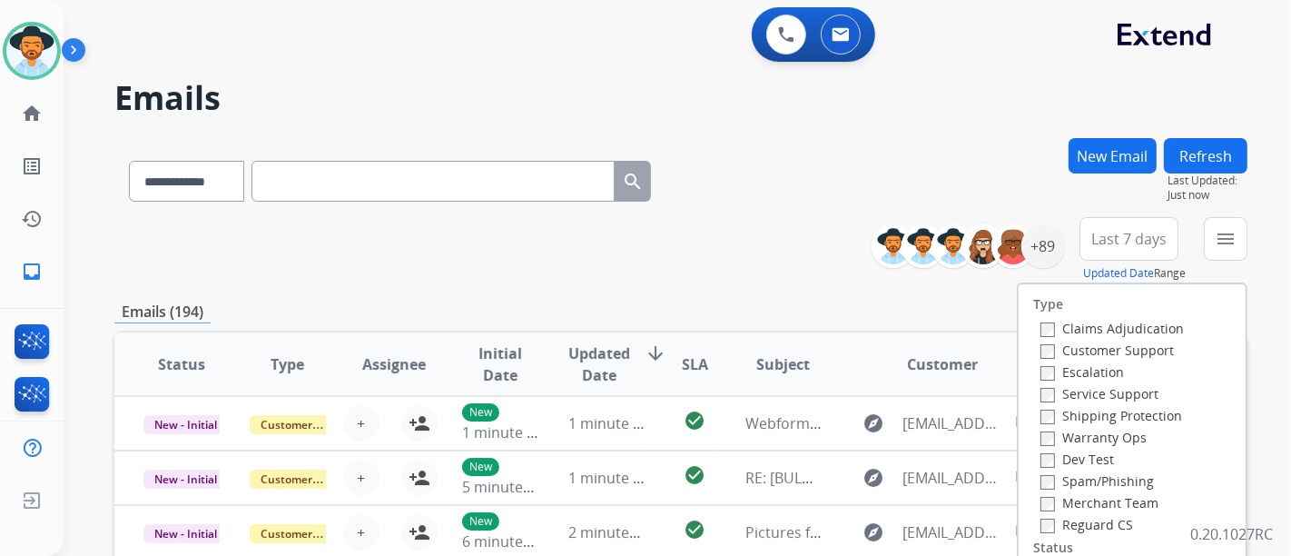
click at [1041, 341] on label "Customer Support" at bounding box center [1107, 349] width 133 height 17
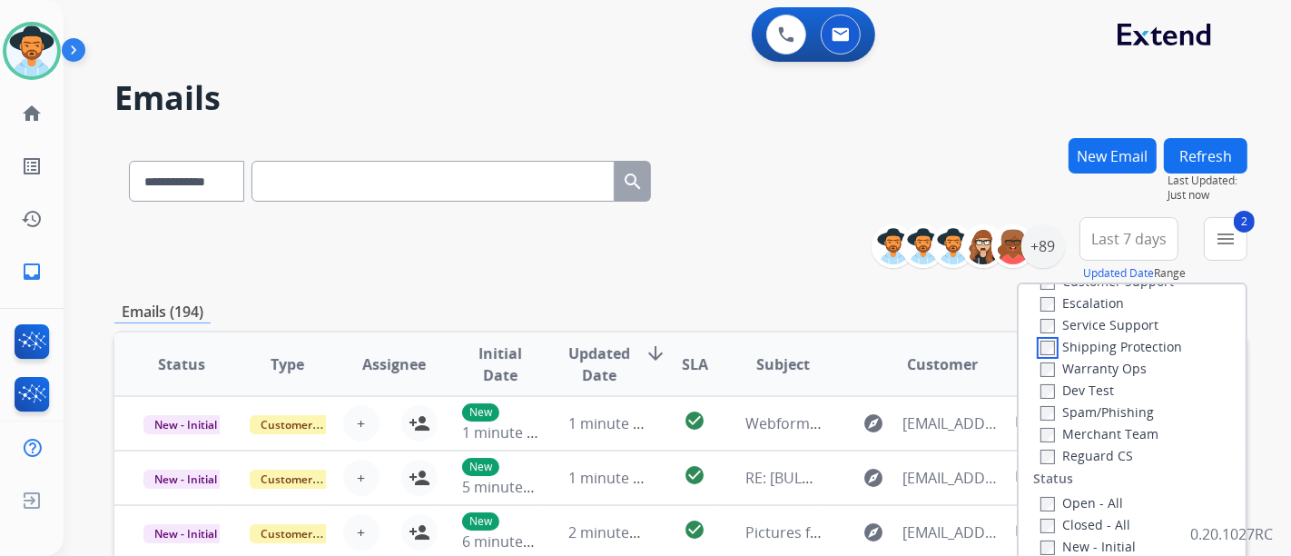
scroll to position [101, 0]
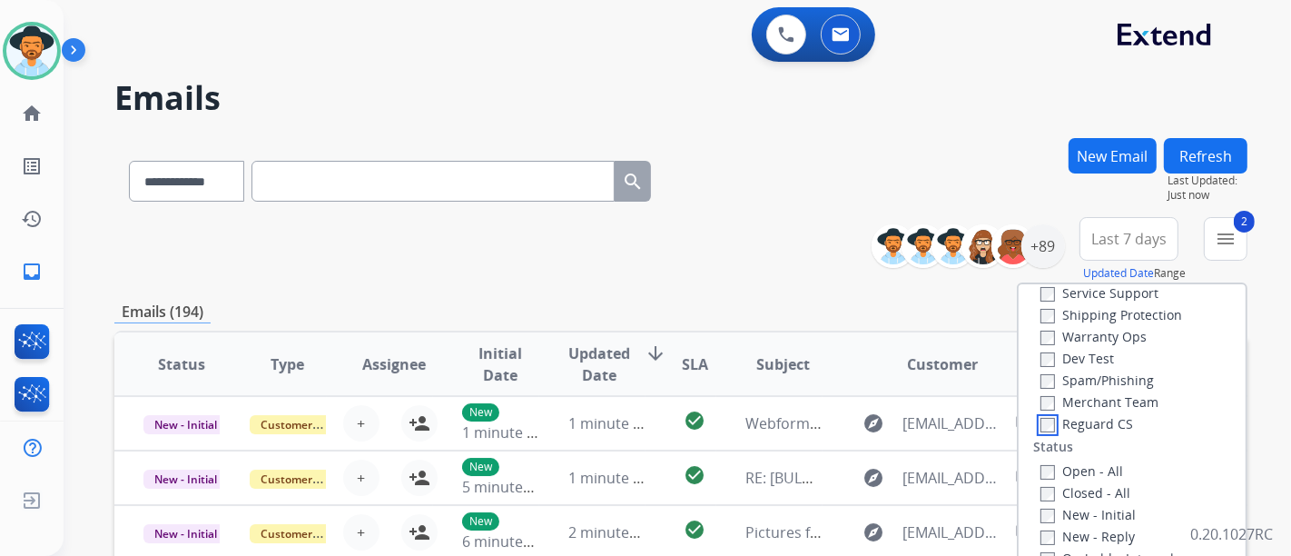
click at [1042, 416] on label "Reguard CS" at bounding box center [1087, 423] width 93 height 17
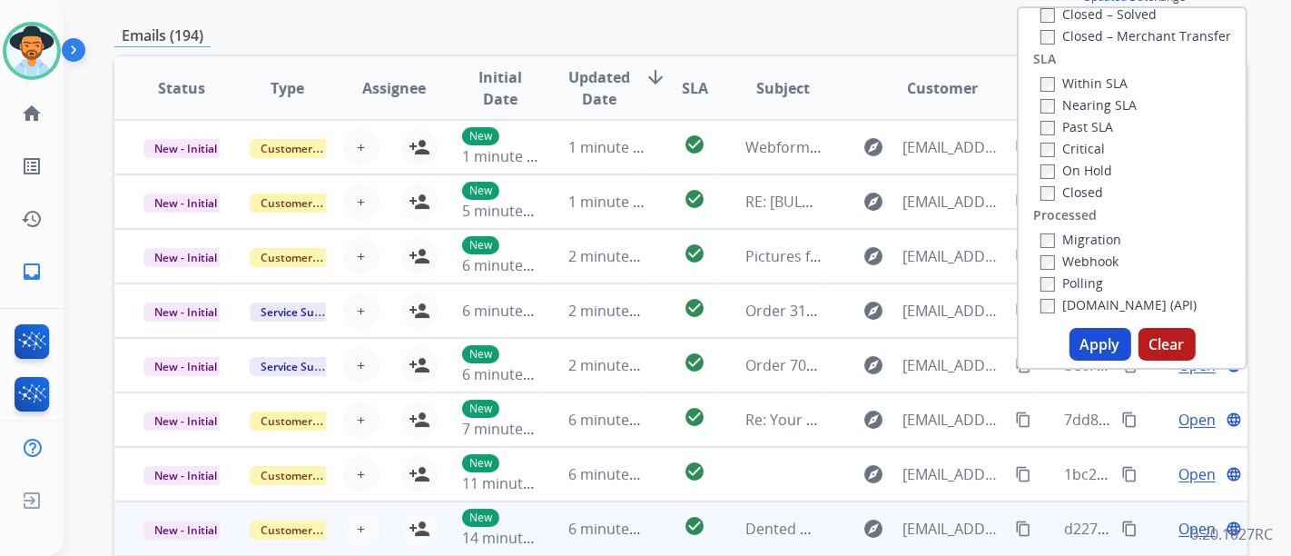
scroll to position [403, 0]
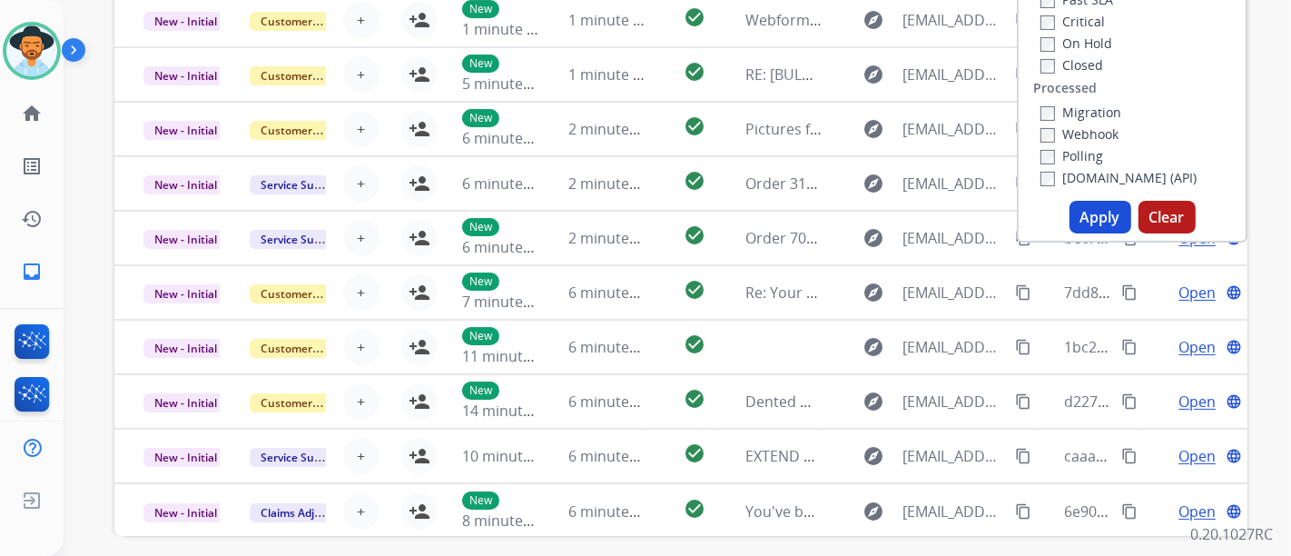
click at [1090, 220] on button "Apply" at bounding box center [1101, 217] width 62 height 33
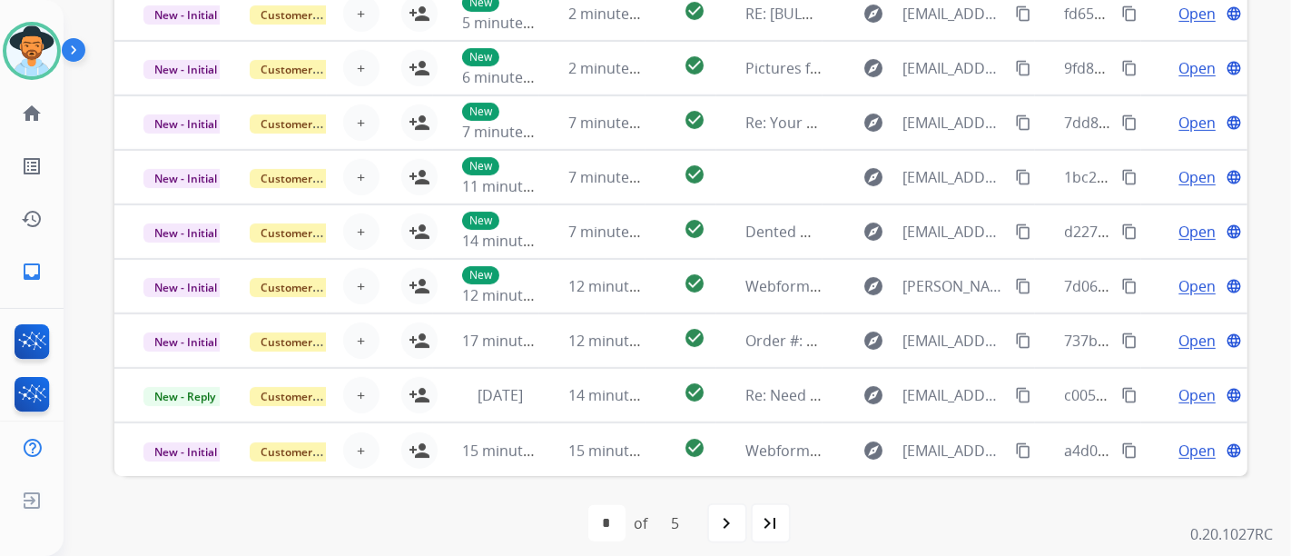
scroll to position [607, 0]
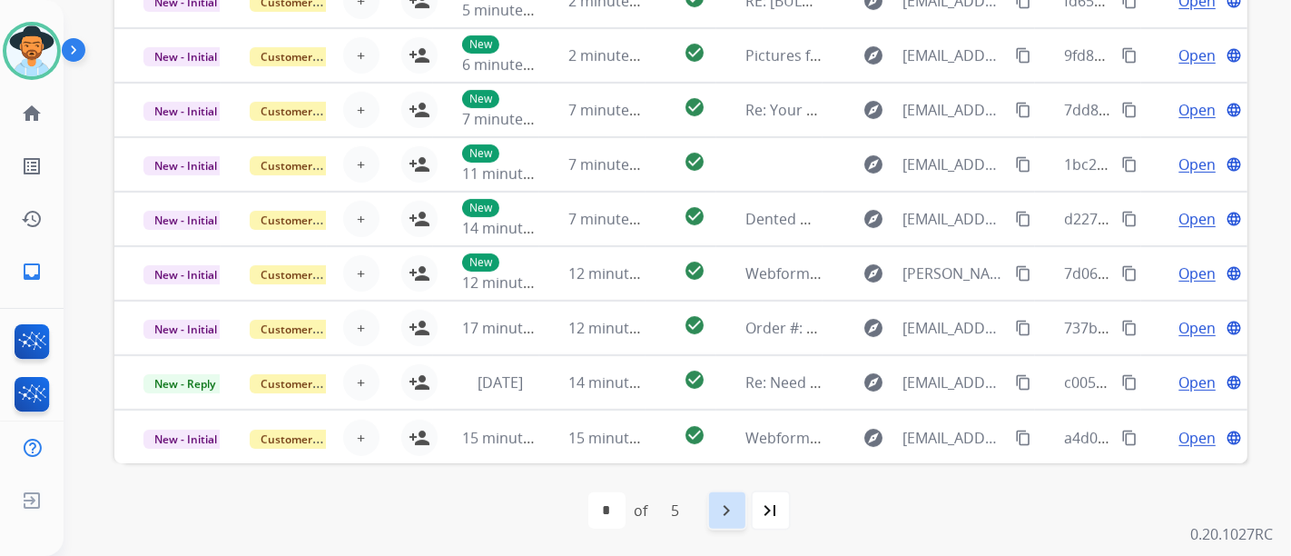
click at [723, 504] on mat-icon "navigate_next" at bounding box center [727, 510] width 22 height 22
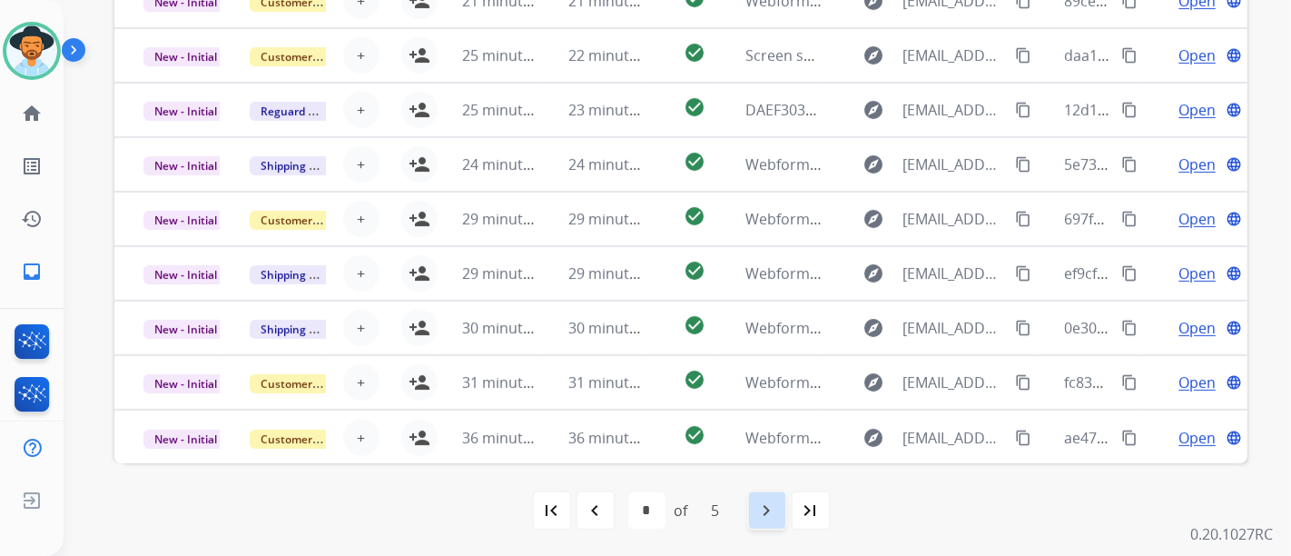
click at [764, 518] on mat-icon "navigate_next" at bounding box center [767, 510] width 22 height 22
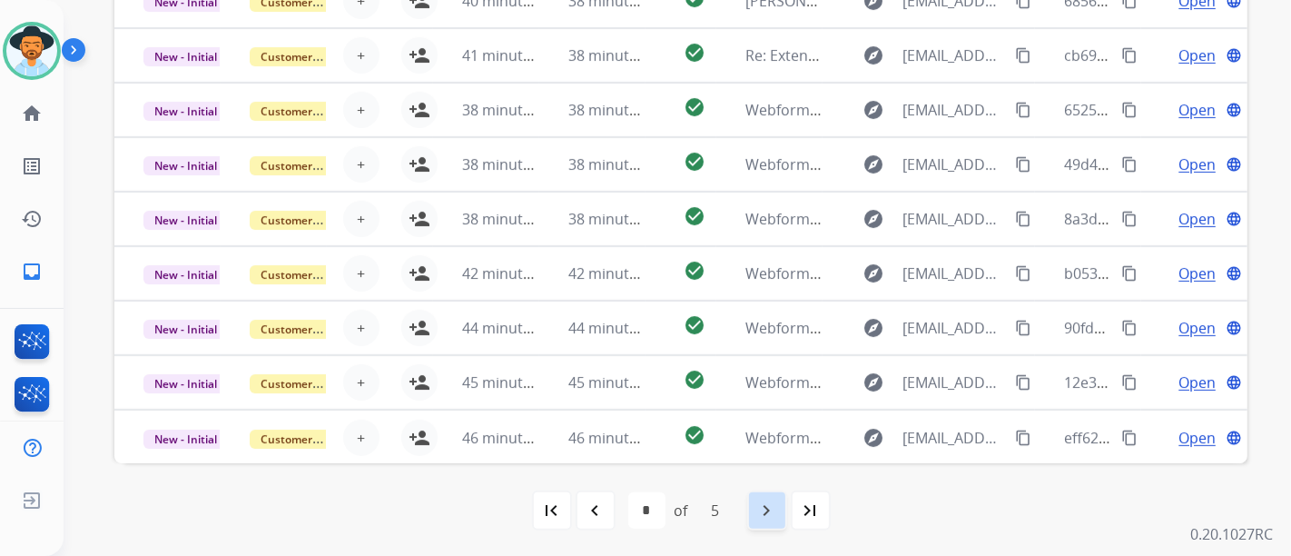
click at [771, 504] on mat-icon "navigate_next" at bounding box center [767, 510] width 22 height 22
select select "*"
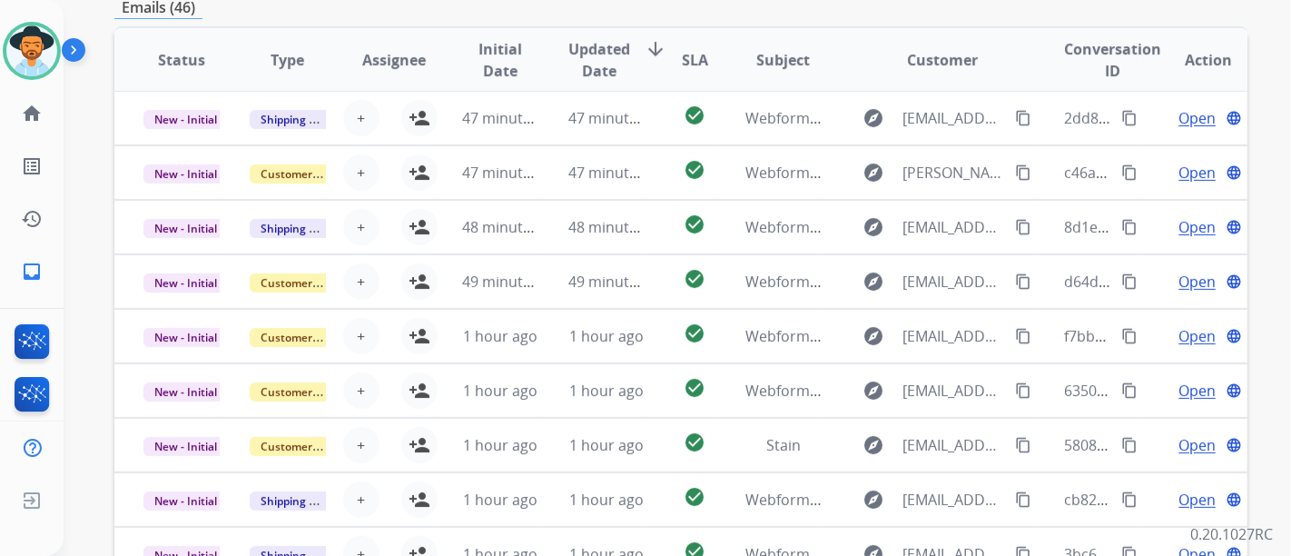
scroll to position [605, 0]
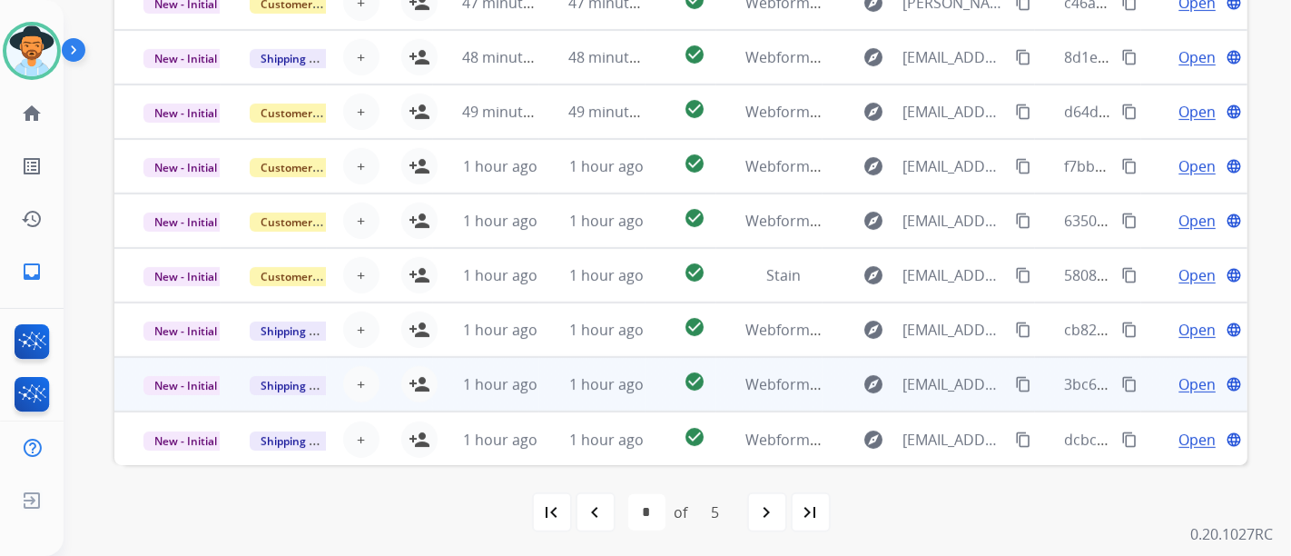
click at [1179, 373] on span "Open" at bounding box center [1197, 384] width 37 height 22
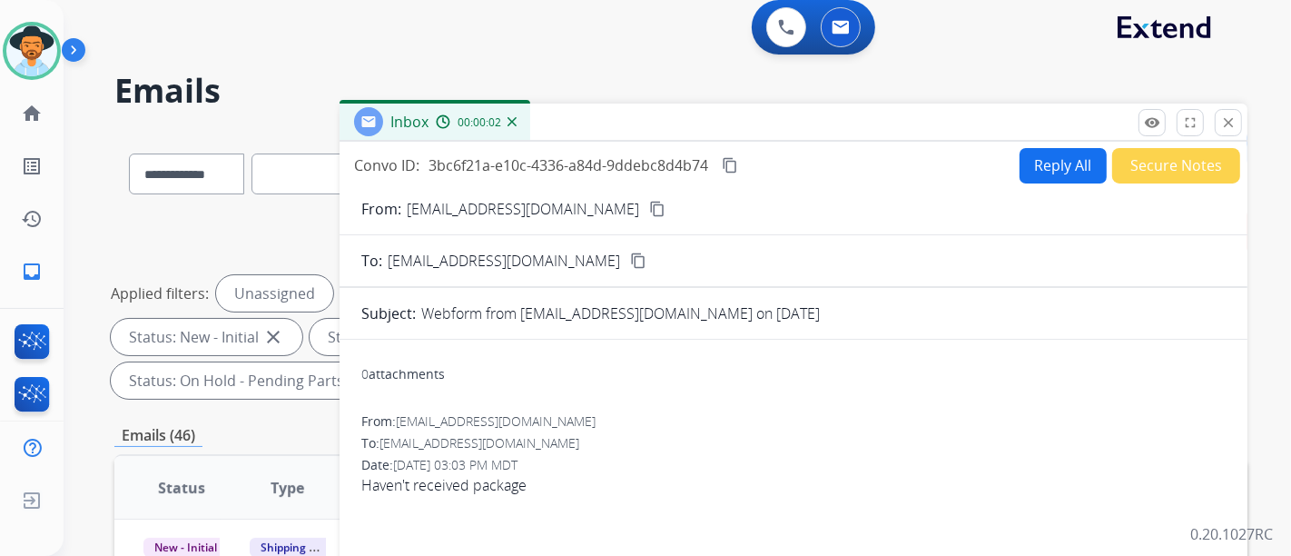
scroll to position [0, 0]
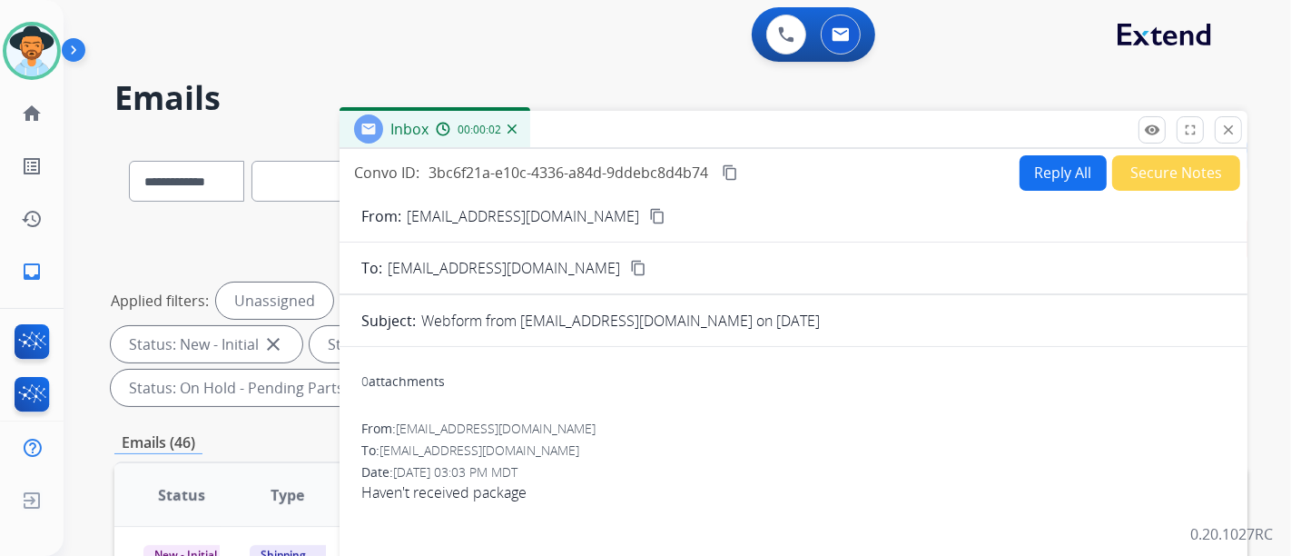
click at [580, 209] on p "[EMAIL_ADDRESS][DOMAIN_NAME]" at bounding box center [523, 216] width 232 height 22
click at [647, 207] on button "content_copy" at bounding box center [658, 216] width 22 height 22
click at [1067, 183] on button "Reply All" at bounding box center [1063, 172] width 87 height 35
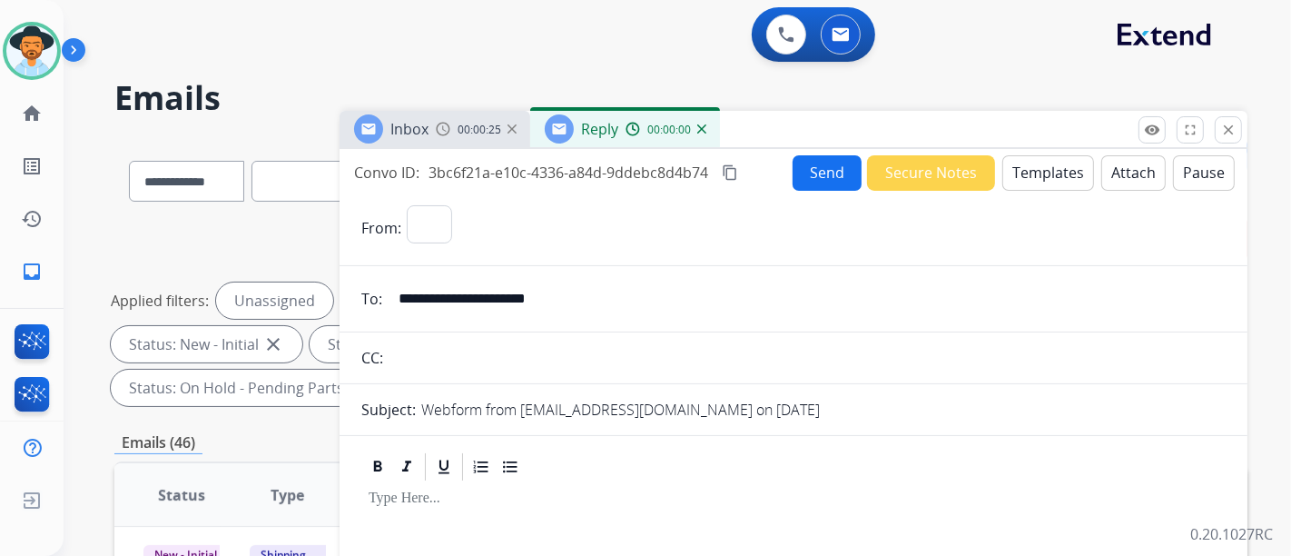
select select "**********"
click at [1077, 174] on button "Templates" at bounding box center [1048, 172] width 92 height 35
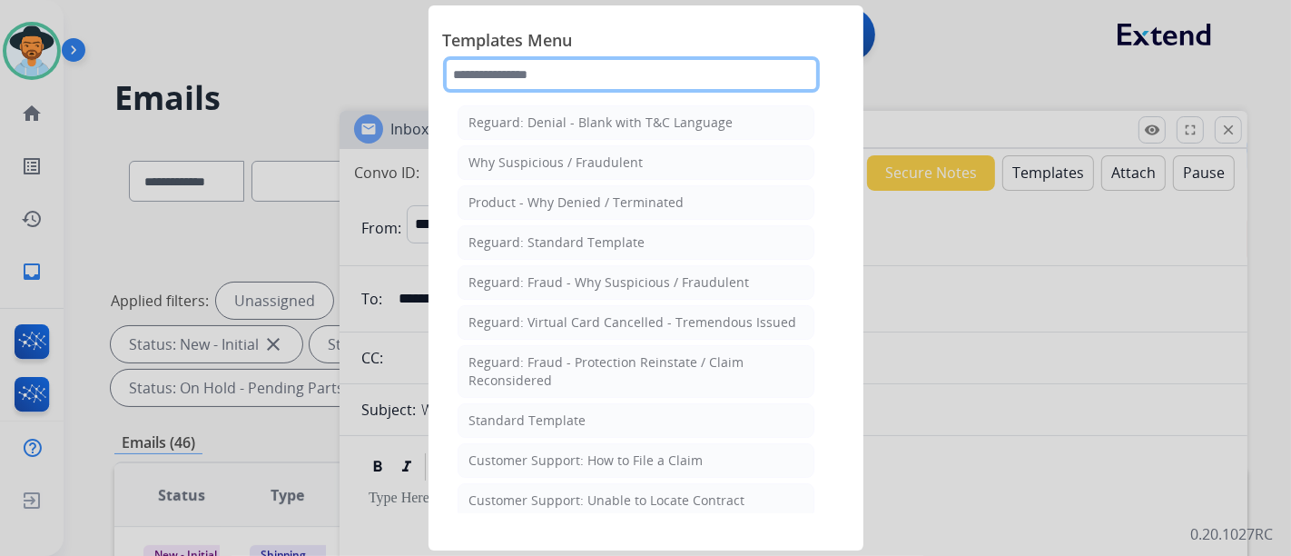
click at [558, 74] on input "text" at bounding box center [631, 74] width 377 height 36
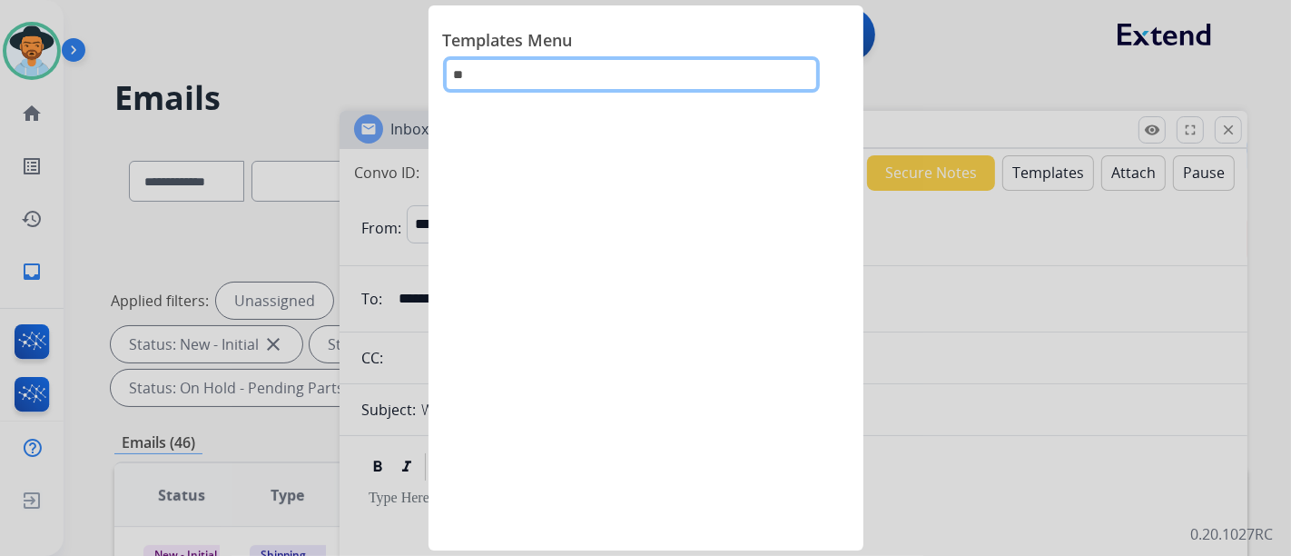
type input "*"
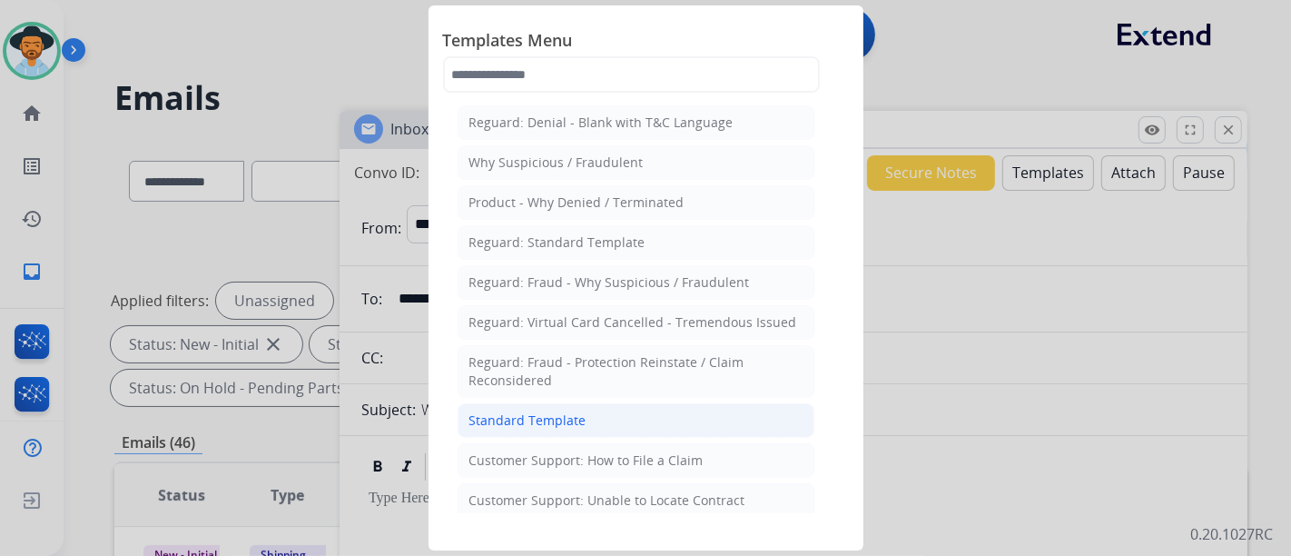
click at [577, 411] on div "Standard Template" at bounding box center [527, 420] width 117 height 18
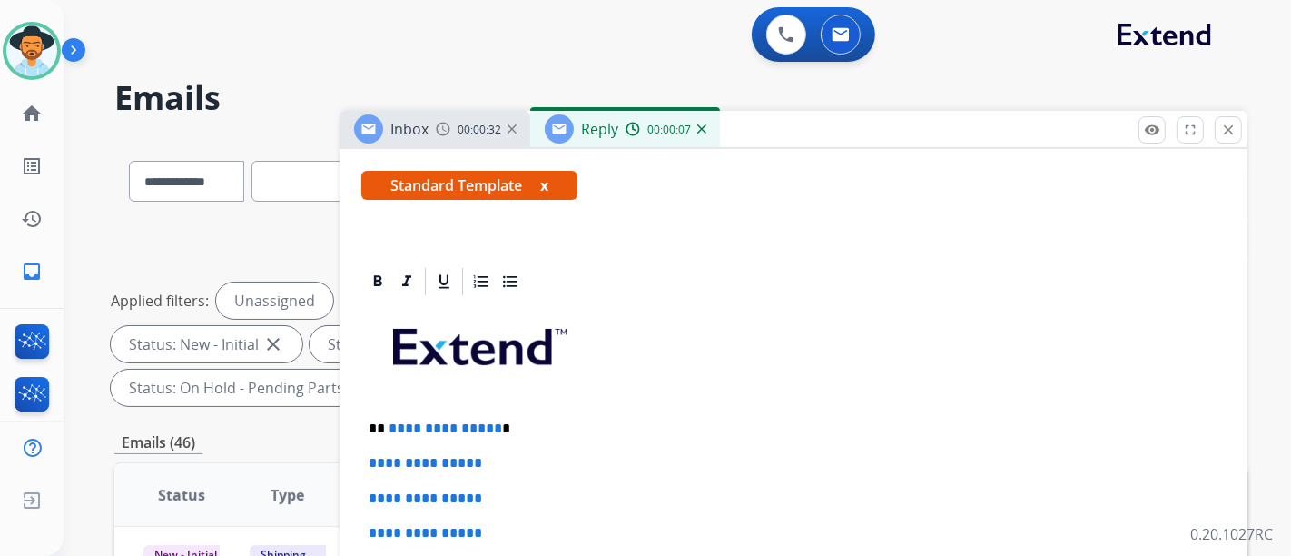
scroll to position [302, 0]
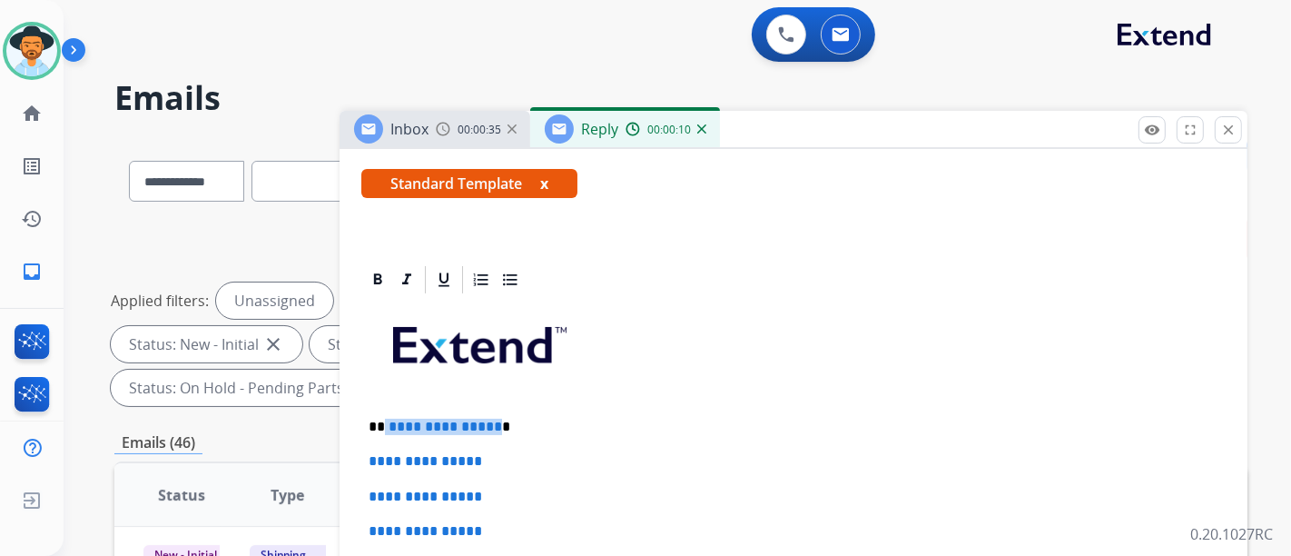
drag, startPoint x: 491, startPoint y: 427, endPoint x: 384, endPoint y: 416, distance: 107.7
click at [384, 419] on p "**********" at bounding box center [786, 427] width 835 height 16
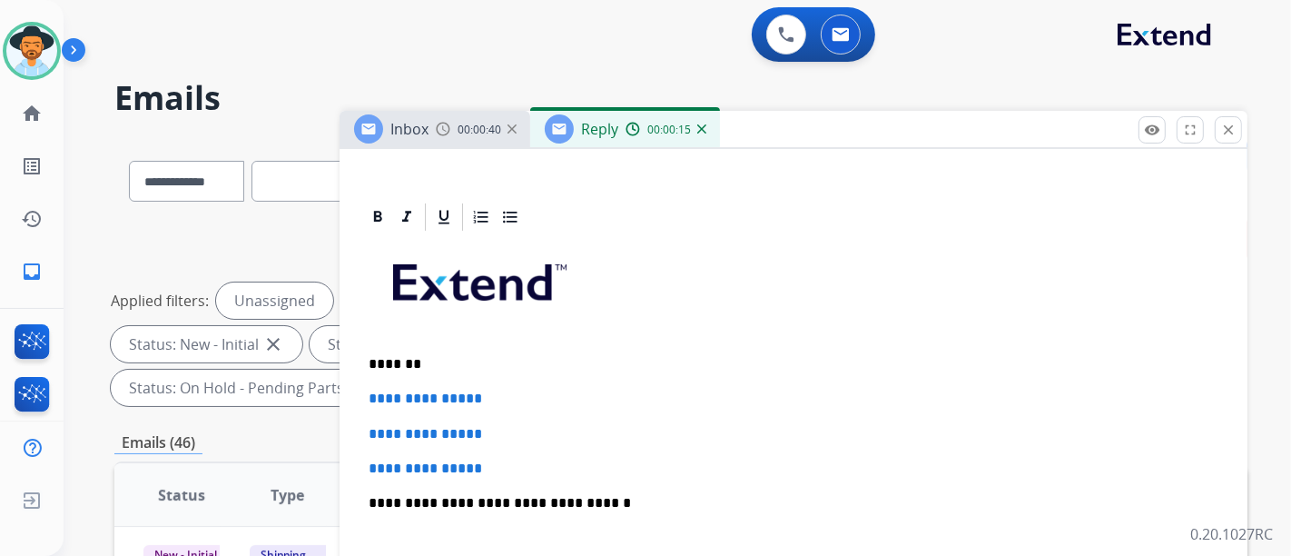
scroll to position [396, 0]
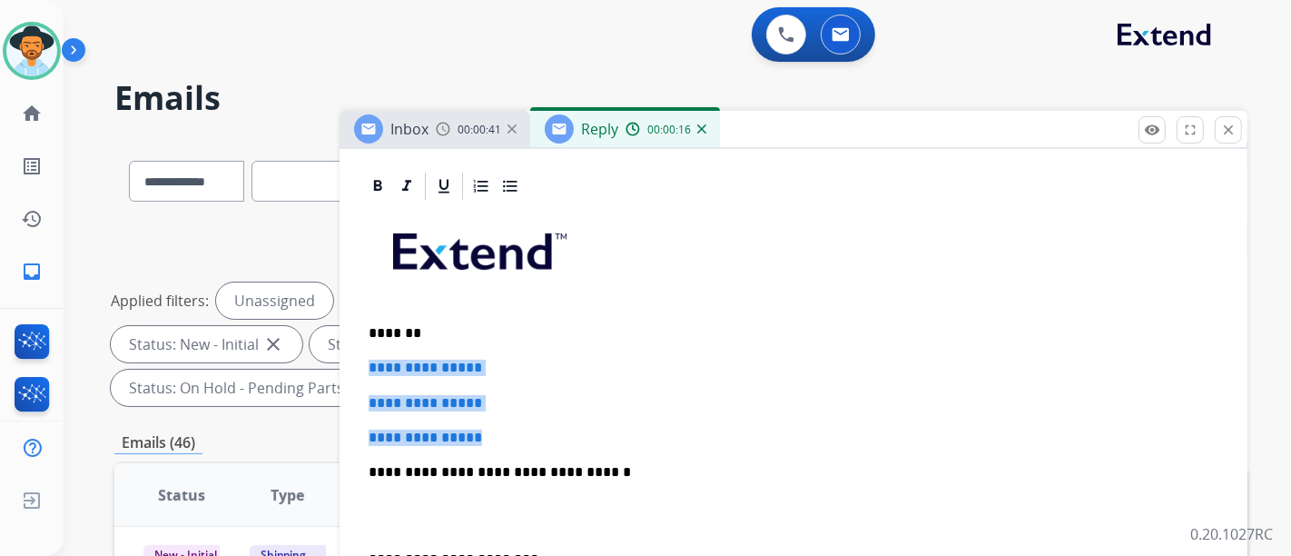
drag, startPoint x: 525, startPoint y: 415, endPoint x: 360, endPoint y: 372, distance: 169.8
click at [360, 372] on div "**********" at bounding box center [794, 546] width 908 height 752
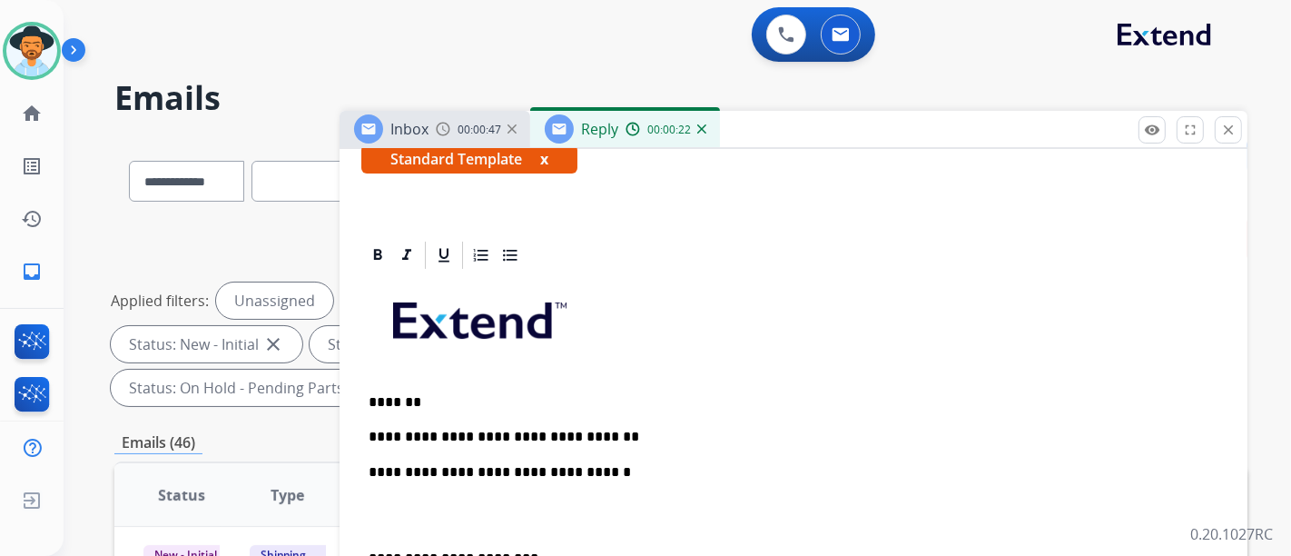
scroll to position [361, 0]
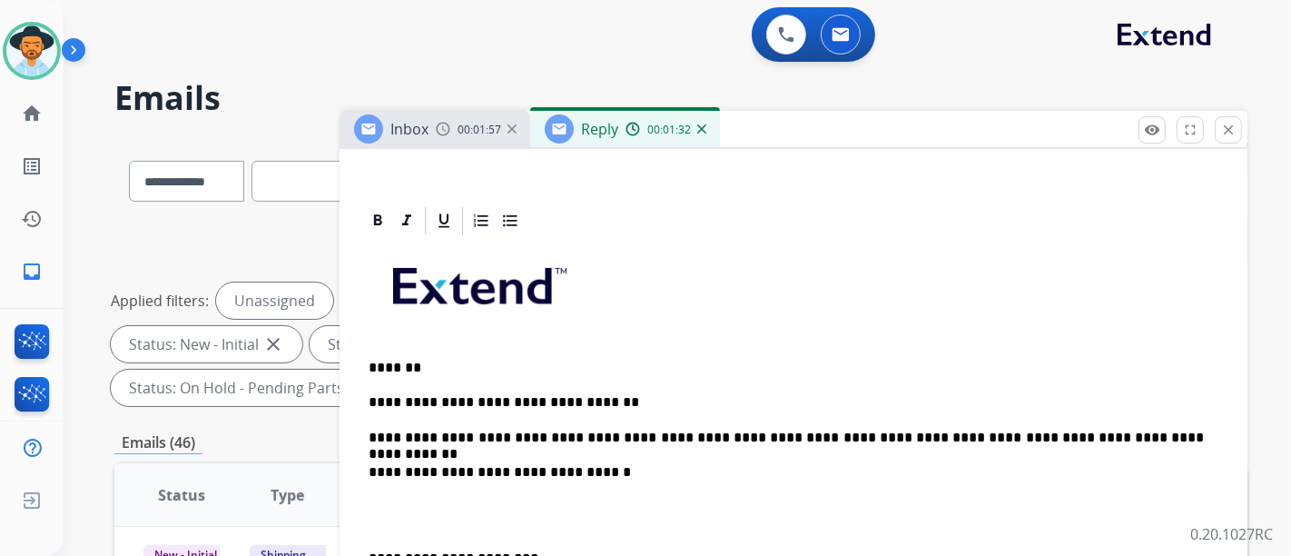
click at [1086, 430] on p "**********" at bounding box center [786, 438] width 835 height 16
click at [1097, 430] on p "**********" at bounding box center [786, 438] width 835 height 16
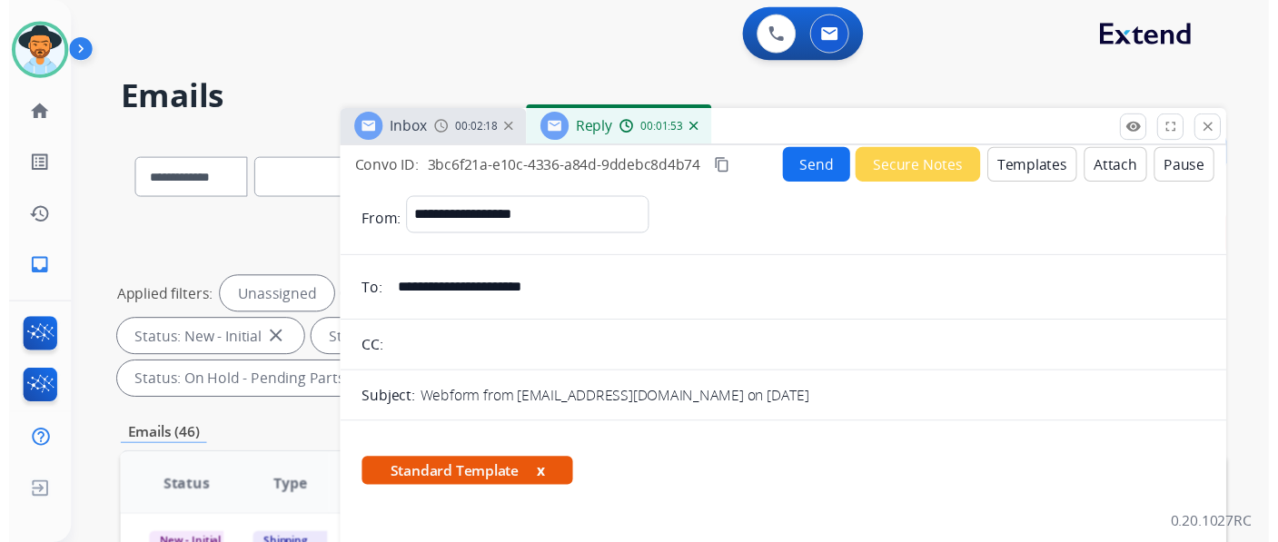
scroll to position [0, 0]
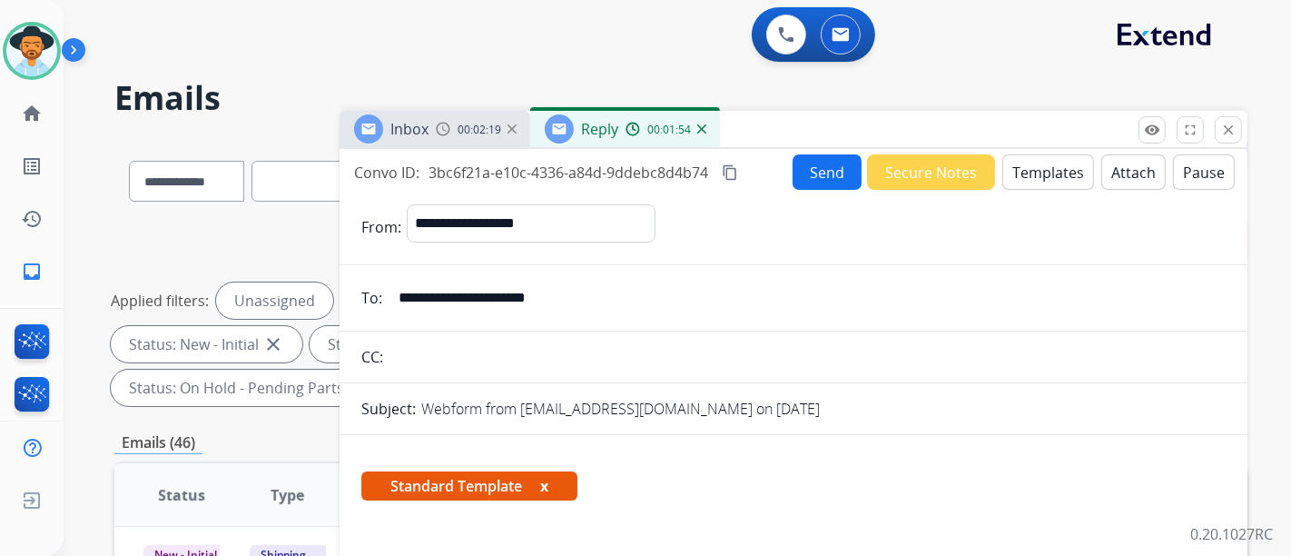
click at [814, 183] on button "Send" at bounding box center [827, 171] width 69 height 35
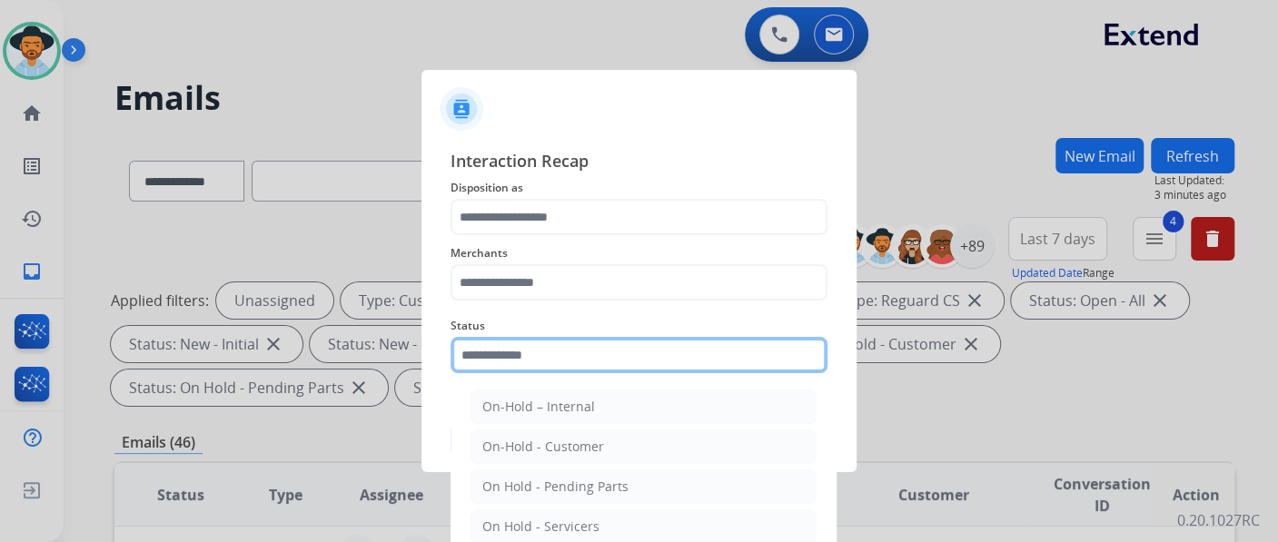
click at [624, 371] on input "text" at bounding box center [638, 355] width 377 height 36
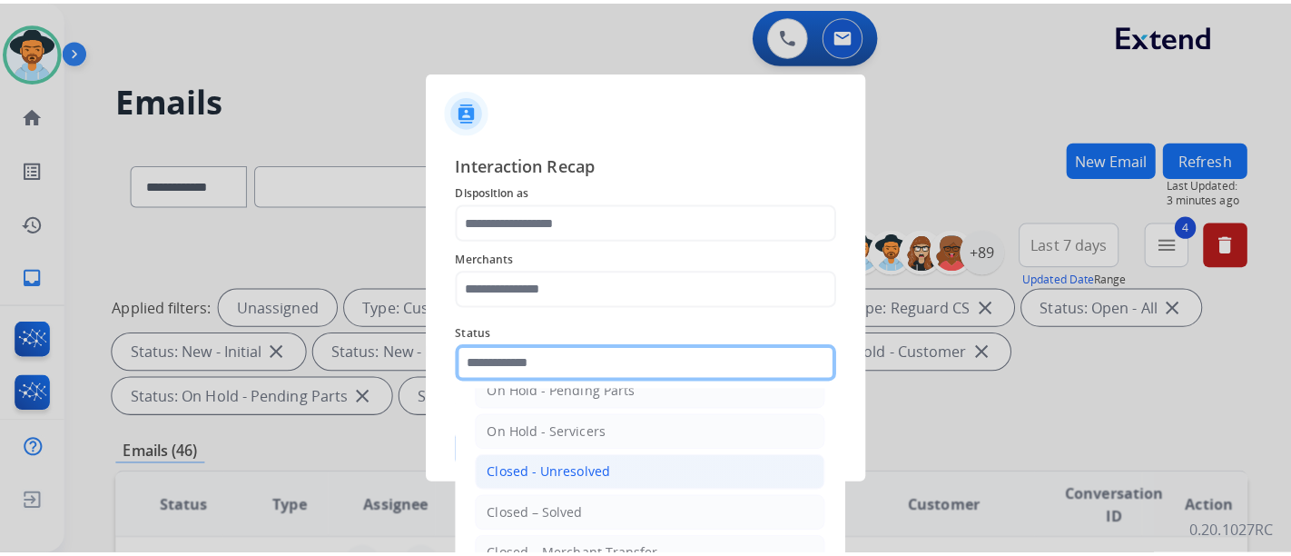
scroll to position [104, 0]
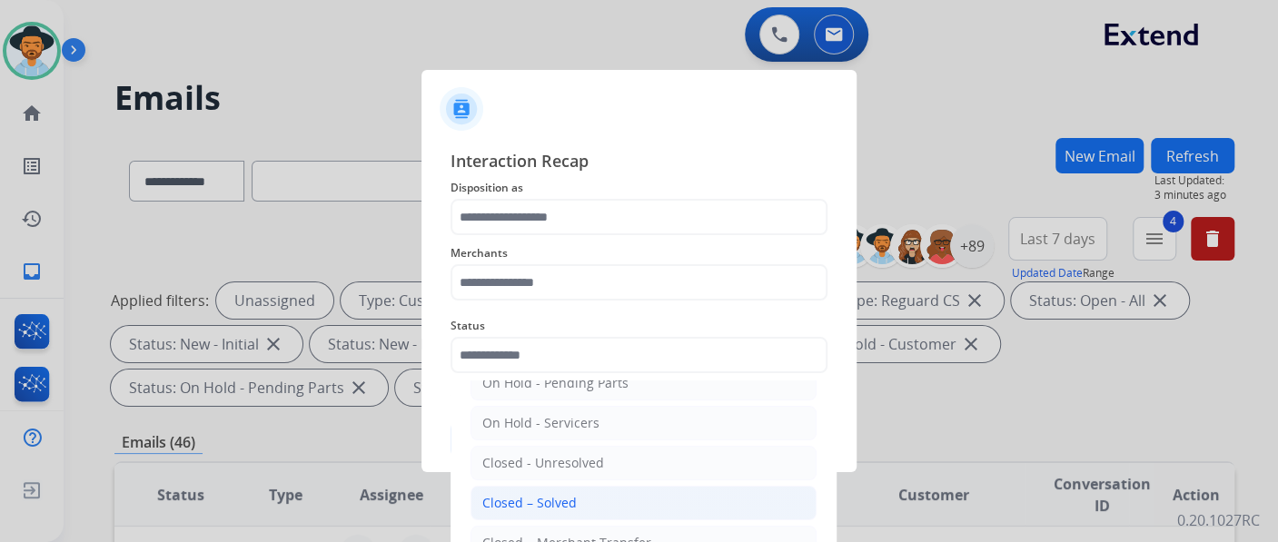
click at [591, 501] on li "Closed – Solved" at bounding box center [643, 503] width 346 height 35
type input "**********"
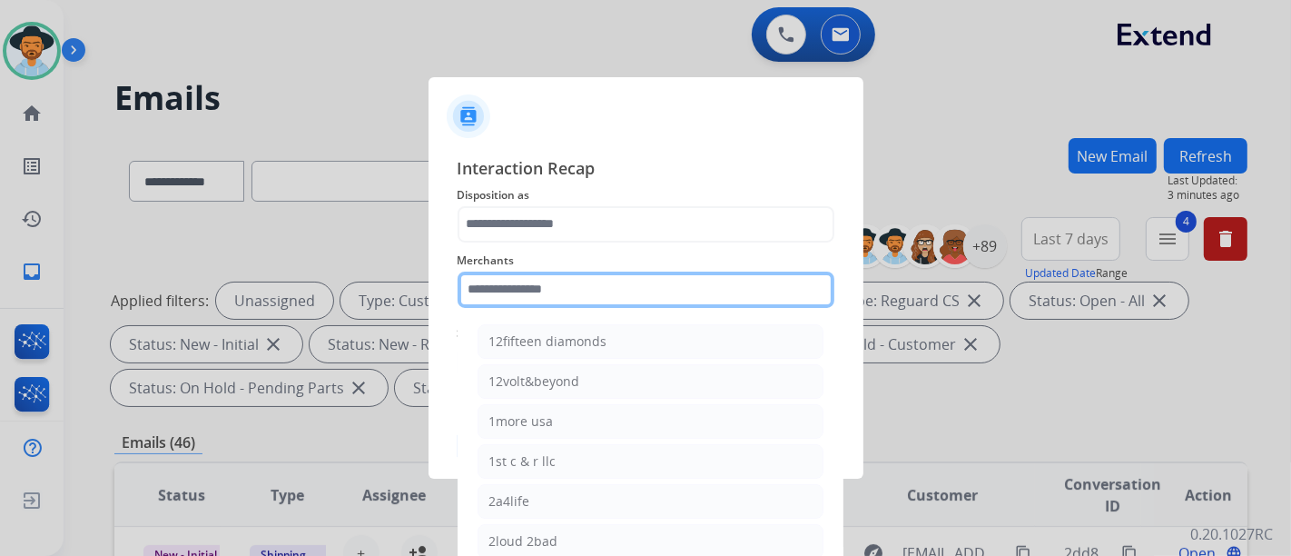
click at [576, 291] on input "text" at bounding box center [646, 290] width 377 height 36
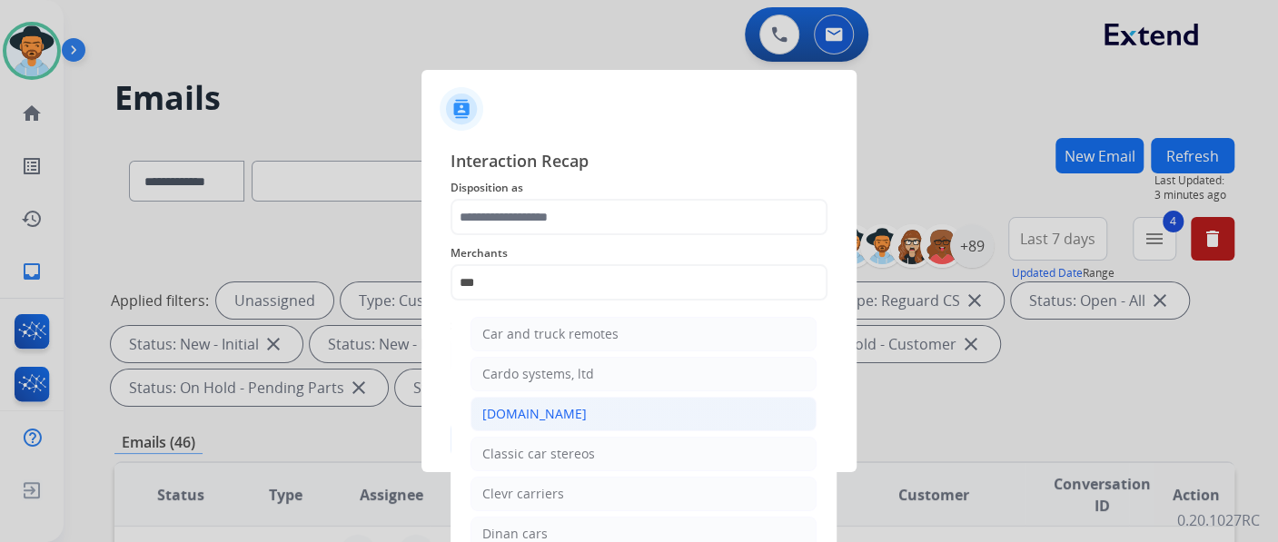
click at [644, 400] on li "[DOMAIN_NAME]" at bounding box center [643, 414] width 346 height 35
type input "**********"
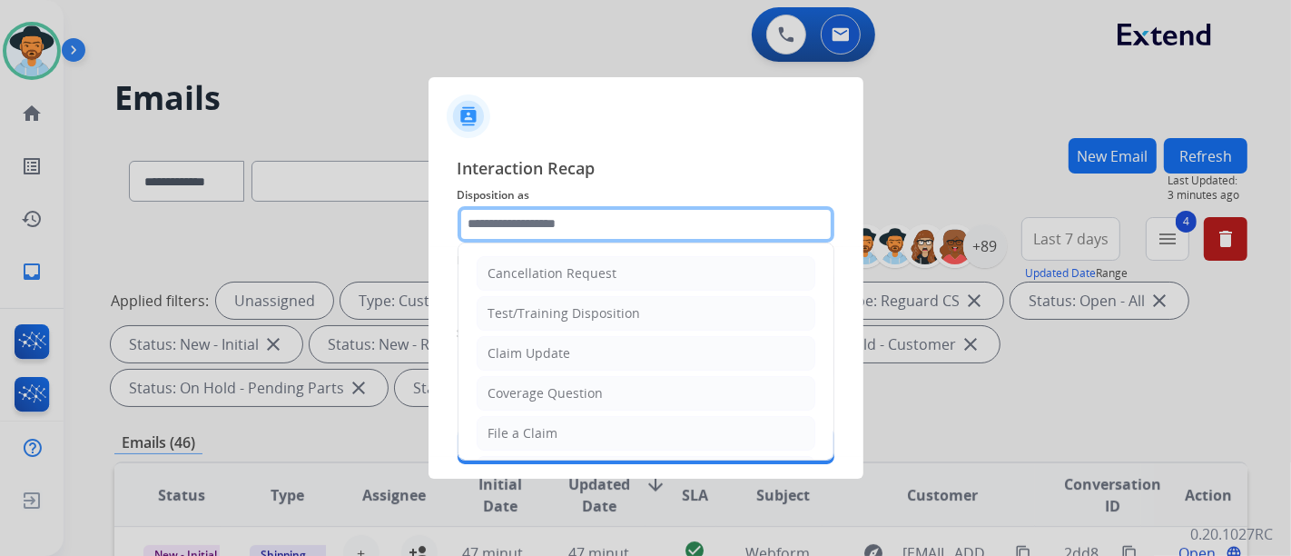
click at [600, 235] on input "text" at bounding box center [646, 224] width 377 height 36
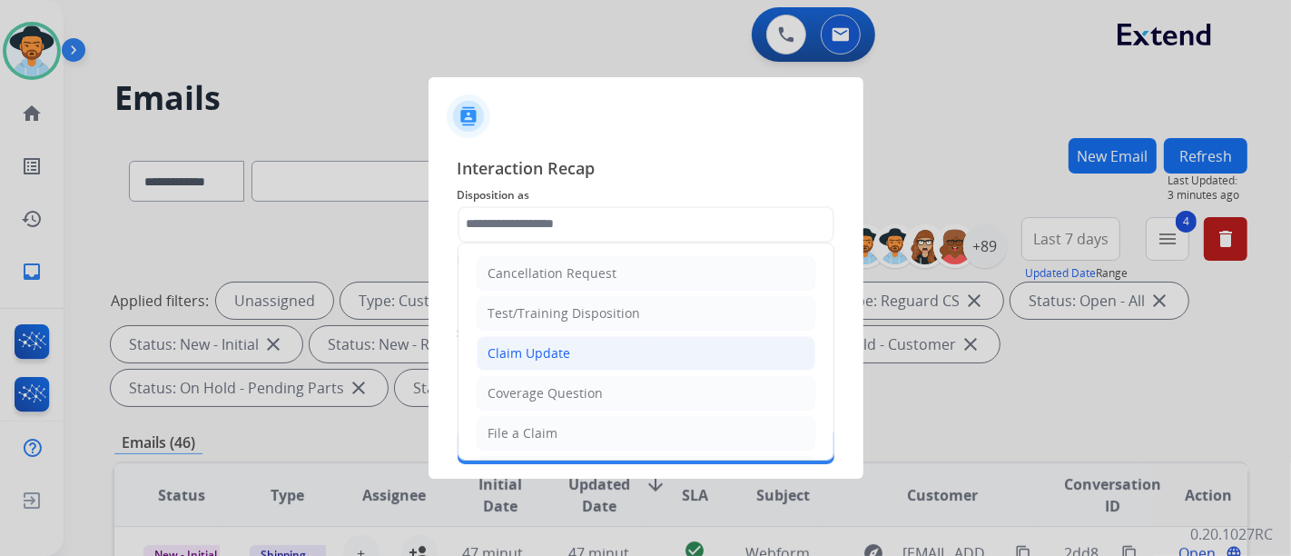
click at [587, 367] on li "Claim Update" at bounding box center [646, 353] width 339 height 35
type input "**********"
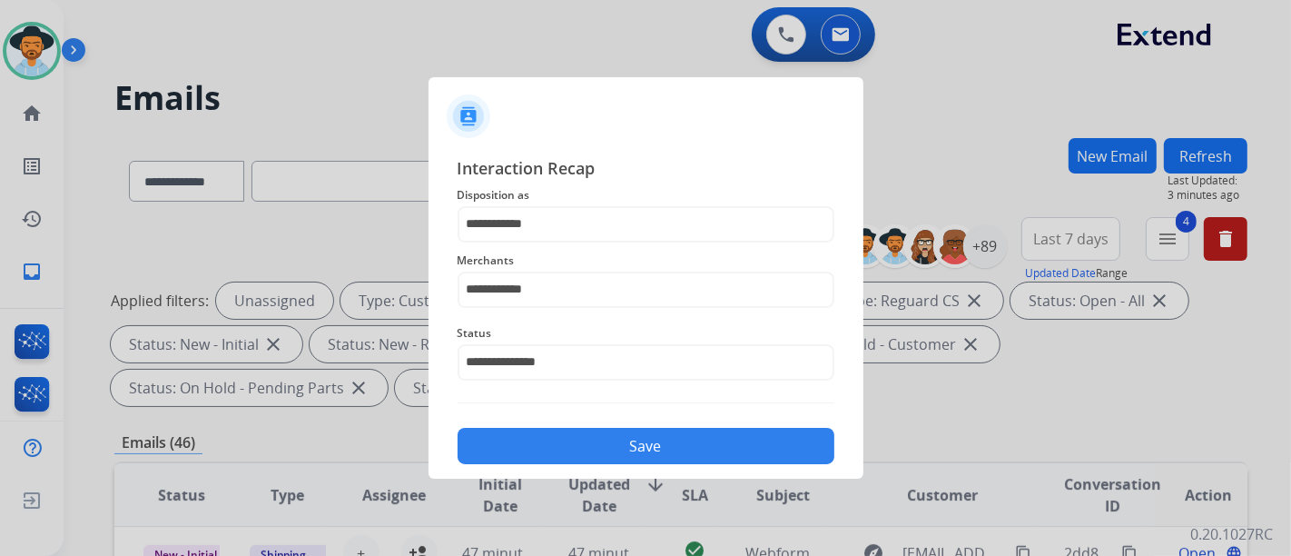
click at [607, 429] on button "Save" at bounding box center [646, 446] width 377 height 36
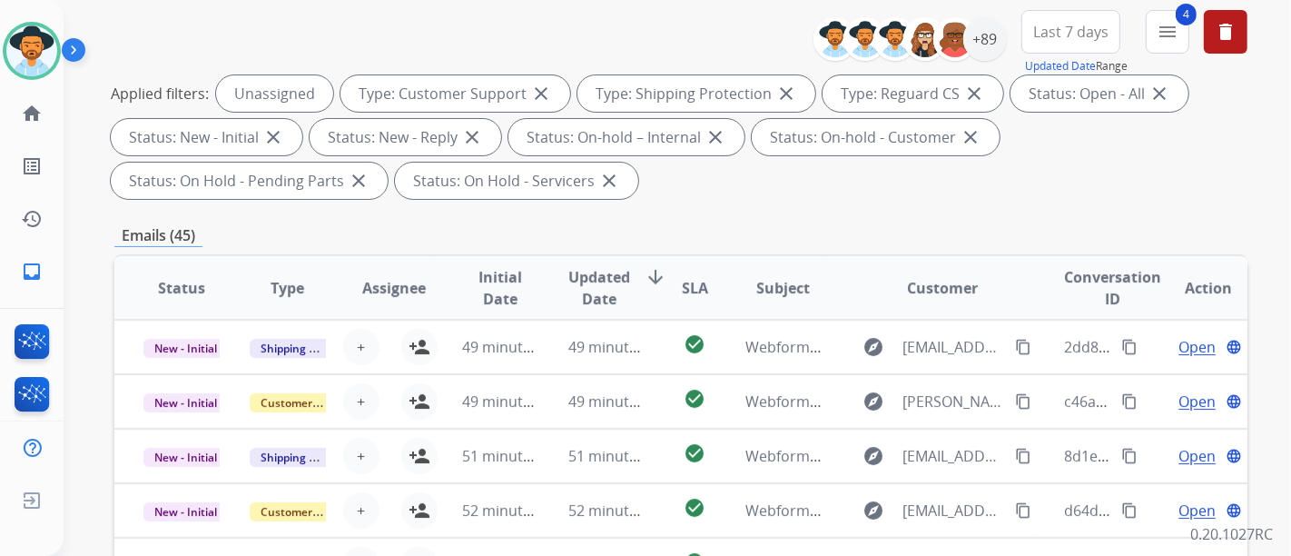
scroll to position [202, 0]
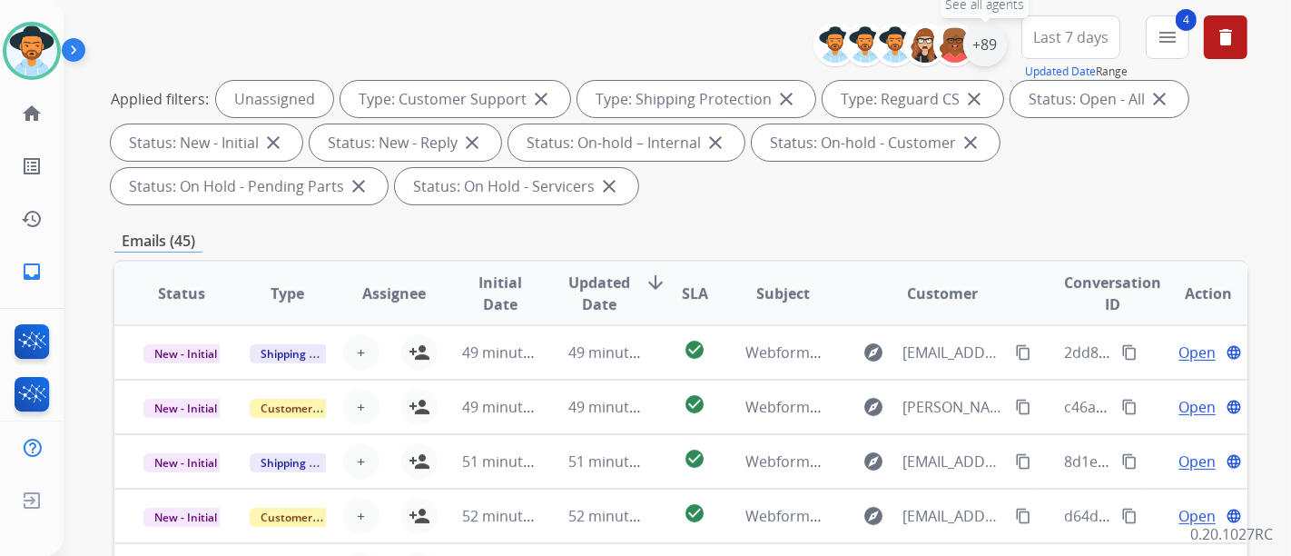
click at [991, 55] on div "+89" at bounding box center [985, 45] width 44 height 44
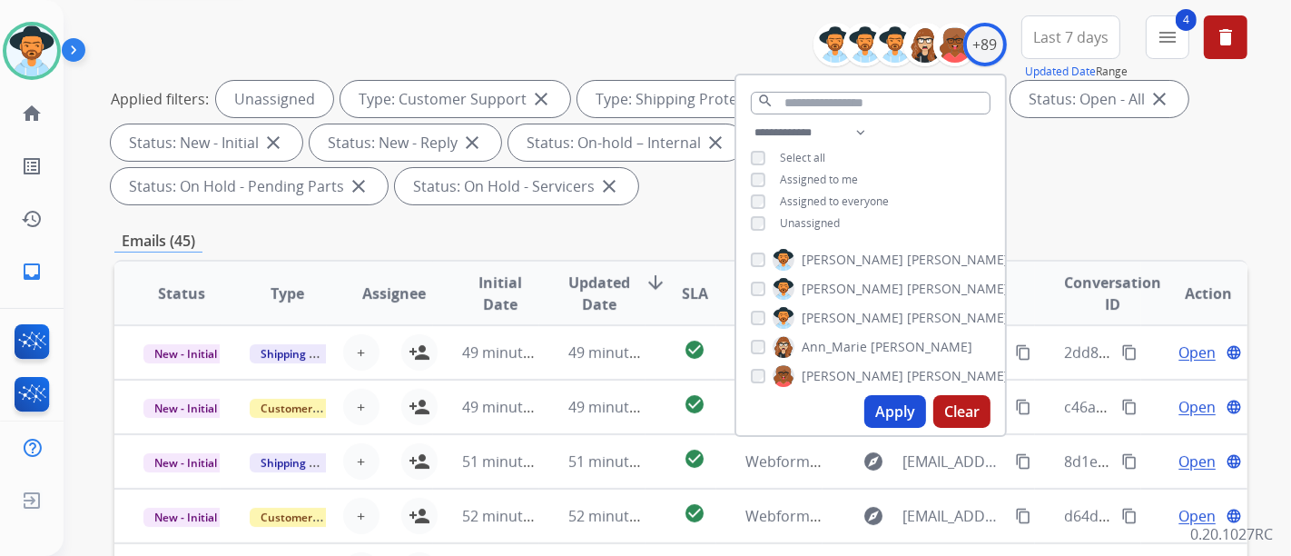
click at [783, 215] on span "Unassigned" at bounding box center [810, 222] width 60 height 15
click at [792, 183] on span "Assigned to me" at bounding box center [819, 179] width 78 height 15
click at [892, 410] on button "Apply" at bounding box center [895, 411] width 62 height 33
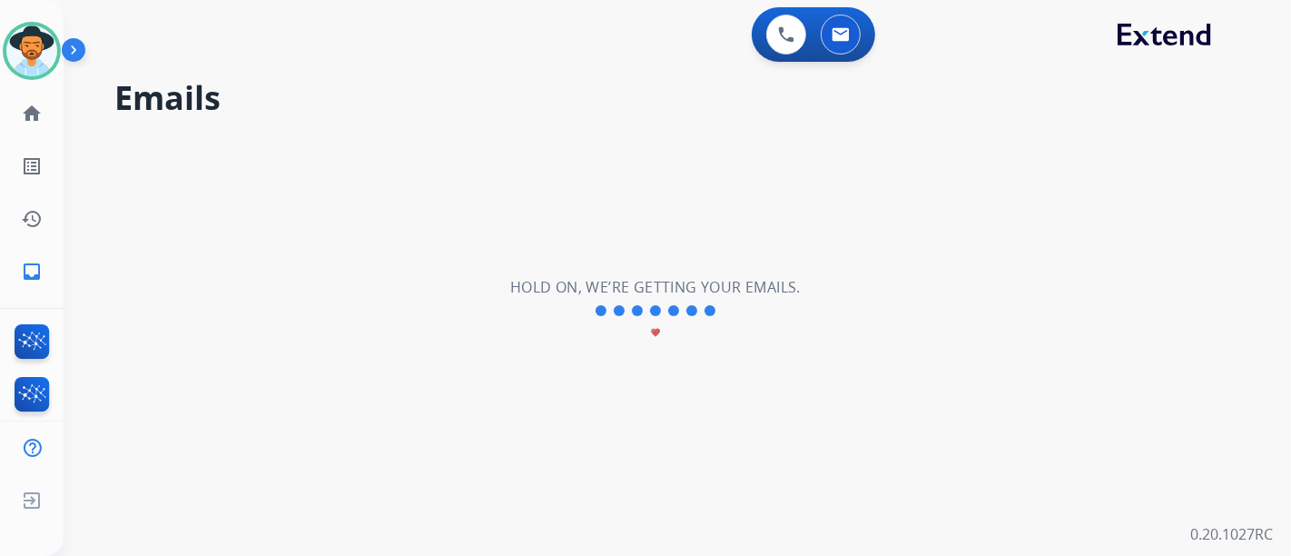
scroll to position [0, 0]
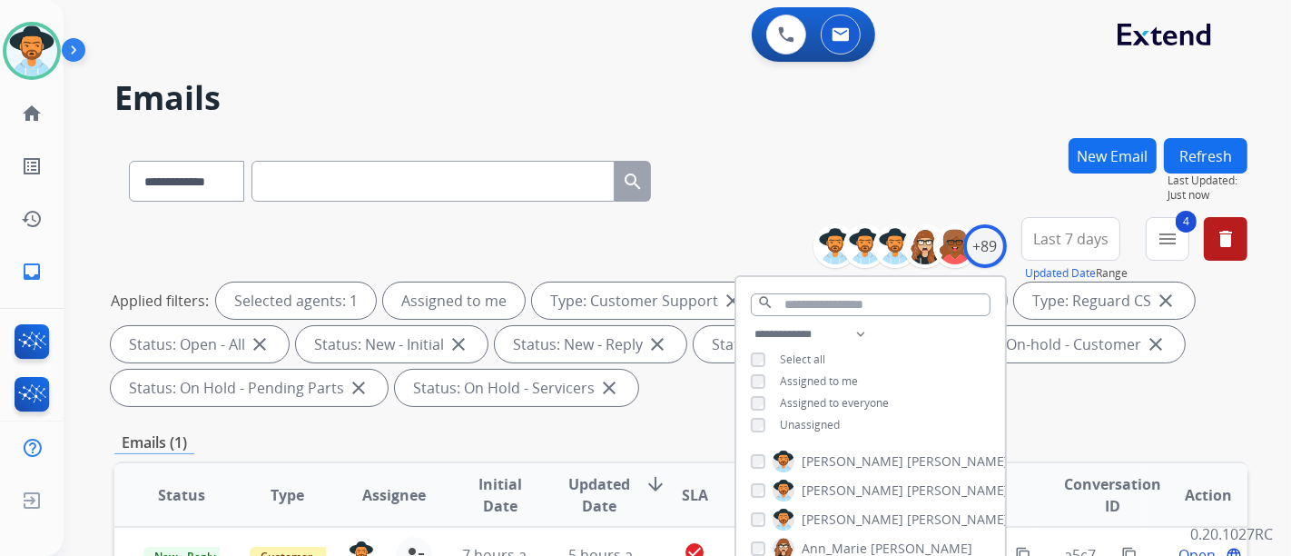
click at [686, 380] on div "Applied filters: Selected agents: 1 Assigned to me Type: Customer Support close…" at bounding box center [677, 343] width 1133 height 123
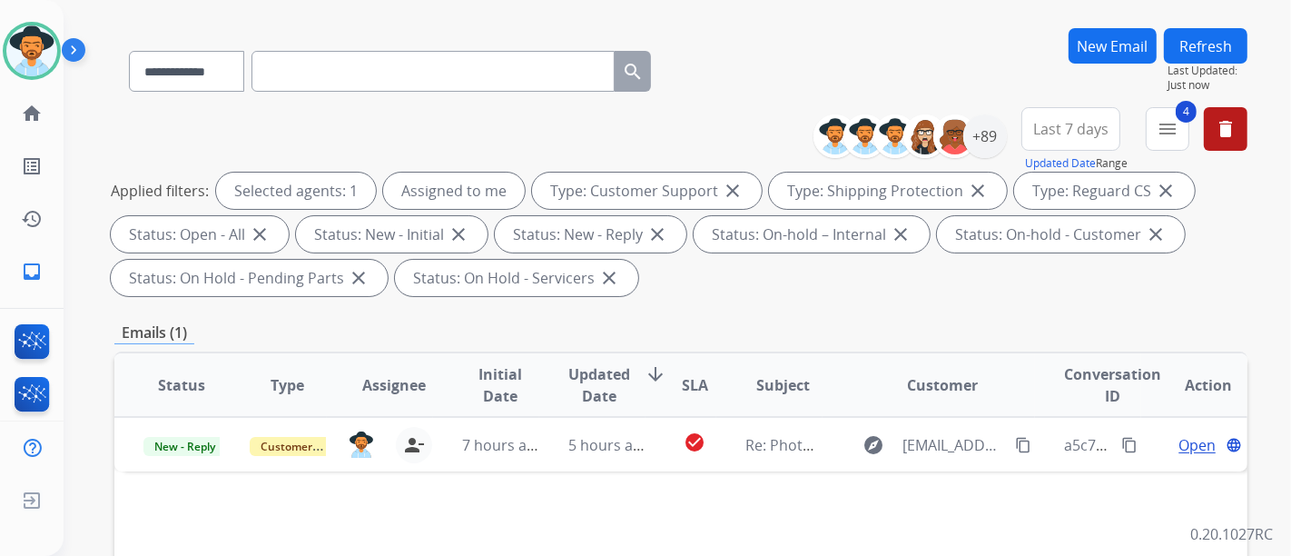
scroll to position [101, 0]
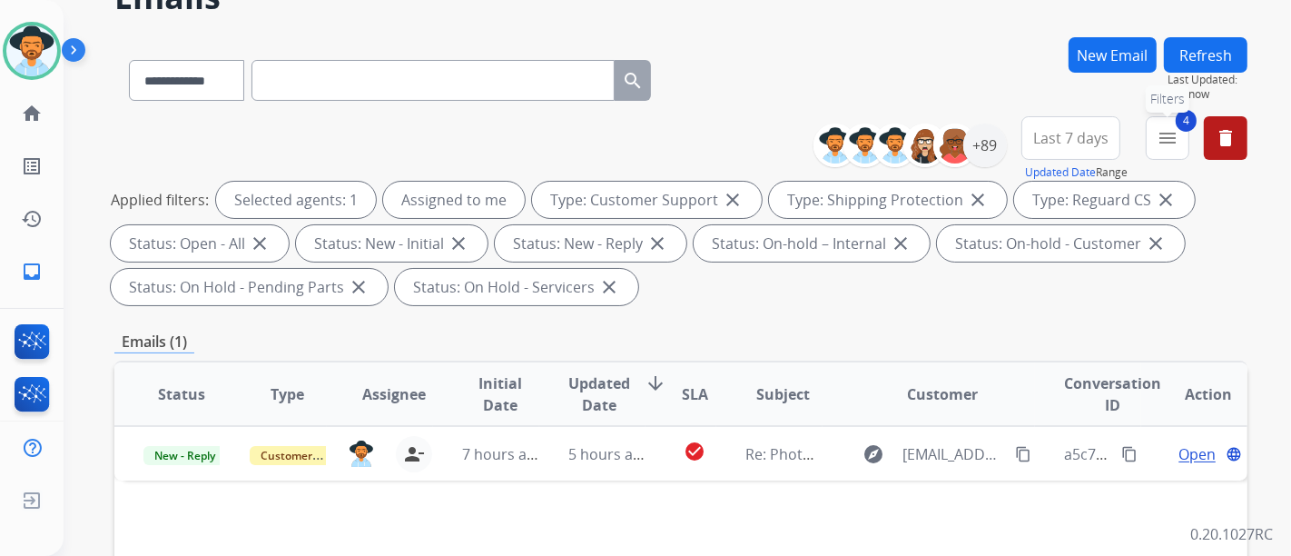
click at [1182, 143] on button "4 menu Filters" at bounding box center [1168, 138] width 44 height 44
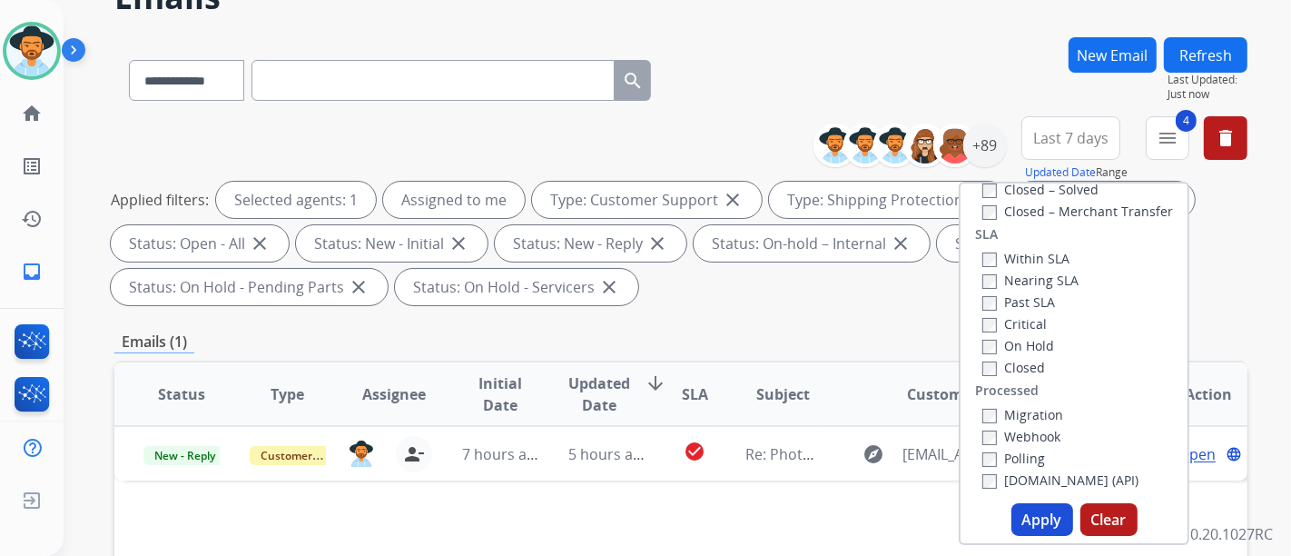
click at [1088, 519] on button "Clear" at bounding box center [1109, 519] width 57 height 33
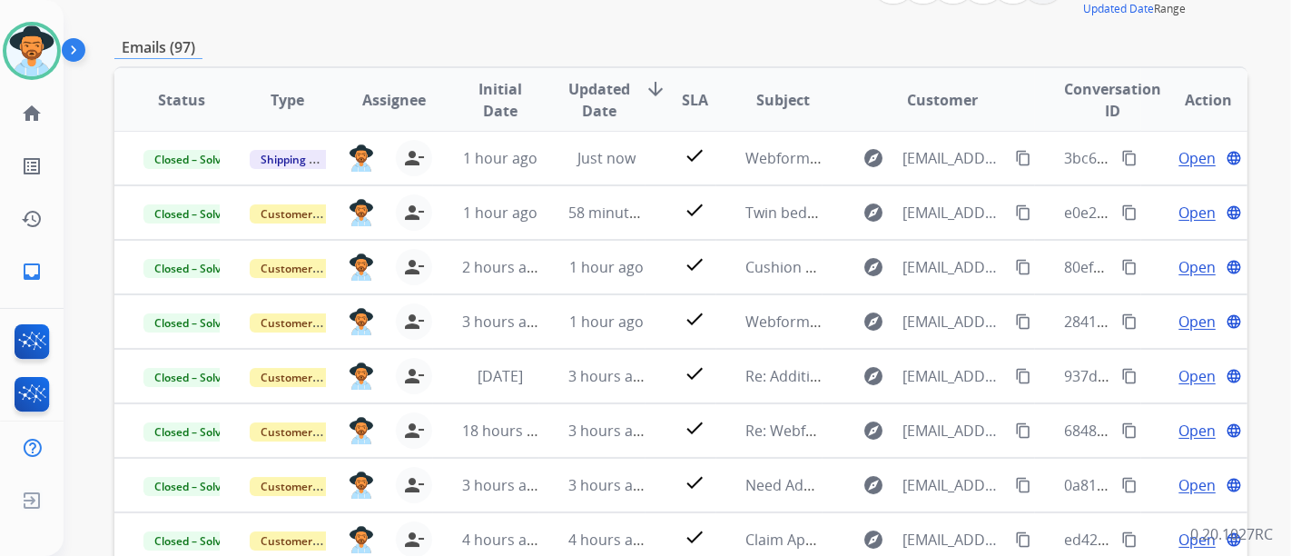
scroll to position [477, 0]
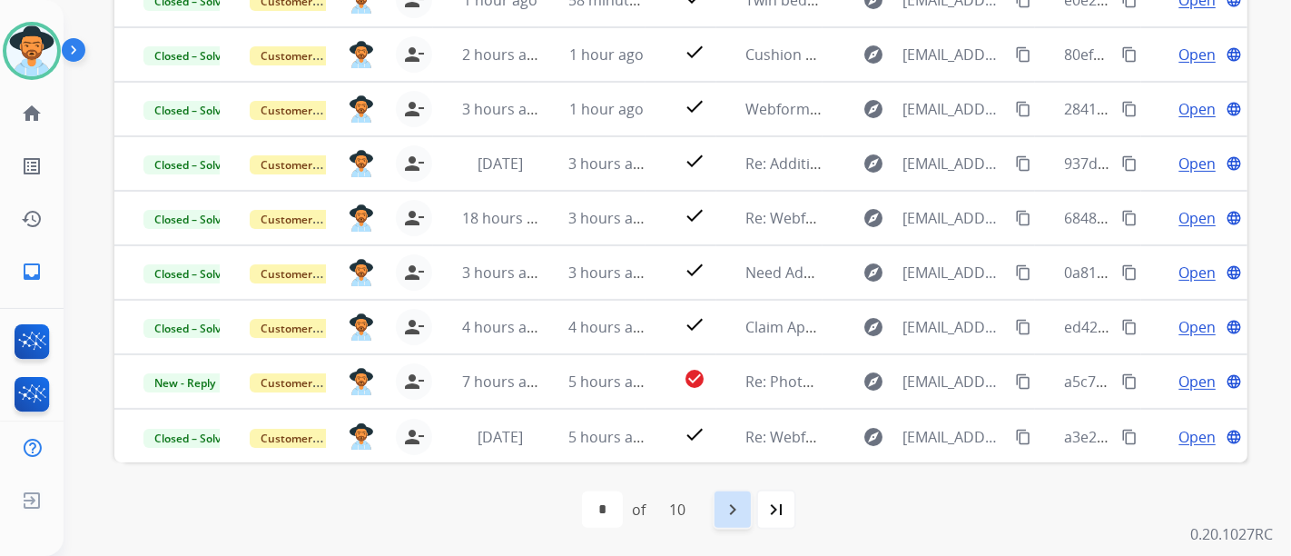
click at [728, 507] on mat-icon "navigate_next" at bounding box center [733, 510] width 22 height 22
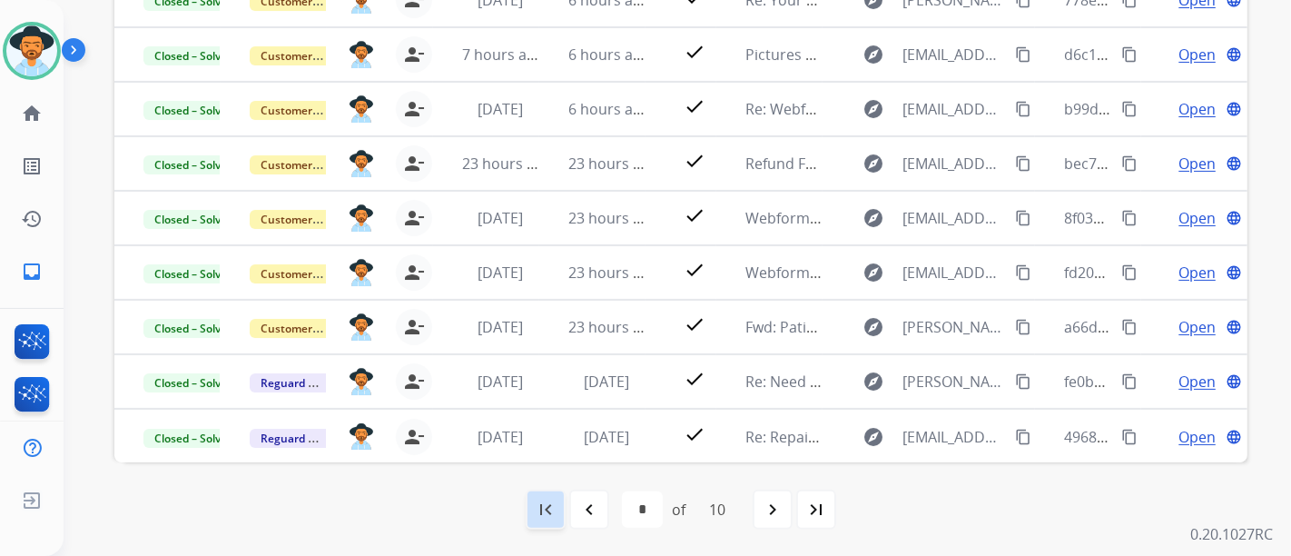
click at [557, 515] on div "first_page" at bounding box center [546, 509] width 40 height 40
select select "*"
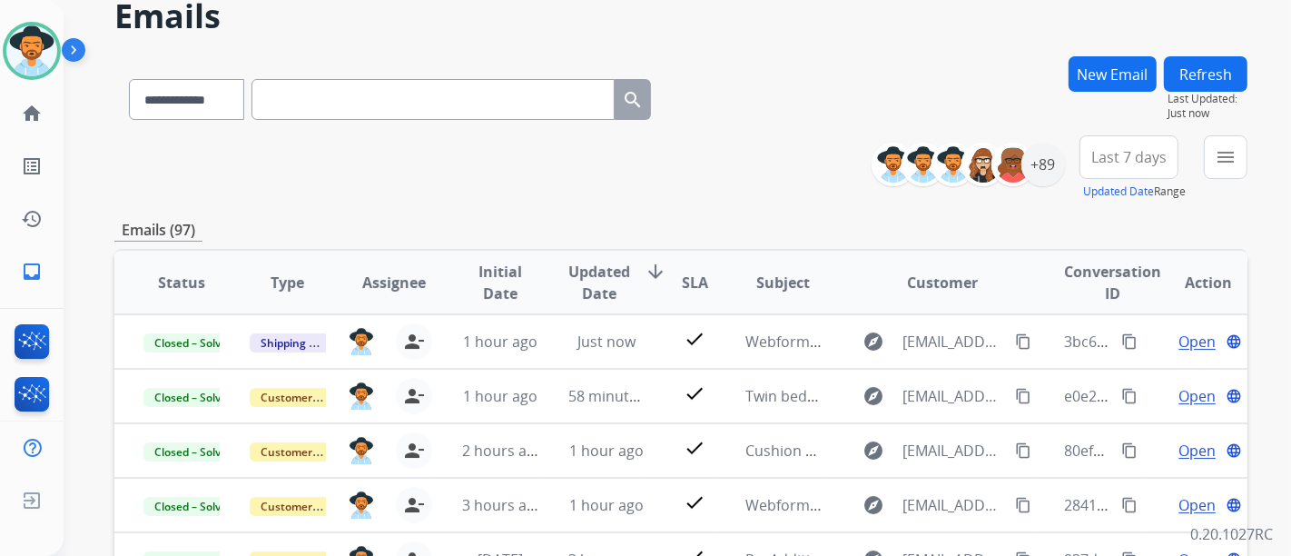
scroll to position [0, 0]
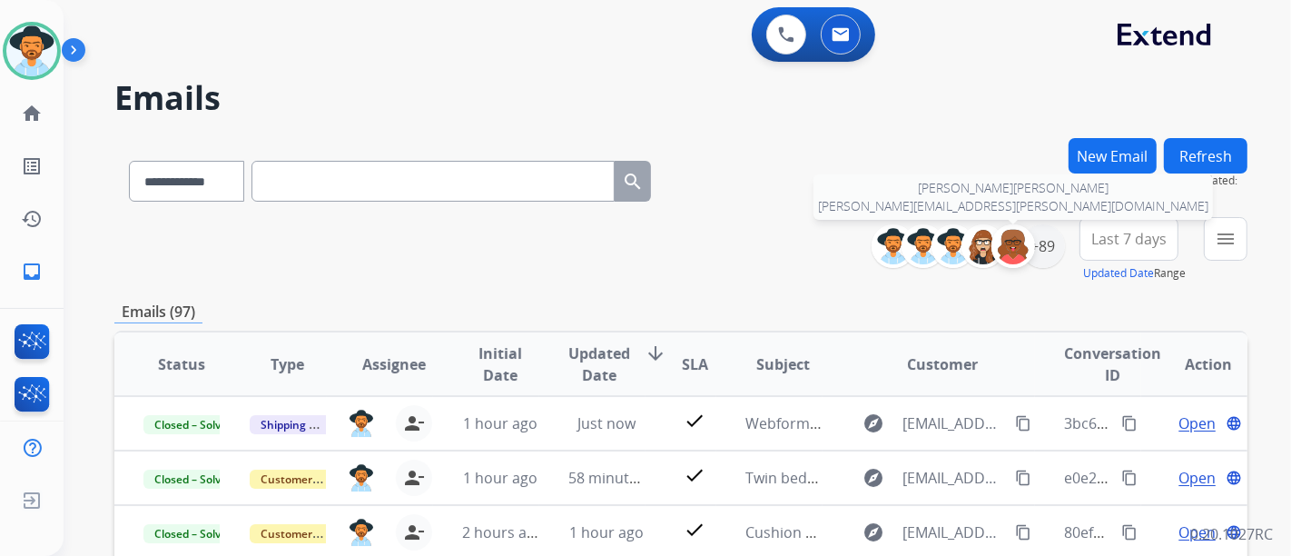
click at [1032, 242] on div at bounding box center [1014, 246] width 44 height 44
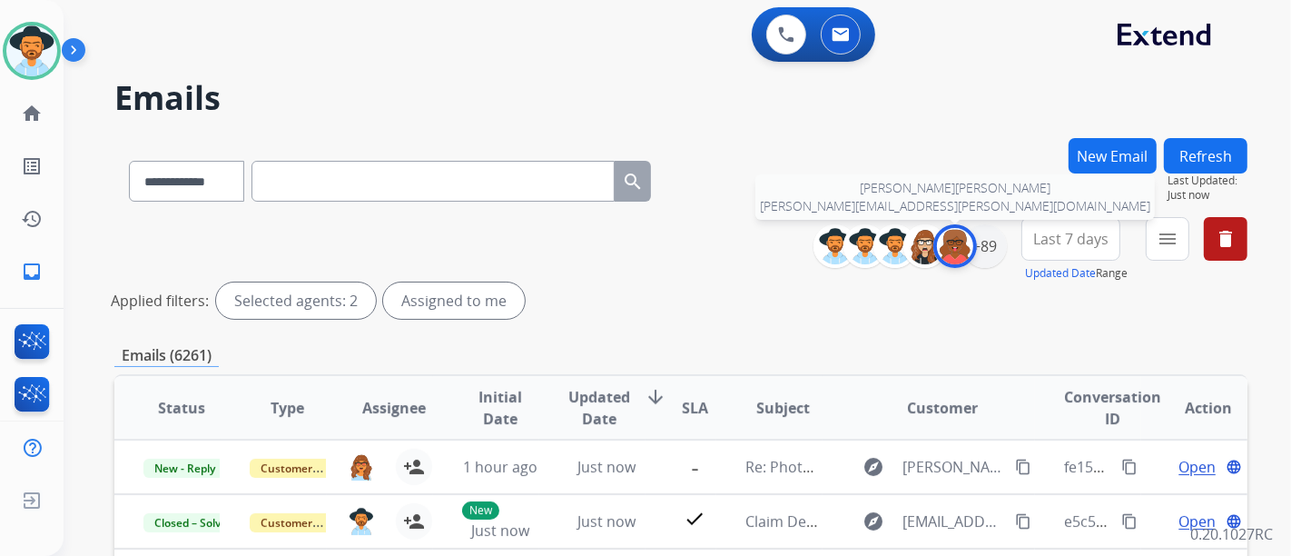
click at [937, 240] on img at bounding box center [955, 246] width 36 height 36
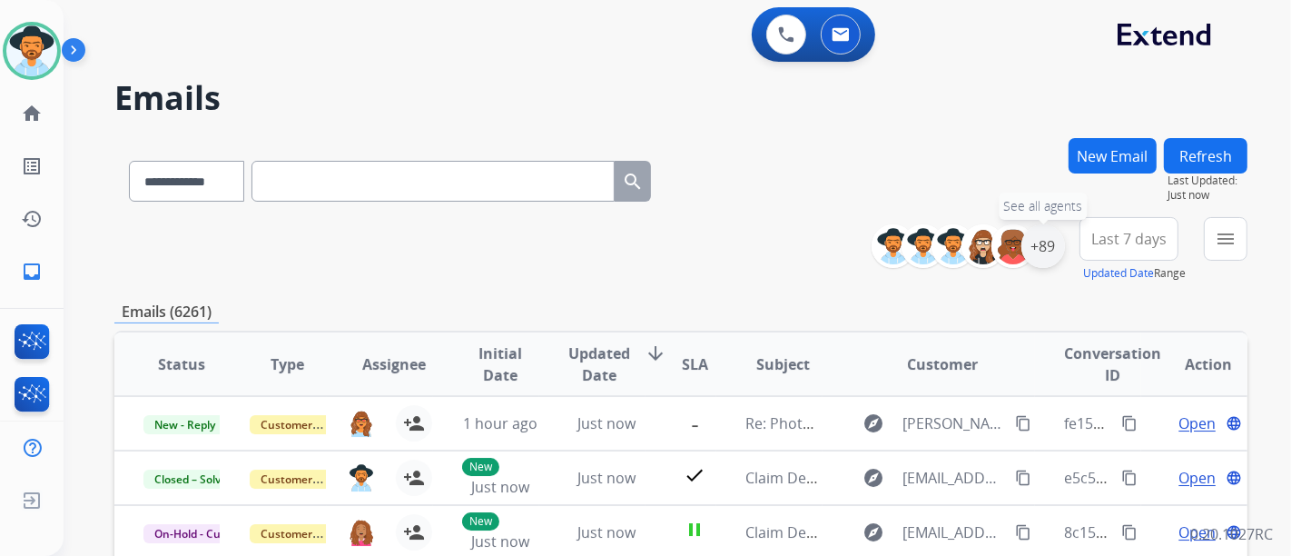
click at [1039, 238] on div "+89" at bounding box center [1044, 246] width 44 height 44
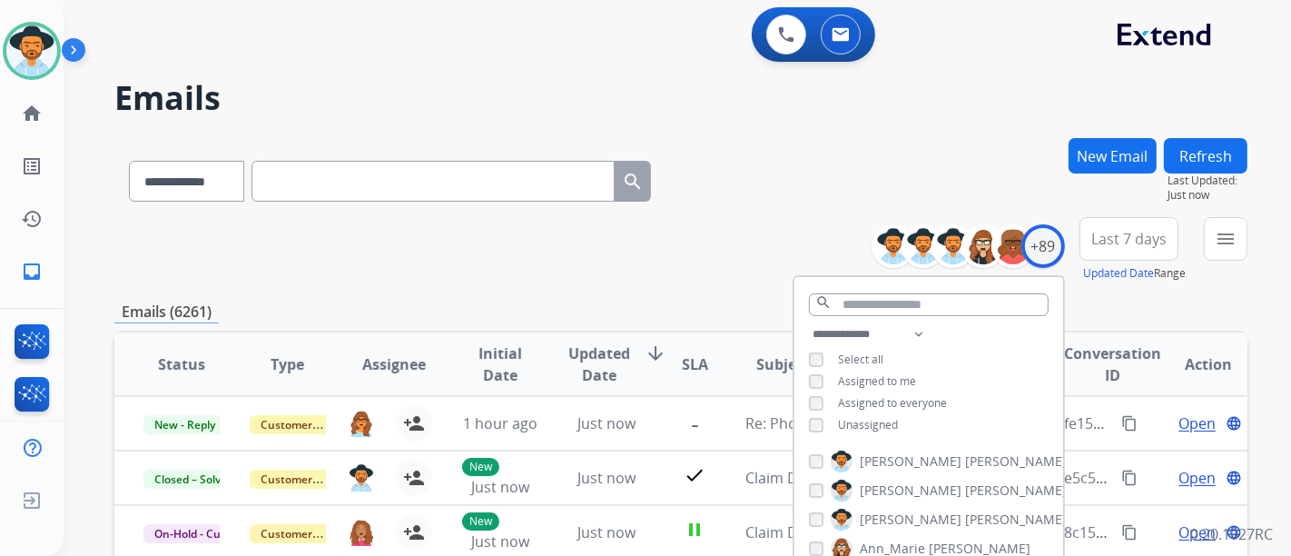
click at [892, 382] on span "Assigned to me" at bounding box center [877, 380] width 78 height 15
click at [872, 432] on div "**********" at bounding box center [929, 381] width 269 height 116
click at [869, 429] on span "Unassigned" at bounding box center [868, 424] width 60 height 15
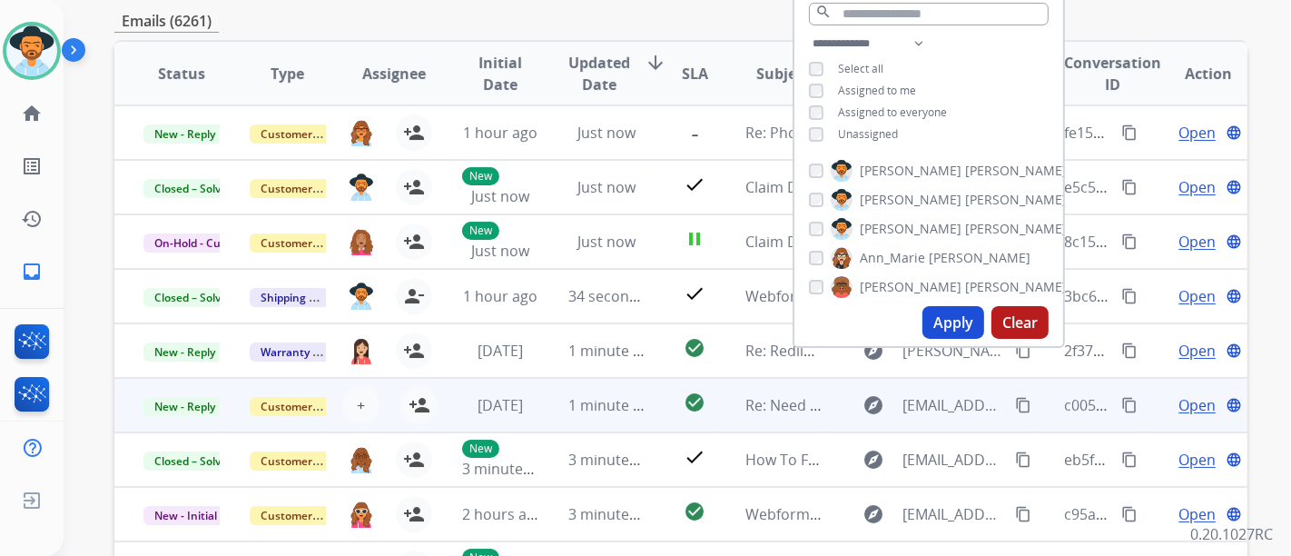
scroll to position [302, 0]
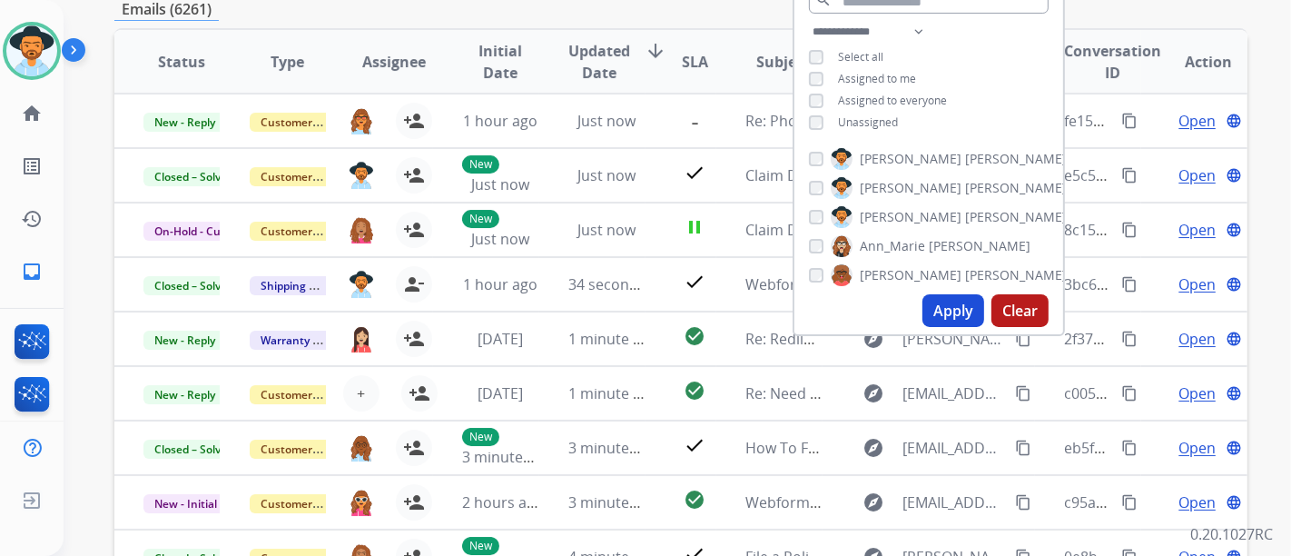
click at [943, 308] on button "Apply" at bounding box center [954, 310] width 62 height 33
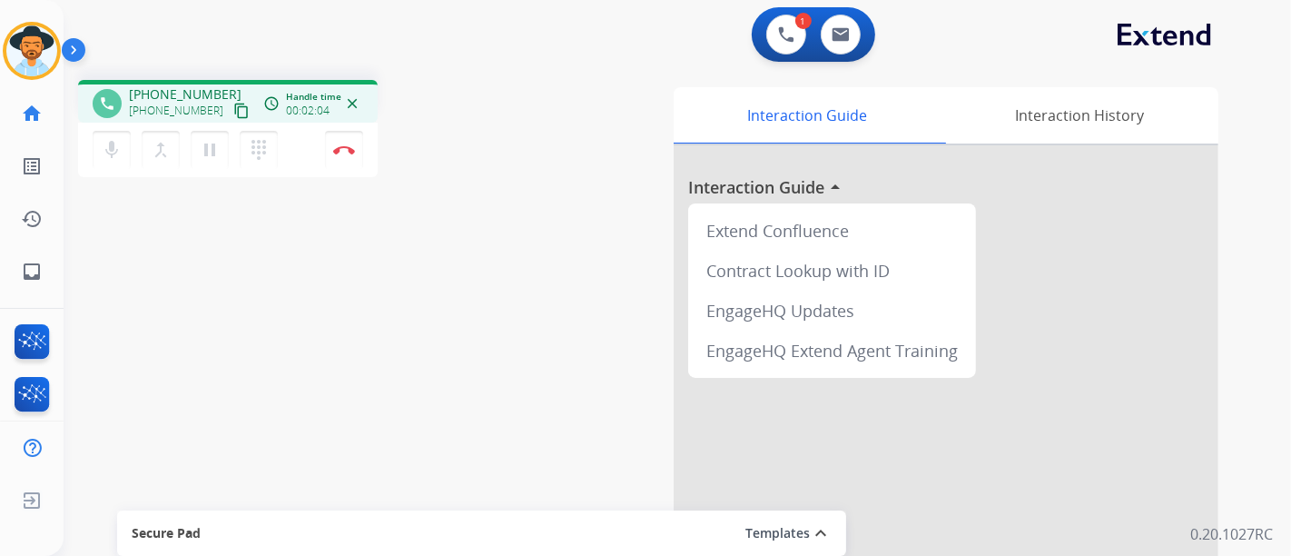
click at [304, 149] on div "mic Mute merge_type Bridge pause Hold dialpad Dialpad Disconnect" at bounding box center [228, 150] width 300 height 54
click at [342, 145] on img at bounding box center [344, 149] width 22 height 9
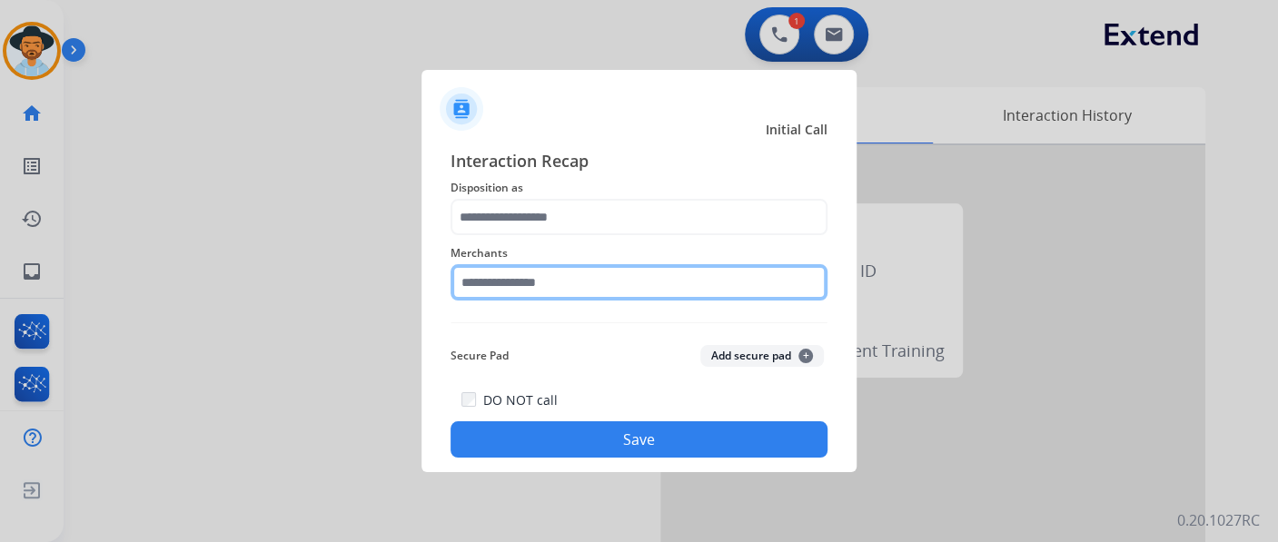
click at [534, 287] on input "text" at bounding box center [638, 282] width 377 height 36
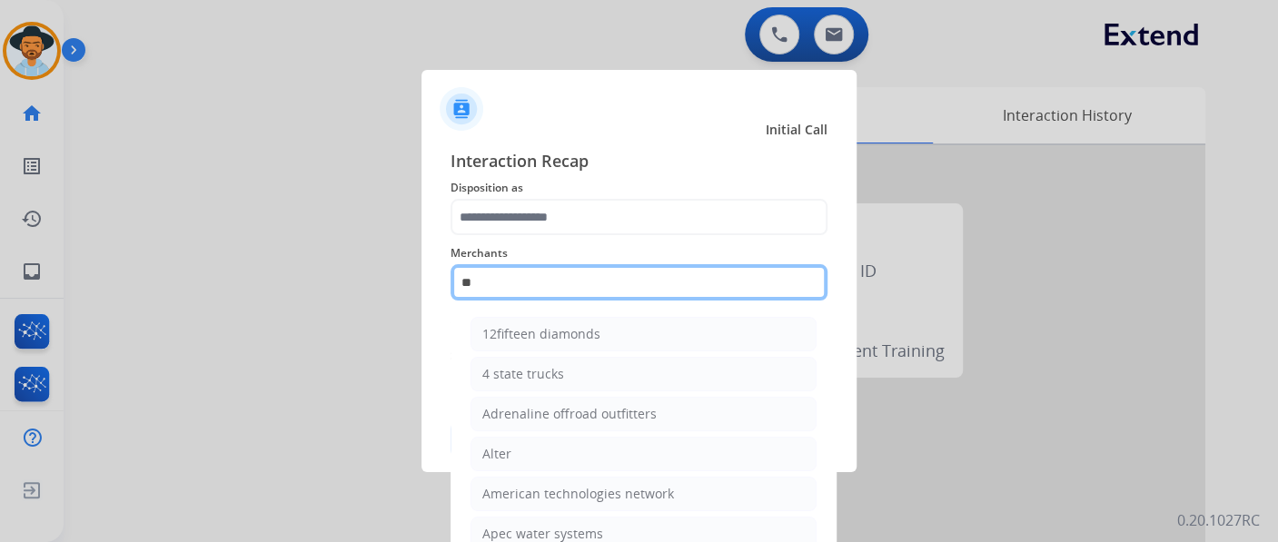
type input "*"
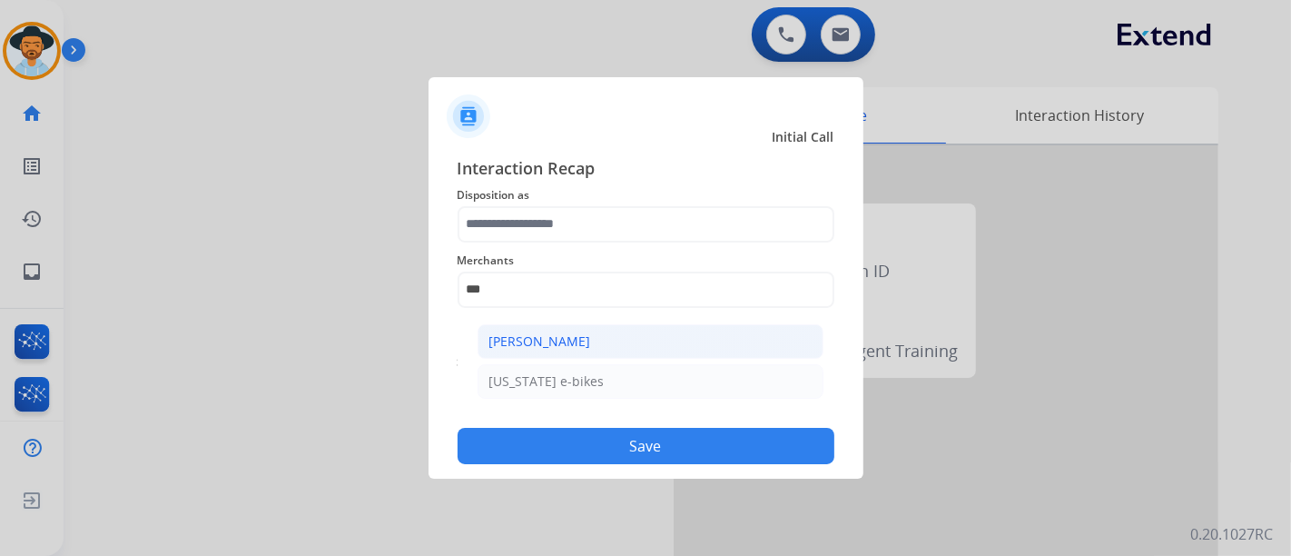
click at [542, 335] on div "[PERSON_NAME]" at bounding box center [540, 341] width 102 height 18
type input "**********"
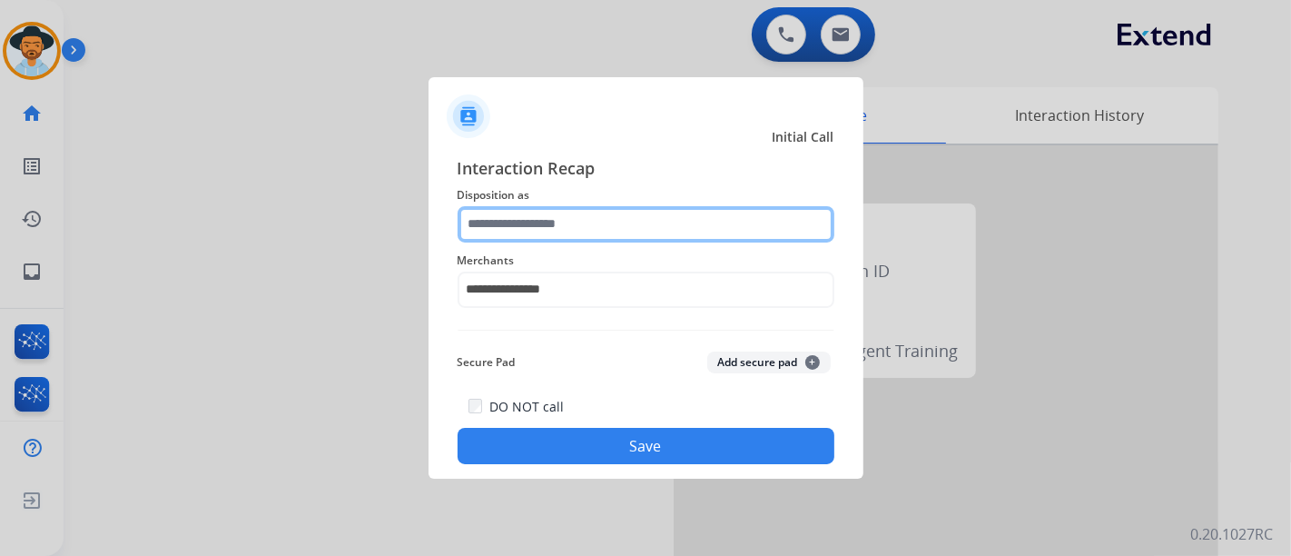
click at [559, 227] on input "text" at bounding box center [646, 224] width 377 height 36
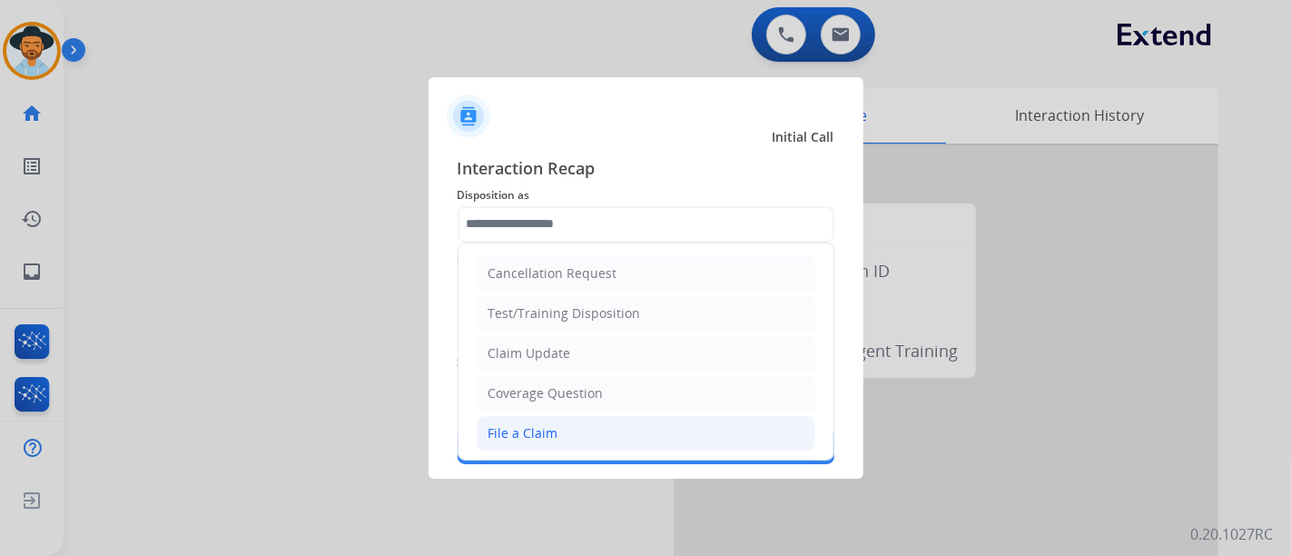
click at [547, 444] on li "File a Claim" at bounding box center [646, 433] width 339 height 35
type input "**********"
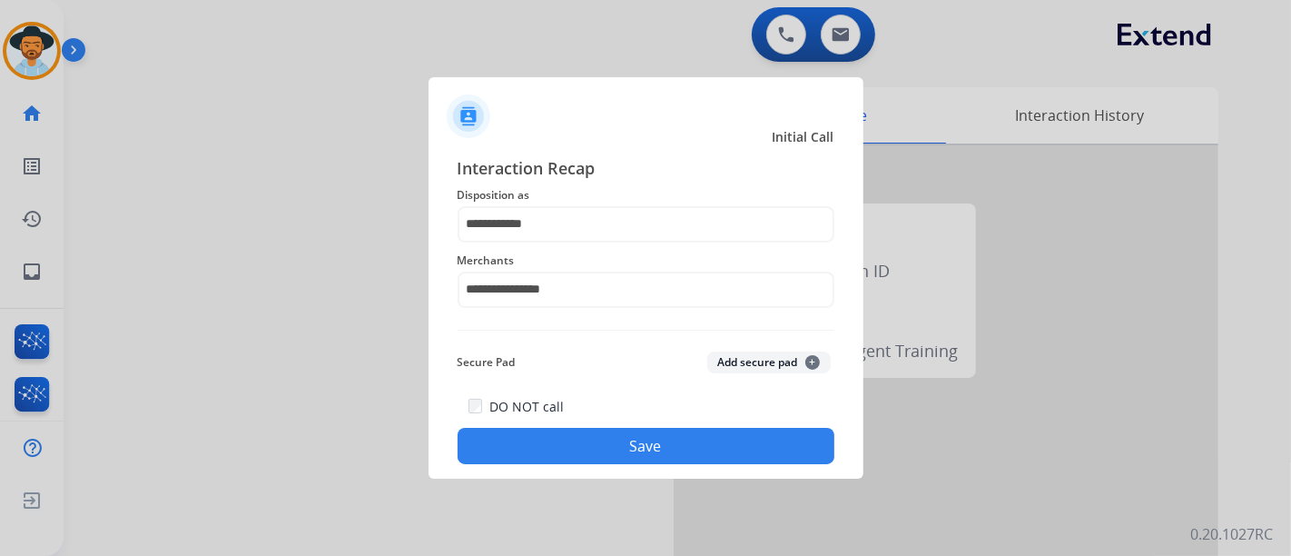
click at [556, 441] on button "Save" at bounding box center [646, 446] width 377 height 36
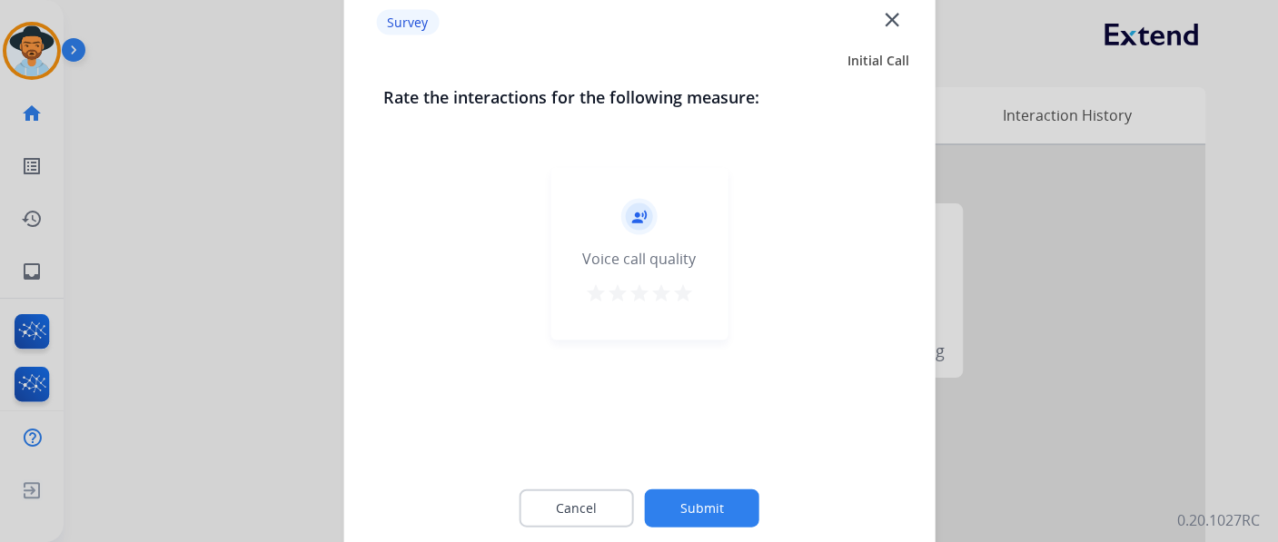
click at [669, 290] on mat-icon "star" at bounding box center [661, 292] width 22 height 22
click at [644, 301] on mat-icon "star" at bounding box center [639, 292] width 22 height 22
drag, startPoint x: 706, startPoint y: 485, endPoint x: 706, endPoint y: 501, distance: 16.3
click at [706, 487] on div "Cancel Submit" at bounding box center [638, 508] width 511 height 82
click at [706, 501] on button "Submit" at bounding box center [702, 508] width 114 height 38
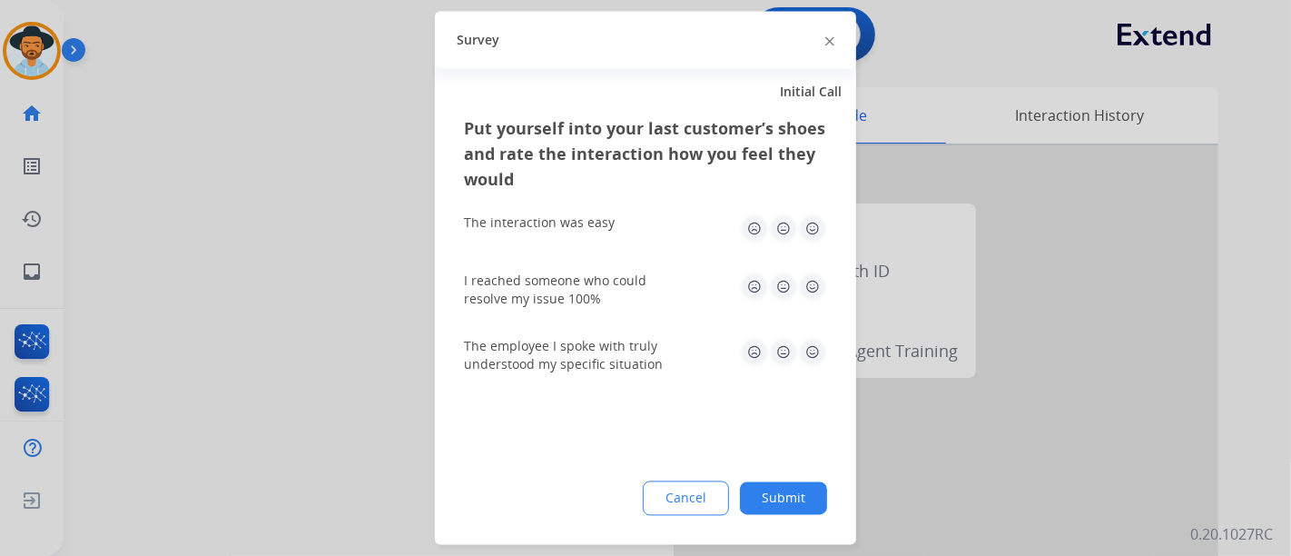
click at [819, 281] on img at bounding box center [812, 286] width 29 height 29
click at [815, 243] on div "The interaction was easy" at bounding box center [645, 229] width 363 height 58
click at [807, 232] on img at bounding box center [812, 228] width 29 height 29
click at [813, 351] on img at bounding box center [812, 352] width 29 height 29
click at [802, 499] on button "Submit" at bounding box center [783, 498] width 87 height 33
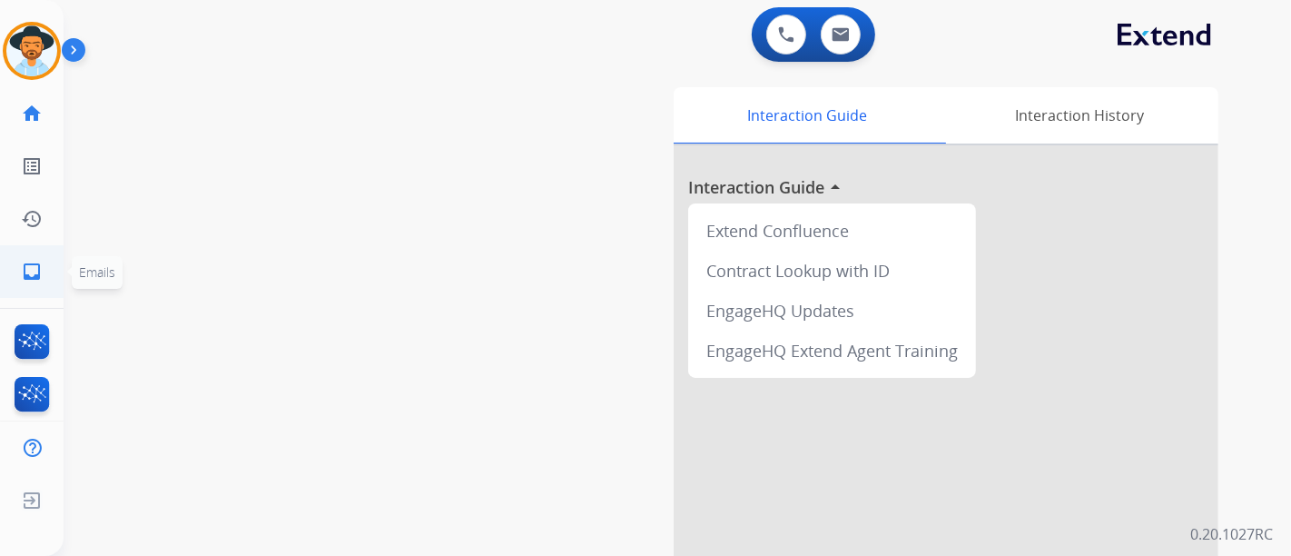
click at [37, 290] on link "inbox Emails" at bounding box center [31, 271] width 51 height 51
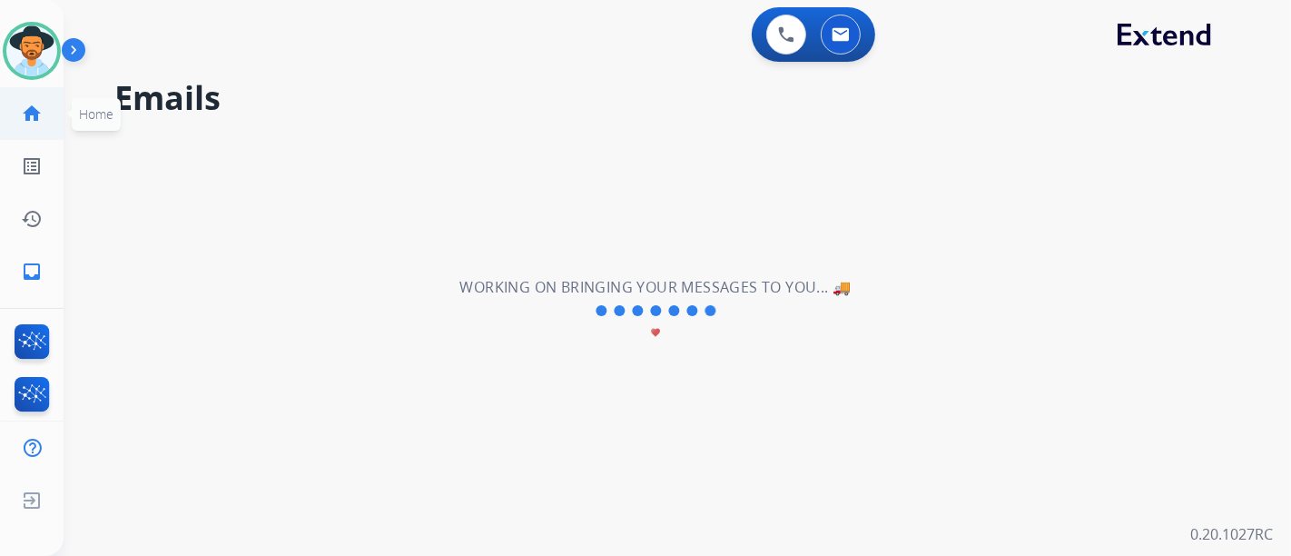
click at [30, 125] on link "home Home" at bounding box center [31, 113] width 51 height 51
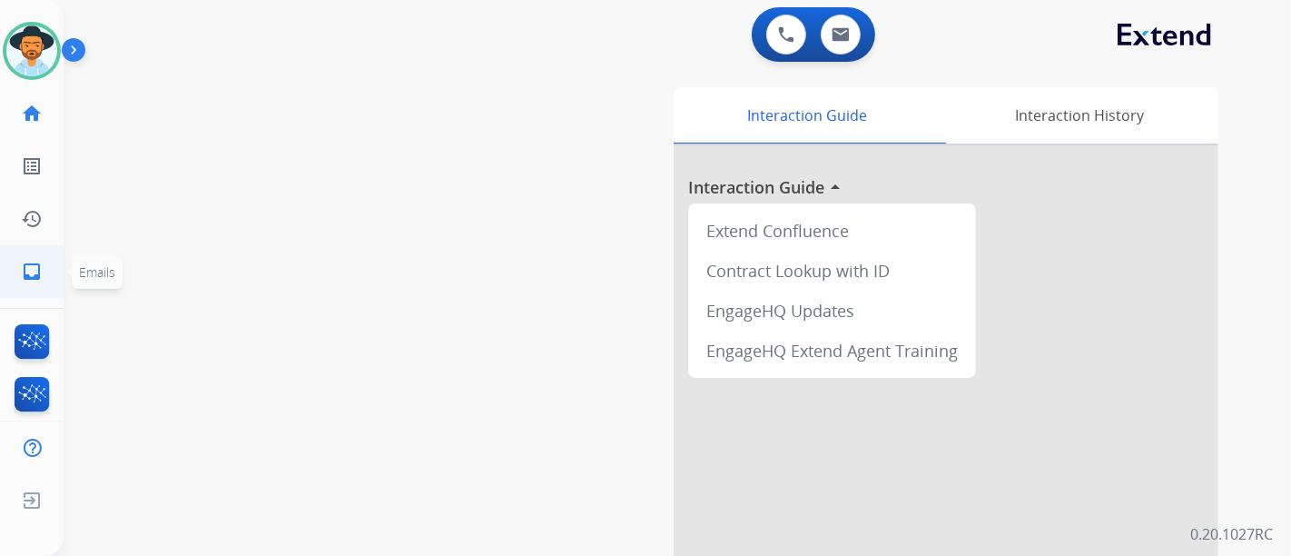
click at [28, 273] on mat-icon "inbox" at bounding box center [32, 272] width 22 height 22
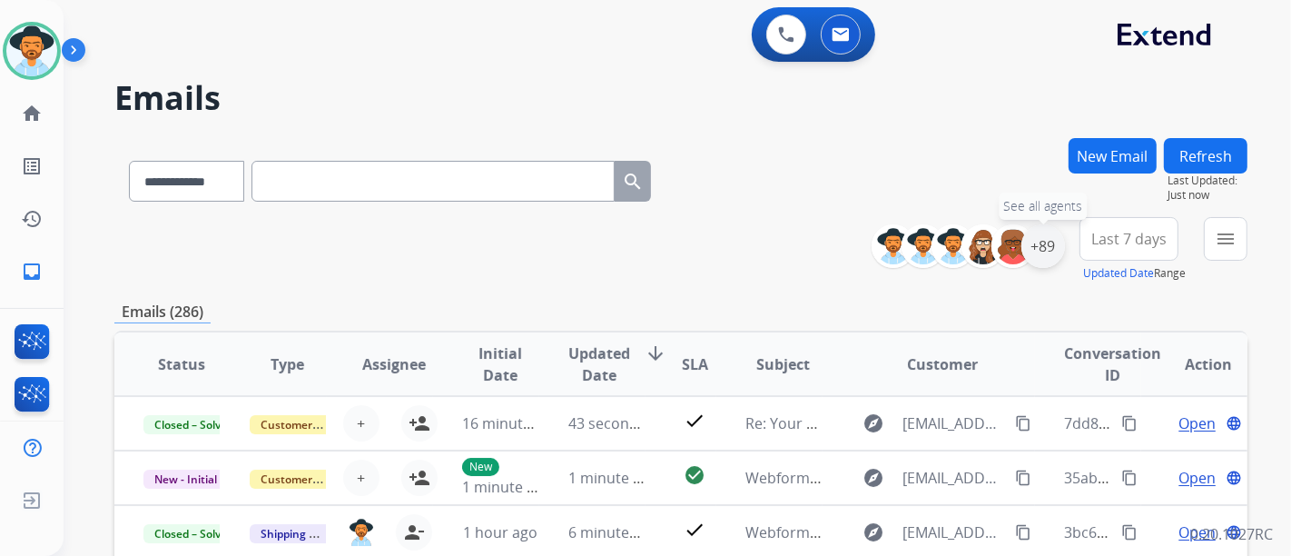
click at [1054, 232] on div "+89" at bounding box center [1044, 246] width 44 height 44
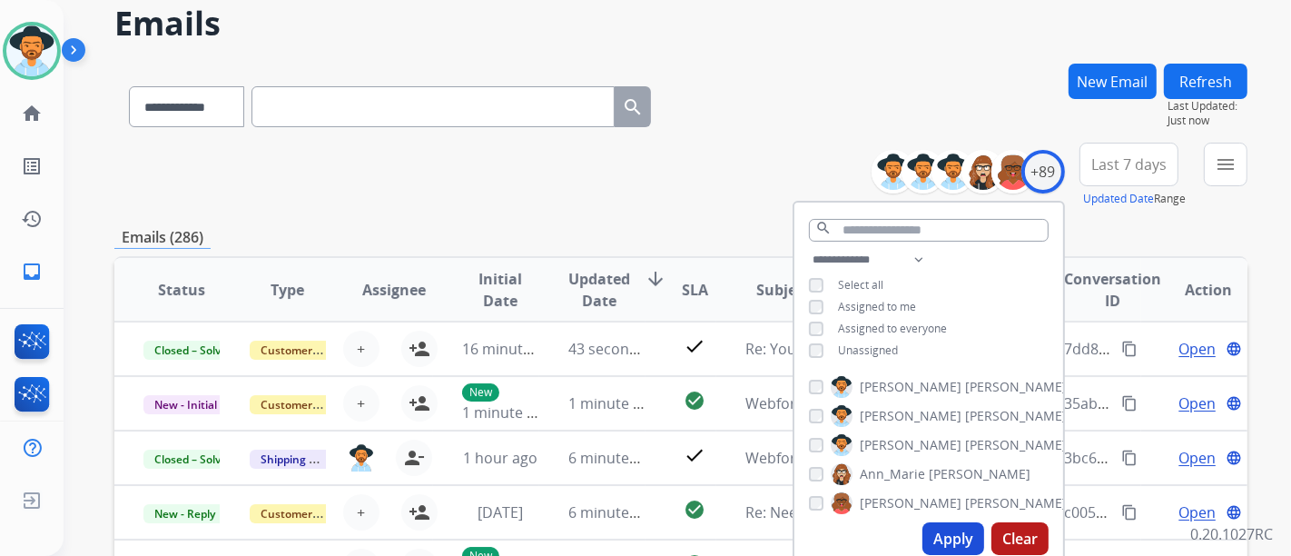
scroll to position [202, 0]
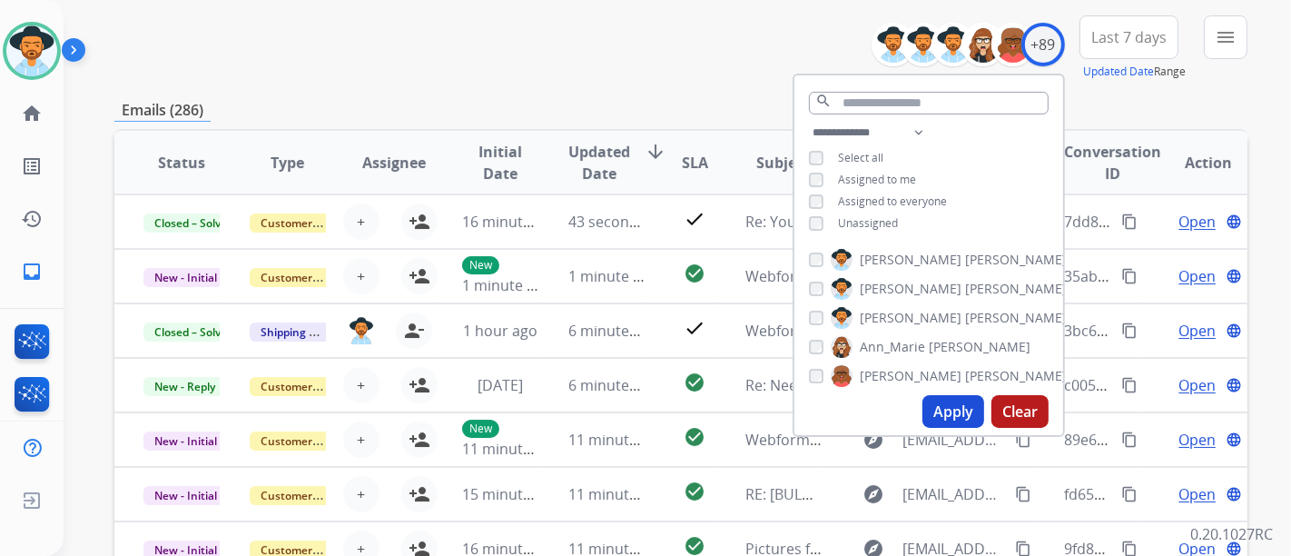
click at [845, 173] on span "Assigned to me" at bounding box center [877, 179] width 78 height 15
click at [962, 421] on button "Apply" at bounding box center [954, 411] width 62 height 33
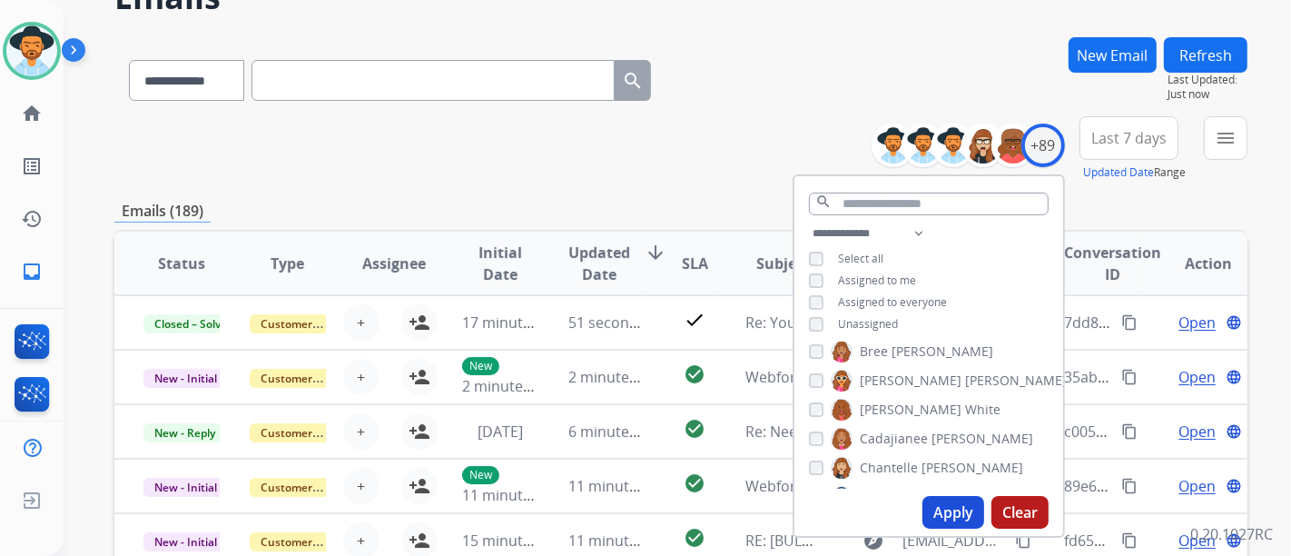
scroll to position [302, 0]
click at [974, 512] on button "Apply" at bounding box center [954, 512] width 62 height 33
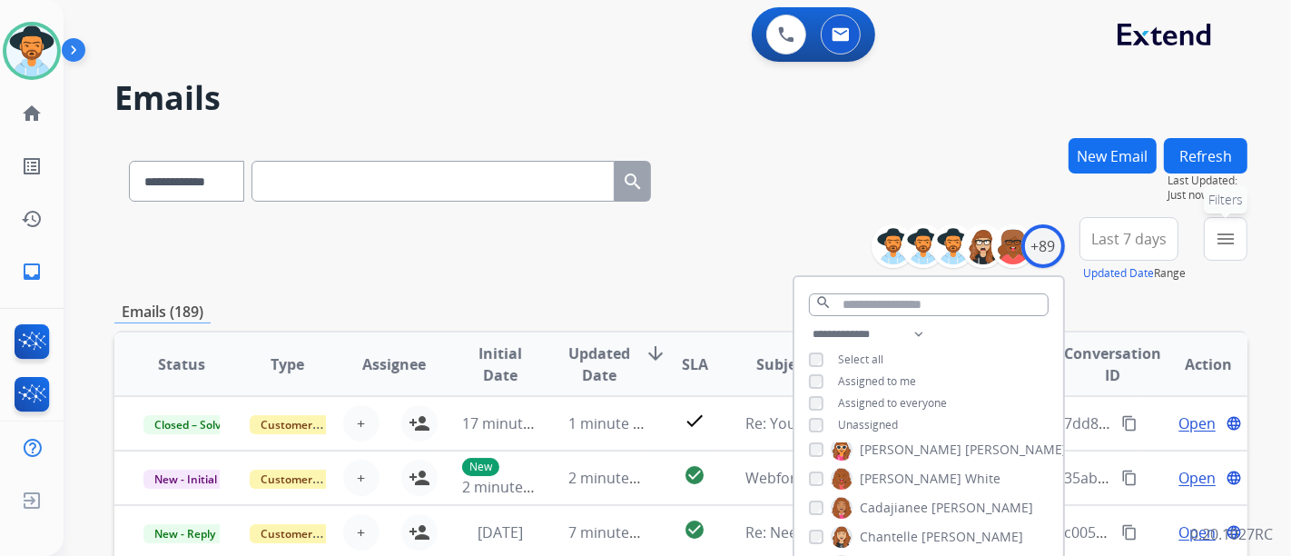
click at [1215, 245] on mat-icon "menu" at bounding box center [1226, 239] width 22 height 22
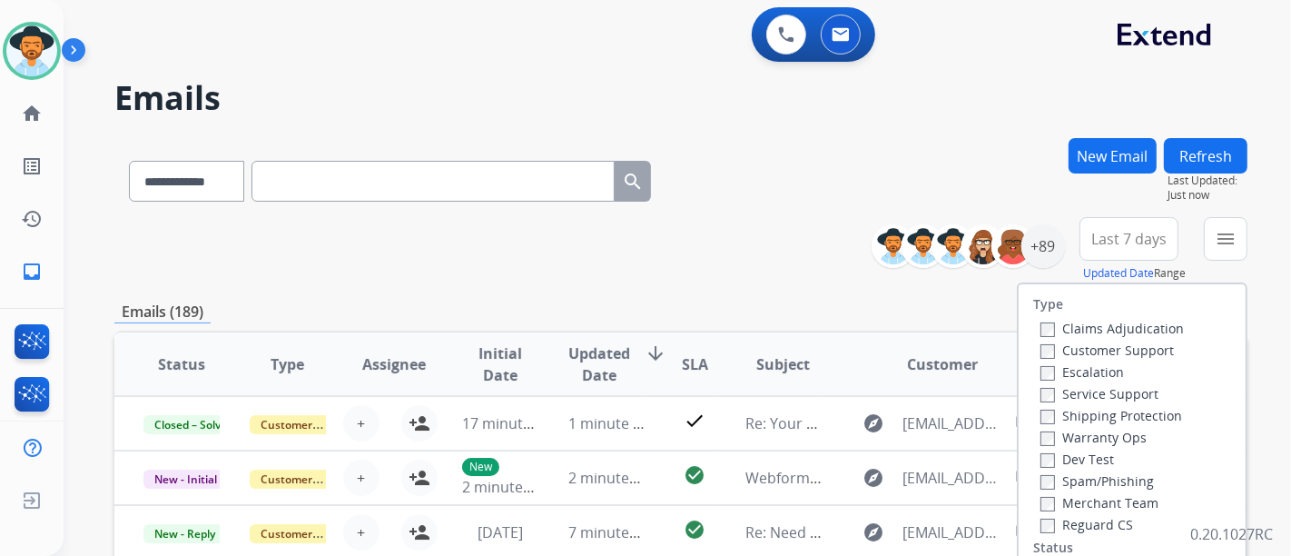
click at [1060, 395] on label "Service Support" at bounding box center [1100, 393] width 118 height 17
click at [1069, 352] on label "Customer Support" at bounding box center [1107, 349] width 133 height 17
click at [1041, 407] on label "Shipping Protection" at bounding box center [1112, 415] width 142 height 17
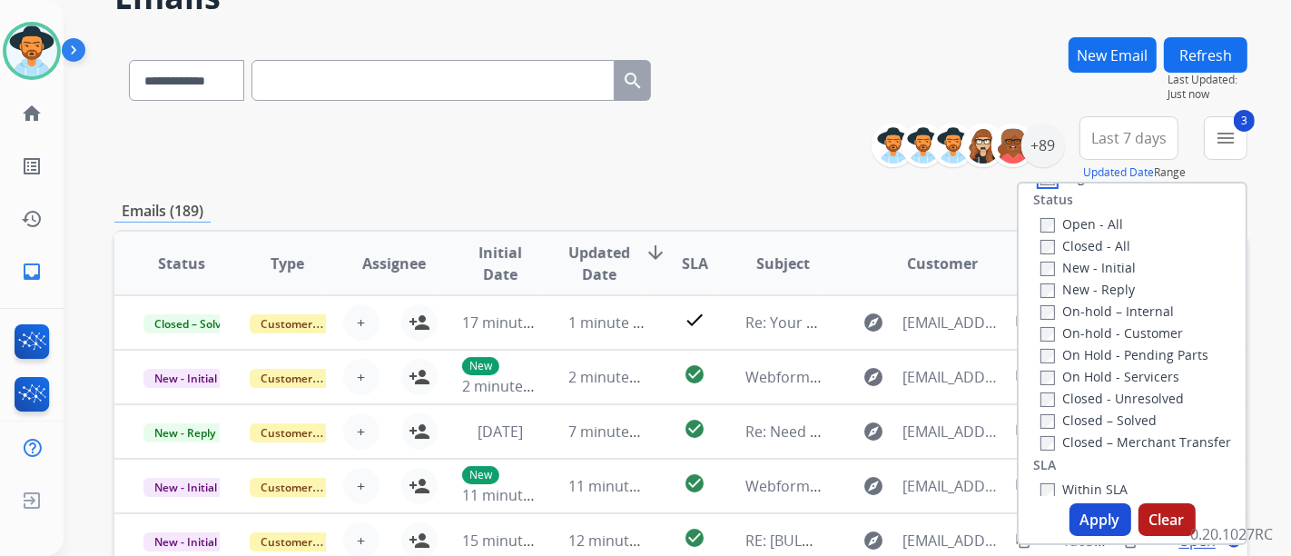
scroll to position [175, 0]
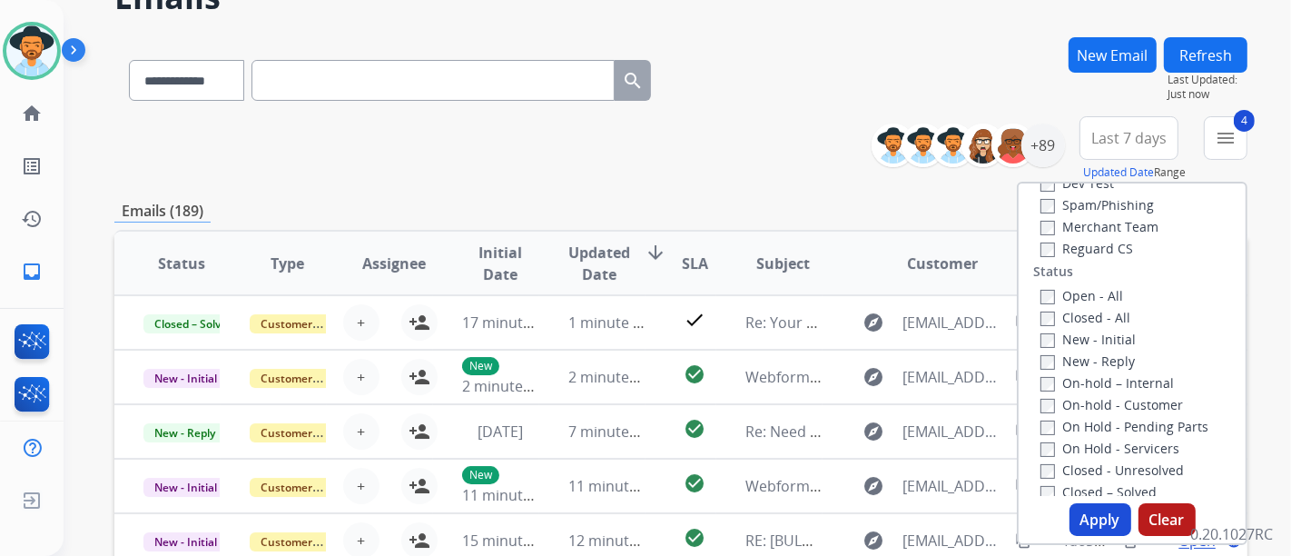
click at [1100, 506] on button "Apply" at bounding box center [1101, 519] width 62 height 33
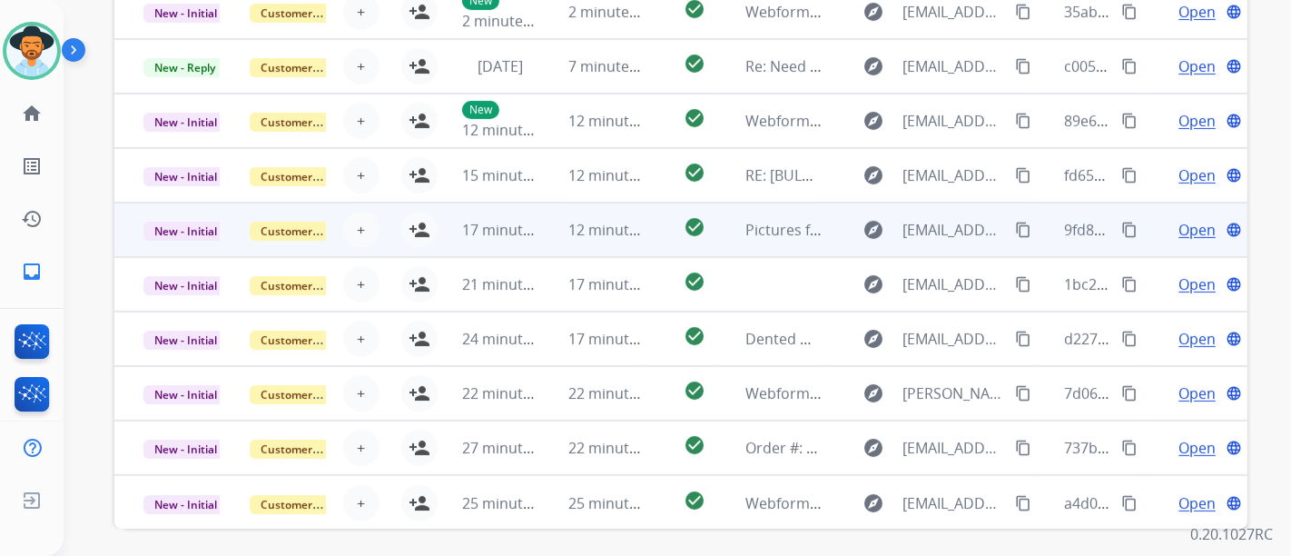
scroll to position [607, 0]
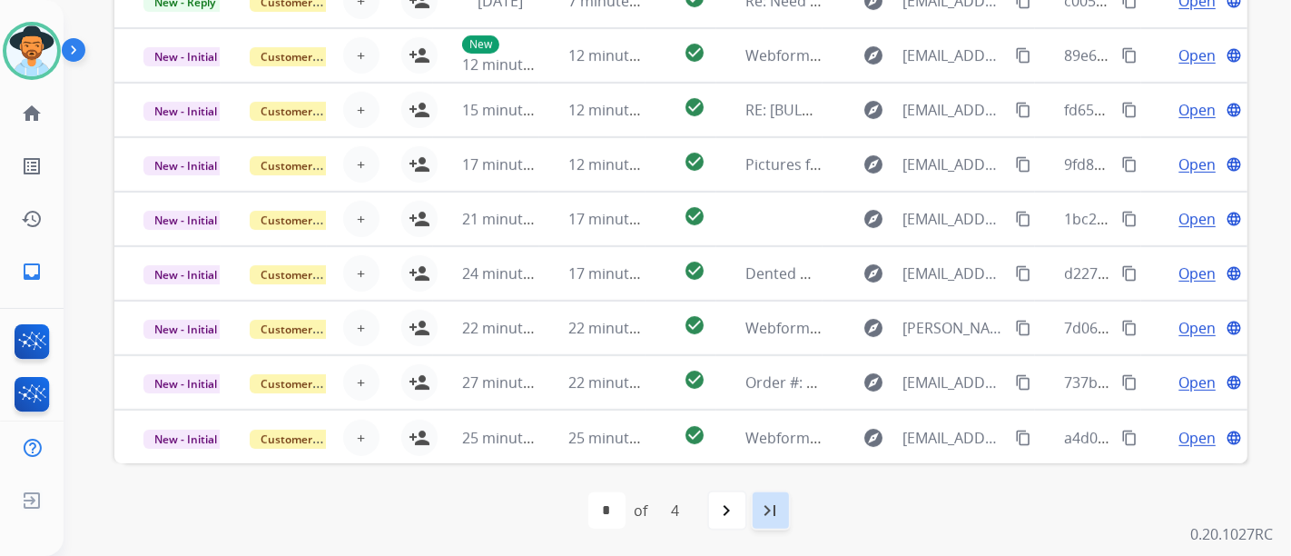
click at [765, 517] on mat-icon "last_page" at bounding box center [771, 510] width 22 height 22
select select "*"
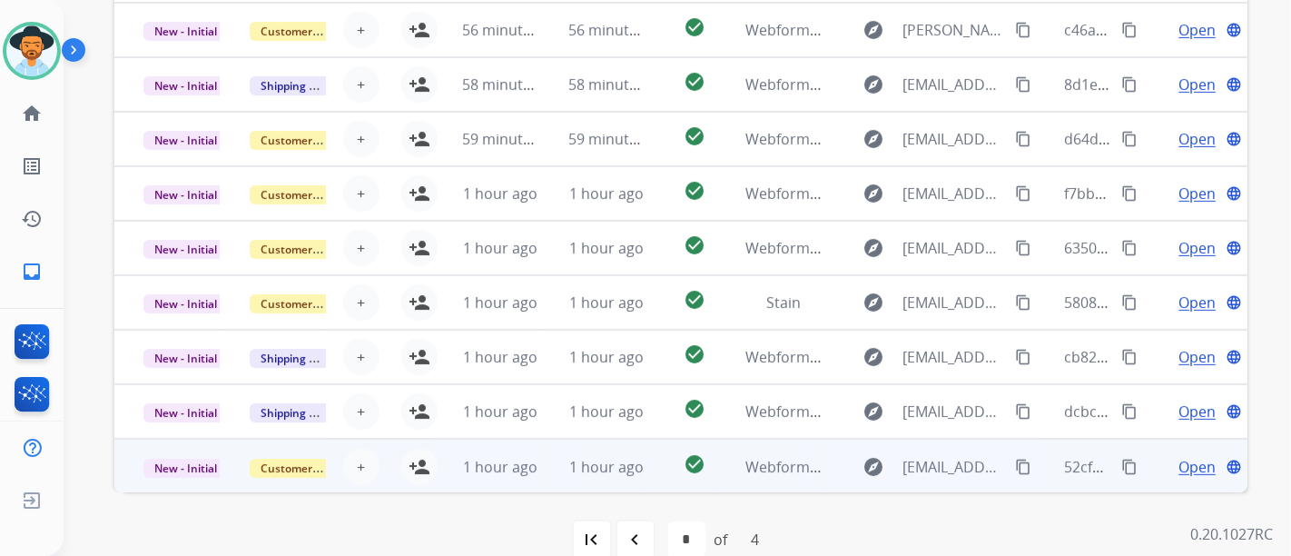
scroll to position [605, 0]
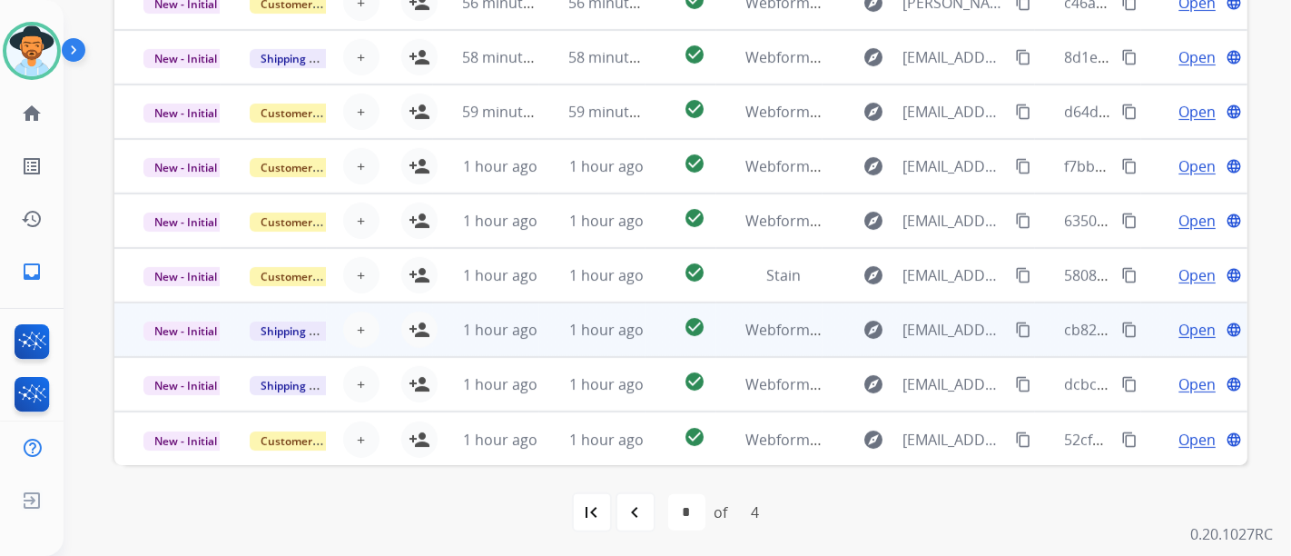
click at [1179, 330] on span "Open" at bounding box center [1197, 330] width 37 height 22
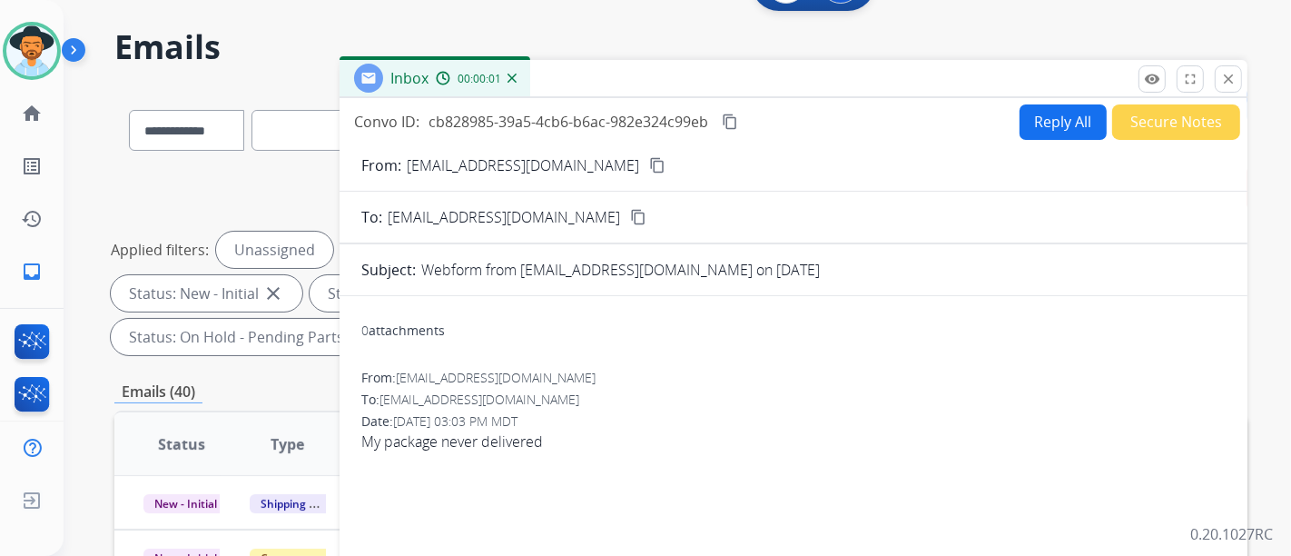
scroll to position [0, 0]
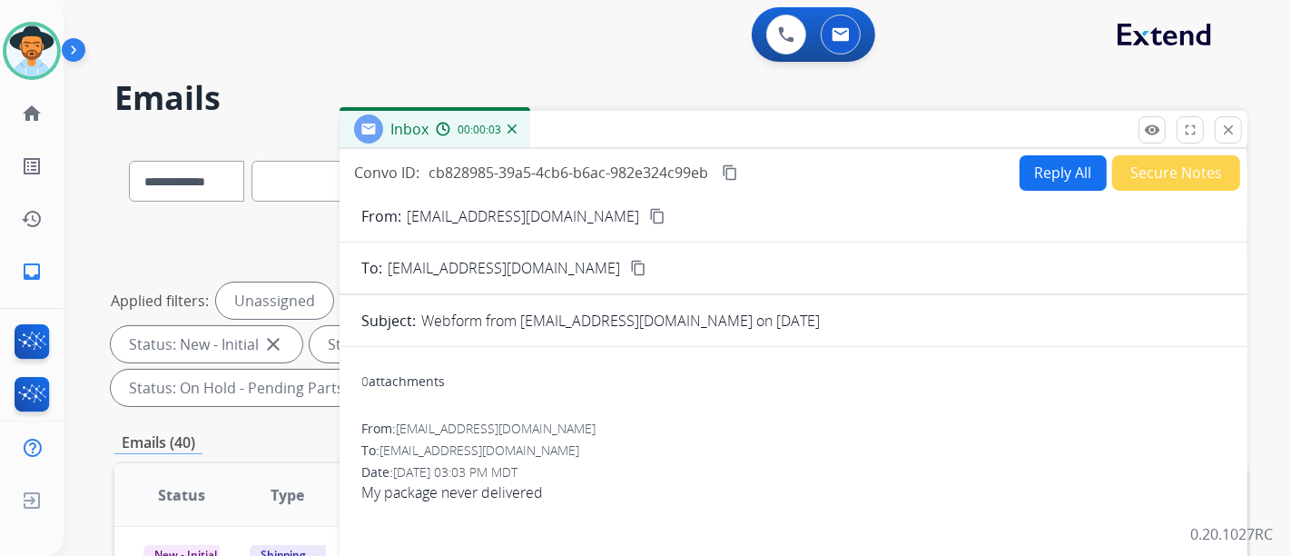
click at [649, 209] on mat-icon "content_copy" at bounding box center [657, 216] width 16 height 16
click at [1059, 188] on button "Reply All" at bounding box center [1063, 172] width 87 height 35
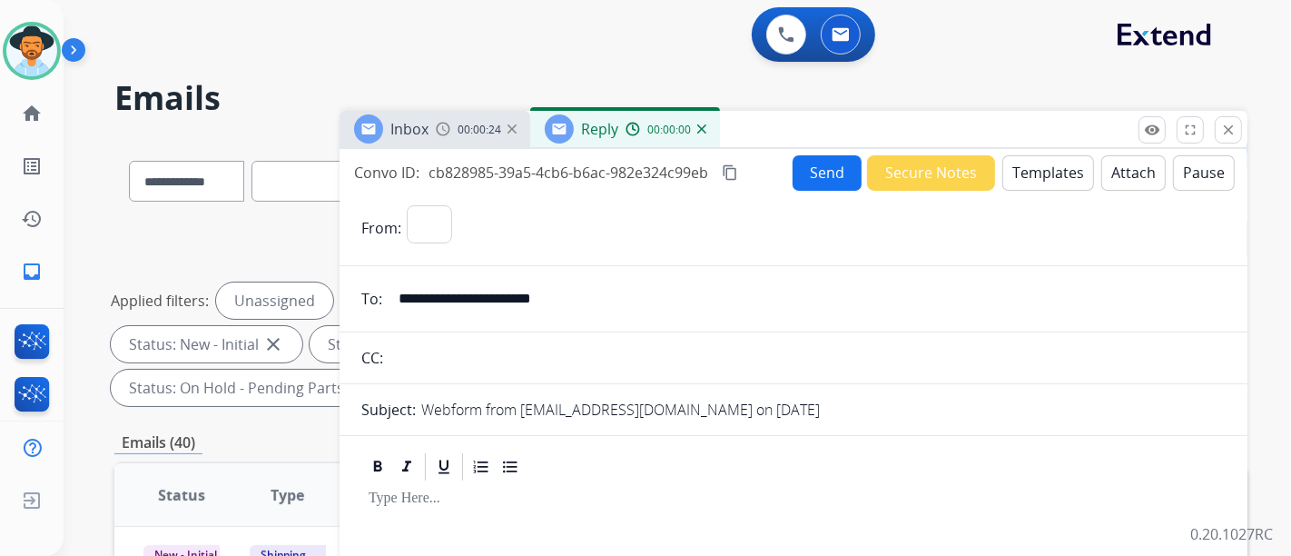
select select "**********"
click at [1022, 180] on button "Templates" at bounding box center [1048, 172] width 92 height 35
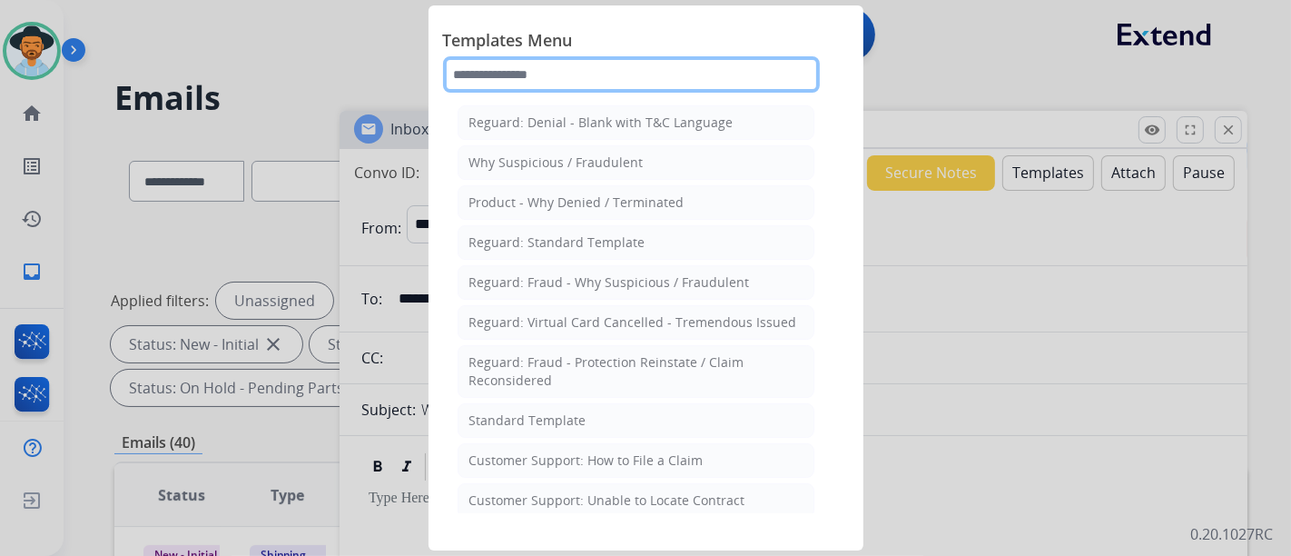
click at [549, 71] on input "text" at bounding box center [631, 74] width 377 height 36
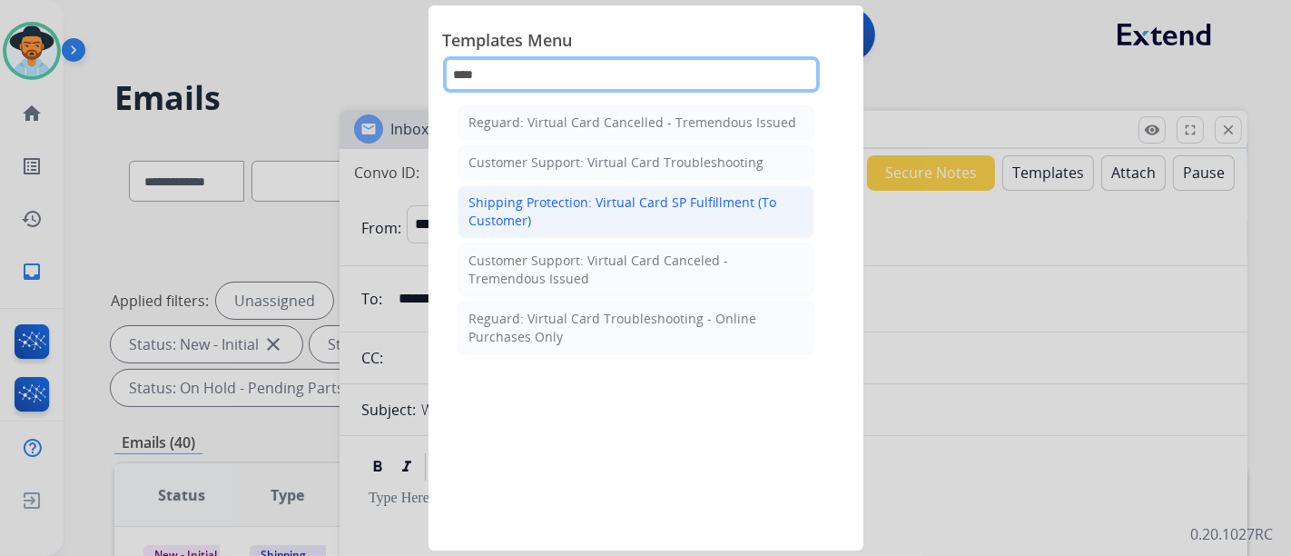
type input "****"
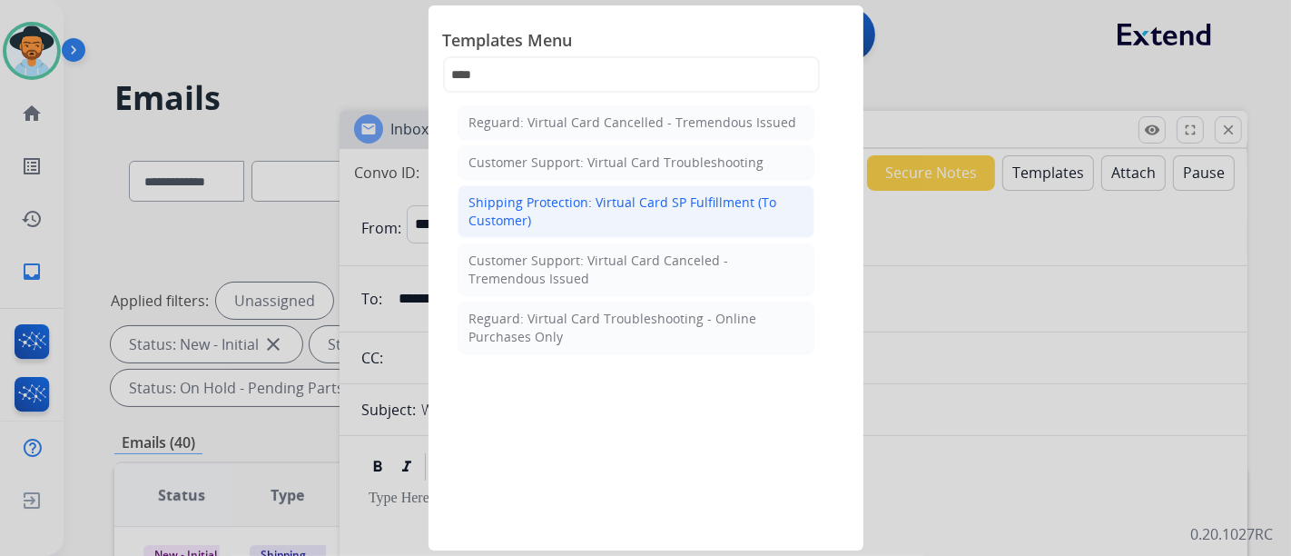
click at [625, 222] on div "Shipping Protection: Virtual Card SP Fulfillment (To Customer)" at bounding box center [635, 211] width 333 height 36
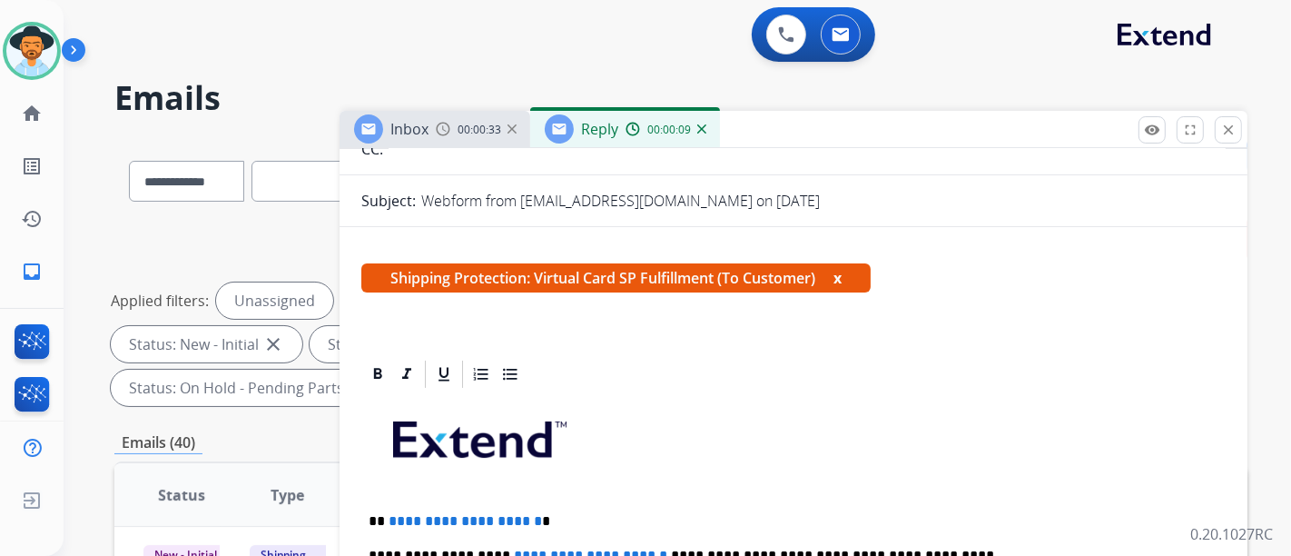
scroll to position [302, 0]
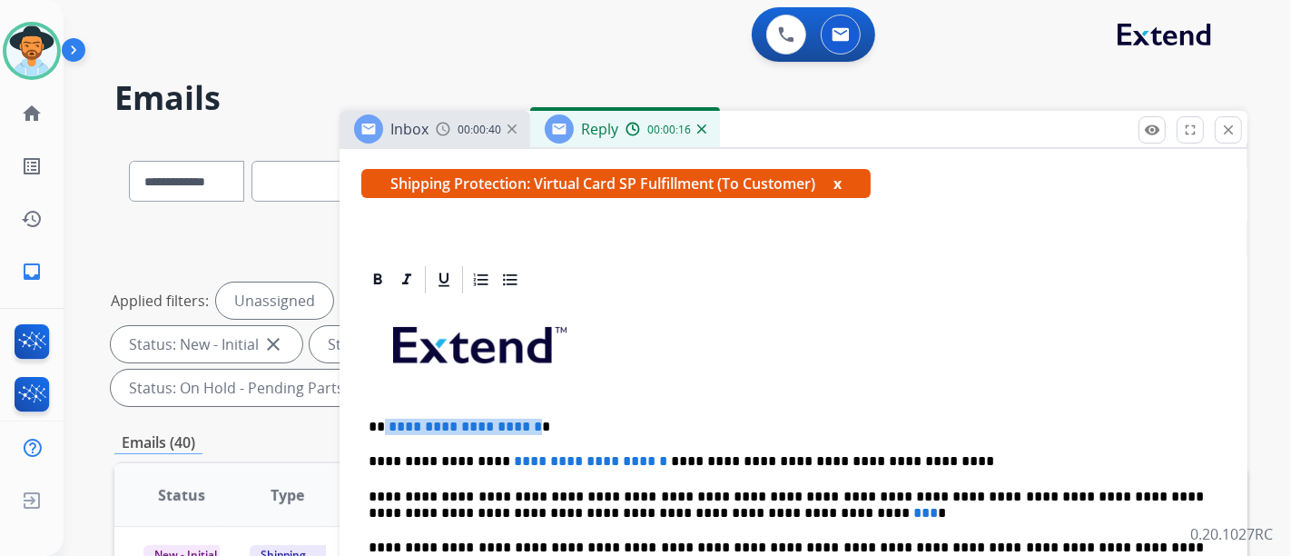
drag, startPoint x: 564, startPoint y: 421, endPoint x: 385, endPoint y: 413, distance: 179.1
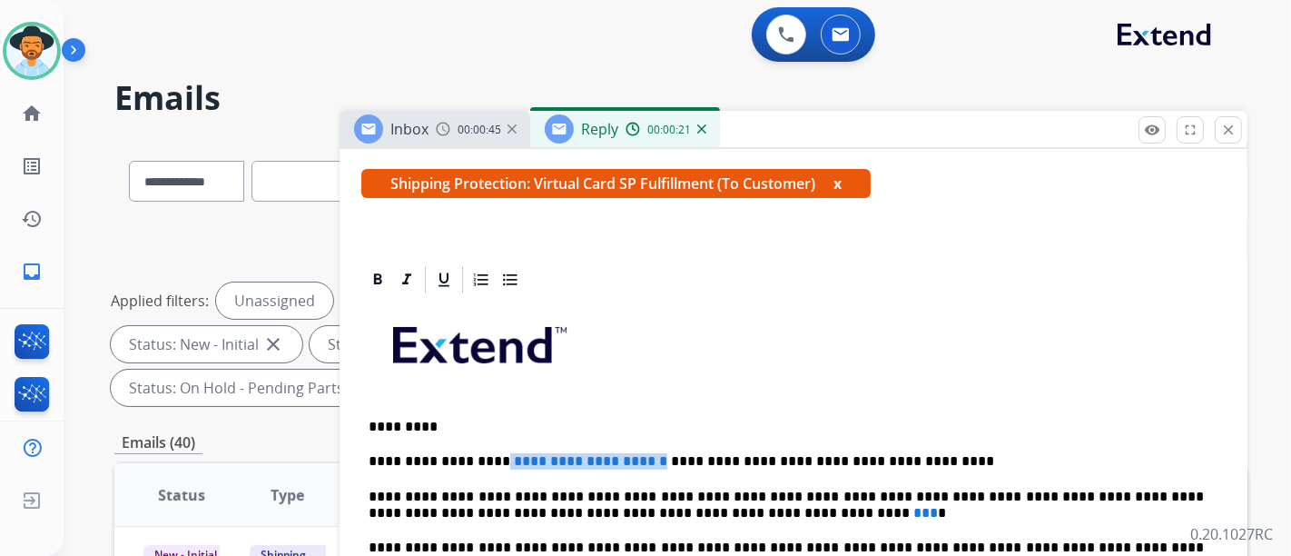
drag, startPoint x: 617, startPoint y: 457, endPoint x: 486, endPoint y: 437, distance: 133.2
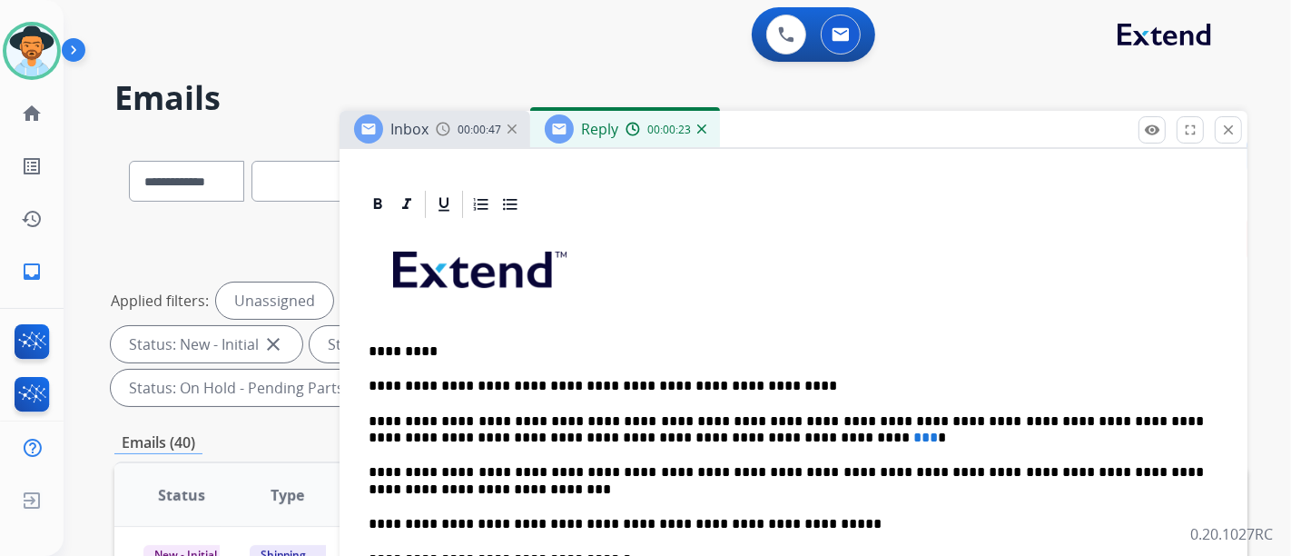
scroll to position [403, 0]
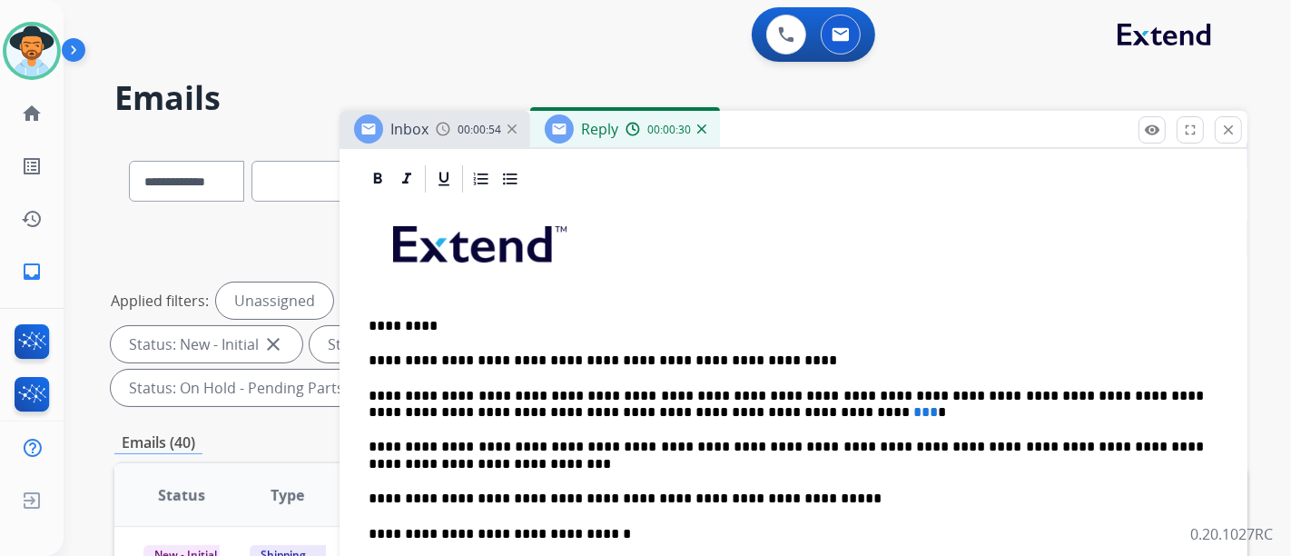
click at [914, 408] on span "***" at bounding box center [926, 412] width 25 height 14
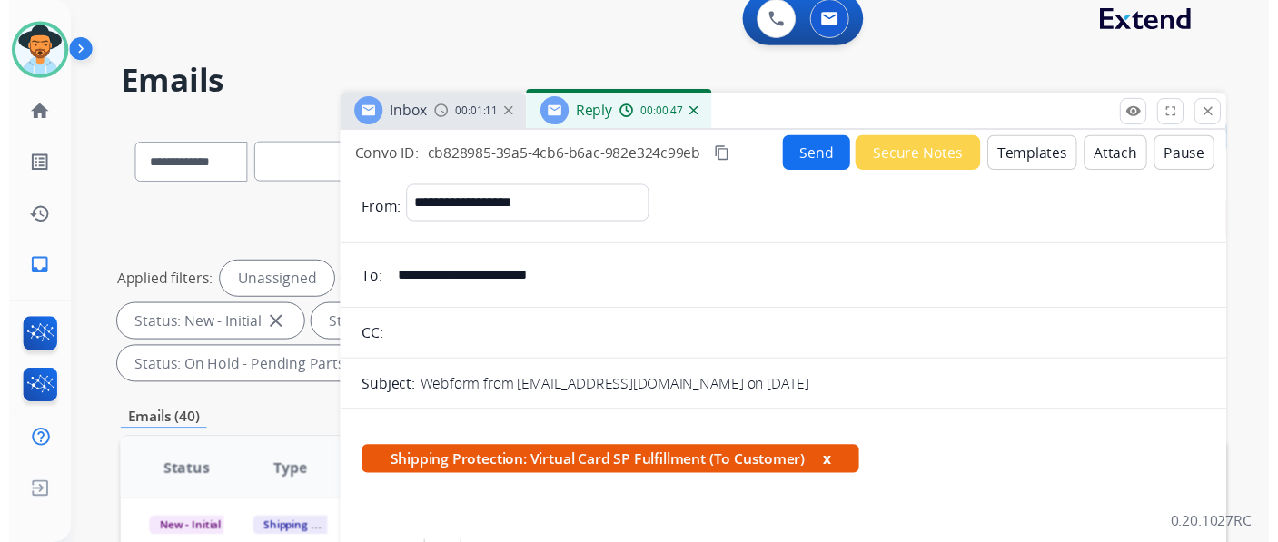
scroll to position [0, 0]
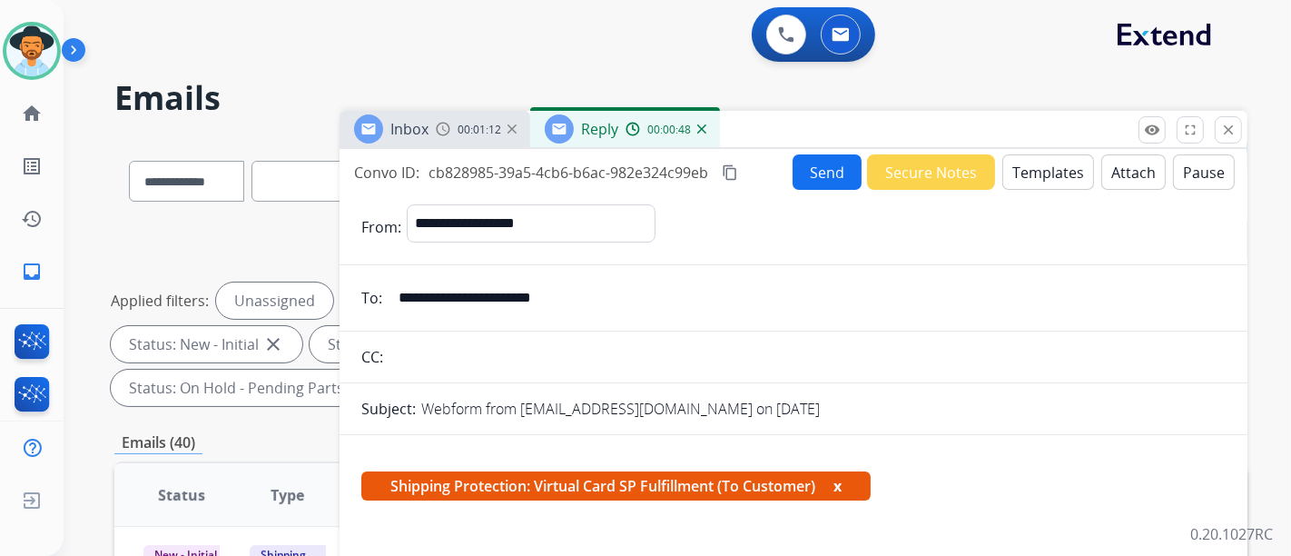
click at [827, 174] on button "Send" at bounding box center [827, 171] width 69 height 35
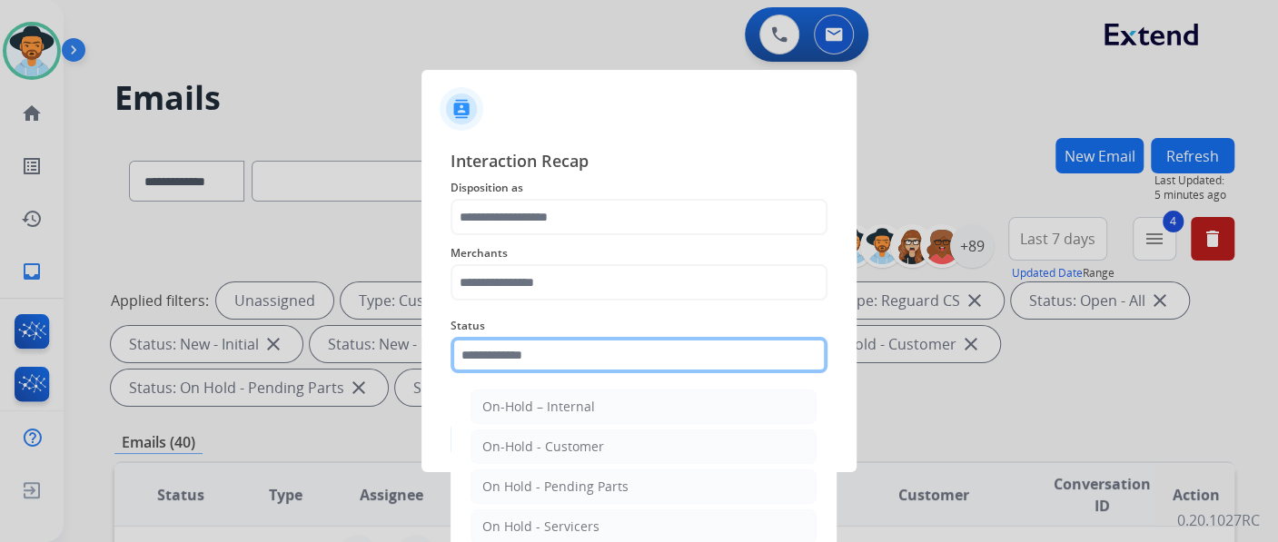
click at [567, 375] on div "Status On-Hold – Internal On-Hold - Customer On Hold - Pending Parts On Hold - …" at bounding box center [638, 344] width 377 height 73
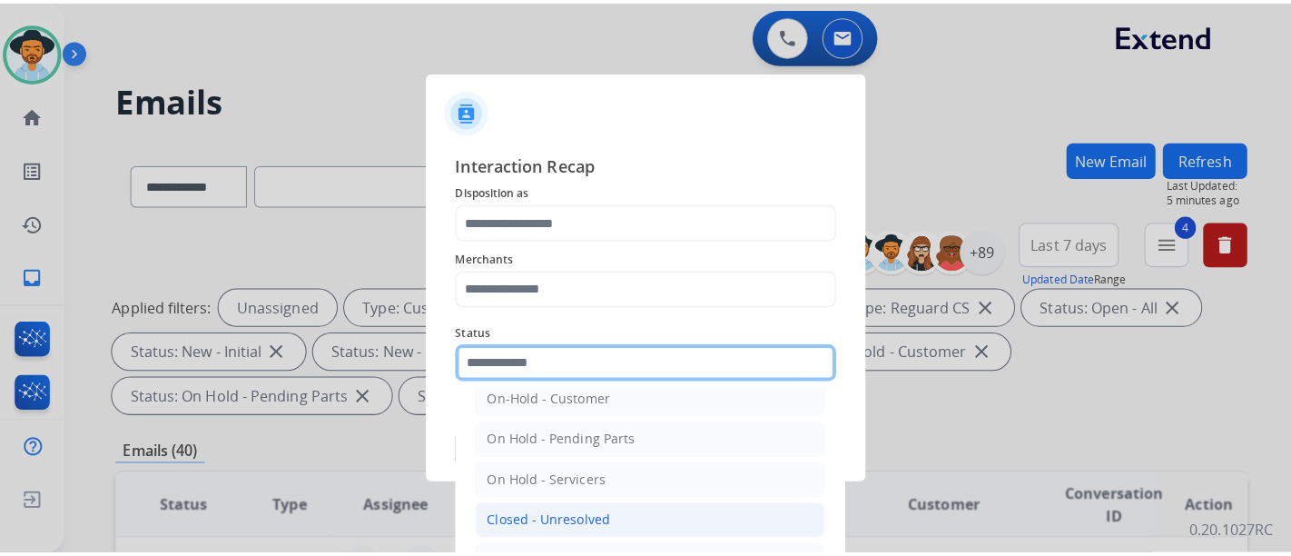
scroll to position [104, 0]
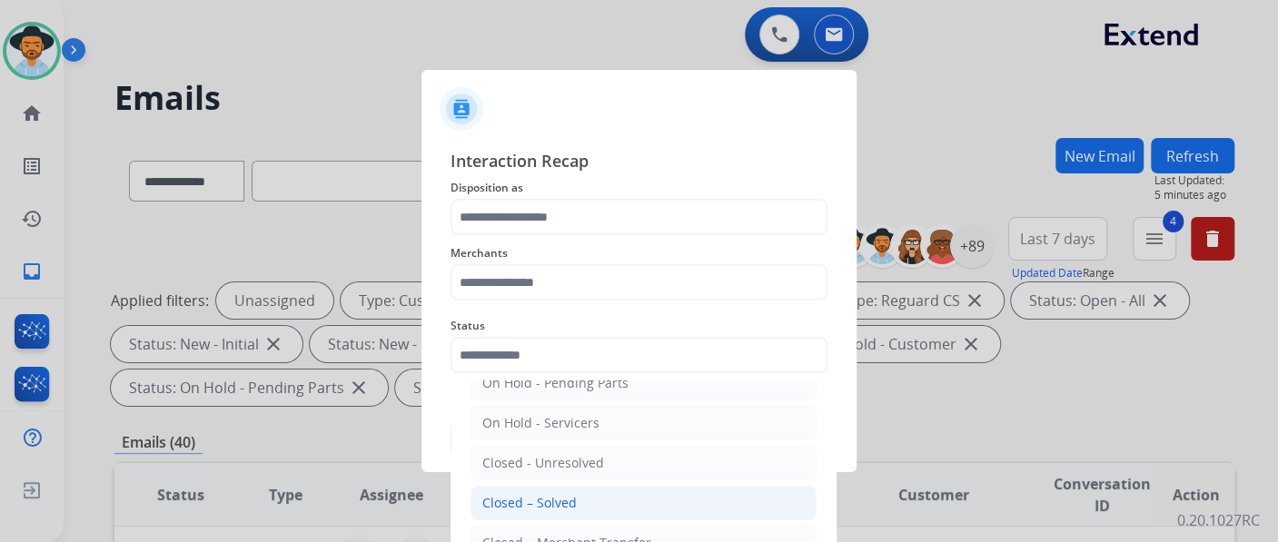
click at [581, 494] on li "Closed – Solved" at bounding box center [643, 503] width 346 height 35
type input "**********"
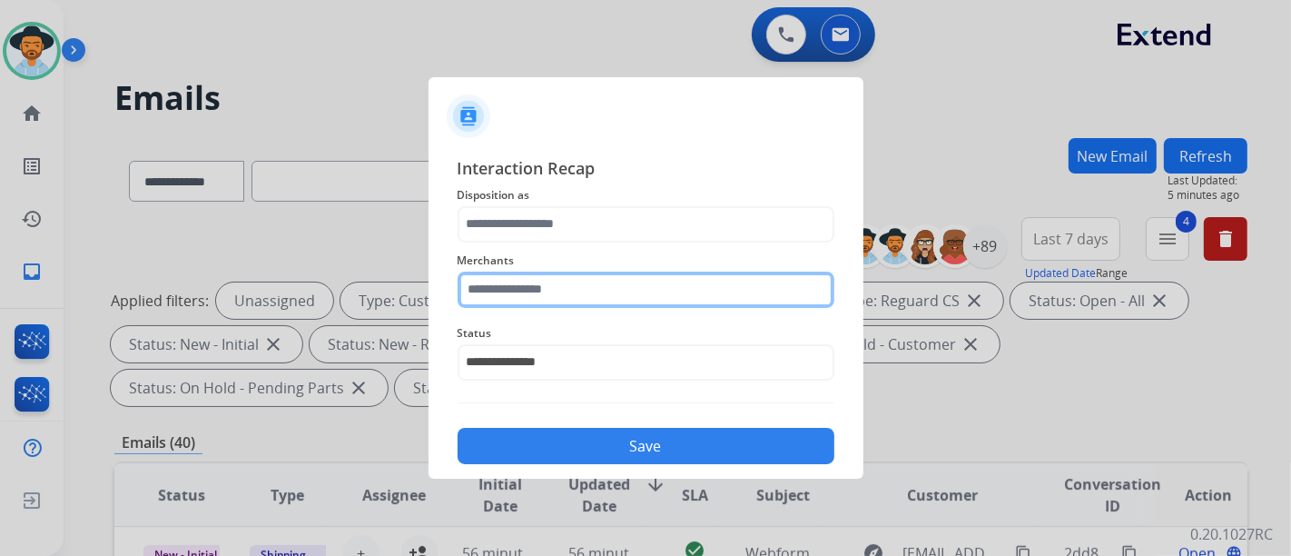
click at [600, 301] on div "Merchants" at bounding box center [646, 278] width 377 height 73
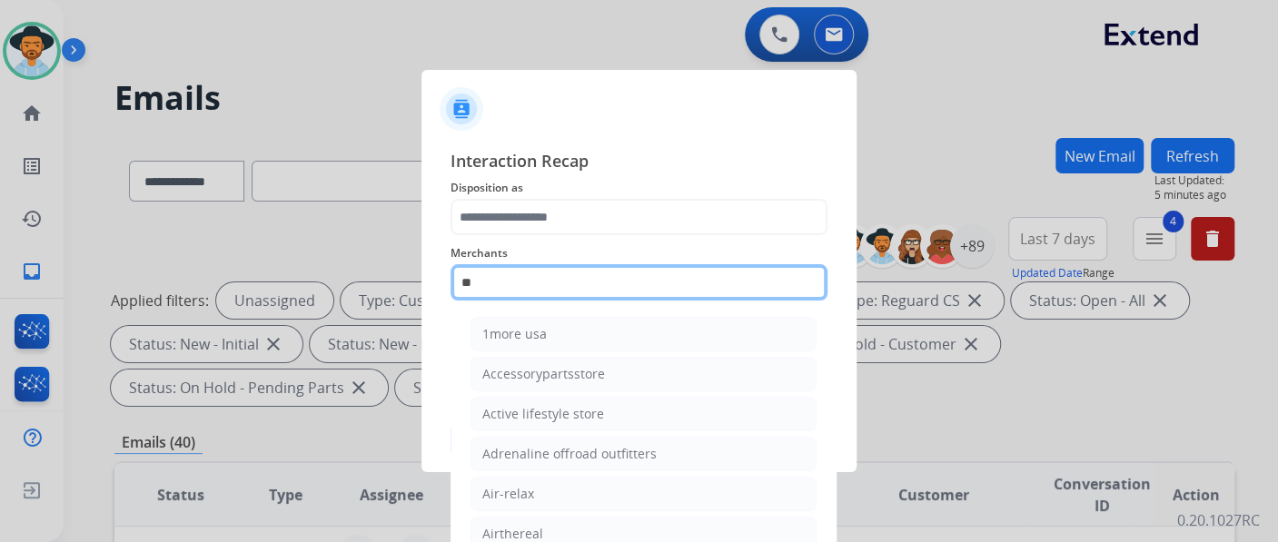
type input "*"
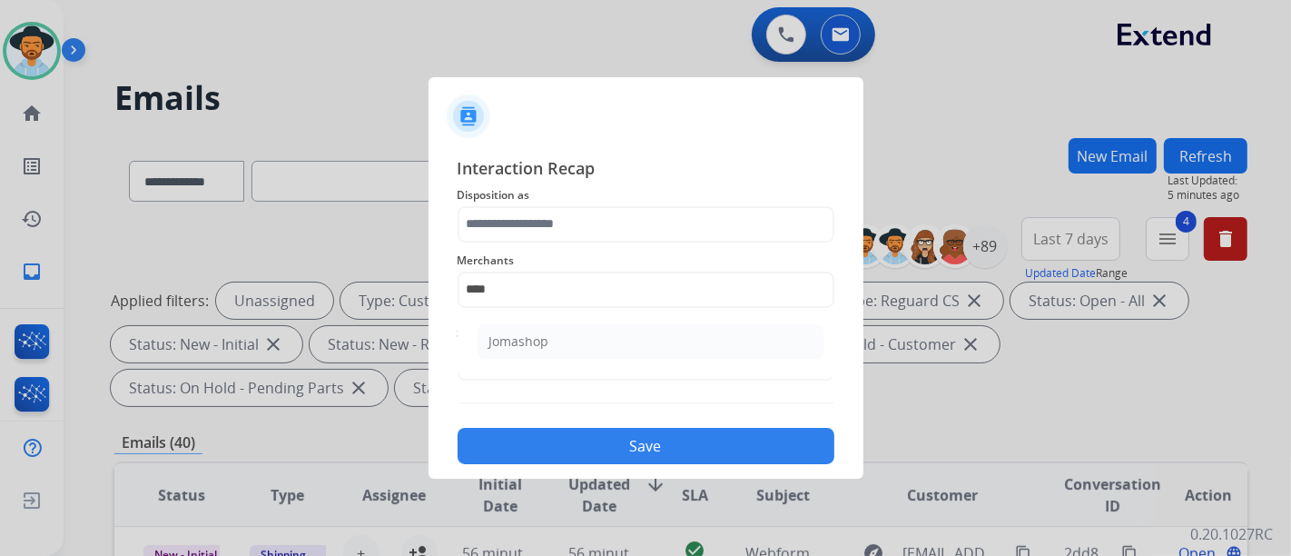
drag, startPoint x: 513, startPoint y: 343, endPoint x: 524, endPoint y: 305, distance: 39.7
click at [514, 343] on div "Jomashop" at bounding box center [519, 341] width 60 height 18
type input "********"
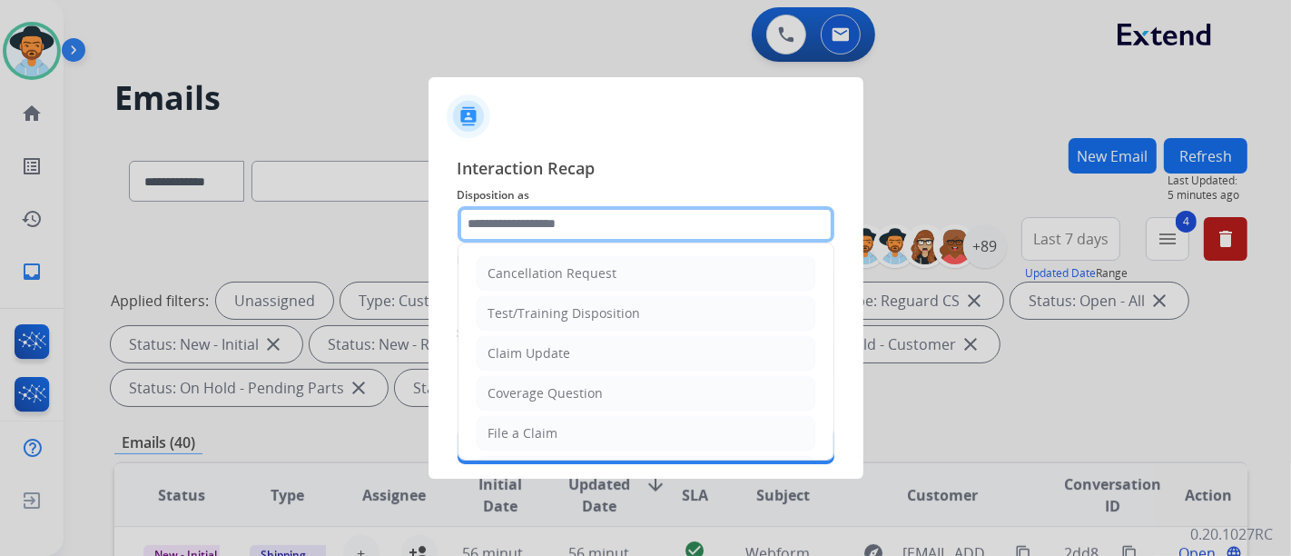
click at [530, 234] on input "text" at bounding box center [646, 224] width 377 height 36
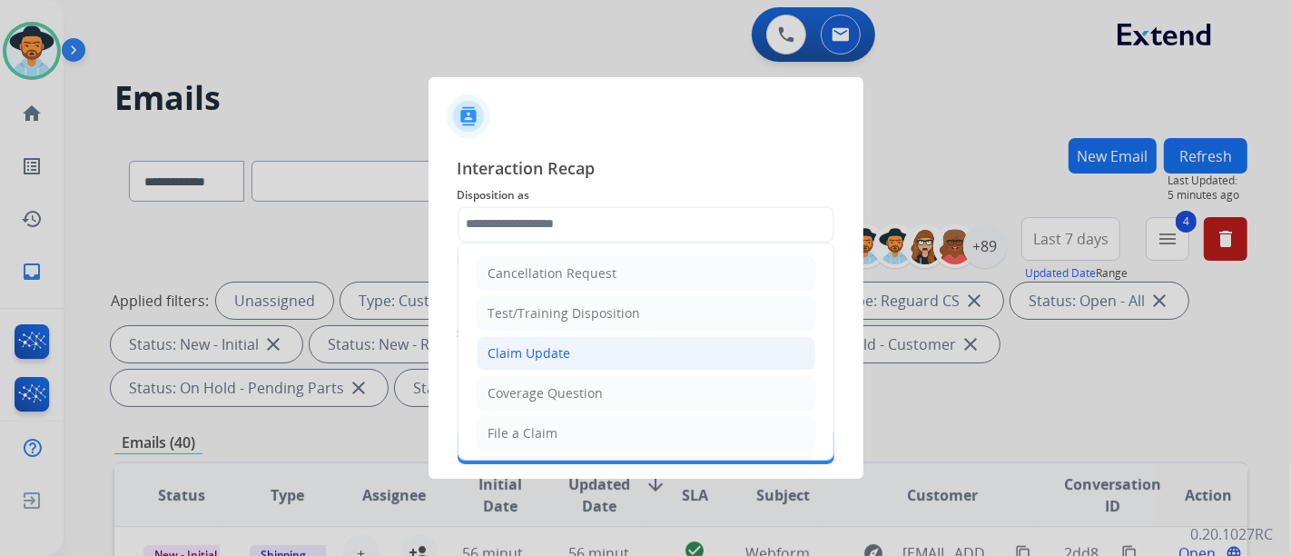
click at [548, 336] on li "Claim Update" at bounding box center [646, 353] width 339 height 35
type input "**********"
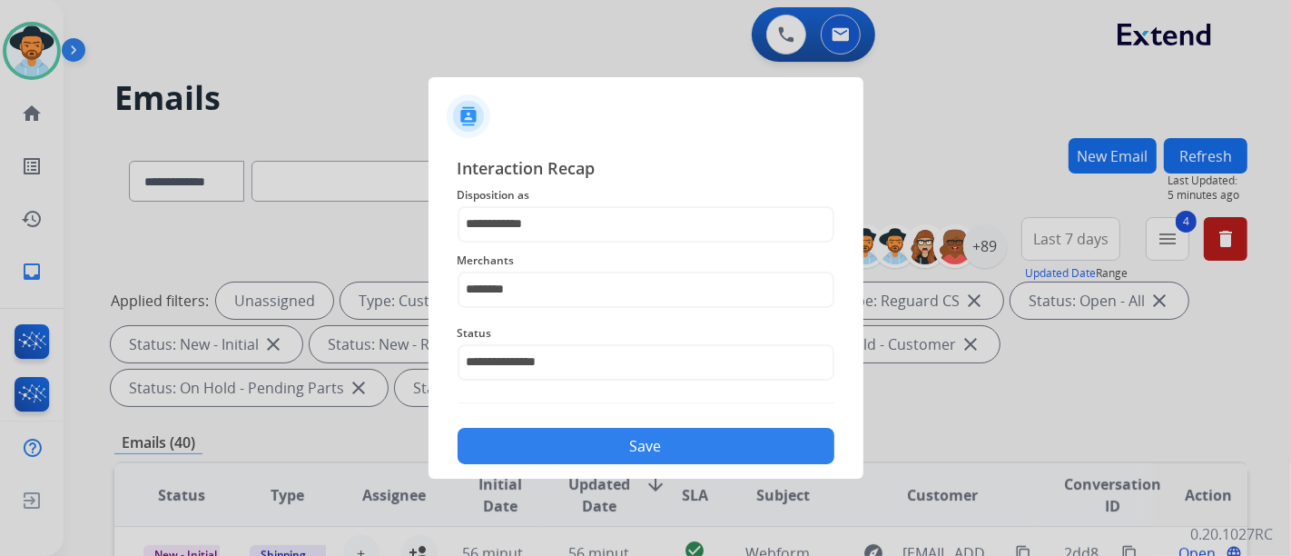
click at [602, 440] on button "Save" at bounding box center [646, 446] width 377 height 36
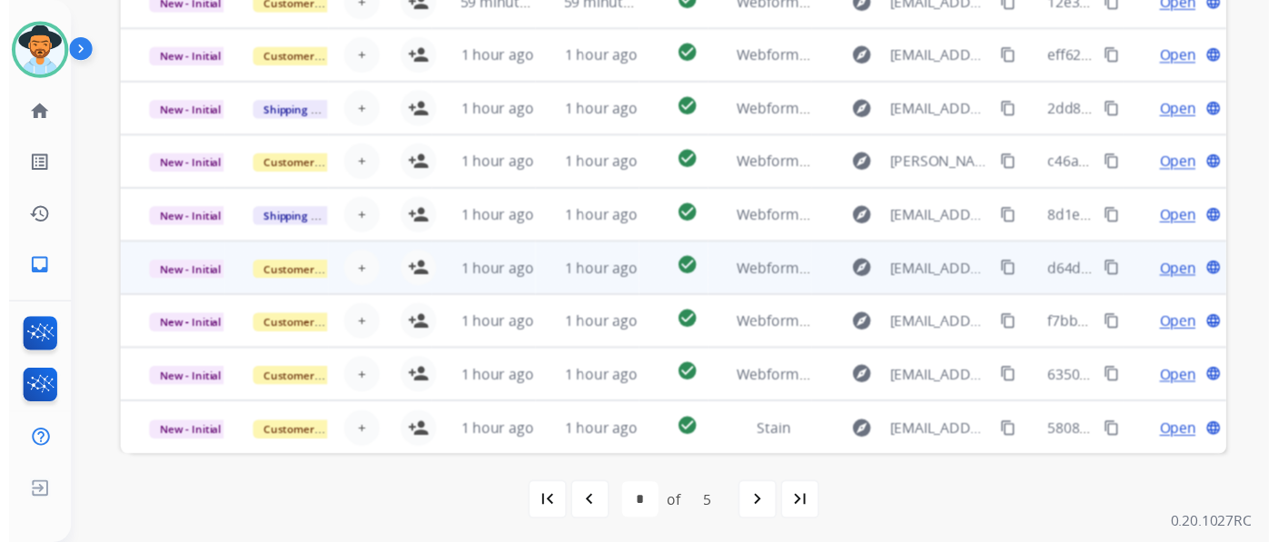
scroll to position [607, 0]
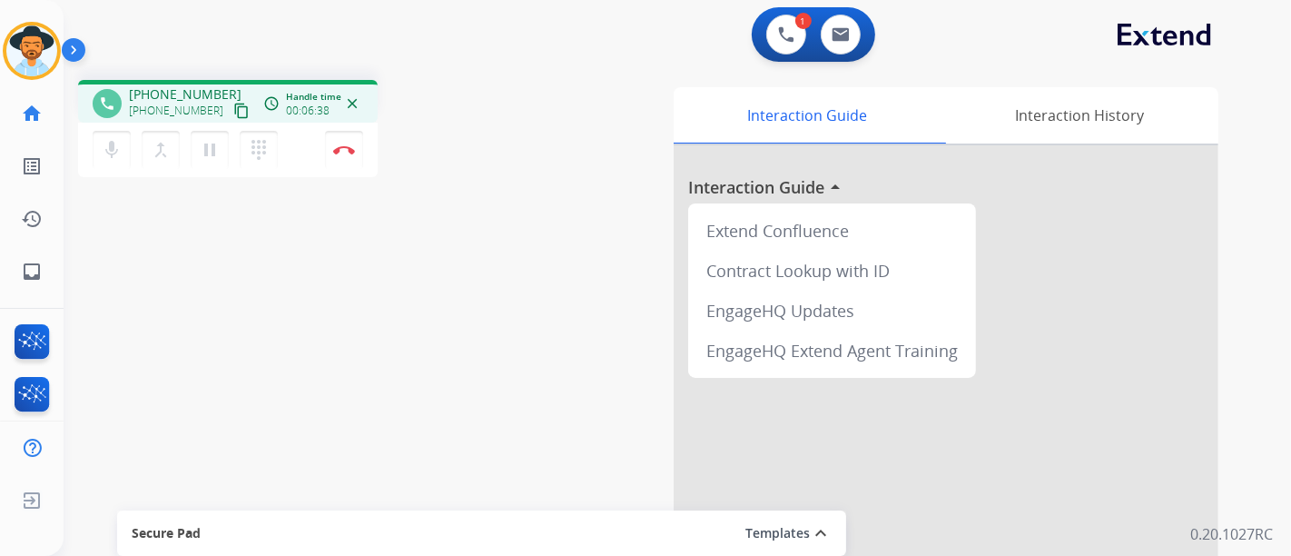
click at [311, 143] on div "mic Mute merge_type Bridge pause Hold dialpad Dialpad Disconnect" at bounding box center [228, 150] width 300 height 54
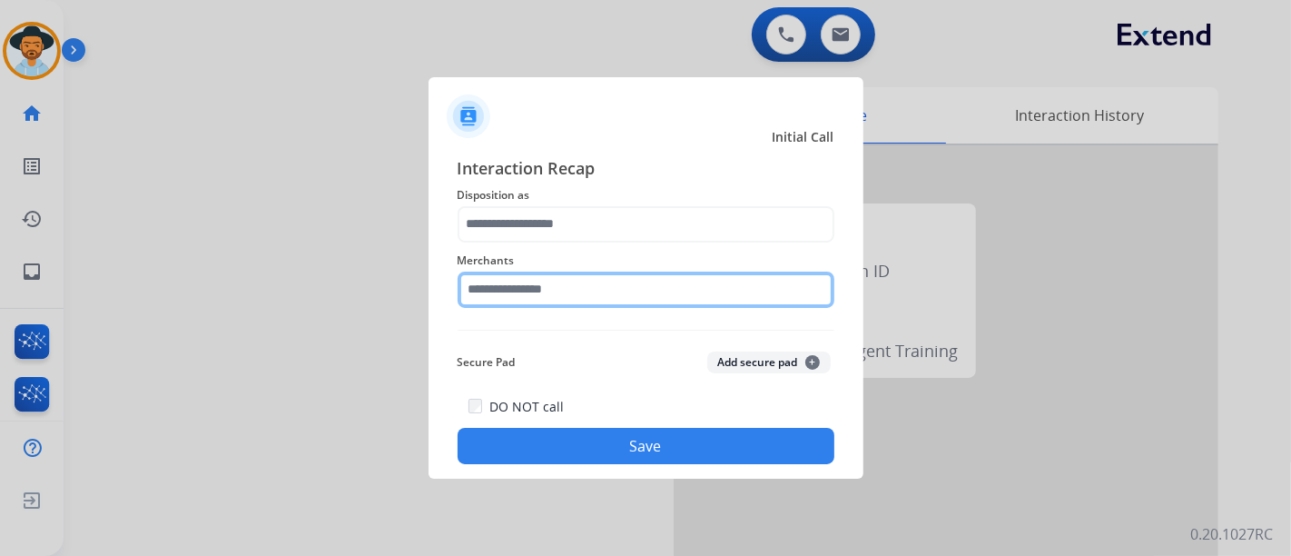
click at [626, 301] on div "Merchants" at bounding box center [646, 278] width 377 height 73
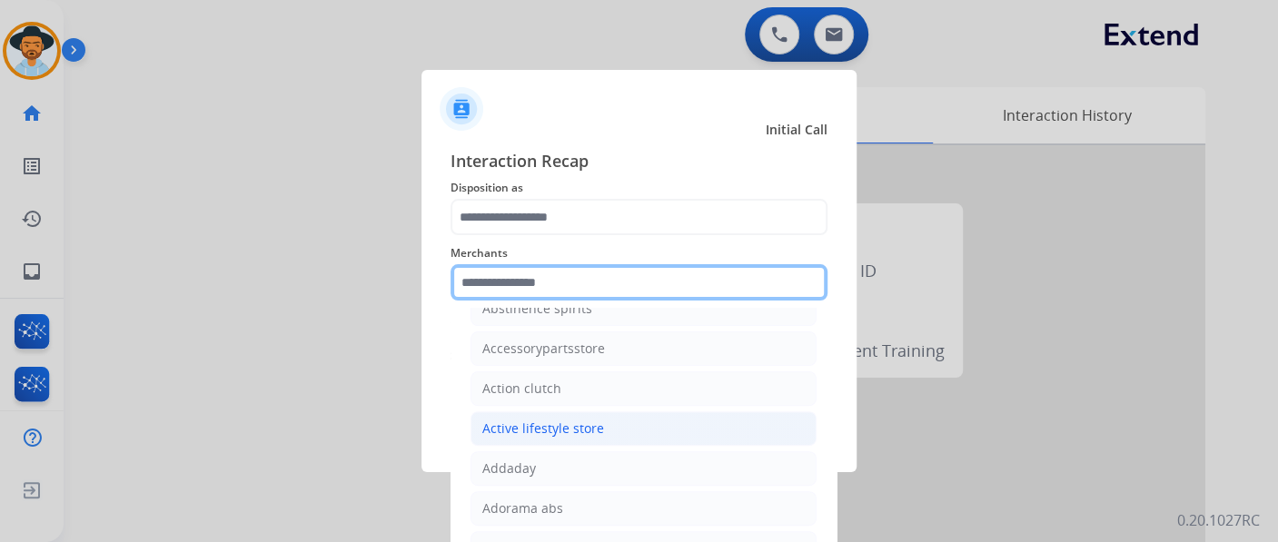
scroll to position [403, 0]
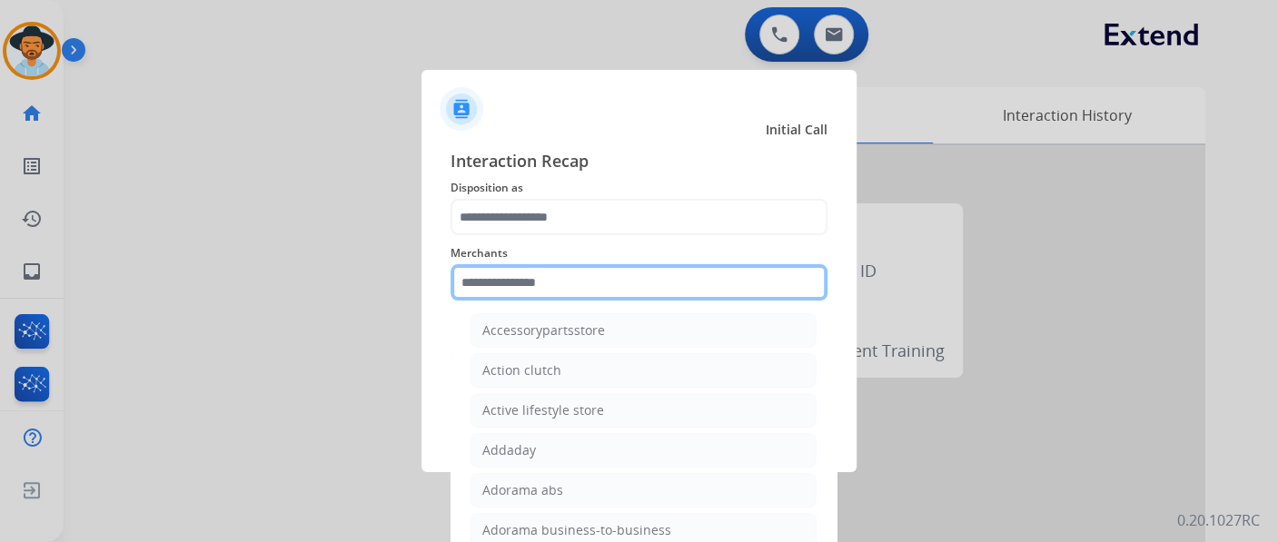
click at [535, 267] on input "text" at bounding box center [638, 282] width 377 height 36
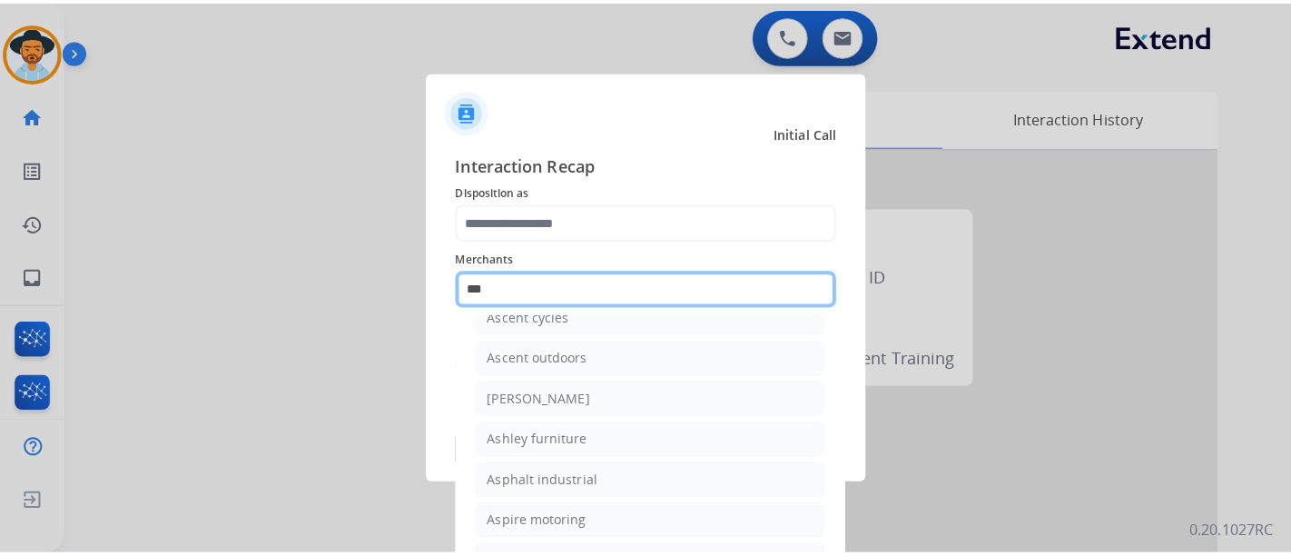
scroll to position [25, 0]
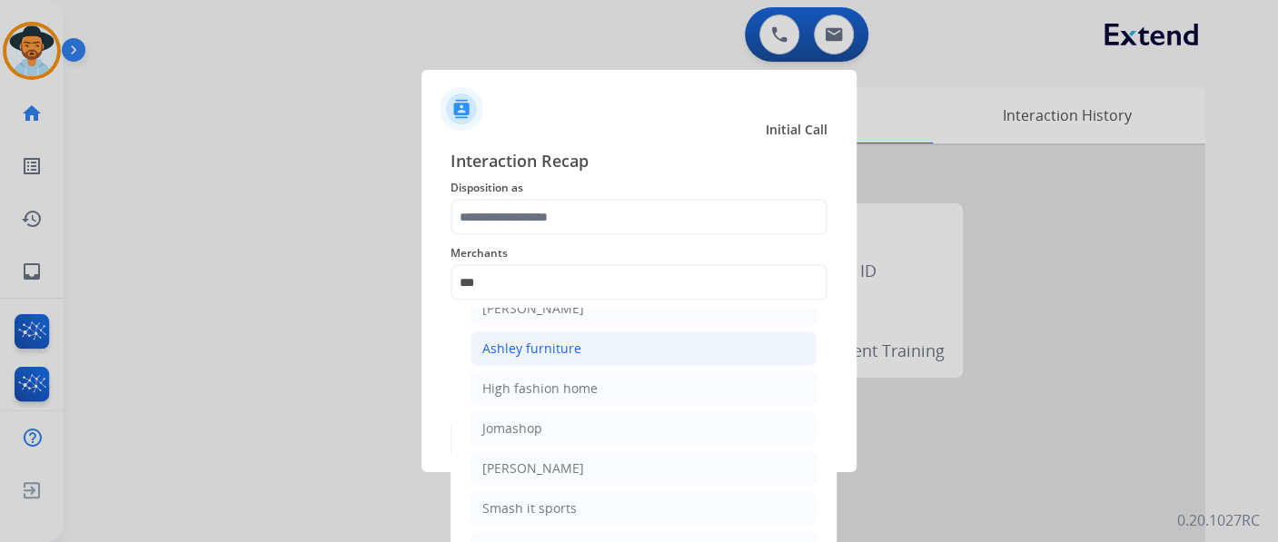
click at [539, 342] on div "Ashley furniture" at bounding box center [531, 349] width 99 height 18
type input "**********"
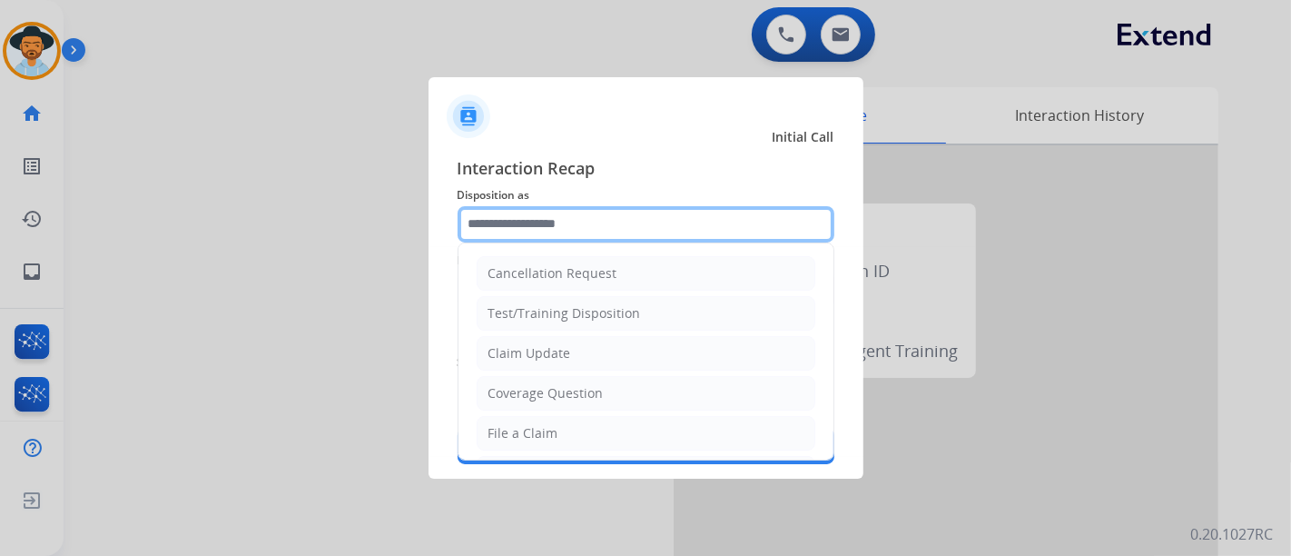
click at [565, 222] on input "text" at bounding box center [646, 224] width 377 height 36
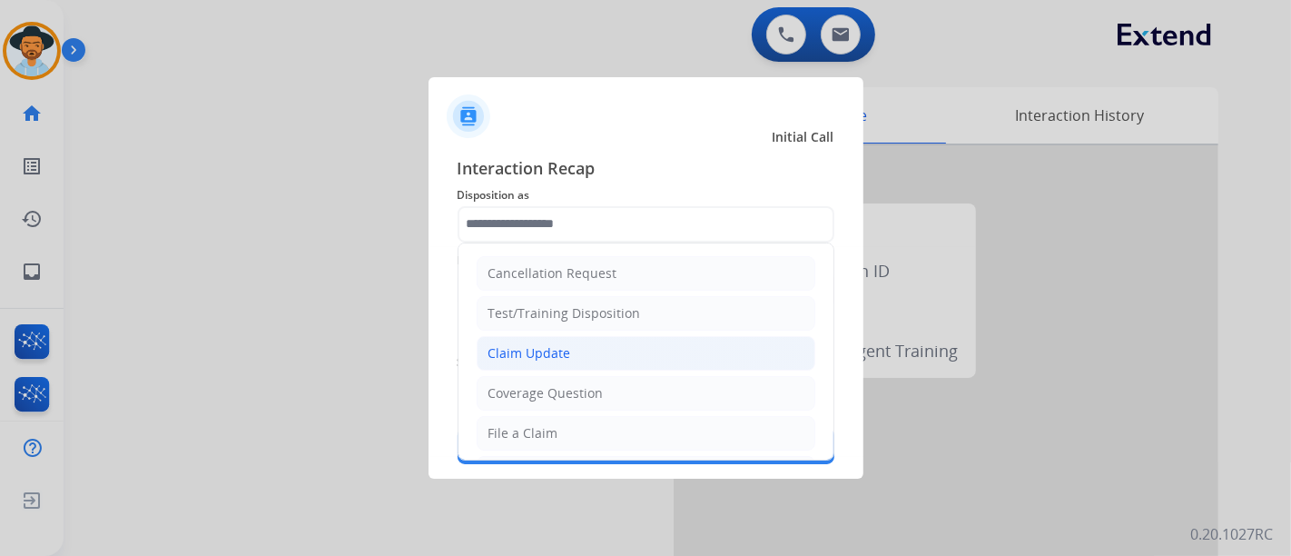
click at [564, 351] on div "Claim Update" at bounding box center [530, 353] width 83 height 18
type input "**********"
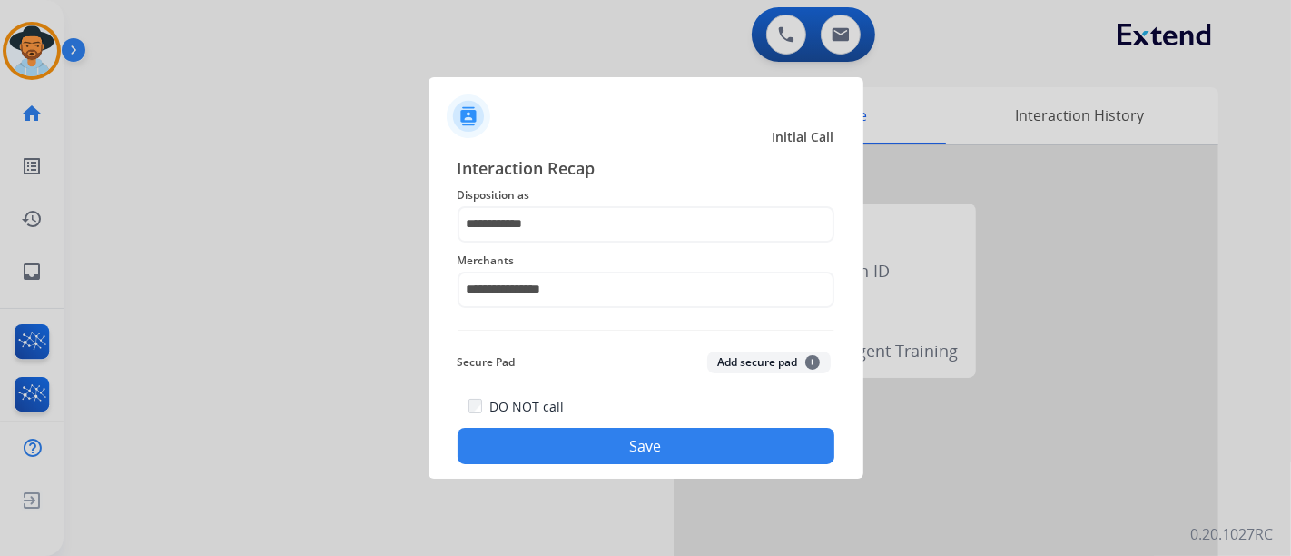
click at [627, 447] on button "Save" at bounding box center [646, 446] width 377 height 36
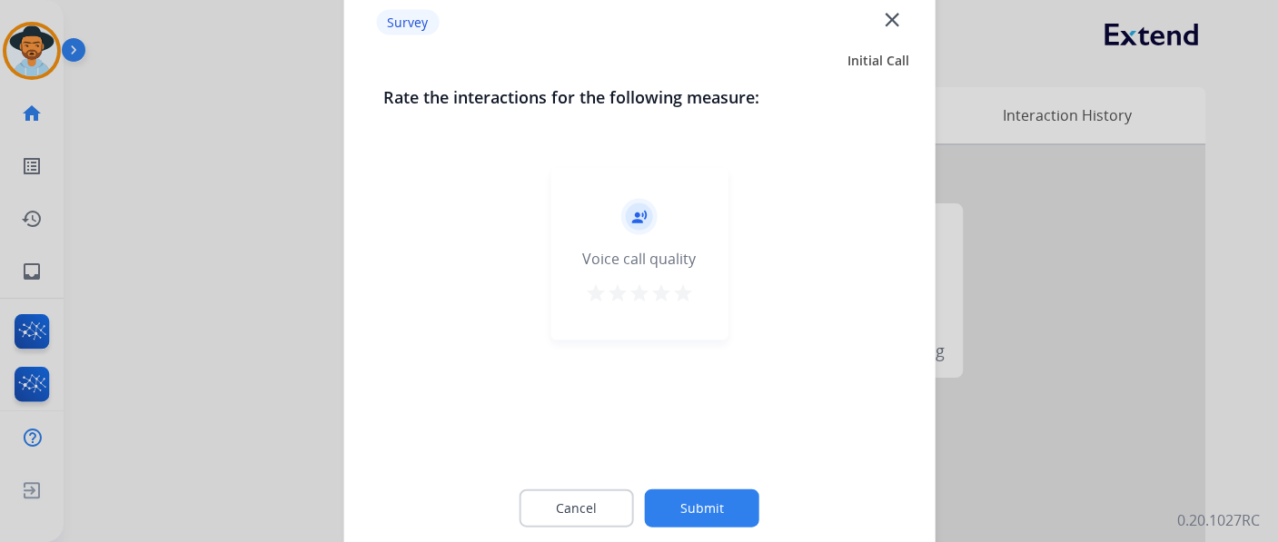
click at [676, 281] on mat-icon "star" at bounding box center [683, 292] width 22 height 22
click at [694, 499] on button "Submit" at bounding box center [702, 508] width 114 height 38
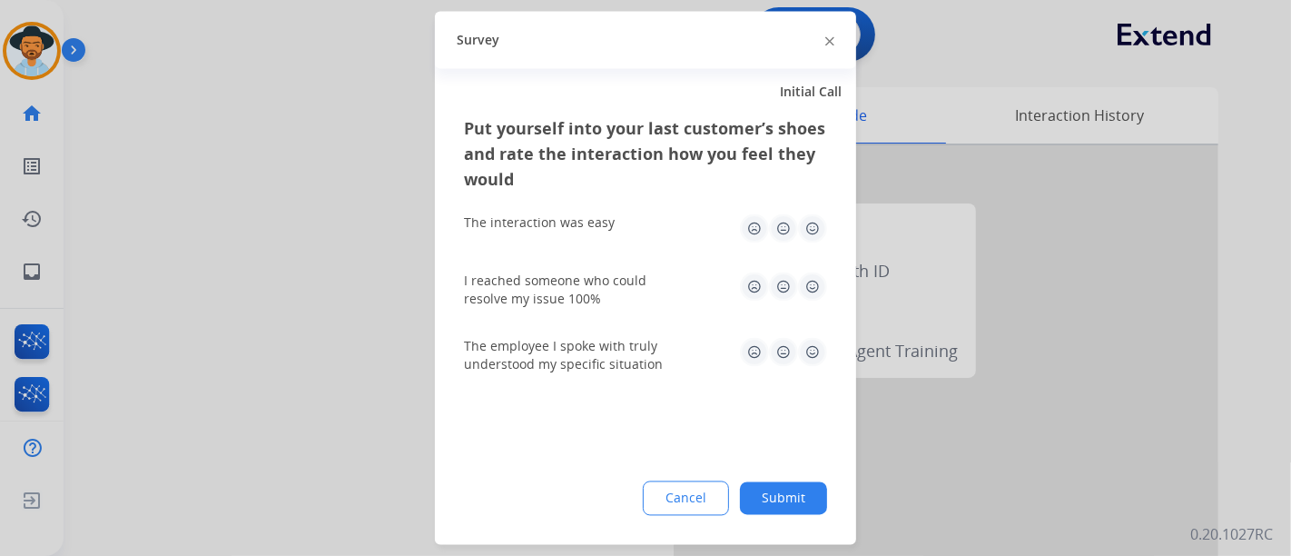
click at [819, 229] on img at bounding box center [812, 228] width 29 height 29
click at [804, 303] on div "I reached someone who could resolve my issue 100%" at bounding box center [645, 290] width 363 height 36
click at [817, 297] on img at bounding box center [812, 286] width 29 height 29
click at [825, 356] on img at bounding box center [812, 352] width 29 height 29
click at [775, 511] on button "Submit" at bounding box center [783, 498] width 87 height 33
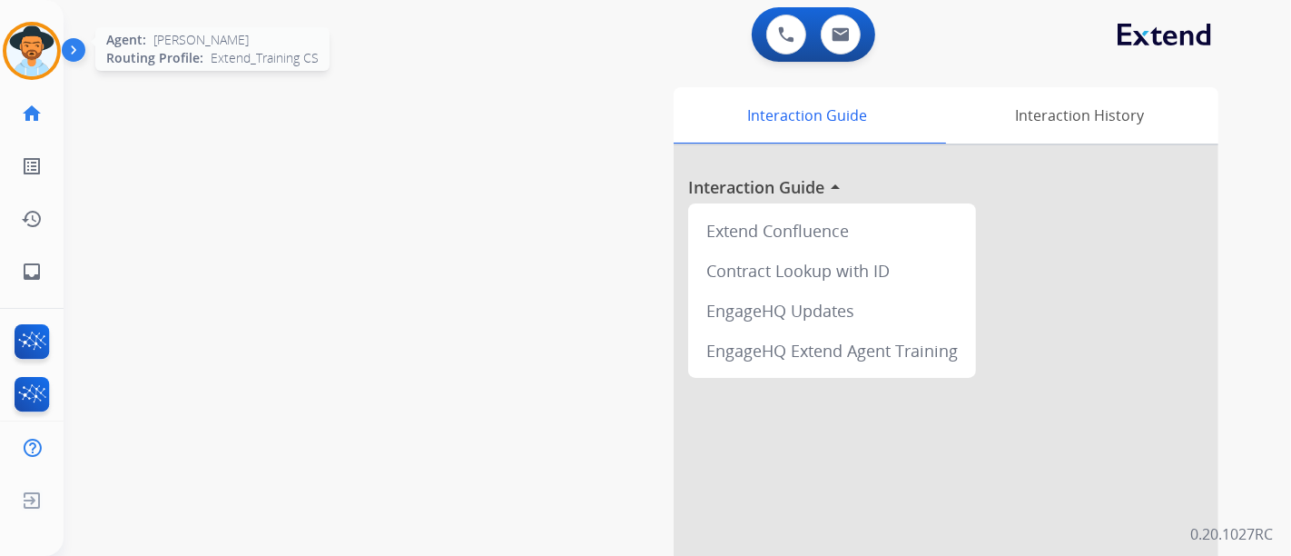
click at [49, 48] on img at bounding box center [31, 50] width 51 height 51
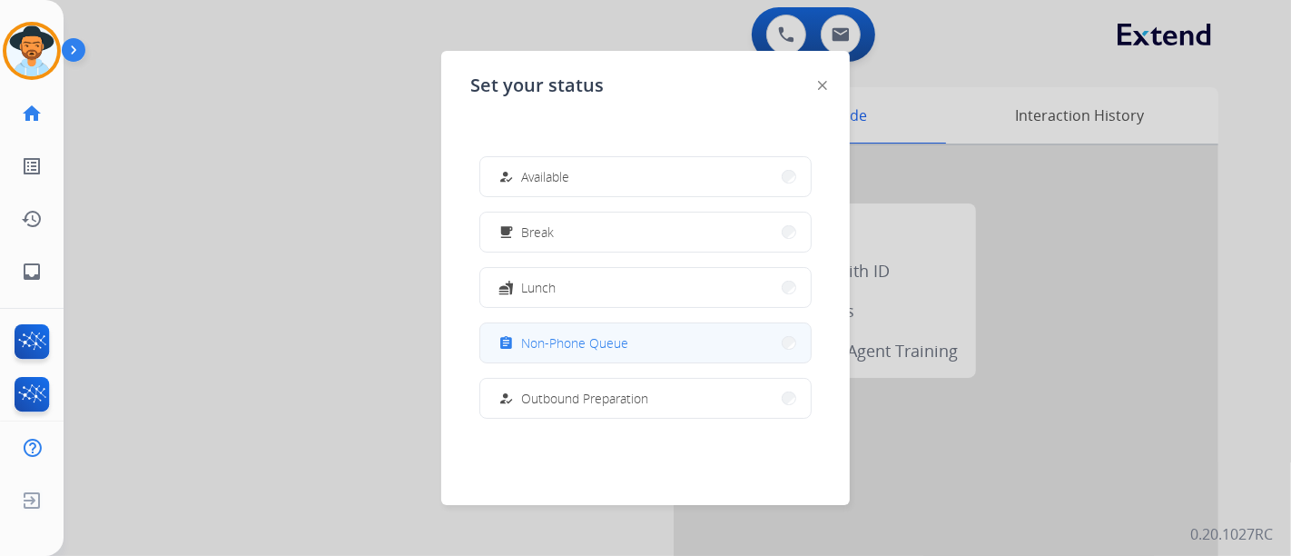
click at [615, 336] on span "Non-Phone Queue" at bounding box center [574, 342] width 107 height 19
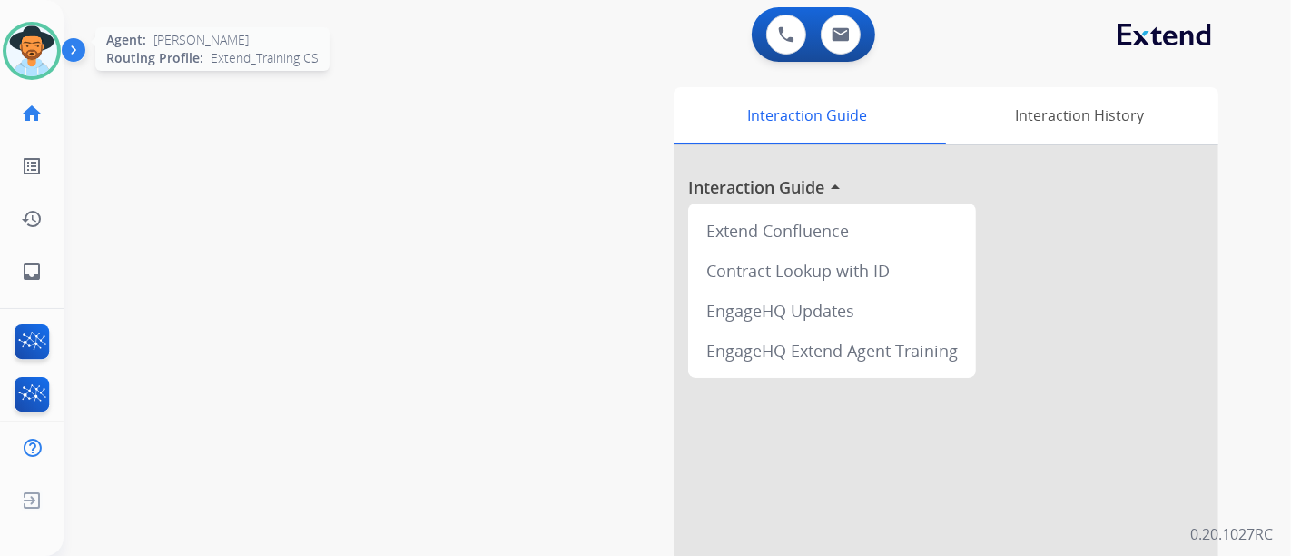
click at [28, 55] on img at bounding box center [31, 50] width 51 height 51
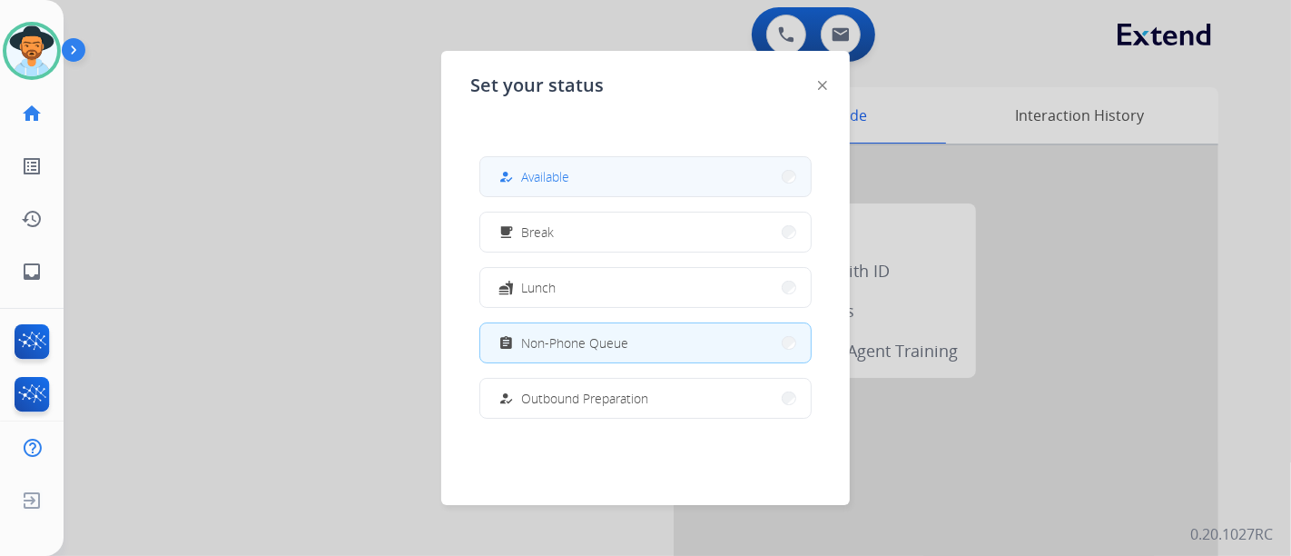
click at [599, 173] on button "how_to_reg Available" at bounding box center [645, 176] width 331 height 39
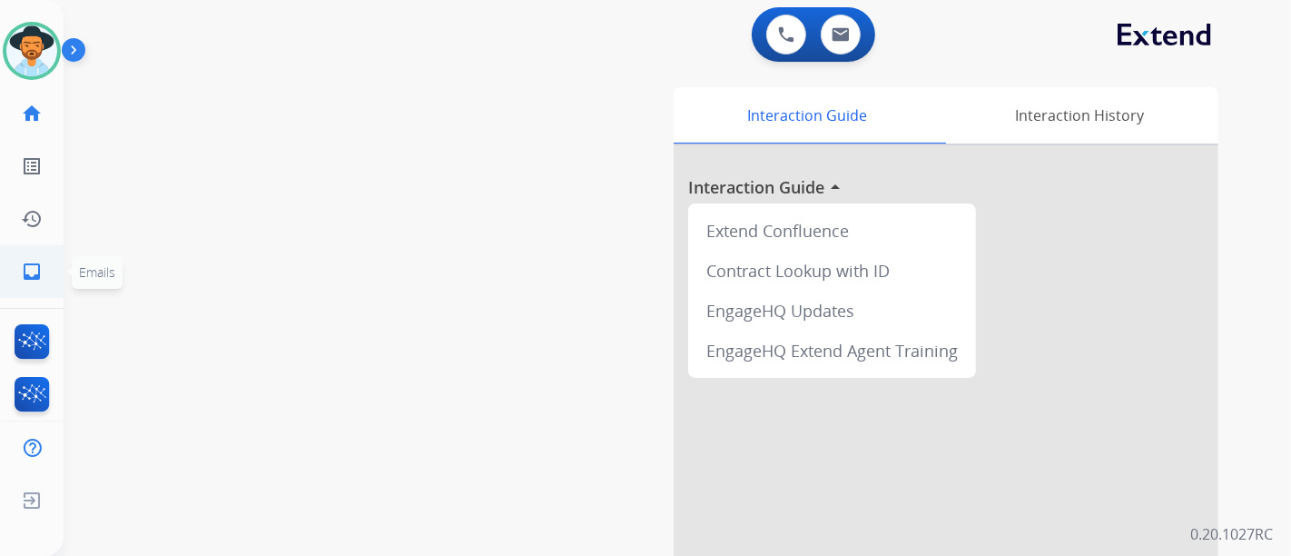
click at [25, 282] on link "inbox Emails" at bounding box center [31, 271] width 51 height 51
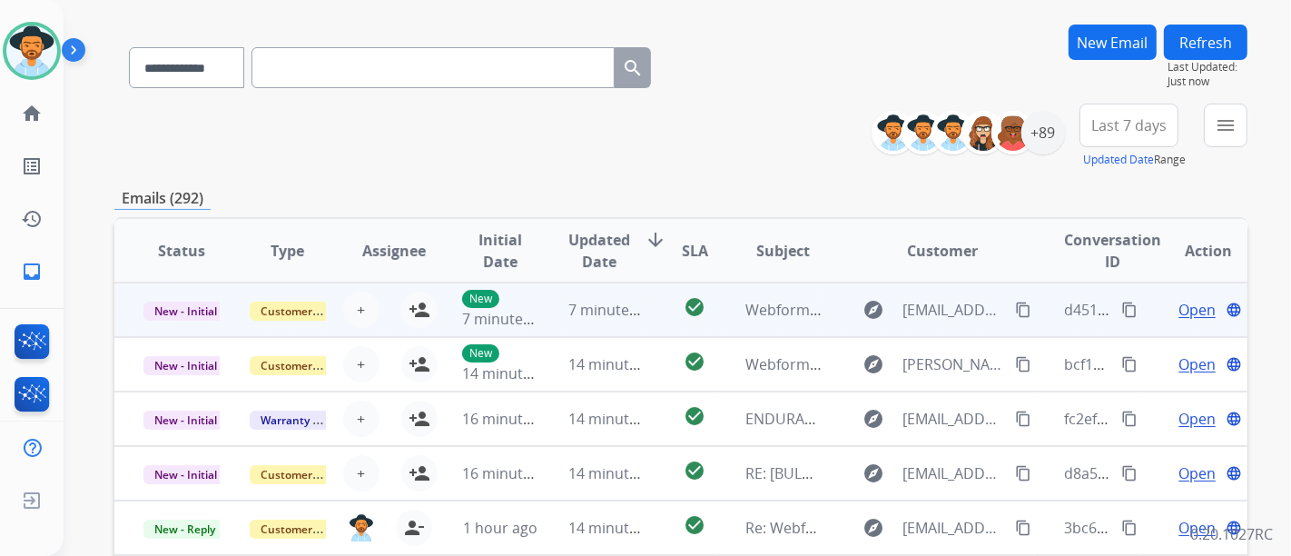
scroll to position [101, 0]
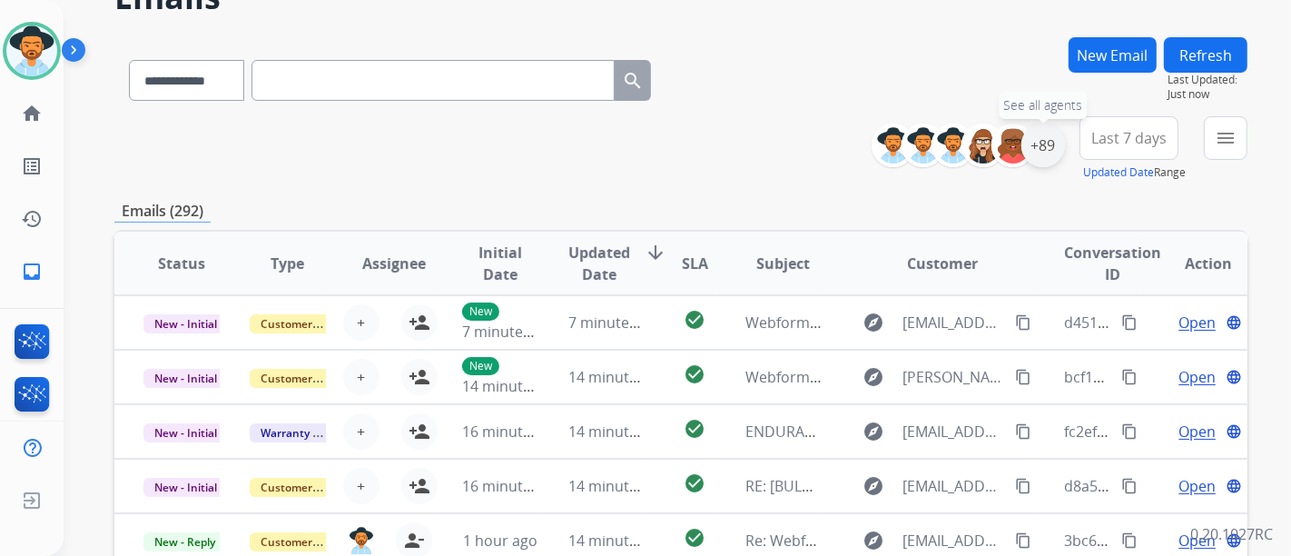
click at [1037, 159] on div "+89" at bounding box center [1044, 145] width 44 height 44
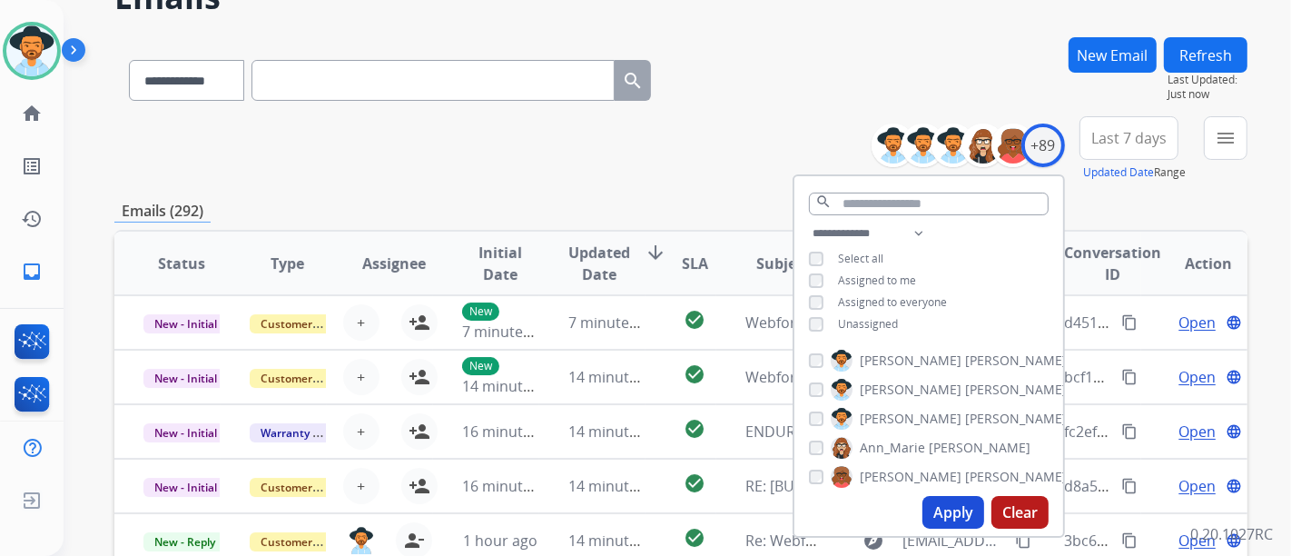
click at [894, 316] on span "Unassigned" at bounding box center [868, 323] width 60 height 15
click at [940, 515] on button "Apply" at bounding box center [954, 512] width 62 height 33
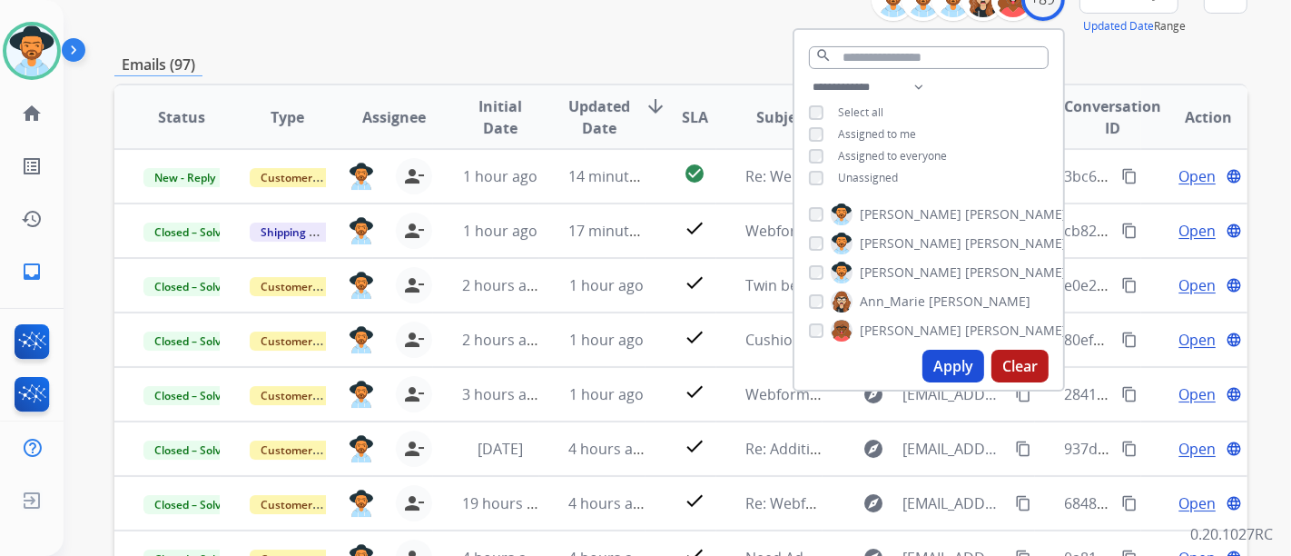
scroll to position [202, 0]
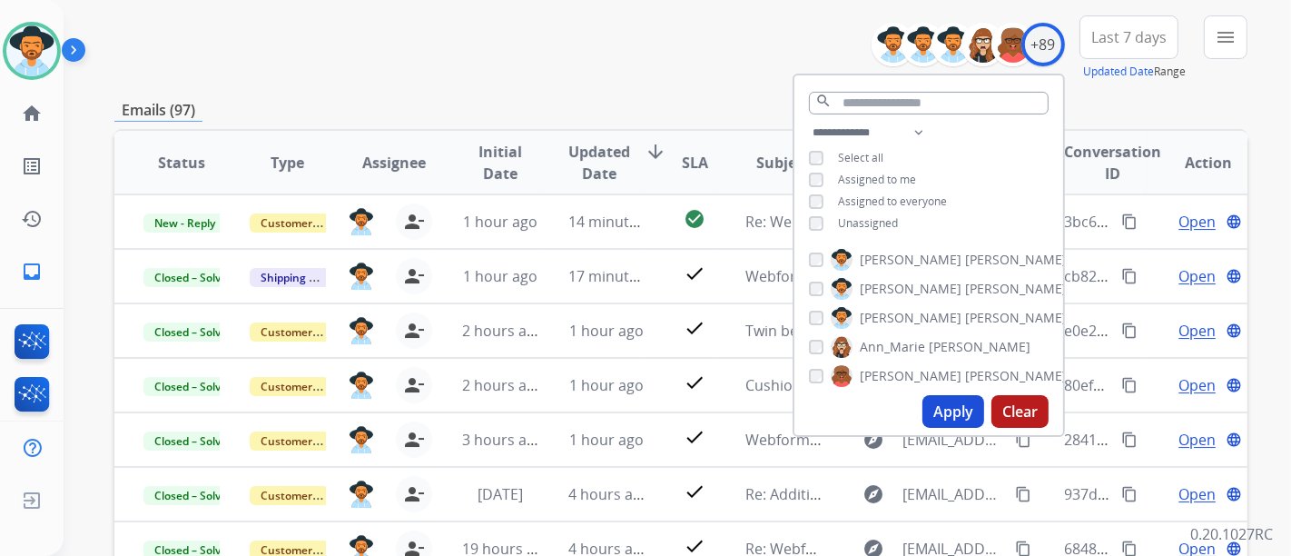
click at [654, 113] on div "Emails (97)" at bounding box center [680, 110] width 1133 height 23
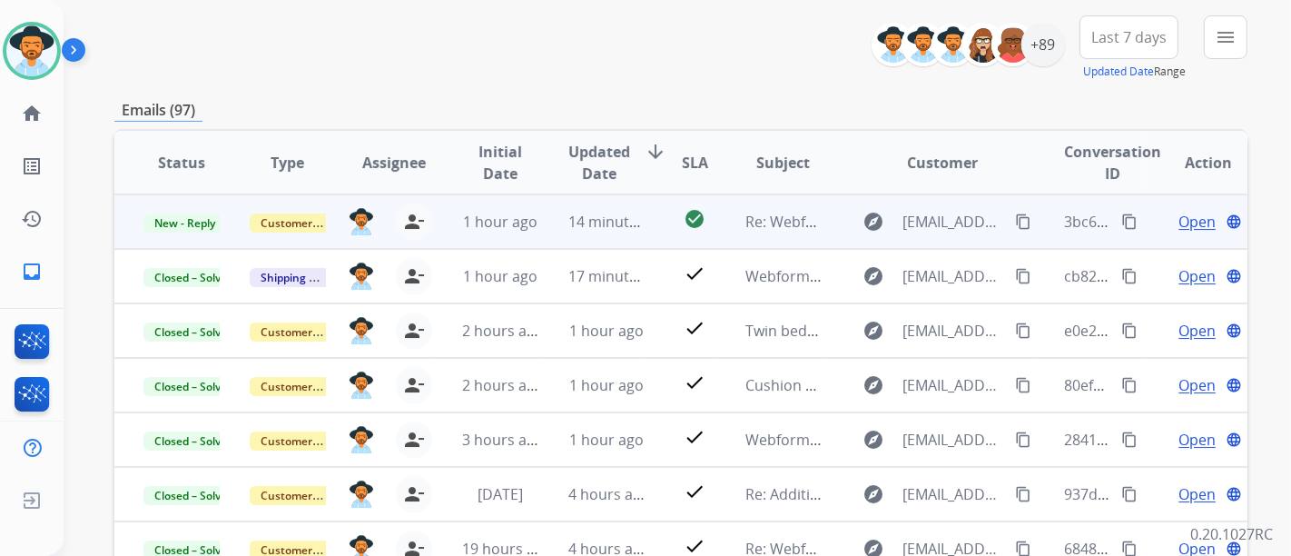
click at [1179, 225] on span "Open" at bounding box center [1197, 222] width 37 height 22
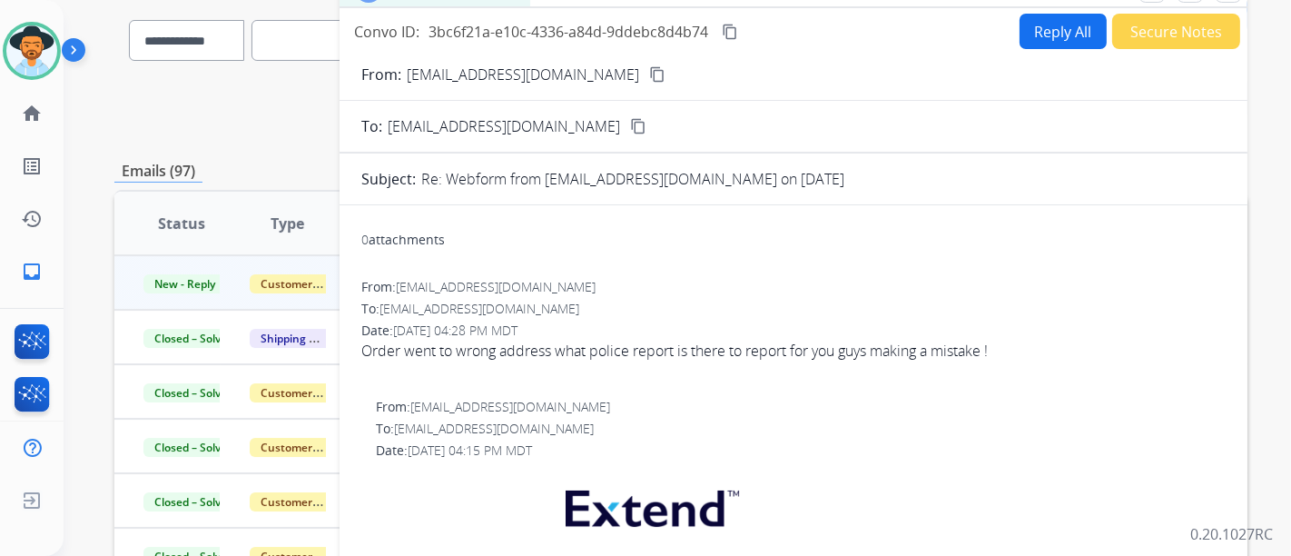
scroll to position [0, 0]
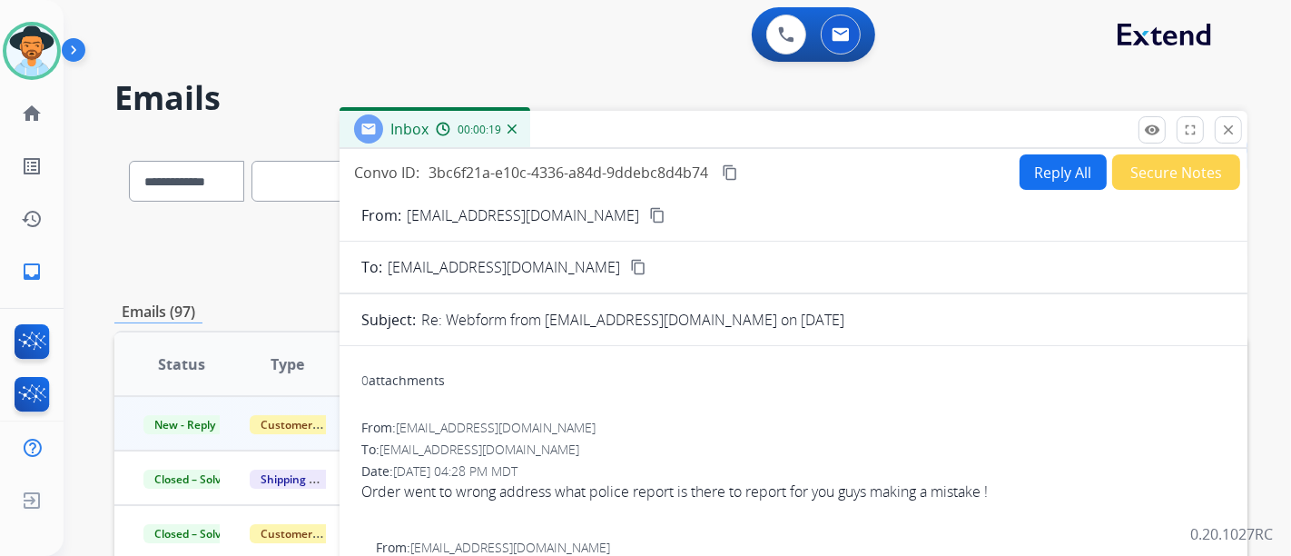
click at [1036, 173] on button "Reply All" at bounding box center [1063, 171] width 87 height 35
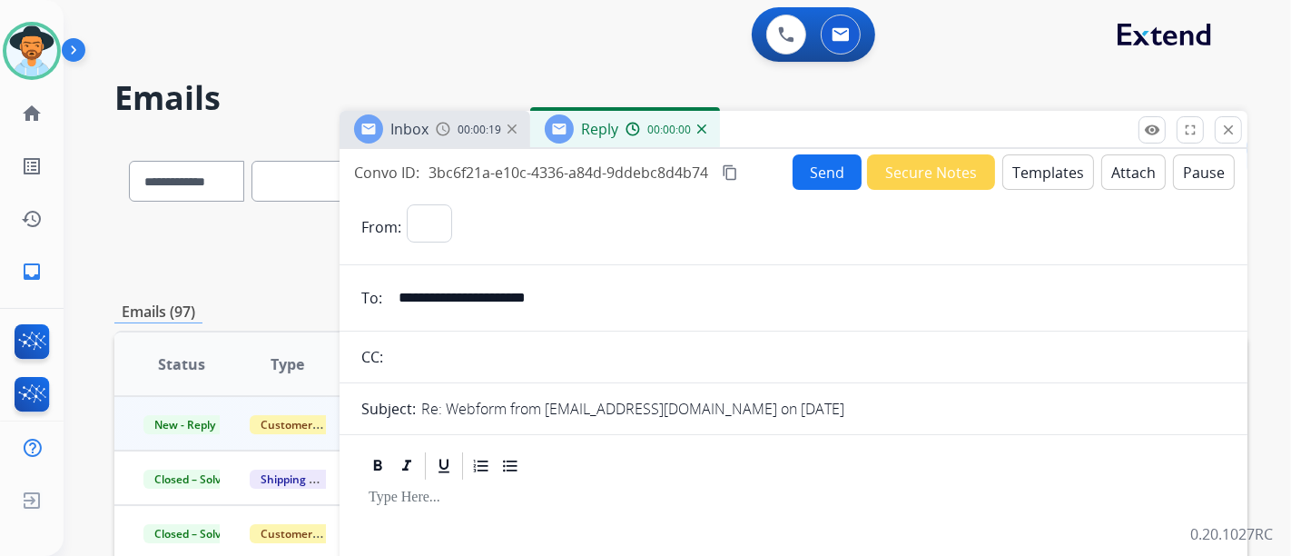
select select "**********"
click at [1045, 164] on button "Templates" at bounding box center [1048, 171] width 92 height 35
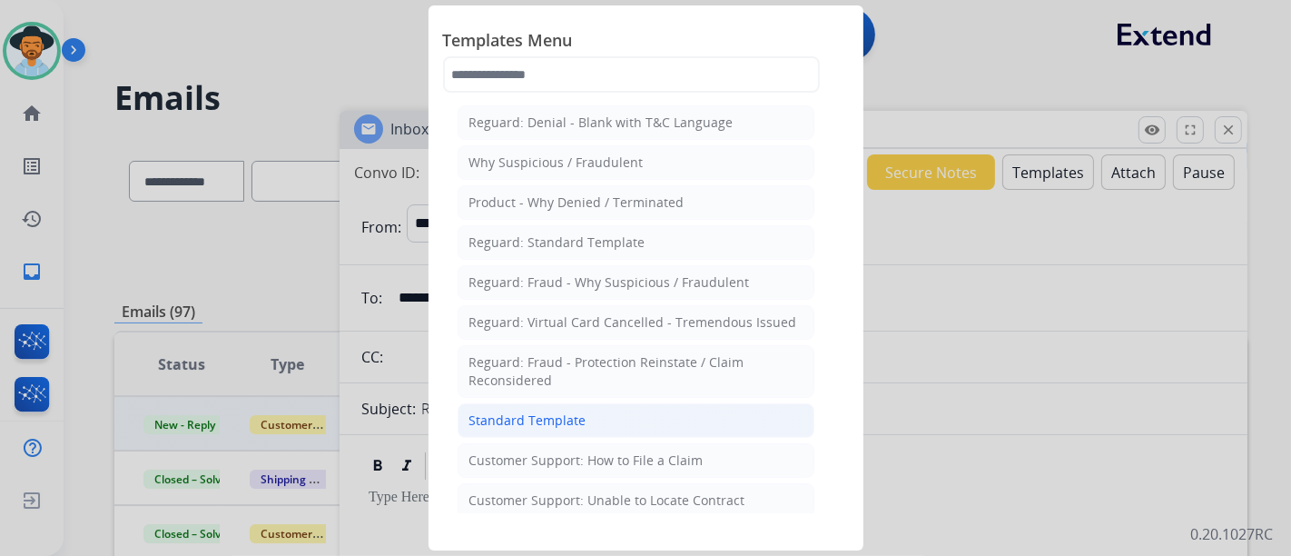
click at [625, 433] on li "Standard Template" at bounding box center [636, 420] width 357 height 35
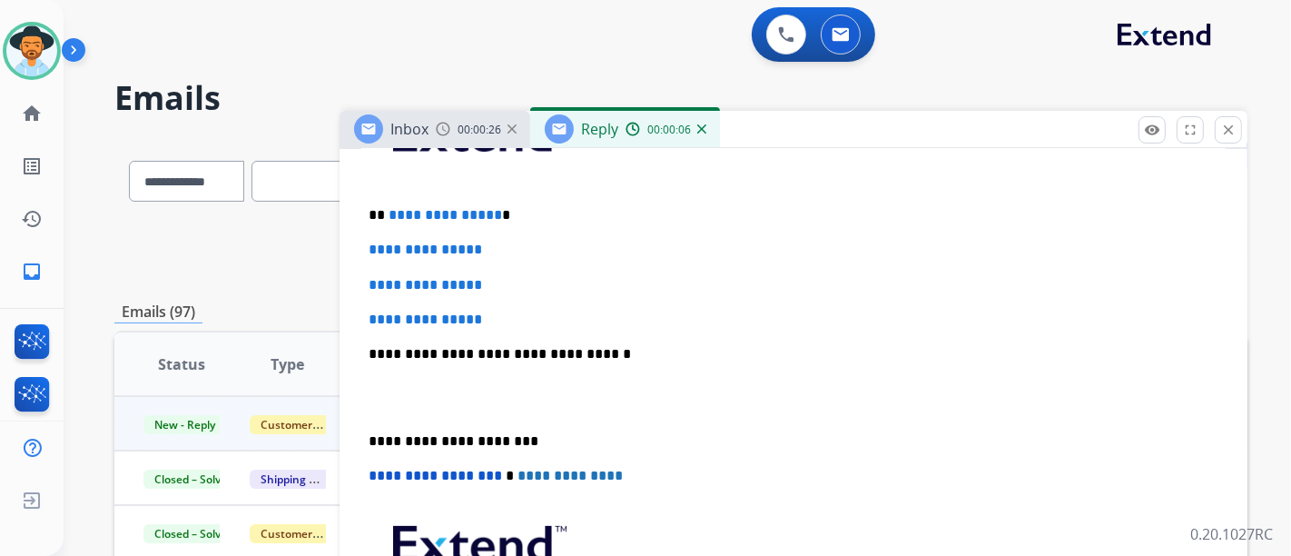
scroll to position [504, 0]
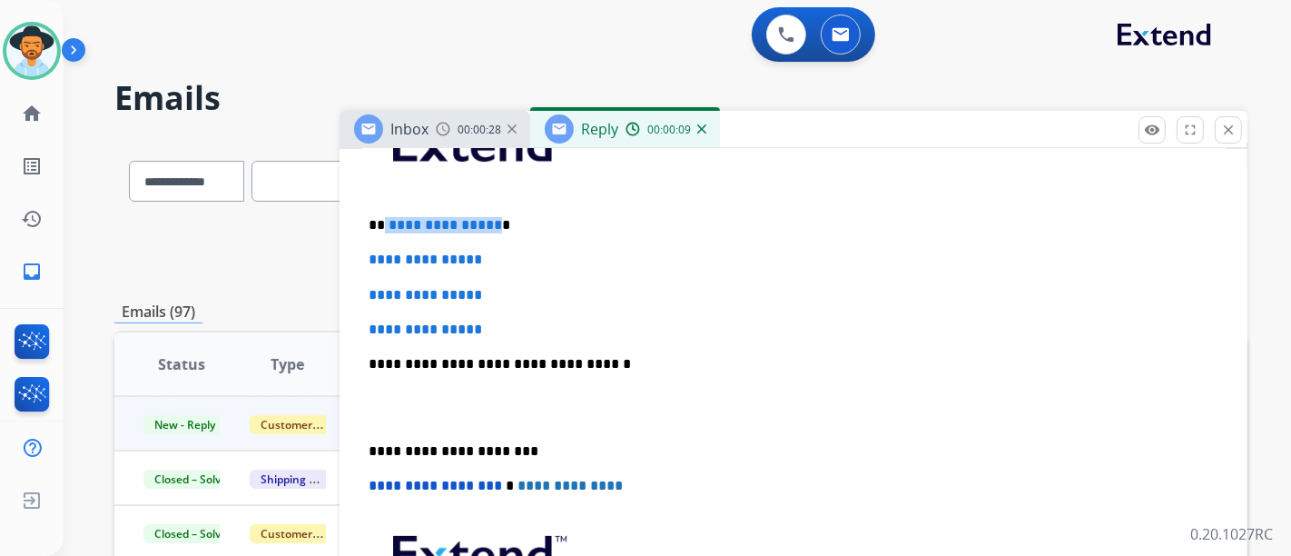
drag, startPoint x: 490, startPoint y: 221, endPoint x: 383, endPoint y: 216, distance: 107.2
click at [383, 217] on p "**********" at bounding box center [786, 225] width 835 height 16
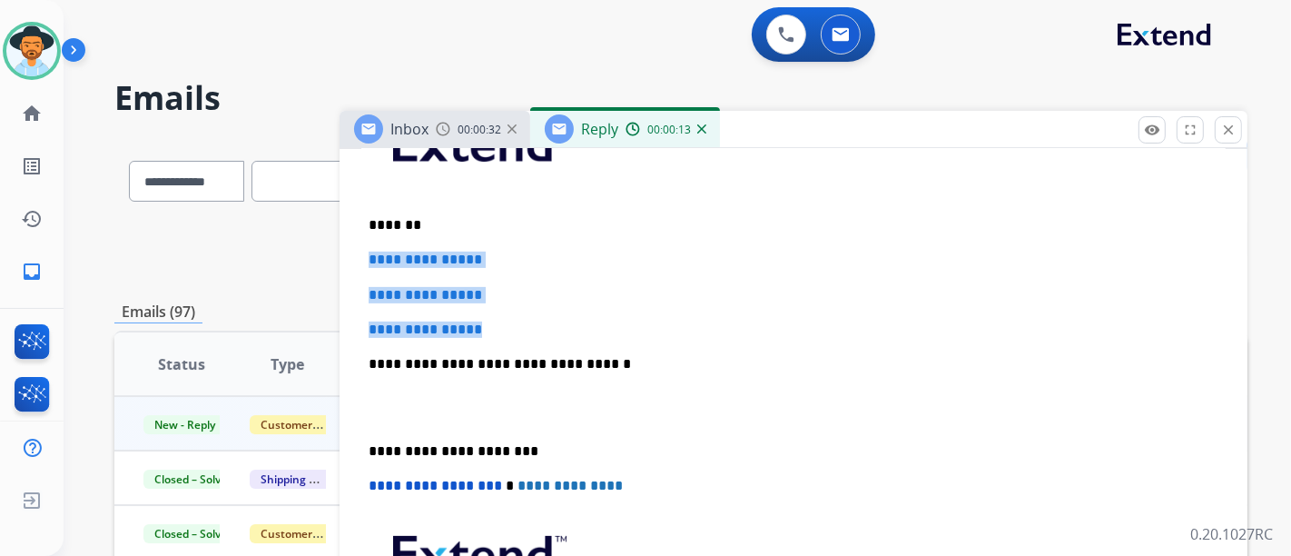
drag, startPoint x: 513, startPoint y: 331, endPoint x: 370, endPoint y: 255, distance: 161.3
click at [370, 255] on div "**********" at bounding box center [793, 406] width 864 height 625
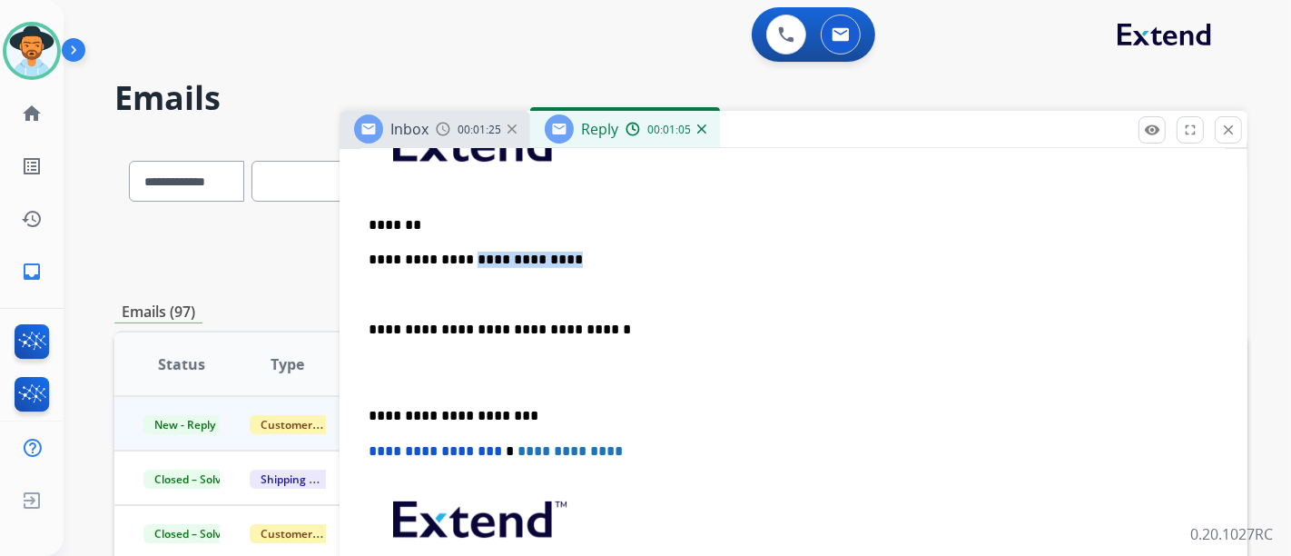
drag, startPoint x: 552, startPoint y: 261, endPoint x: 459, endPoint y: 255, distance: 93.7
click at [459, 255] on p "**********" at bounding box center [786, 260] width 835 height 16
click at [560, 253] on p "**********" at bounding box center [786, 260] width 835 height 16
drag, startPoint x: 562, startPoint y: 253, endPoint x: 468, endPoint y: 253, distance: 94.4
click at [468, 253] on p "**********" at bounding box center [786, 260] width 835 height 16
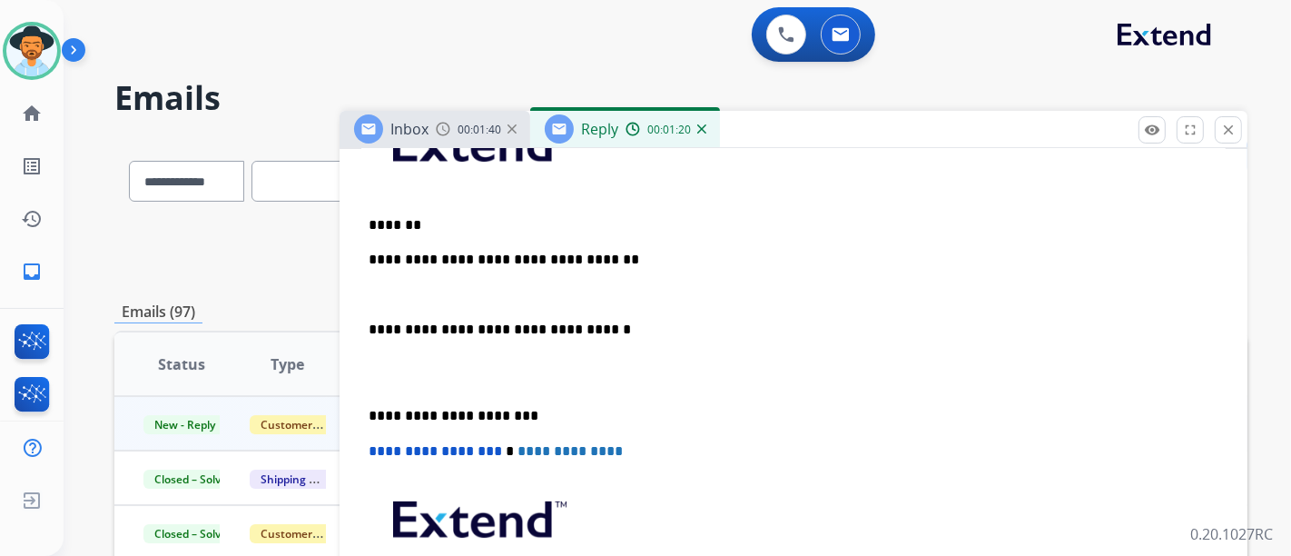
click at [600, 287] on p at bounding box center [794, 295] width 850 height 16
click at [495, 294] on p at bounding box center [794, 295] width 850 height 16
click at [549, 281] on div "**********" at bounding box center [793, 389] width 864 height 590
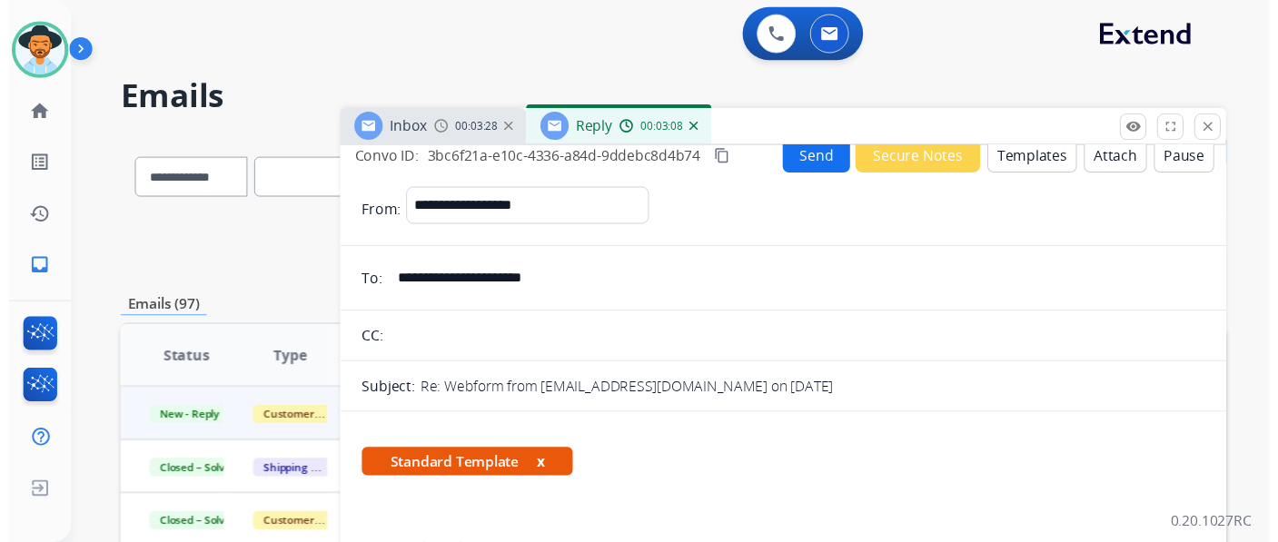
scroll to position [0, 0]
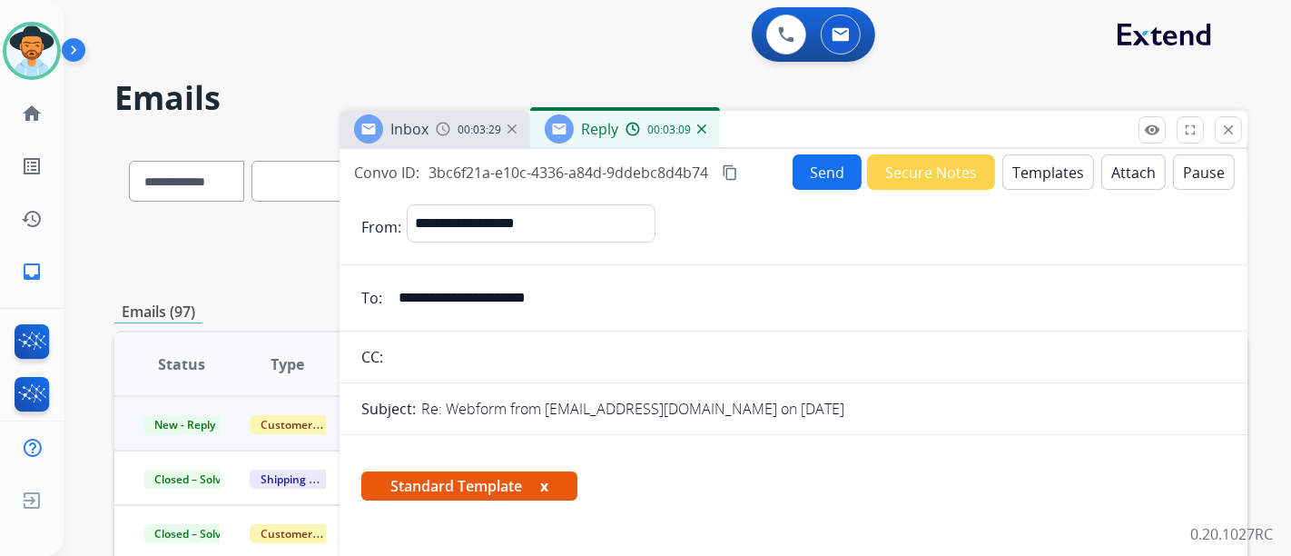
click at [796, 172] on button "Send" at bounding box center [827, 171] width 69 height 35
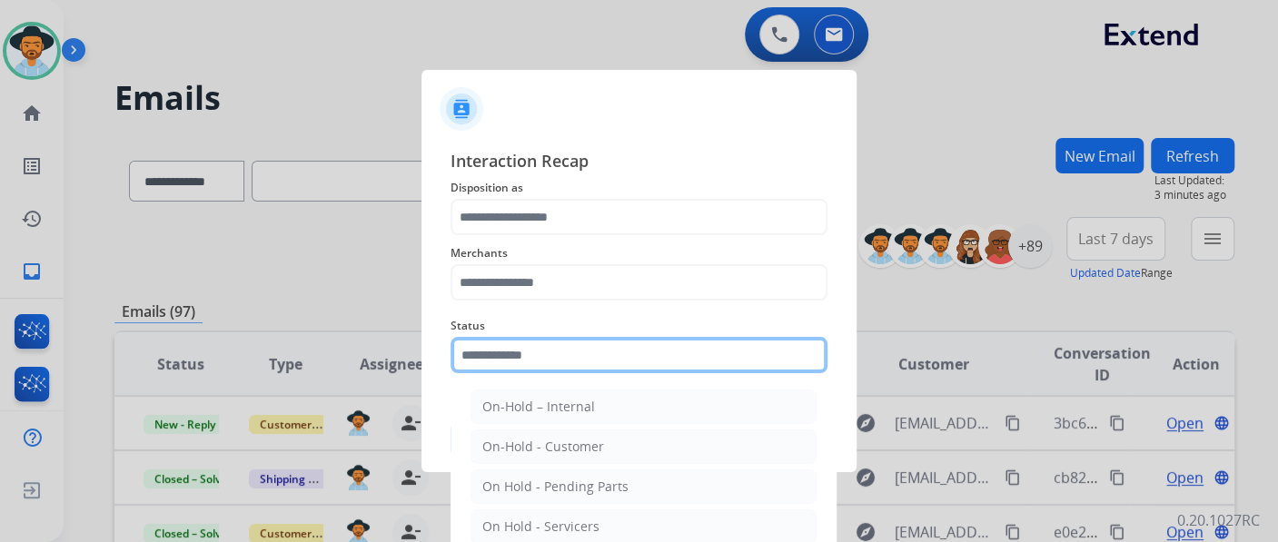
click at [677, 364] on input "text" at bounding box center [638, 355] width 377 height 36
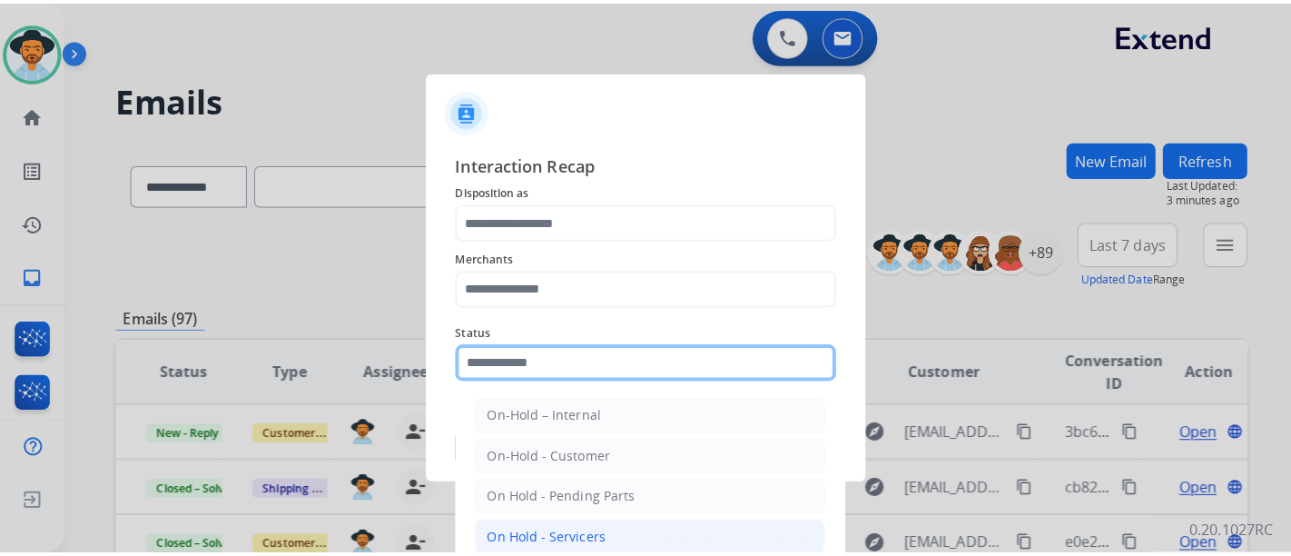
scroll to position [104, 0]
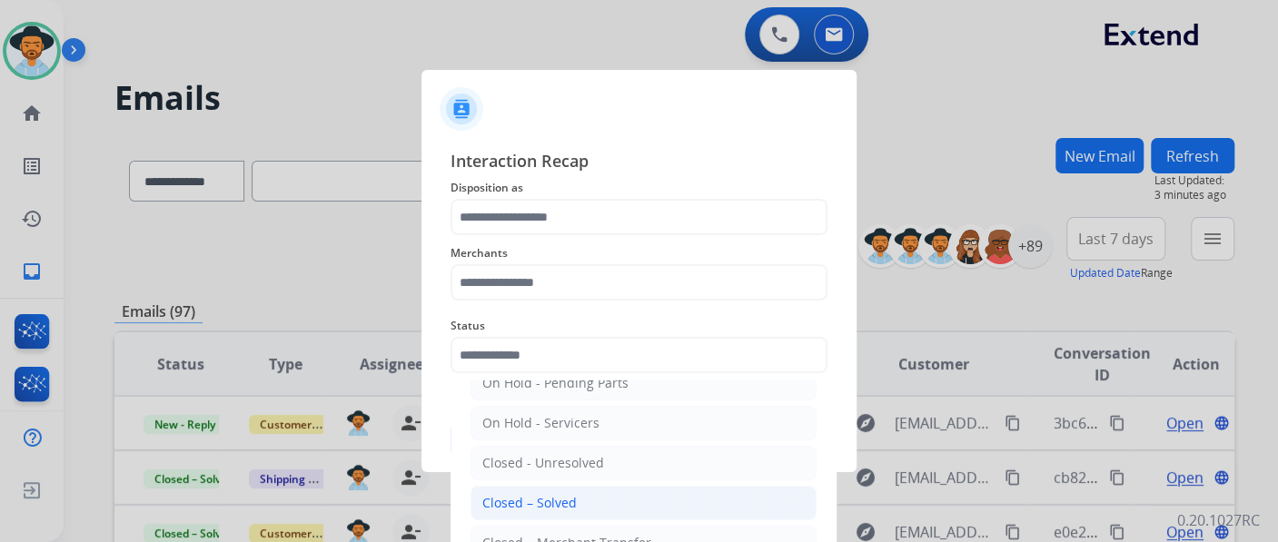
click at [624, 498] on li "Closed – Solved" at bounding box center [643, 503] width 346 height 35
type input "**********"
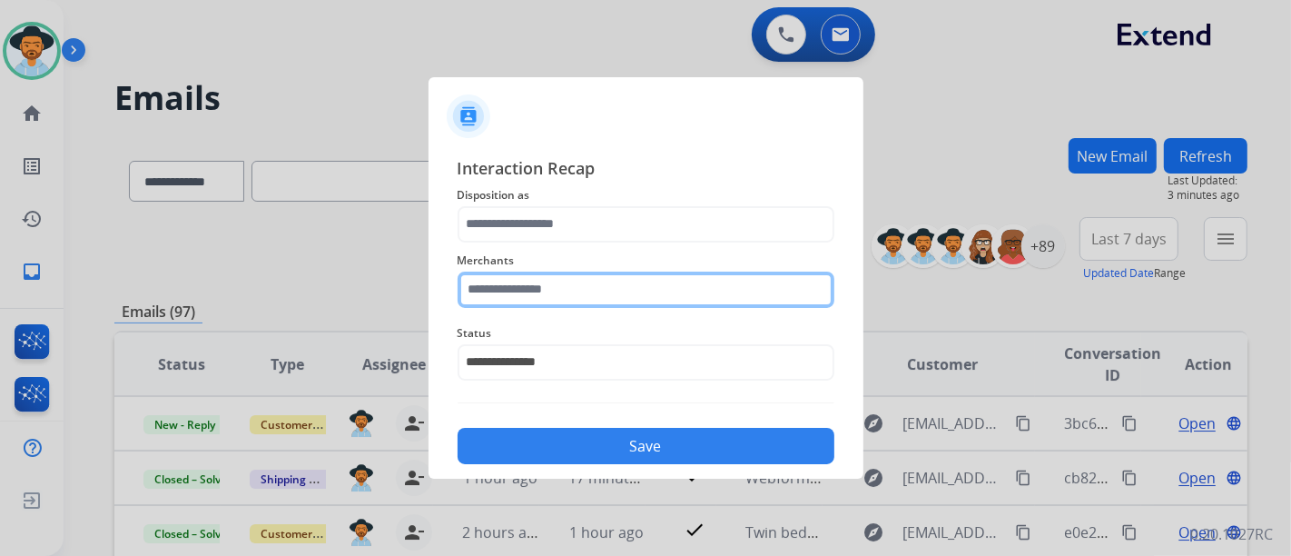
click at [575, 291] on input "text" at bounding box center [646, 290] width 377 height 36
click at [559, 289] on input "***" at bounding box center [646, 290] width 377 height 36
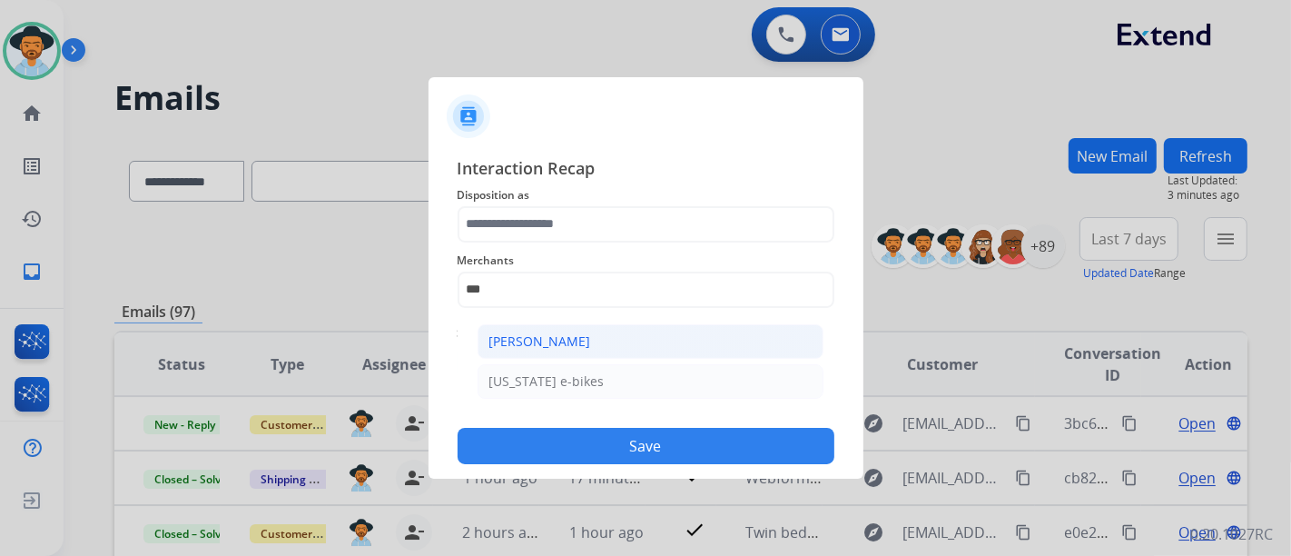
click at [613, 338] on li "Ashley - Reguard" at bounding box center [651, 341] width 346 height 35
type input "**********"
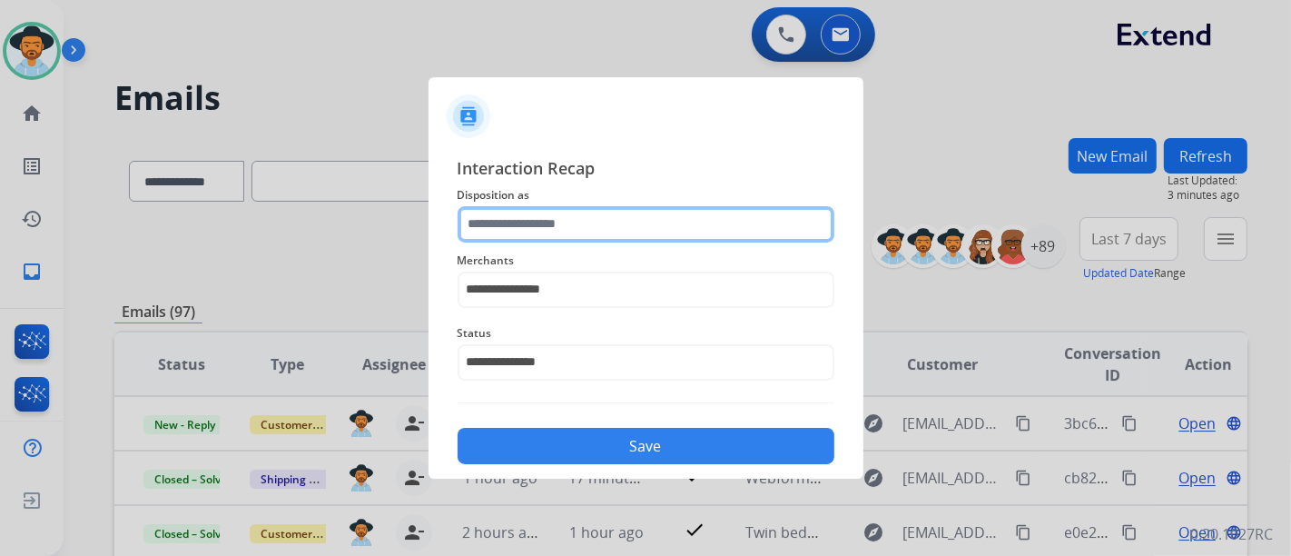
click at [612, 211] on input "text" at bounding box center [646, 224] width 377 height 36
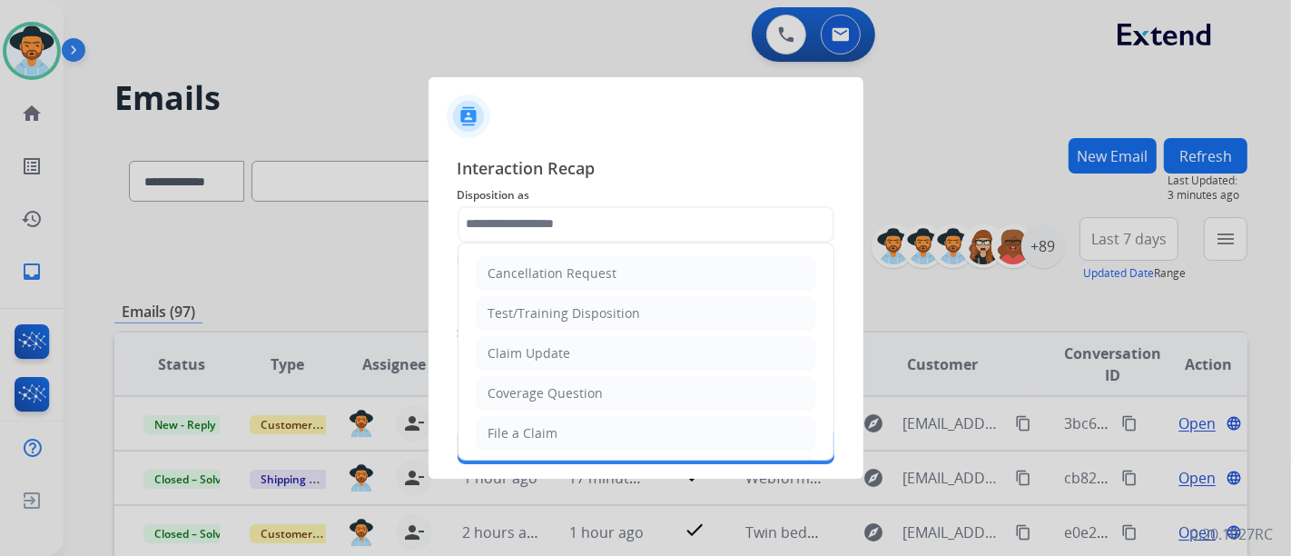
click at [609, 333] on ul "Cancellation Request Test/Training Disposition Claim Update Coverage Question F…" at bounding box center [646, 492] width 375 height 499
click at [617, 358] on li "Claim Update" at bounding box center [646, 353] width 339 height 35
type input "**********"
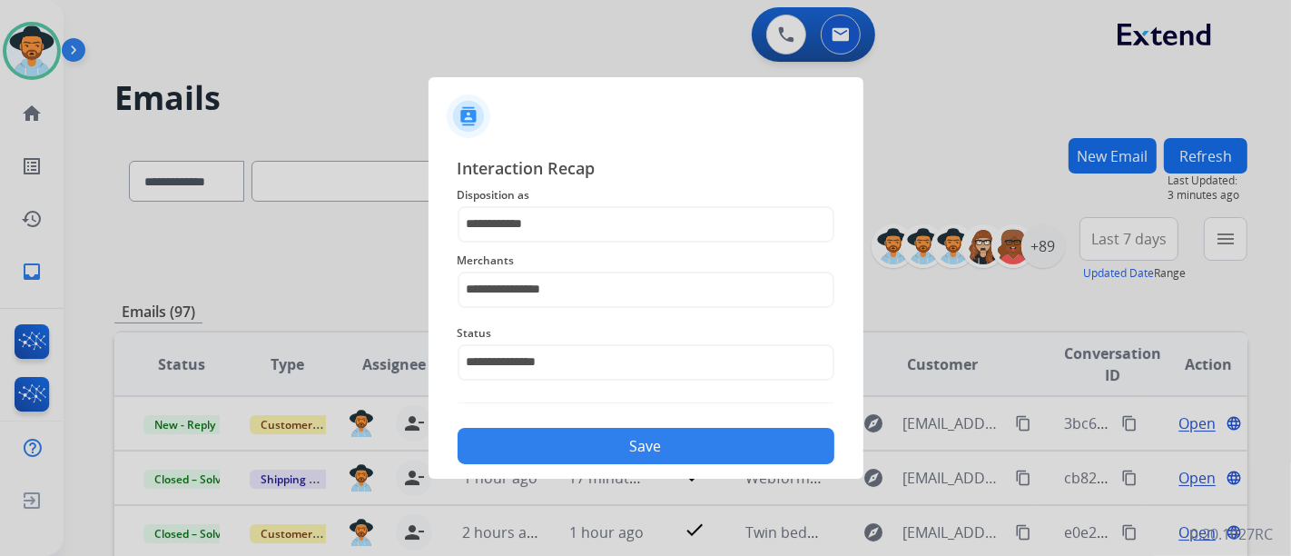
click at [631, 439] on button "Save" at bounding box center [646, 446] width 377 height 36
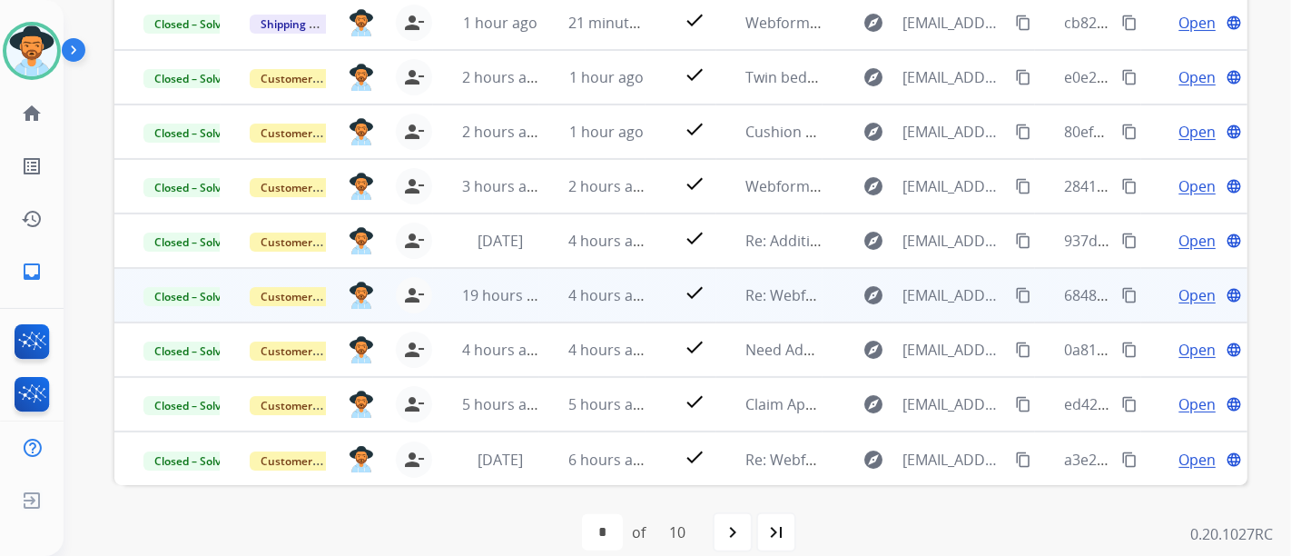
scroll to position [477, 0]
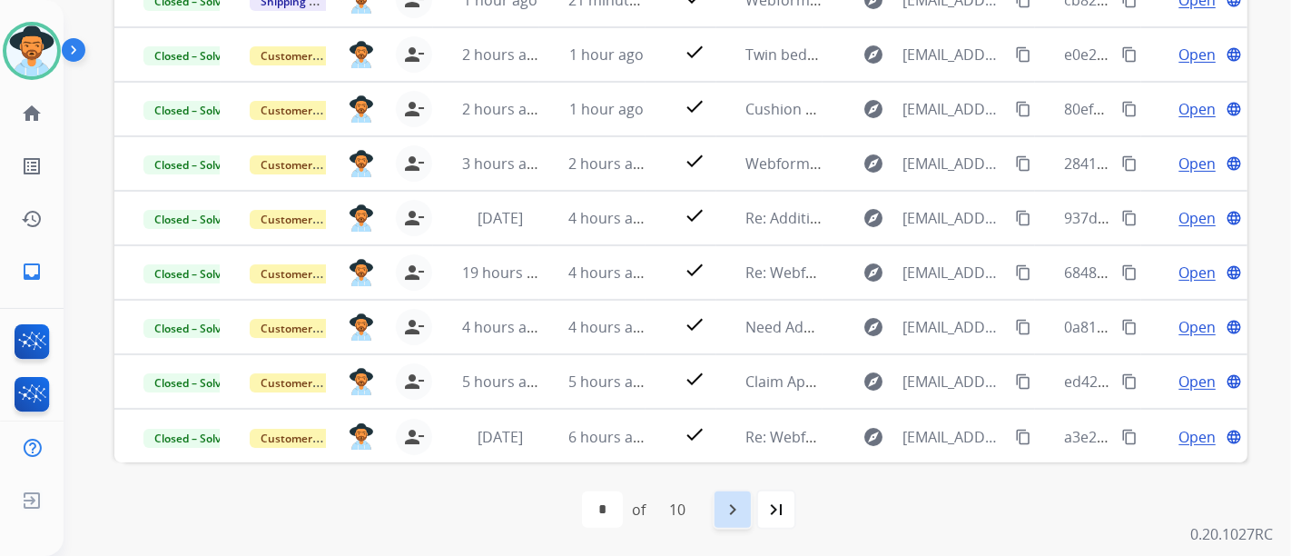
click at [720, 493] on div "navigate_next" at bounding box center [733, 509] width 40 height 40
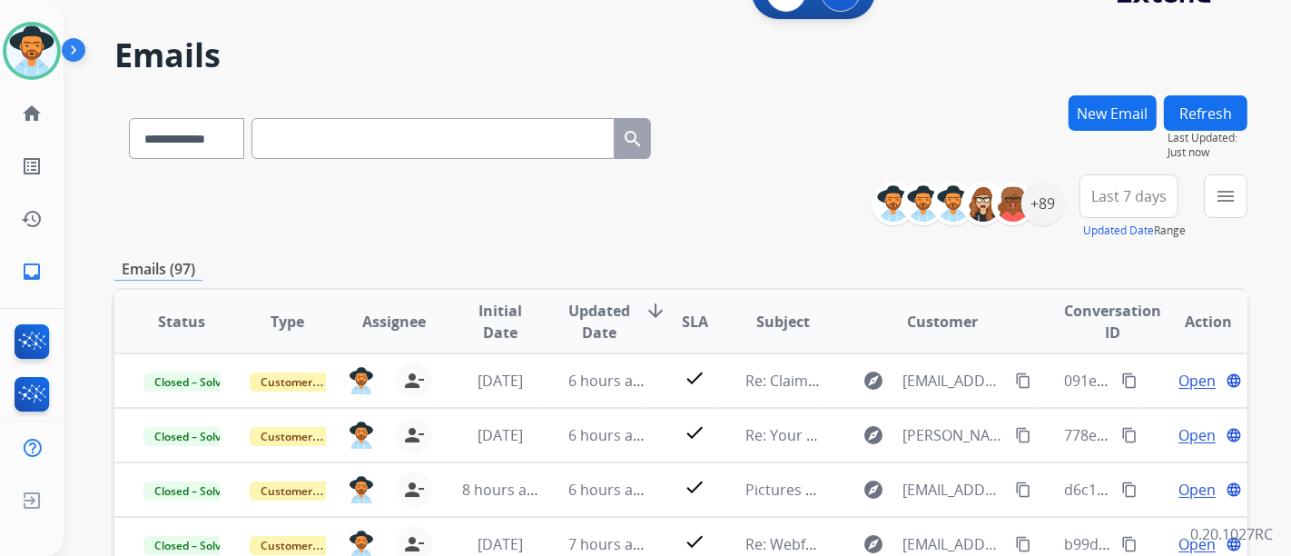
scroll to position [0, 0]
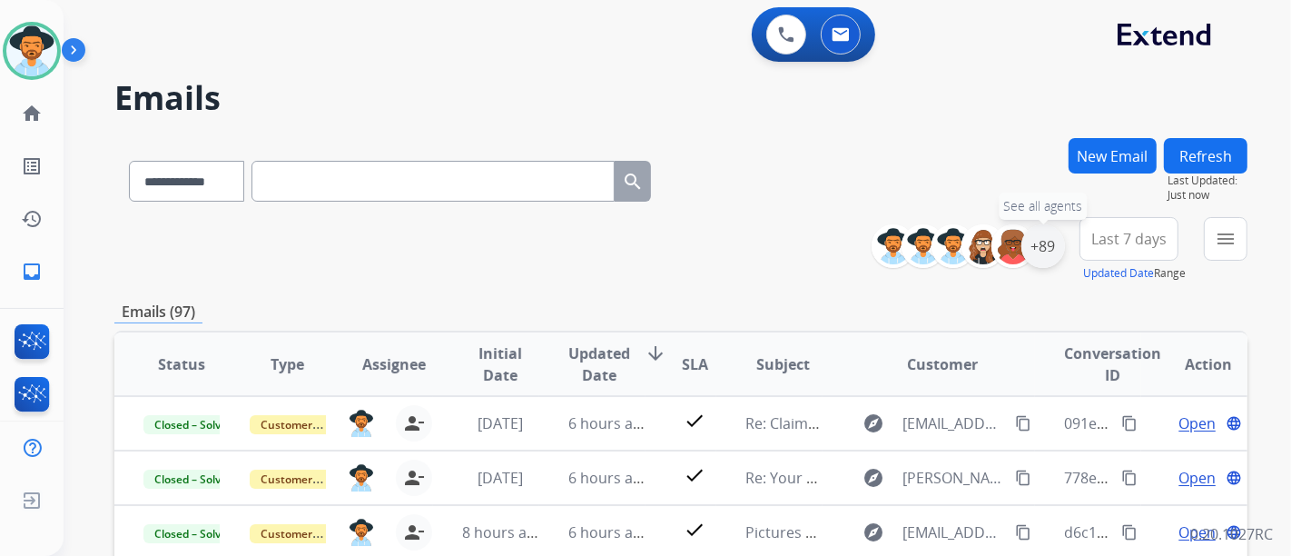
click at [1045, 252] on div "+89" at bounding box center [1044, 246] width 44 height 44
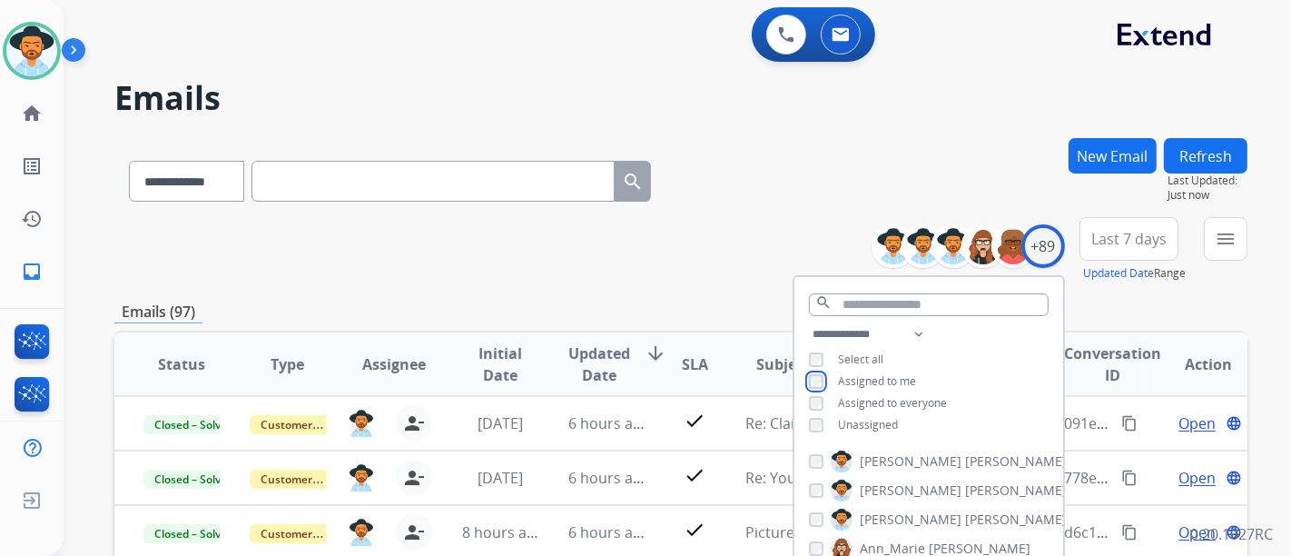
scroll to position [202, 0]
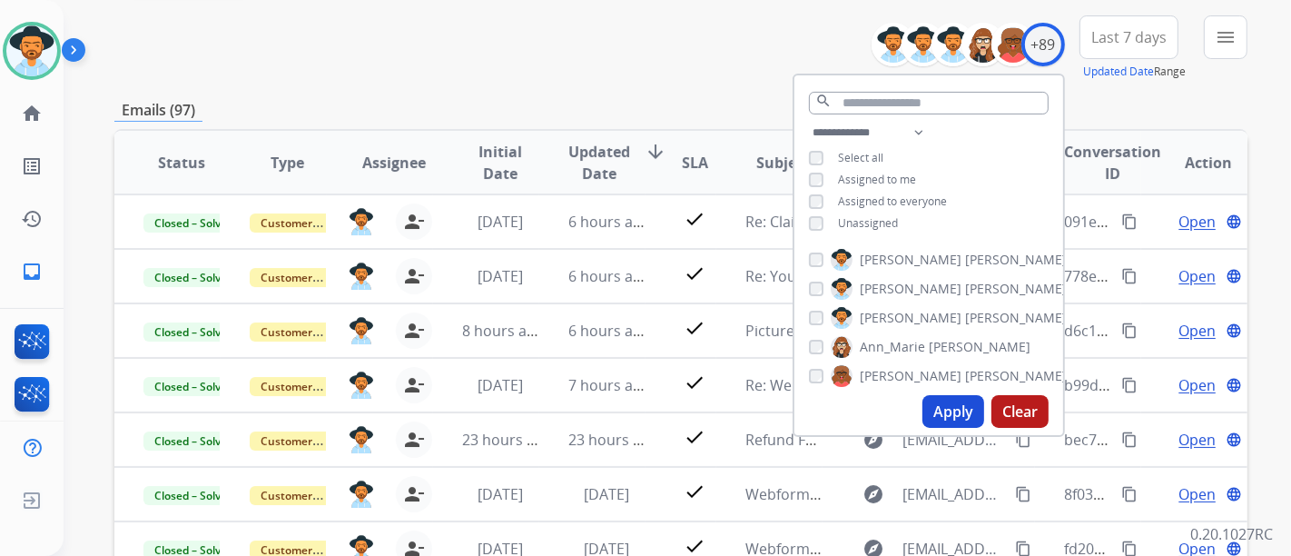
click at [953, 405] on button "Apply" at bounding box center [954, 411] width 62 height 33
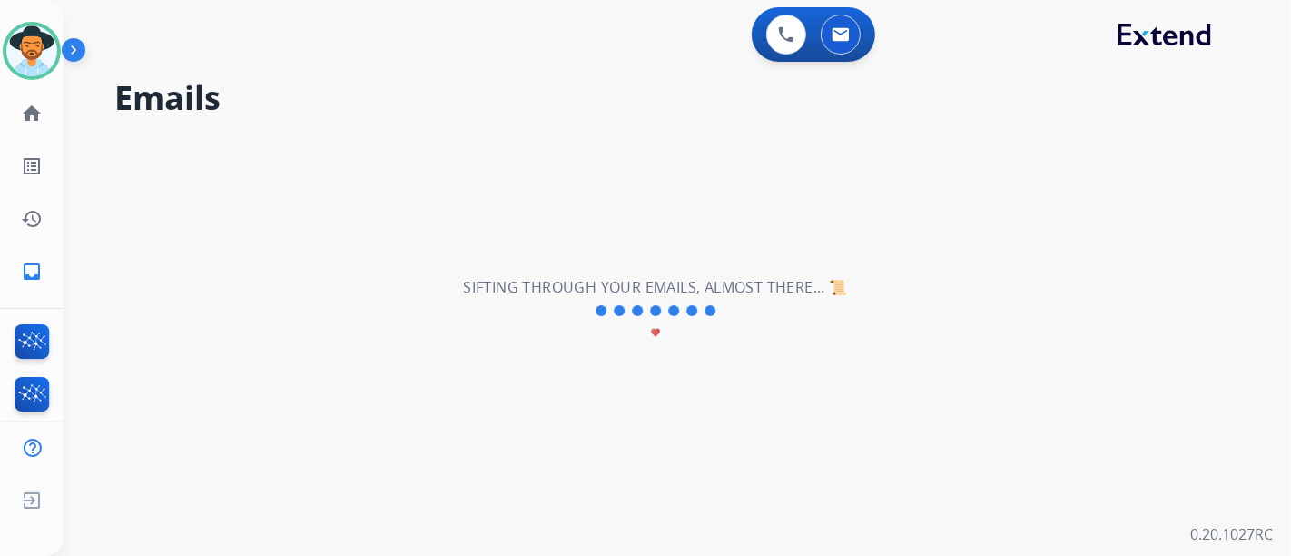
scroll to position [0, 0]
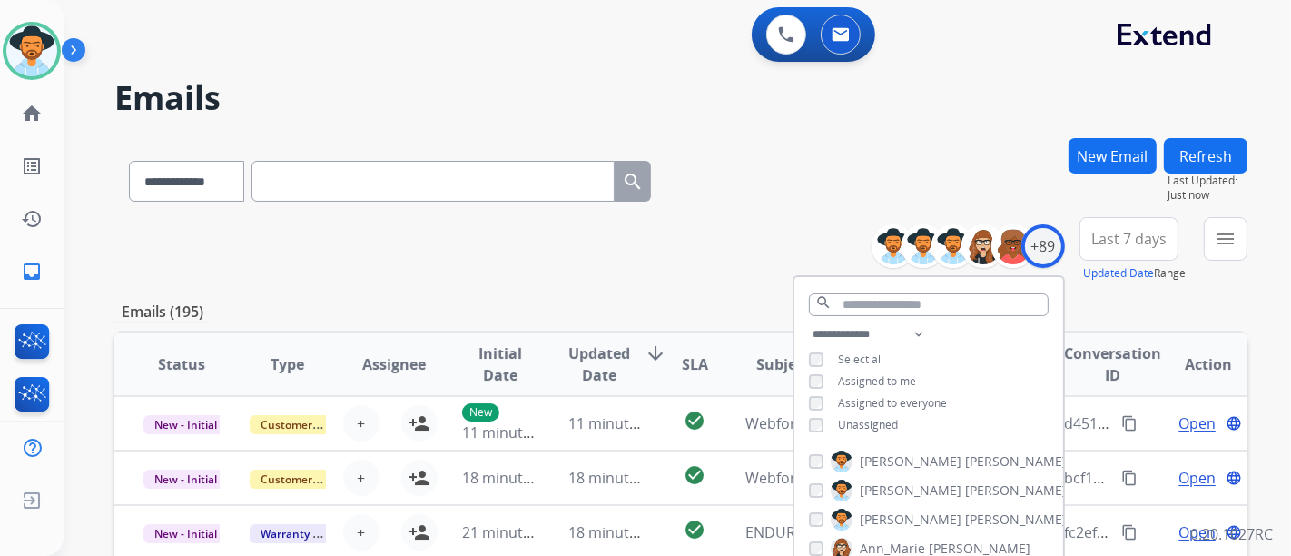
click at [659, 264] on div "**********" at bounding box center [680, 249] width 1133 height 65
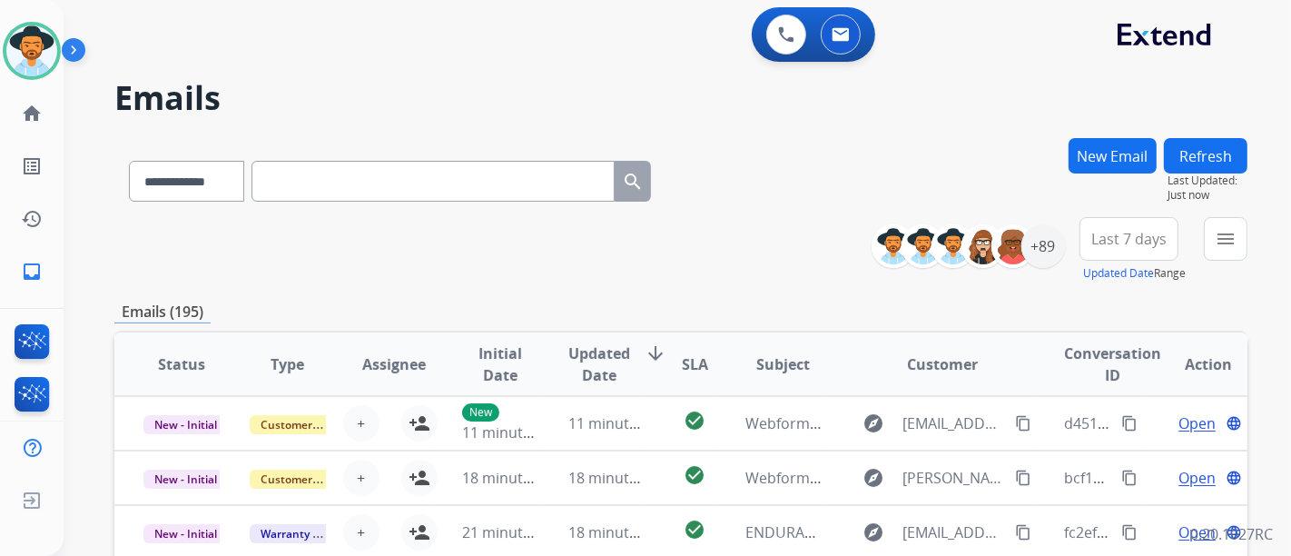
click at [1069, 250] on div "**********" at bounding box center [1066, 249] width 362 height 65
click at [1048, 246] on div "+89" at bounding box center [1044, 246] width 44 height 44
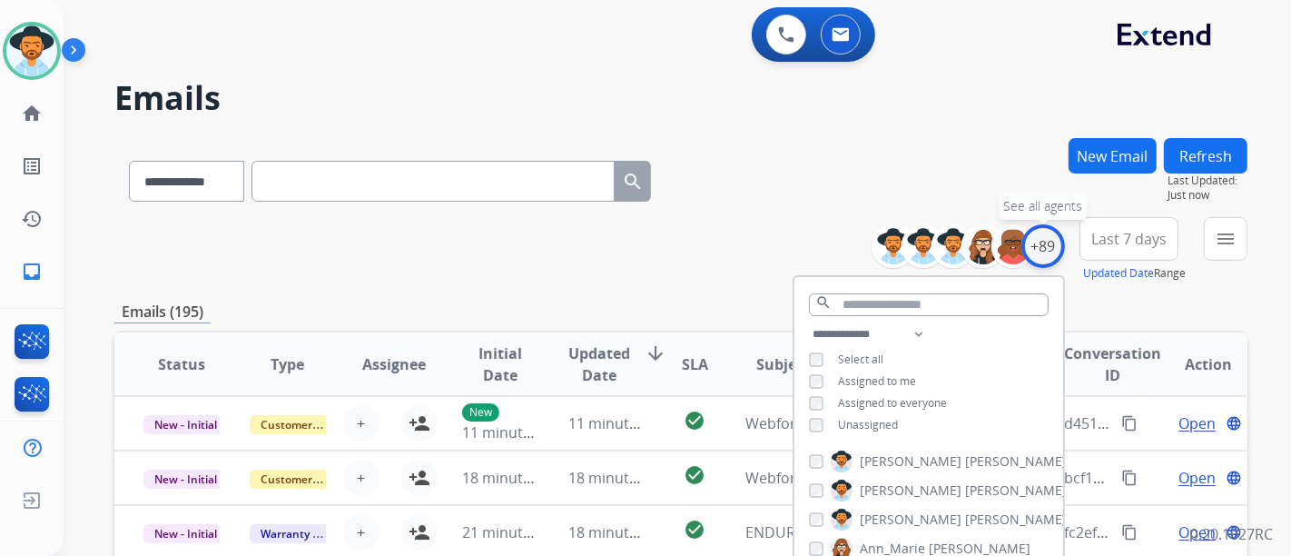
click at [1048, 246] on div "+89" at bounding box center [1044, 246] width 44 height 44
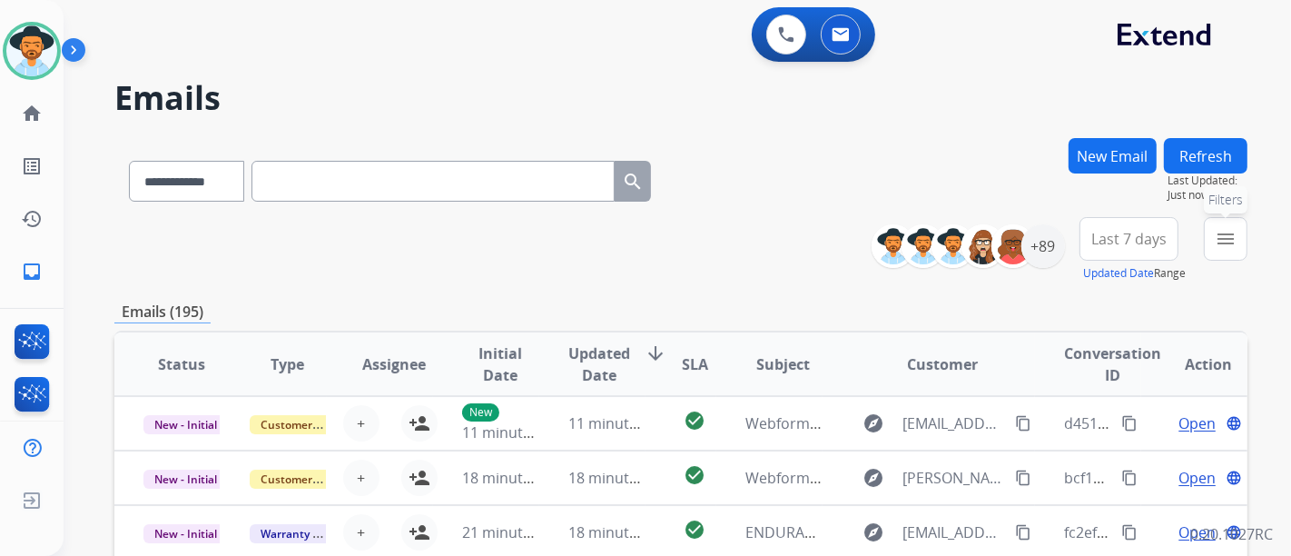
drag, startPoint x: 1239, startPoint y: 248, endPoint x: 1211, endPoint y: 274, distance: 38.5
click at [1238, 248] on button "menu Filters" at bounding box center [1226, 239] width 44 height 44
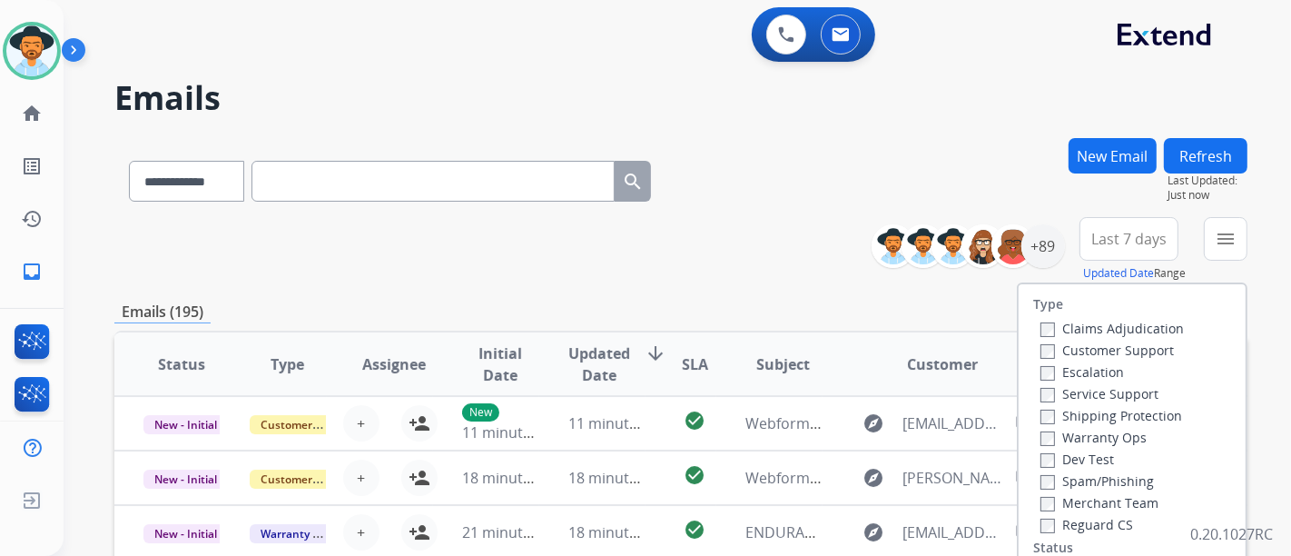
click at [1050, 391] on label "Service Support" at bounding box center [1100, 393] width 118 height 17
click at [1041, 385] on label "Service Support" at bounding box center [1100, 393] width 118 height 17
click at [1045, 418] on label "Shipping Protection" at bounding box center [1112, 415] width 142 height 17
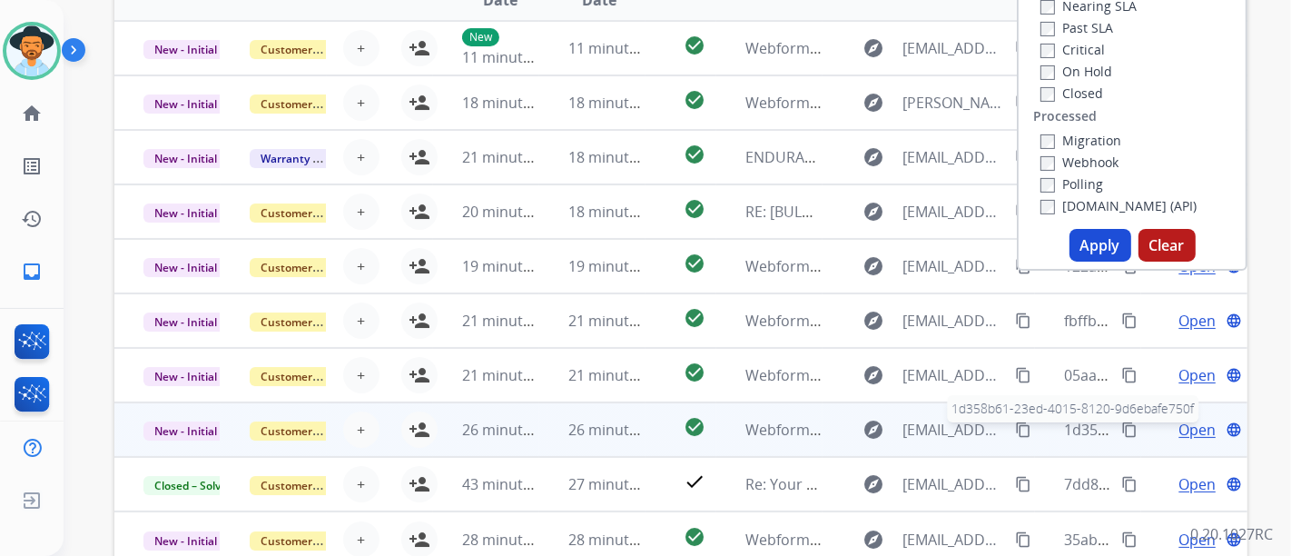
scroll to position [403, 0]
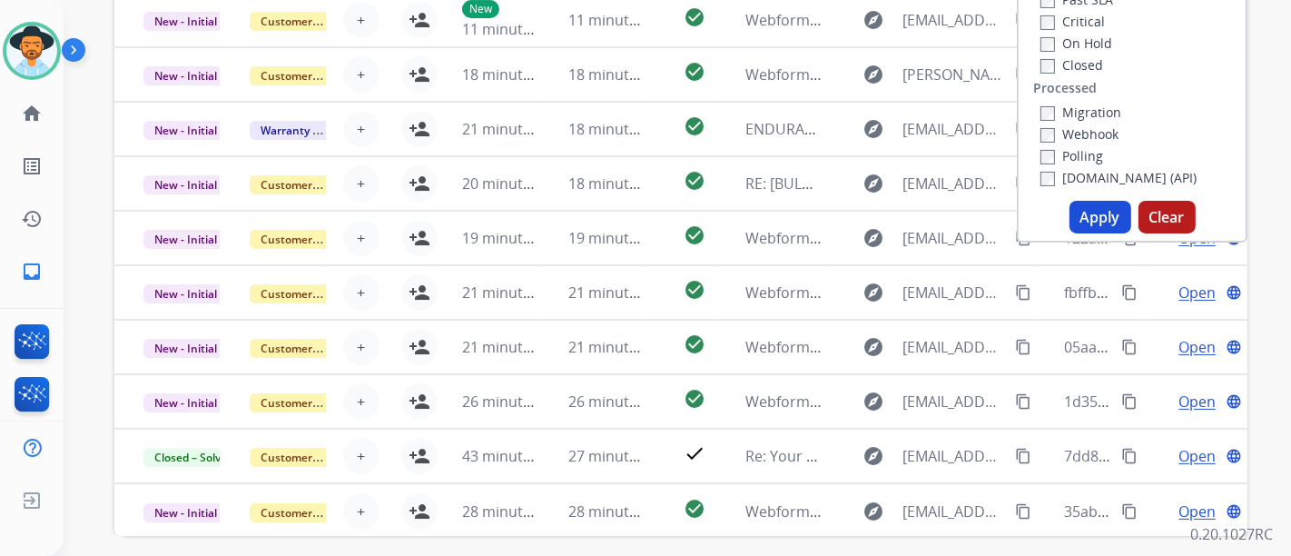
click at [1111, 215] on button "Apply" at bounding box center [1101, 217] width 62 height 33
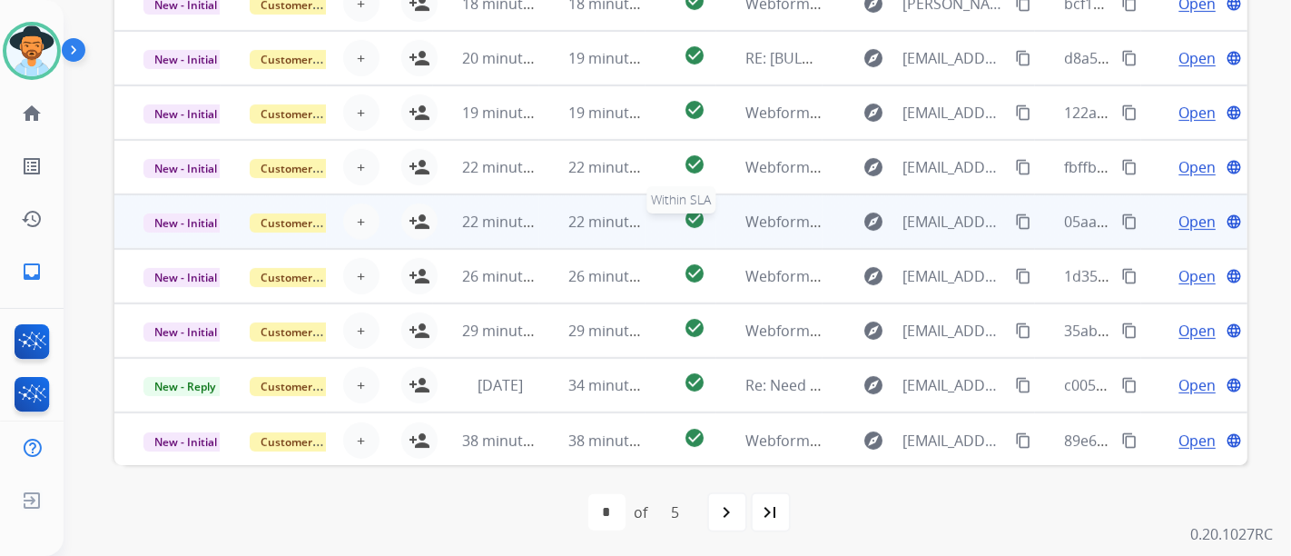
scroll to position [1, 0]
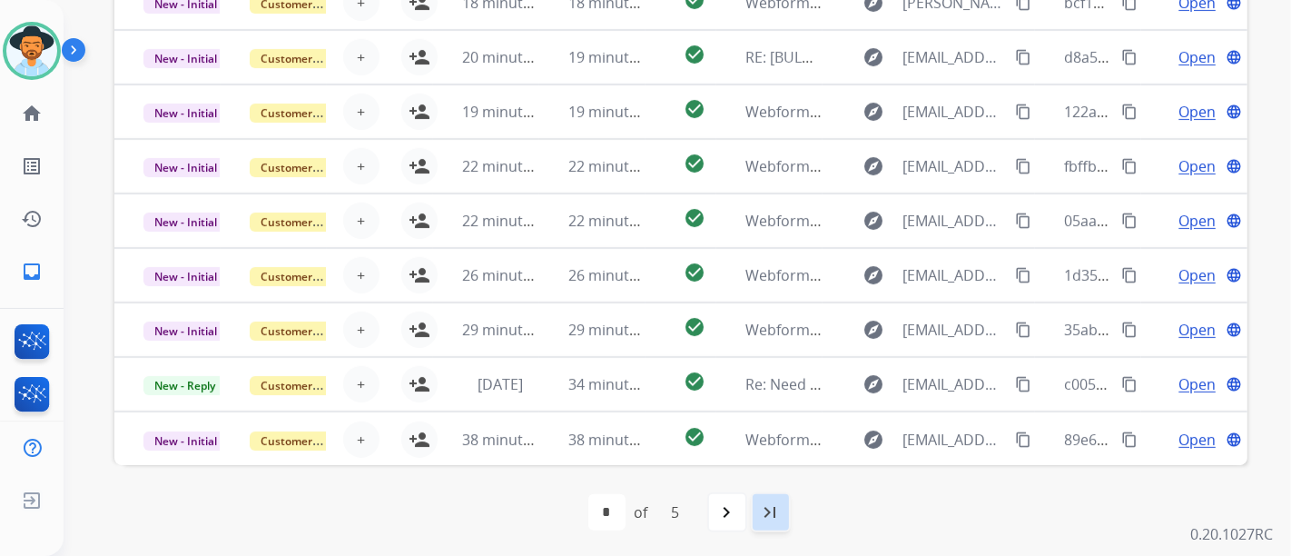
click at [781, 522] on div "last_page" at bounding box center [771, 512] width 40 height 40
select select "*"
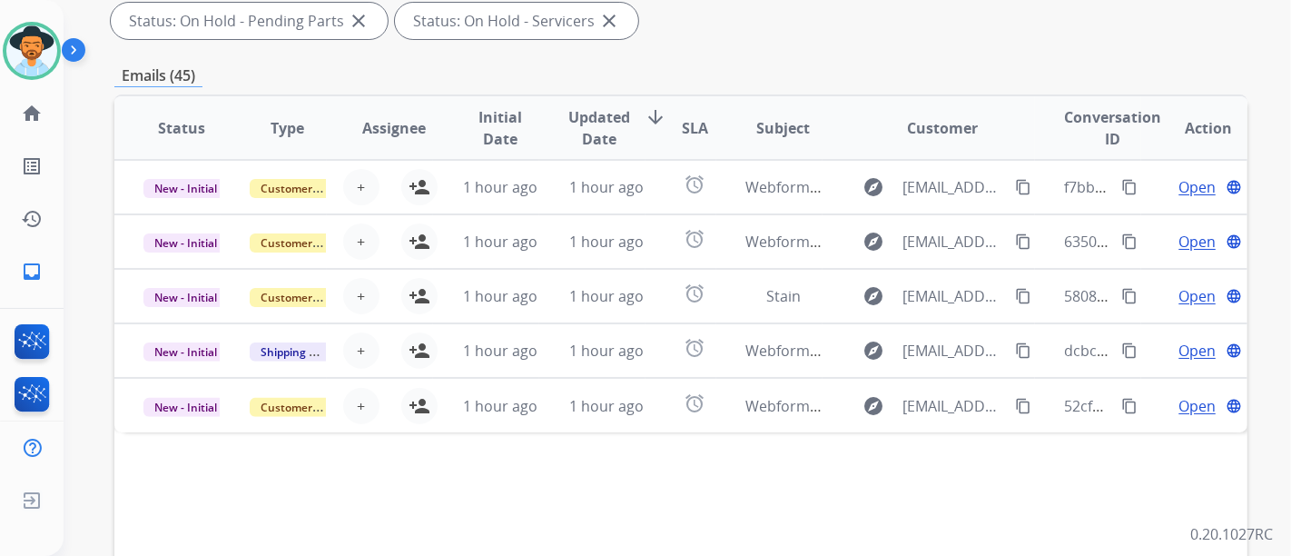
scroll to position [403, 0]
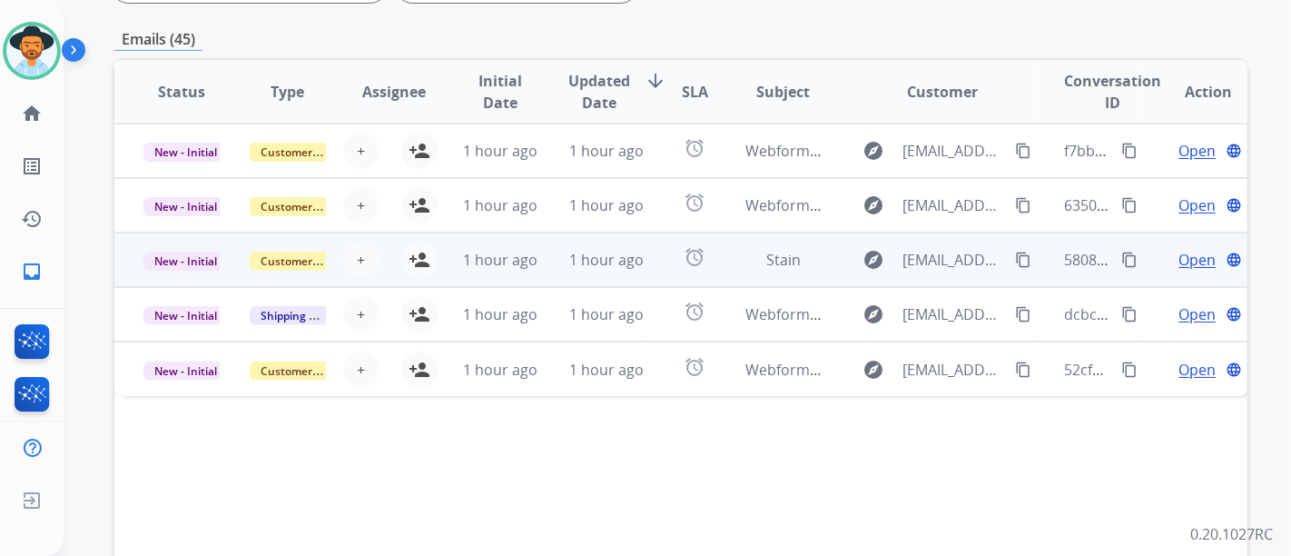
click at [1193, 261] on span "Open" at bounding box center [1197, 260] width 37 height 22
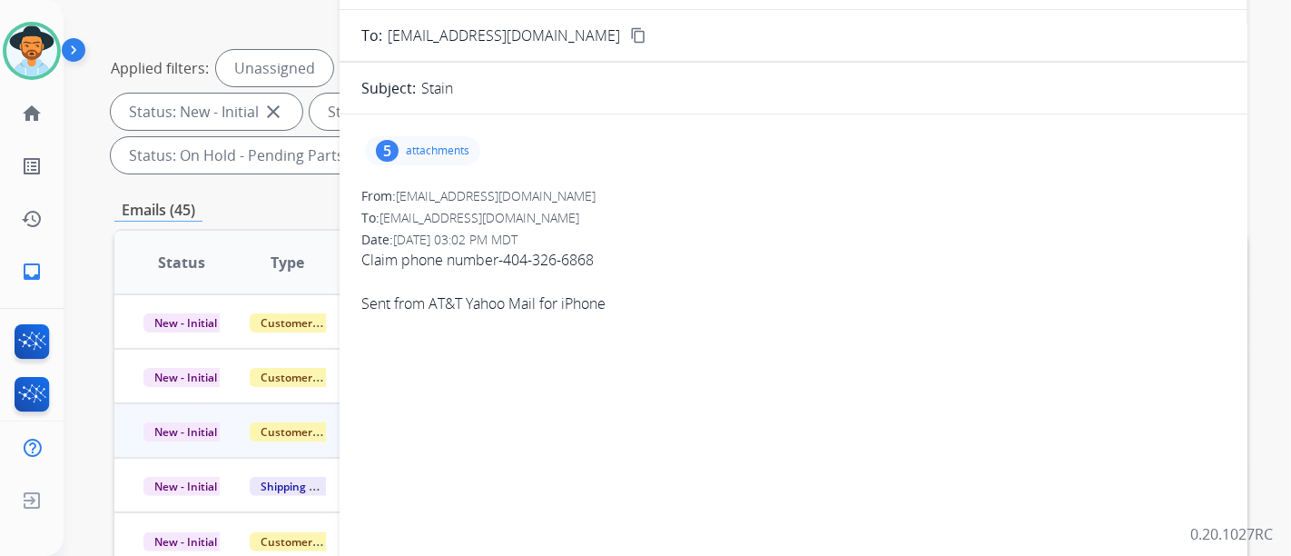
scroll to position [202, 0]
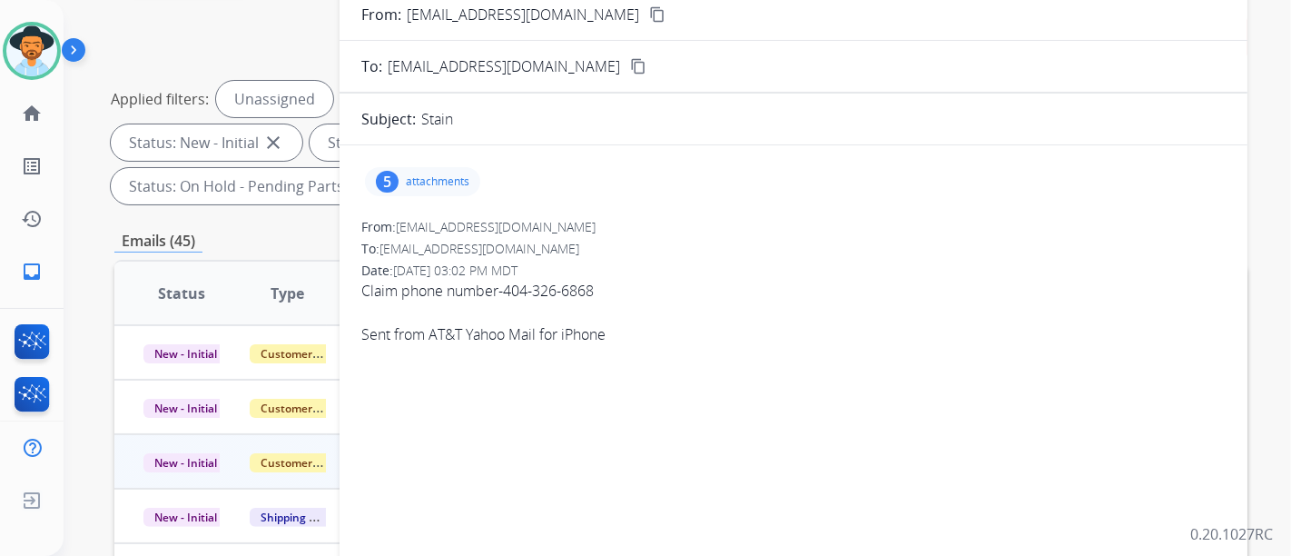
click at [418, 174] on p "attachments" at bounding box center [438, 181] width 64 height 15
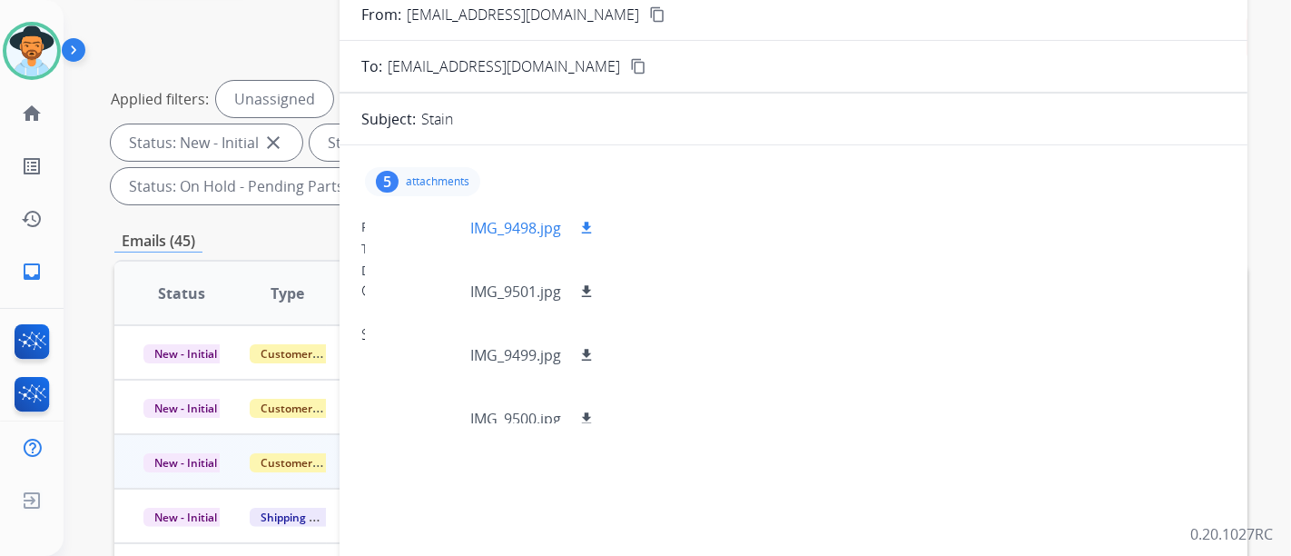
click at [503, 235] on p "IMG_9498.jpg" at bounding box center [515, 228] width 91 height 22
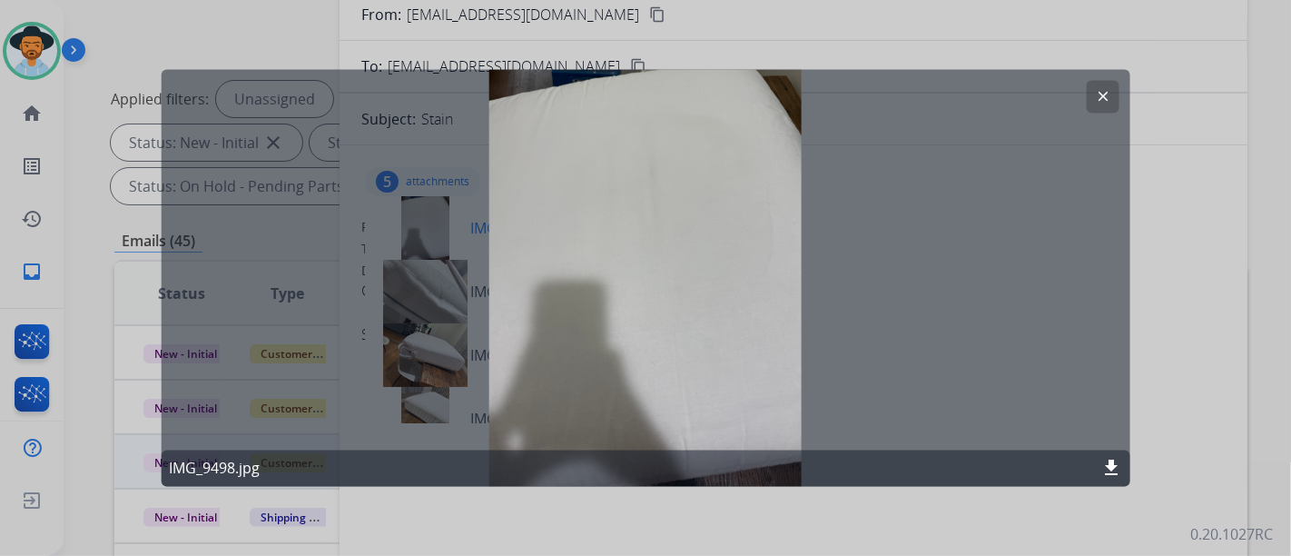
click at [1107, 104] on mat-icon "clear" at bounding box center [1102, 97] width 16 height 16
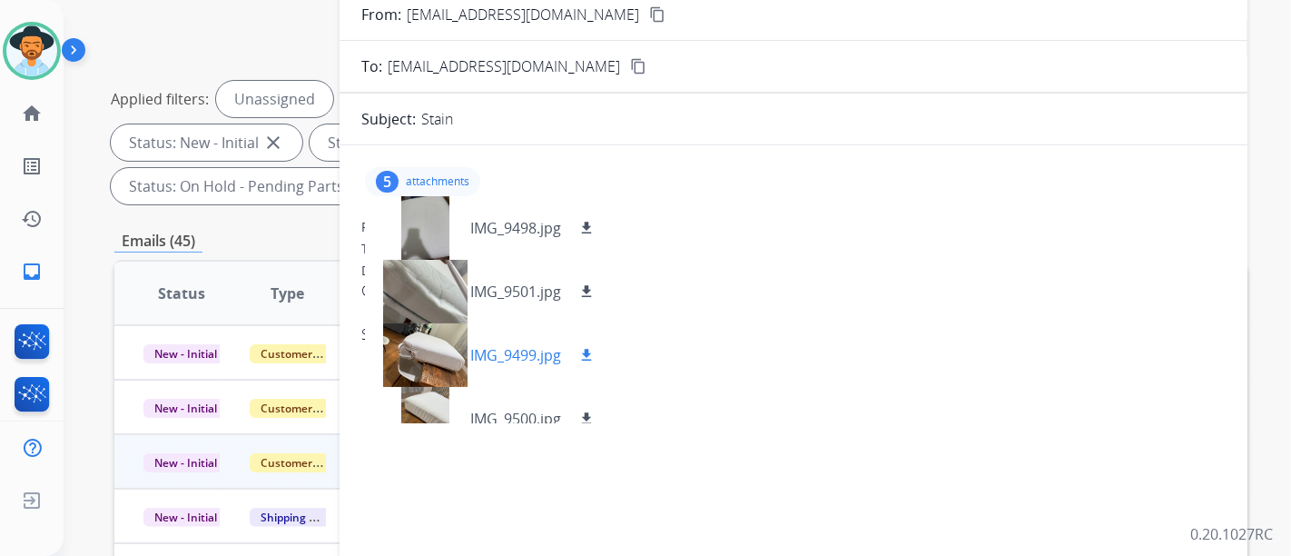
click at [499, 363] on p "IMG_9499.jpg" at bounding box center [515, 355] width 91 height 22
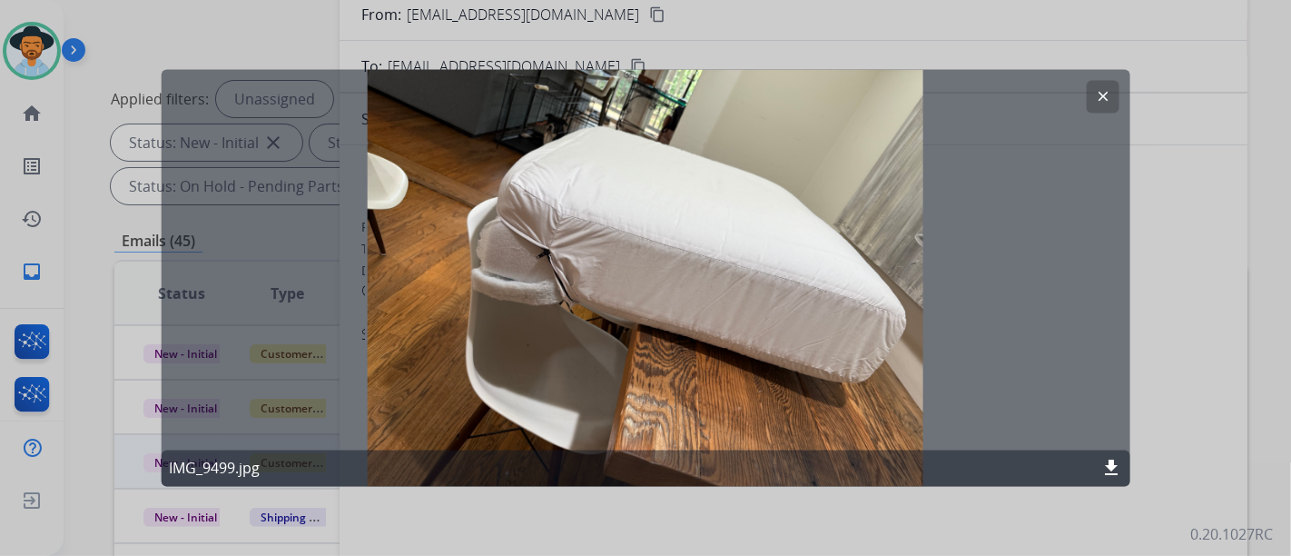
click at [1108, 116] on div "clear IMG_9499.jpg download" at bounding box center [646, 278] width 969 height 417
click at [1095, 85] on button "clear" at bounding box center [1102, 97] width 33 height 33
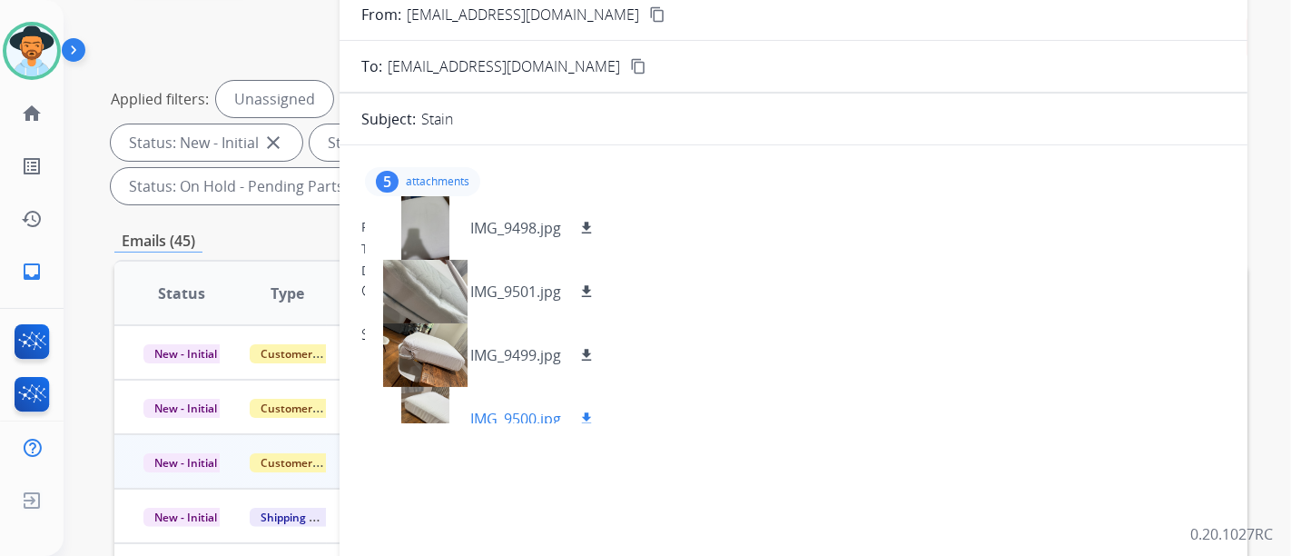
click at [531, 387] on div "IMG_9500.jpg download" at bounding box center [488, 419] width 247 height 64
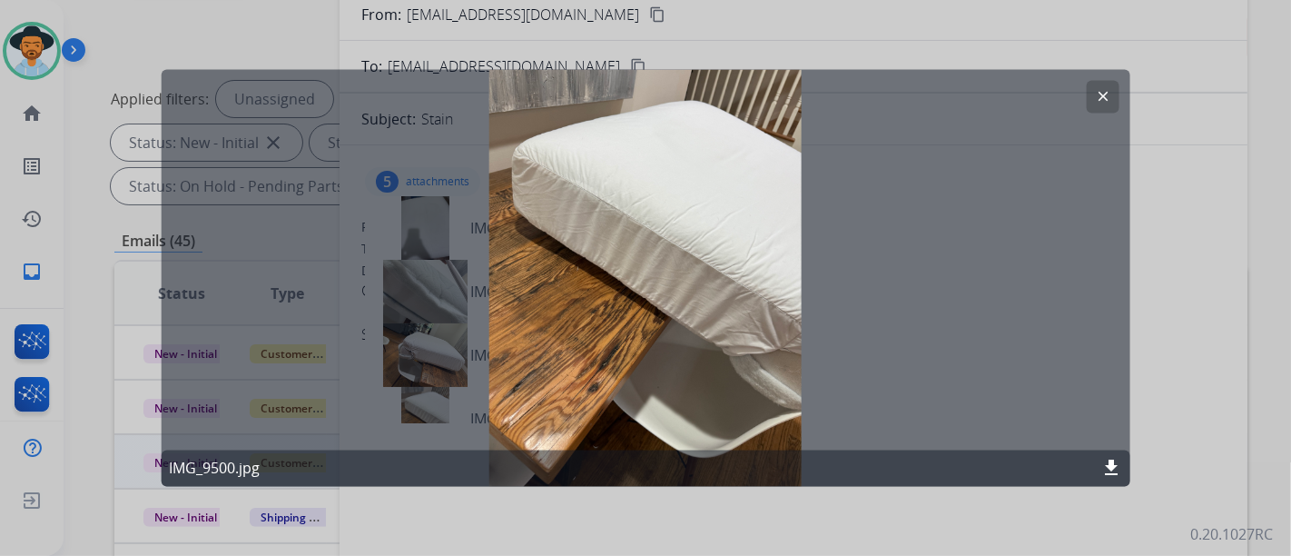
click at [1091, 94] on button "clear" at bounding box center [1102, 97] width 33 height 33
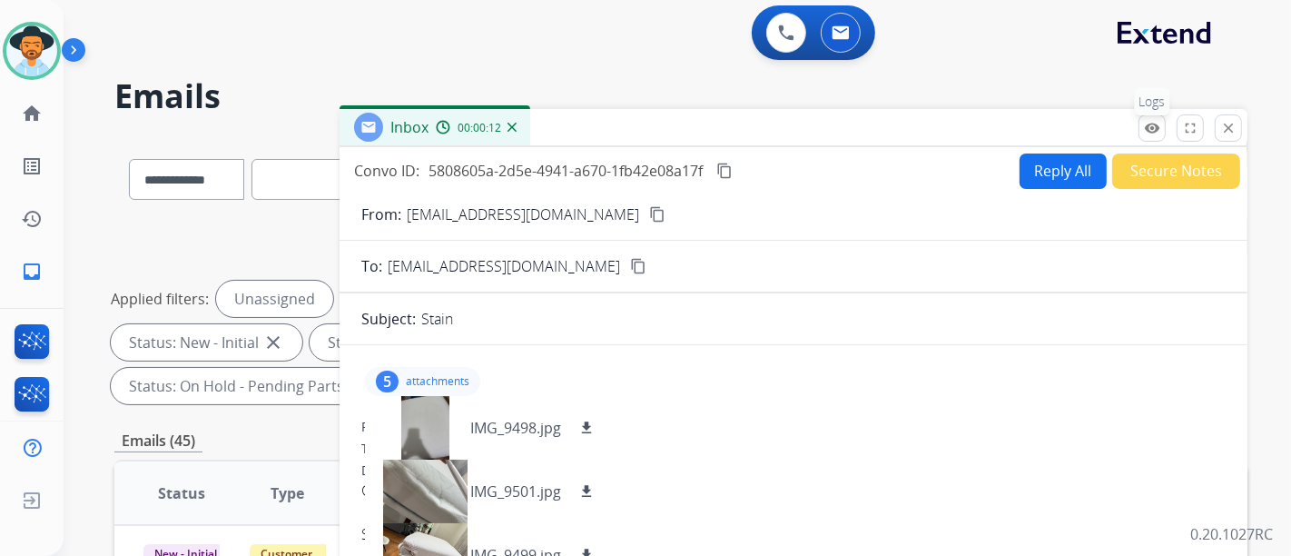
scroll to position [0, 0]
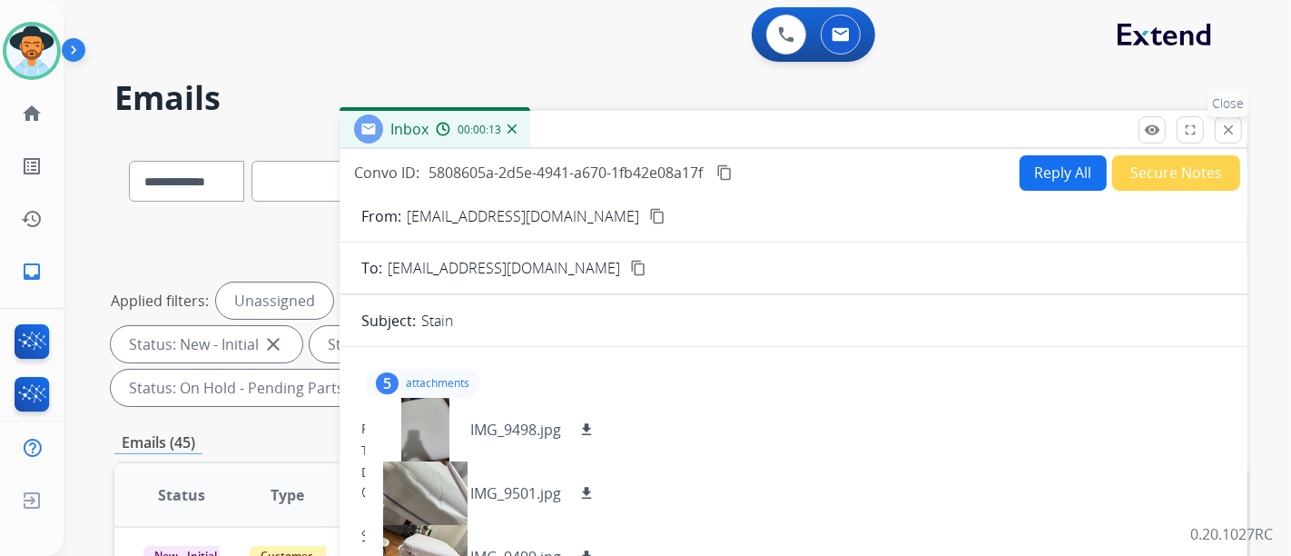
click at [1228, 134] on mat-icon "close" at bounding box center [1228, 130] width 16 height 16
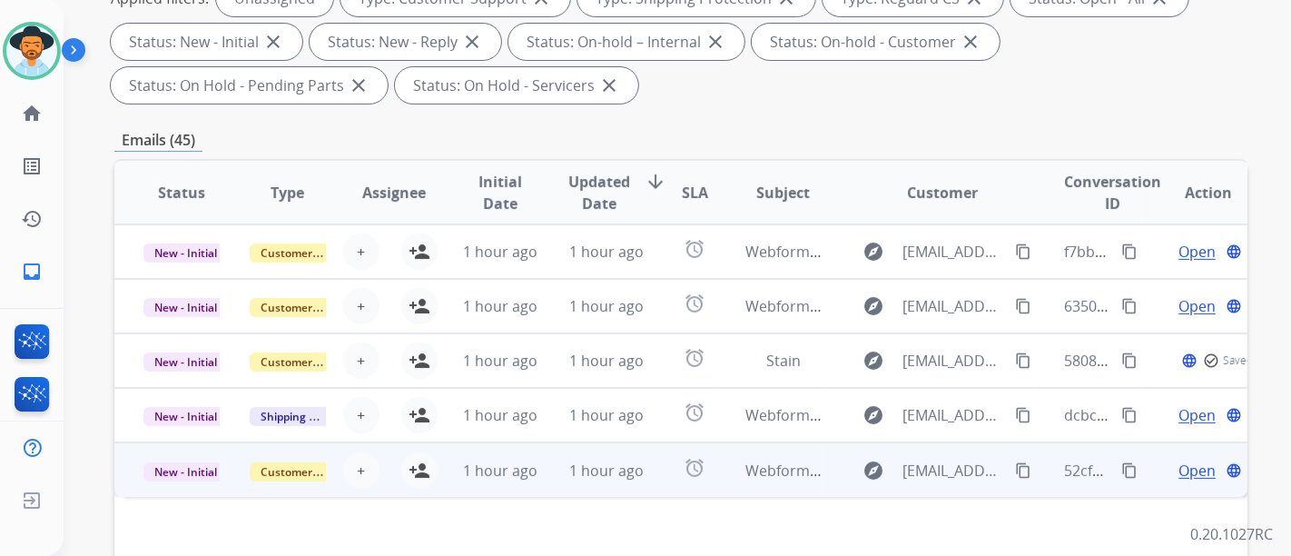
click at [1179, 472] on span "Open" at bounding box center [1197, 470] width 37 height 22
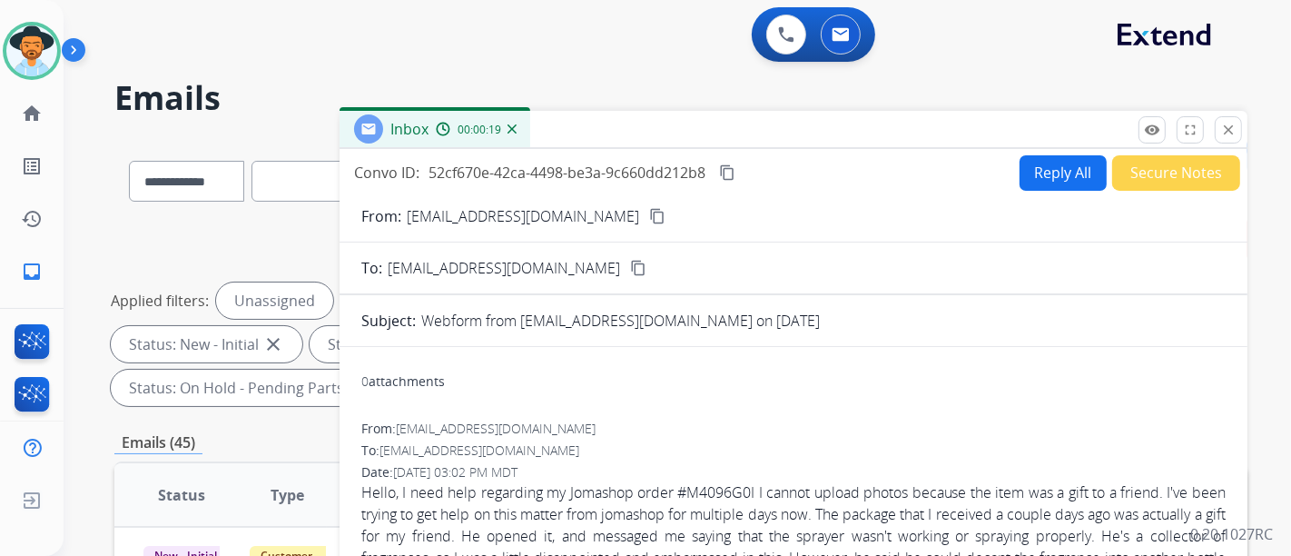
click at [731, 174] on mat-icon "content_copy" at bounding box center [727, 172] width 16 height 16
click at [560, 222] on div "From: Lauxcase1@gmail.com content_copy" at bounding box center [794, 216] width 908 height 22
click at [649, 222] on mat-icon "content_copy" at bounding box center [657, 216] width 16 height 16
click at [1074, 162] on button "Reply All" at bounding box center [1063, 172] width 87 height 35
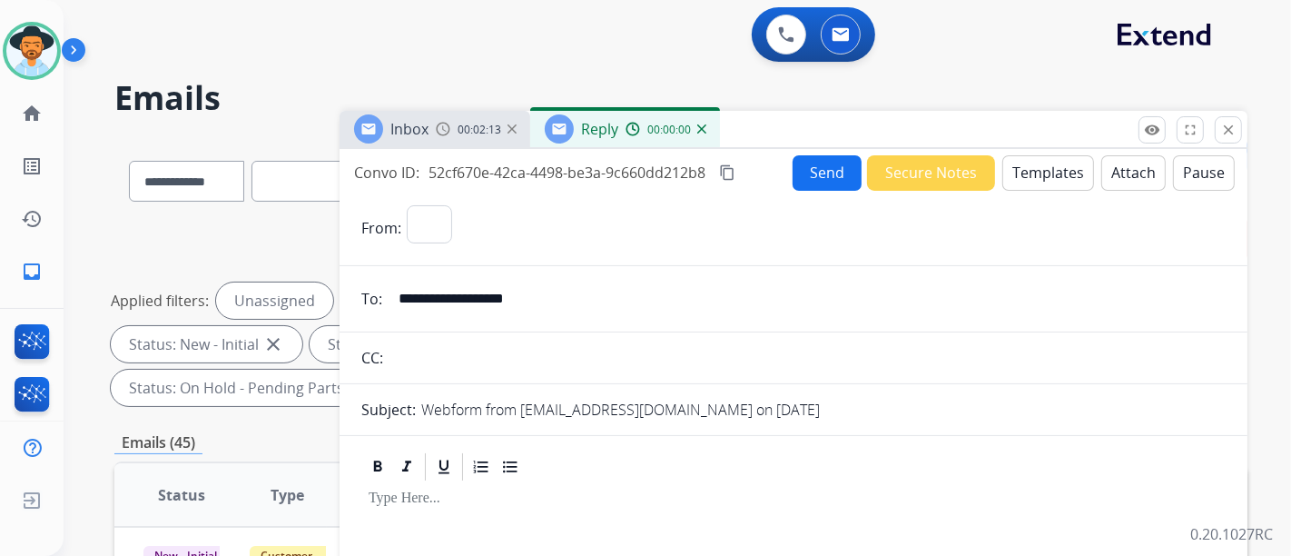
select select "**********"
click at [1052, 185] on button "Templates" at bounding box center [1048, 172] width 92 height 35
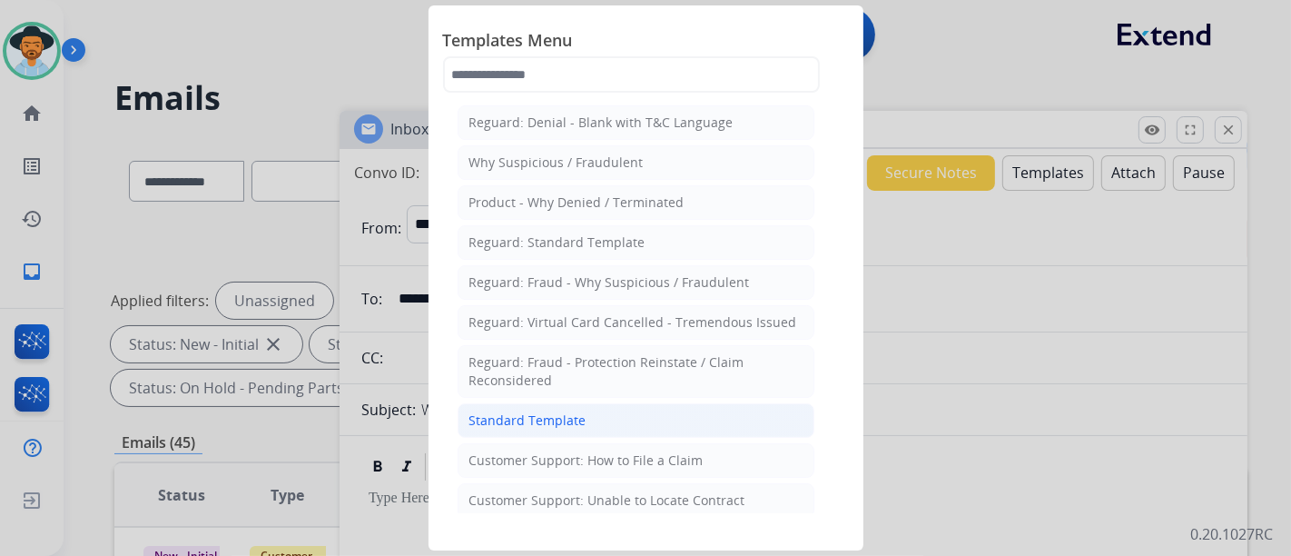
click at [541, 404] on li "Standard Template" at bounding box center [636, 420] width 357 height 35
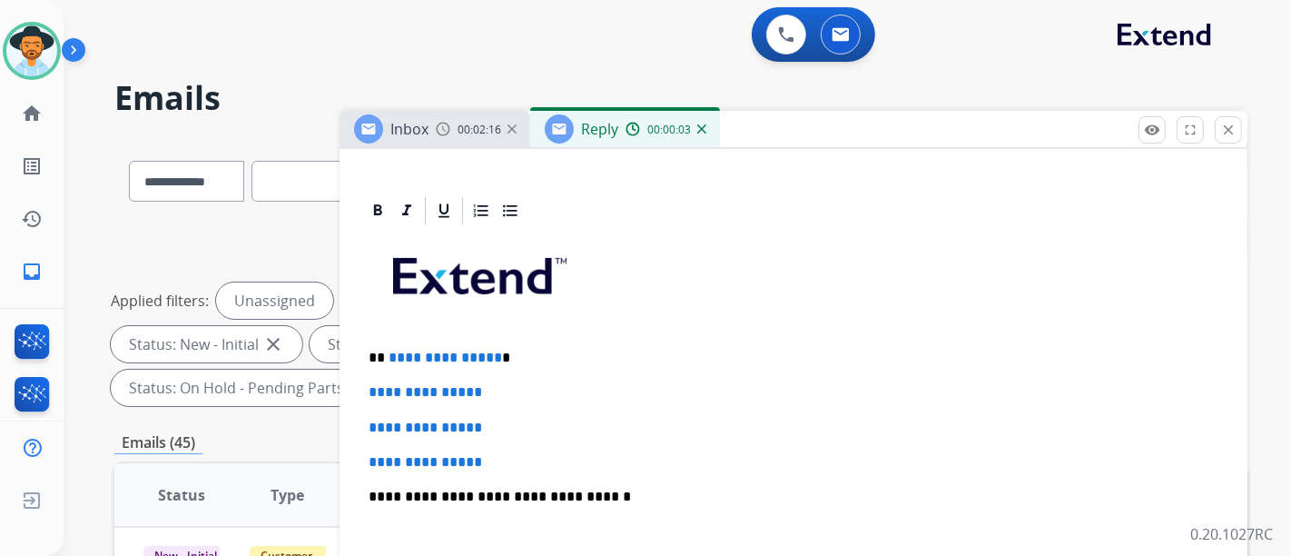
scroll to position [403, 0]
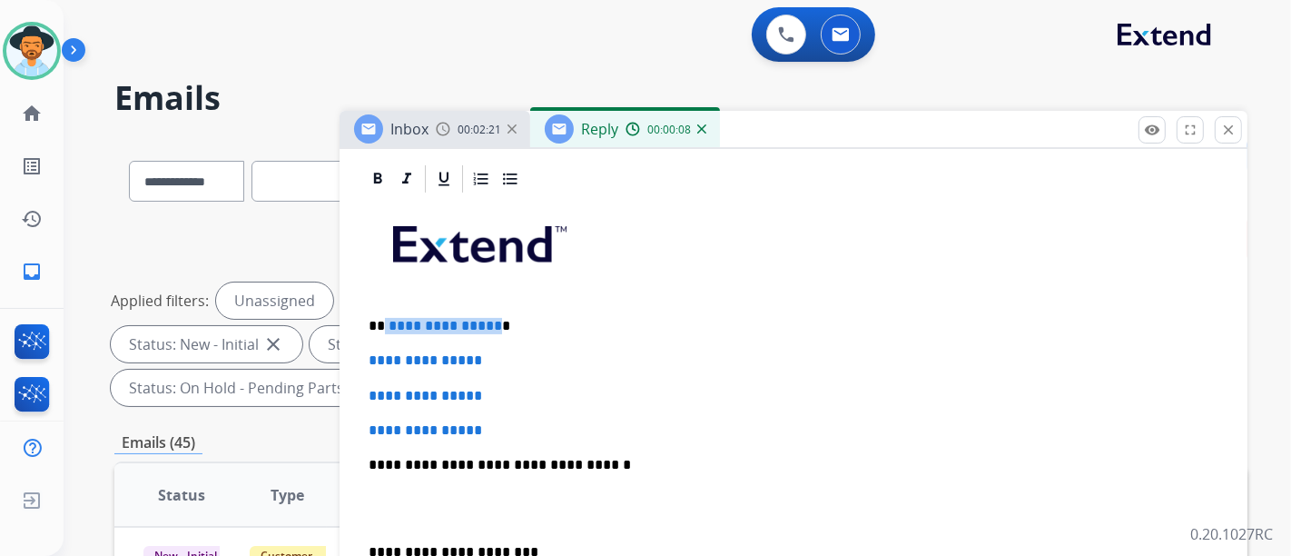
drag, startPoint x: 489, startPoint y: 324, endPoint x: 383, endPoint y: 321, distance: 106.3
click at [383, 321] on p "**********" at bounding box center [786, 326] width 835 height 16
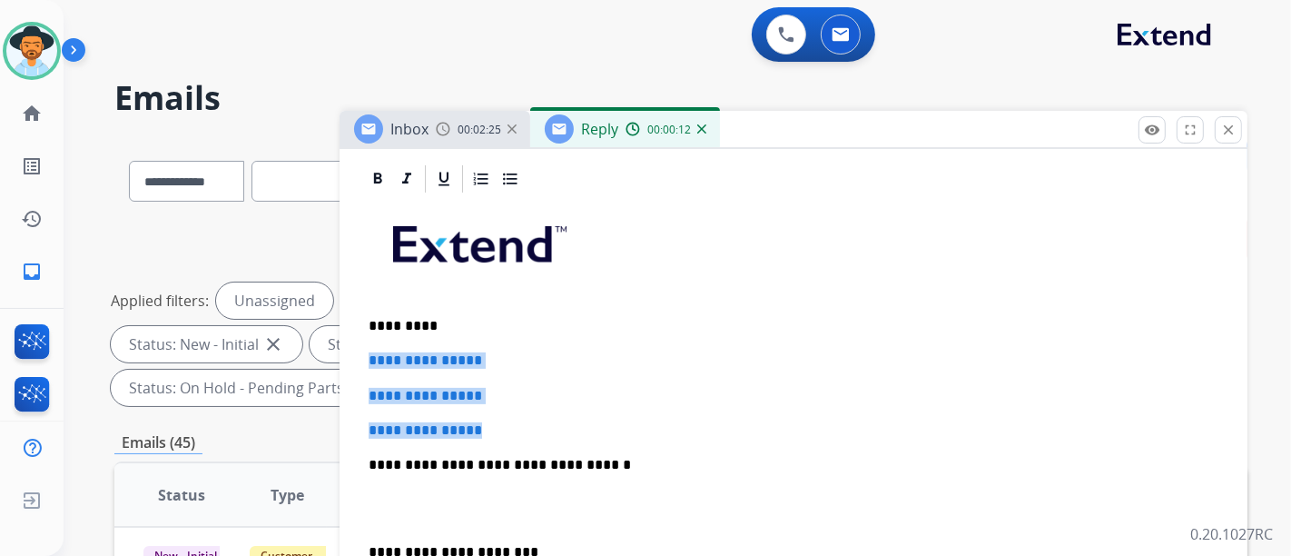
drag, startPoint x: 491, startPoint y: 428, endPoint x: 446, endPoint y: 361, distance: 80.3
click at [365, 359] on div "**********" at bounding box center [793, 507] width 864 height 625
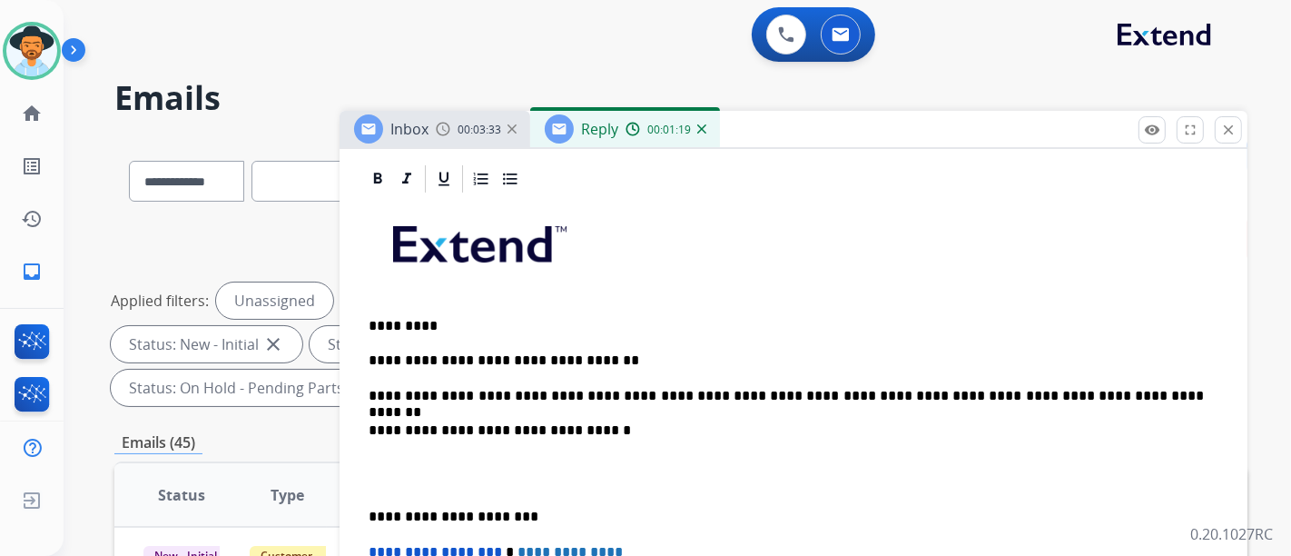
click at [1176, 398] on p "**********" at bounding box center [786, 396] width 835 height 16
click at [1175, 397] on p "**********" at bounding box center [786, 396] width 835 height 16
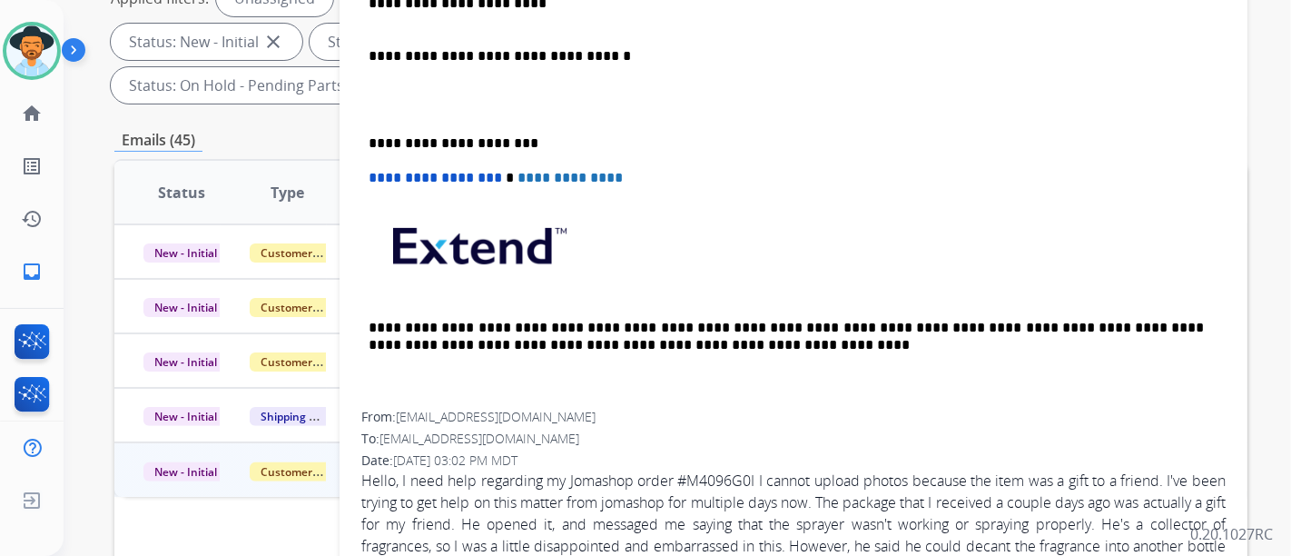
scroll to position [426, 0]
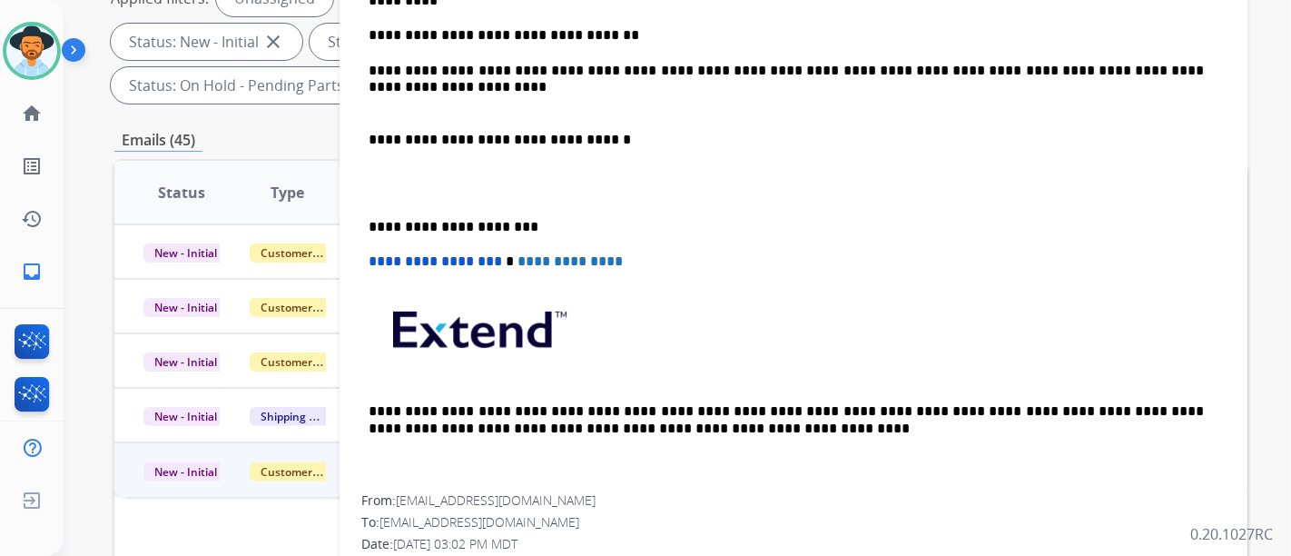
click at [420, 100] on p at bounding box center [794, 105] width 850 height 16
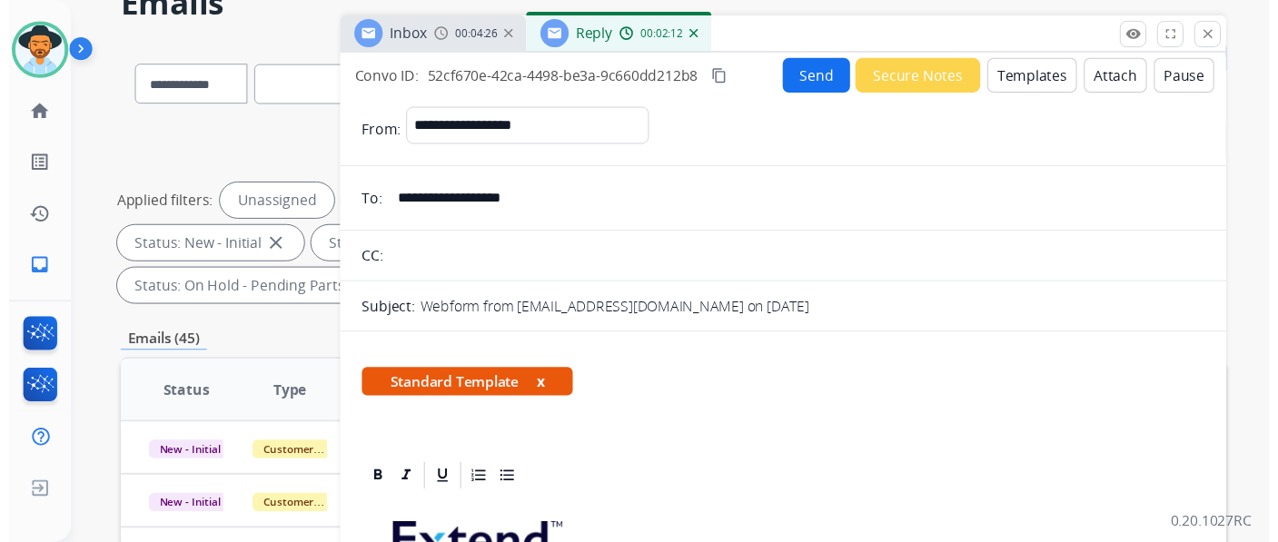
scroll to position [0, 0]
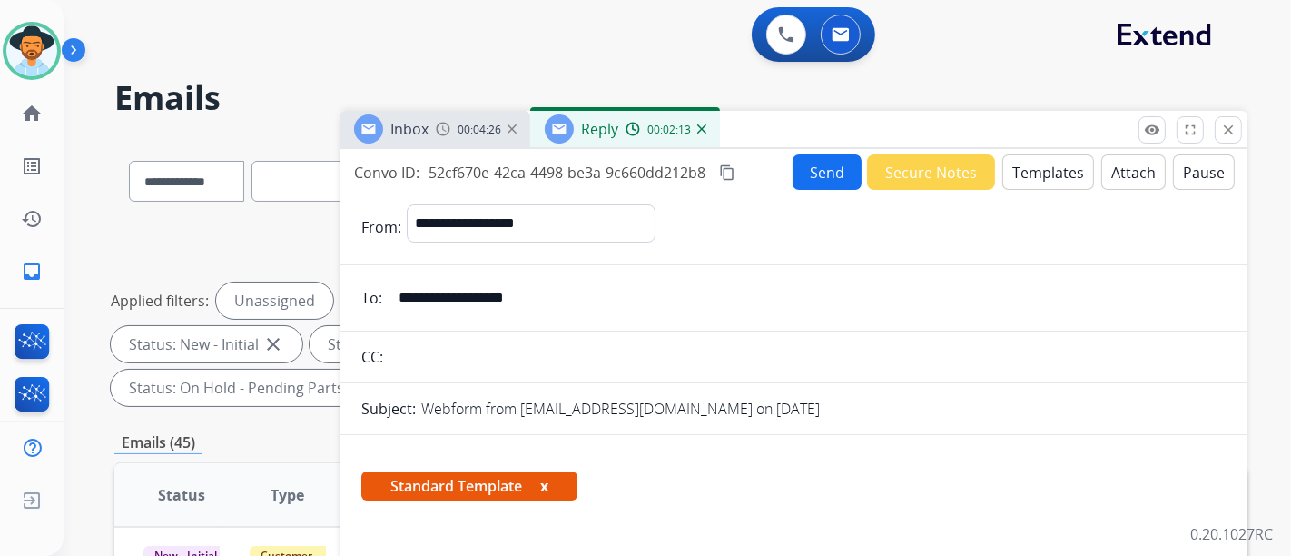
click at [817, 163] on button "Send" at bounding box center [827, 171] width 69 height 35
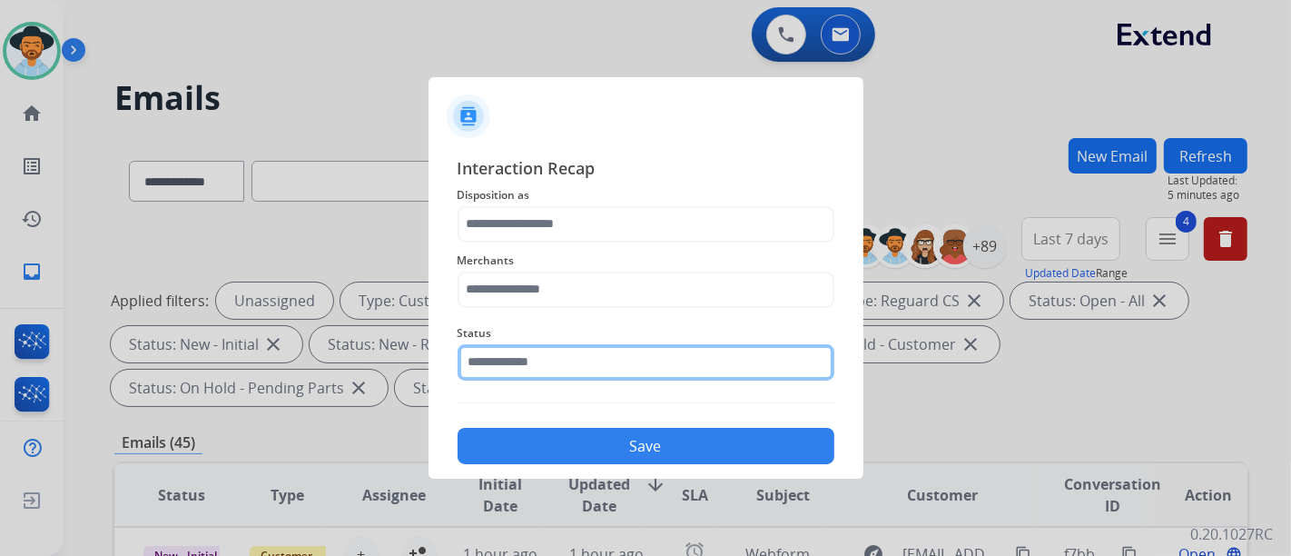
click at [678, 364] on input "text" at bounding box center [646, 362] width 377 height 36
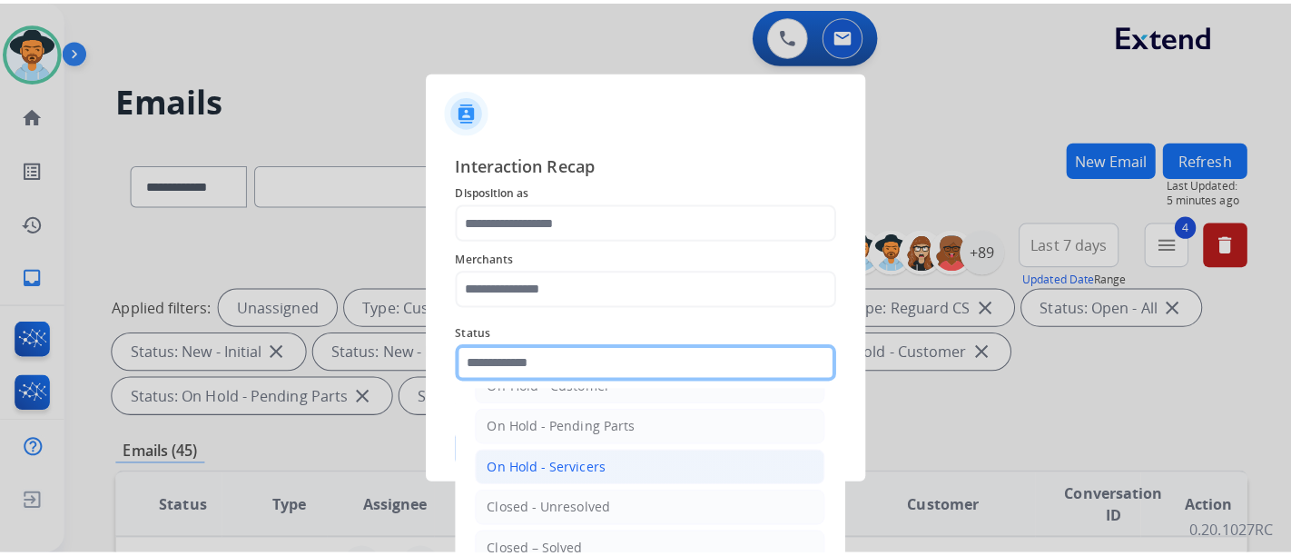
scroll to position [101, 0]
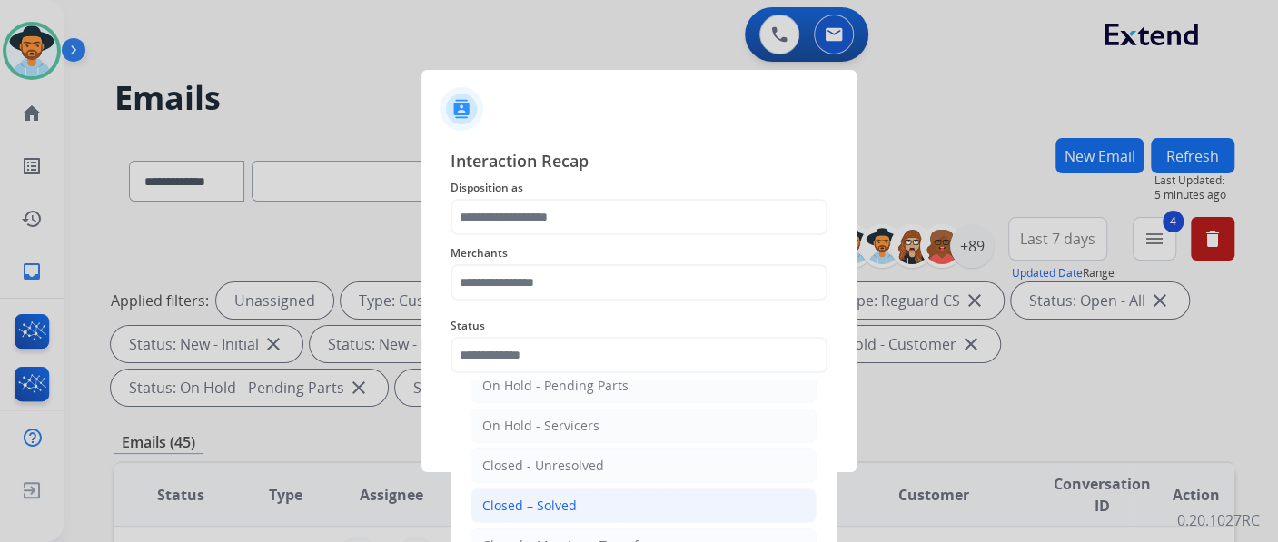
click at [604, 500] on li "Closed – Solved" at bounding box center [643, 506] width 346 height 35
type input "**********"
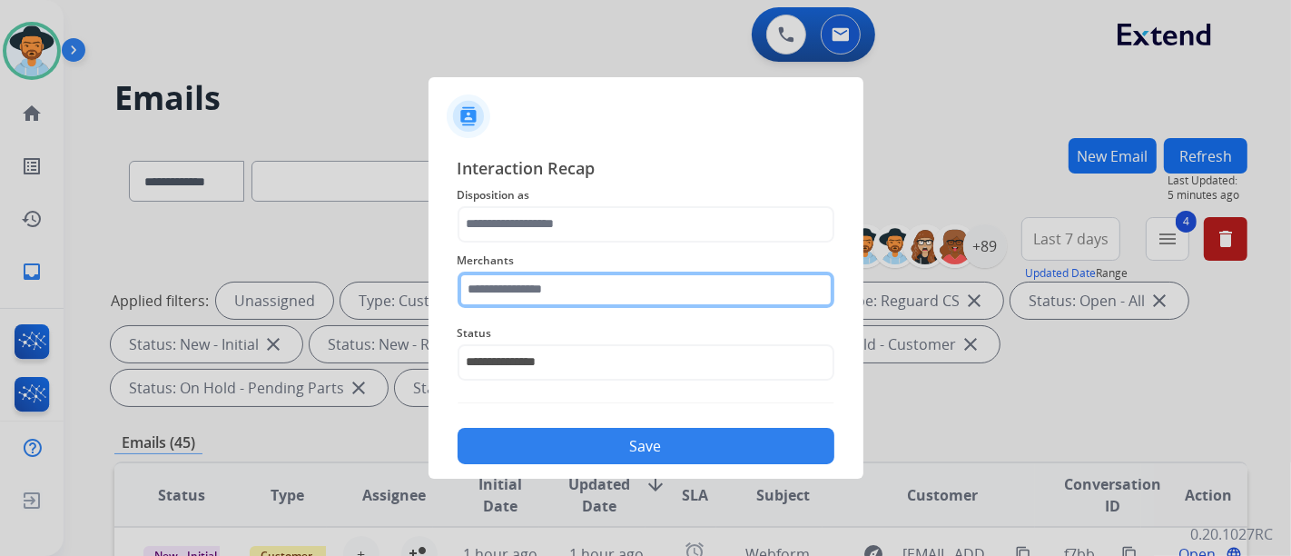
click at [558, 291] on input "text" at bounding box center [646, 290] width 377 height 36
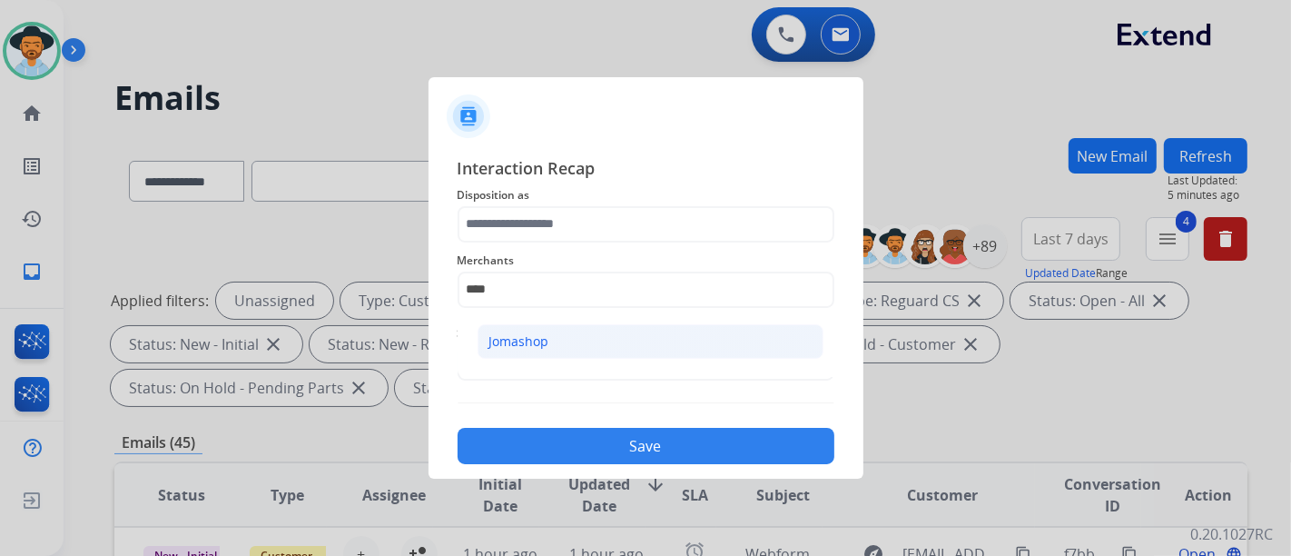
click at [545, 332] on div "Jomashop" at bounding box center [519, 341] width 60 height 18
type input "********"
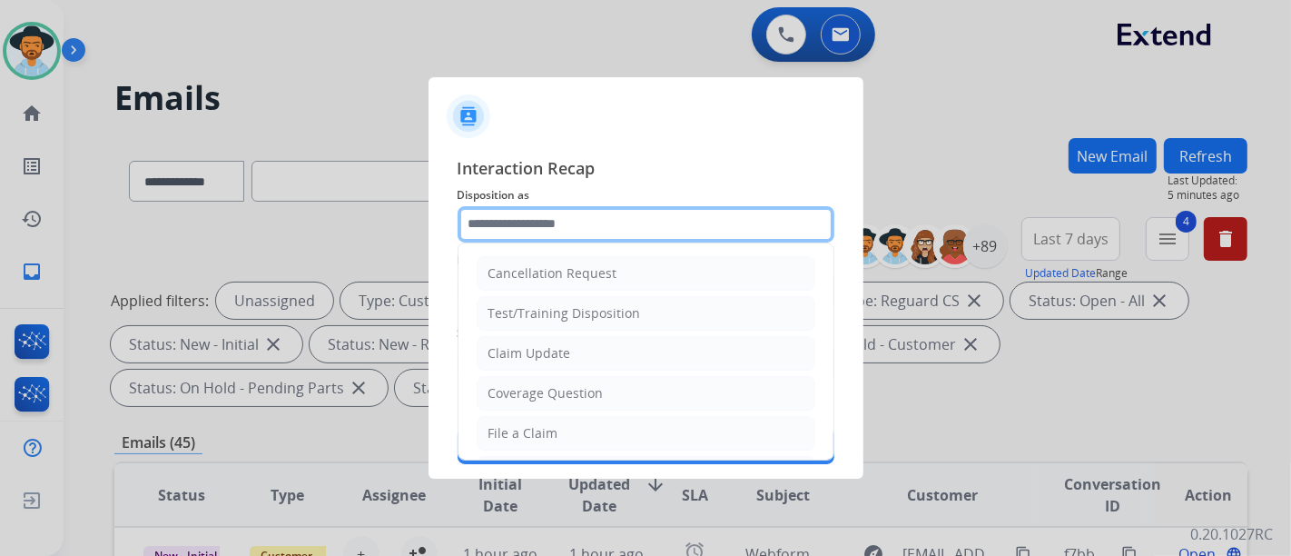
click at [565, 214] on input "text" at bounding box center [646, 224] width 377 height 36
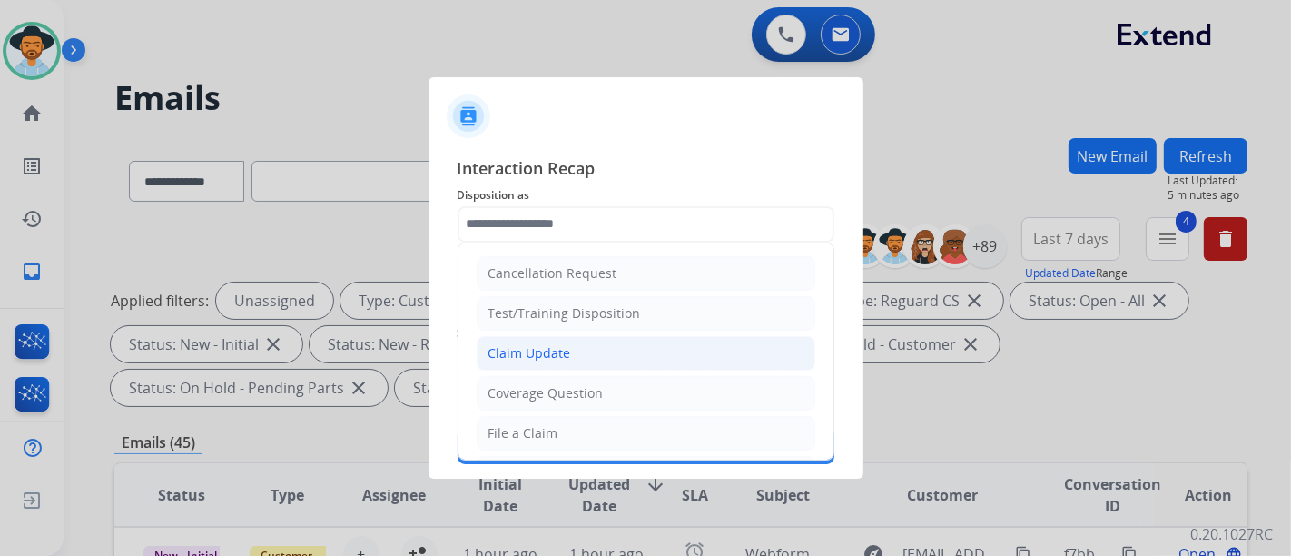
click at [576, 351] on li "Claim Update" at bounding box center [646, 353] width 339 height 35
type input "**********"
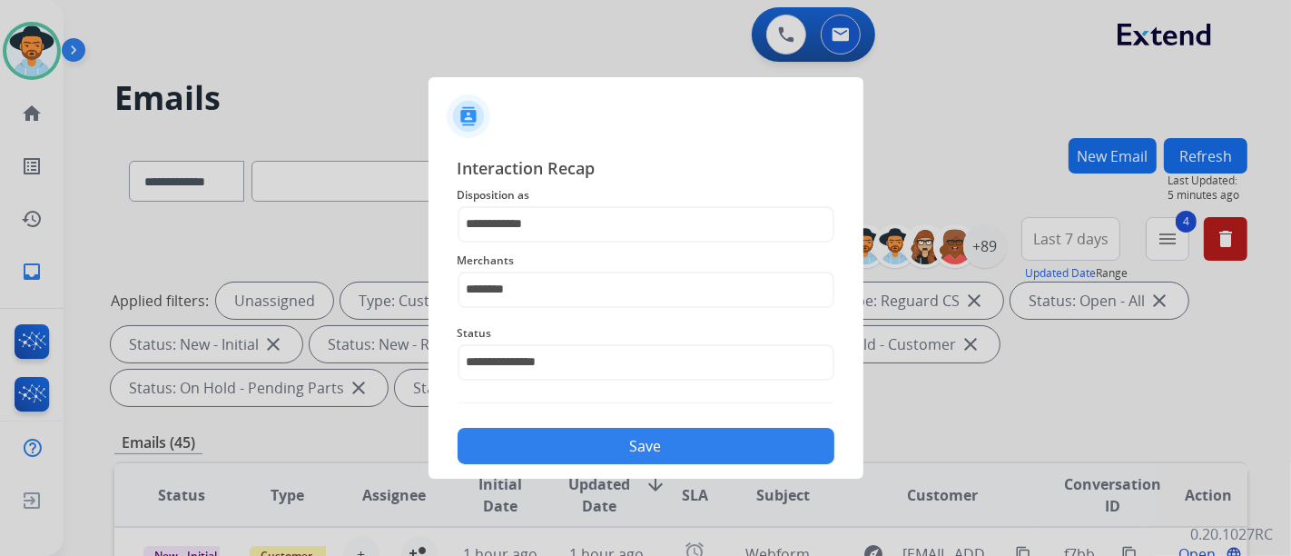
click at [637, 455] on button "Save" at bounding box center [646, 446] width 377 height 36
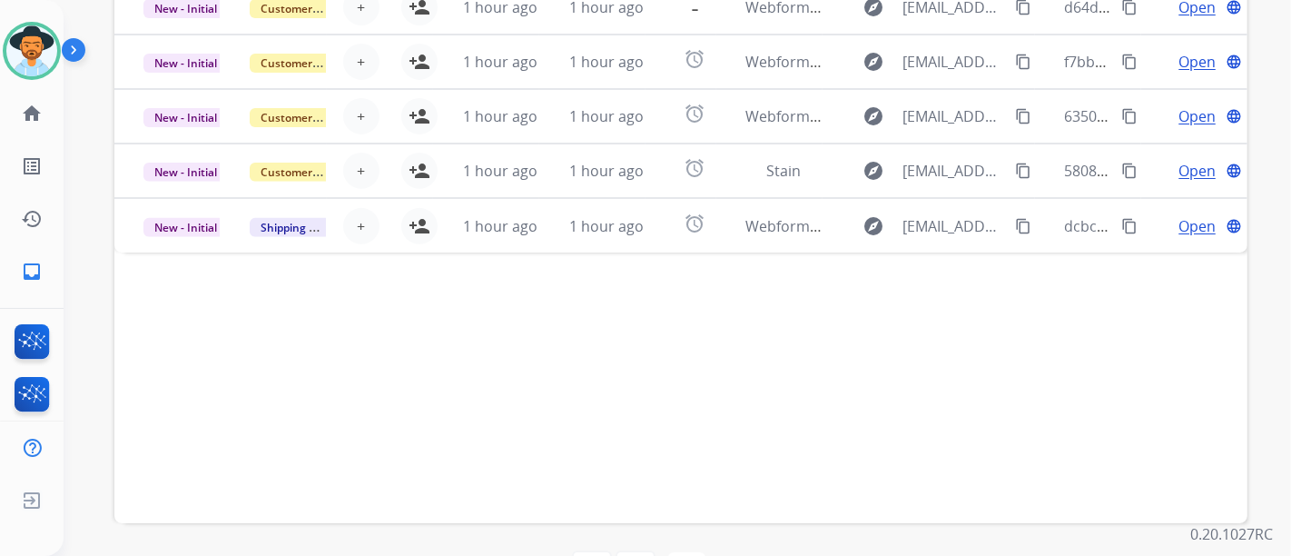
scroll to position [605, 0]
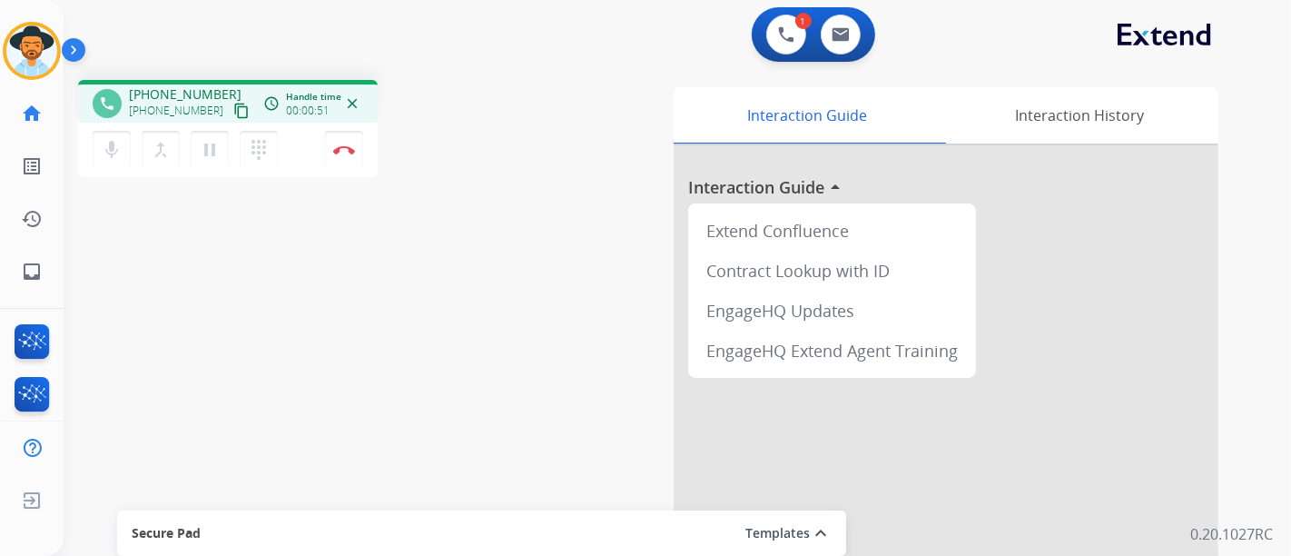
click at [233, 104] on mat-icon "content_copy" at bounding box center [241, 111] width 16 height 16
drag, startPoint x: 222, startPoint y: 111, endPoint x: 226, endPoint y: 102, distance: 9.8
click at [233, 111] on mat-icon "content_copy" at bounding box center [241, 111] width 16 height 16
click at [292, 133] on div "mic Mute merge_type Bridge pause Hold dialpad Dialpad Disconnect" at bounding box center [228, 150] width 300 height 54
click at [297, 160] on div "mic Mute merge_type Bridge pause Hold dialpad Dialpad Disconnect" at bounding box center [228, 150] width 300 height 54
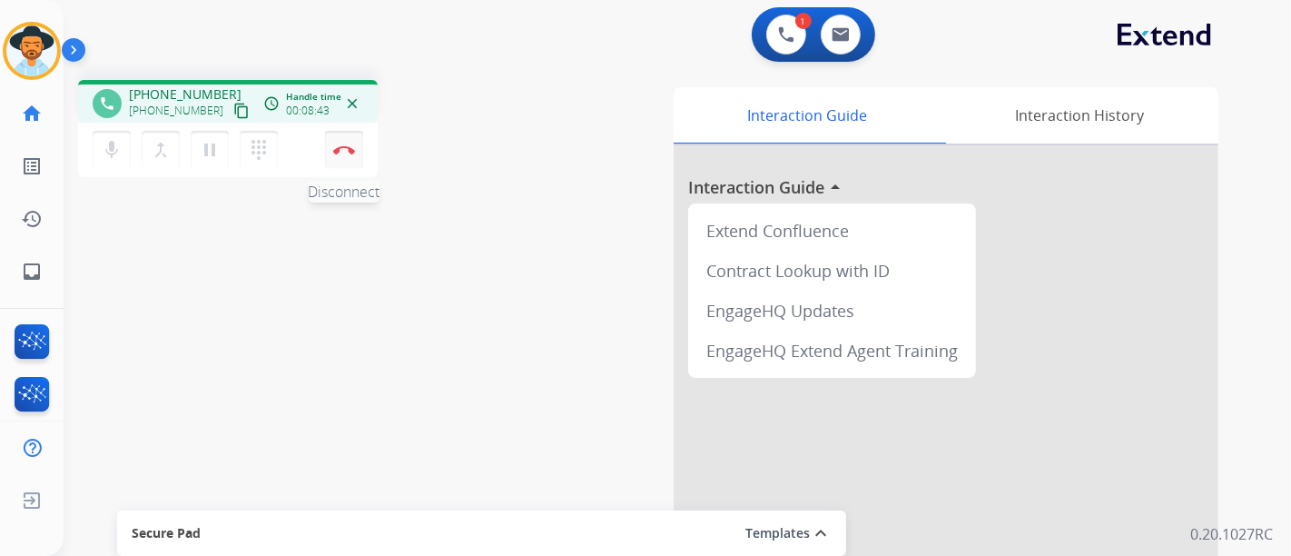
click at [341, 151] on img at bounding box center [344, 149] width 22 height 9
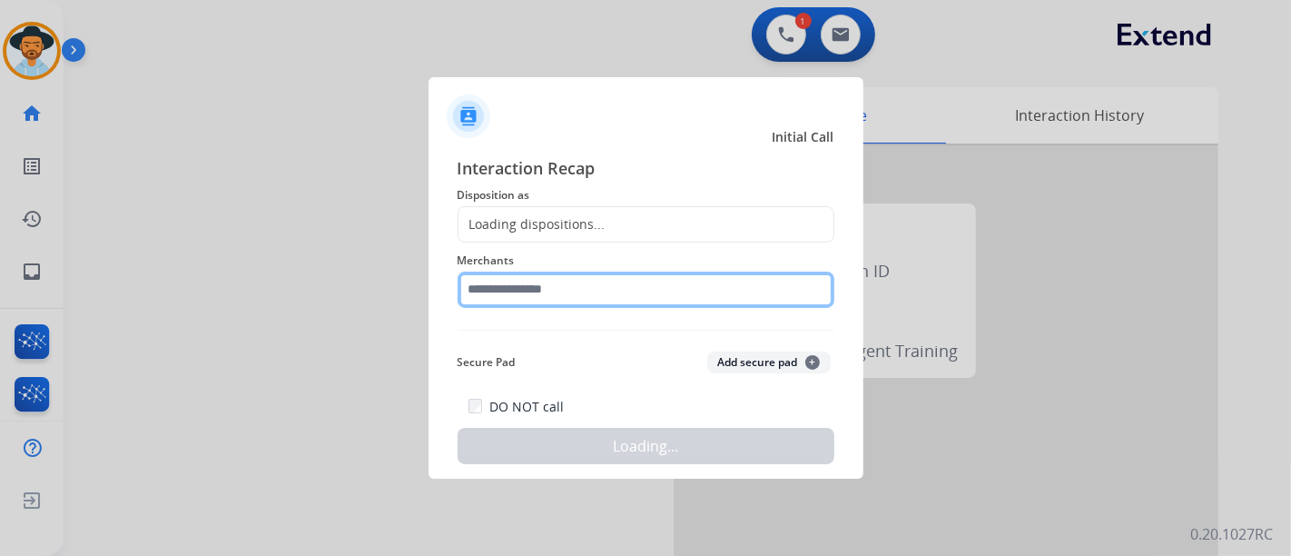
click at [606, 302] on div "Merchants" at bounding box center [646, 278] width 377 height 73
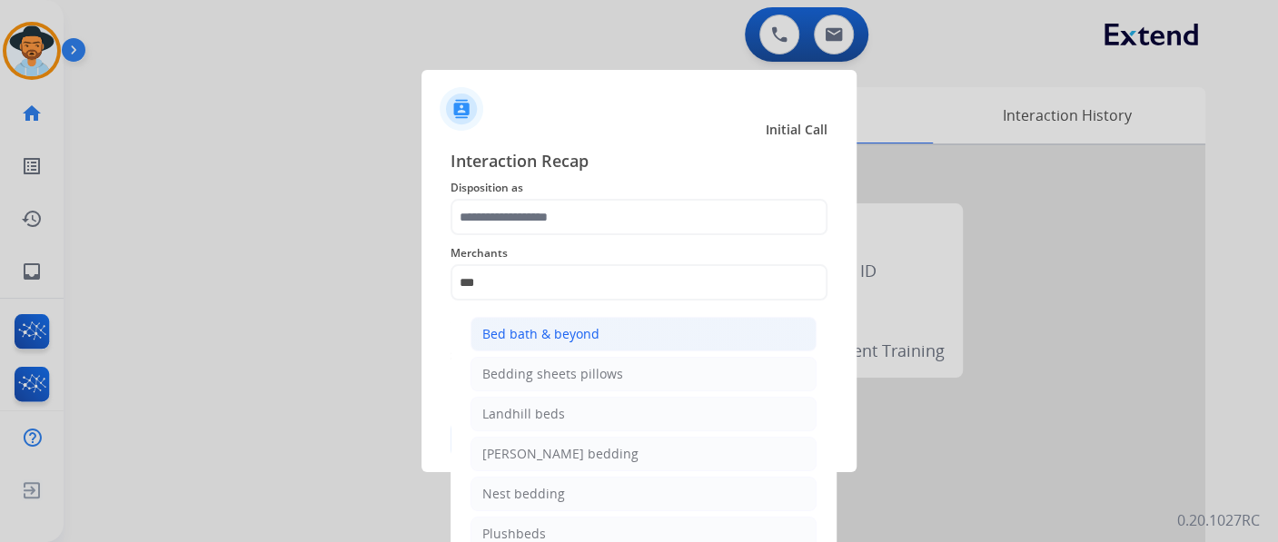
click at [659, 328] on li "Bed bath & beyond" at bounding box center [643, 334] width 346 height 35
type input "**********"
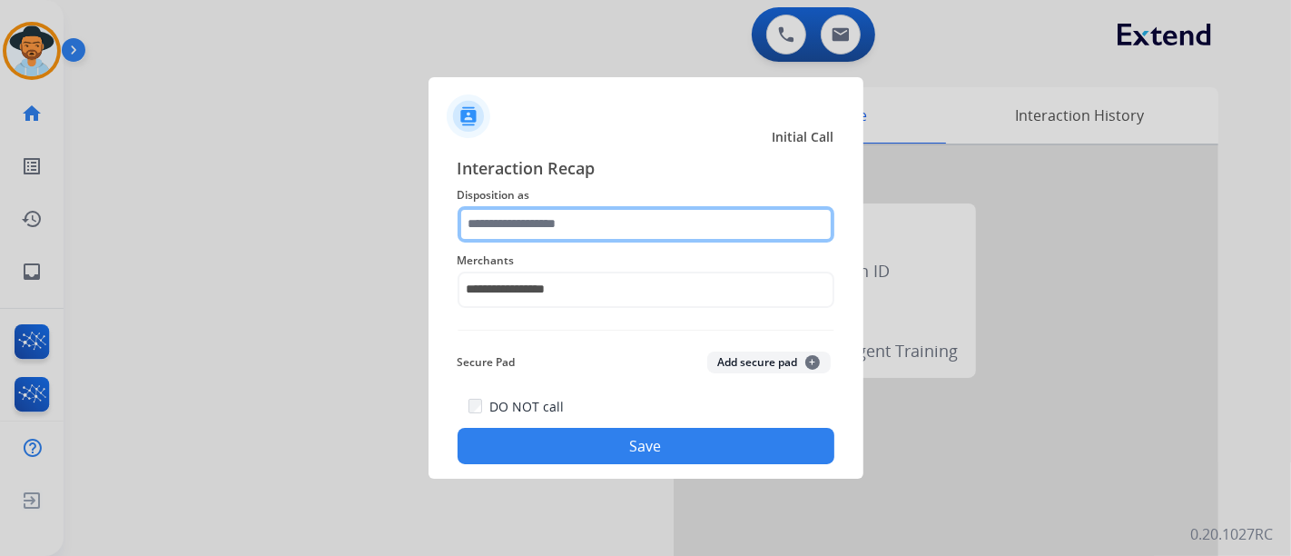
click at [616, 215] on input "text" at bounding box center [646, 224] width 377 height 36
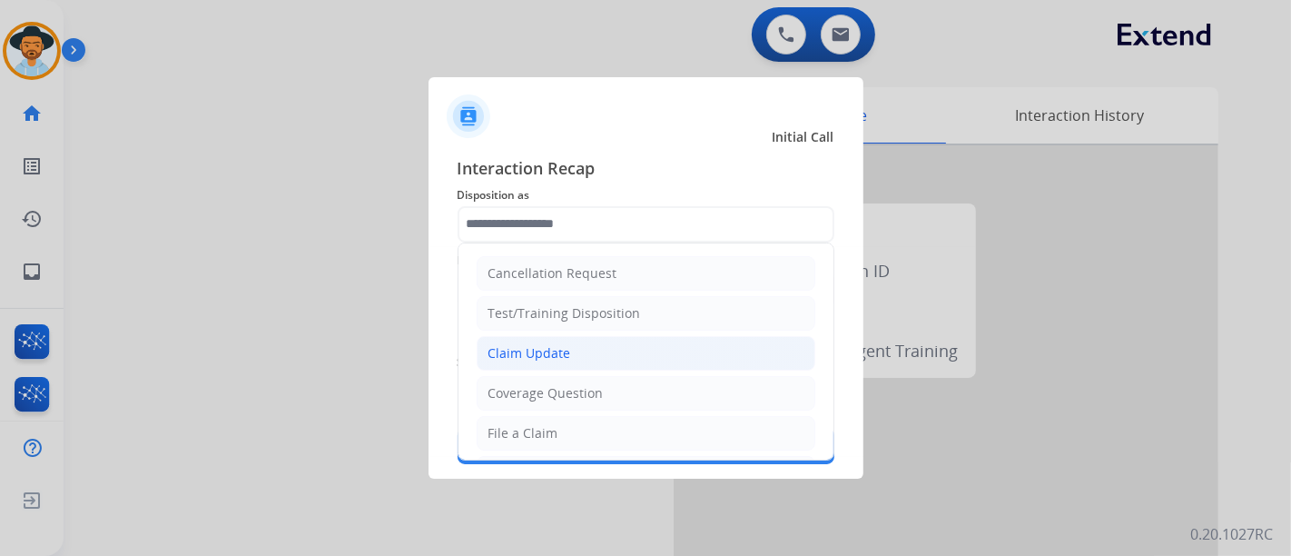
click at [597, 338] on li "Claim Update" at bounding box center [646, 353] width 339 height 35
type input "**********"
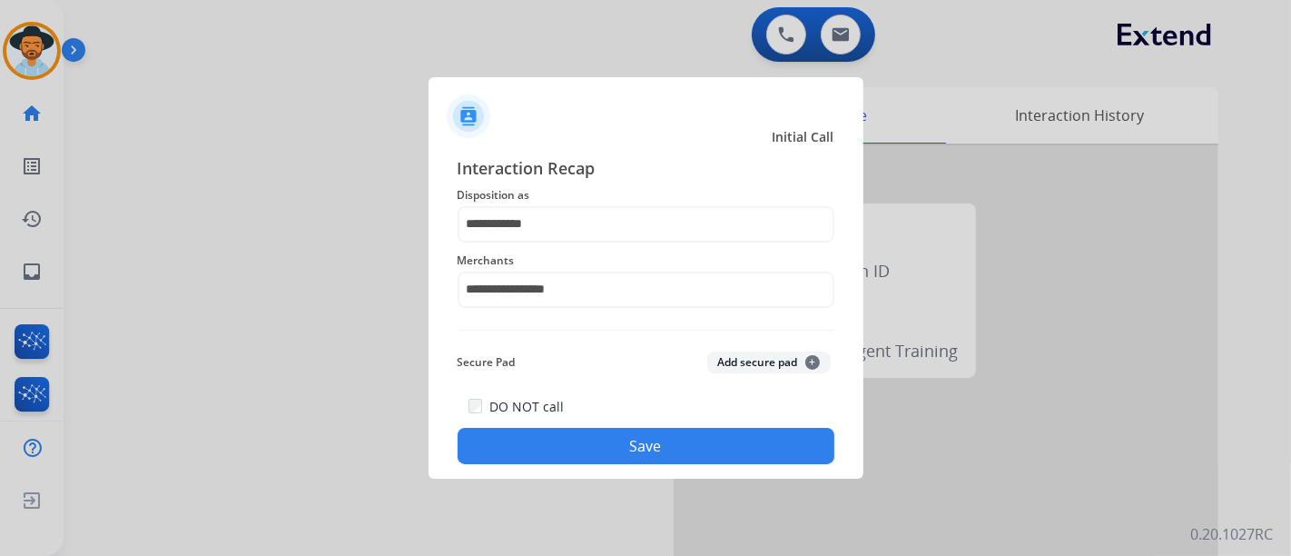
click at [633, 454] on button "Save" at bounding box center [646, 446] width 377 height 36
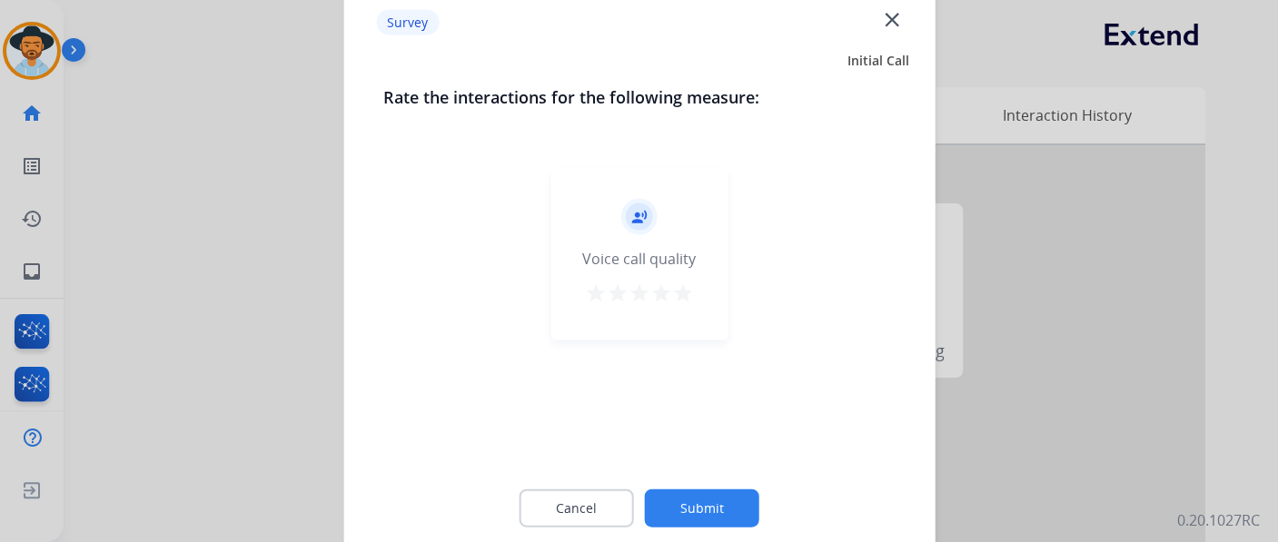
click at [692, 298] on mat-icon "star" at bounding box center [683, 292] width 22 height 22
click at [748, 495] on button "Submit" at bounding box center [702, 508] width 114 height 38
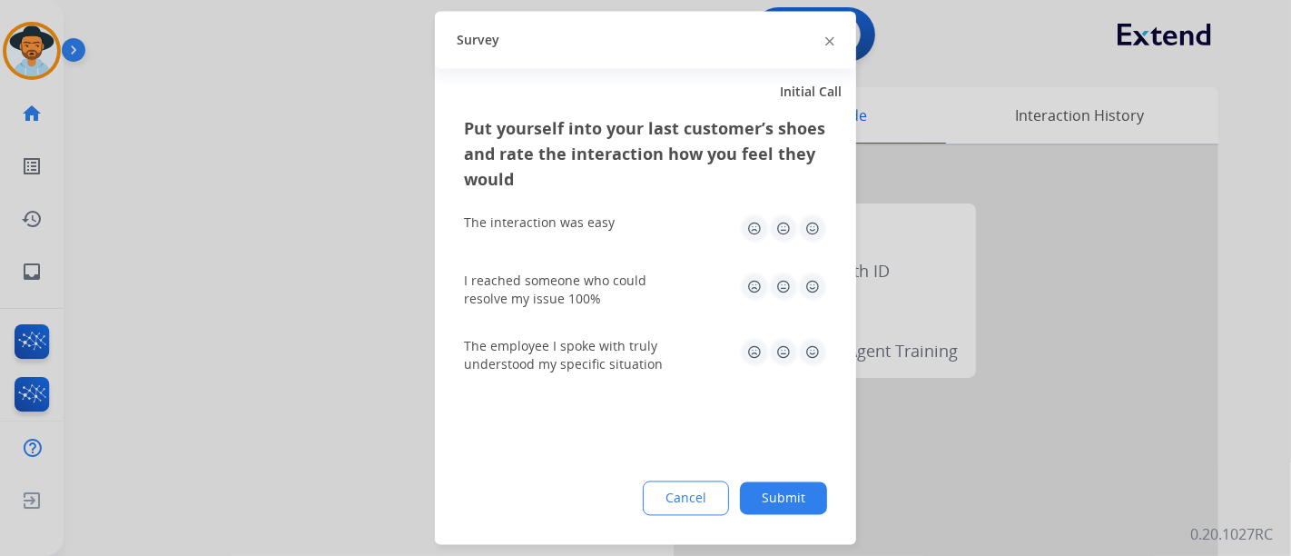
click at [820, 222] on img at bounding box center [812, 228] width 29 height 29
click at [825, 279] on img at bounding box center [812, 286] width 29 height 29
click at [812, 345] on img at bounding box center [812, 352] width 29 height 29
click at [806, 494] on button "Submit" at bounding box center [783, 498] width 87 height 33
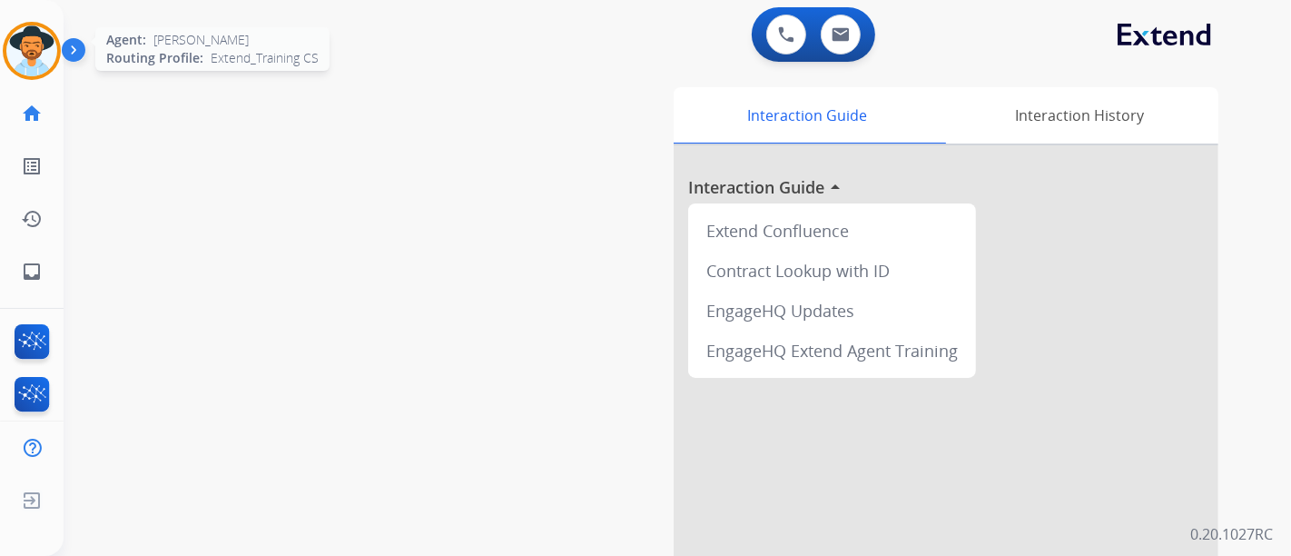
click at [31, 68] on img at bounding box center [31, 50] width 51 height 51
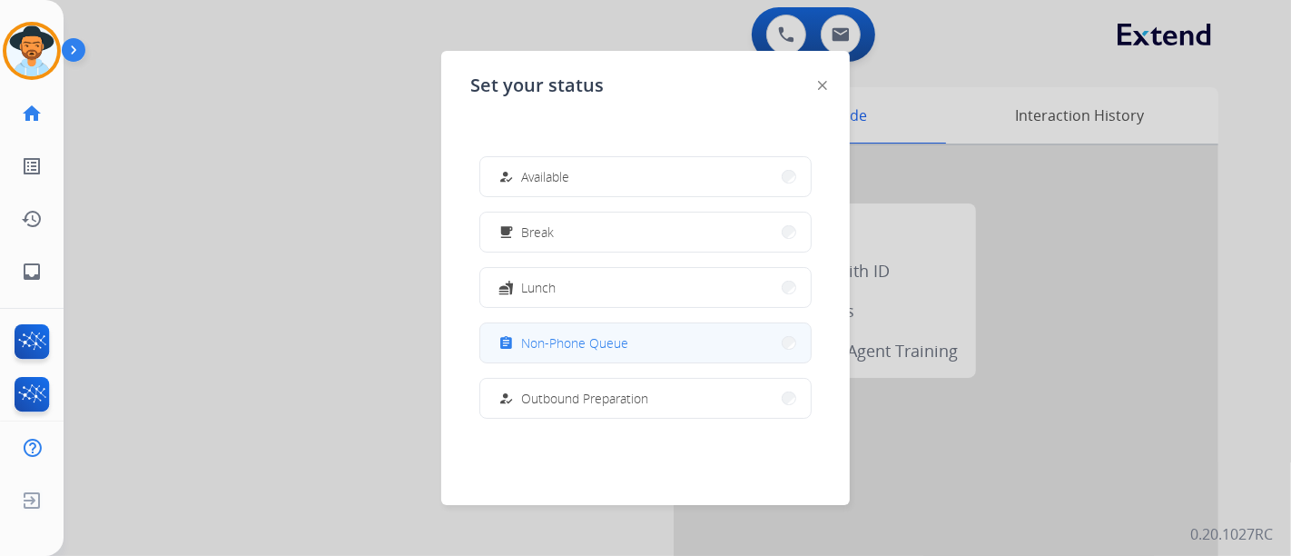
click at [558, 351] on span "Non-Phone Queue" at bounding box center [574, 342] width 107 height 19
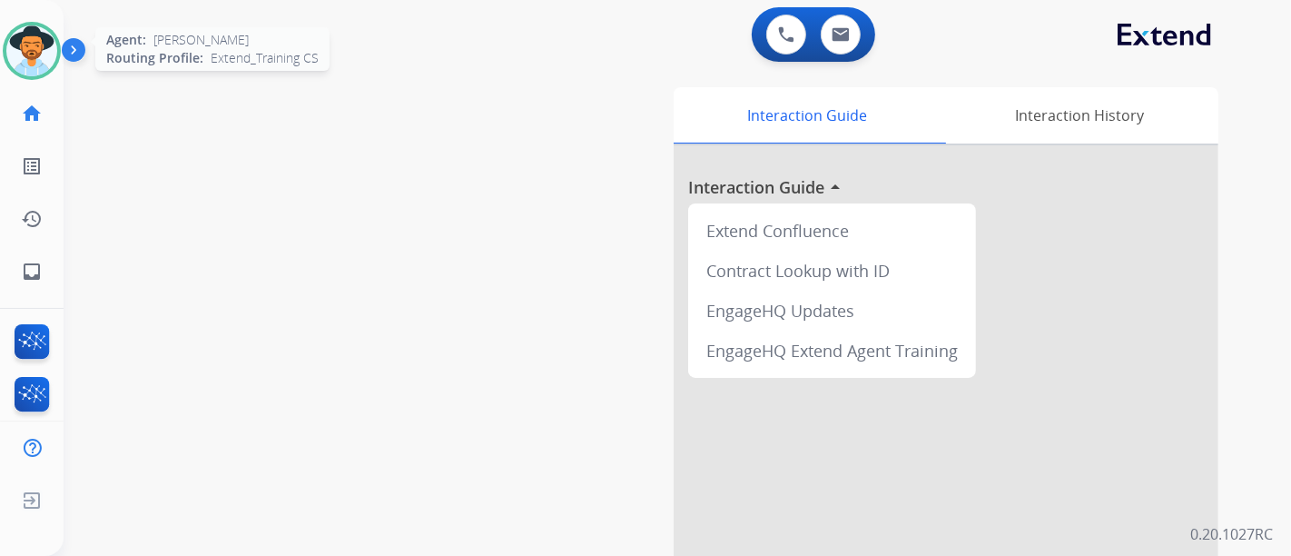
click at [15, 40] on img at bounding box center [31, 50] width 51 height 51
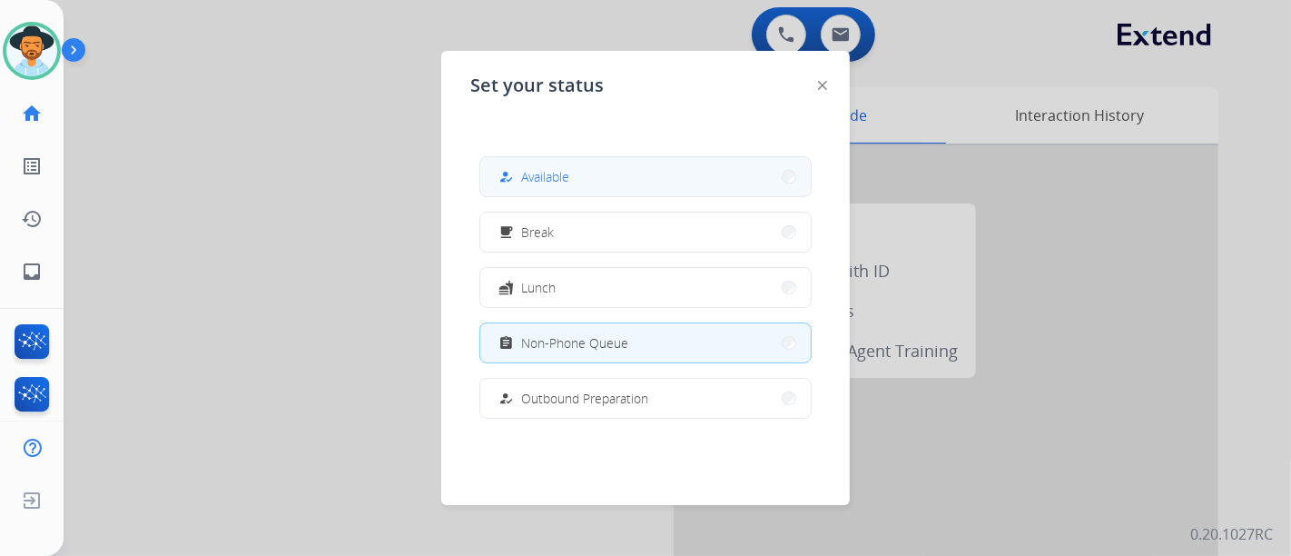
click at [520, 180] on div "how_to_reg Available" at bounding box center [532, 177] width 74 height 22
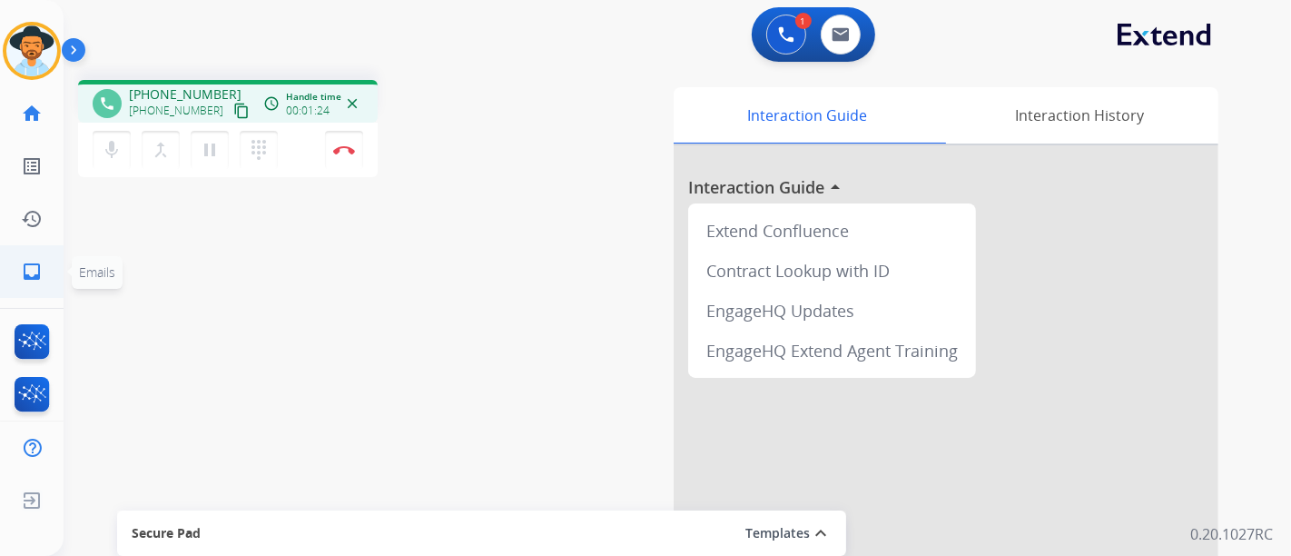
click at [26, 266] on mat-icon "inbox" at bounding box center [32, 272] width 22 height 22
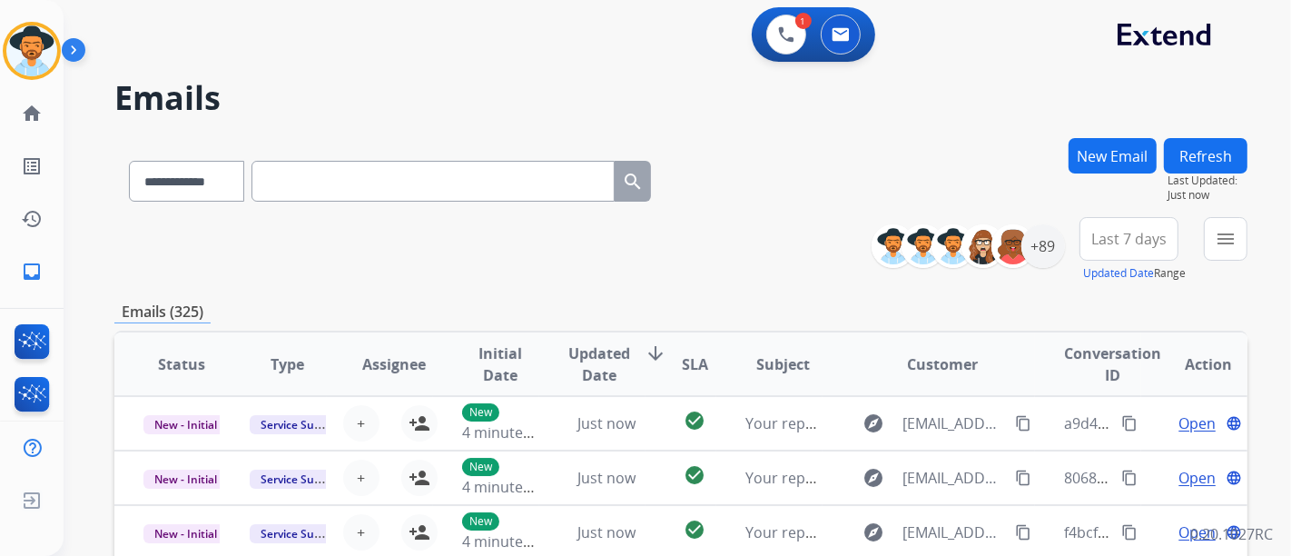
click at [1138, 152] on button "New Email" at bounding box center [1113, 155] width 88 height 35
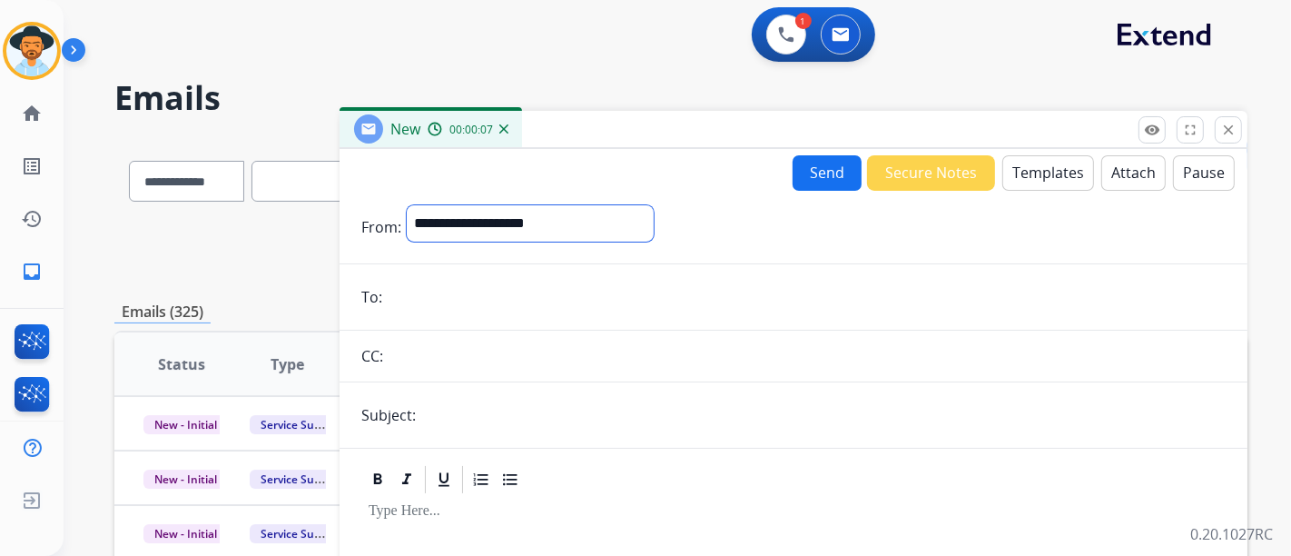
click at [532, 236] on select "**********" at bounding box center [530, 223] width 247 height 36
select select "**********"
click at [407, 205] on select "**********" at bounding box center [530, 223] width 247 height 36
click at [518, 304] on input "email" at bounding box center [807, 299] width 838 height 36
paste input "**********"
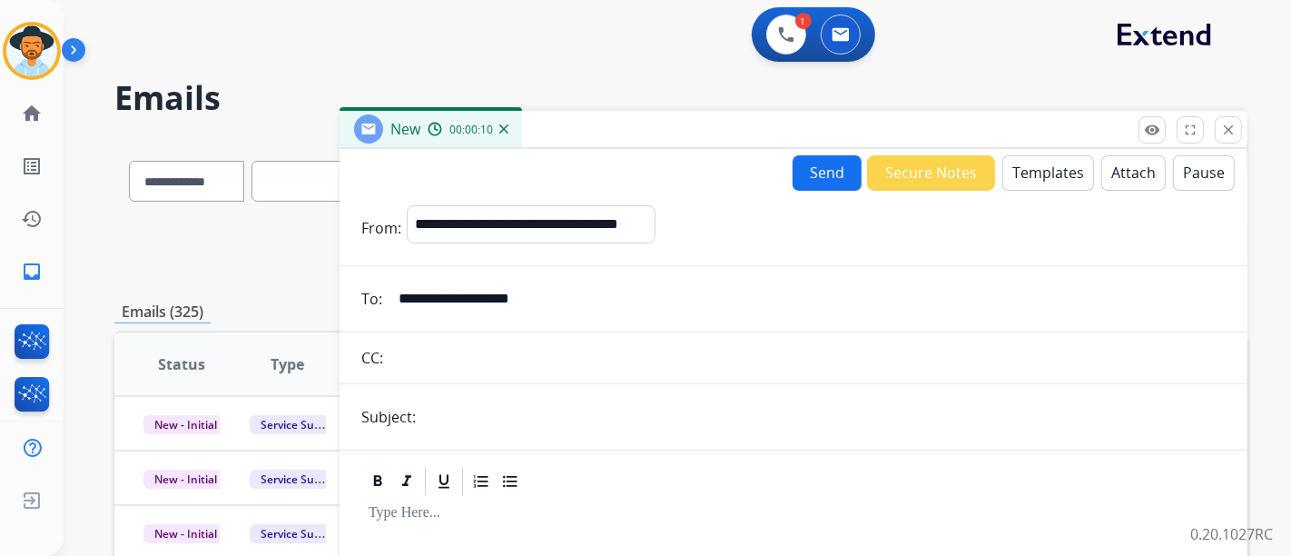
type input "**********"
click at [588, 411] on input "text" at bounding box center [823, 417] width 805 height 36
type input "**********"
click at [1006, 173] on button "Templates" at bounding box center [1048, 172] width 92 height 35
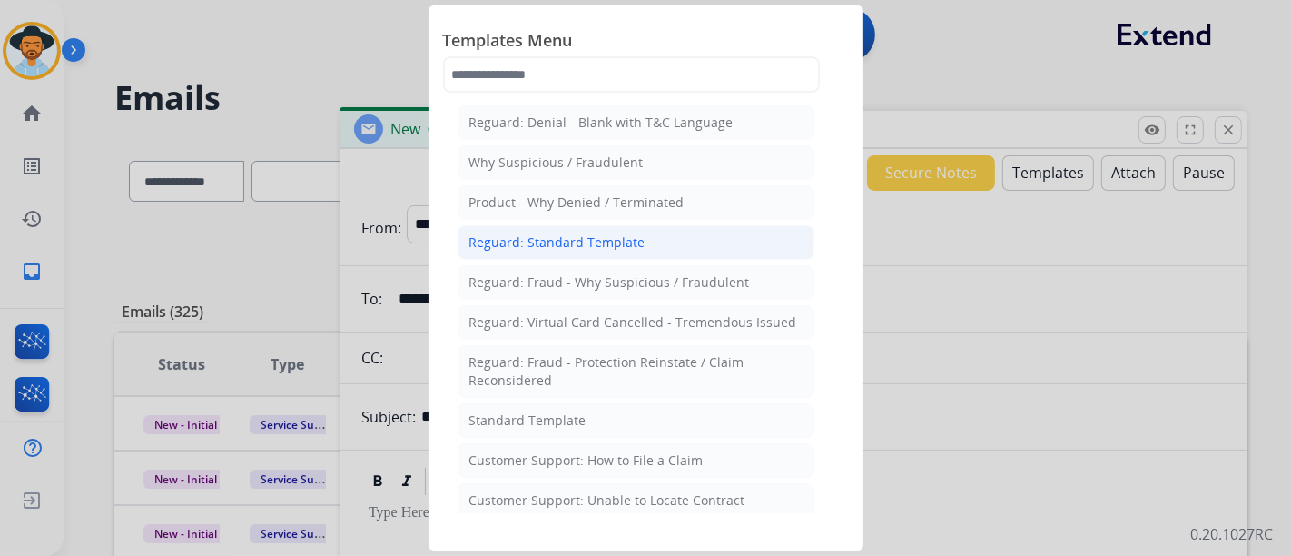
click at [622, 251] on li "Reguard: Standard Template" at bounding box center [636, 242] width 357 height 35
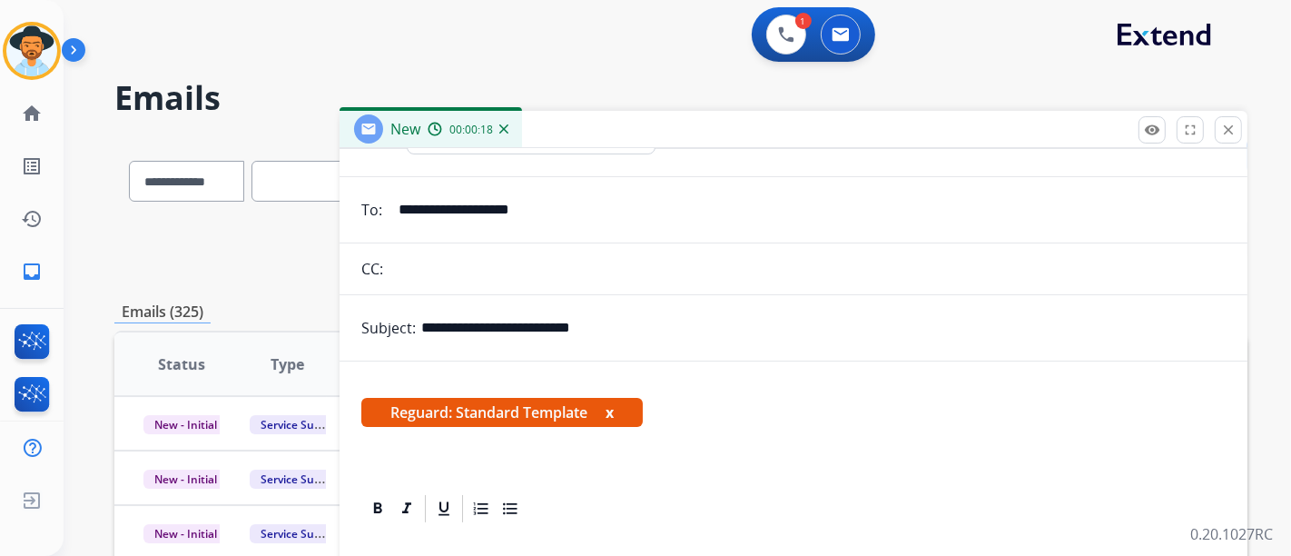
scroll to position [152, 0]
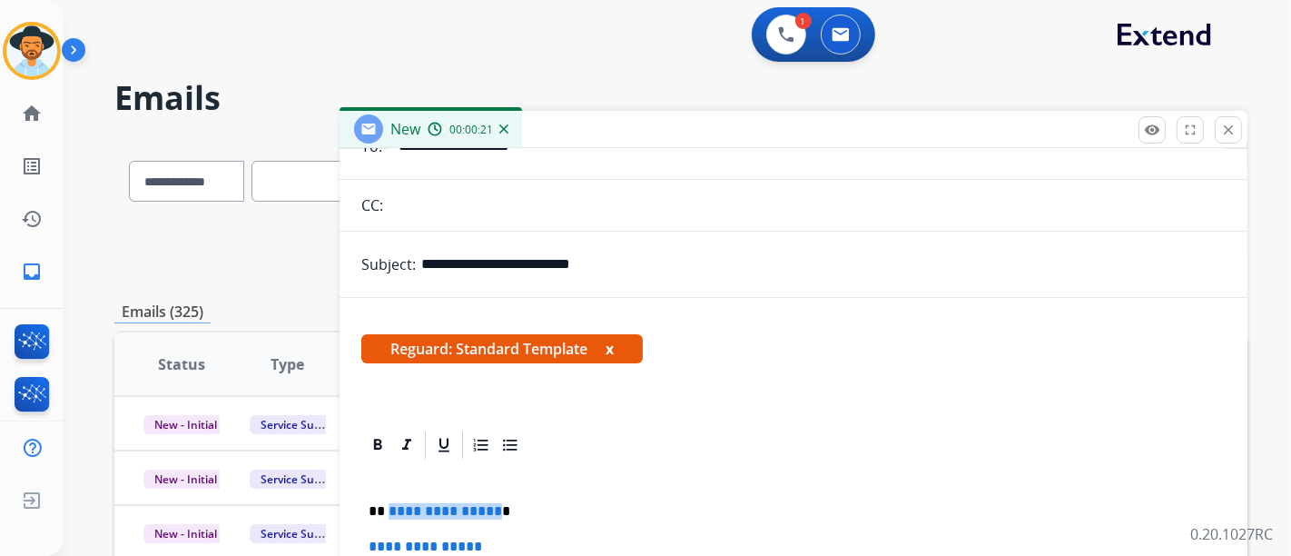
drag, startPoint x: 492, startPoint y: 507, endPoint x: 389, endPoint y: 507, distance: 103.5
click at [389, 507] on p "**********" at bounding box center [786, 511] width 835 height 16
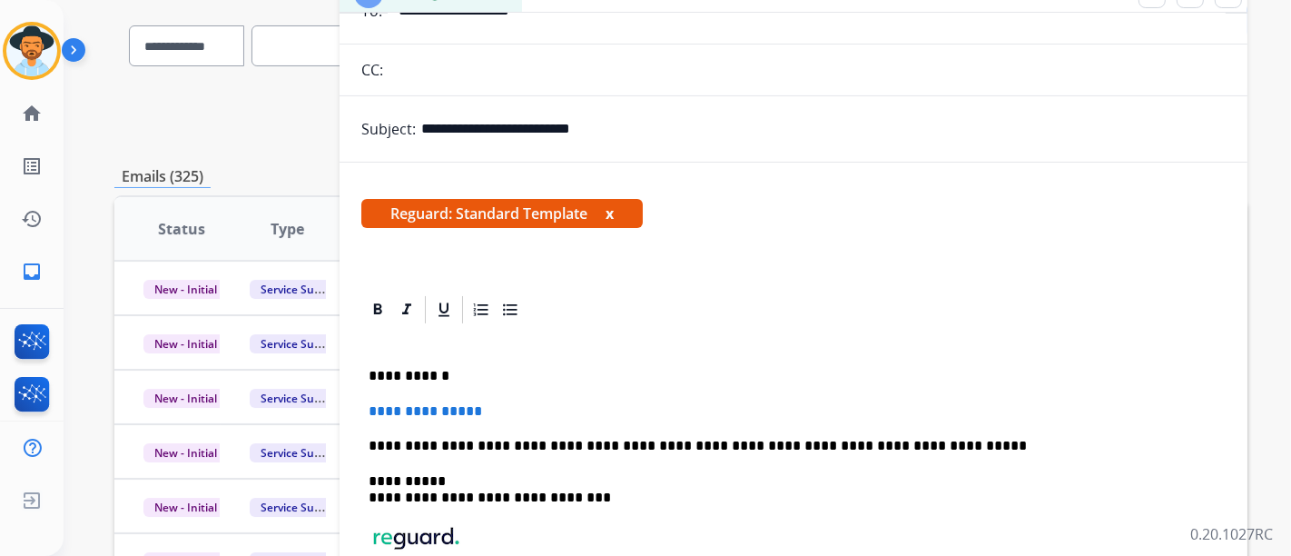
scroll to position [202, 0]
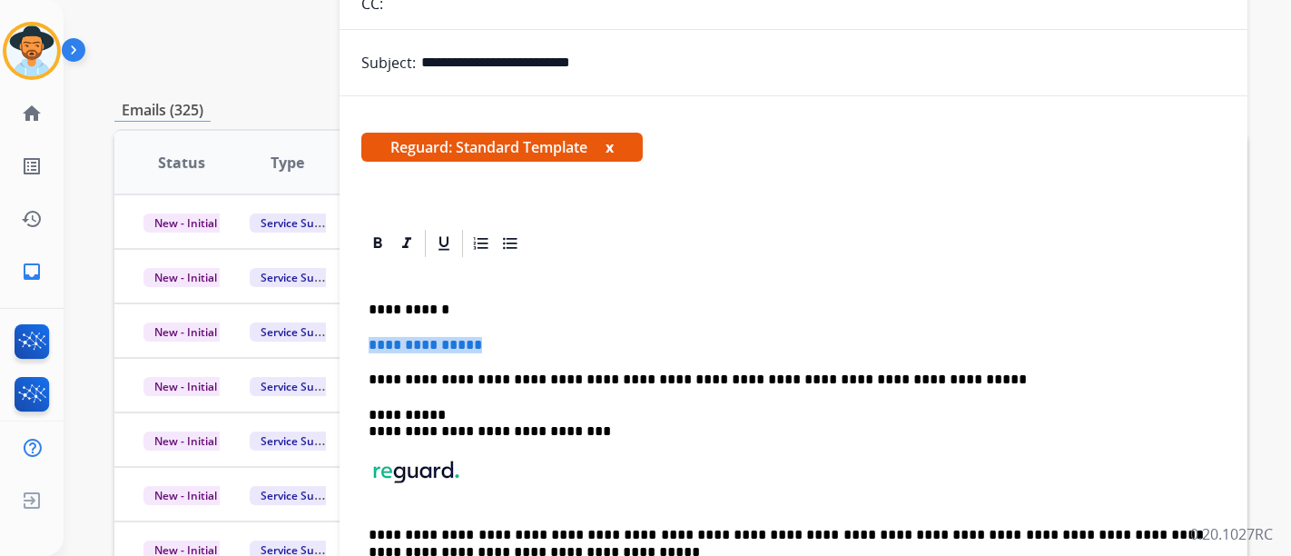
drag, startPoint x: 513, startPoint y: 333, endPoint x: 368, endPoint y: 328, distance: 145.4
click at [368, 328] on div "**********" at bounding box center [793, 439] width 864 height 359
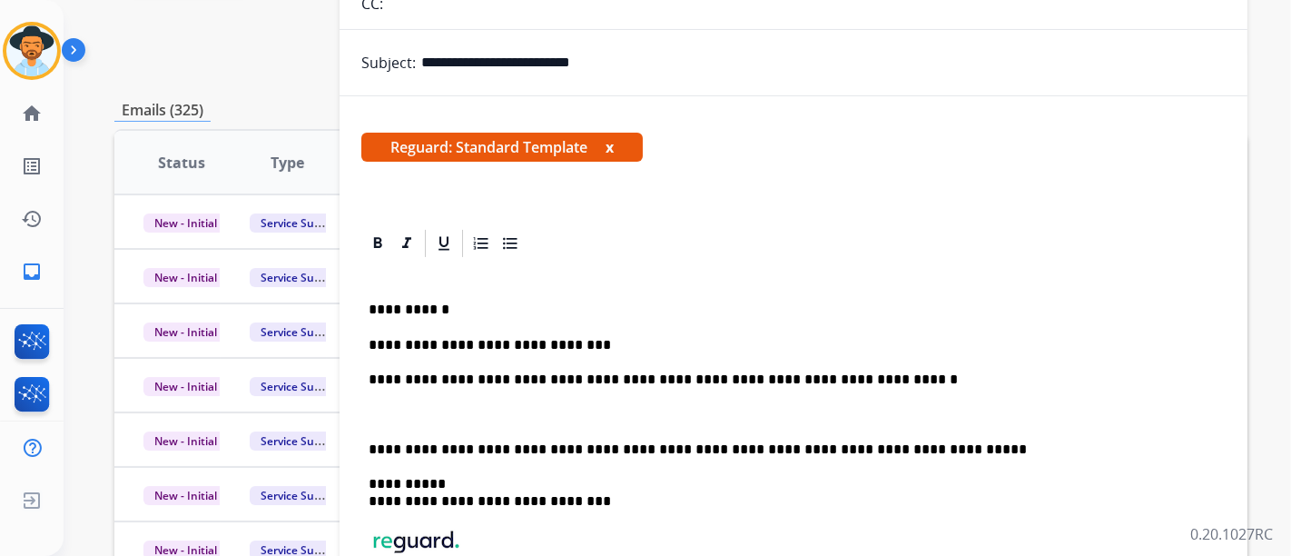
click at [449, 415] on p at bounding box center [794, 415] width 850 height 16
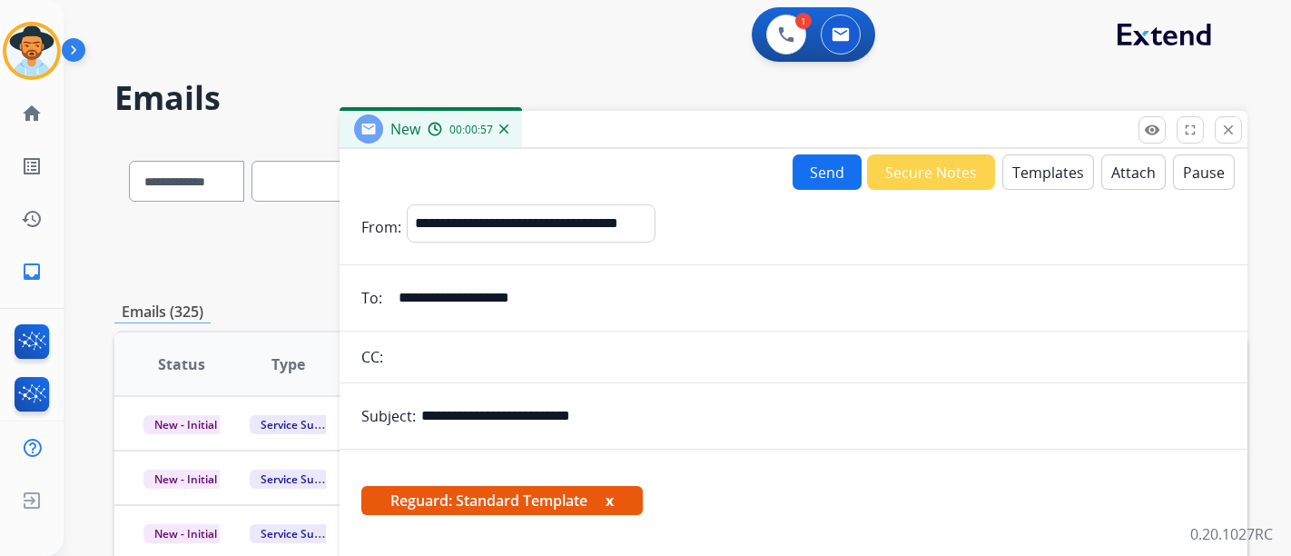
select select "**********"
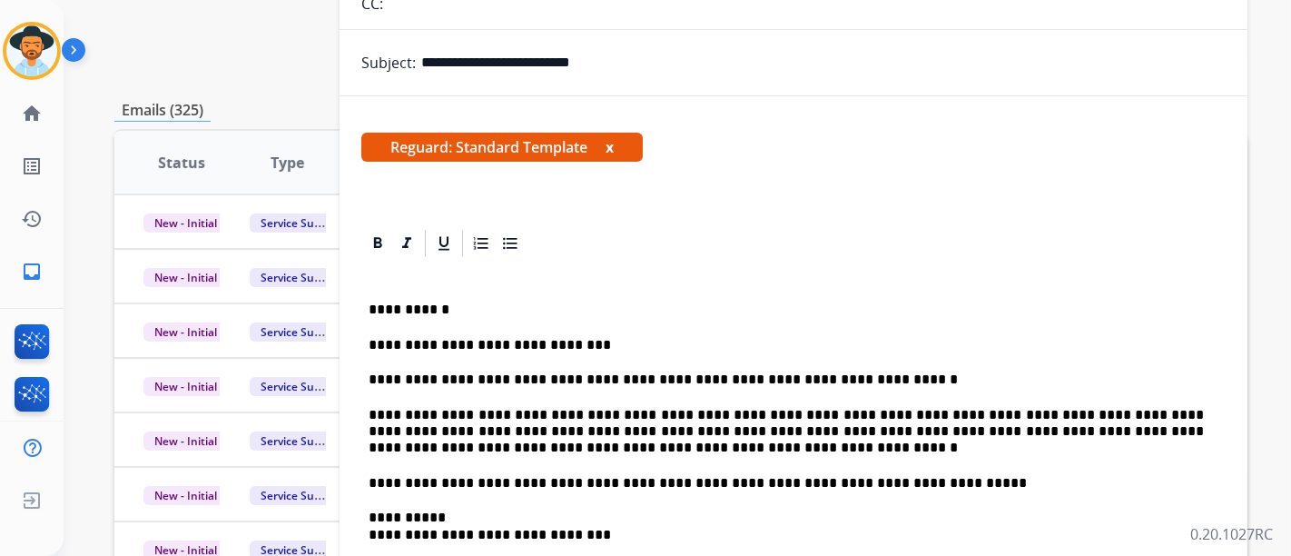
click at [563, 451] on p "**********" at bounding box center [786, 432] width 835 height 50
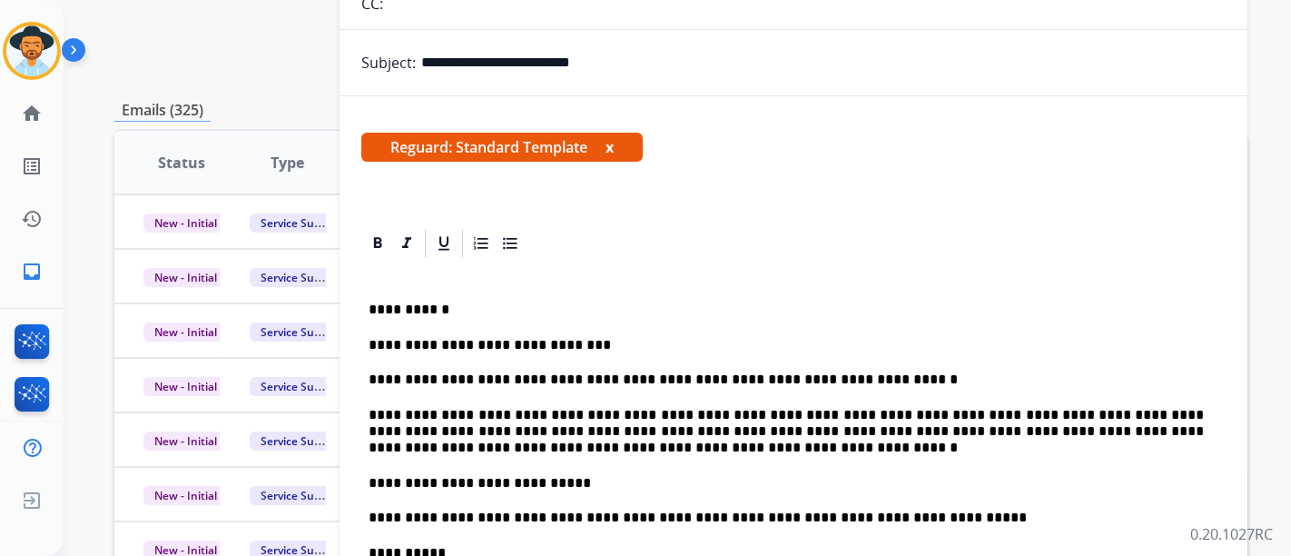
click at [565, 450] on p "**********" at bounding box center [786, 432] width 835 height 50
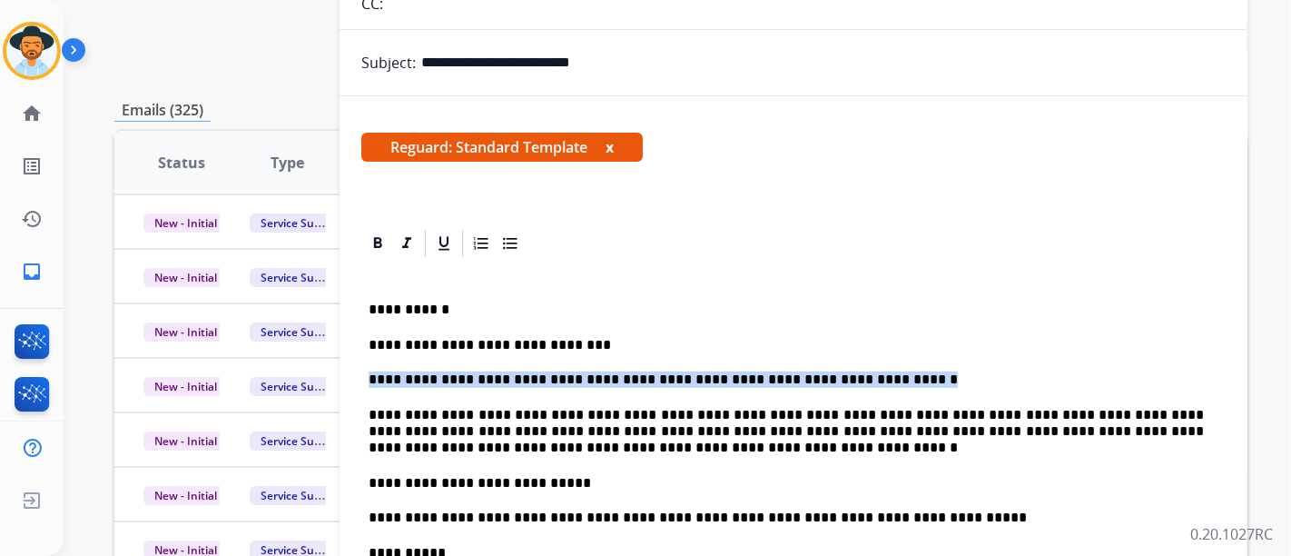
click at [746, 488] on p "**********" at bounding box center [786, 483] width 835 height 16
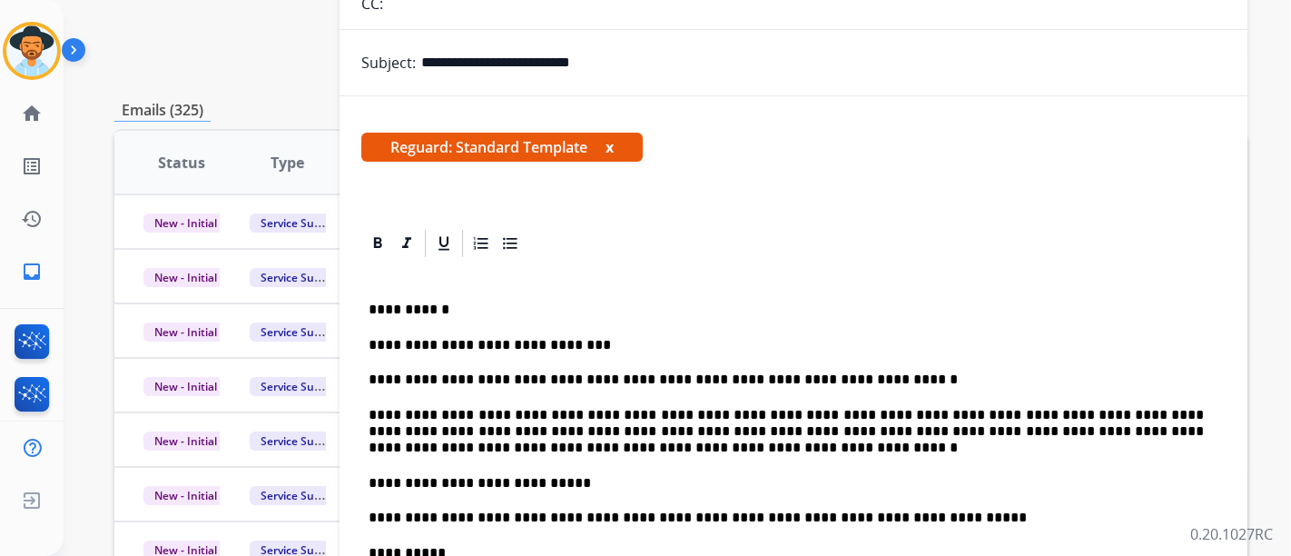
click at [923, 380] on p "**********" at bounding box center [786, 379] width 835 height 16
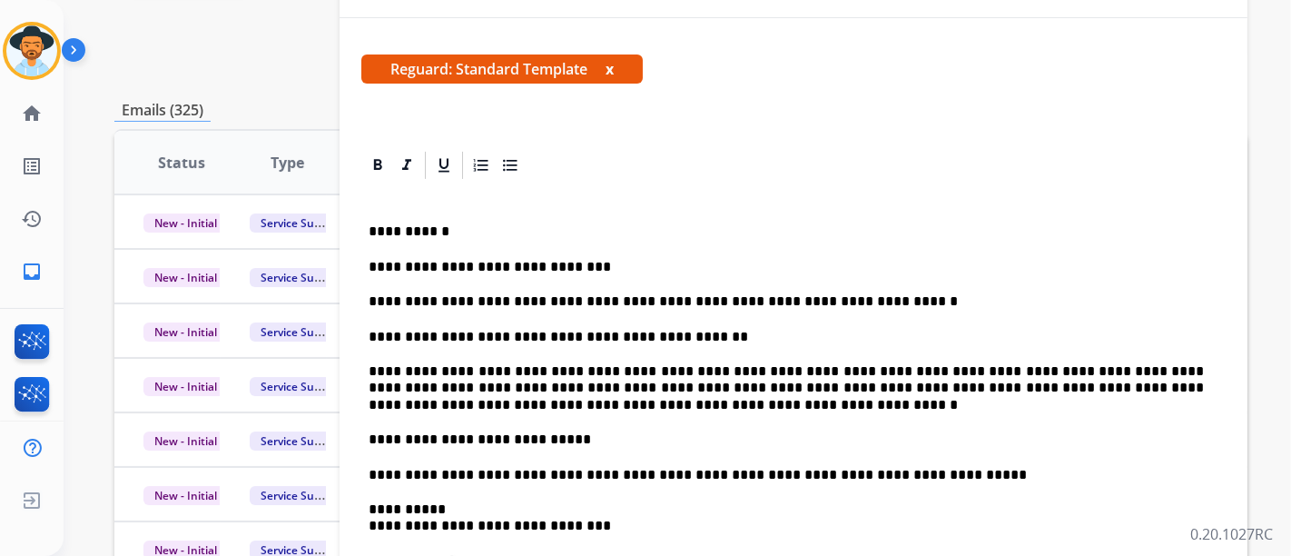
scroll to position [324, 0]
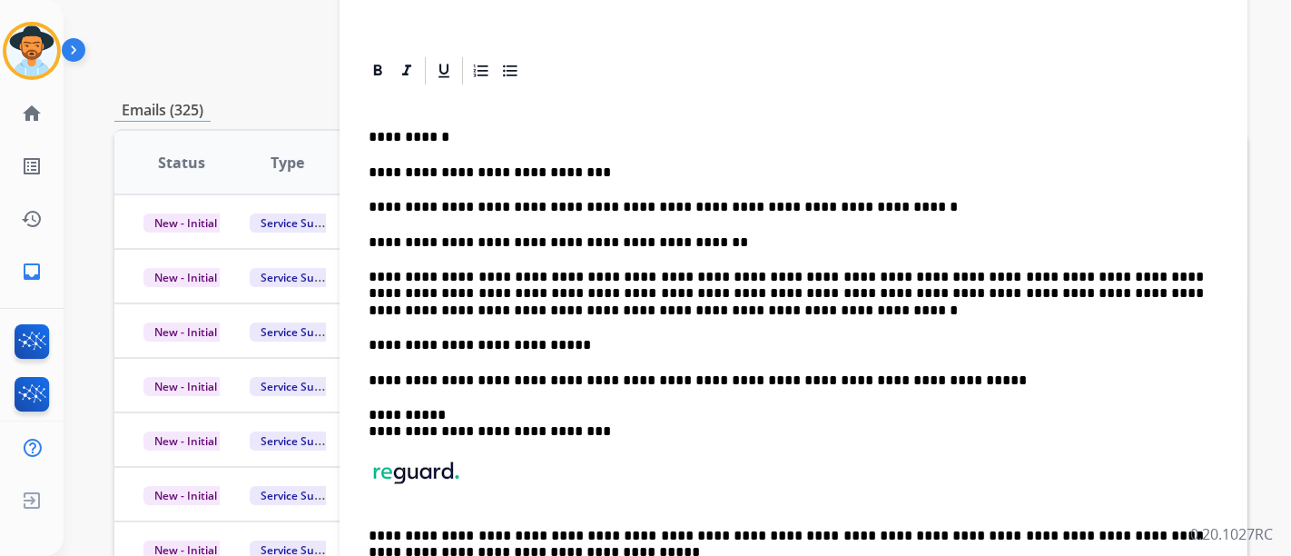
drag, startPoint x: 377, startPoint y: 336, endPoint x: 531, endPoint y: 347, distance: 154.8
click at [376, 337] on p "**********" at bounding box center [786, 345] width 835 height 16
click at [372, 269] on p "**********" at bounding box center [786, 294] width 835 height 50
click at [376, 239] on p "**********" at bounding box center [786, 242] width 835 height 16
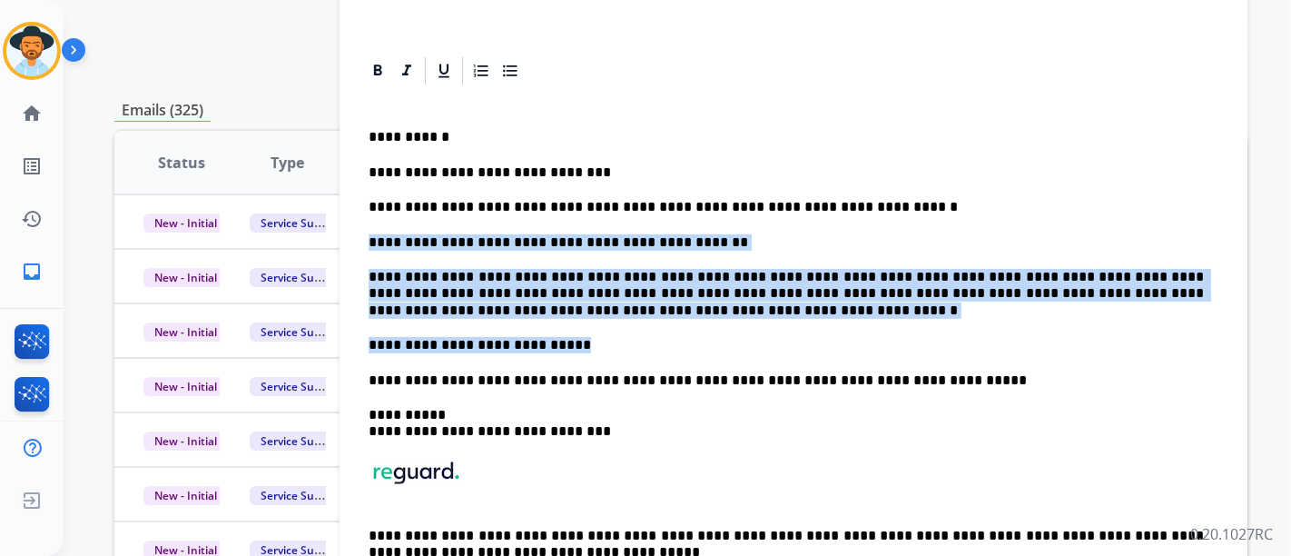
drag, startPoint x: 613, startPoint y: 336, endPoint x: 360, endPoint y: 232, distance: 272.8
click at [360, 232] on div "**********" at bounding box center [794, 334] width 908 height 560
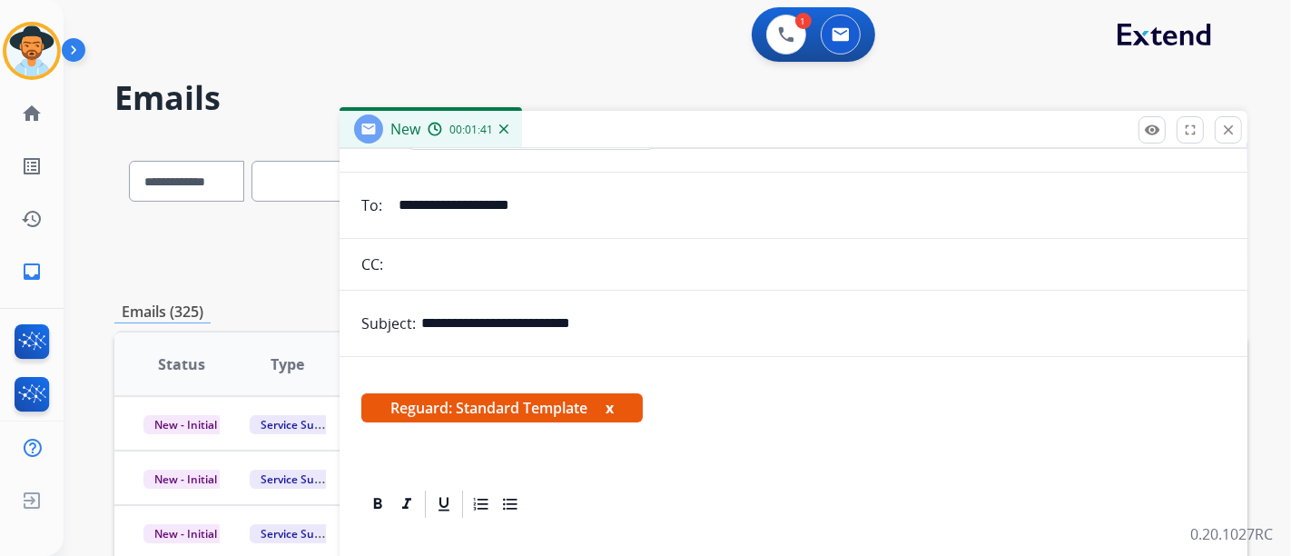
scroll to position [123, 0]
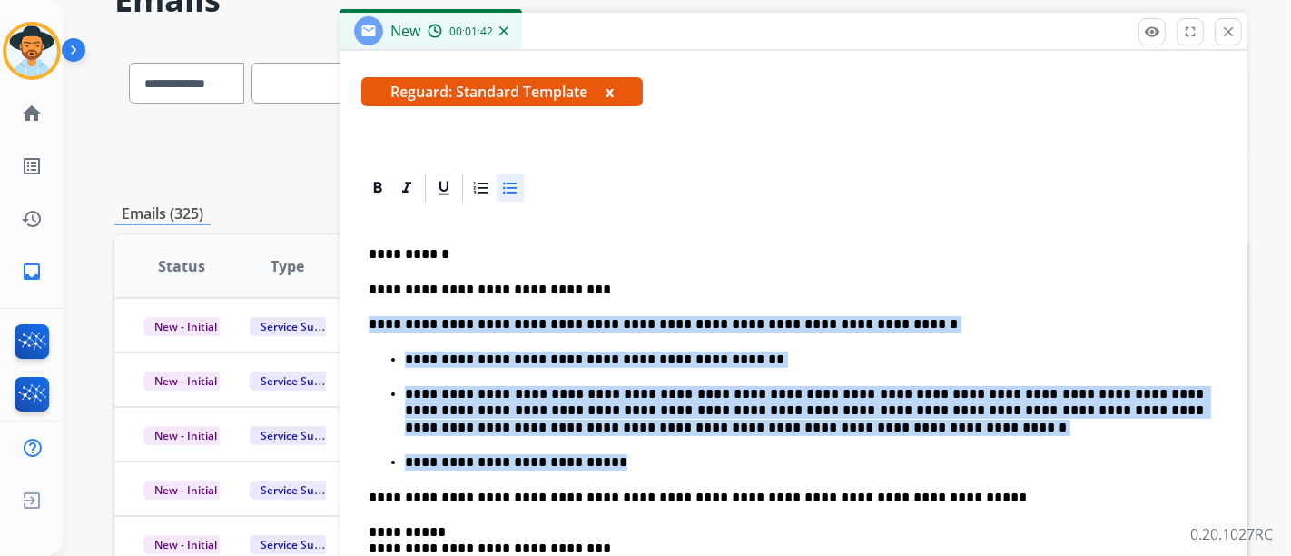
scroll to position [324, 0]
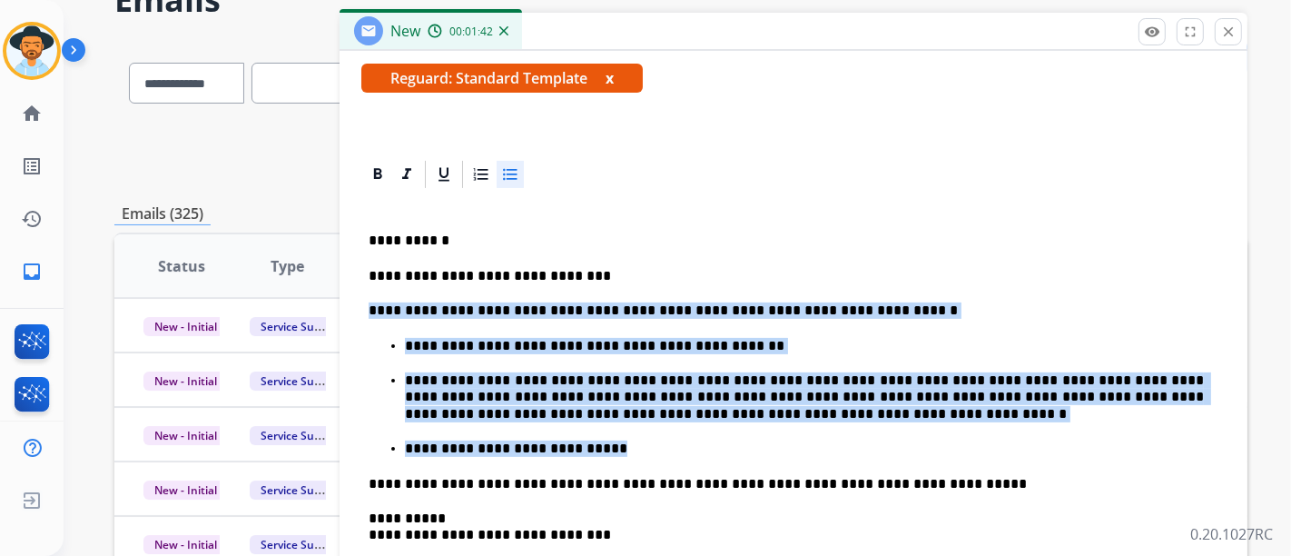
click at [697, 400] on p "**********" at bounding box center [804, 397] width 799 height 50
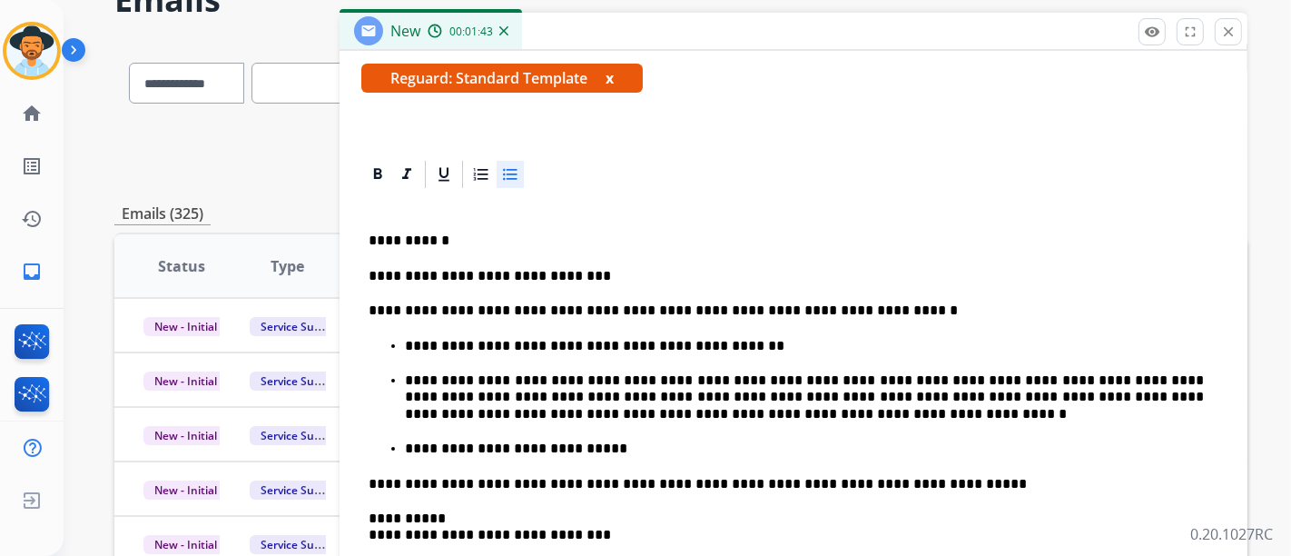
click at [659, 453] on p "**********" at bounding box center [804, 448] width 799 height 16
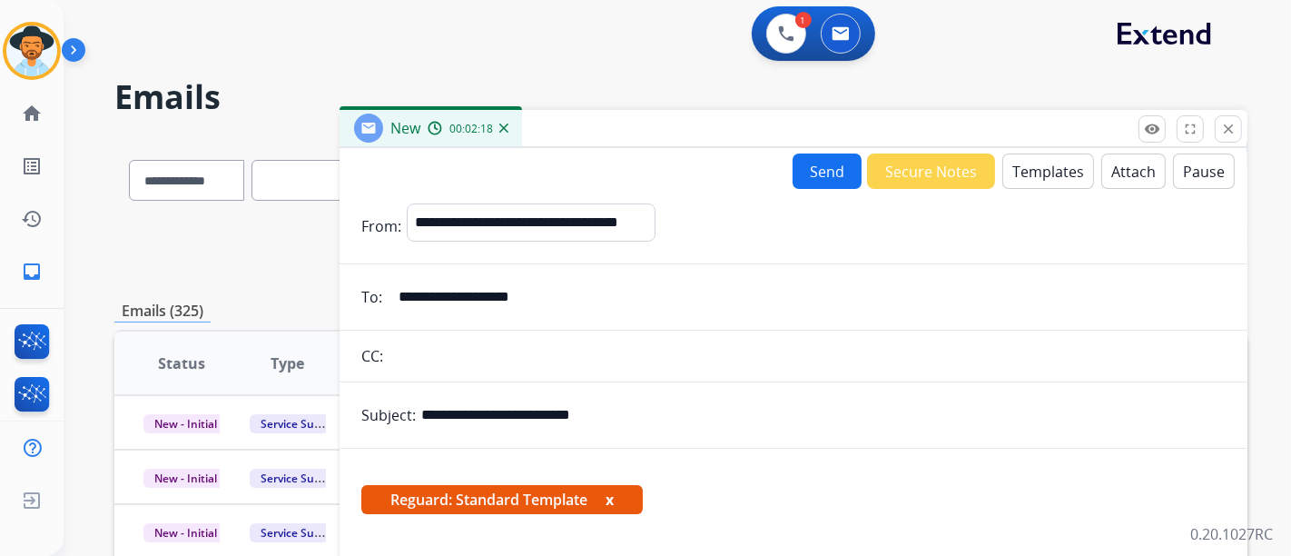
scroll to position [0, 0]
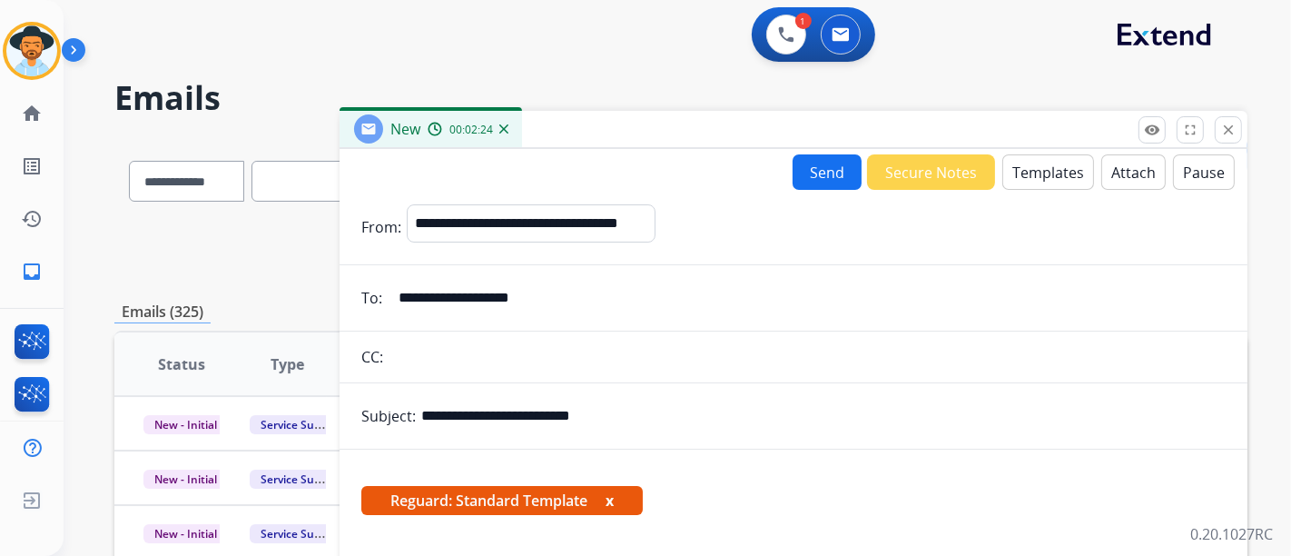
click at [825, 173] on button "Send" at bounding box center [827, 171] width 69 height 35
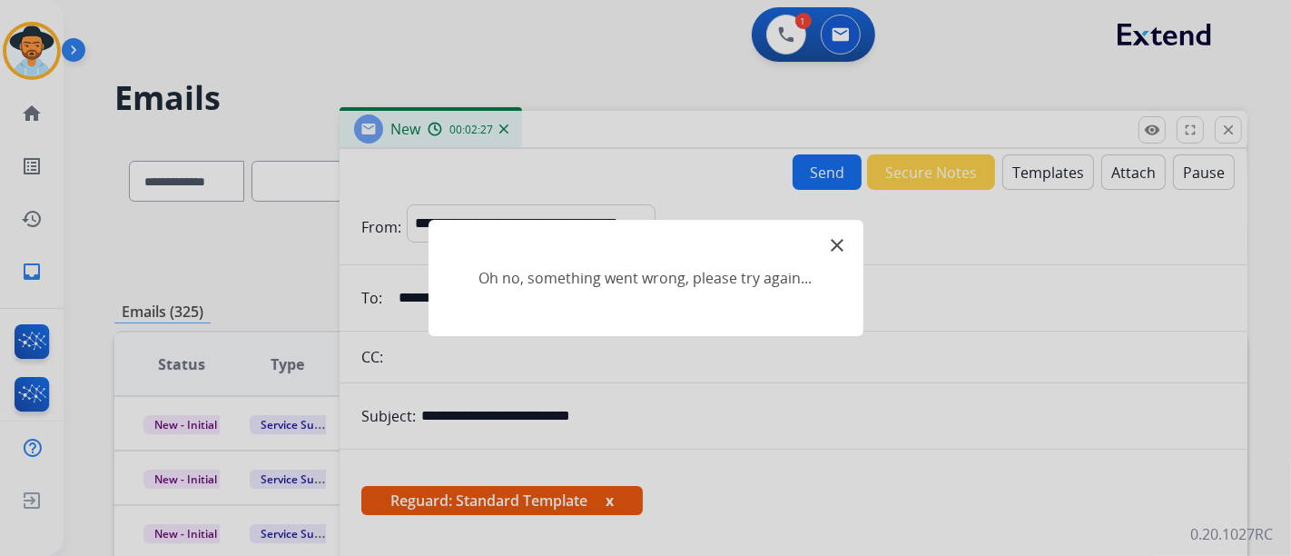
click at [833, 250] on mat-icon "close" at bounding box center [838, 245] width 22 height 22
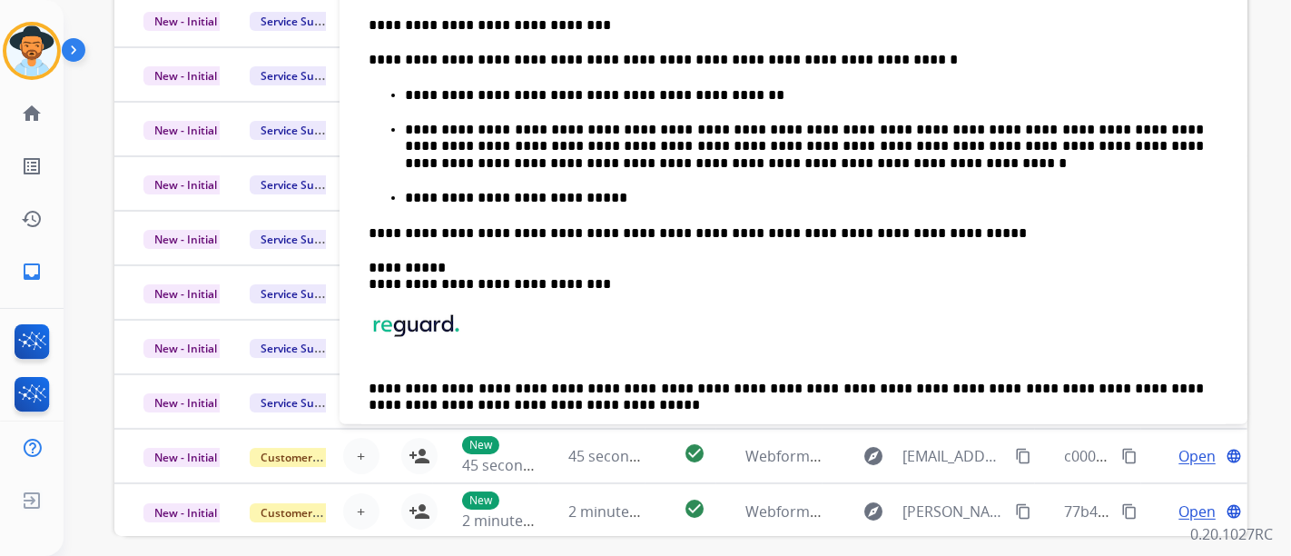
scroll to position [224, 0]
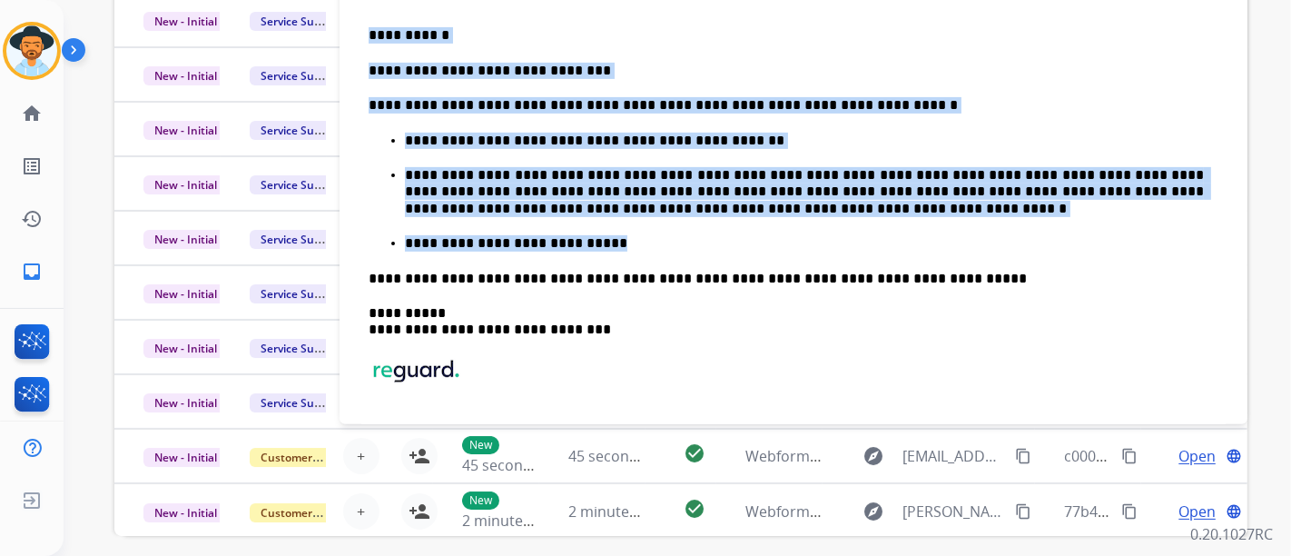
drag, startPoint x: 648, startPoint y: 247, endPoint x: 371, endPoint y: 33, distance: 350.2
click at [371, 33] on div "**********" at bounding box center [793, 250] width 864 height 531
copy div "**********"
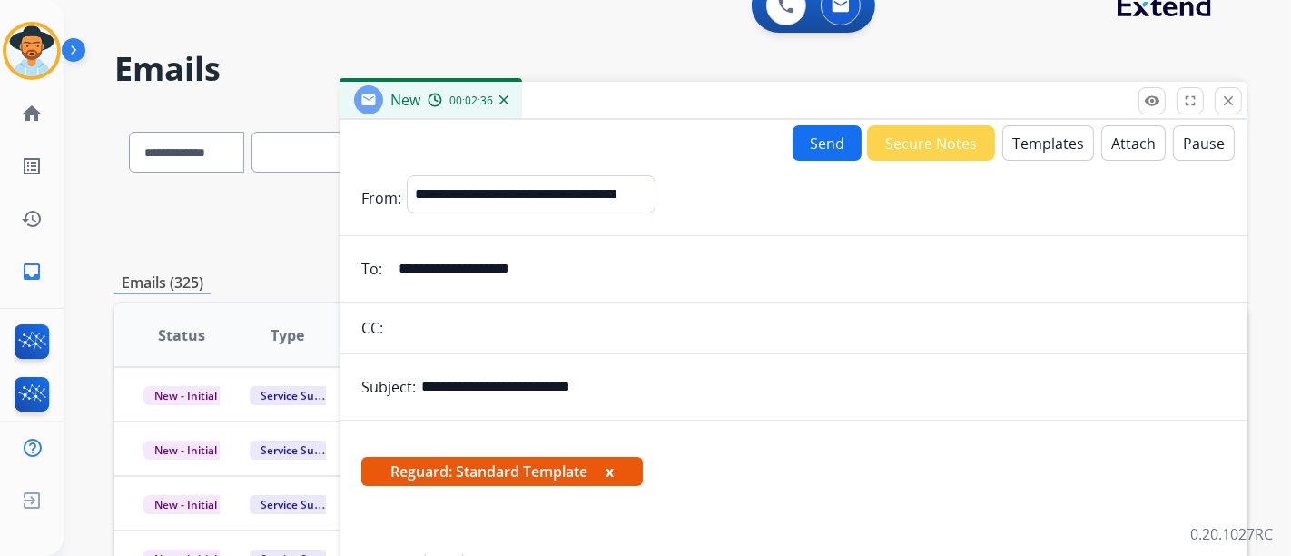
scroll to position [0, 0]
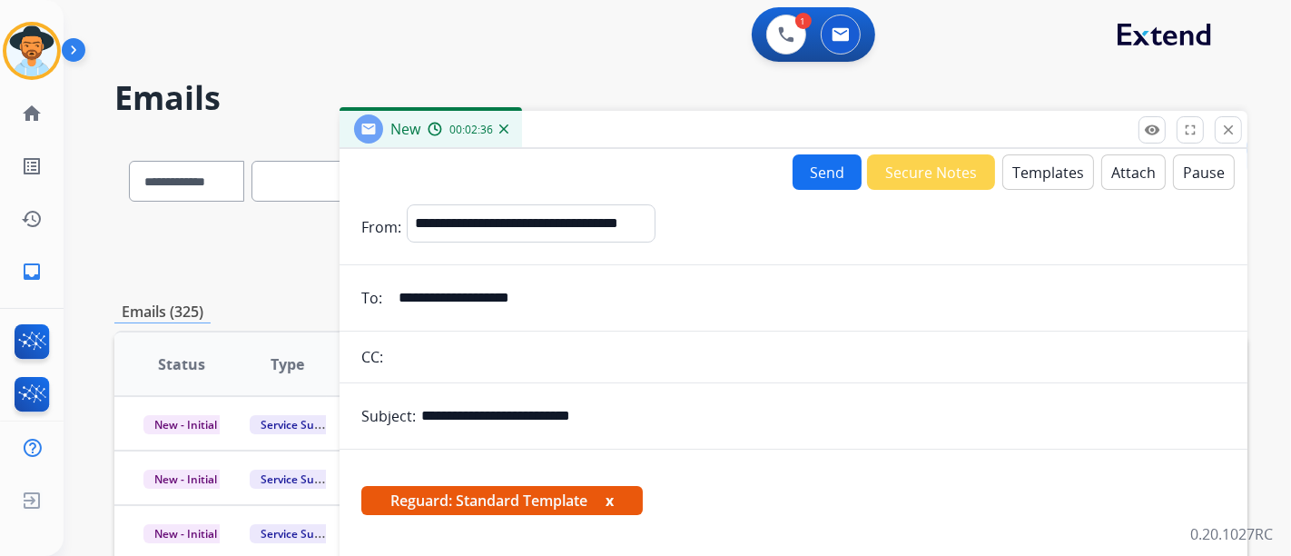
click at [793, 171] on button "Send" at bounding box center [827, 171] width 69 height 35
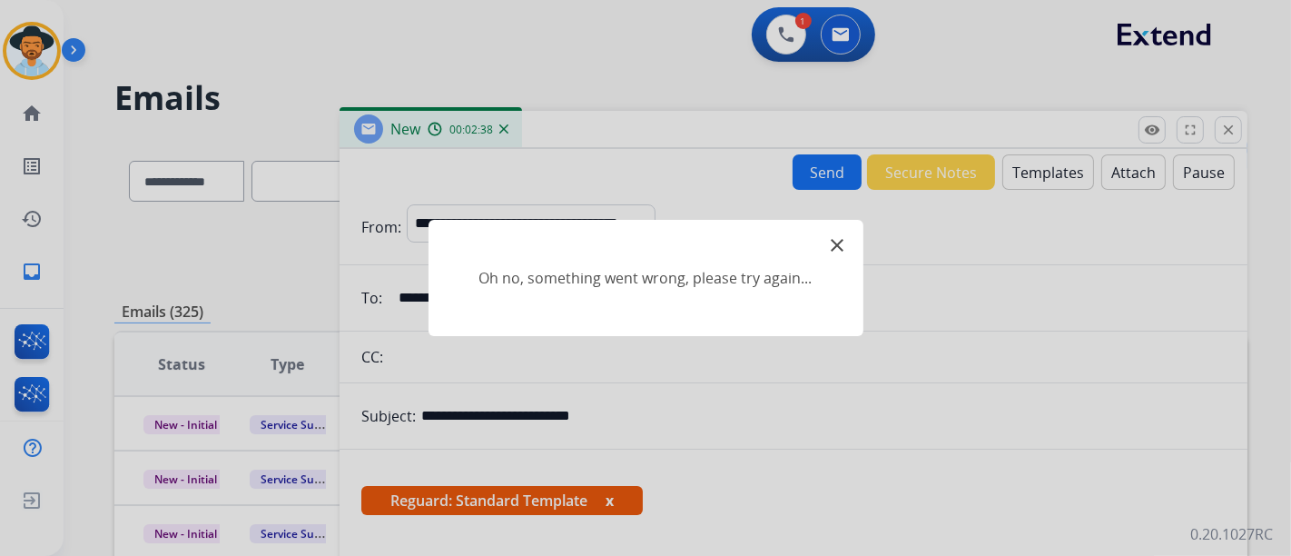
click at [843, 250] on mat-icon "close" at bounding box center [838, 245] width 22 height 22
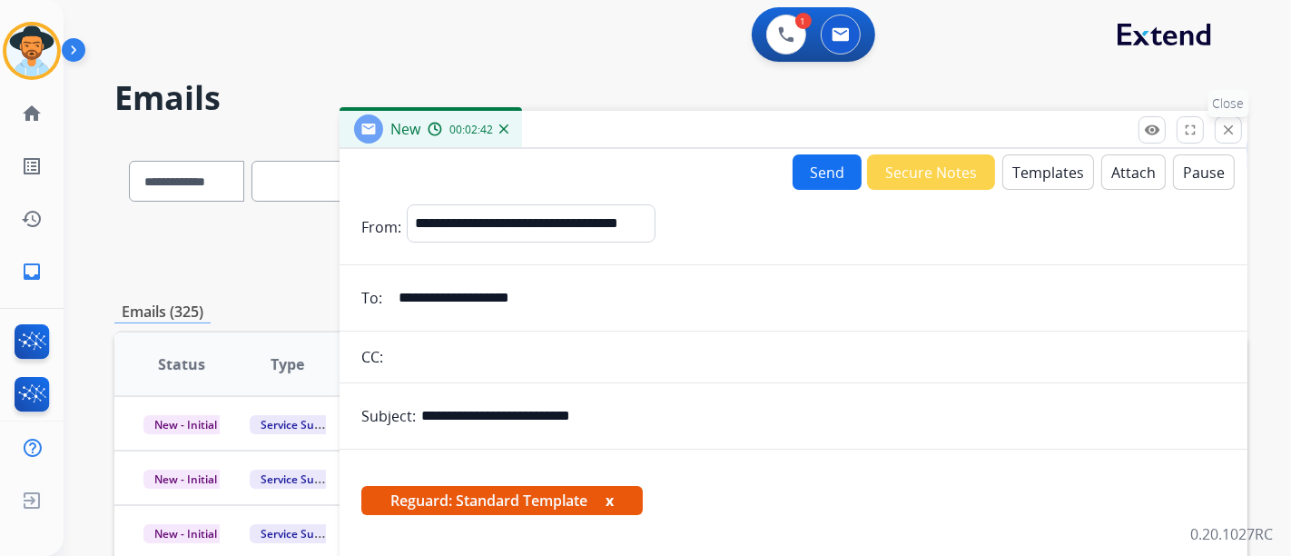
click at [1232, 138] on button "close Close" at bounding box center [1228, 129] width 27 height 27
click at [1232, 138] on button "Refresh" at bounding box center [1206, 155] width 84 height 35
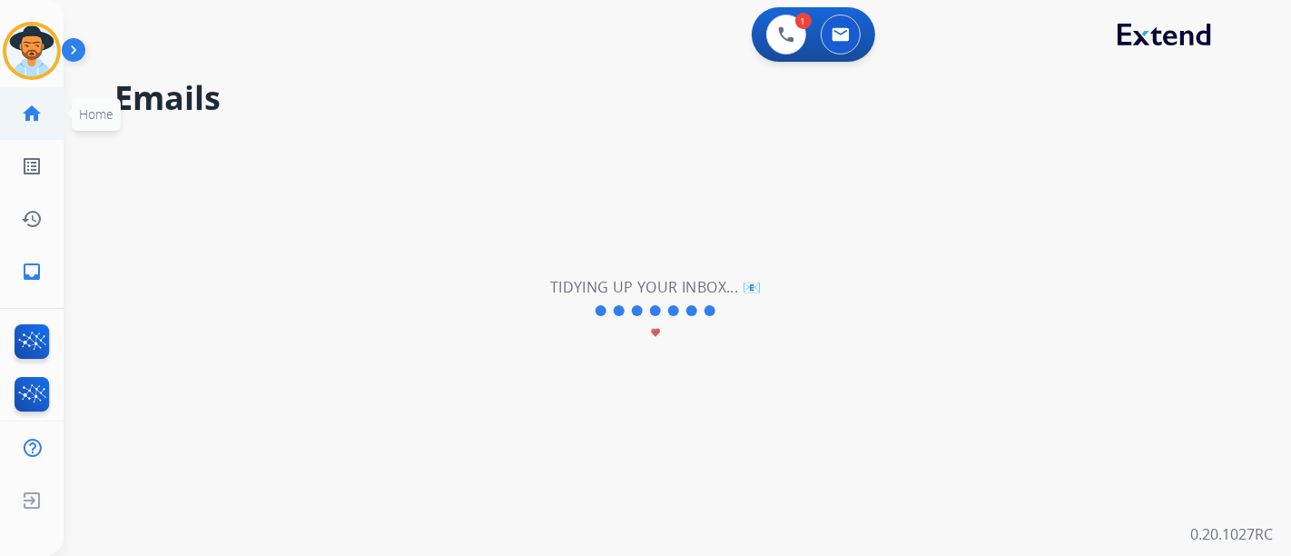
click at [23, 116] on mat-icon "home" at bounding box center [32, 114] width 22 height 22
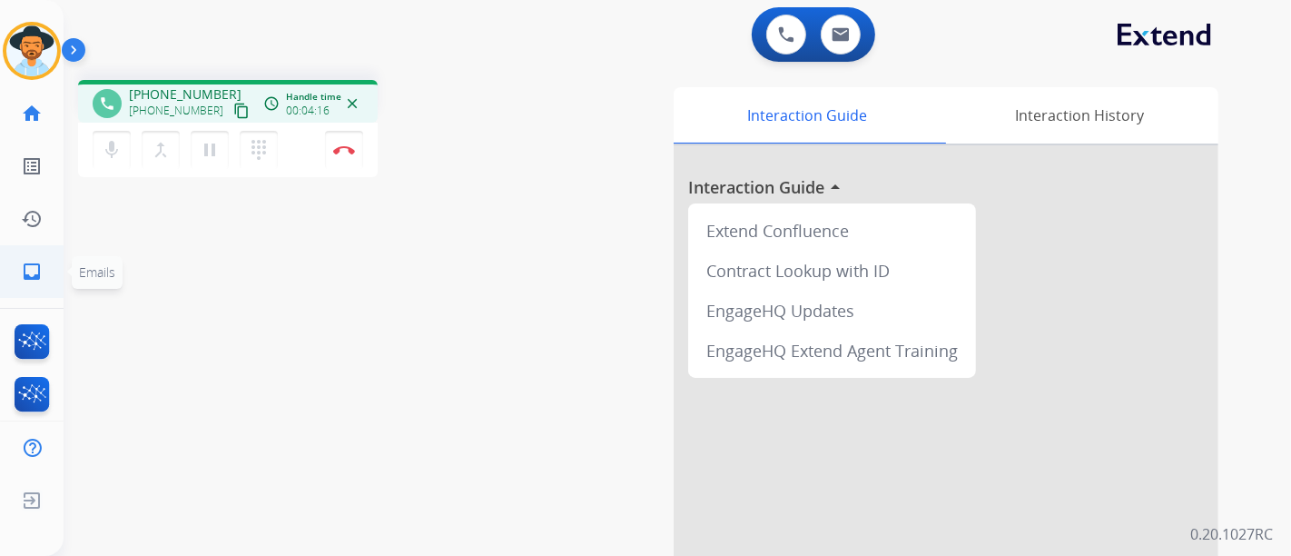
click at [44, 284] on link "inbox Emails" at bounding box center [31, 271] width 51 height 51
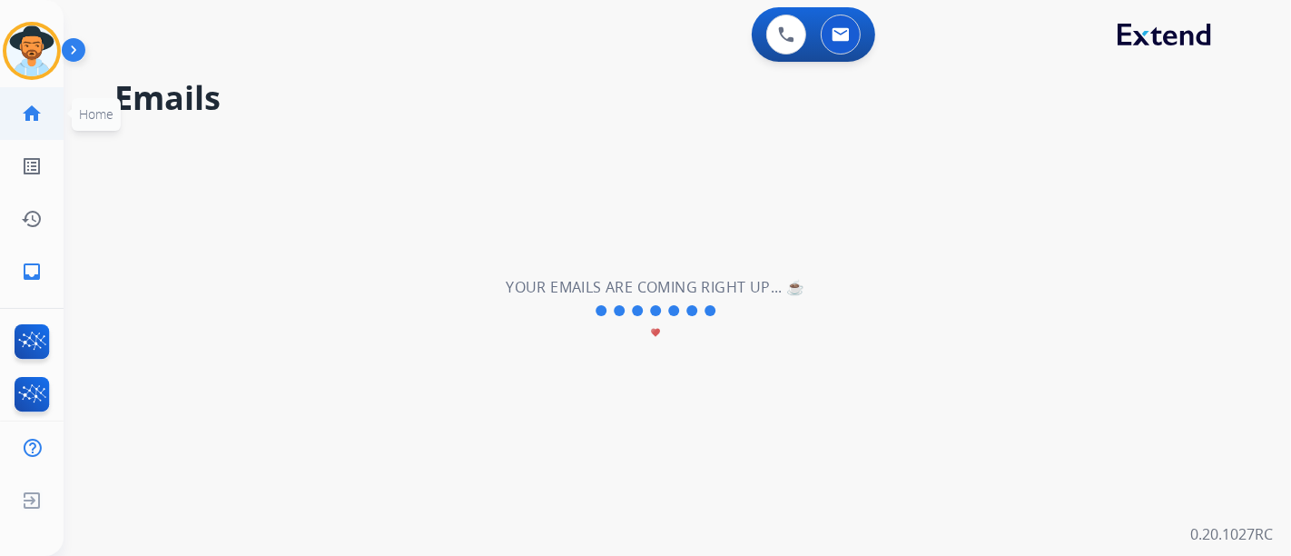
click at [23, 114] on mat-icon "home" at bounding box center [32, 114] width 22 height 22
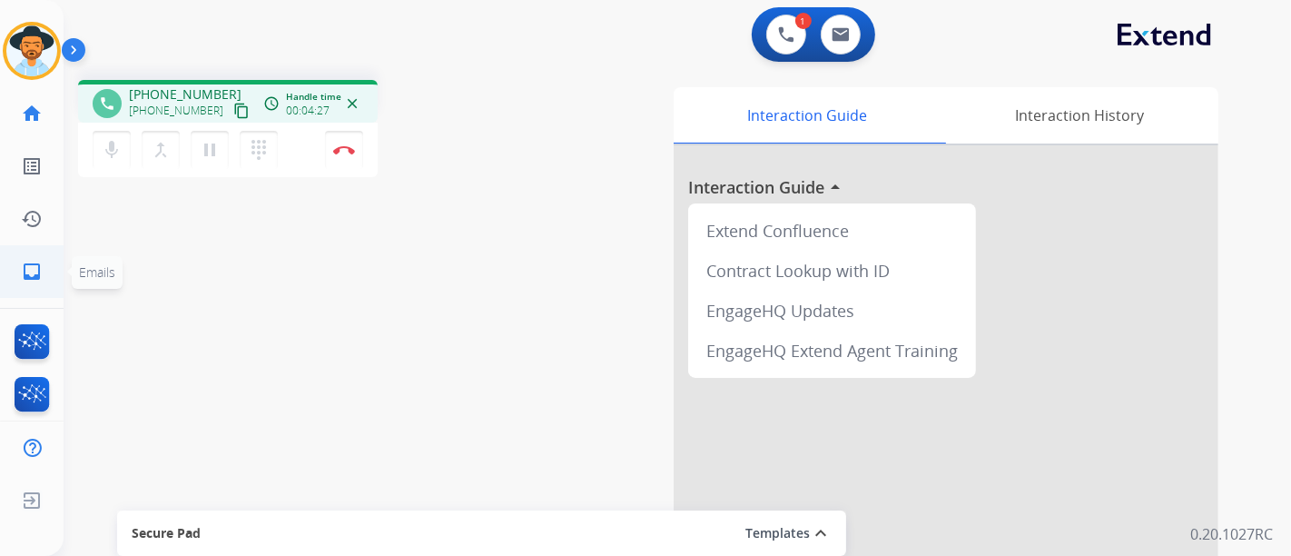
click at [29, 273] on mat-icon "inbox" at bounding box center [32, 272] width 22 height 22
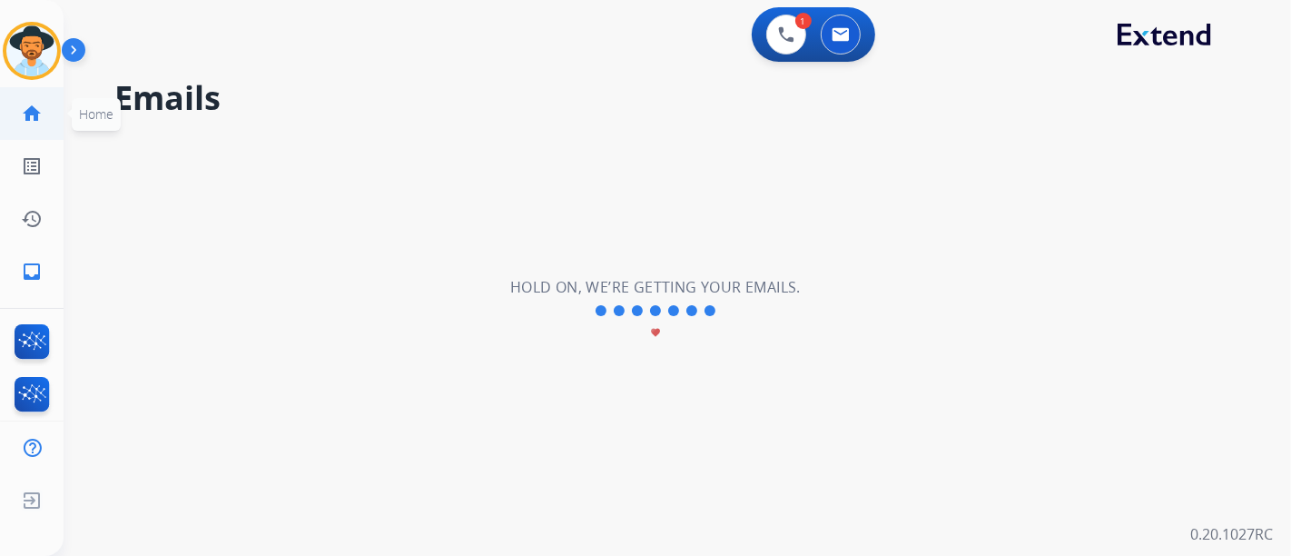
click at [49, 113] on link "home Home" at bounding box center [31, 113] width 51 height 51
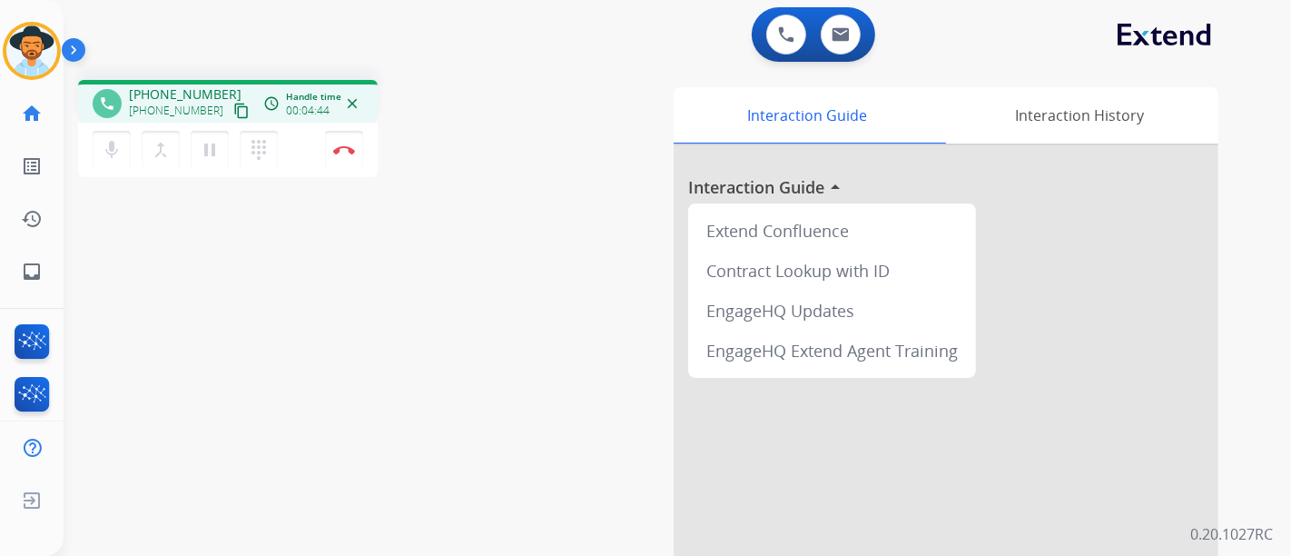
click at [291, 160] on div "mic Mute merge_type Bridge pause Hold dialpad Dialpad Disconnect" at bounding box center [228, 150] width 300 height 54
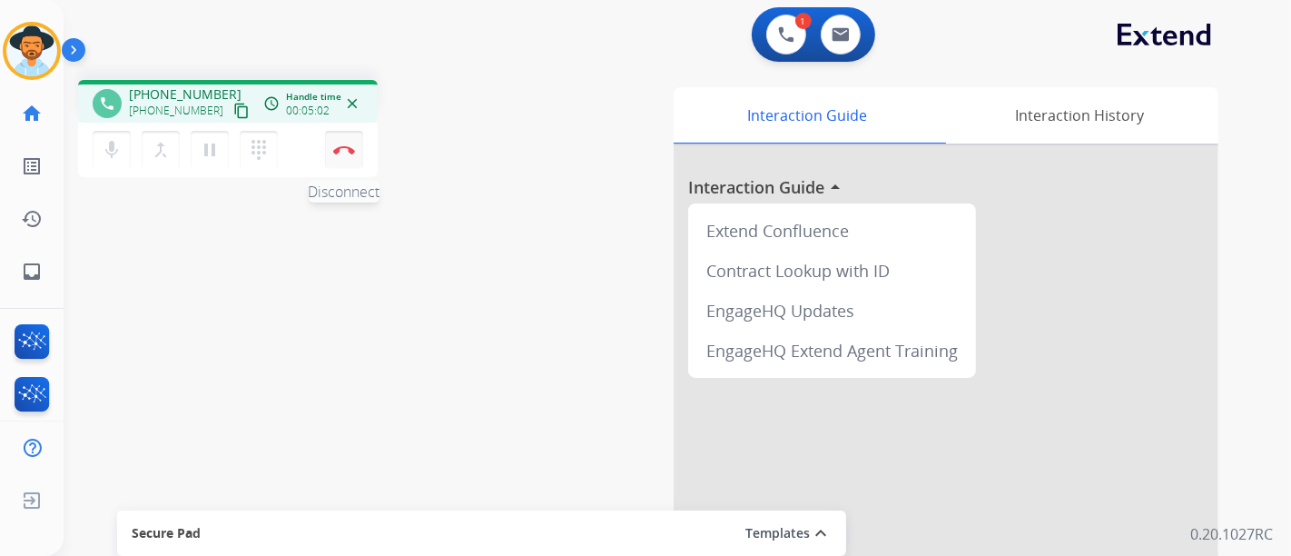
click at [359, 141] on button "Disconnect" at bounding box center [344, 150] width 38 height 38
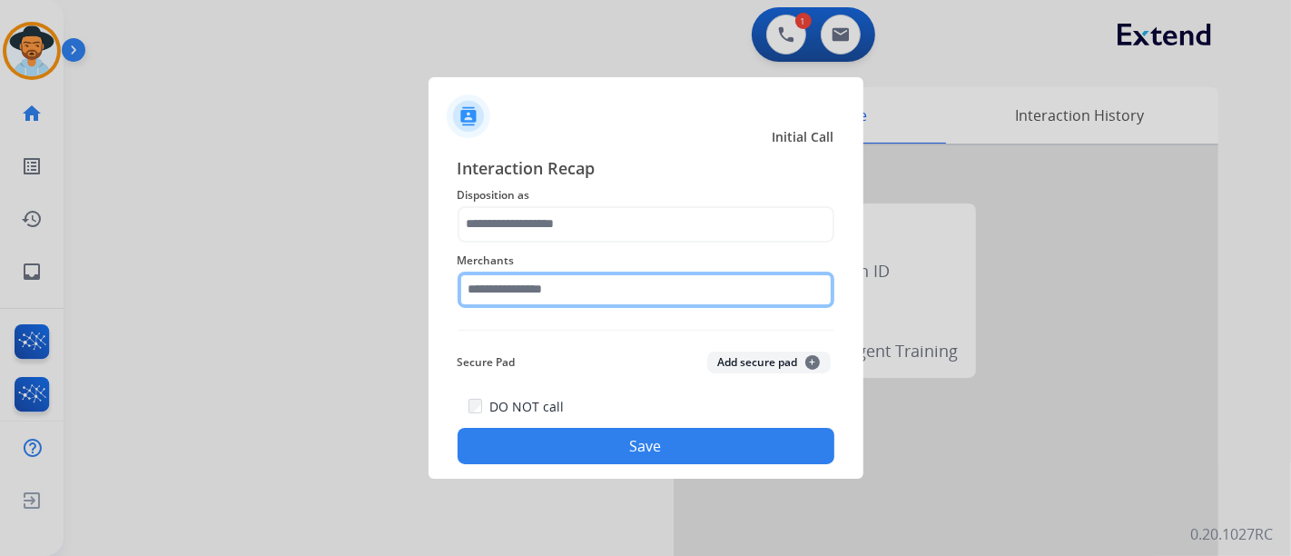
click at [631, 294] on input "text" at bounding box center [646, 290] width 377 height 36
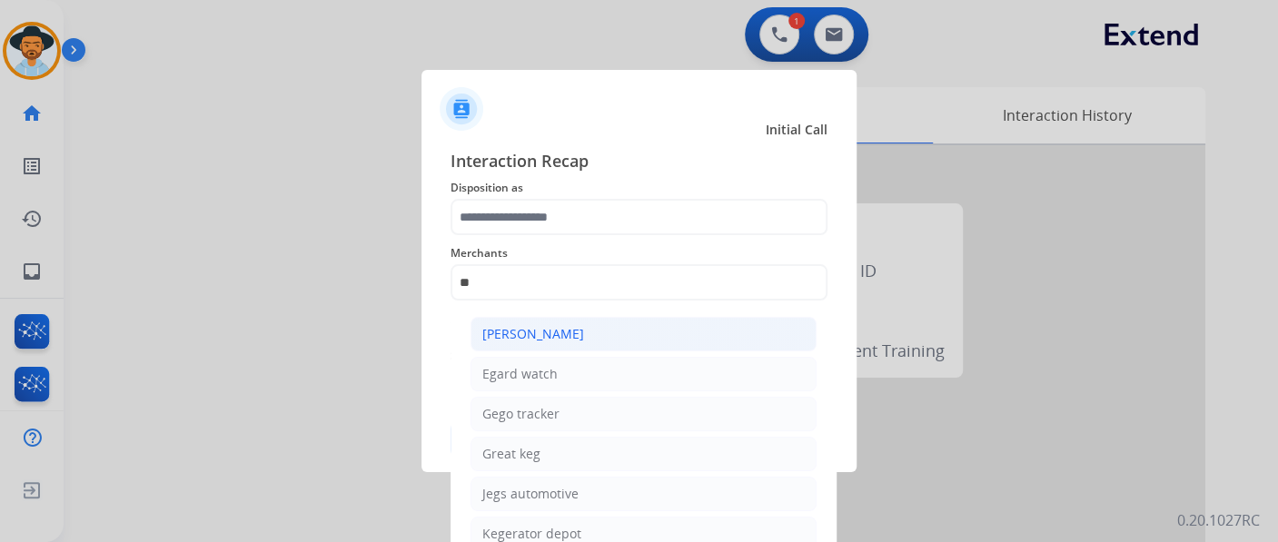
click at [541, 339] on div "[PERSON_NAME]" at bounding box center [533, 334] width 102 height 18
type input "**********"
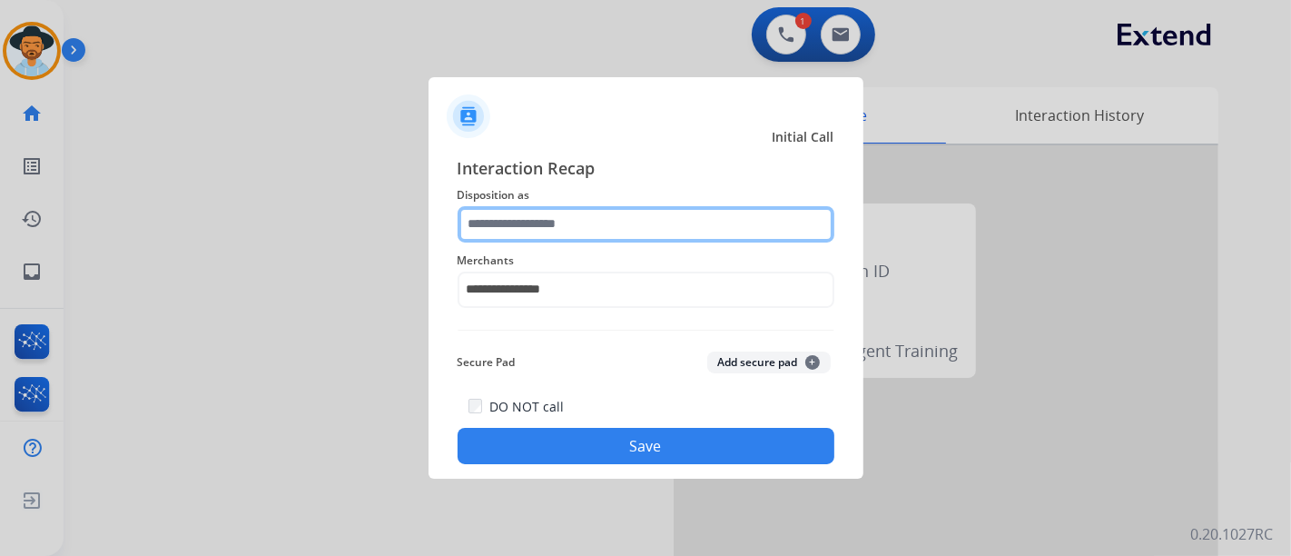
click at [527, 233] on input "text" at bounding box center [646, 224] width 377 height 36
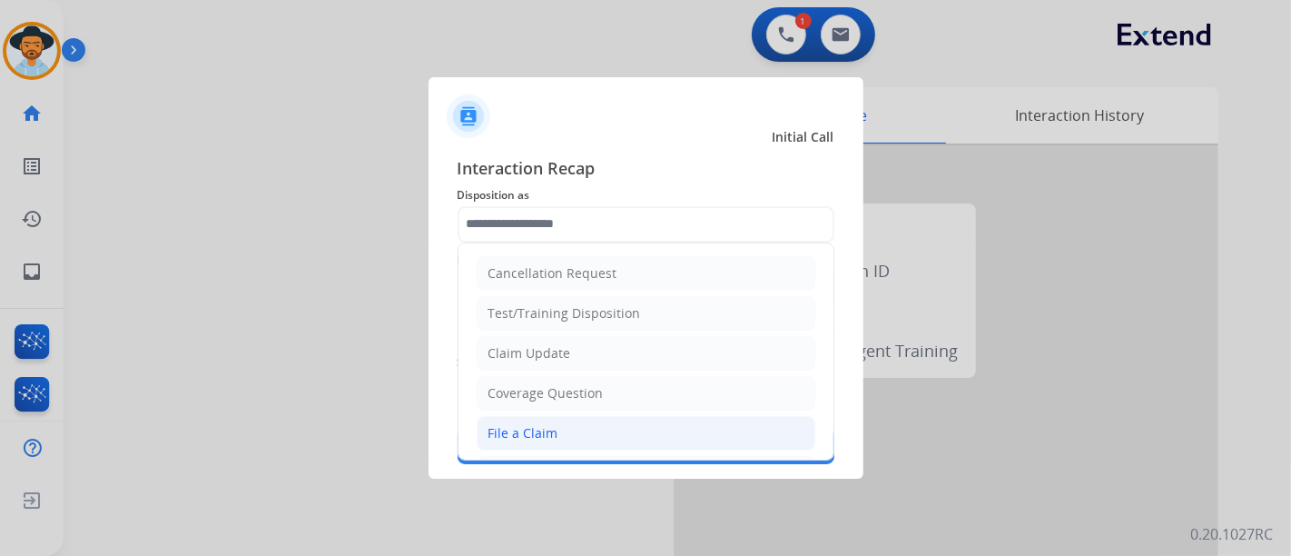
click at [569, 425] on li "File a Claim" at bounding box center [646, 433] width 339 height 35
type input "**********"
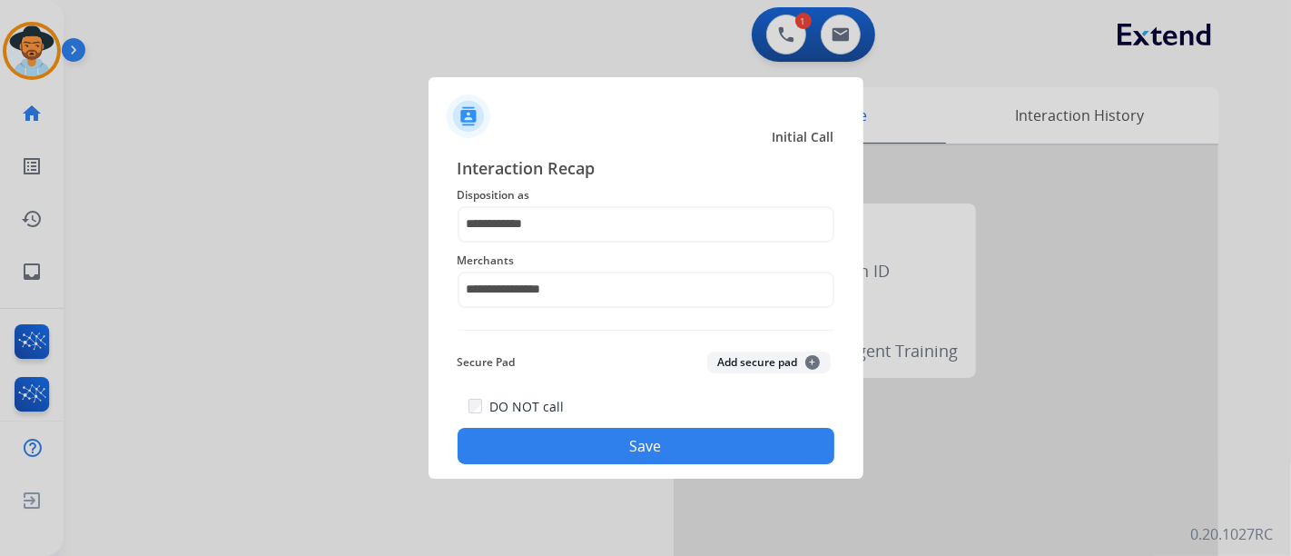
click at [637, 445] on button "Save" at bounding box center [646, 446] width 377 height 36
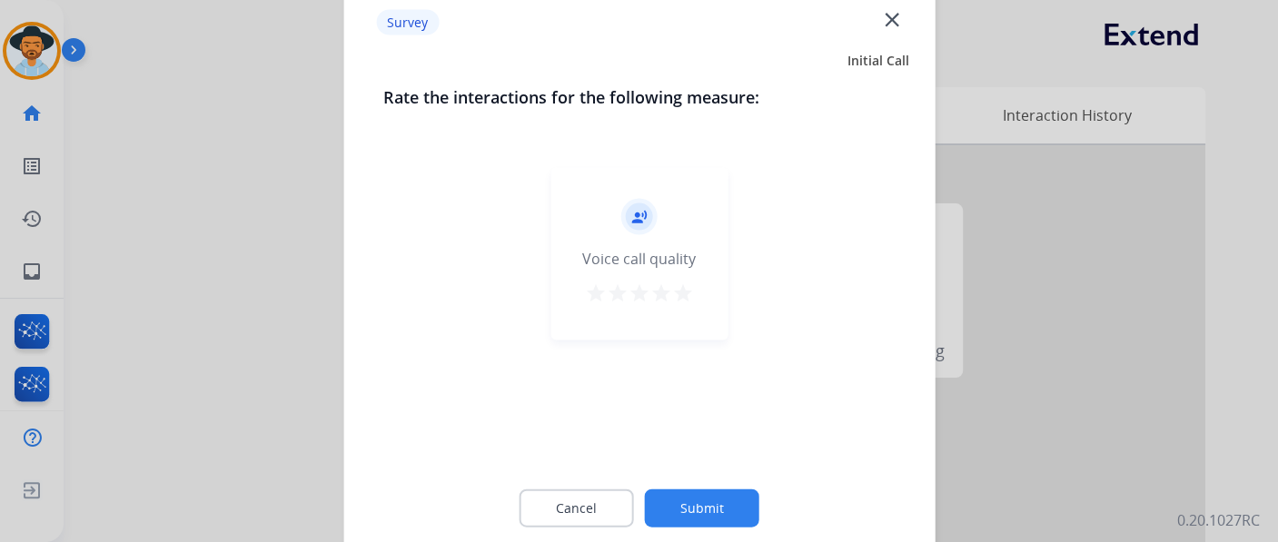
click at [694, 289] on div "record_voice_over Voice call quality star star star star star" at bounding box center [638, 253] width 177 height 173
click at [687, 289] on mat-icon "star" at bounding box center [683, 292] width 22 height 22
click at [726, 498] on button "Submit" at bounding box center [702, 508] width 114 height 38
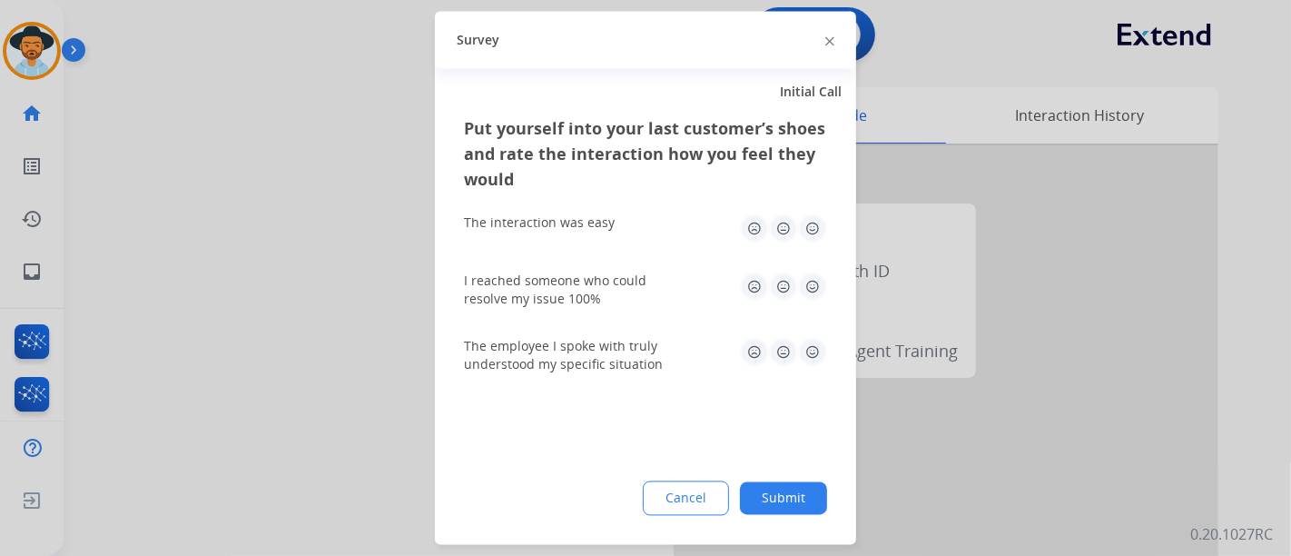
drag, startPoint x: 814, startPoint y: 229, endPoint x: 805, endPoint y: 275, distance: 47.2
click at [813, 230] on img at bounding box center [812, 228] width 29 height 29
click at [805, 275] on img at bounding box center [812, 286] width 29 height 29
click at [799, 343] on img at bounding box center [812, 352] width 29 height 29
click at [770, 490] on button "Submit" at bounding box center [783, 498] width 87 height 33
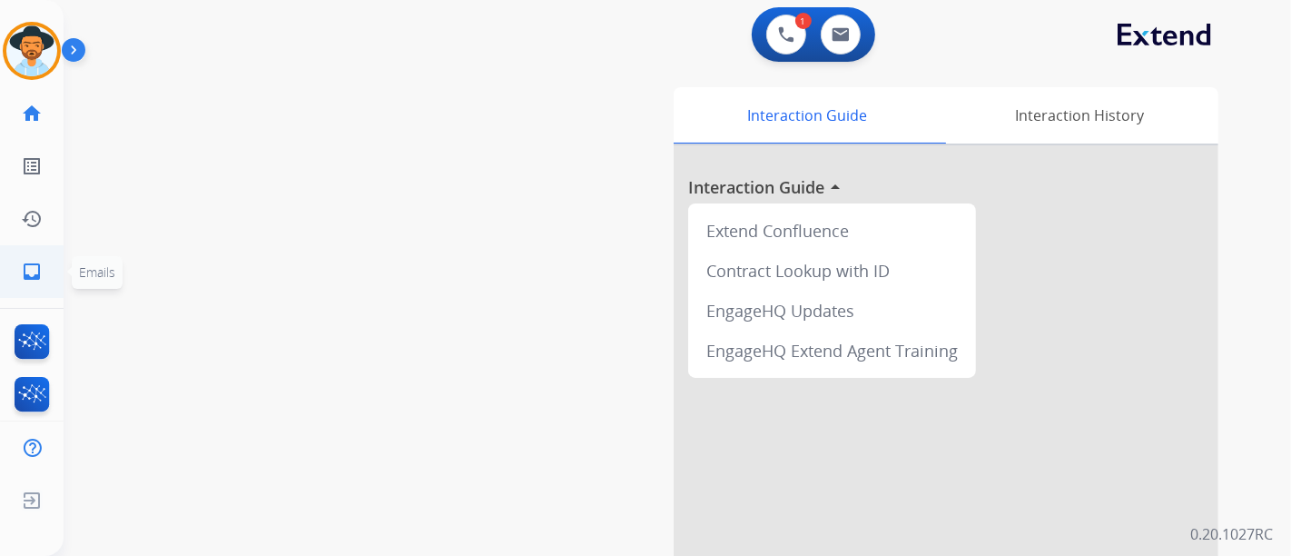
click at [62, 276] on ul "inbox Emails Emails" at bounding box center [32, 271] width 64 height 53
click at [49, 271] on link "inbox Emails" at bounding box center [31, 271] width 51 height 51
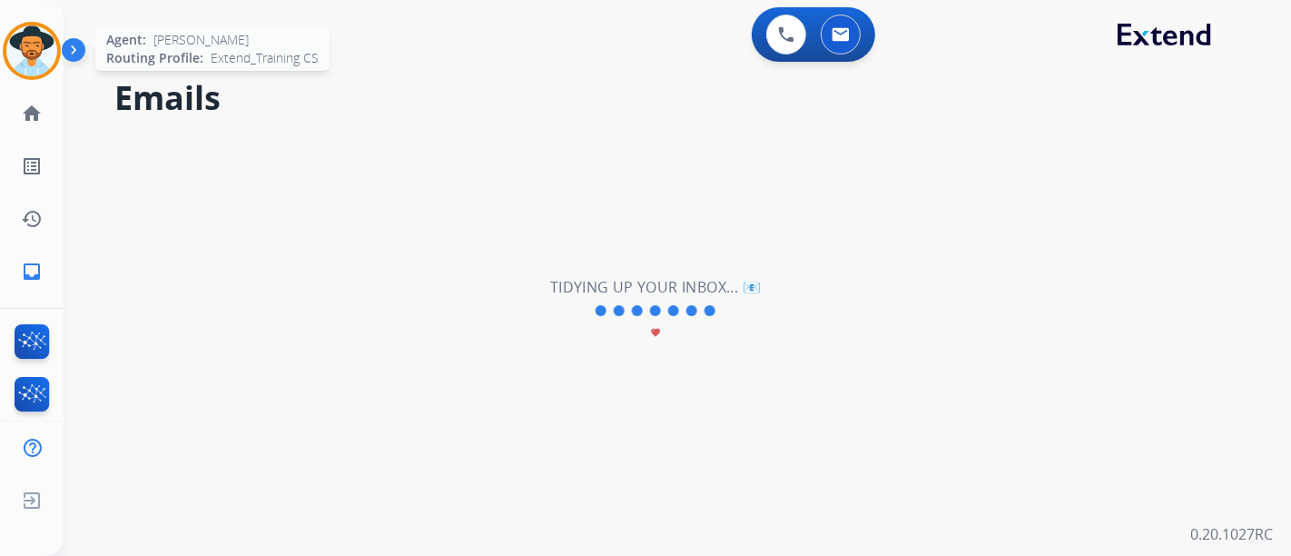
click at [15, 66] on img at bounding box center [31, 50] width 51 height 51
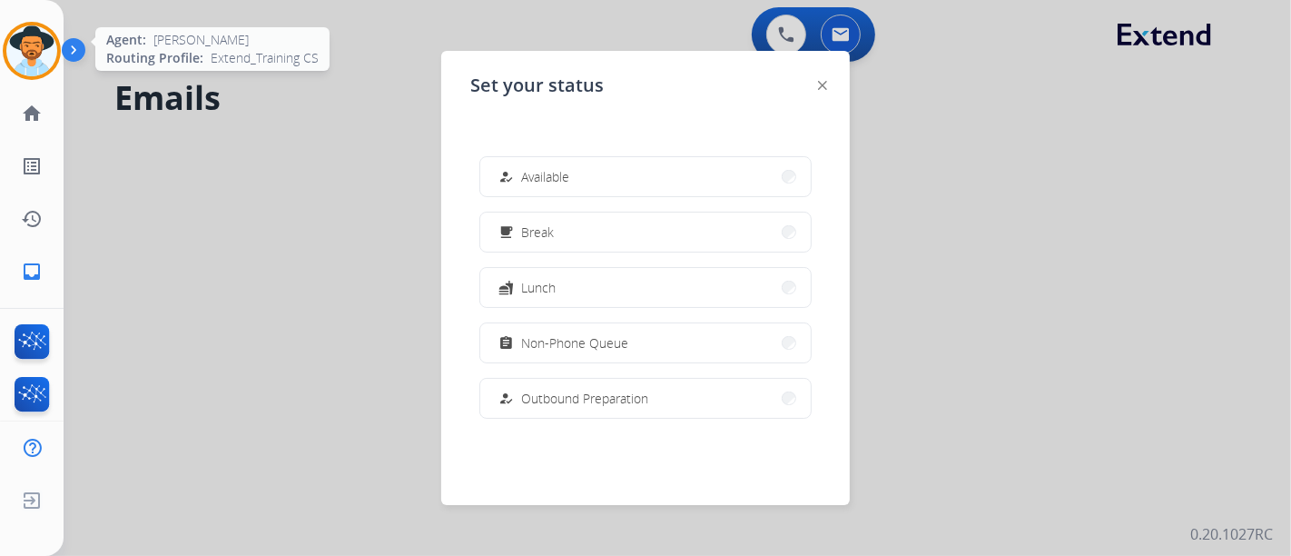
click at [15, 66] on img at bounding box center [31, 50] width 51 height 51
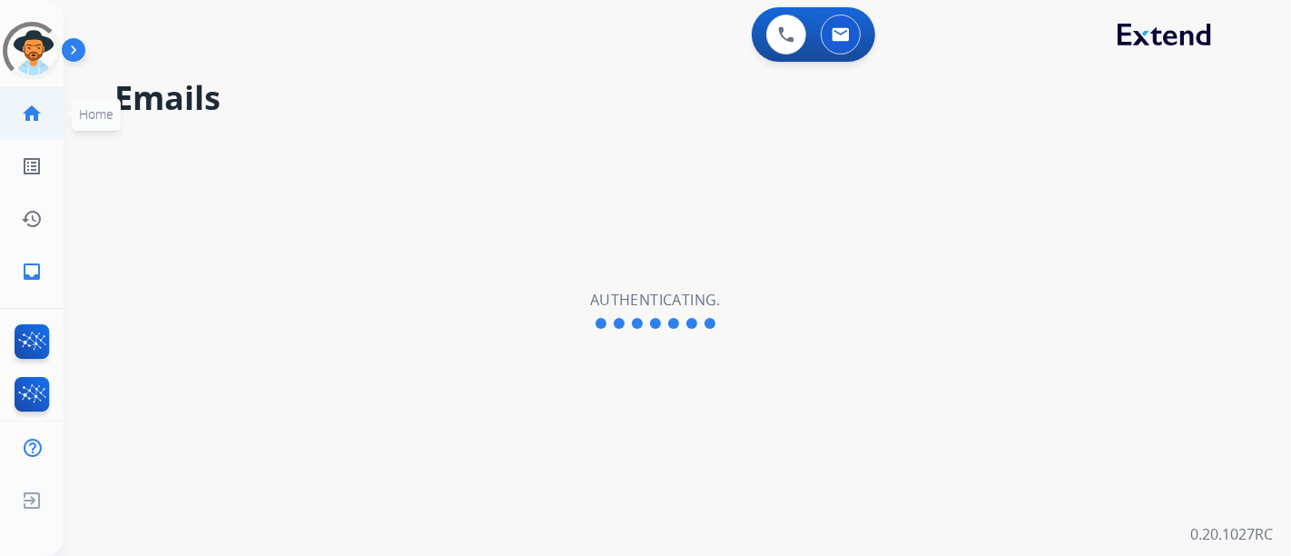
click at [48, 113] on link "home Home" at bounding box center [31, 113] width 51 height 51
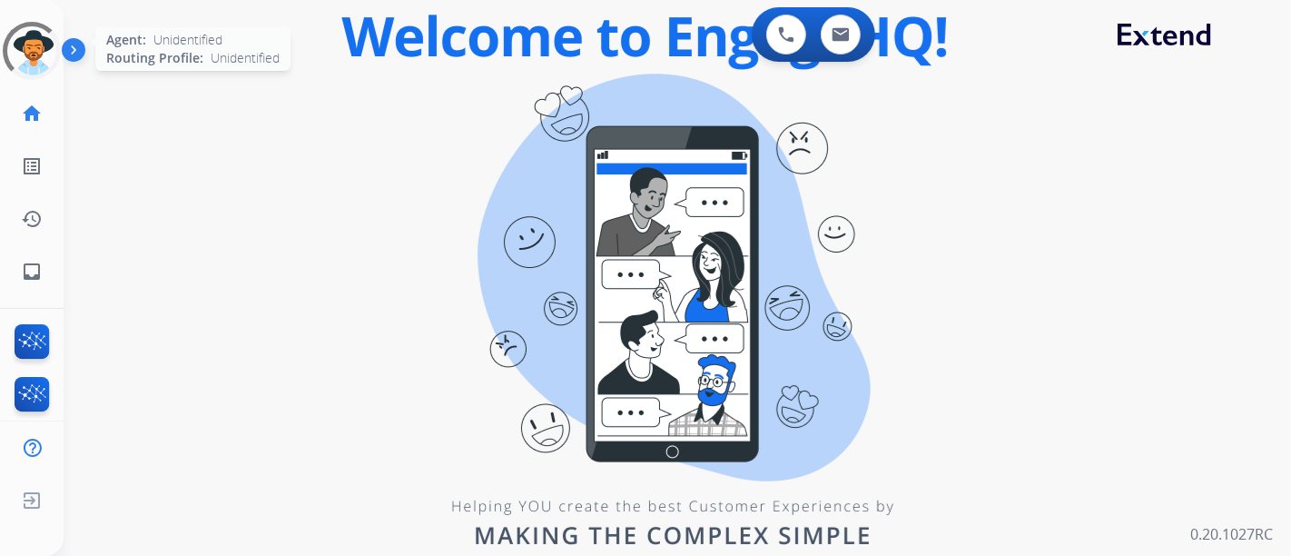
click at [28, 59] on div at bounding box center [32, 51] width 60 height 60
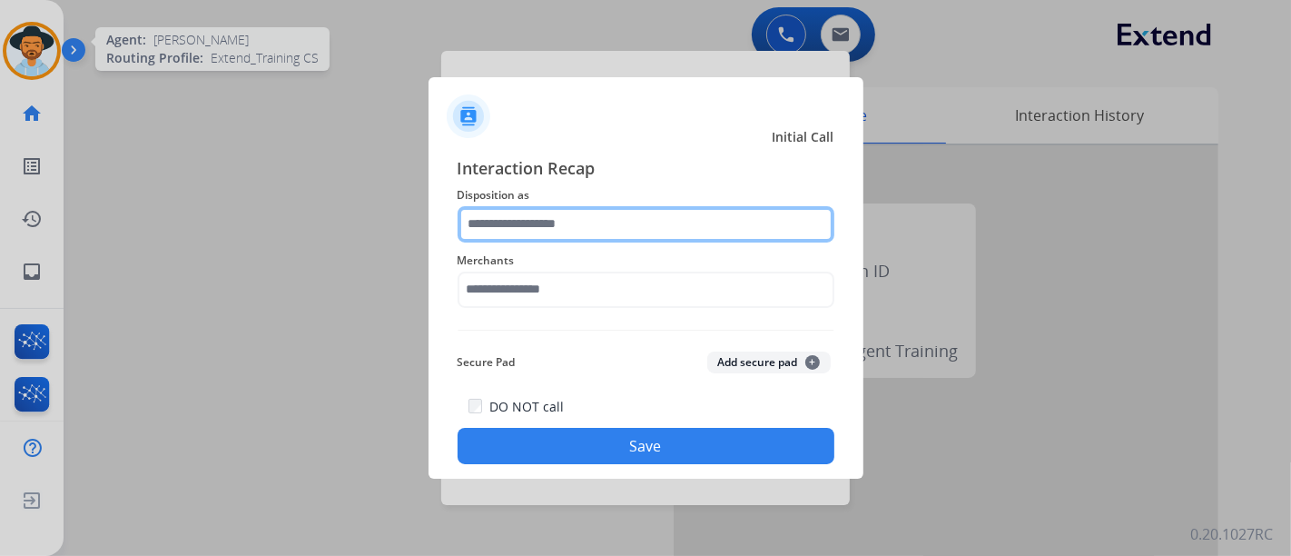
click at [621, 223] on input "text" at bounding box center [646, 224] width 377 height 36
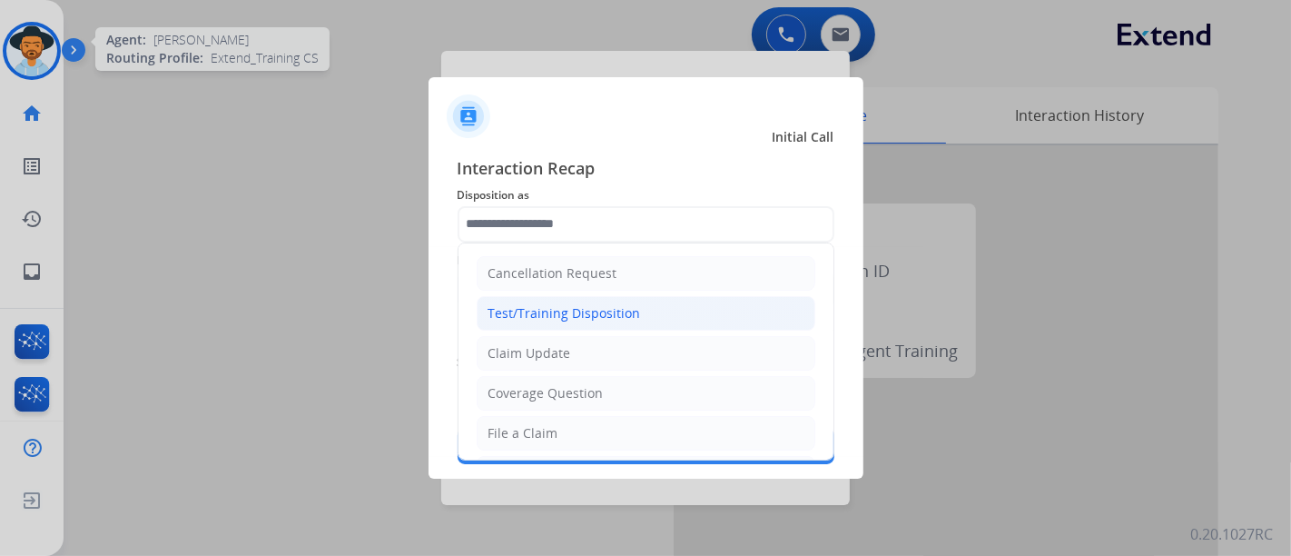
click at [583, 311] on div "Test/Training Disposition" at bounding box center [565, 313] width 153 height 18
type input "**********"
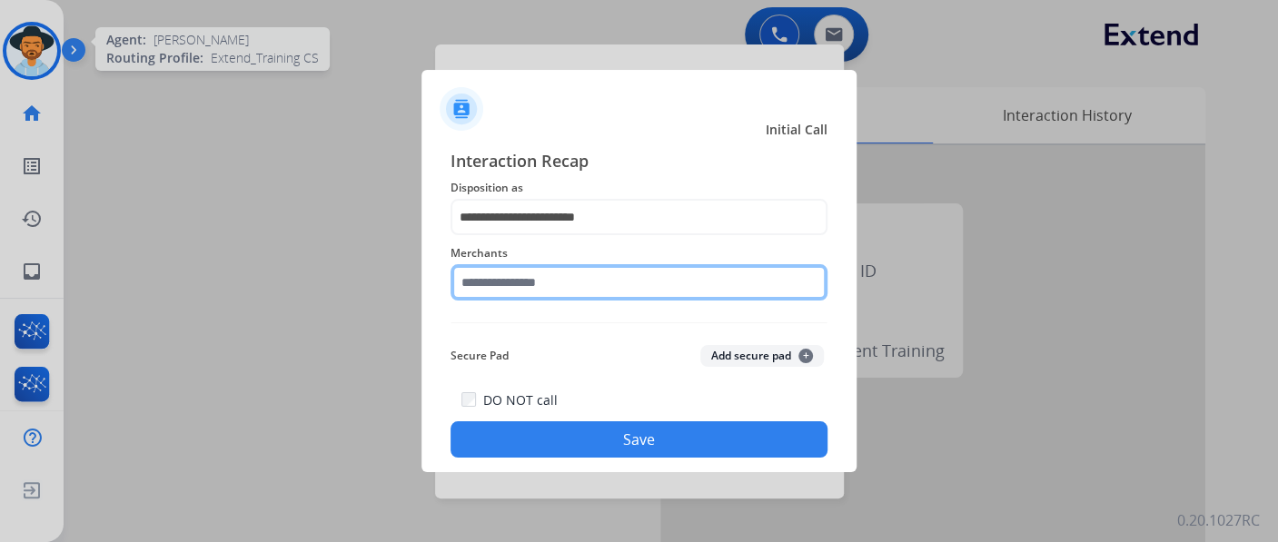
click at [570, 297] on input "text" at bounding box center [638, 282] width 377 height 36
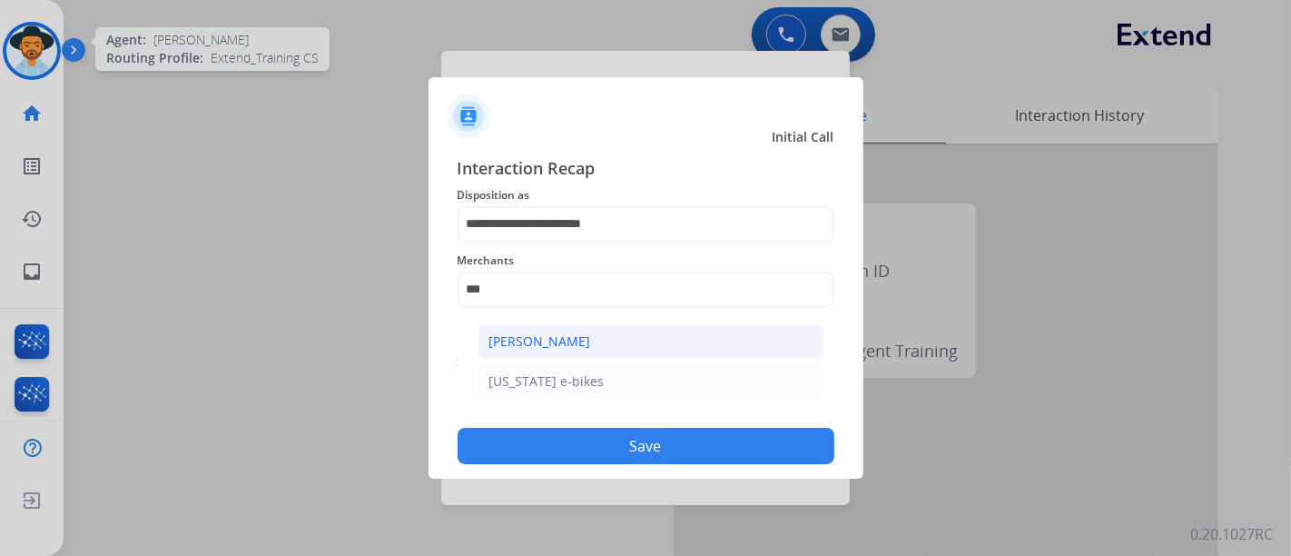
click at [538, 331] on li "[PERSON_NAME]" at bounding box center [651, 341] width 346 height 35
type input "**********"
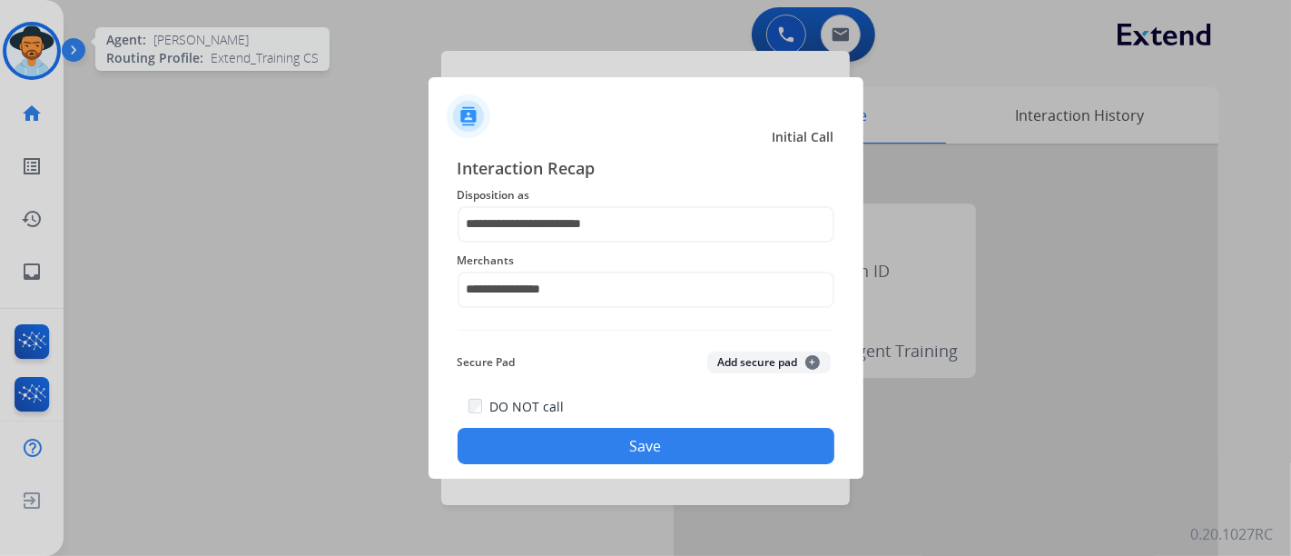
click at [616, 439] on button "Save" at bounding box center [646, 446] width 377 height 36
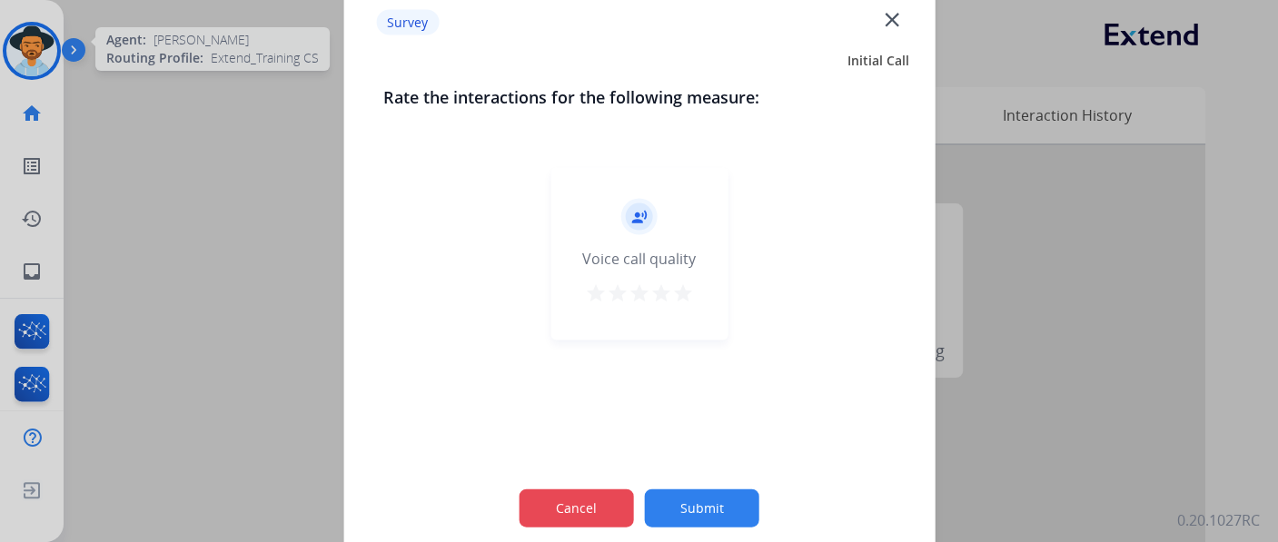
click at [587, 494] on button "Cancel" at bounding box center [576, 508] width 114 height 38
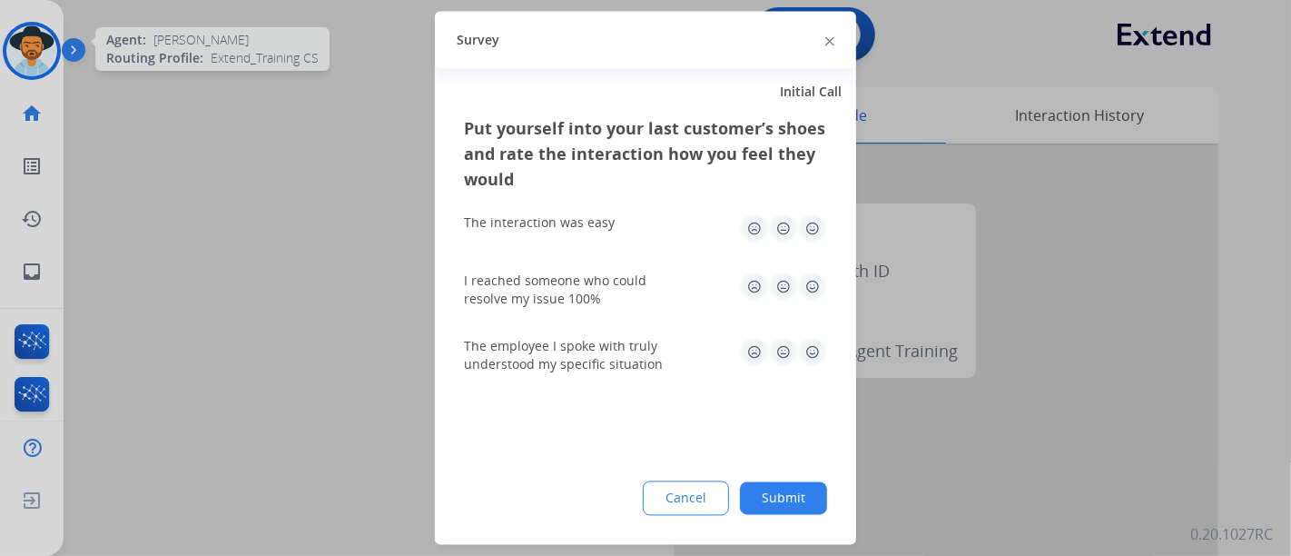
click at [697, 522] on div "Put yourself into your last customer’s shoes and rate the interaction how you f…" at bounding box center [645, 330] width 421 height 429
click at [695, 499] on button "Cancel" at bounding box center [687, 499] width 84 height 33
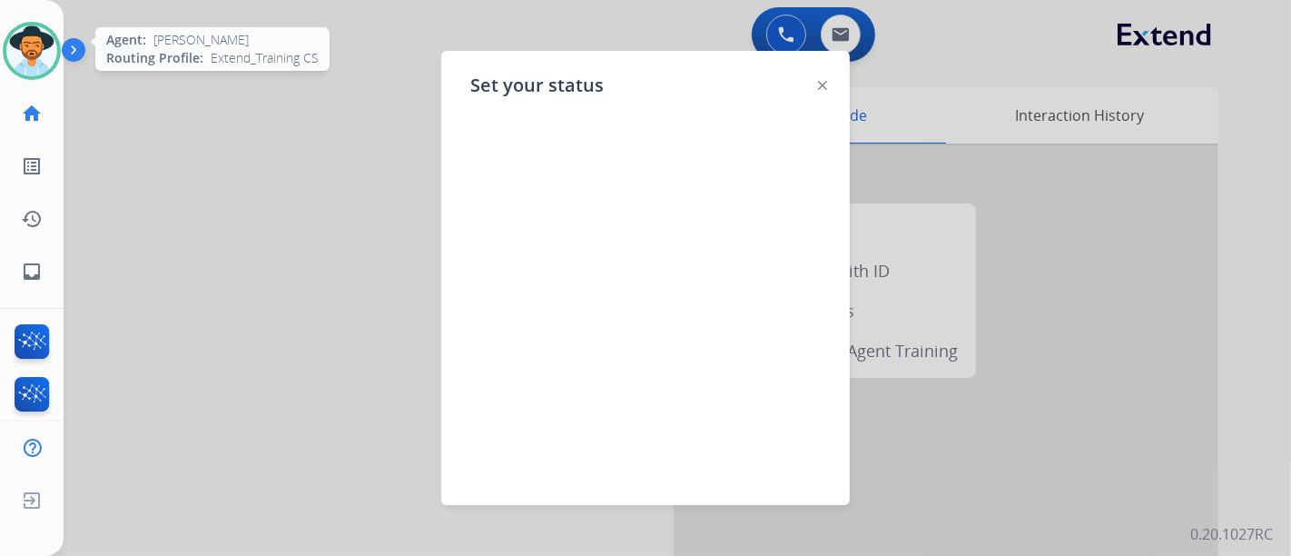
click at [811, 84] on div "Set your status" at bounding box center [645, 278] width 409 height 454
click at [818, 85] on img at bounding box center [822, 85] width 9 height 9
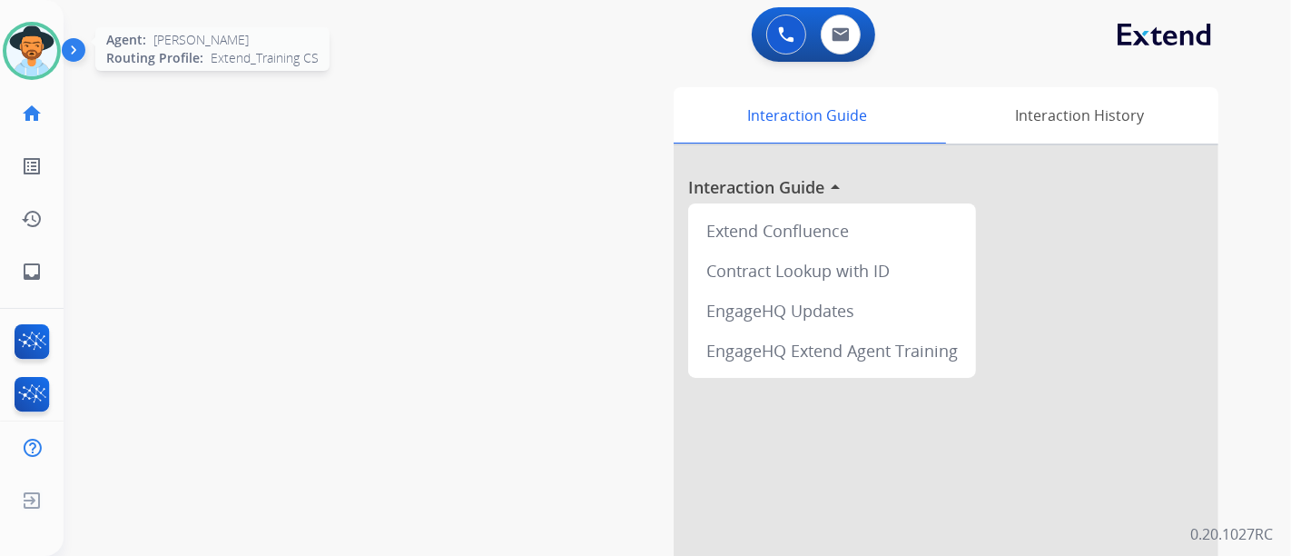
click at [30, 54] on img at bounding box center [31, 50] width 51 height 51
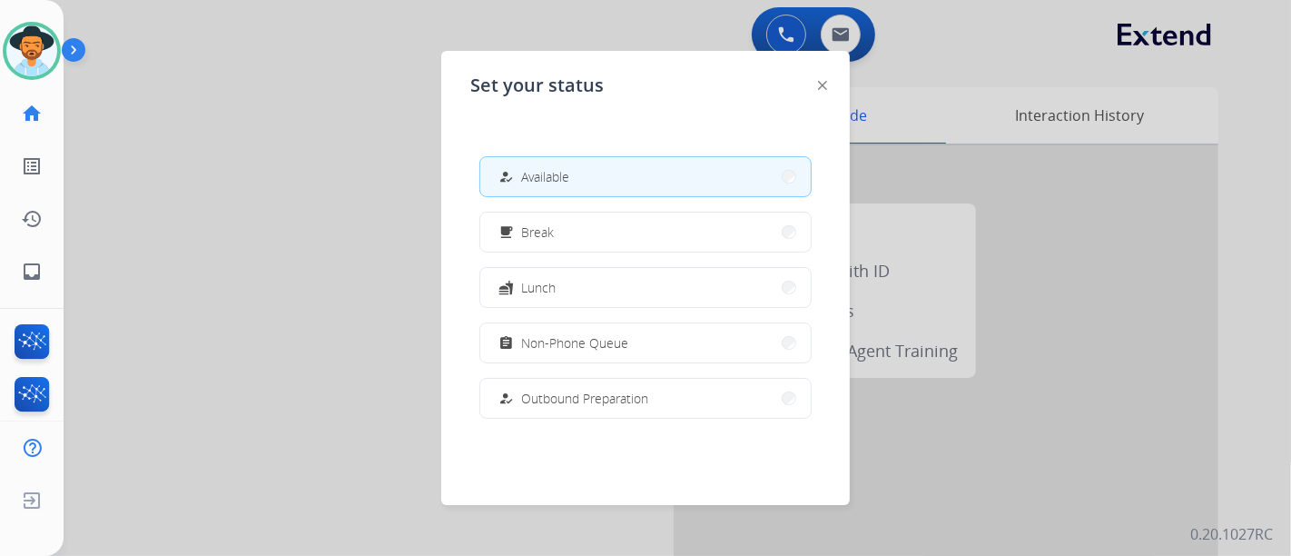
click at [591, 171] on button "how_to_reg Available" at bounding box center [645, 176] width 331 height 39
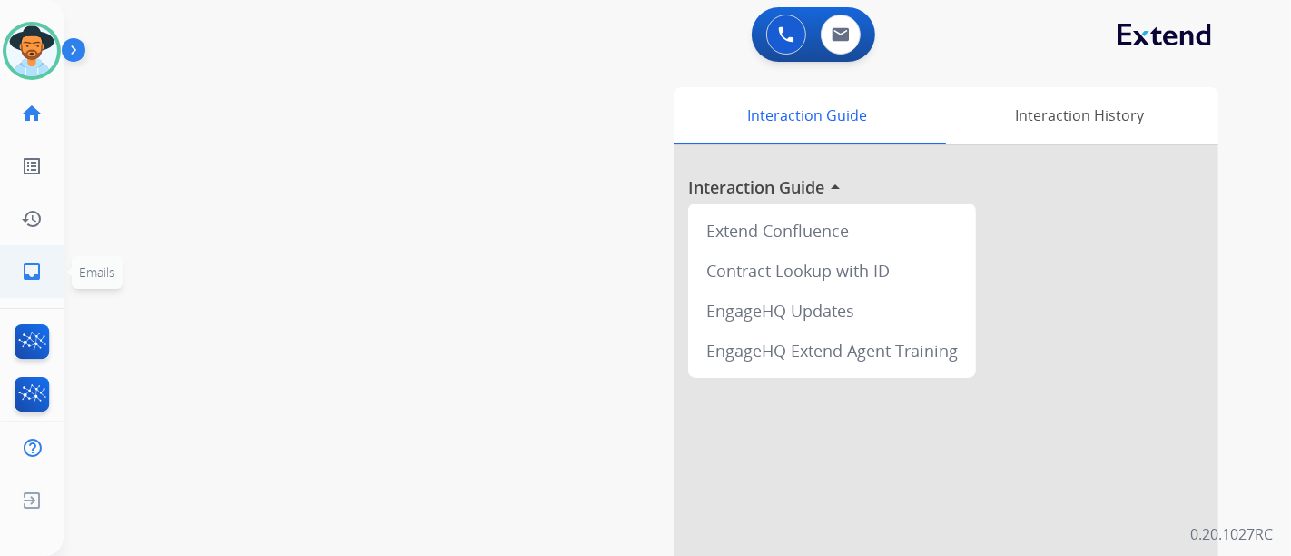
click at [15, 281] on link "inbox Emails" at bounding box center [31, 271] width 51 height 51
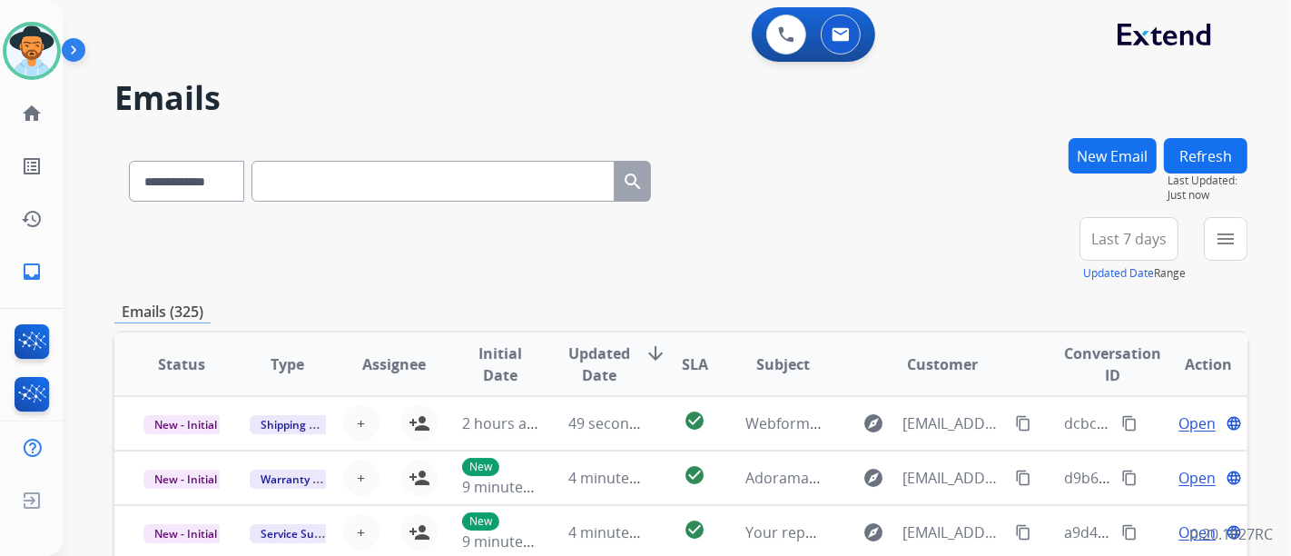
click at [1082, 146] on button "New Email" at bounding box center [1113, 155] width 88 height 35
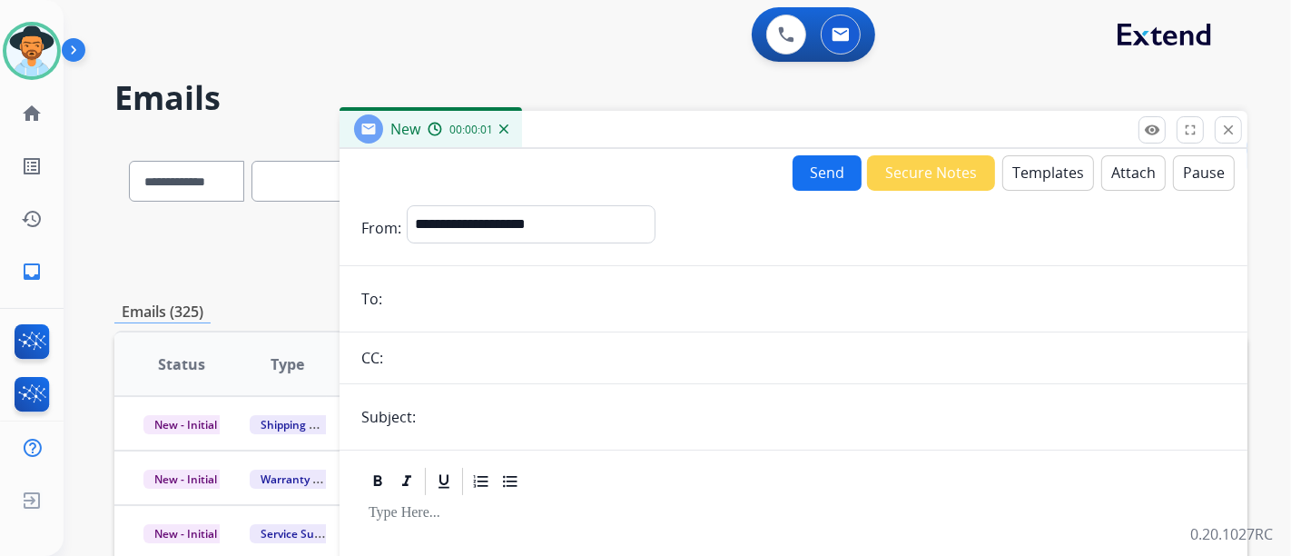
click at [1009, 187] on button "Templates" at bounding box center [1048, 172] width 92 height 35
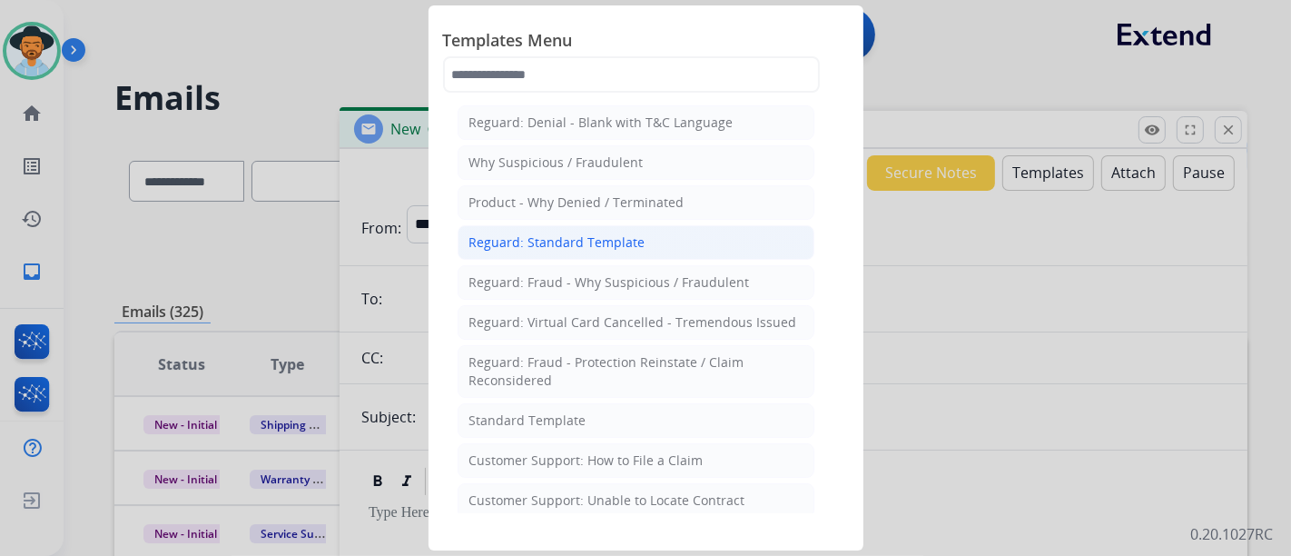
click at [577, 238] on div "Reguard: Standard Template" at bounding box center [557, 242] width 176 height 18
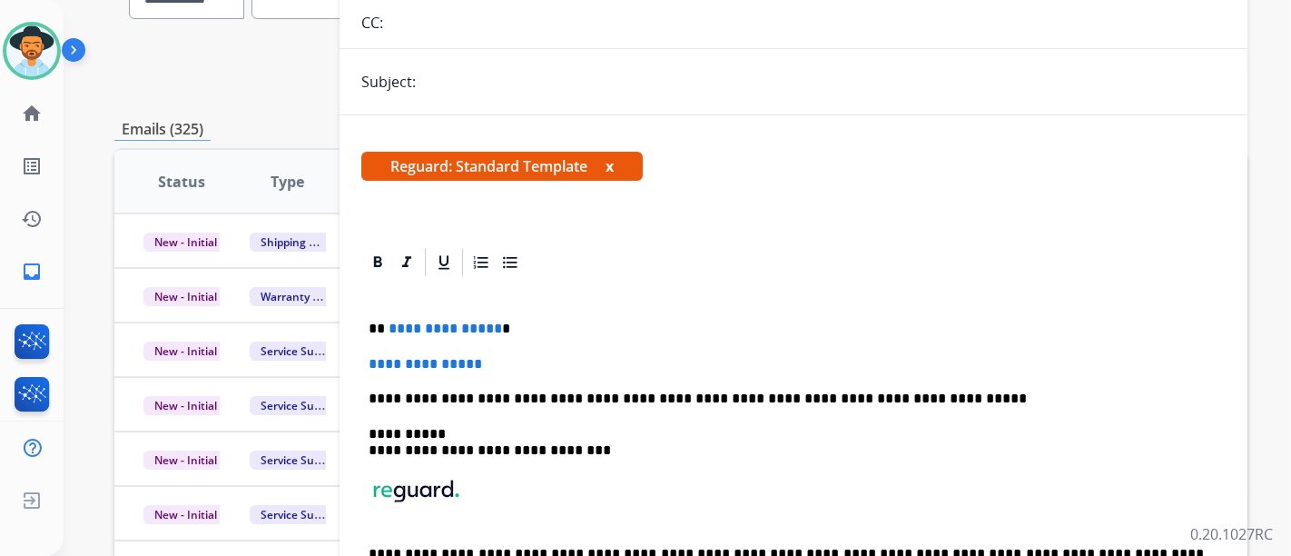
scroll to position [202, 0]
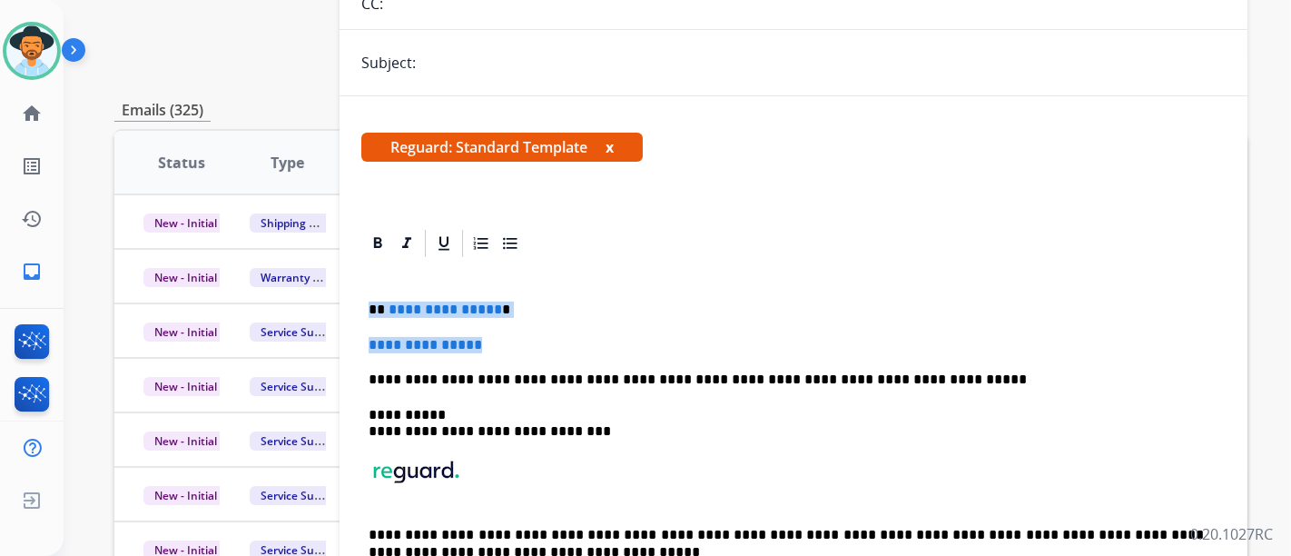
drag, startPoint x: 563, startPoint y: 335, endPoint x: 368, endPoint y: 306, distance: 197.4
click at [368, 306] on div "**********" at bounding box center [793, 439] width 864 height 359
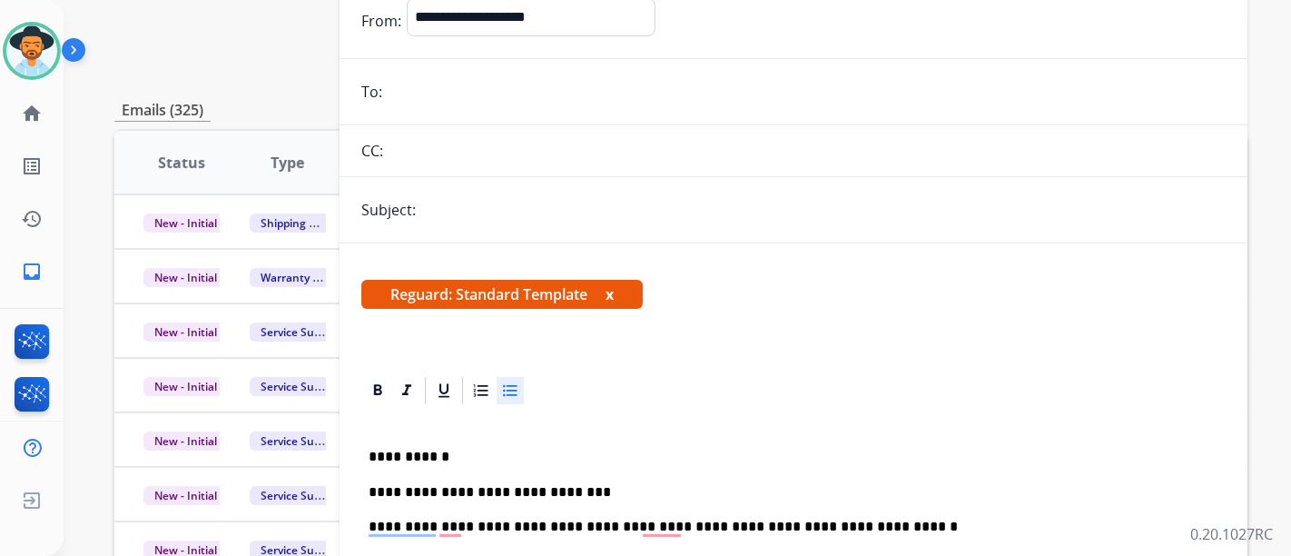
scroll to position [0, 0]
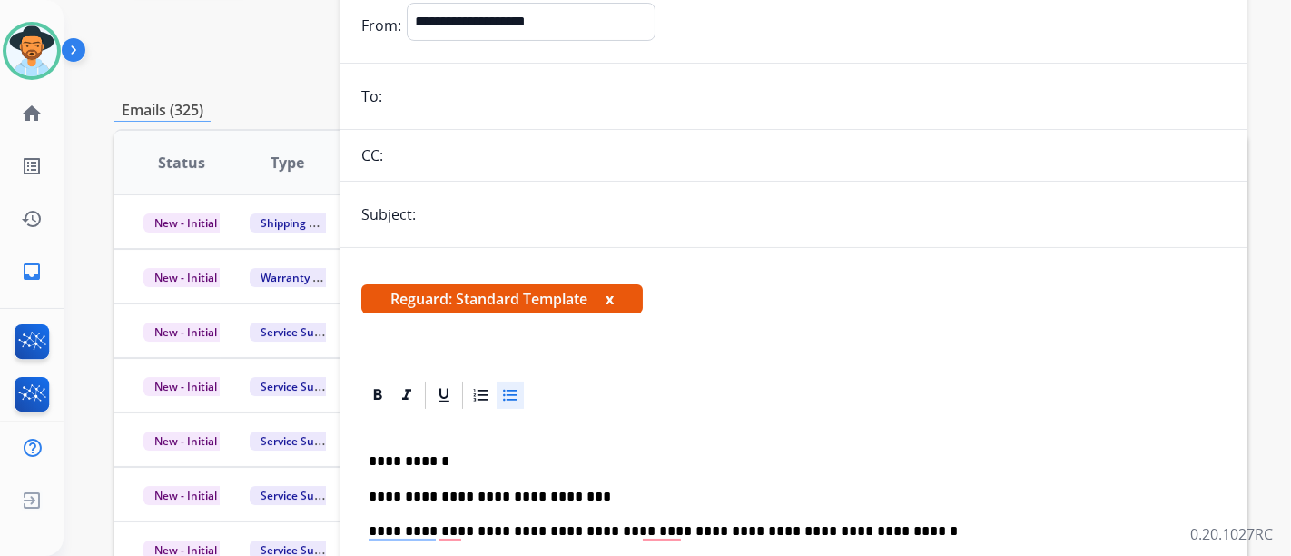
click at [572, 120] on form "**********" at bounding box center [794, 470] width 908 height 965
click at [453, 90] on input "email" at bounding box center [807, 96] width 838 height 36
paste input "**********"
type input "**********"
click at [461, 226] on input "text" at bounding box center [823, 214] width 805 height 36
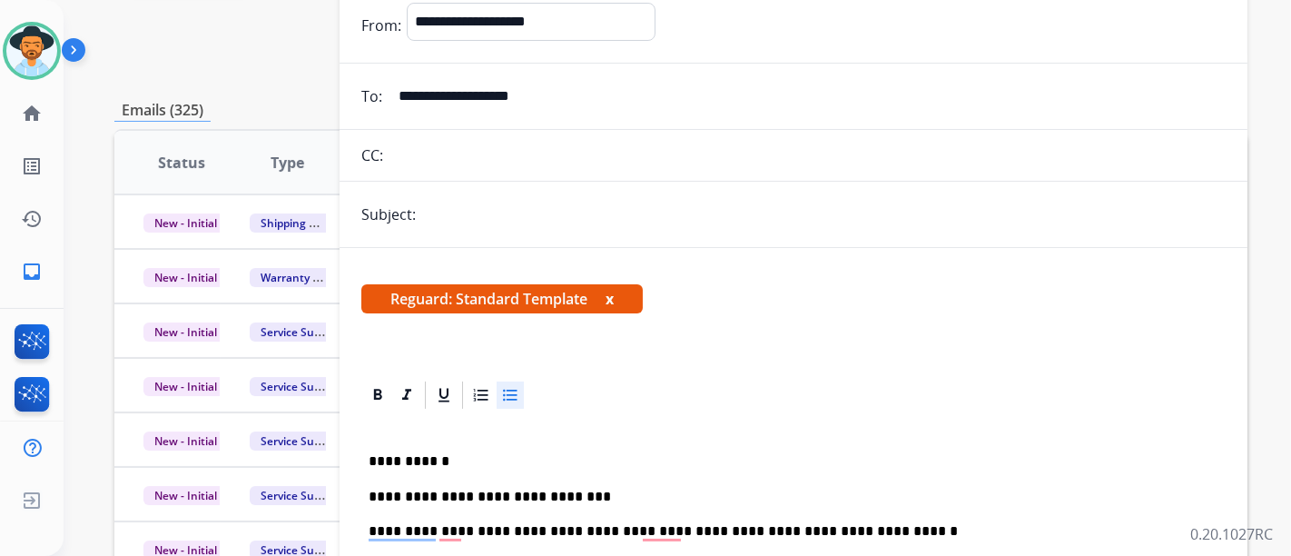
type input "**********"
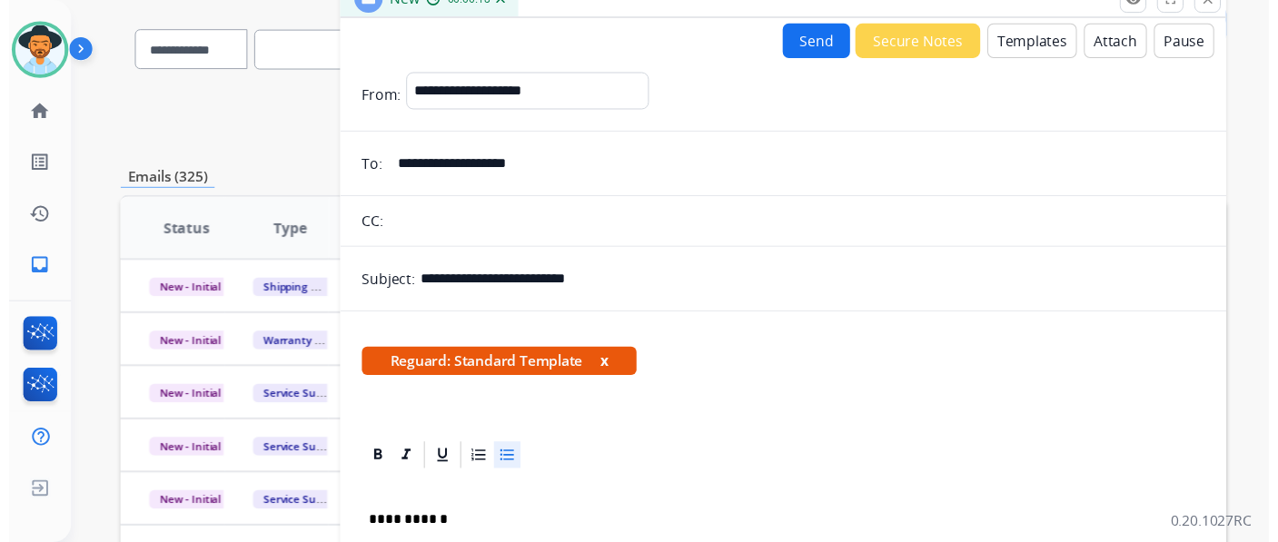
scroll to position [101, 0]
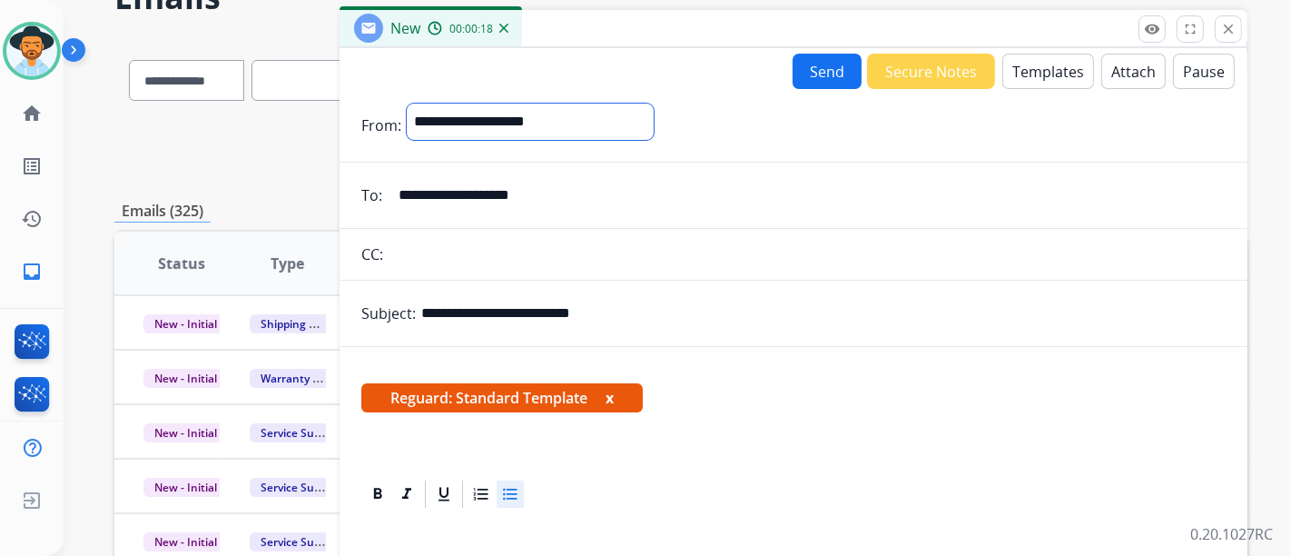
drag, startPoint x: 565, startPoint y: 108, endPoint x: 566, endPoint y: 127, distance: 19.1
click at [565, 108] on select "**********" at bounding box center [530, 122] width 247 height 36
select select "**********"
click at [407, 104] on select "**********" at bounding box center [530, 122] width 247 height 36
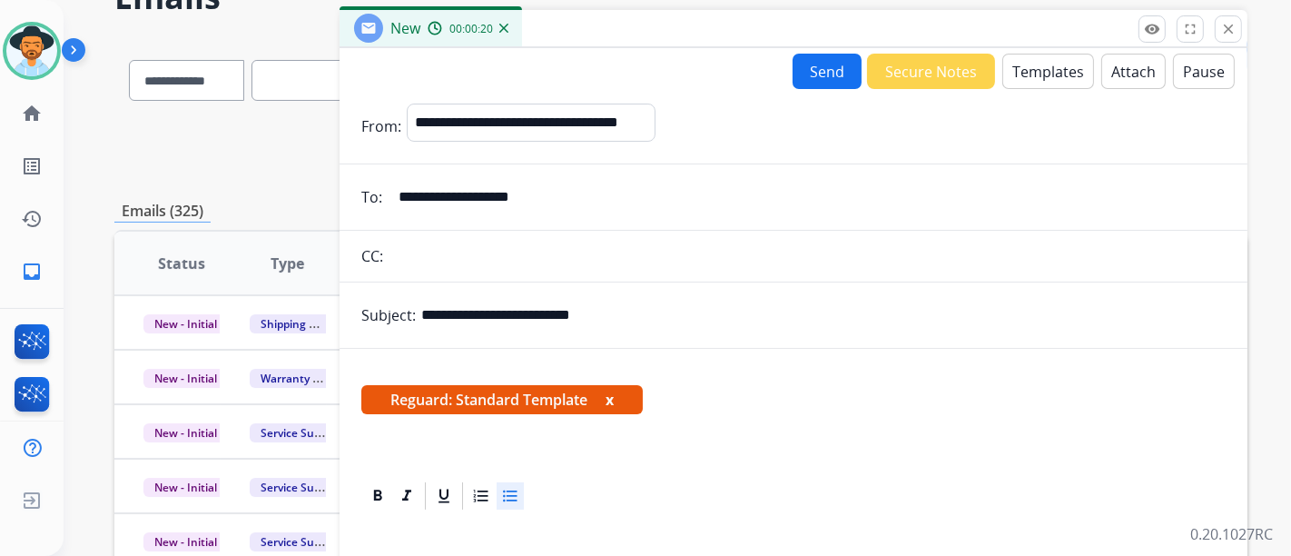
click at [802, 83] on button "Send" at bounding box center [827, 71] width 69 height 35
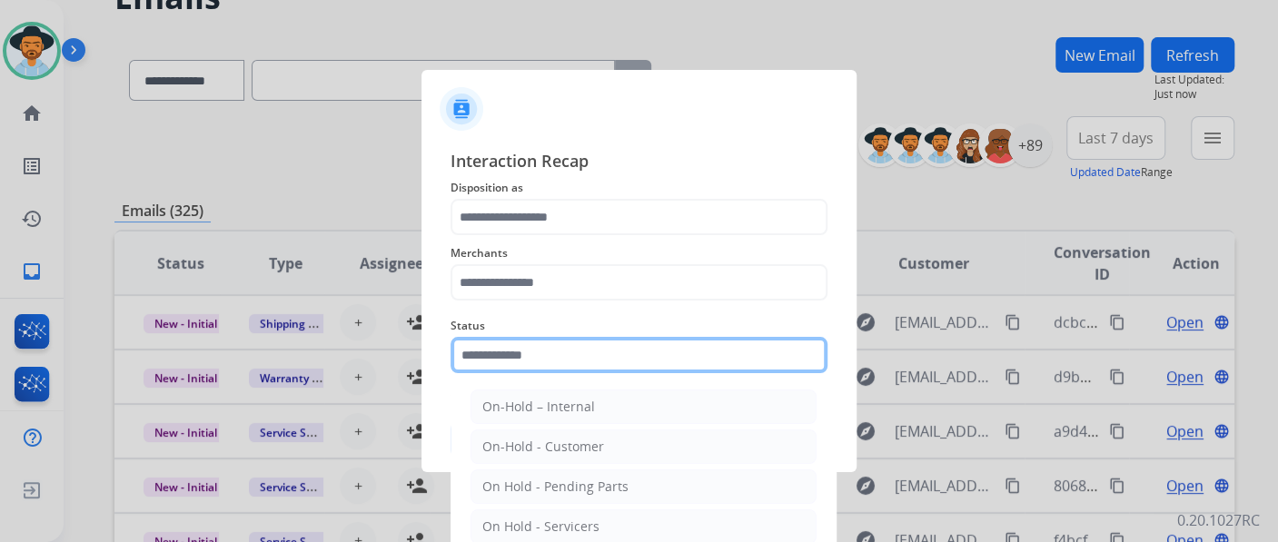
click at [622, 354] on input "text" at bounding box center [638, 355] width 377 height 36
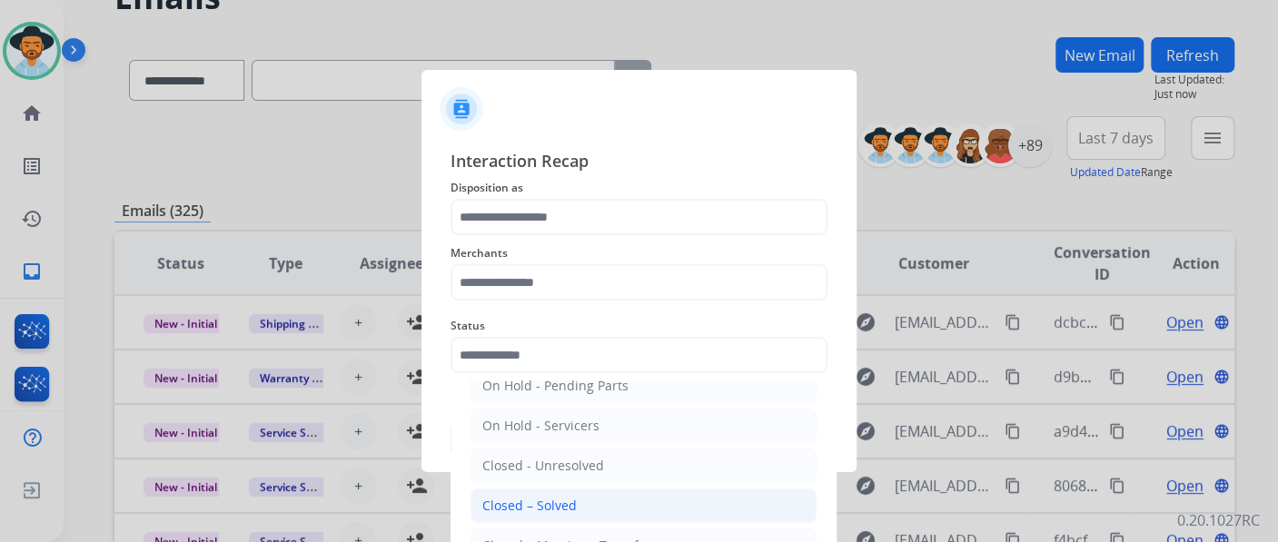
click at [594, 498] on li "Closed – Solved" at bounding box center [643, 506] width 346 height 35
type input "**********"
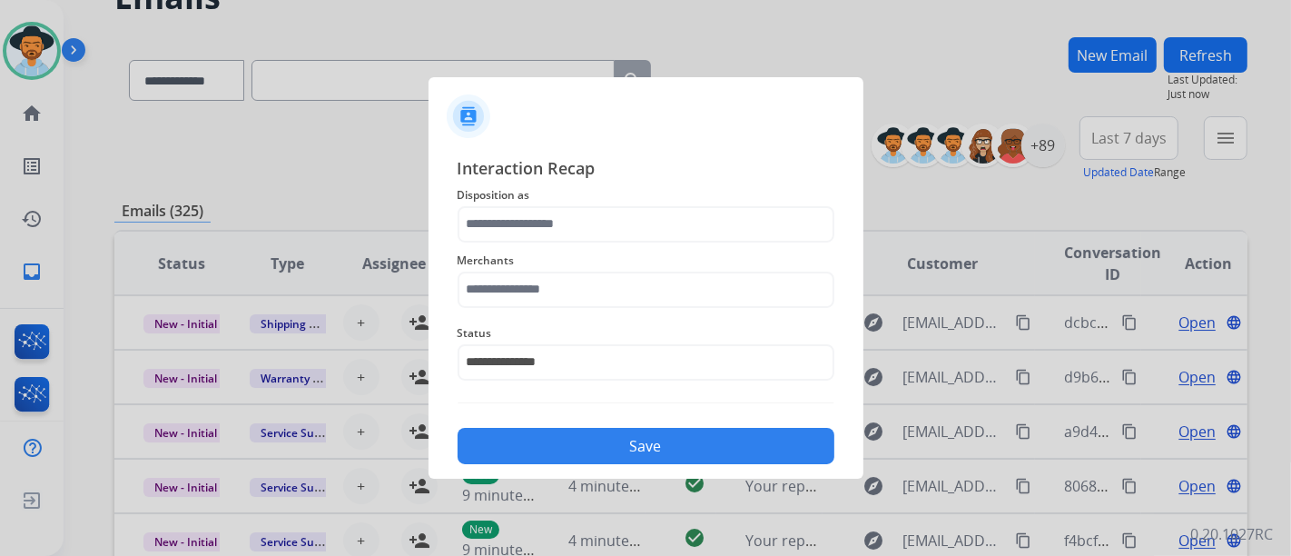
click at [582, 310] on div "Merchants" at bounding box center [646, 278] width 377 height 73
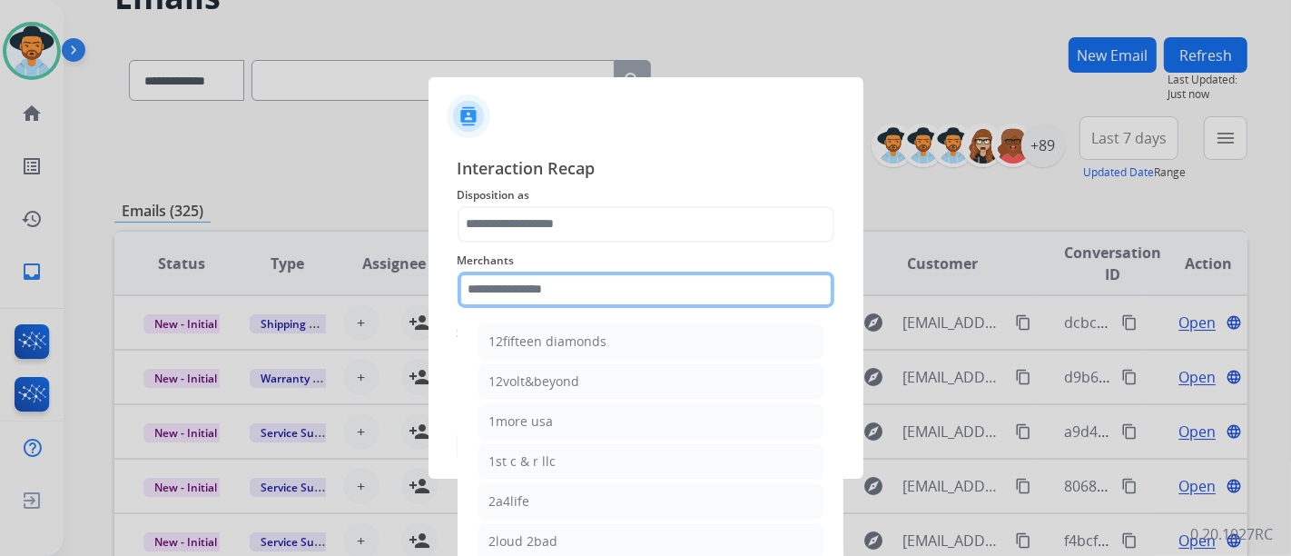
click at [578, 296] on input "text" at bounding box center [646, 290] width 377 height 36
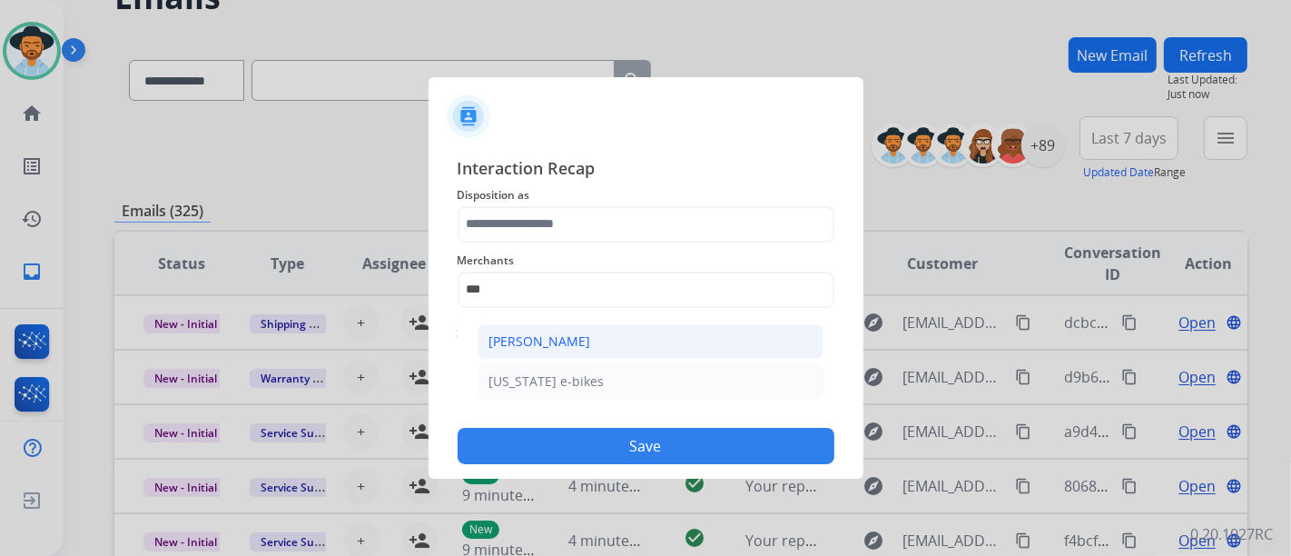
click at [599, 341] on li "Ashley - Reguard" at bounding box center [651, 341] width 346 height 35
type input "**********"
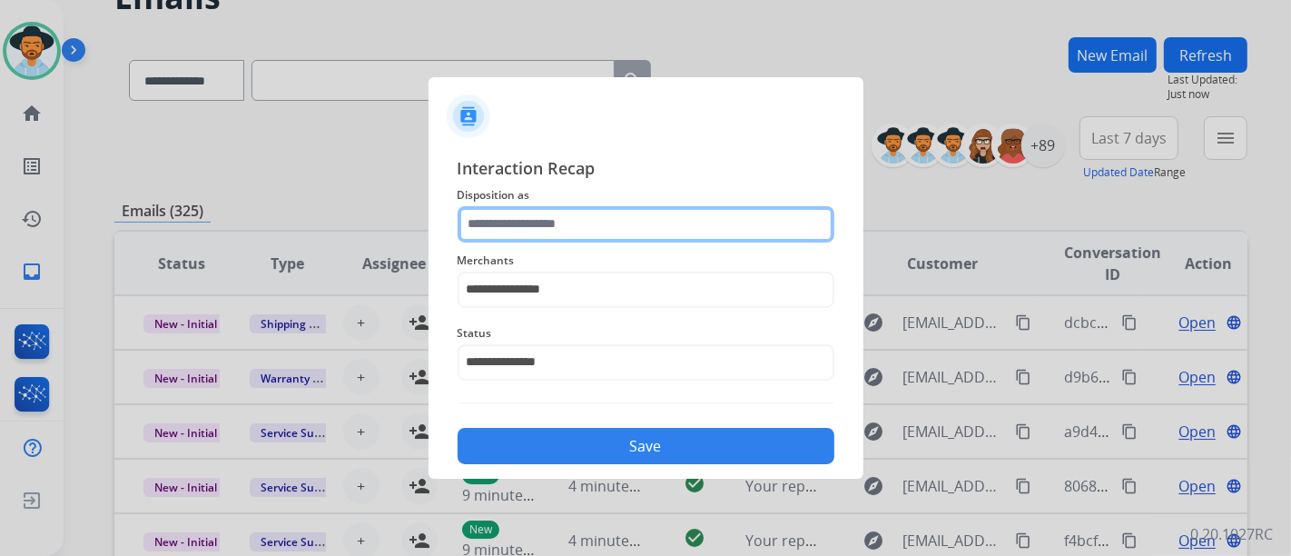
click at [584, 231] on input "text" at bounding box center [646, 224] width 377 height 36
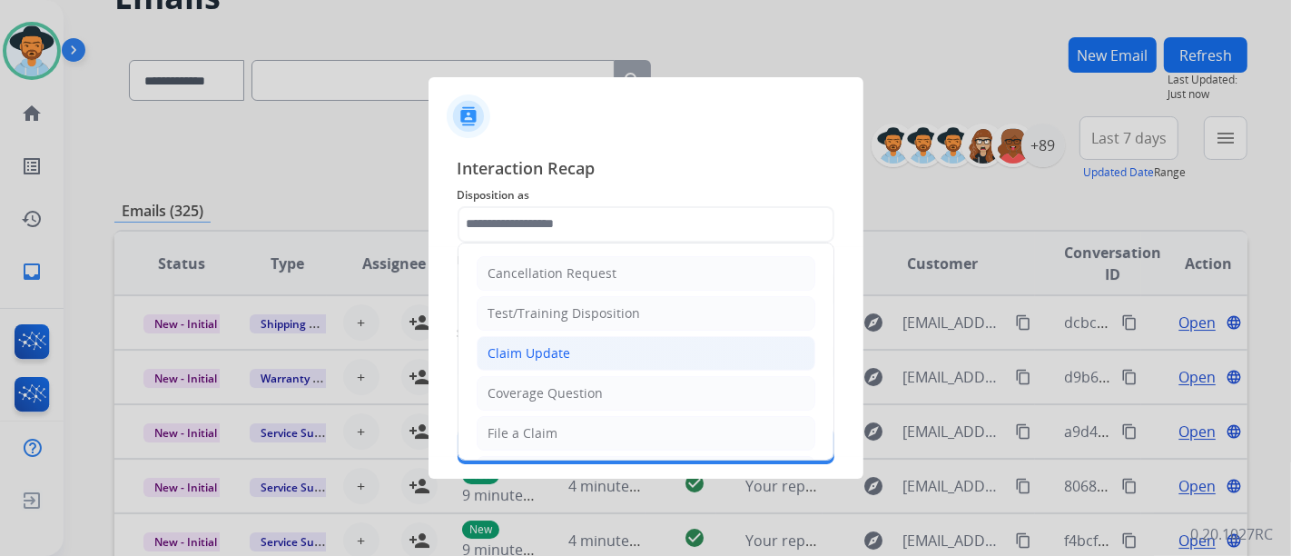
click at [580, 354] on li "Claim Update" at bounding box center [646, 353] width 339 height 35
type input "**********"
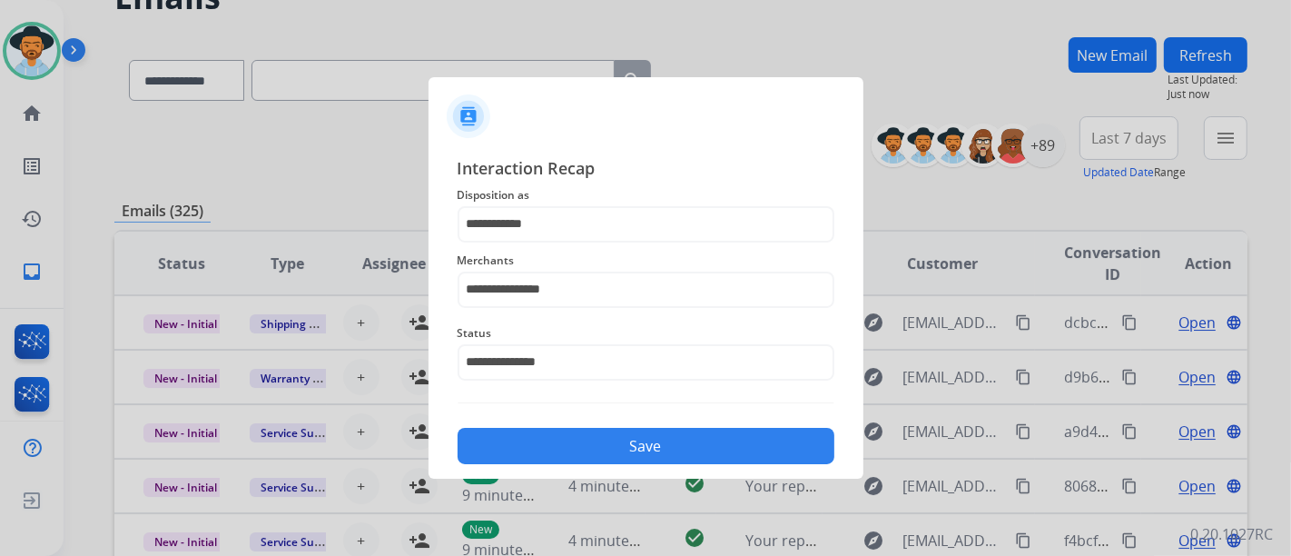
click at [634, 442] on button "Save" at bounding box center [646, 446] width 377 height 36
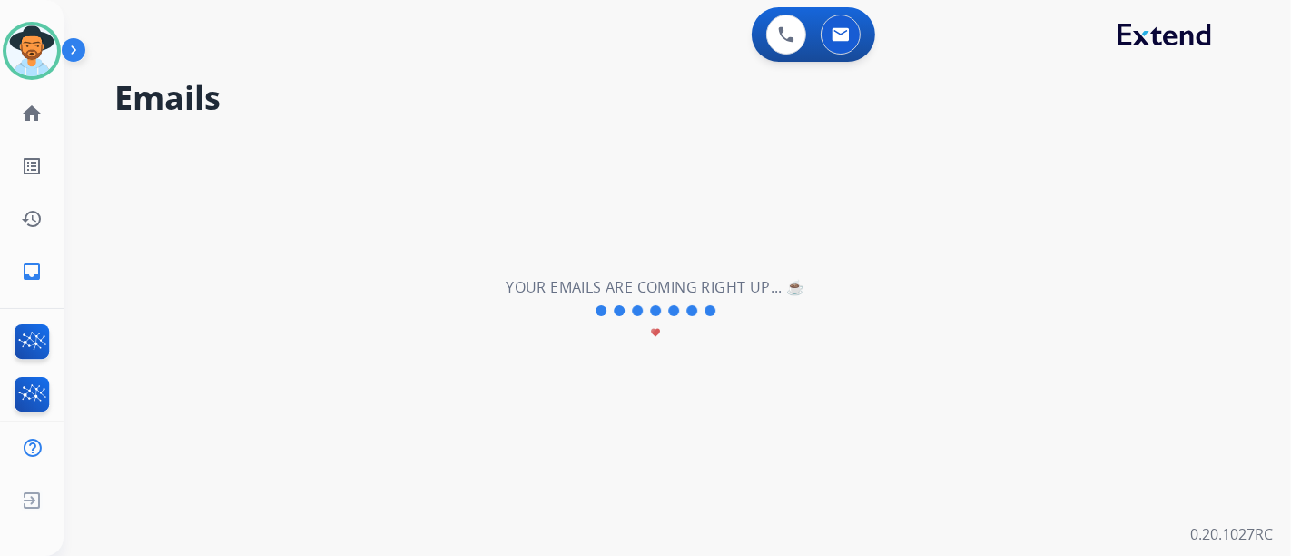
scroll to position [0, 0]
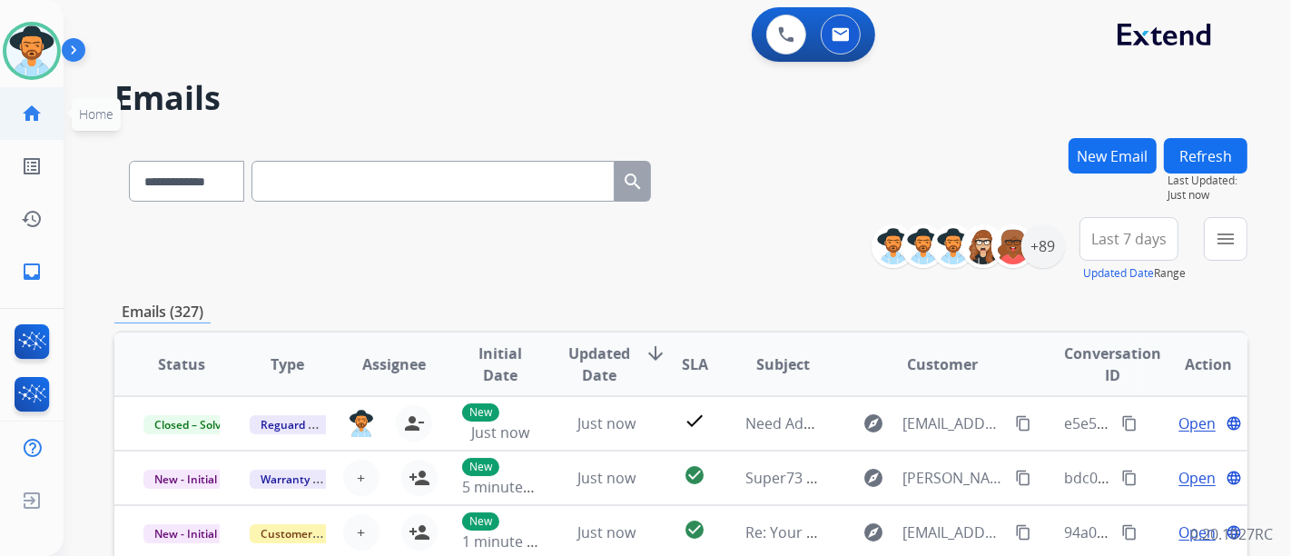
click at [21, 98] on link "home Home" at bounding box center [31, 113] width 51 height 51
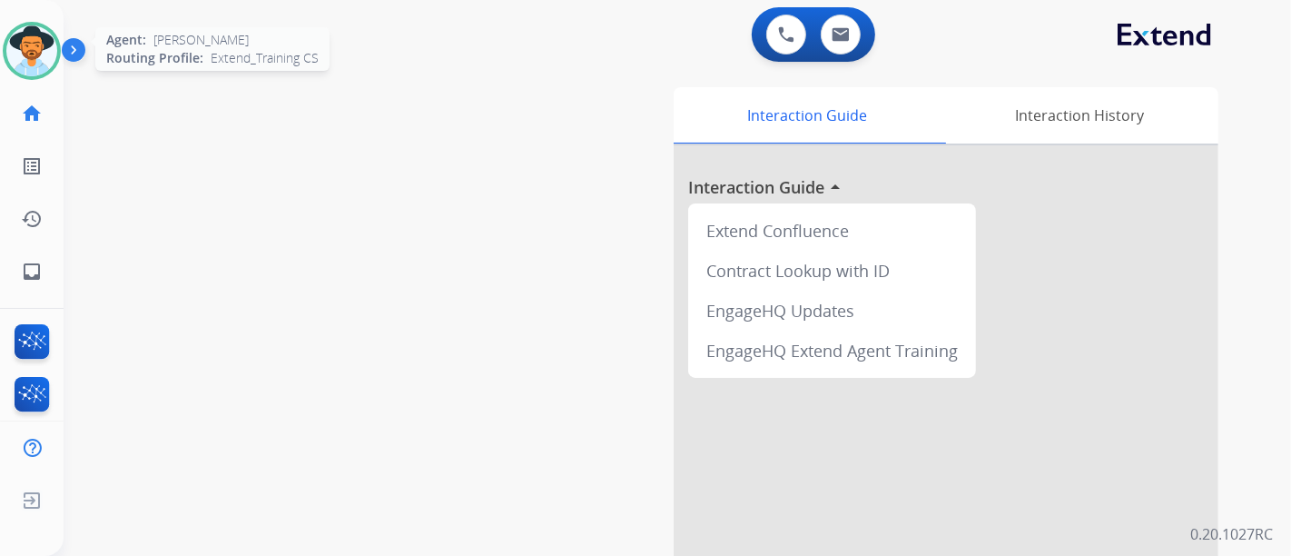
click at [44, 59] on img at bounding box center [31, 50] width 51 height 51
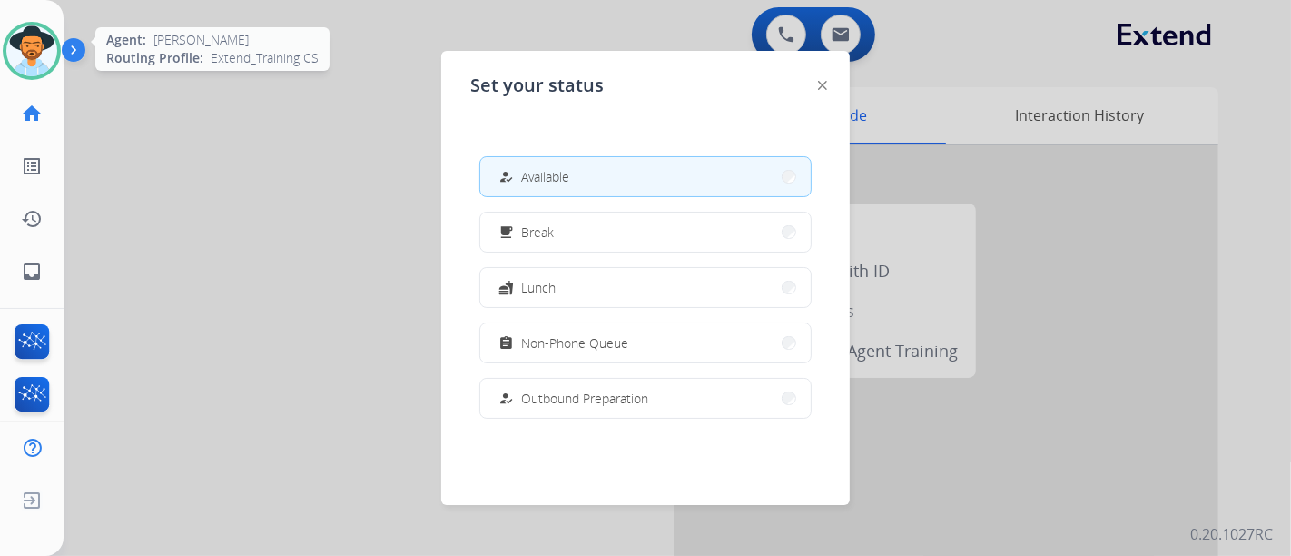
click at [44, 59] on img at bounding box center [31, 50] width 51 height 51
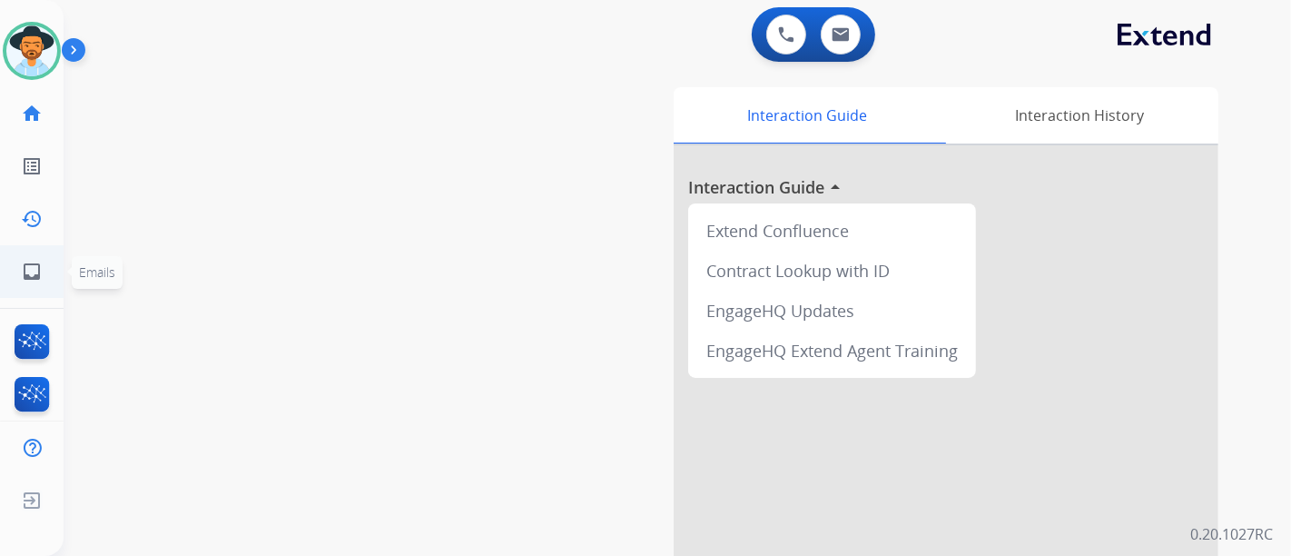
click at [24, 264] on mat-icon "inbox" at bounding box center [32, 272] width 22 height 22
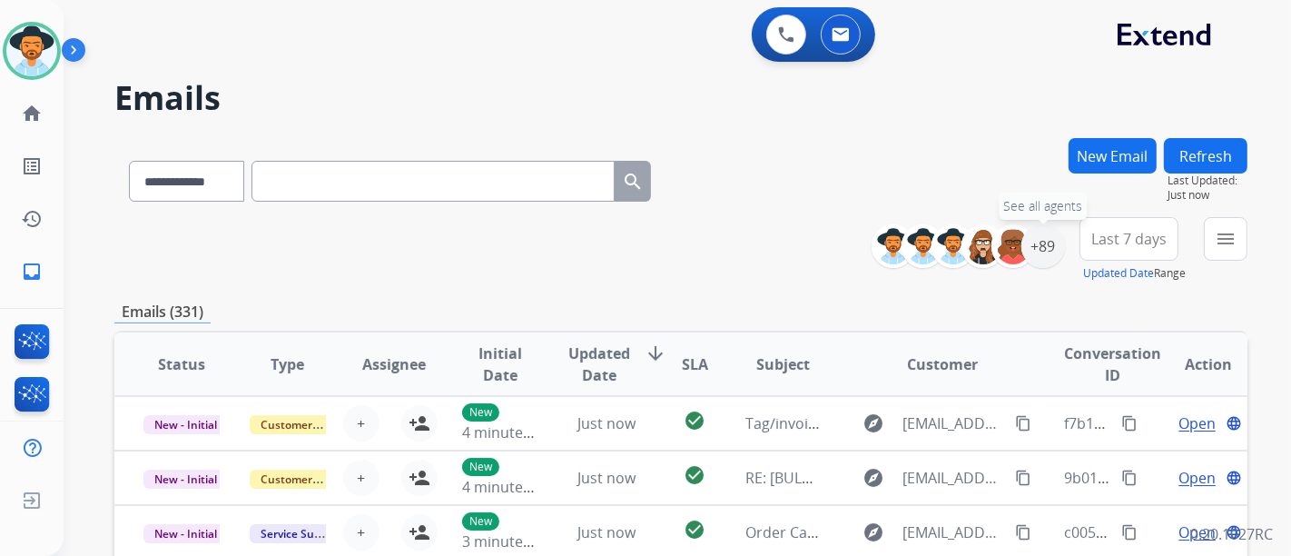
click at [1037, 249] on div "+89" at bounding box center [1044, 246] width 44 height 44
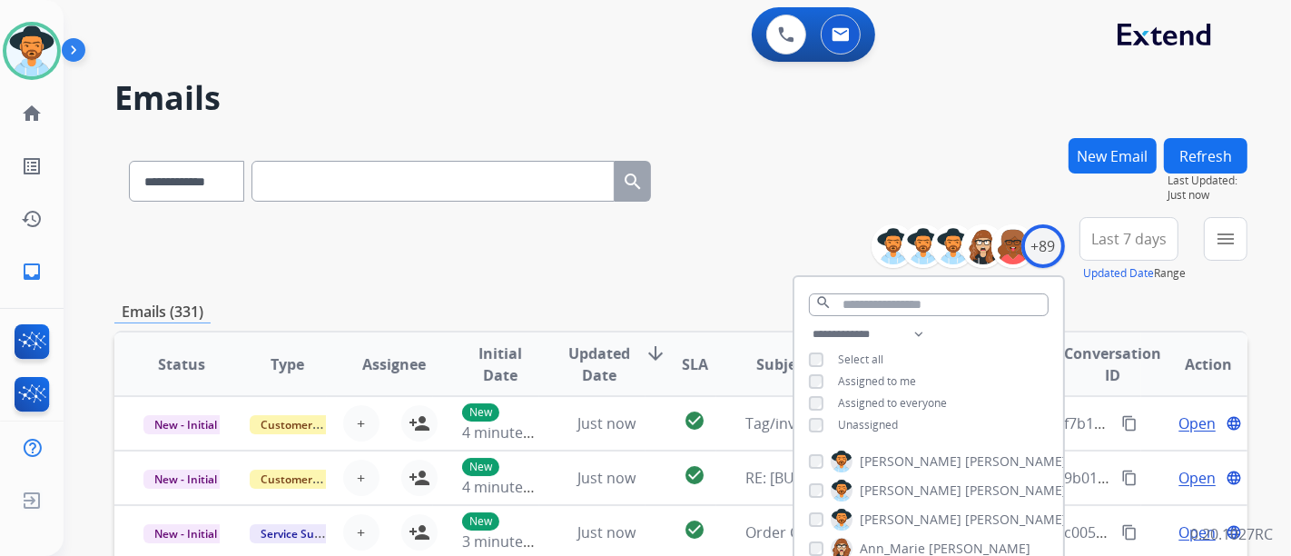
click at [868, 426] on span "Unassigned" at bounding box center [868, 424] width 60 height 15
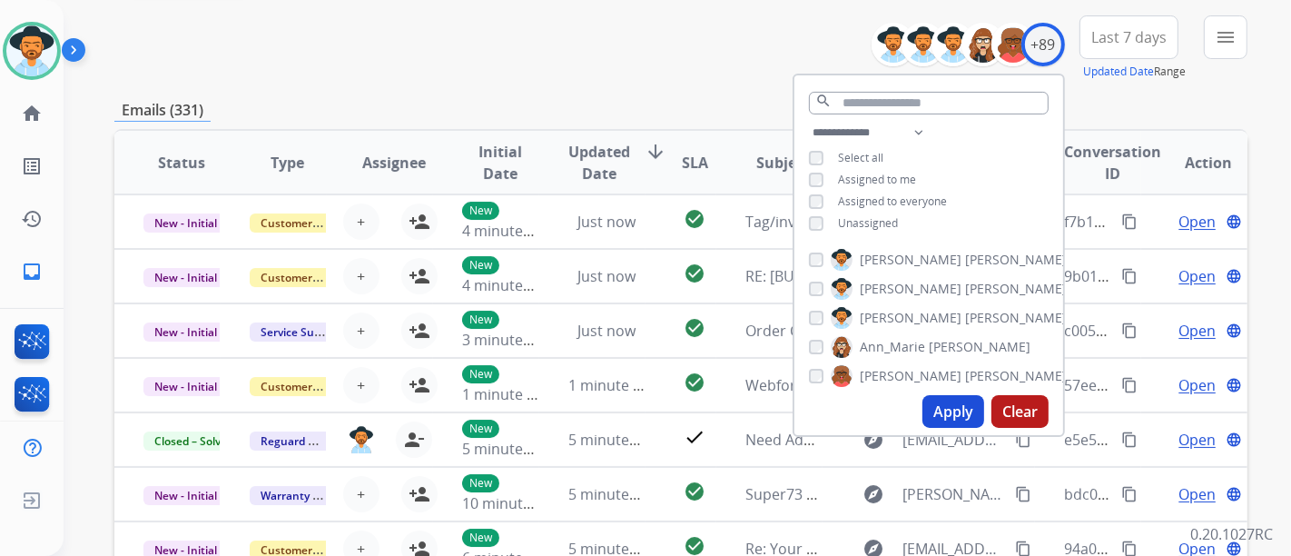
click at [943, 402] on button "Apply" at bounding box center [954, 411] width 62 height 33
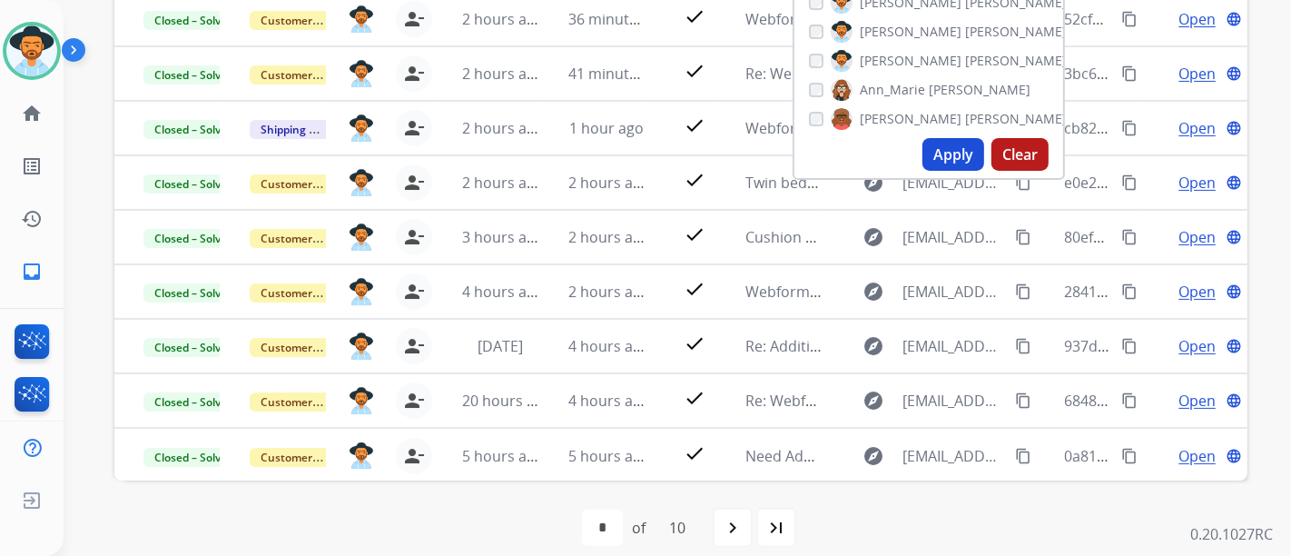
scroll to position [477, 0]
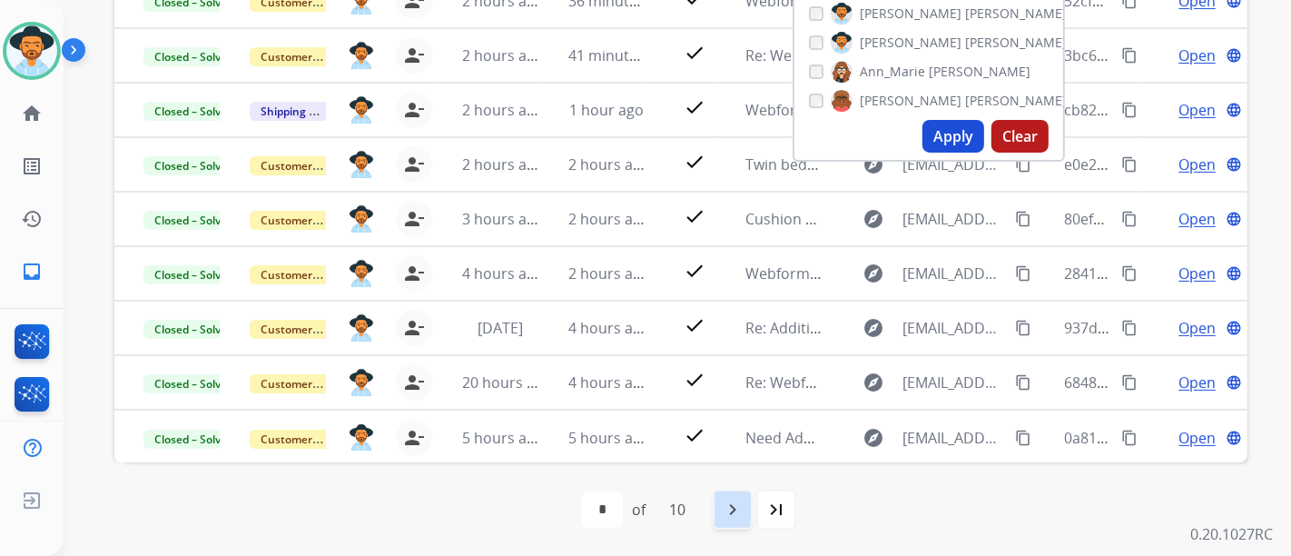
click at [733, 525] on div "navigate_next" at bounding box center [733, 509] width 40 height 40
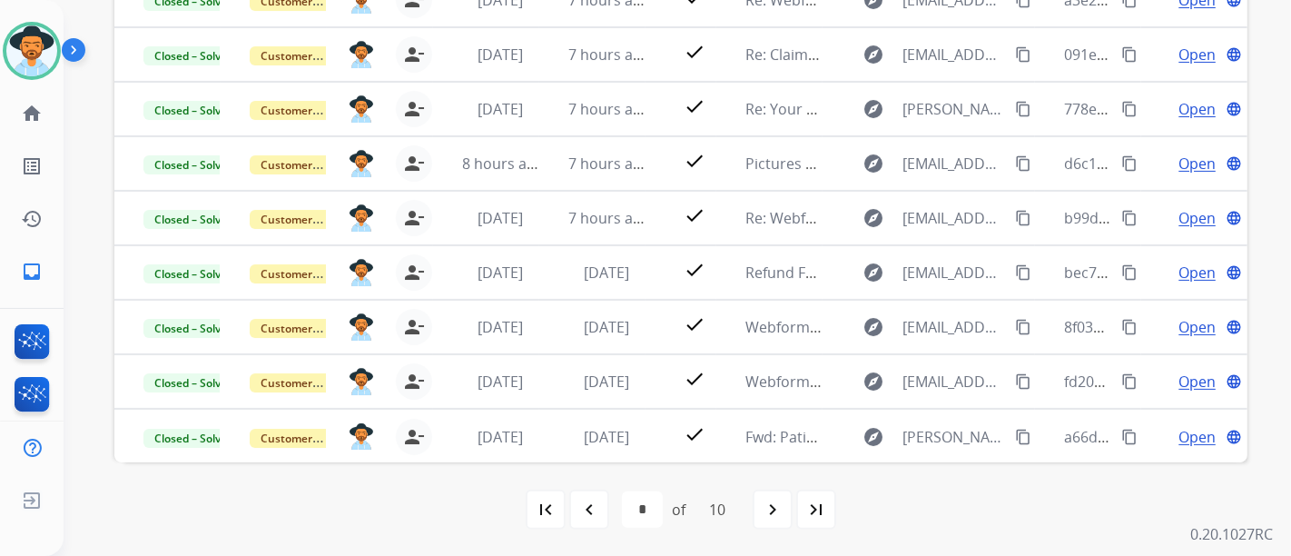
click at [567, 497] on div "first_page navigate_before * * * * * * * * * ** of 10 navigate_next last_page" at bounding box center [680, 509] width 1133 height 36
click at [545, 511] on mat-icon "first_page" at bounding box center [546, 510] width 22 height 22
click at [720, 516] on div "navigate_next" at bounding box center [733, 509] width 40 height 40
click at [584, 508] on mat-icon "navigate_before" at bounding box center [589, 510] width 22 height 22
select select "*"
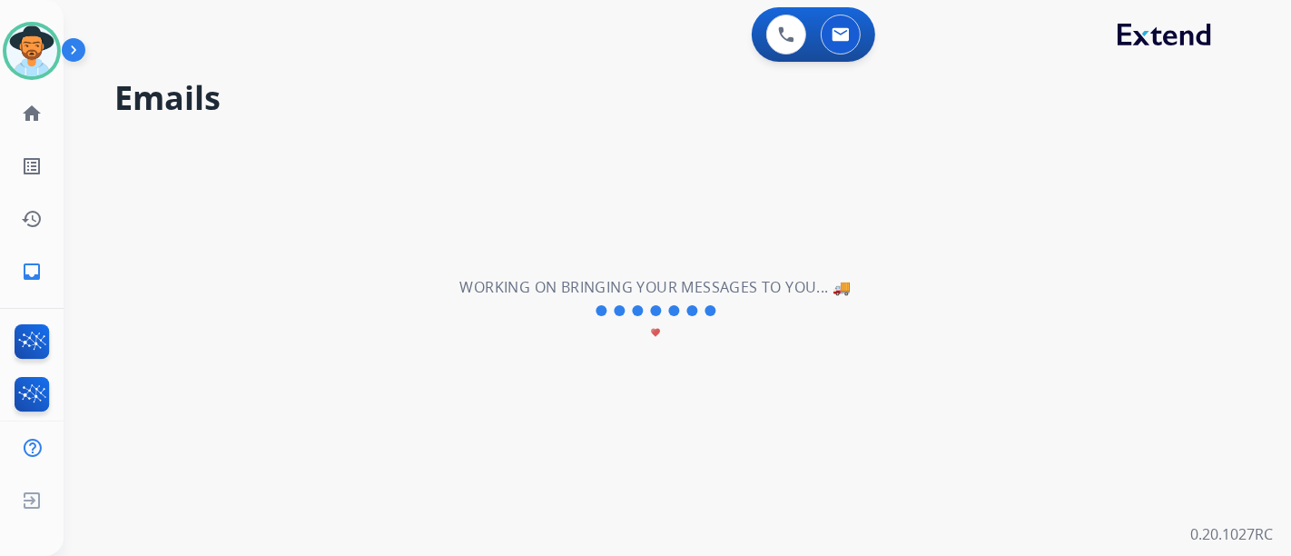
scroll to position [0, 0]
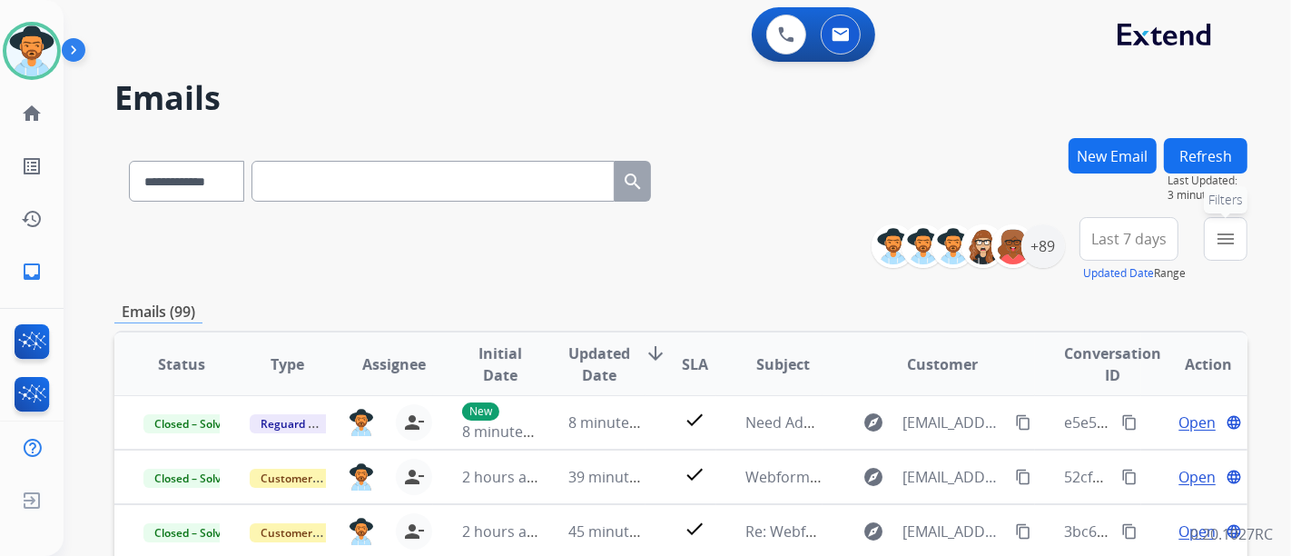
click at [1208, 242] on button "menu Filters" at bounding box center [1226, 239] width 44 height 44
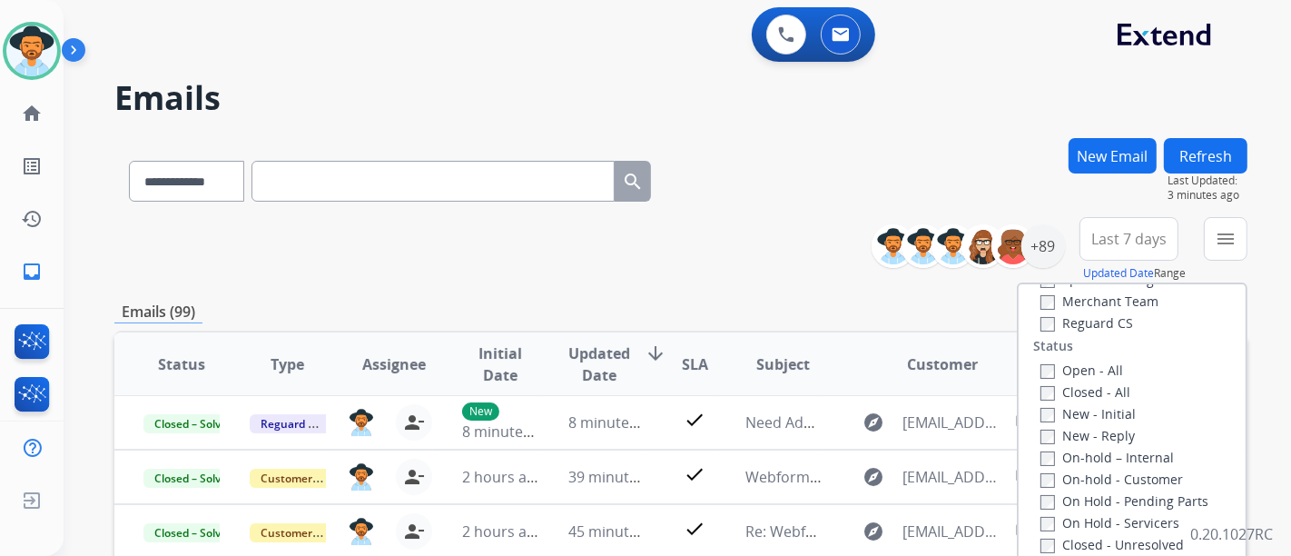
click at [1052, 367] on label "Open - All" at bounding box center [1082, 369] width 83 height 17
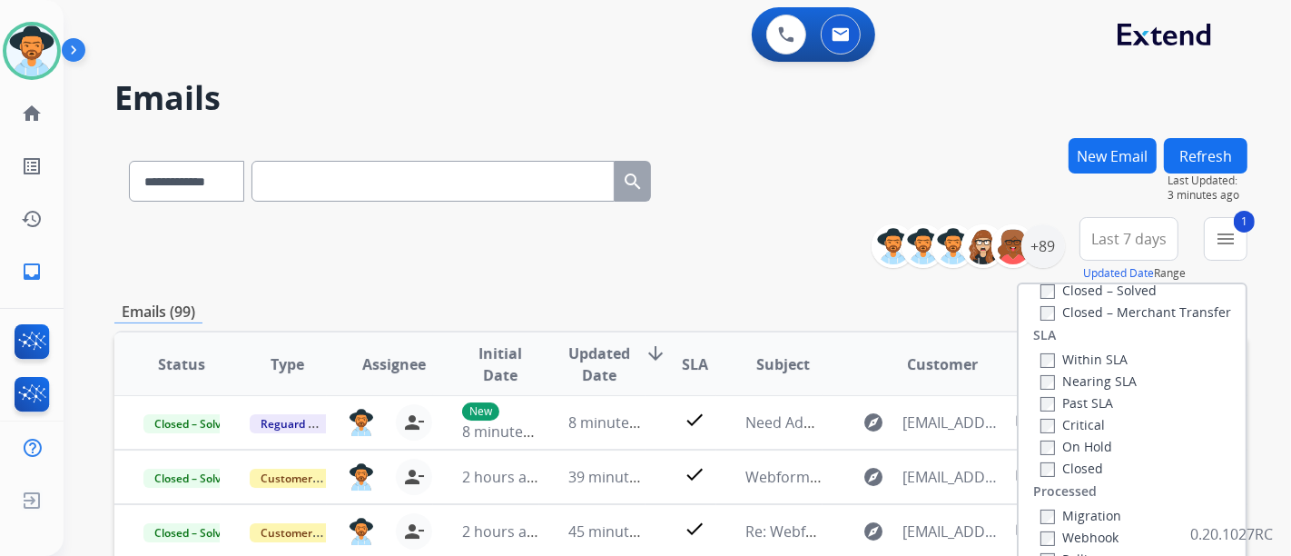
scroll to position [202, 0]
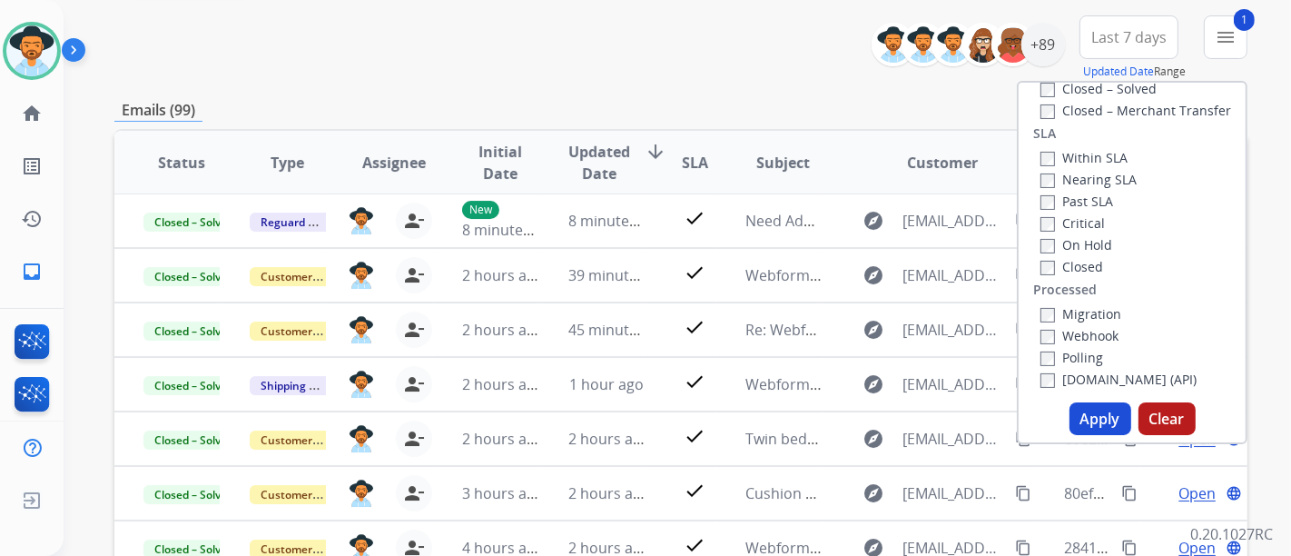
click at [1111, 425] on button "Apply" at bounding box center [1101, 418] width 62 height 33
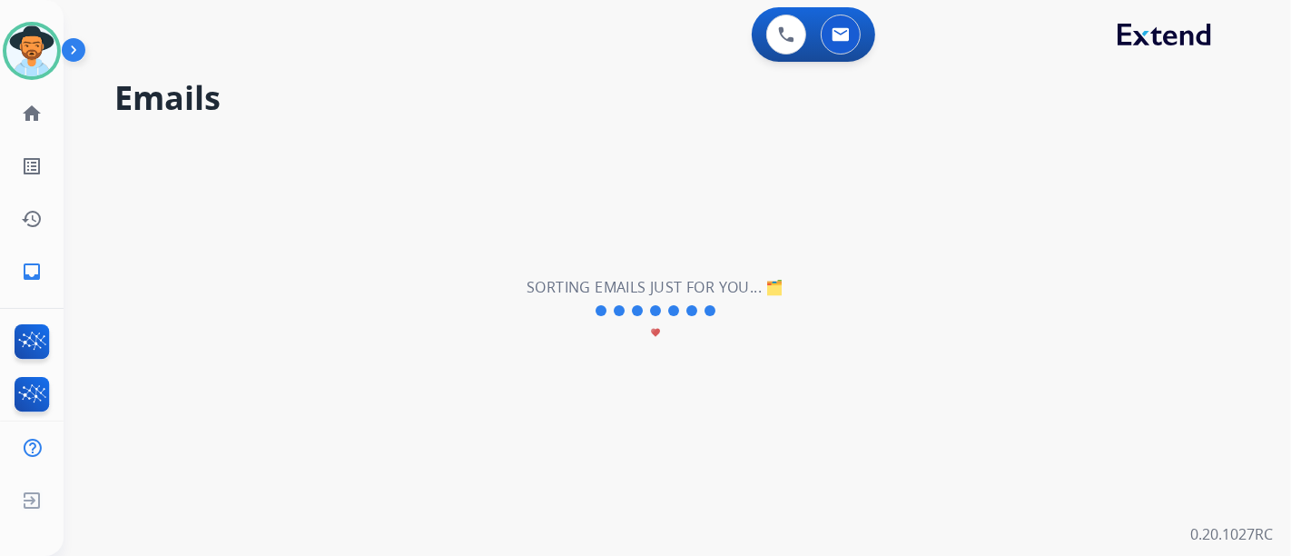
scroll to position [0, 0]
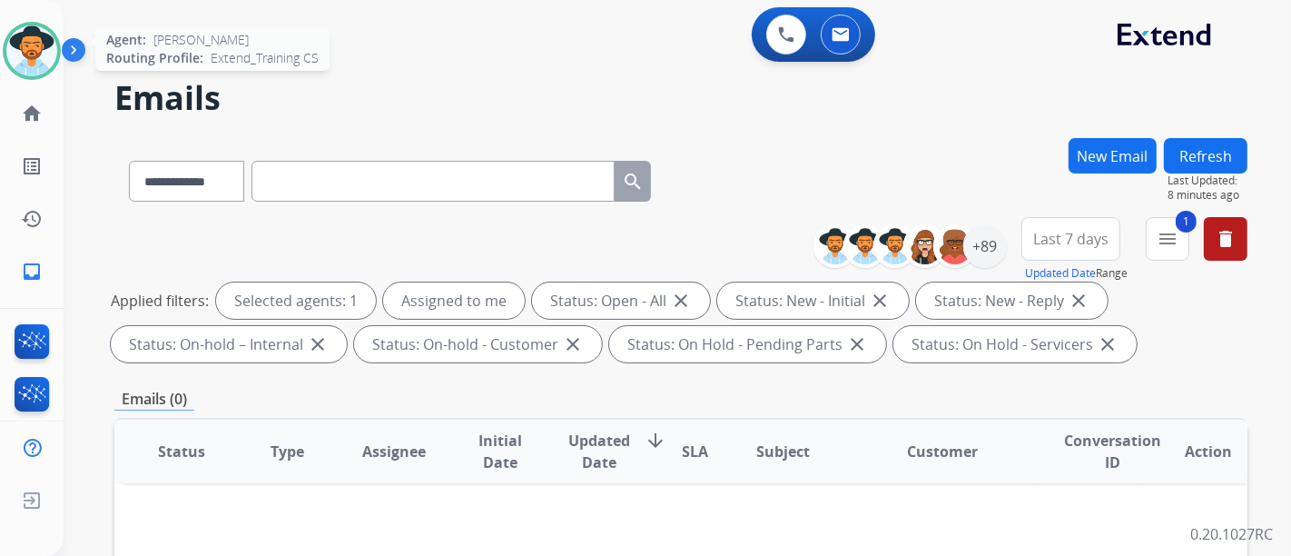
click at [34, 57] on img at bounding box center [31, 50] width 51 height 51
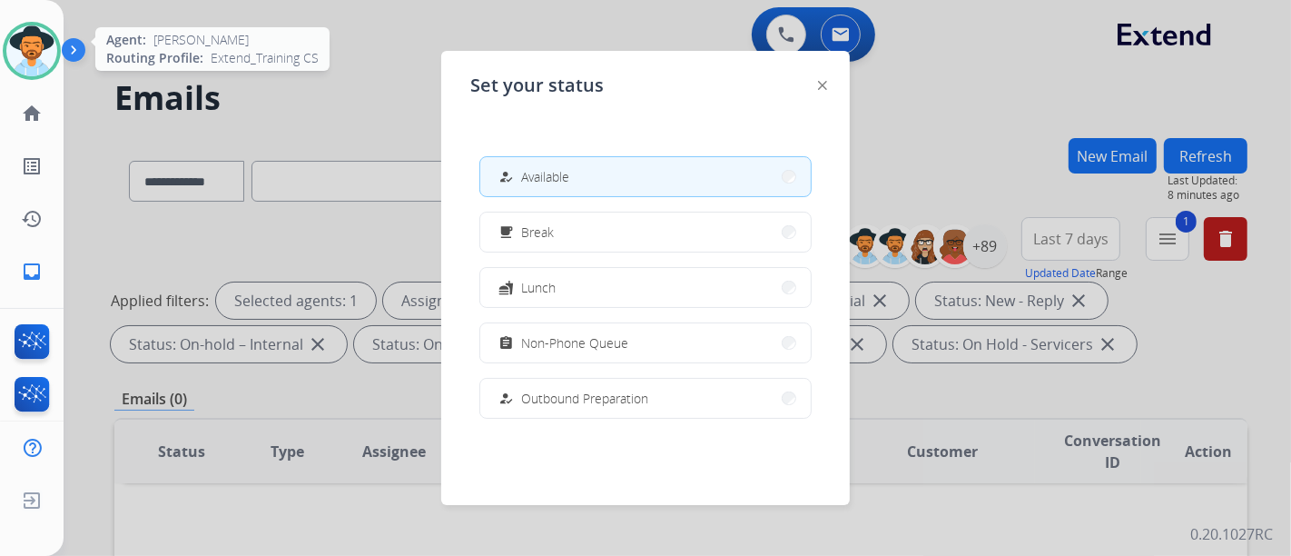
click at [34, 57] on img at bounding box center [31, 50] width 51 height 51
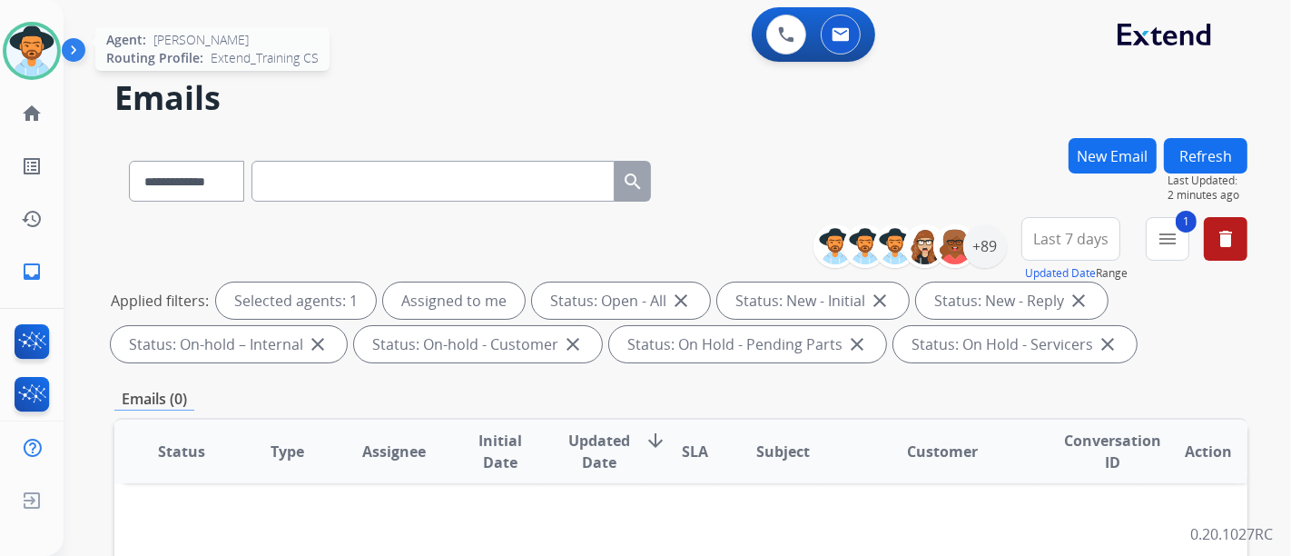
click at [40, 64] on img at bounding box center [31, 50] width 51 height 51
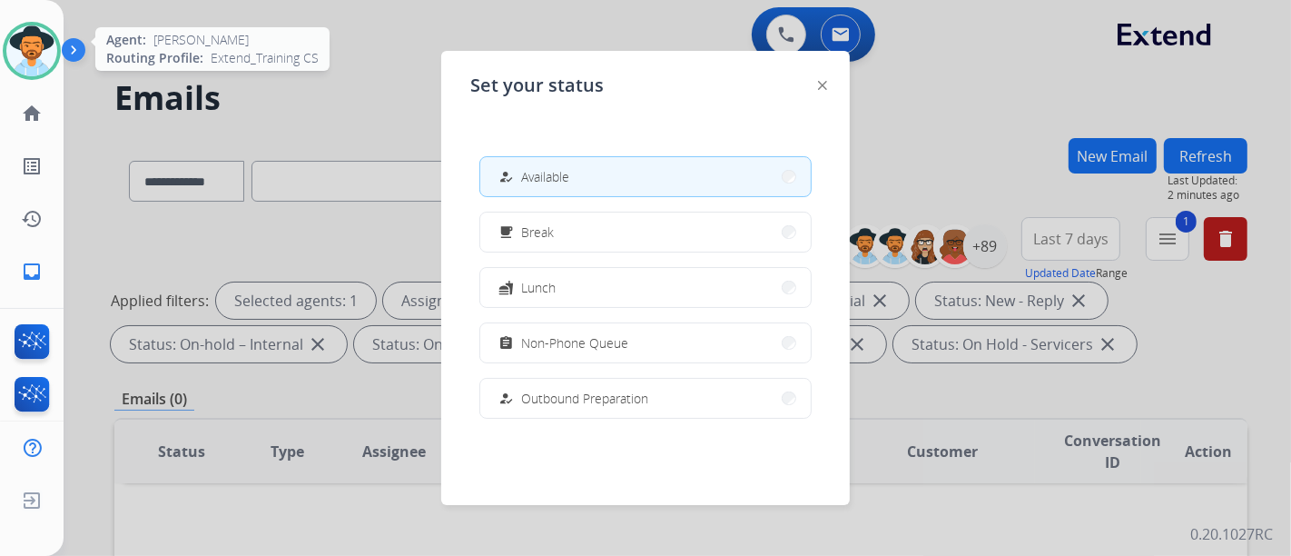
click at [40, 64] on img at bounding box center [31, 50] width 51 height 51
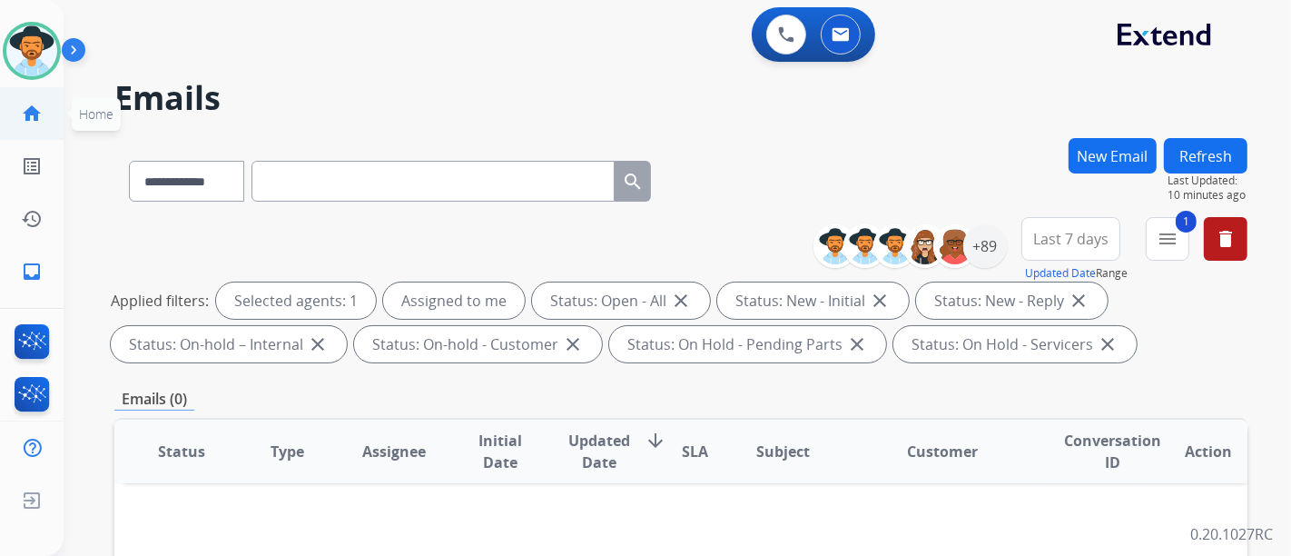
click at [50, 122] on link "home Home" at bounding box center [31, 113] width 51 height 51
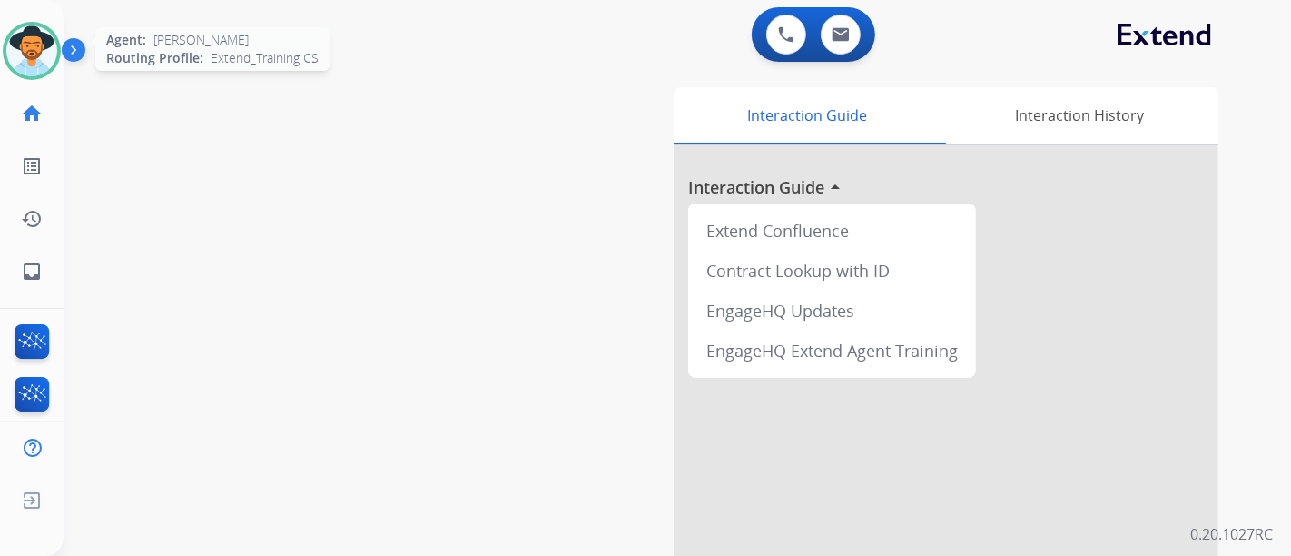
click at [40, 25] on div at bounding box center [32, 51] width 58 height 58
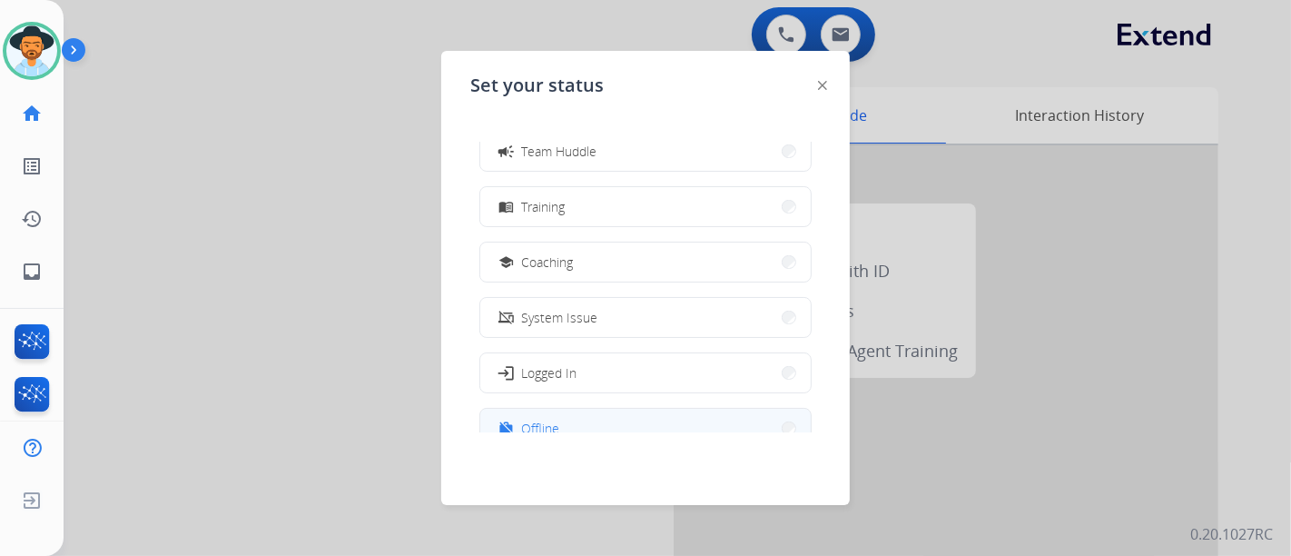
scroll to position [342, 0]
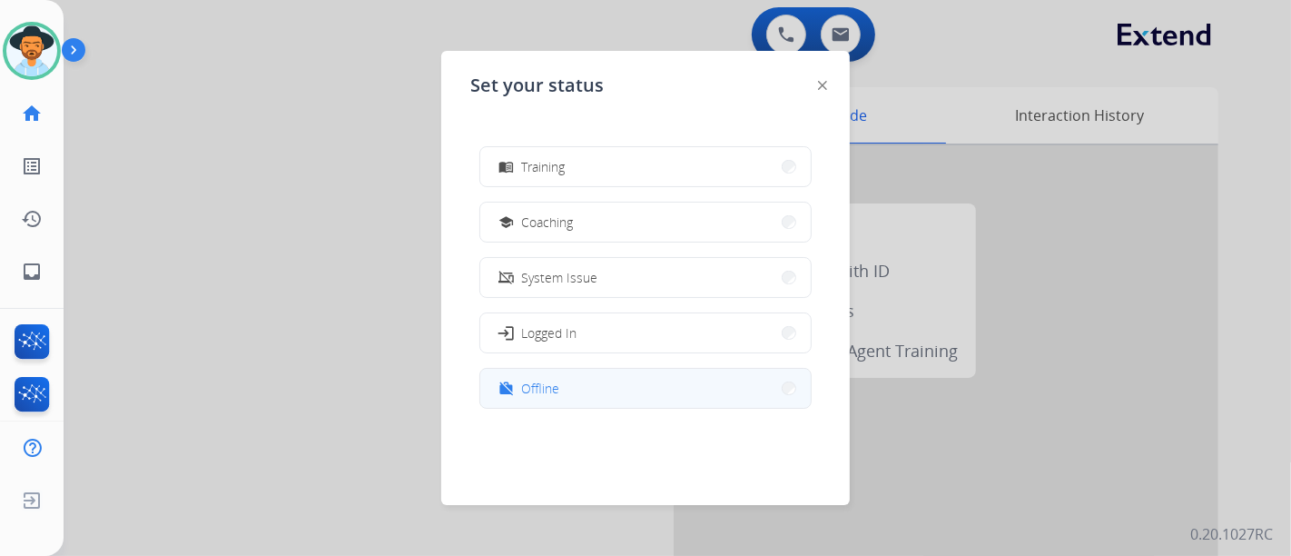
click at [614, 400] on button "work_off Offline" at bounding box center [645, 388] width 331 height 39
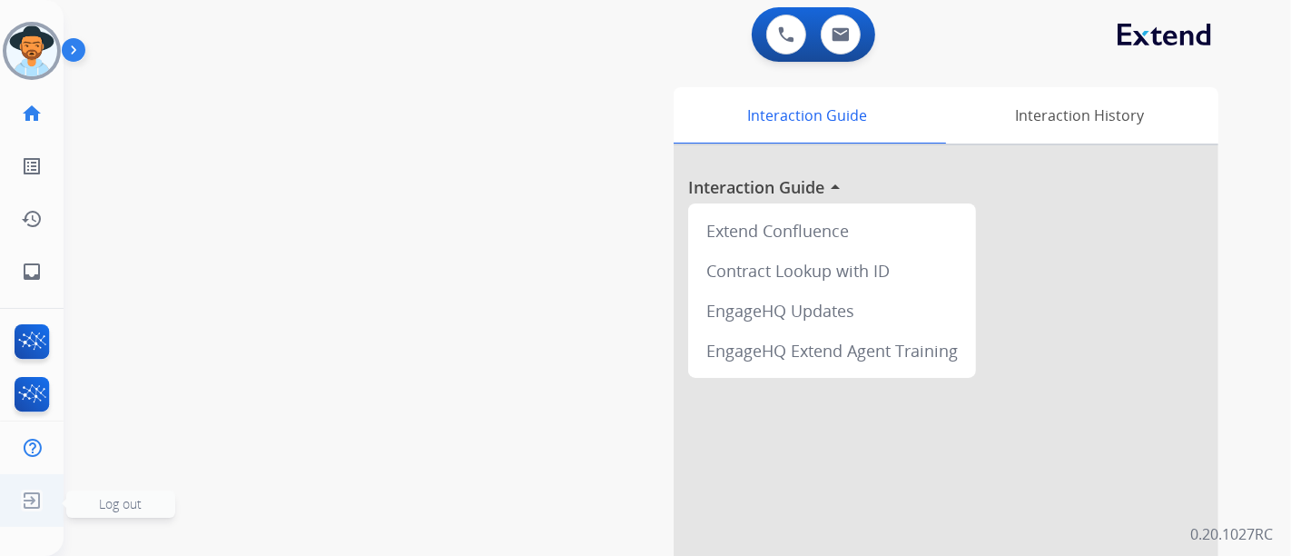
click at [35, 504] on img at bounding box center [31, 500] width 33 height 35
